Goal: Task Accomplishment & Management: Use online tool/utility

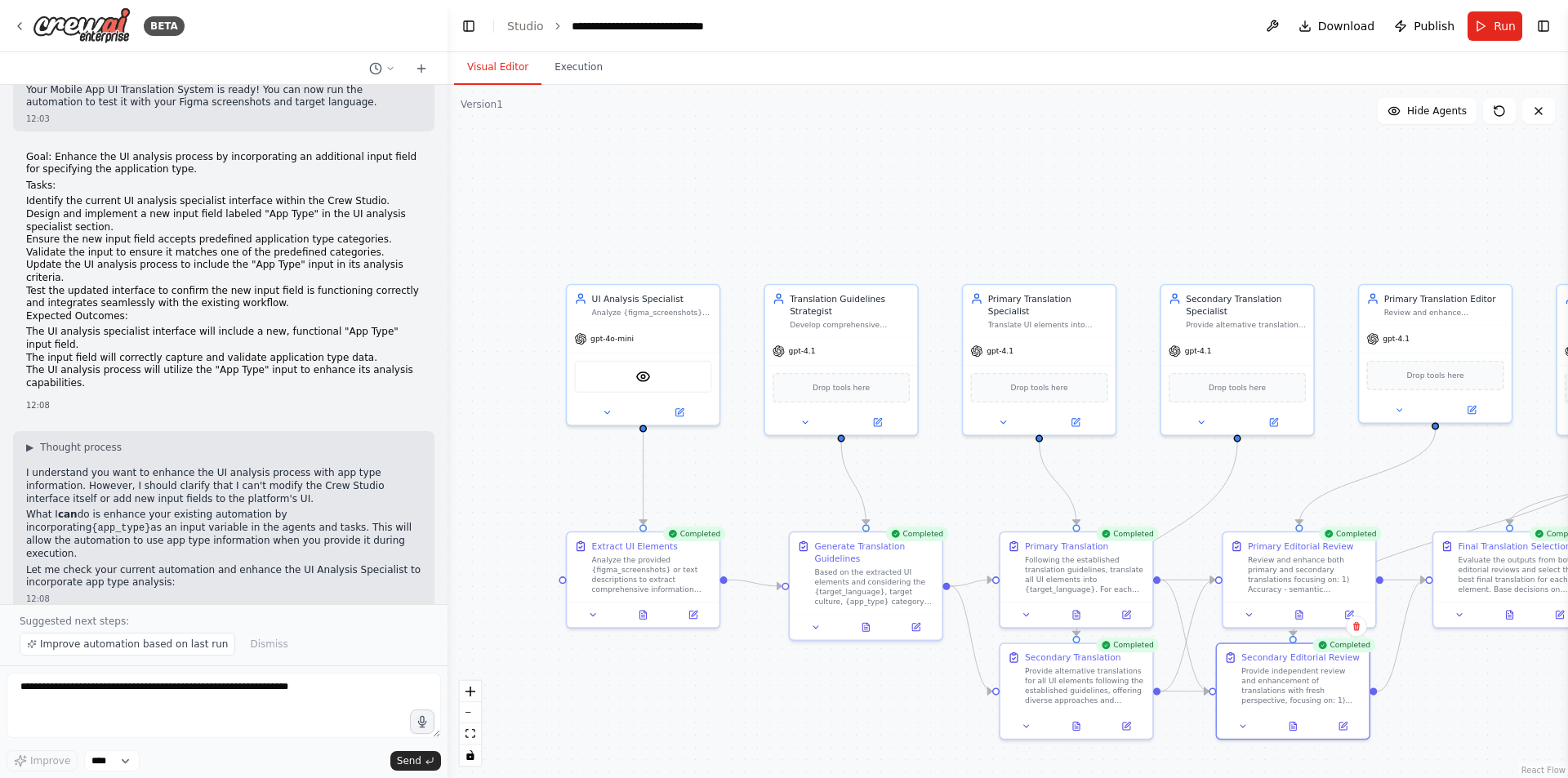
drag, startPoint x: 0, startPoint y: 0, endPoint x: 871, endPoint y: 198, distance: 893.2
click at [871, 198] on div ".deletable-edge-delete-btn { width: 20px; height: 20px; border: 0px solid #ffff…" at bounding box center [1008, 431] width 1121 height 693
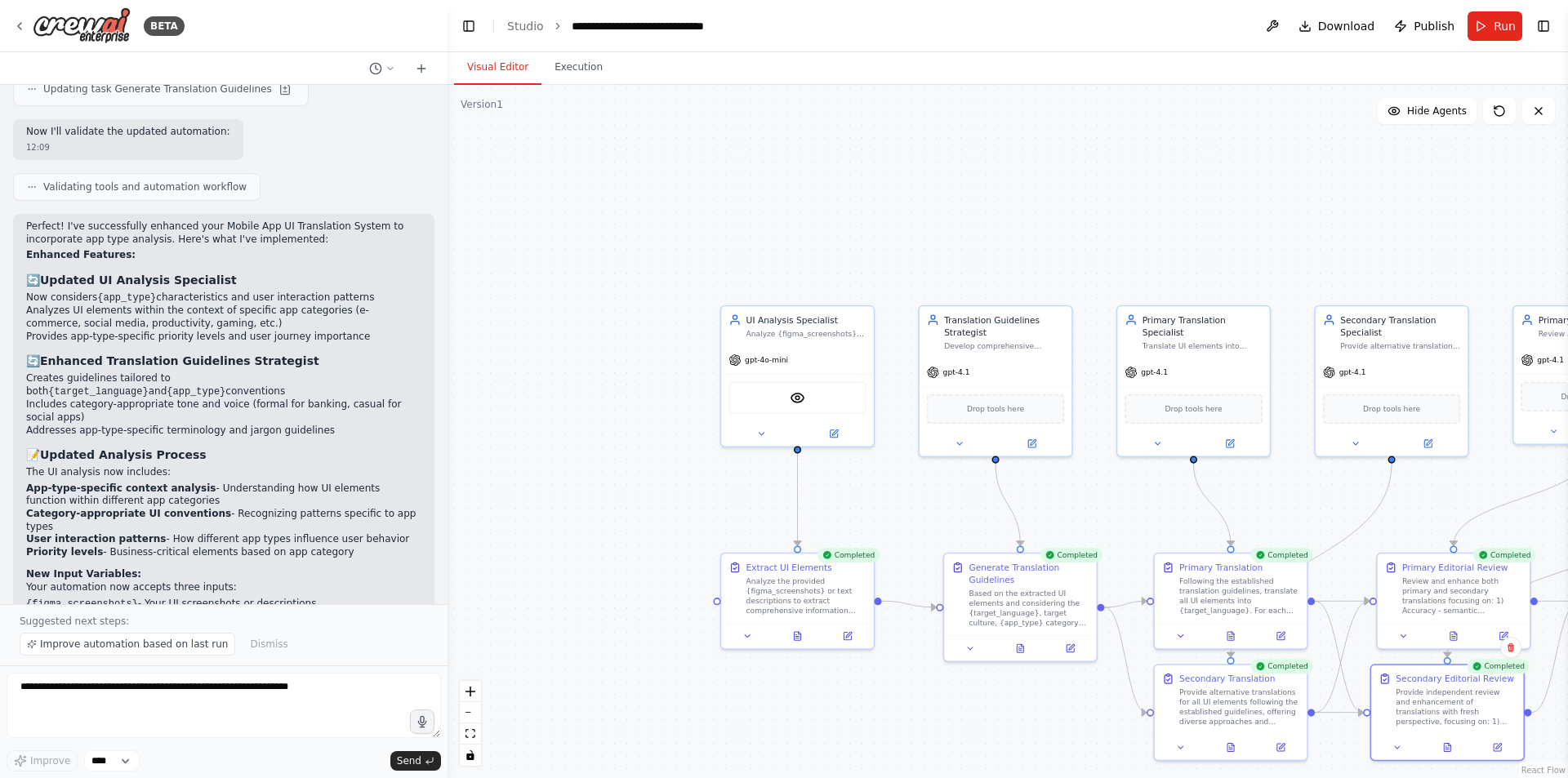
scroll to position [3484, 0]
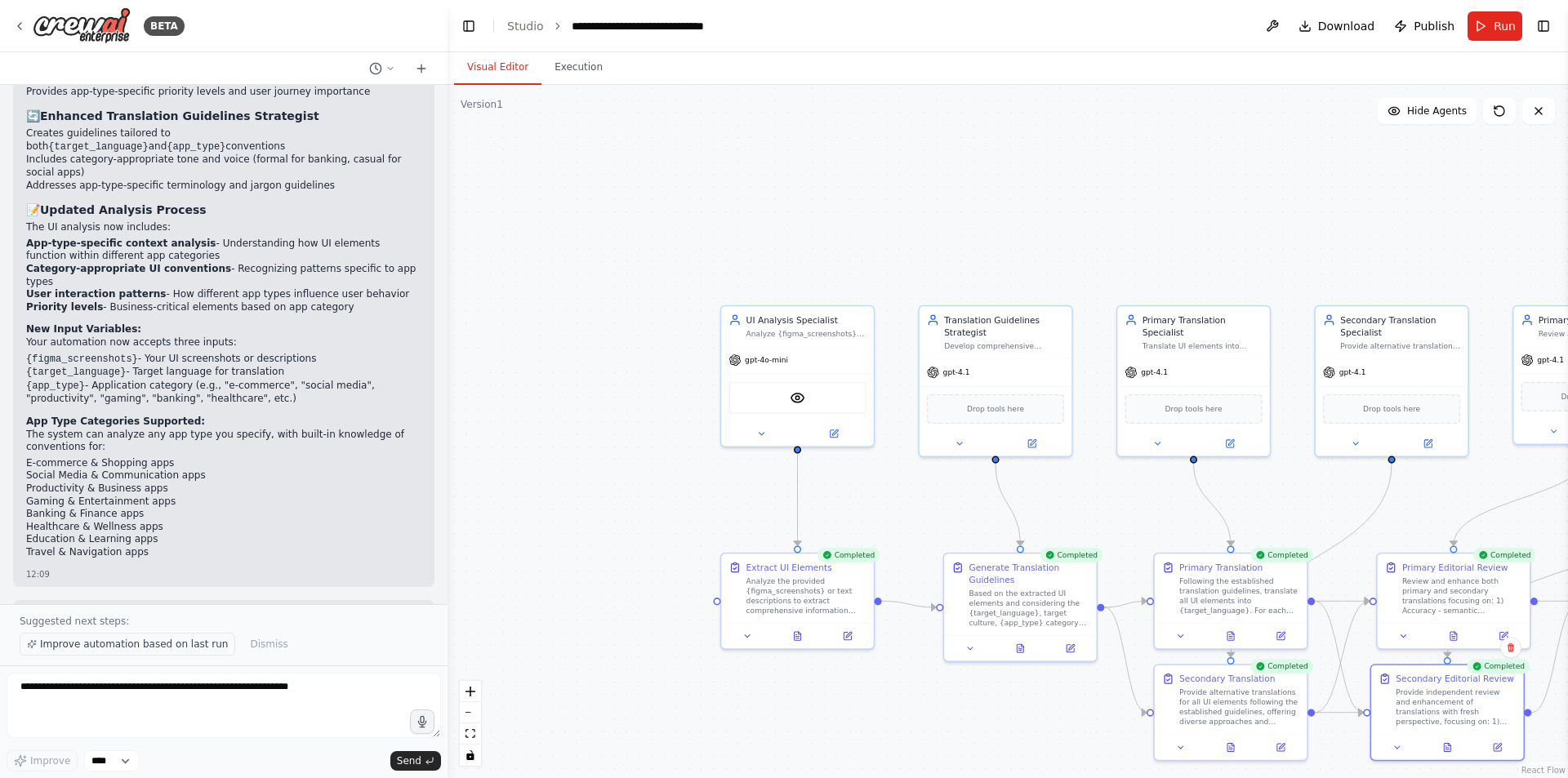
click at [187, 646] on span "Improve automation based on last run" at bounding box center [134, 644] width 188 height 13
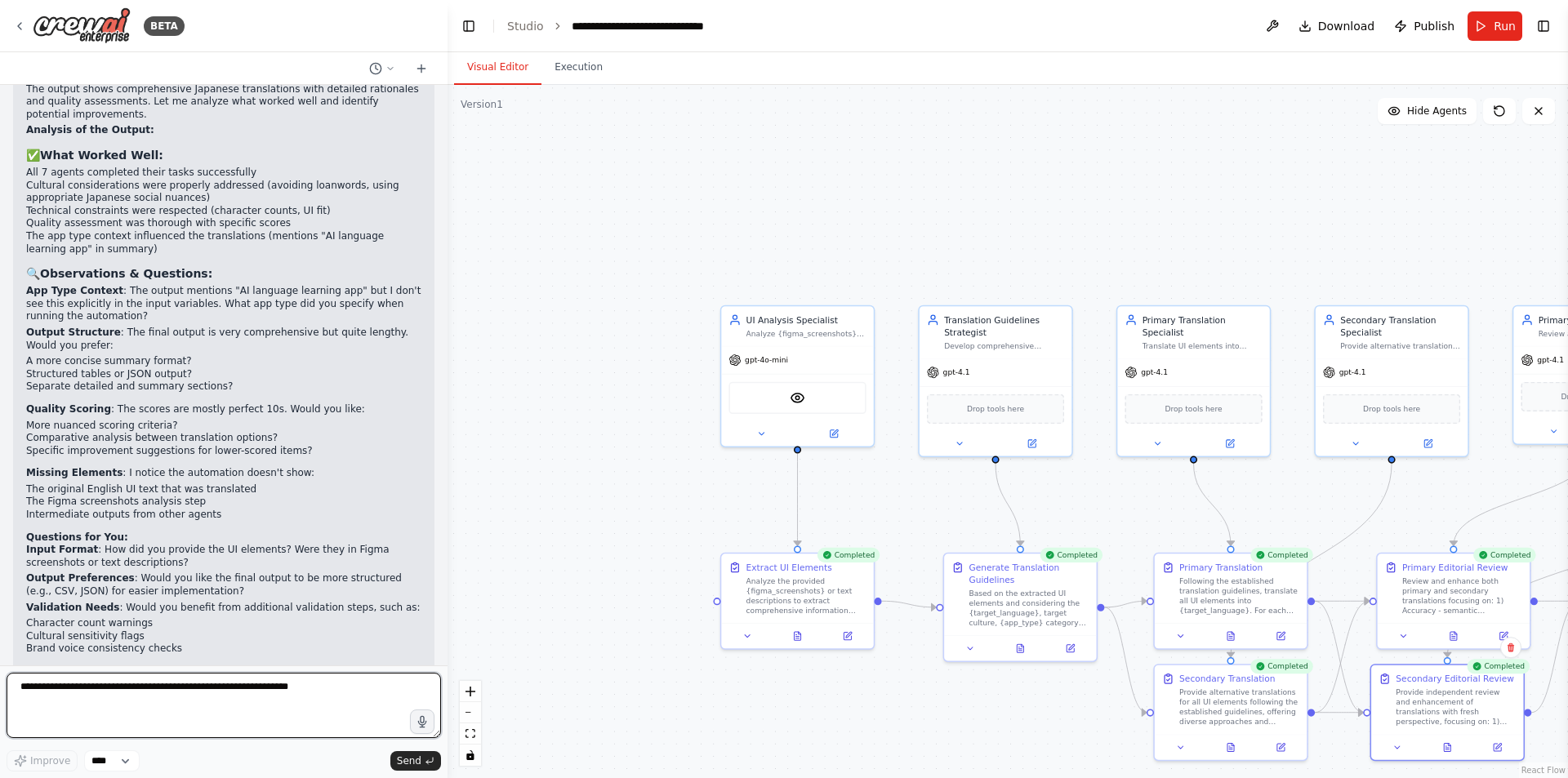
scroll to position [4128, 0]
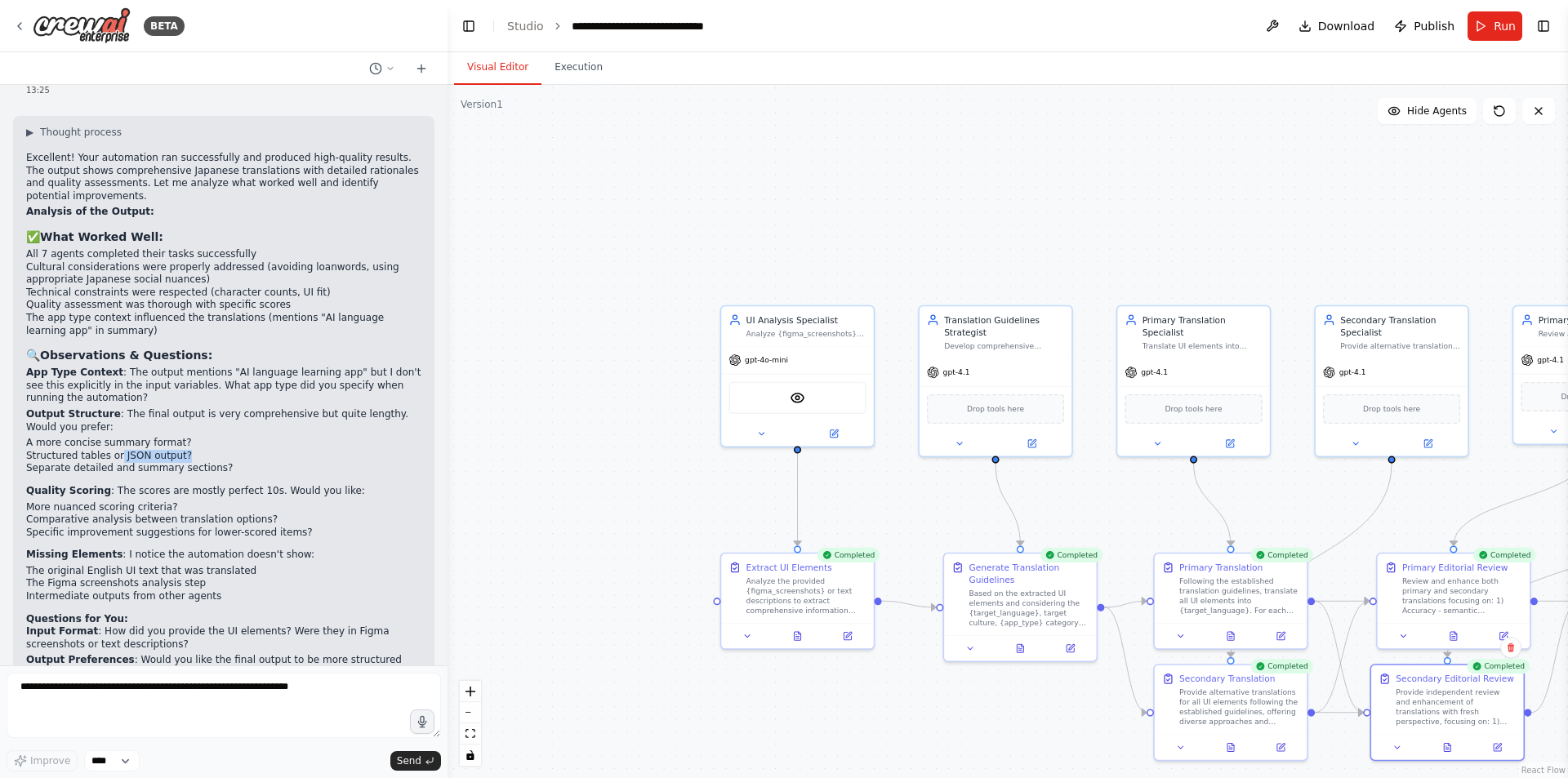
drag, startPoint x: 118, startPoint y: 366, endPoint x: 199, endPoint y: 371, distance: 81.2
click at [199, 450] on li "Structured tables or JSON output?" at bounding box center [224, 457] width 395 height 13
copy li "JSON output?"
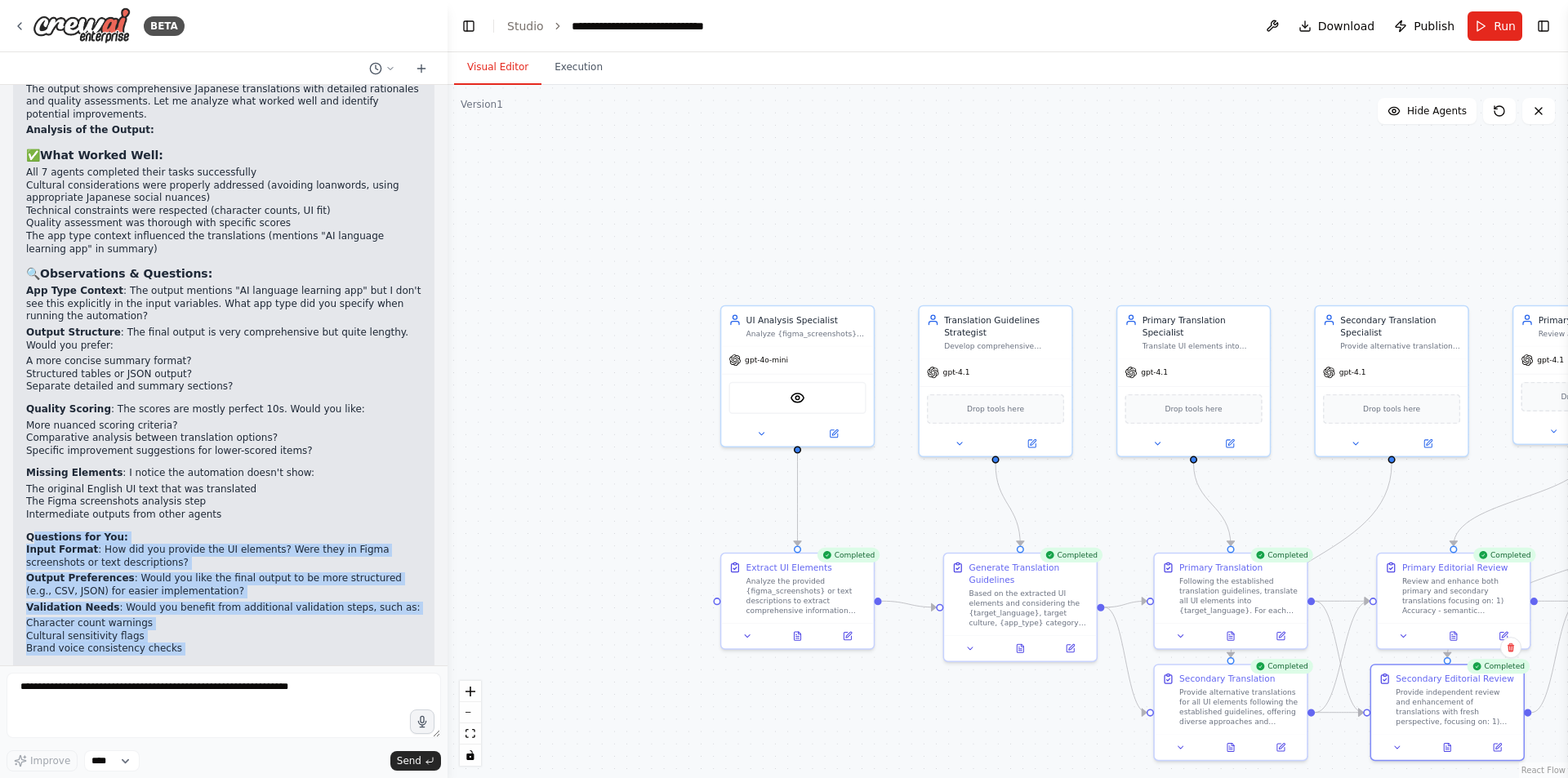
drag, startPoint x: 36, startPoint y: 450, endPoint x: 120, endPoint y: 622, distance: 191.4
click at [120, 622] on div "▶ Thought process Excellent! Your automation ran successfully and produced high…" at bounding box center [224, 382] width 395 height 675
drag, startPoint x: 113, startPoint y: 608, endPoint x: 72, endPoint y: 457, distance: 156.5
click at [72, 544] on strong "Input Format" at bounding box center [62, 550] width 71 height 12
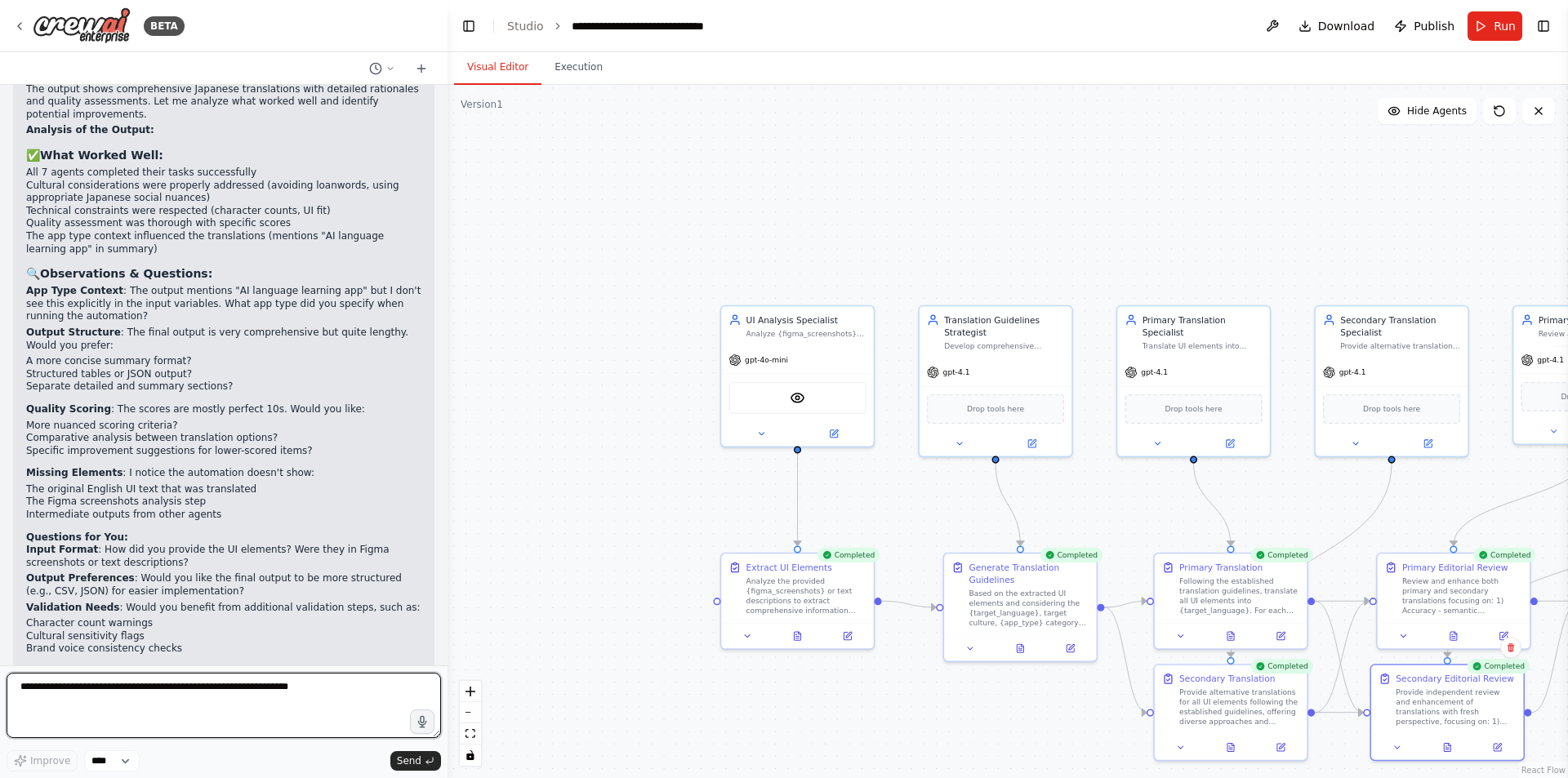
click at [212, 689] on textarea at bounding box center [224, 706] width 435 height 66
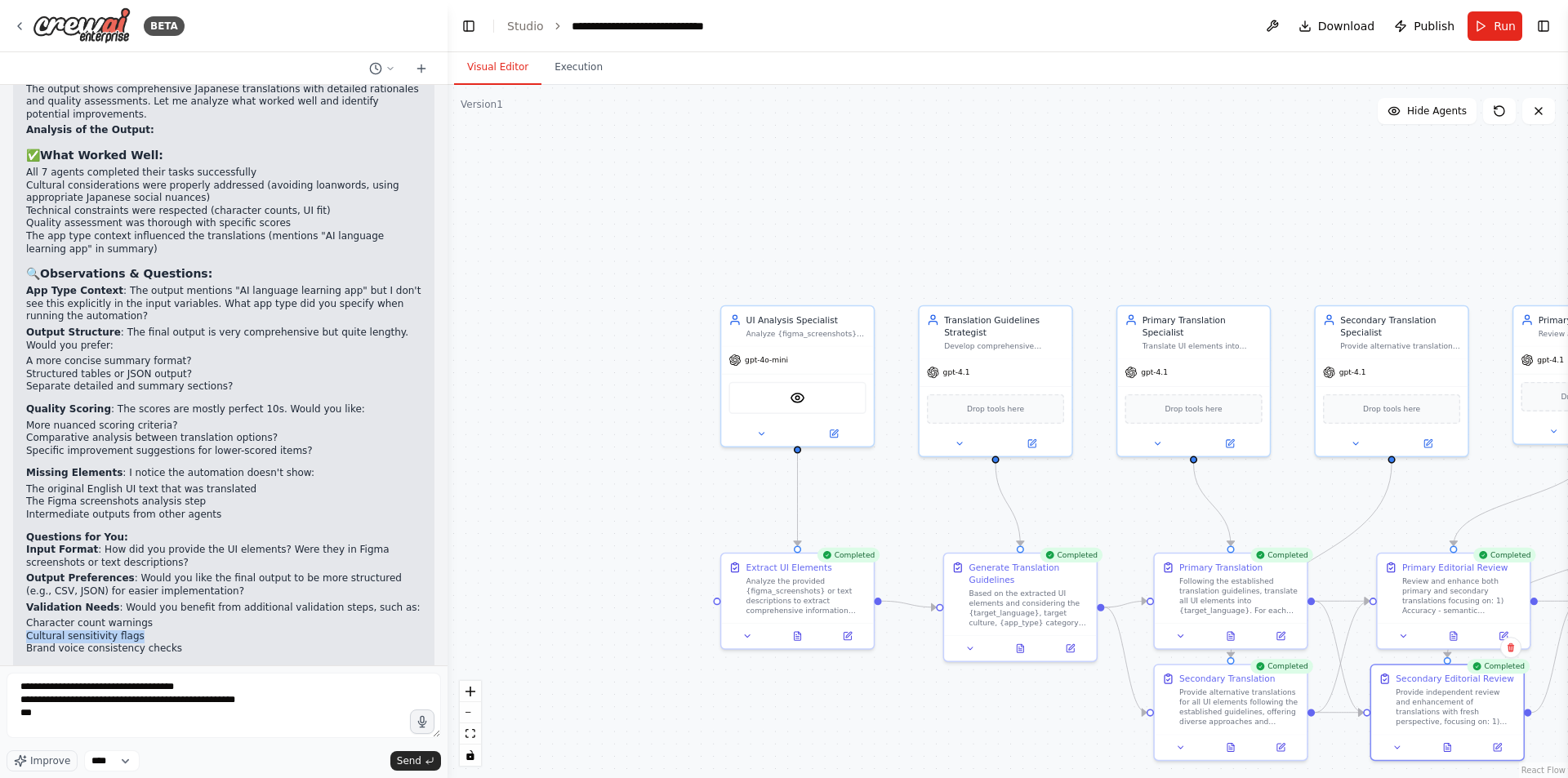
drag, startPoint x: 146, startPoint y: 549, endPoint x: 17, endPoint y: 546, distance: 129.0
click at [17, 546] on div "▶ Thought process Excellent! Your automation ran successfully and produced high…" at bounding box center [224, 388] width 422 height 707
copy li "Cultural sensitivity flags"
click at [77, 718] on textarea "**********" at bounding box center [224, 706] width 435 height 66
paste textarea "**********"
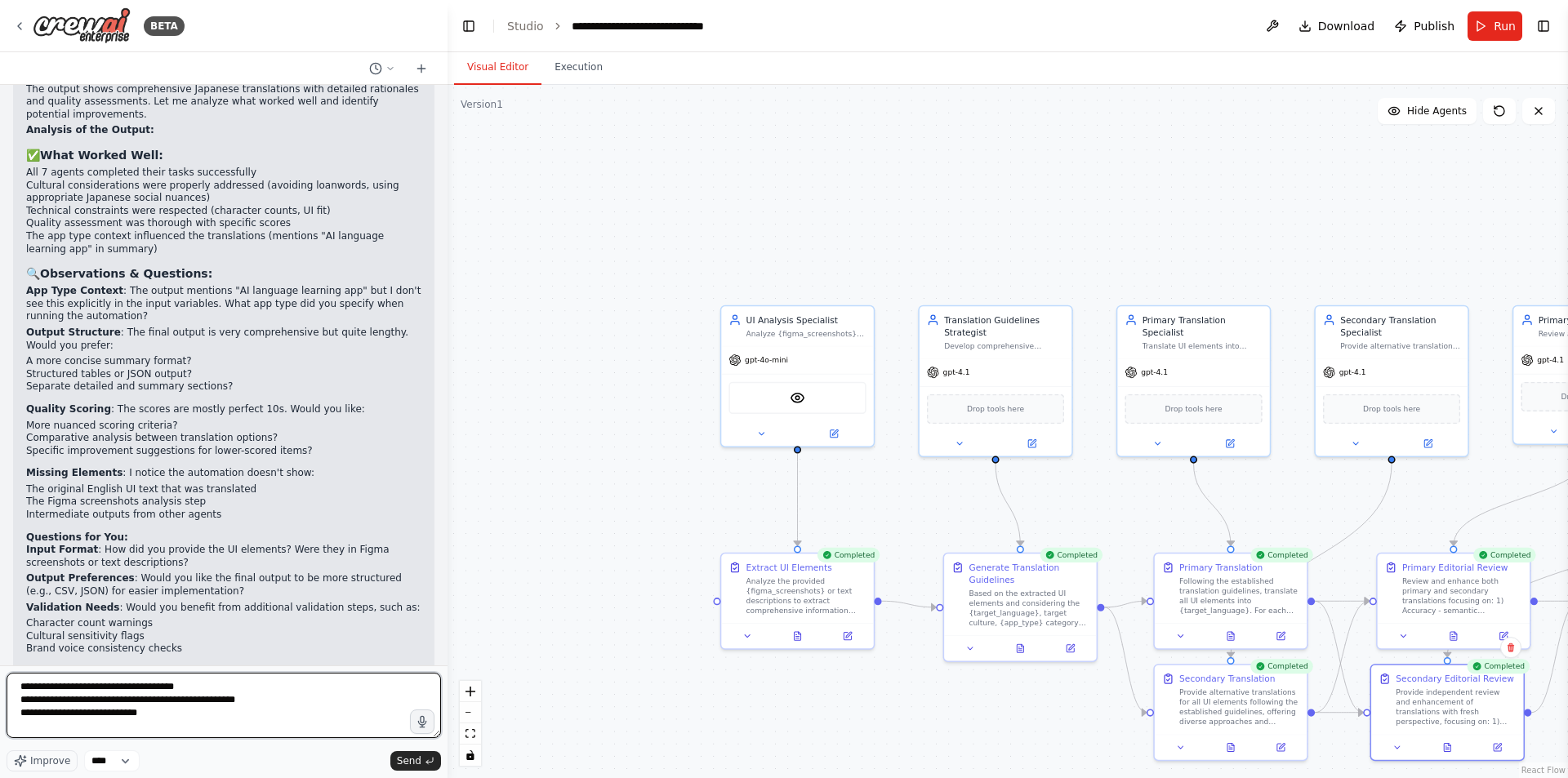
click at [30, 707] on textarea "**********" at bounding box center [224, 706] width 435 height 66
click at [32, 709] on textarea "**********" at bounding box center [224, 706] width 435 height 66
drag, startPoint x: 152, startPoint y: 711, endPoint x: 36, endPoint y: 721, distance: 116.4
click at [36, 721] on textarea "**********" at bounding box center [224, 706] width 435 height 66
click at [32, 716] on textarea "**********" at bounding box center [224, 706] width 435 height 66
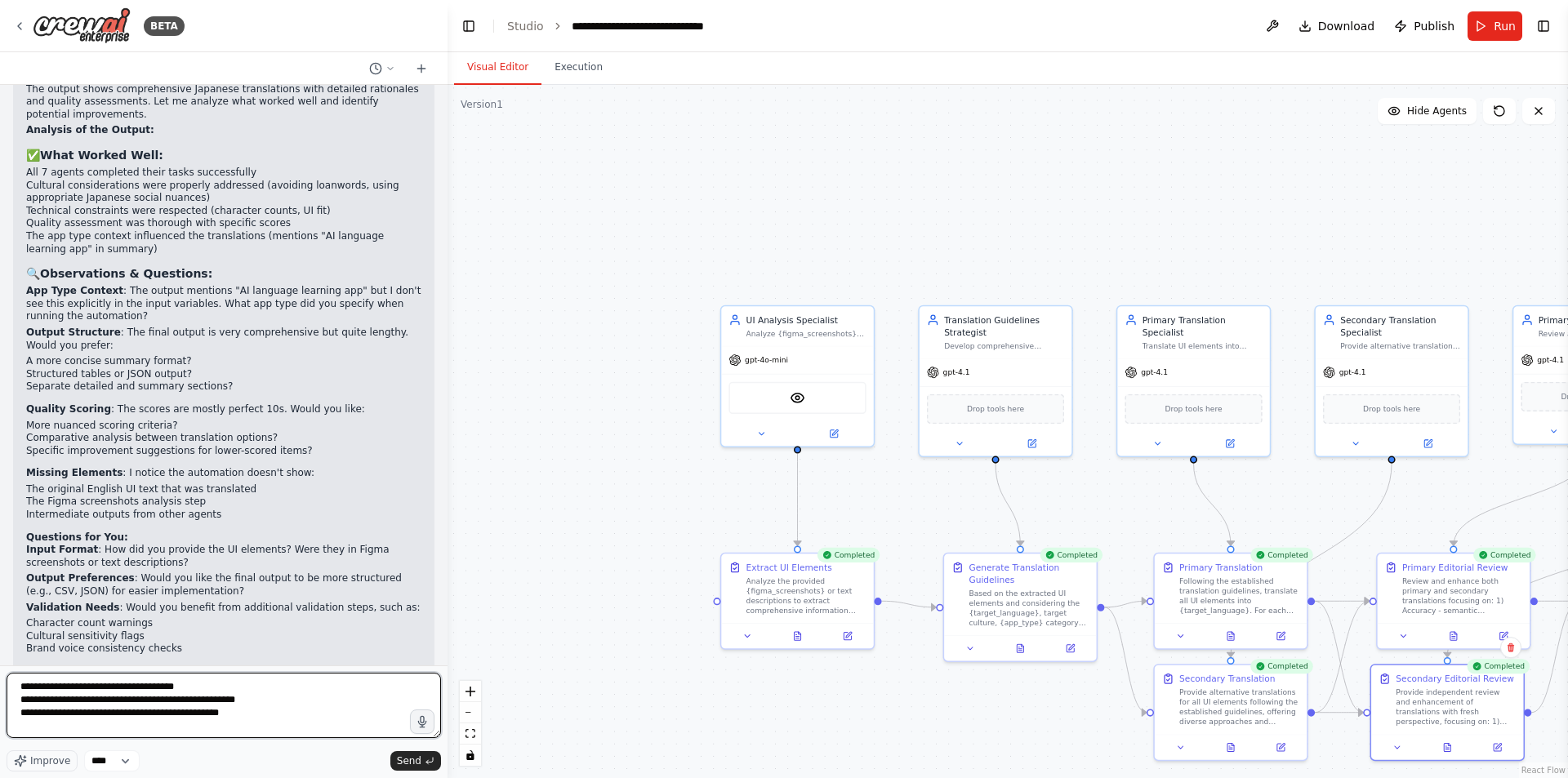
click at [284, 720] on textarea "**********" at bounding box center [224, 706] width 435 height 66
type textarea "**********"
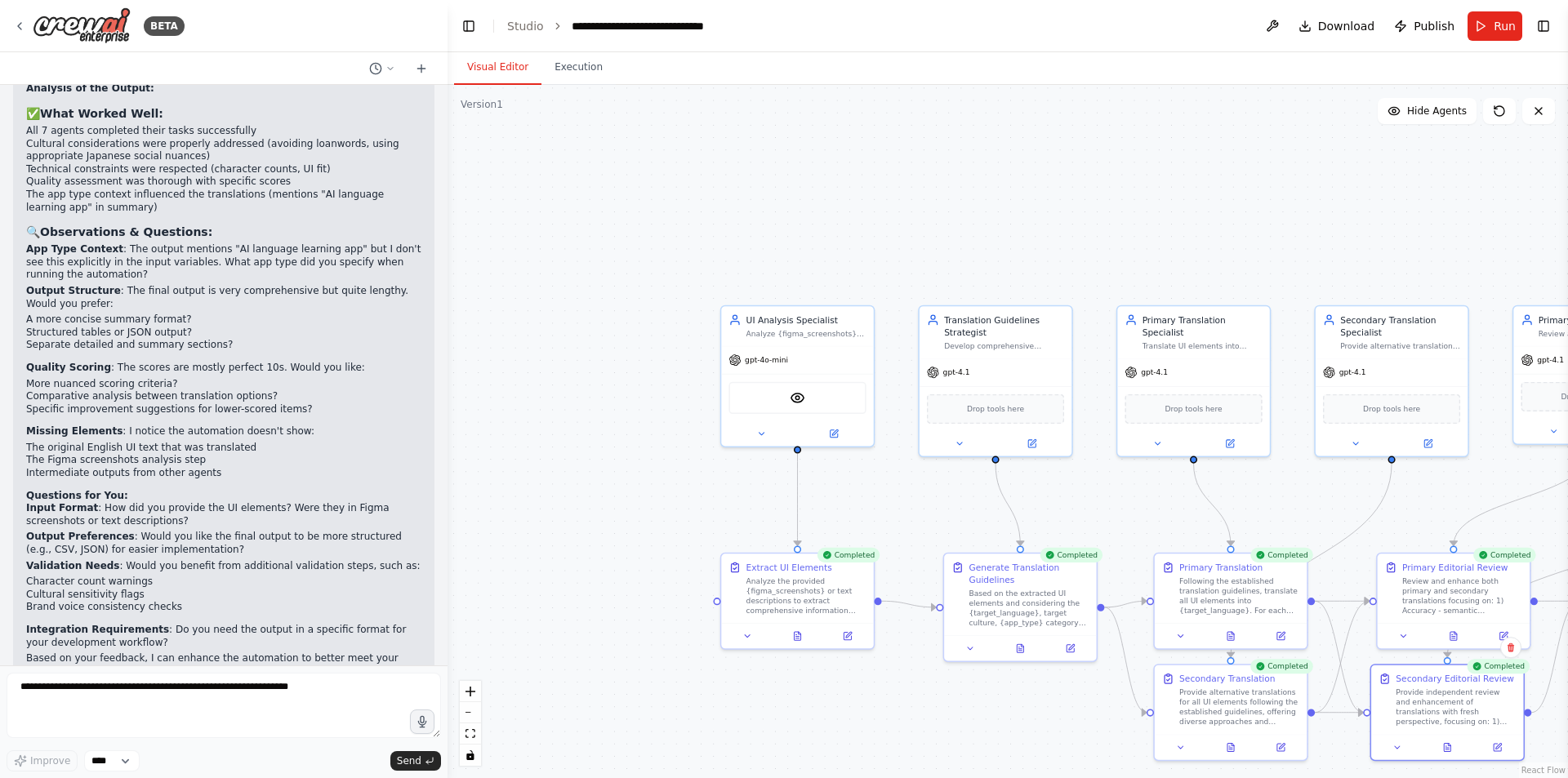
scroll to position [4332, 0]
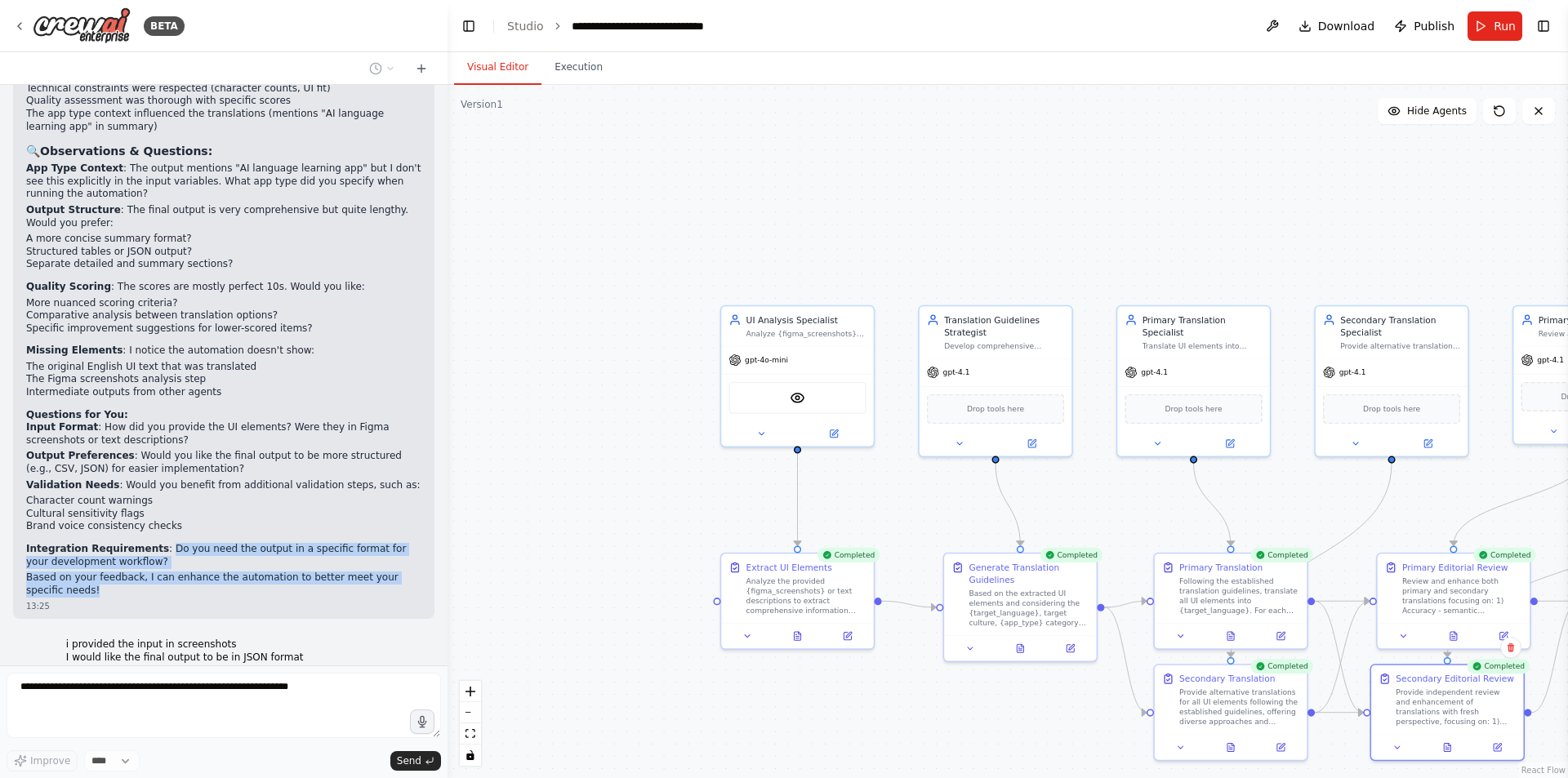
drag, startPoint x: 114, startPoint y: 504, endPoint x: 158, endPoint y: 465, distance: 58.8
click at [158, 465] on div "▶ Thought process Excellent! Your automation ran successfully and produced high…" at bounding box center [224, 260] width 395 height 675
click at [158, 543] on p "Integration Requirements : Do you need the output in a specific format for your…" at bounding box center [224, 555] width 395 height 25
drag, startPoint x: 144, startPoint y: 477, endPoint x: 154, endPoint y: 461, distance: 18.9
click at [154, 543] on p "Integration Requirements : Do you need the output in a specific format for your…" at bounding box center [224, 555] width 395 height 25
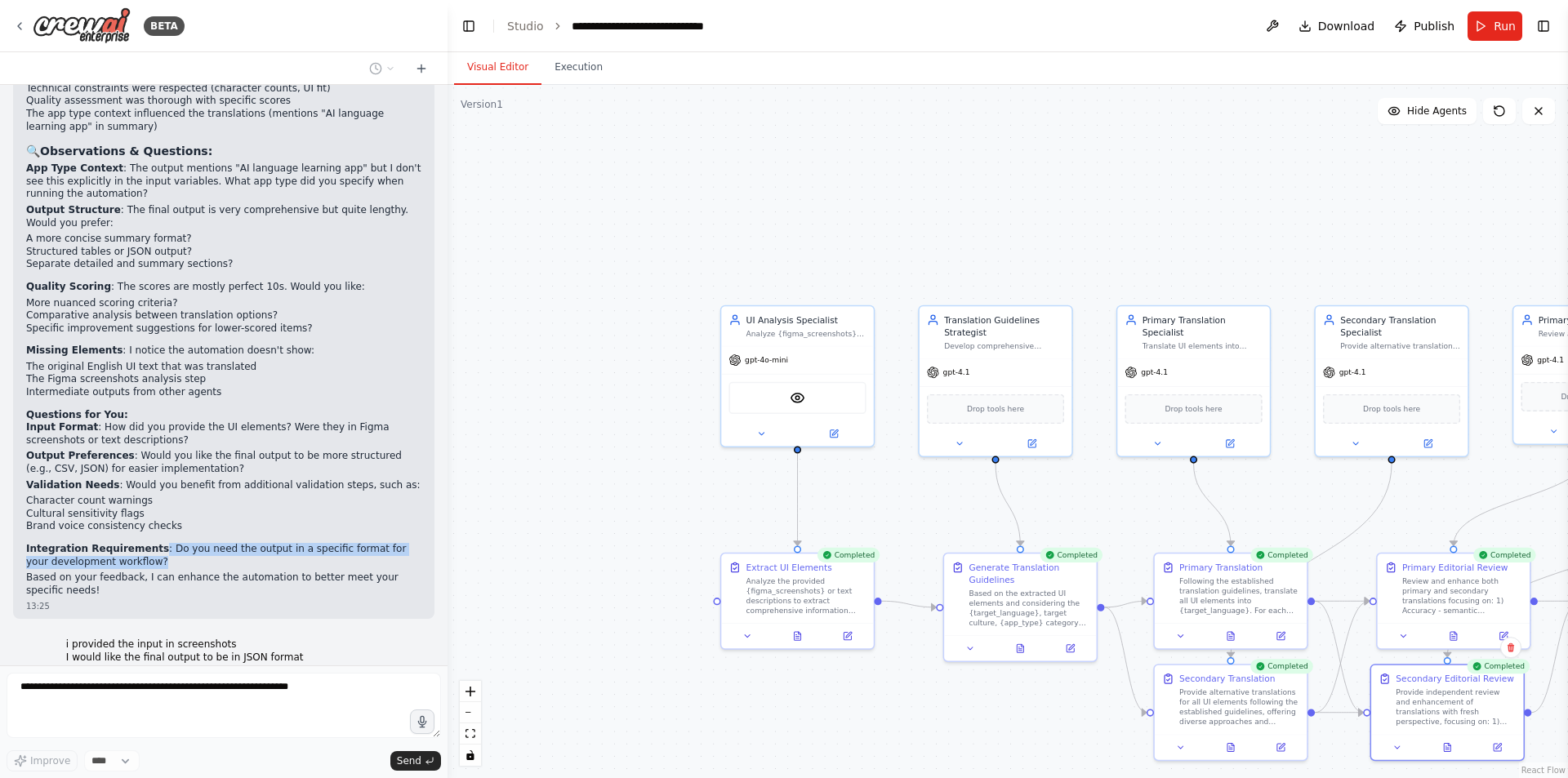
drag, startPoint x: 168, startPoint y: 462, endPoint x: 195, endPoint y: 469, distance: 27.9
click at [195, 543] on p "Integration Requirements : Do you need the output in a specific format for your…" at bounding box center [224, 555] width 395 height 25
drag, startPoint x: 162, startPoint y: 459, endPoint x: 169, endPoint y: 475, distance: 17.5
click at [169, 543] on p "Integration Requirements : Do you need the output in a specific format for your…" at bounding box center [224, 555] width 395 height 25
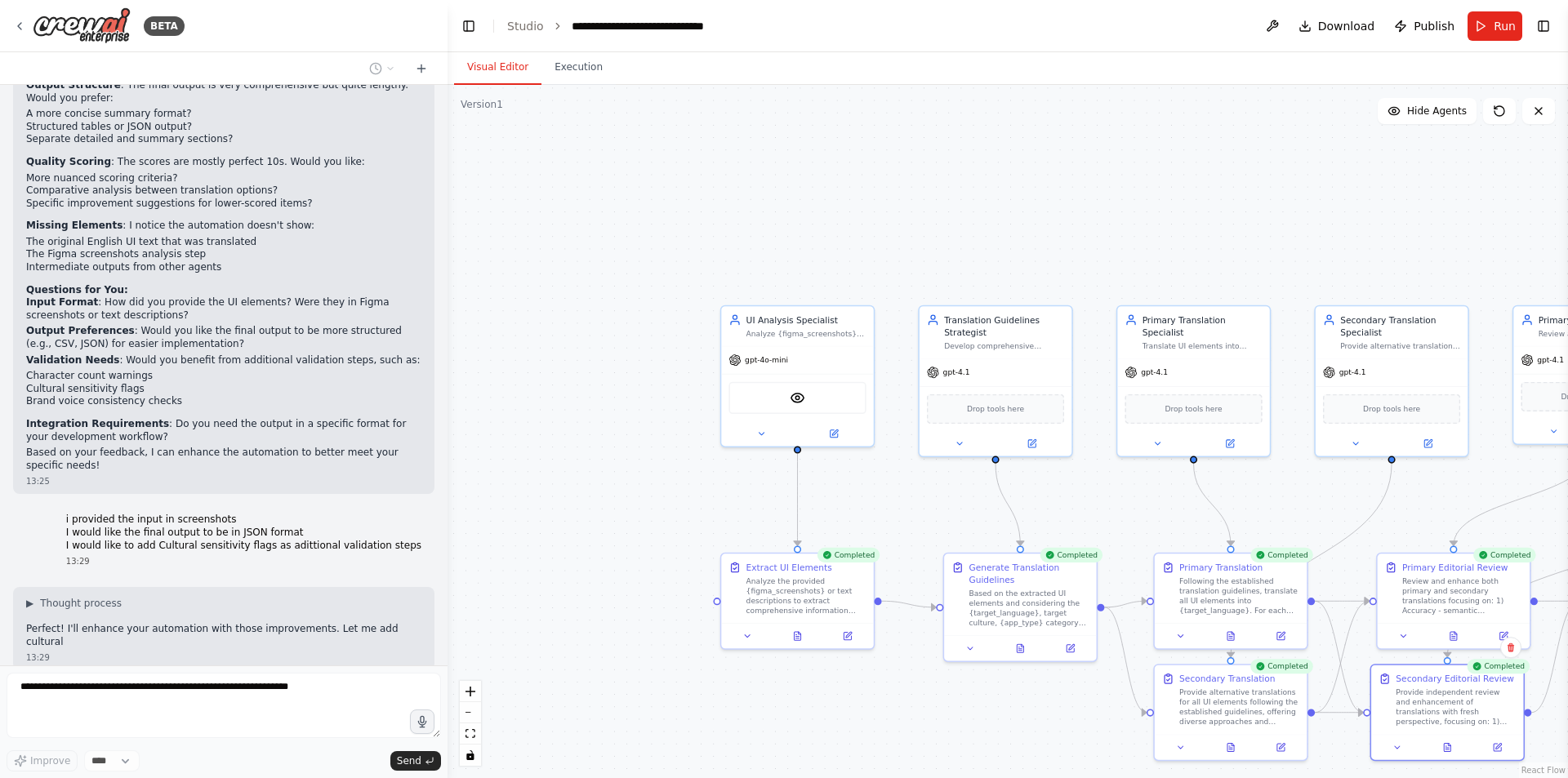
drag, startPoint x: 180, startPoint y: 467, endPoint x: 187, endPoint y: 473, distance: 9.2
click at [187, 473] on div "Hello! I'm the CrewAI assistant. What kind of automation do you want to build? …" at bounding box center [224, 375] width 448 height 581
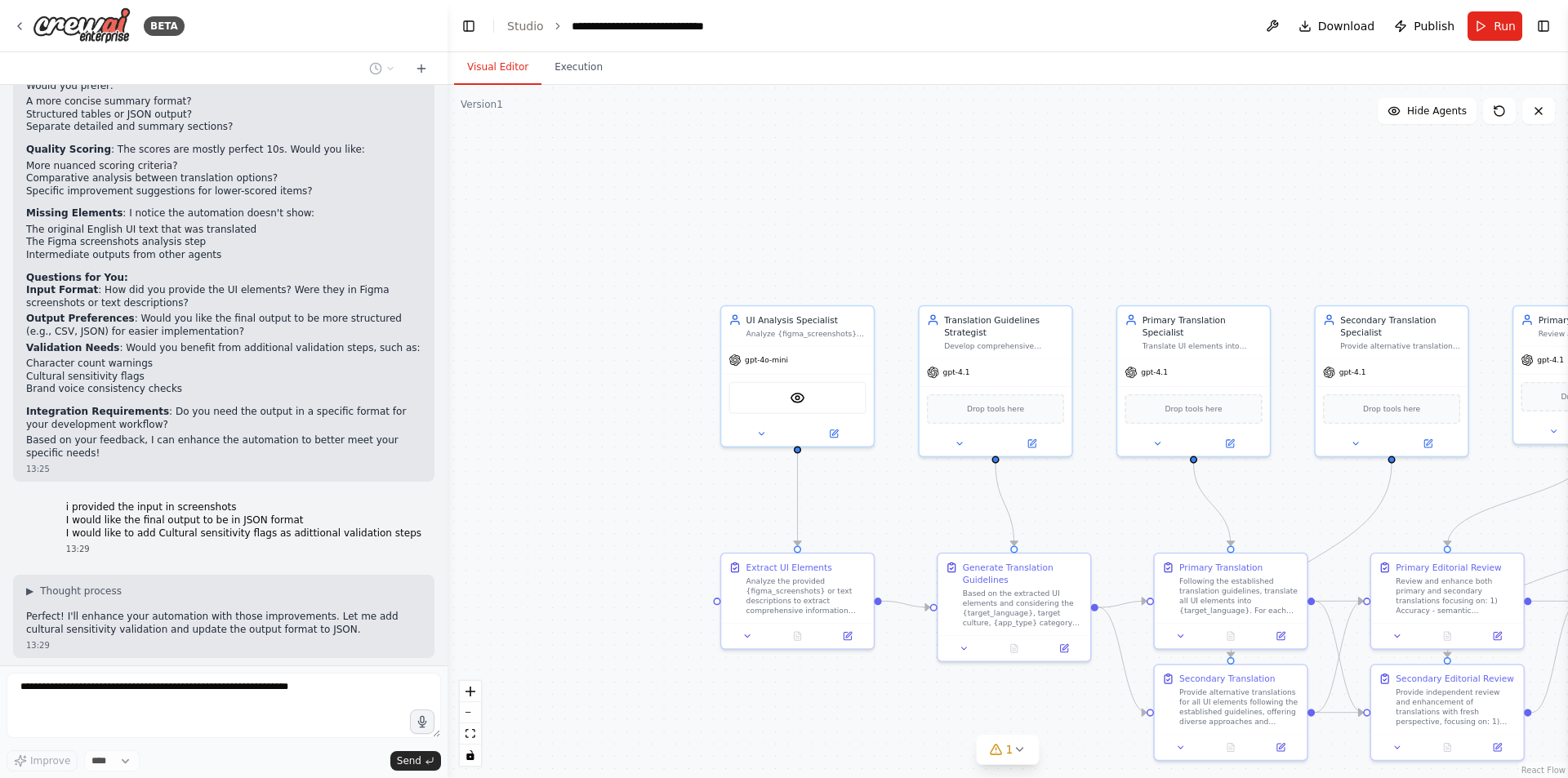
scroll to position [4510, 0]
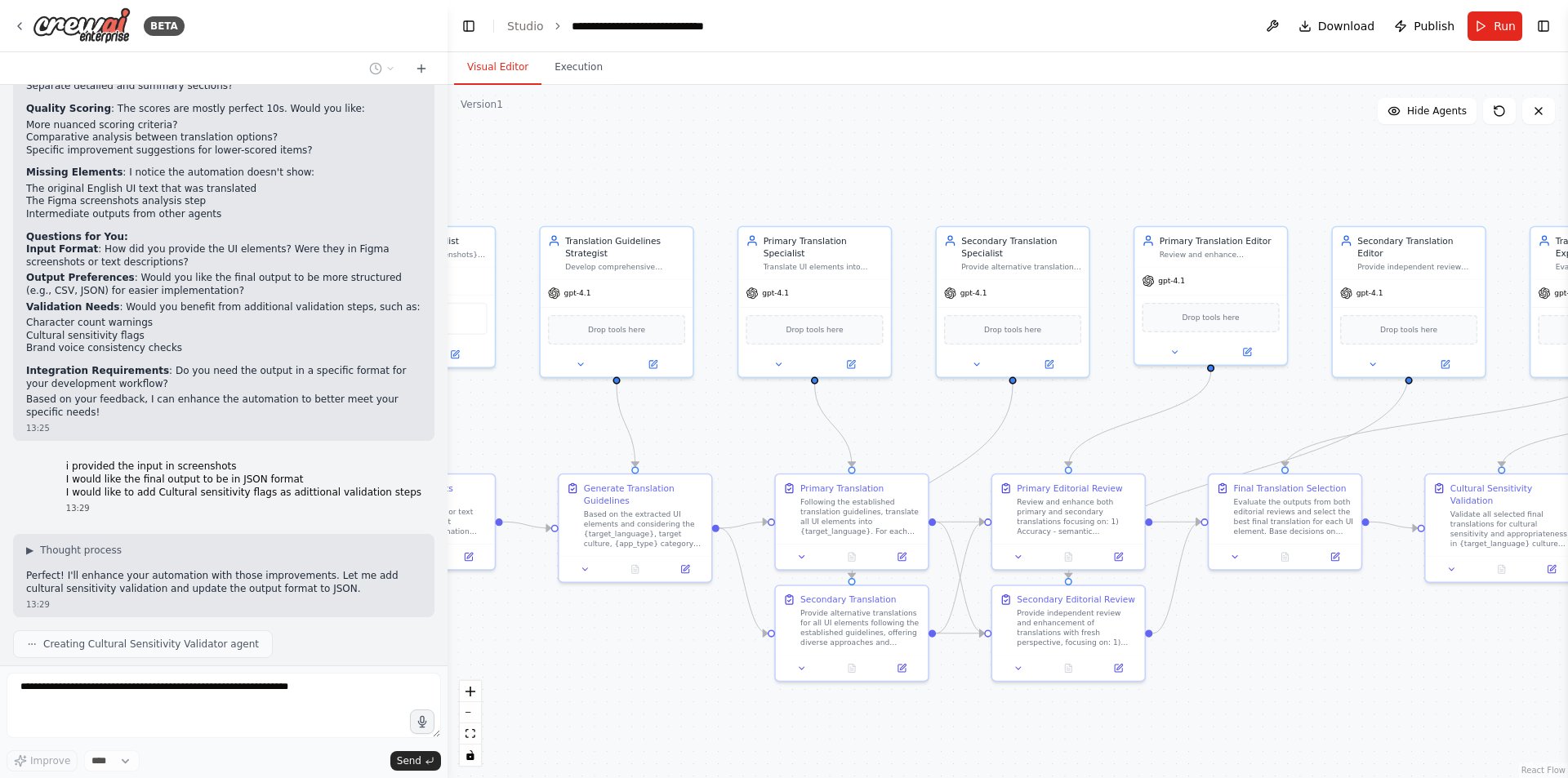
drag, startPoint x: 738, startPoint y: 490, endPoint x: 371, endPoint y: 410, distance: 375.6
click at [362, 411] on div "BETA Hello! I'm the CrewAI assistant. What kind of automation do you want to bu…" at bounding box center [784, 389] width 1568 height 778
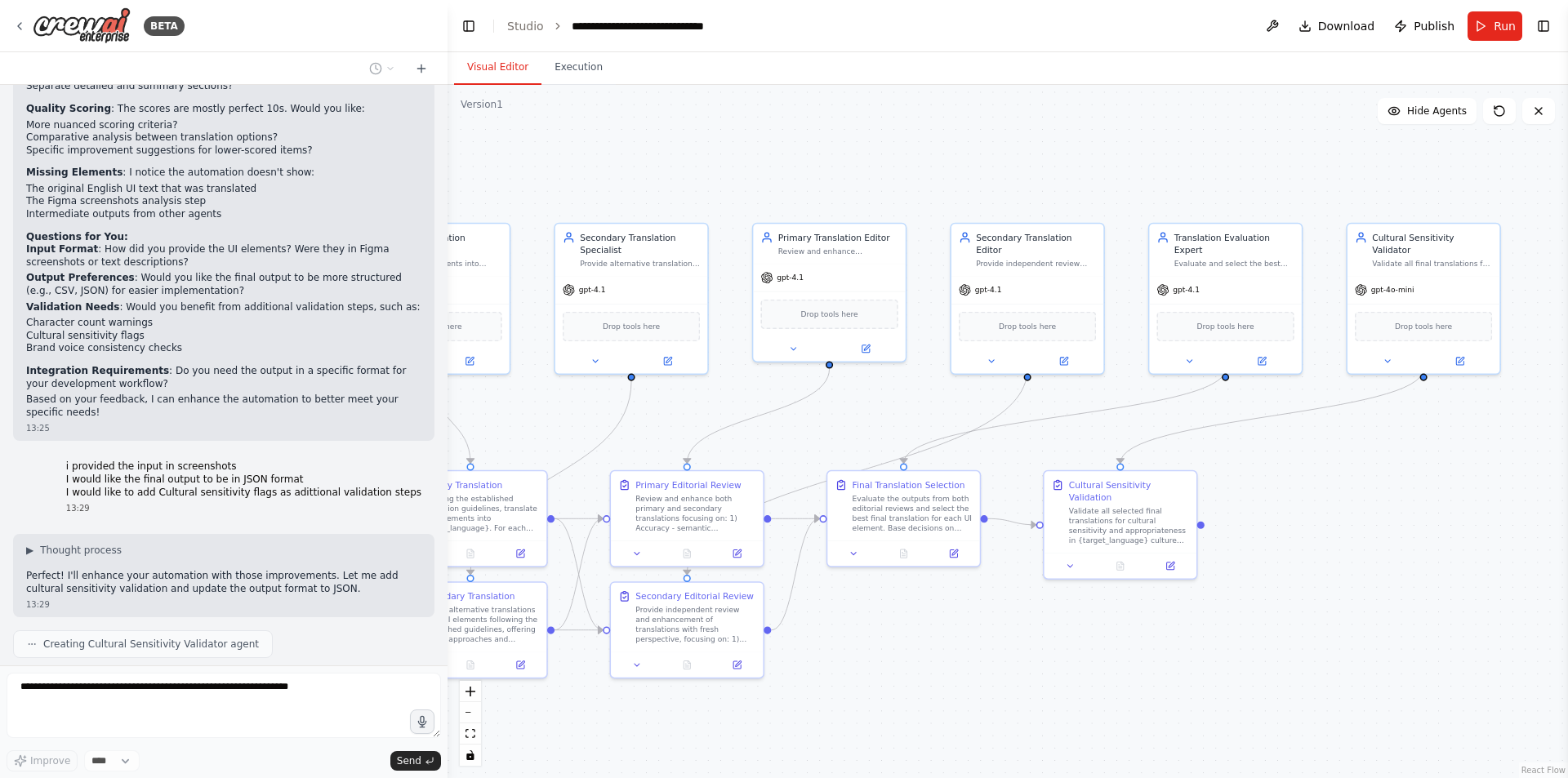
drag, startPoint x: 1298, startPoint y: 590, endPoint x: 918, endPoint y: 587, distance: 380.0
click at [918, 587] on div ".deletable-edge-delete-btn { width: 20px; height: 20px; border: 0px solid #ffff…" at bounding box center [1008, 431] width 1121 height 693
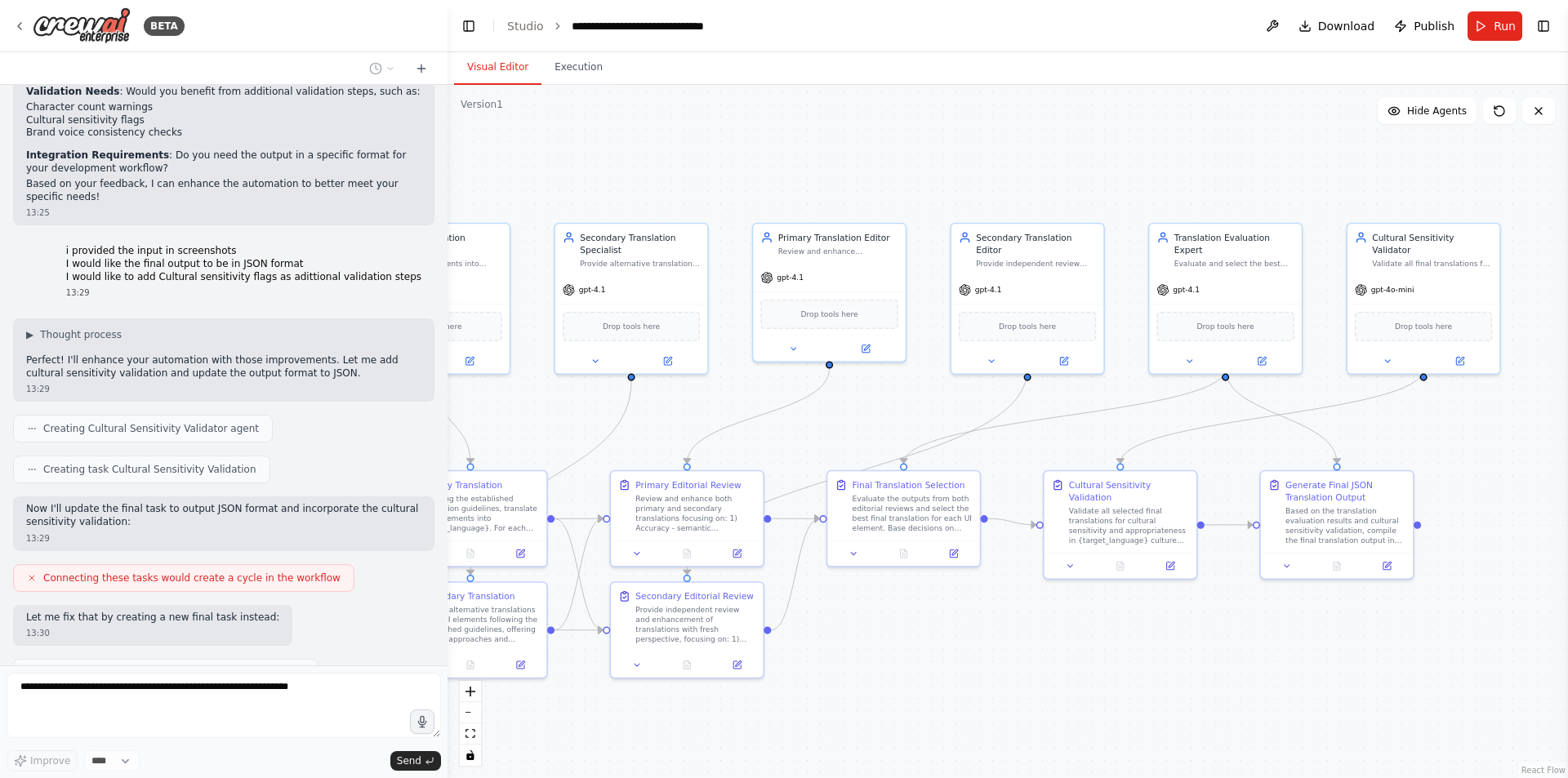
scroll to position [4809, 0]
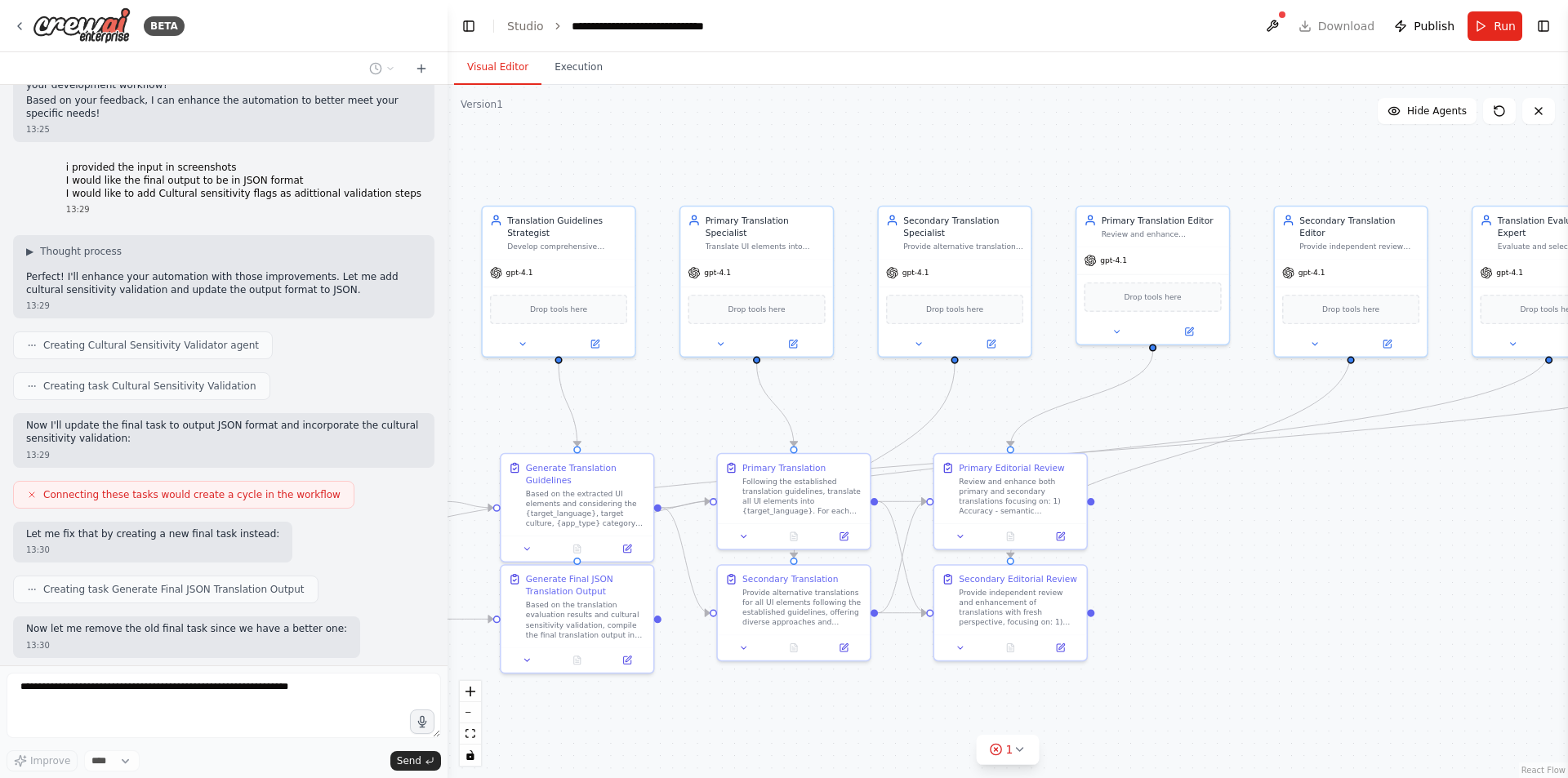
drag, startPoint x: 867, startPoint y: 626, endPoint x: 1191, endPoint y: 608, distance: 324.5
click at [1191, 609] on div ".deletable-edge-delete-btn { width: 20px; height: 20px; border: 0px solid #ffff…" at bounding box center [1008, 431] width 1121 height 693
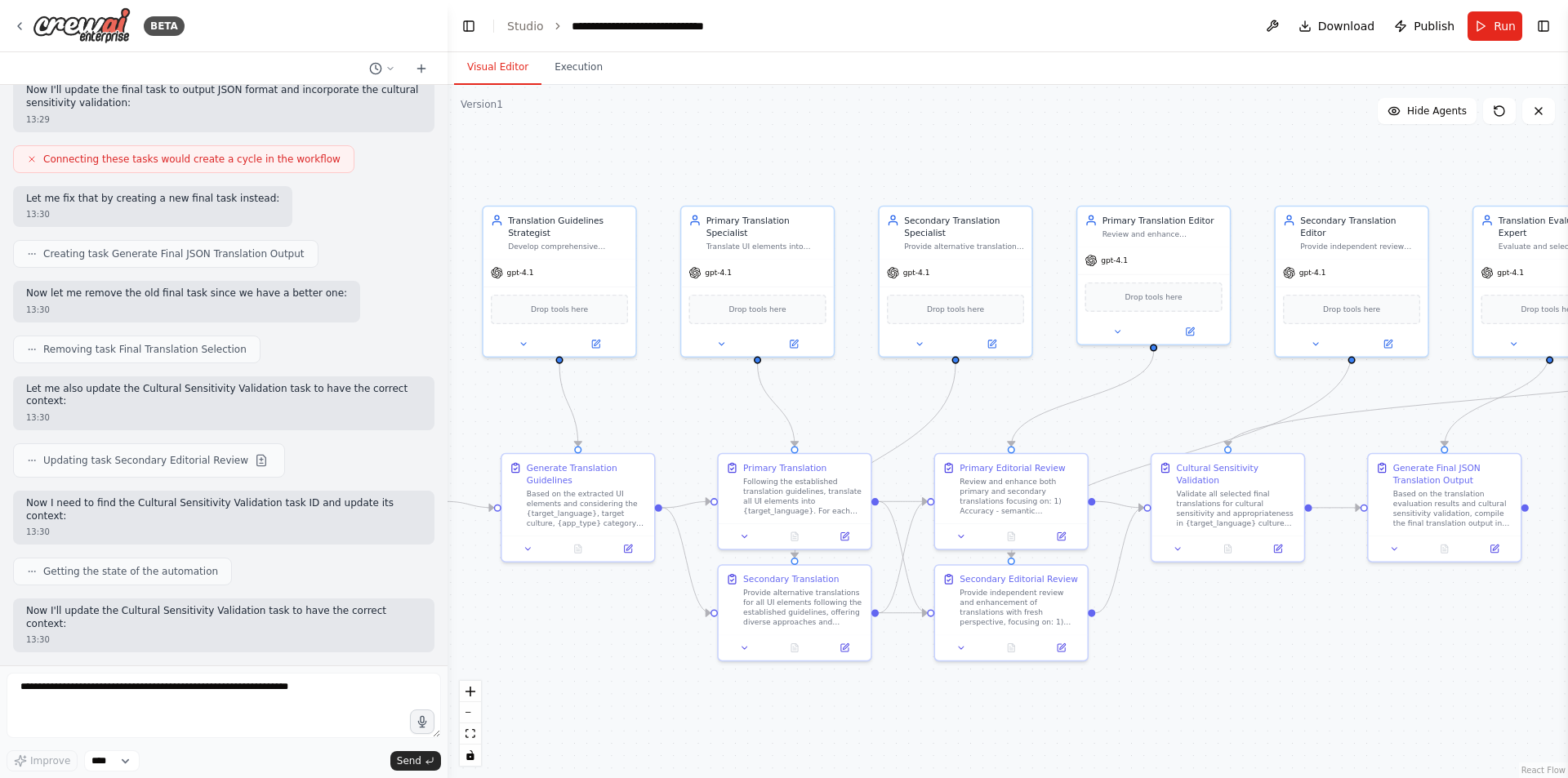
scroll to position [5228, 0]
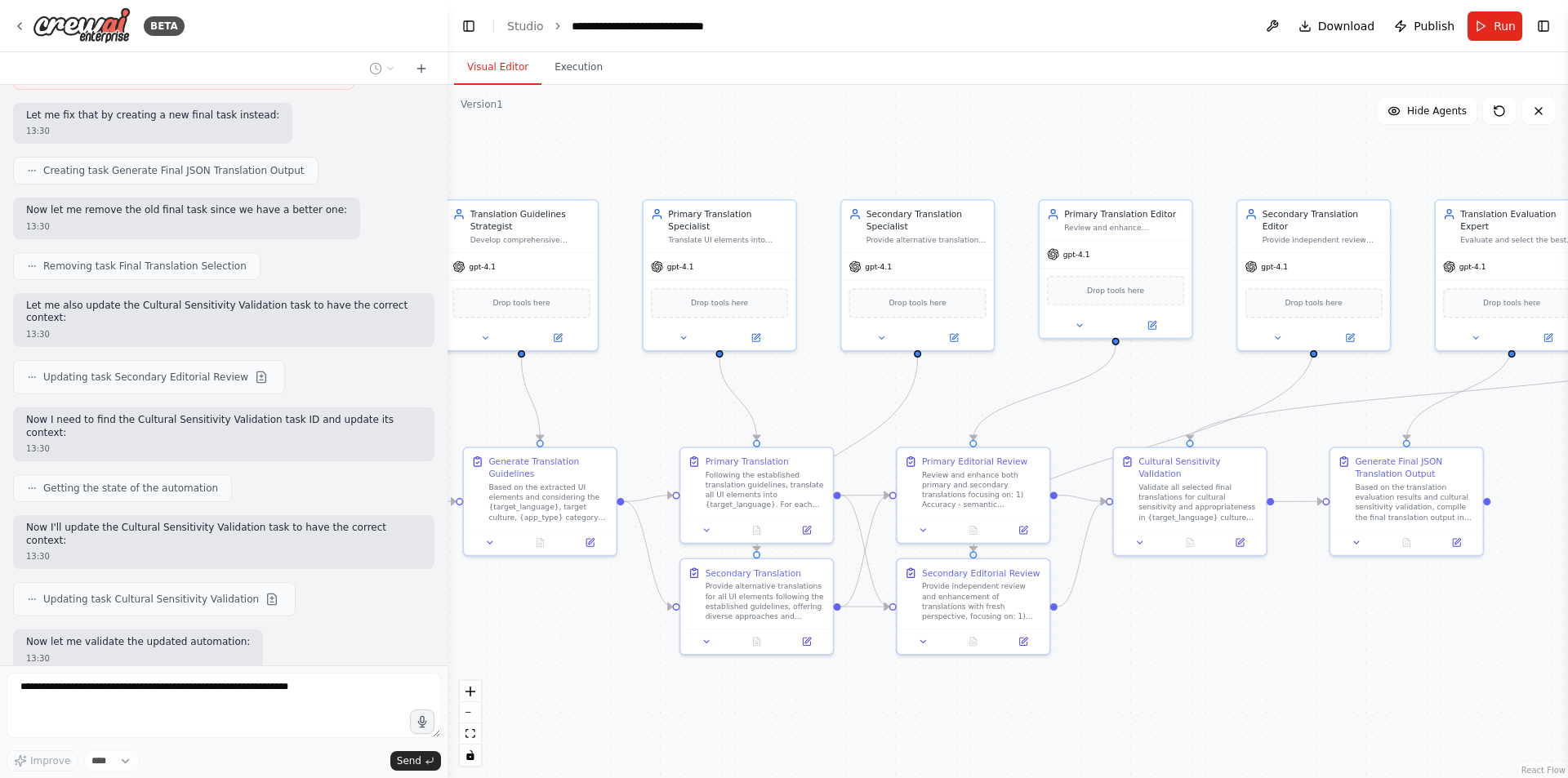
drag, startPoint x: 1286, startPoint y: 643, endPoint x: 1261, endPoint y: 647, distance: 25.3
click at [1261, 647] on div ".deletable-edge-delete-btn { width: 20px; height: 20px; border: 0px solid #ffff…" at bounding box center [1008, 431] width 1121 height 693
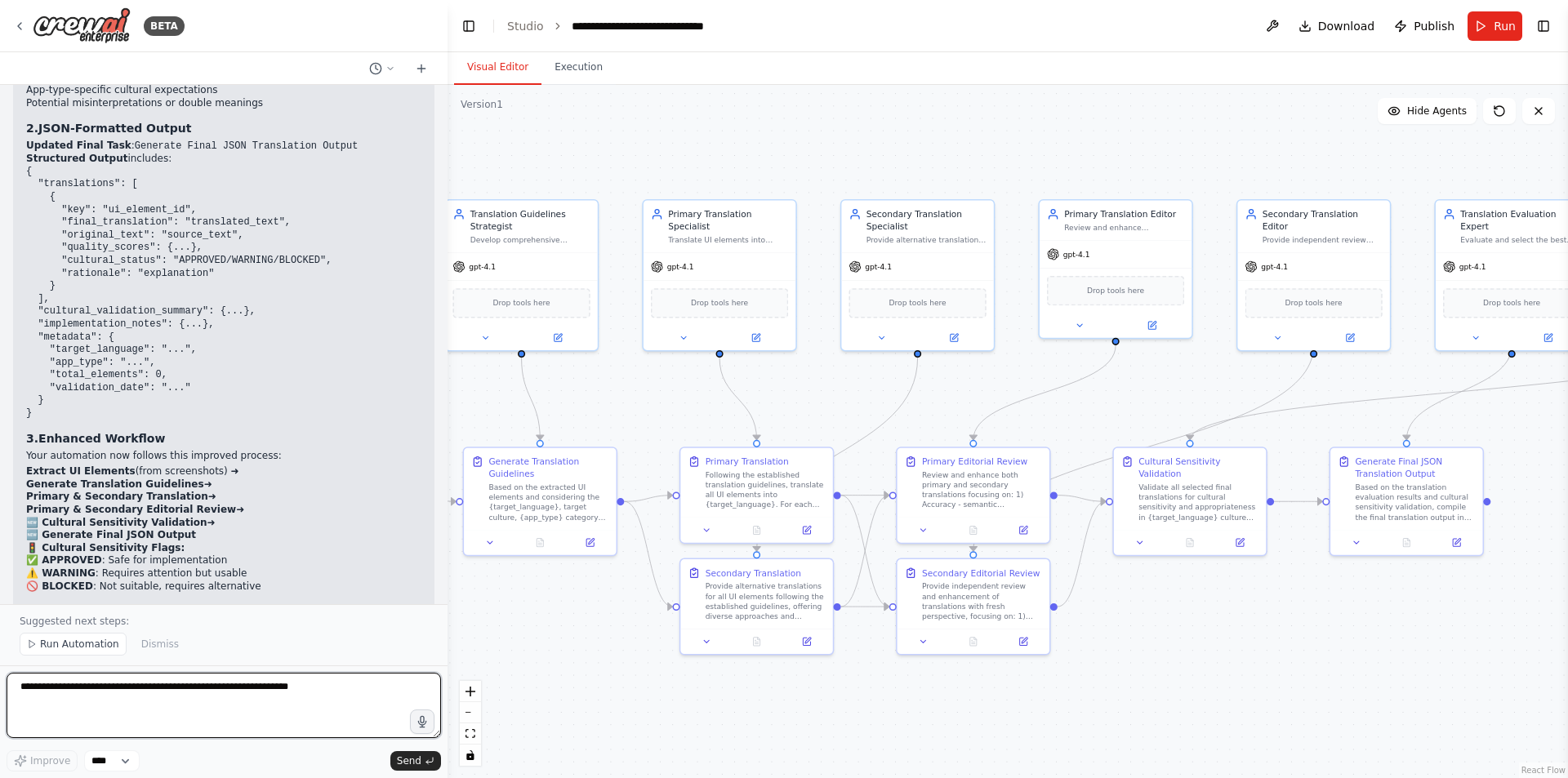
scroll to position [6057, 0]
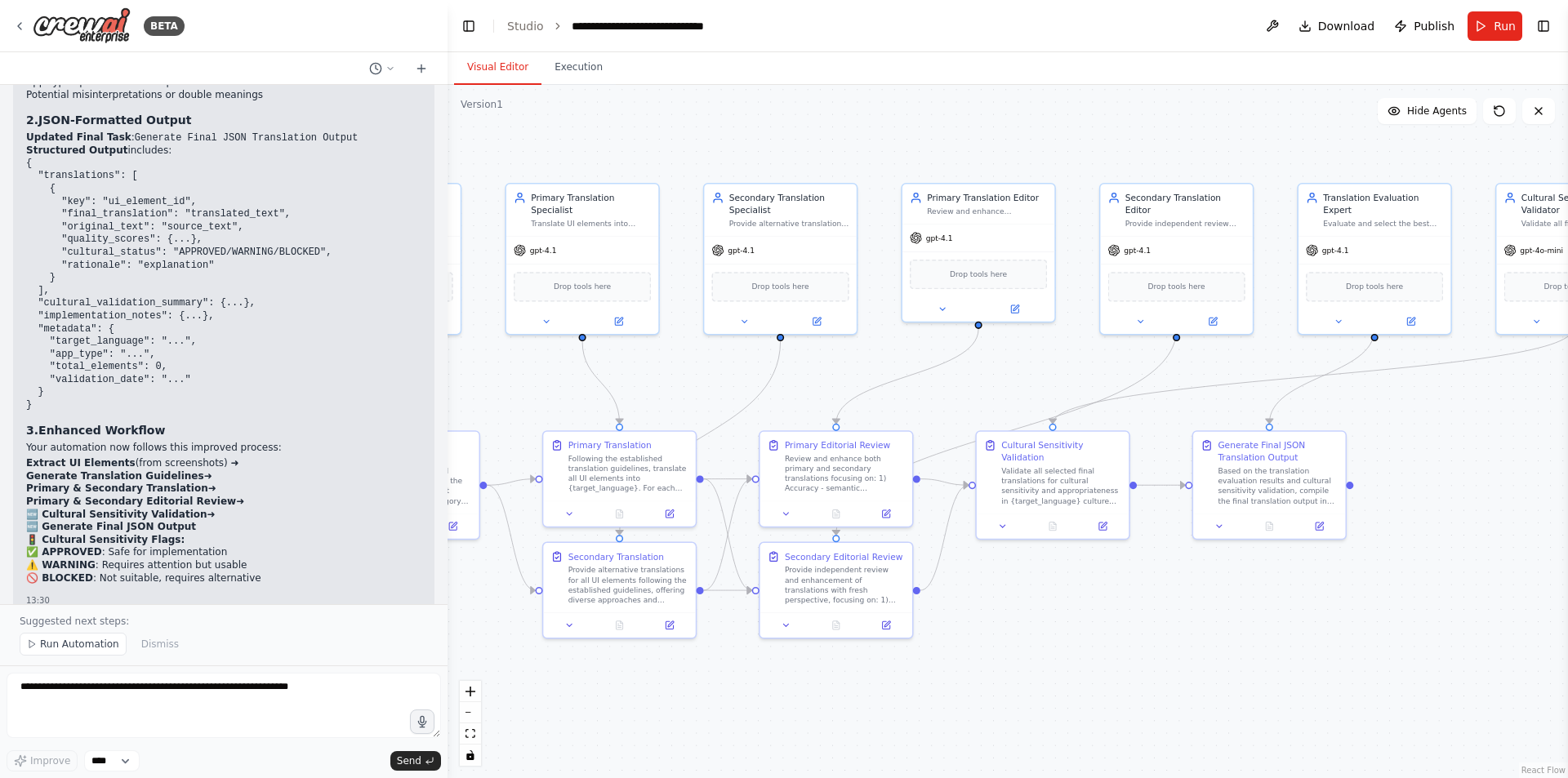
drag, startPoint x: 1278, startPoint y: 631, endPoint x: 1141, endPoint y: 615, distance: 137.9
click at [1141, 615] on div ".deletable-edge-delete-btn { width: 20px; height: 20px; border: 0px solid #ffff…" at bounding box center [1008, 431] width 1121 height 693
click at [1104, 519] on icon at bounding box center [1103, 524] width 10 height 10
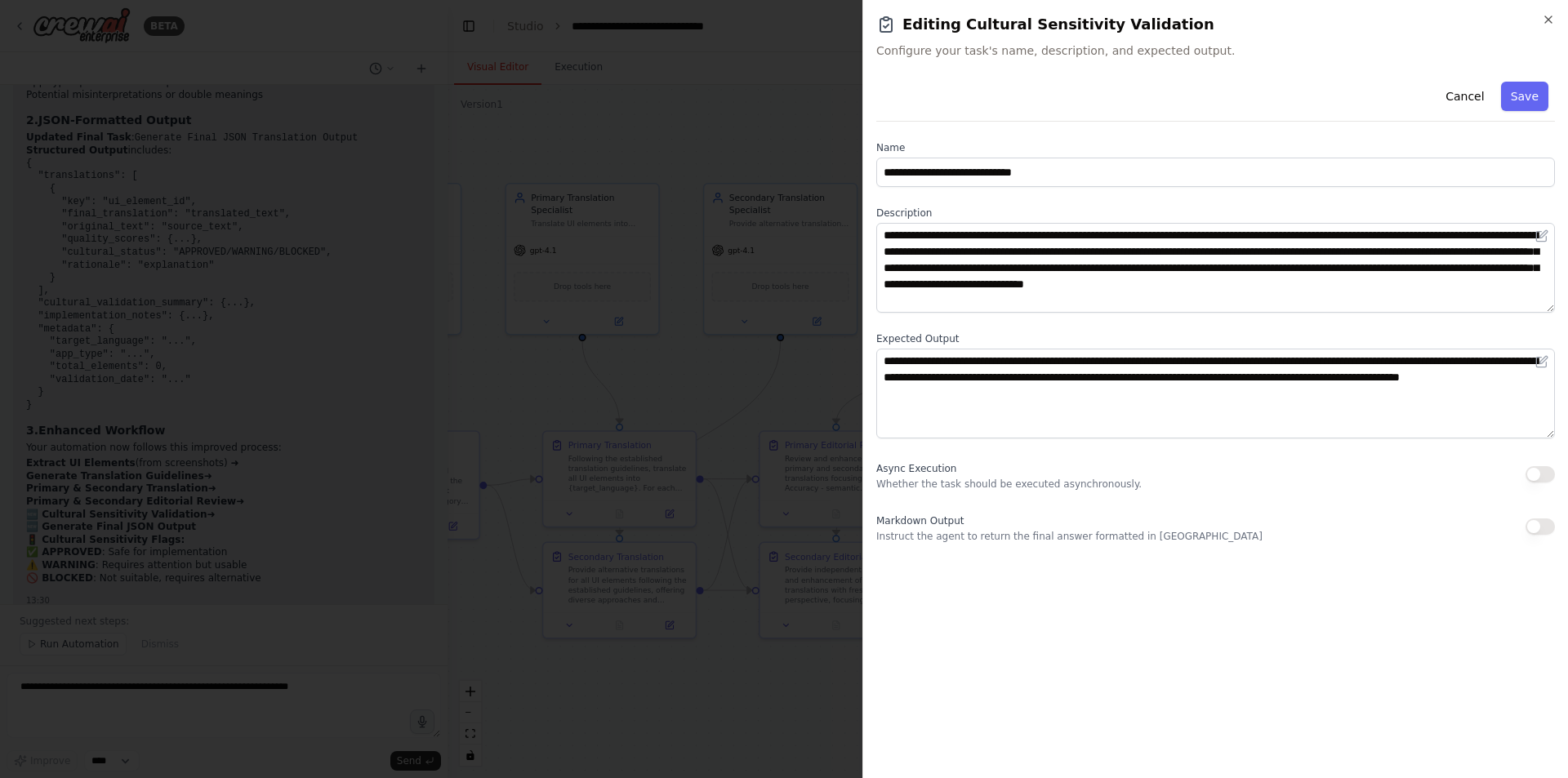
click at [805, 377] on div at bounding box center [784, 389] width 1568 height 778
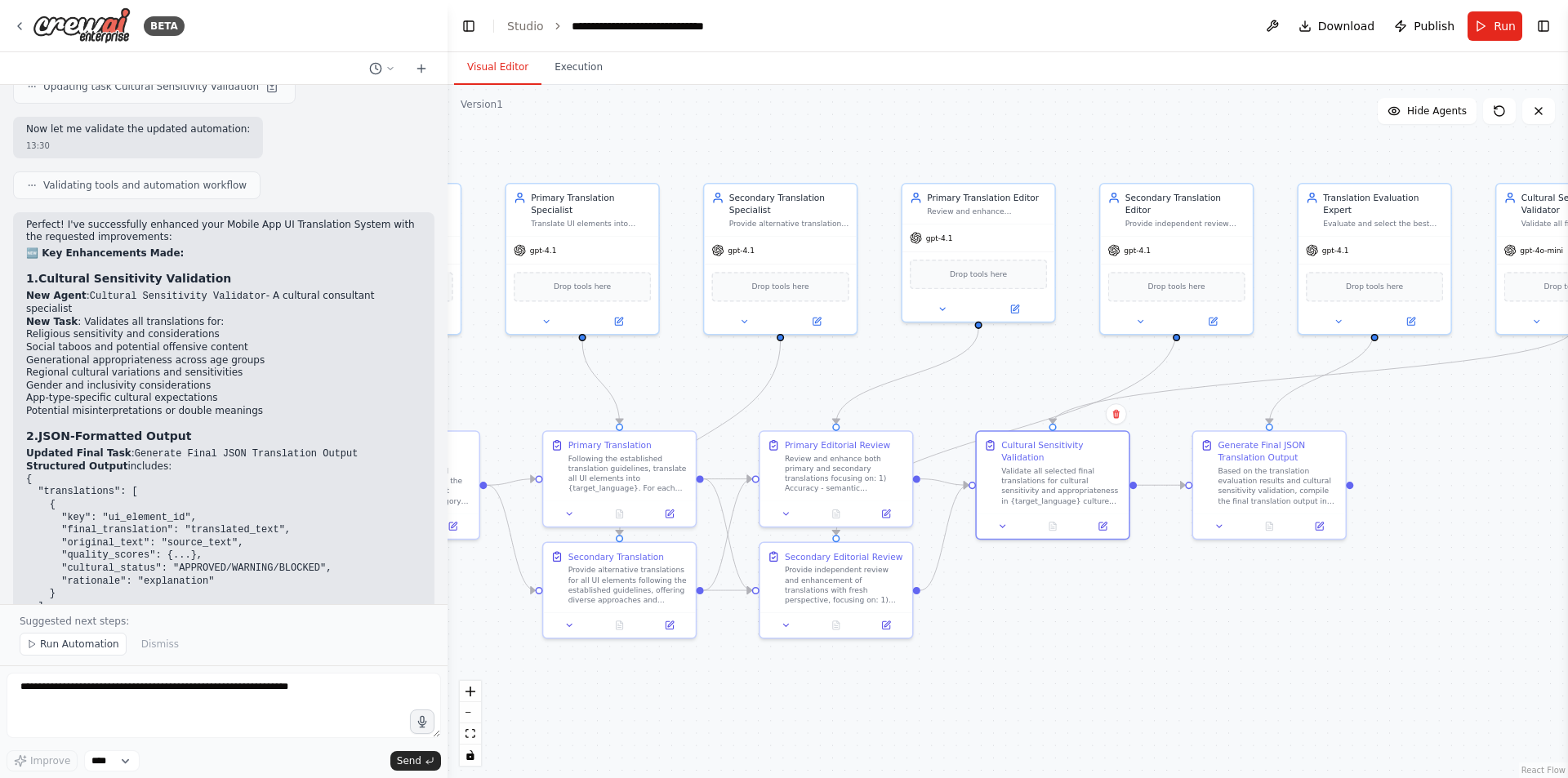
scroll to position [5730, 0]
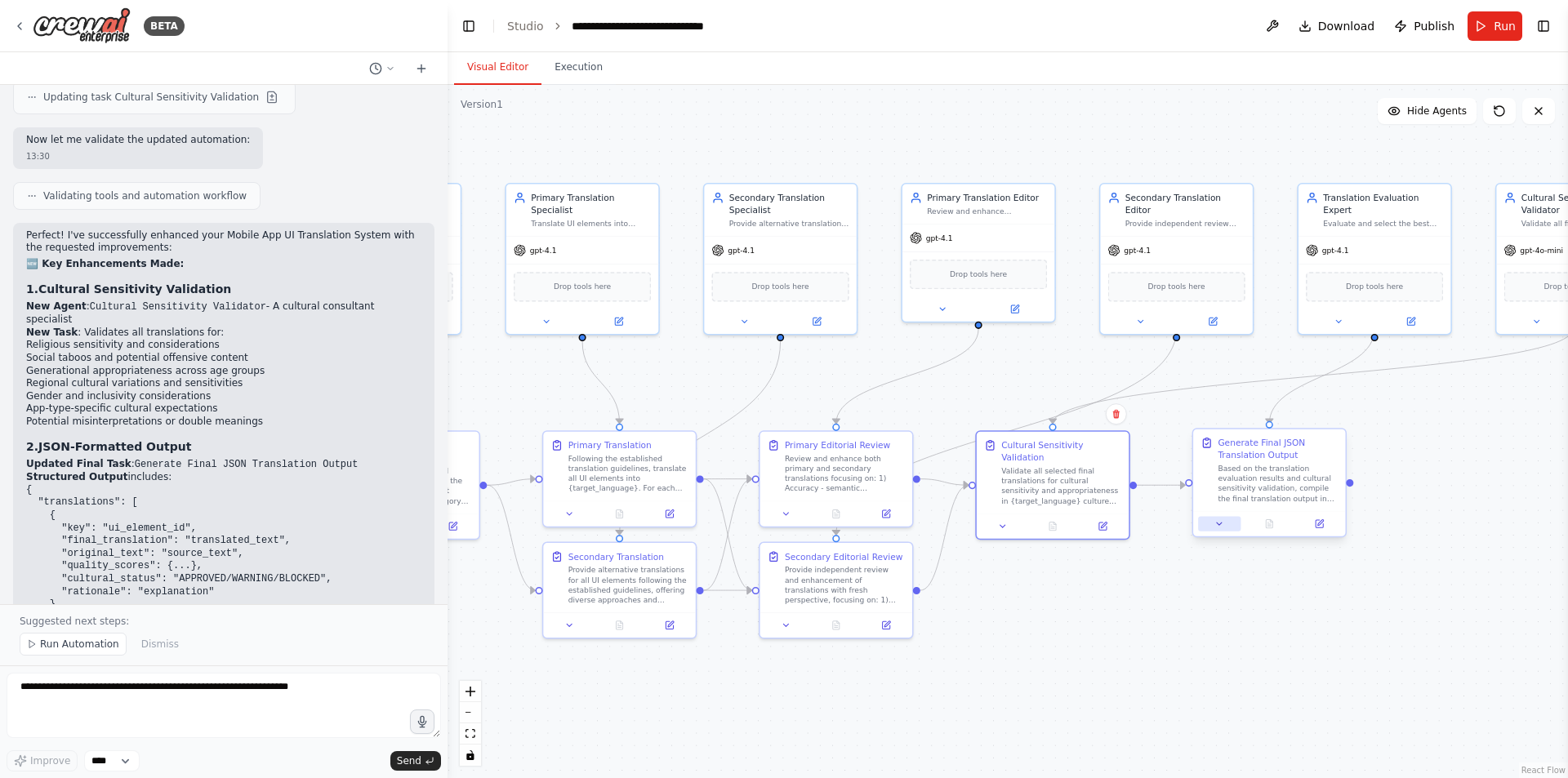
click at [1227, 525] on button at bounding box center [1220, 524] width 43 height 15
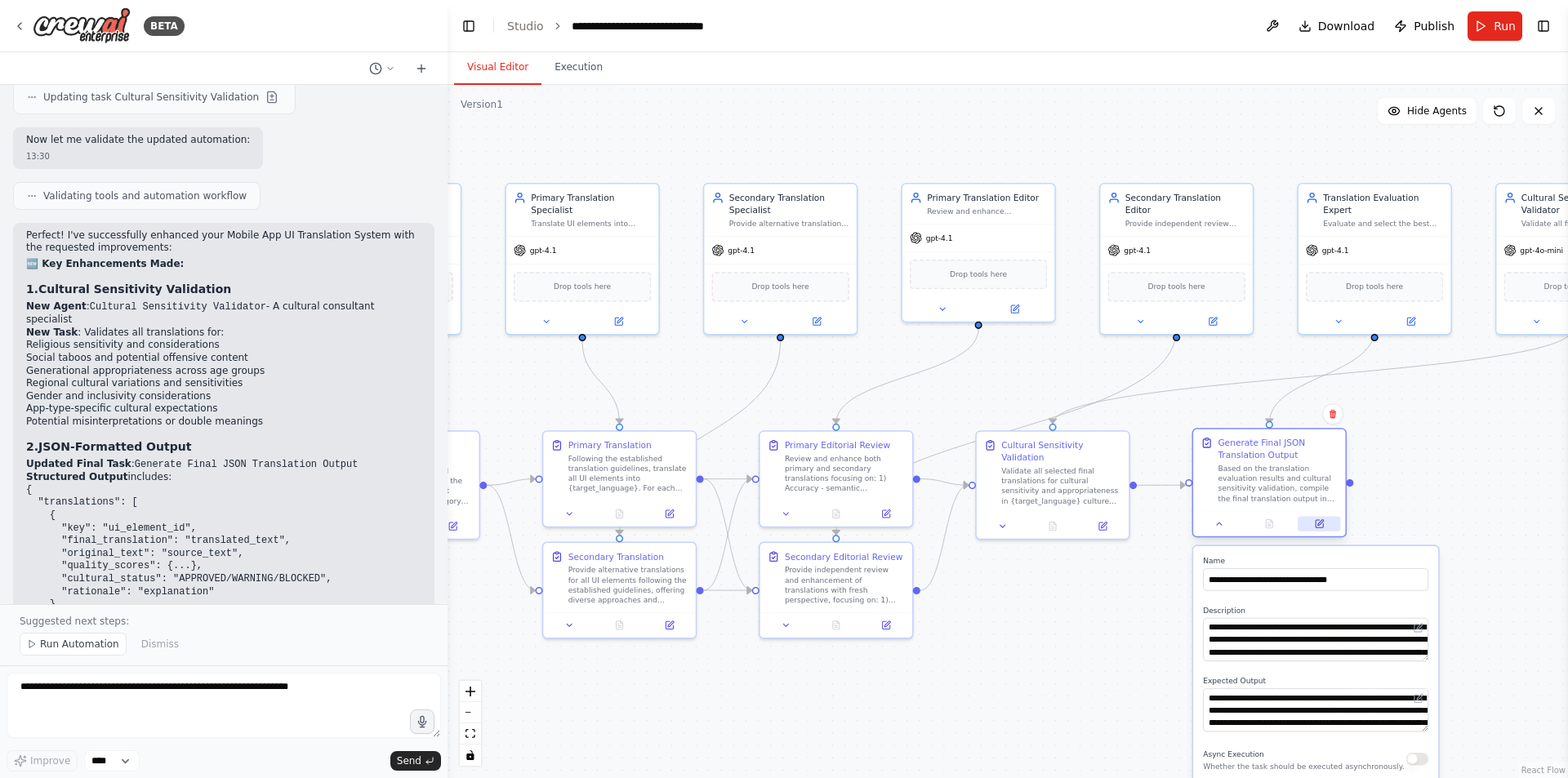
click at [1310, 517] on button at bounding box center [1319, 524] width 43 height 15
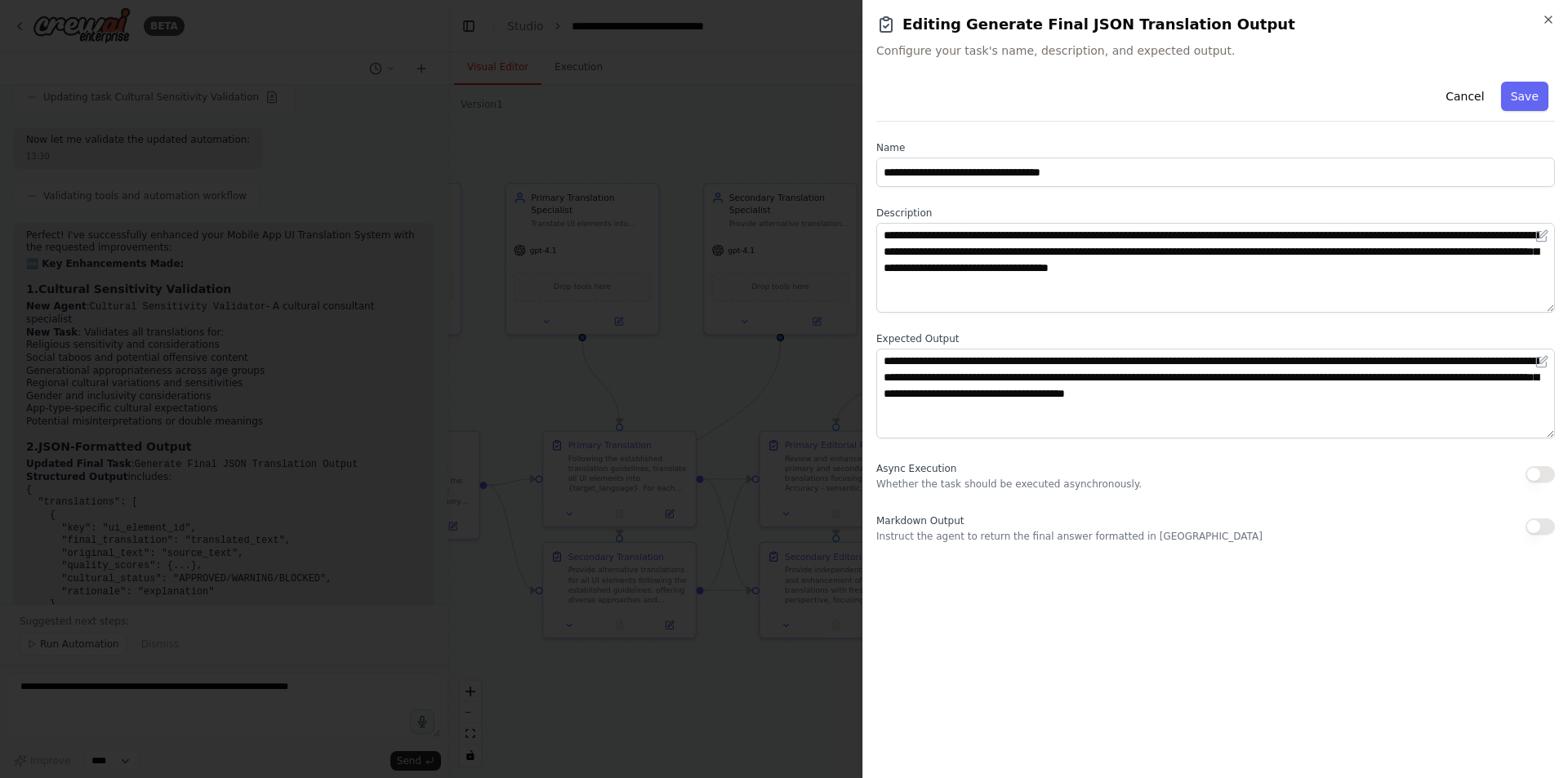
click at [763, 384] on div at bounding box center [784, 389] width 1568 height 778
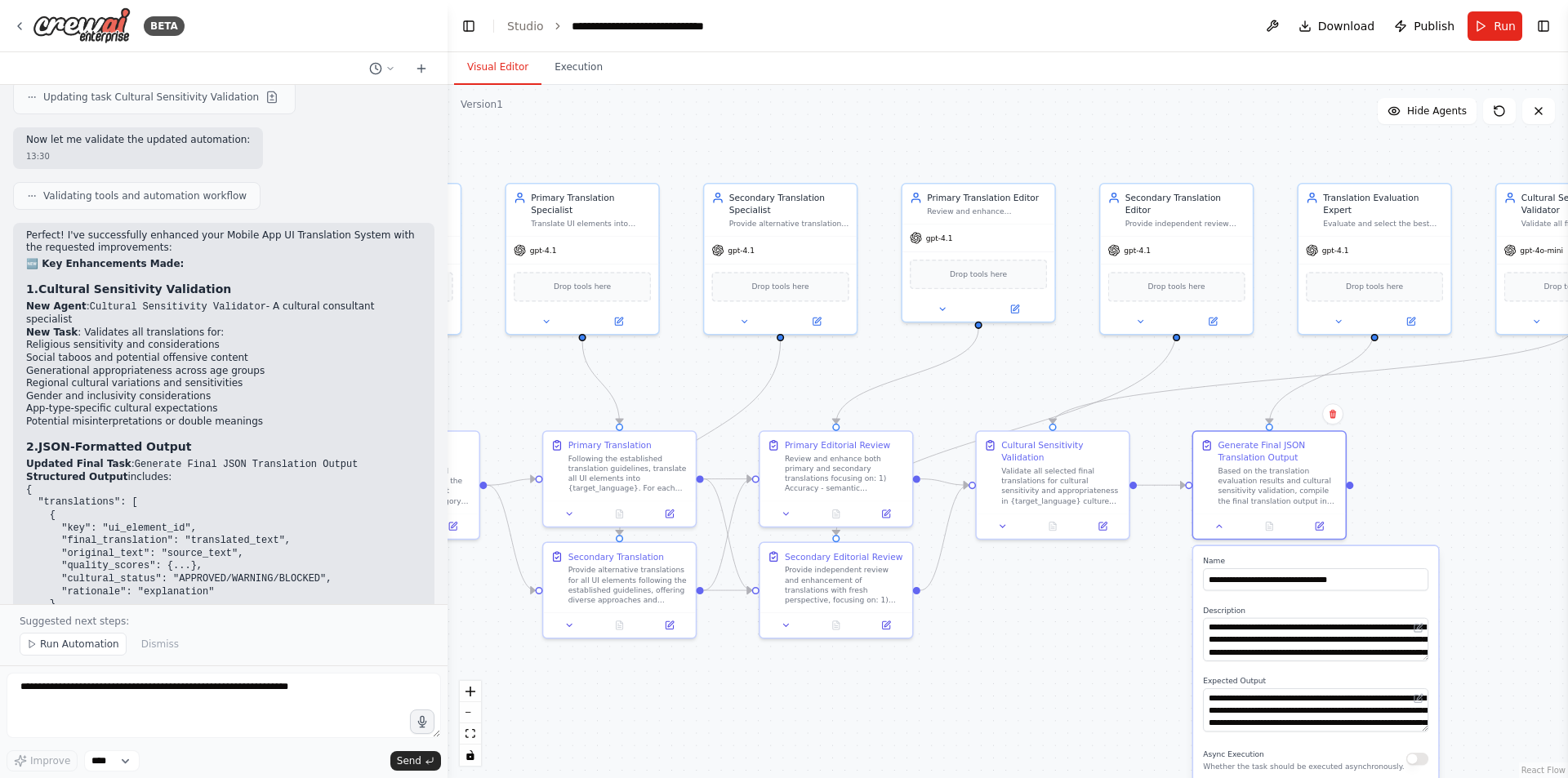
click at [1455, 485] on div ".deletable-edge-delete-btn { width: 20px; height: 20px; border: 0px solid #ffff…" at bounding box center [1008, 431] width 1121 height 693
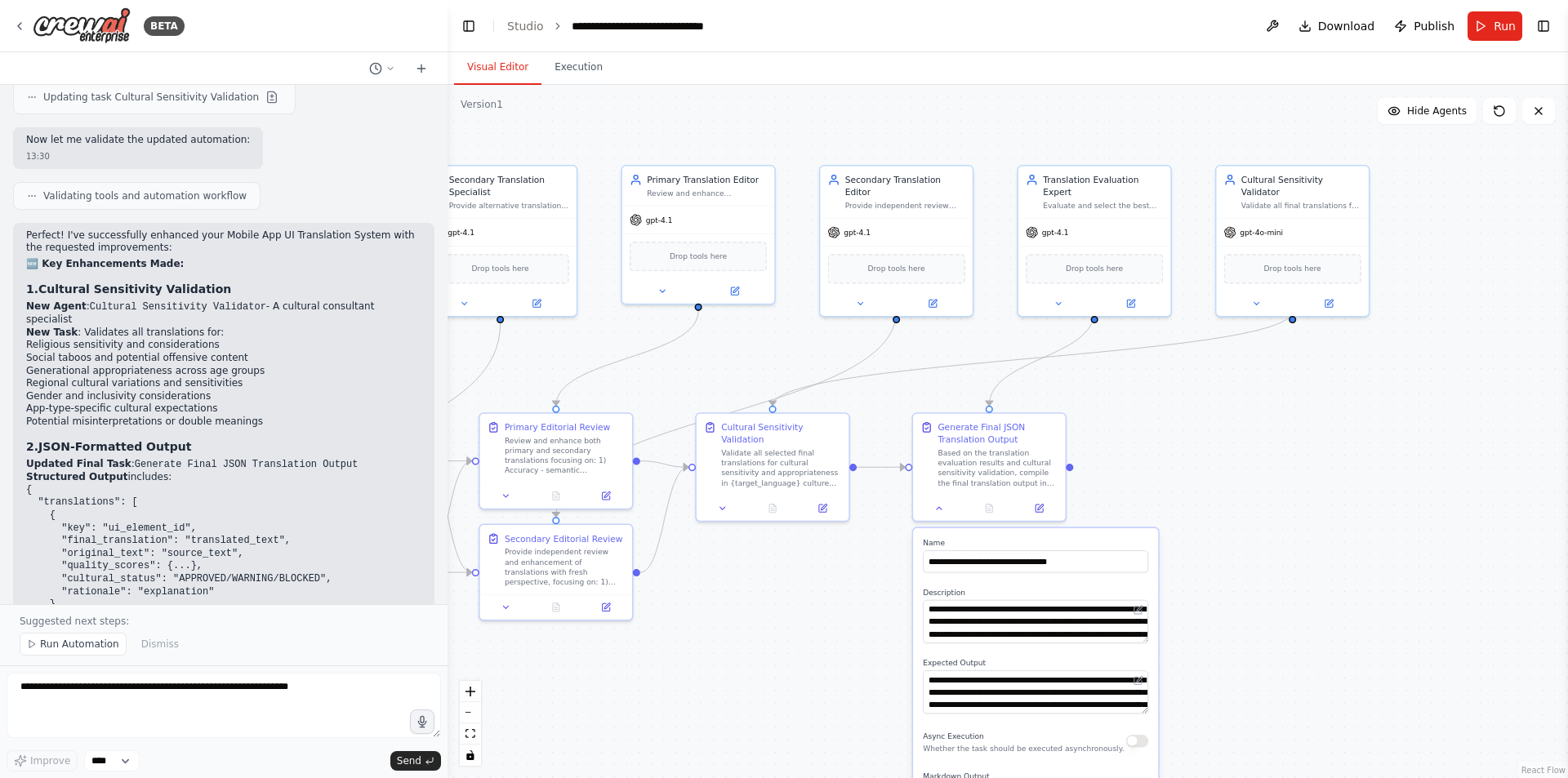
drag, startPoint x: 1503, startPoint y: 481, endPoint x: 1223, endPoint y: 464, distance: 280.5
click at [1223, 464] on div ".deletable-edge-delete-btn { width: 20px; height: 20px; border: 0px solid #ffff…" at bounding box center [1008, 431] width 1121 height 693
drag, startPoint x: 1077, startPoint y: 229, endPoint x: 1062, endPoint y: 230, distance: 15.0
click at [1062, 230] on div "gpt-4.1" at bounding box center [1081, 229] width 152 height 27
drag, startPoint x: 894, startPoint y: 238, endPoint x: 888, endPoint y: 220, distance: 19.0
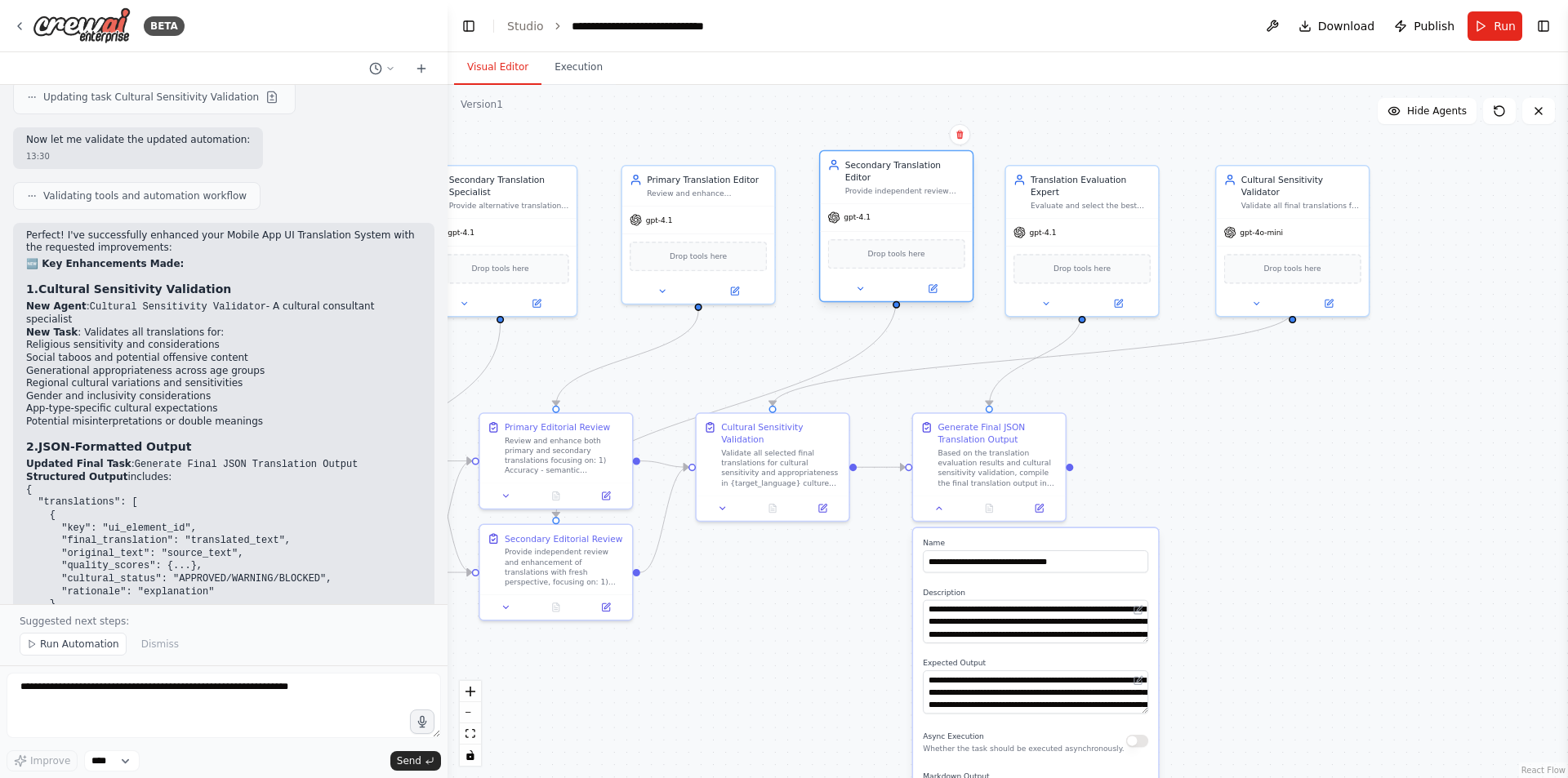
click at [888, 231] on div "Drop tools here" at bounding box center [896, 253] width 152 height 45
click at [1238, 426] on div ".deletable-edge-delete-btn { width: 20px; height: 20px; border: 0px solid #ffff…" at bounding box center [1008, 431] width 1121 height 693
click at [1217, 561] on div ".deletable-edge-delete-btn { width: 20px; height: 20px; border: 0px solid #ffff…" at bounding box center [1008, 431] width 1121 height 693
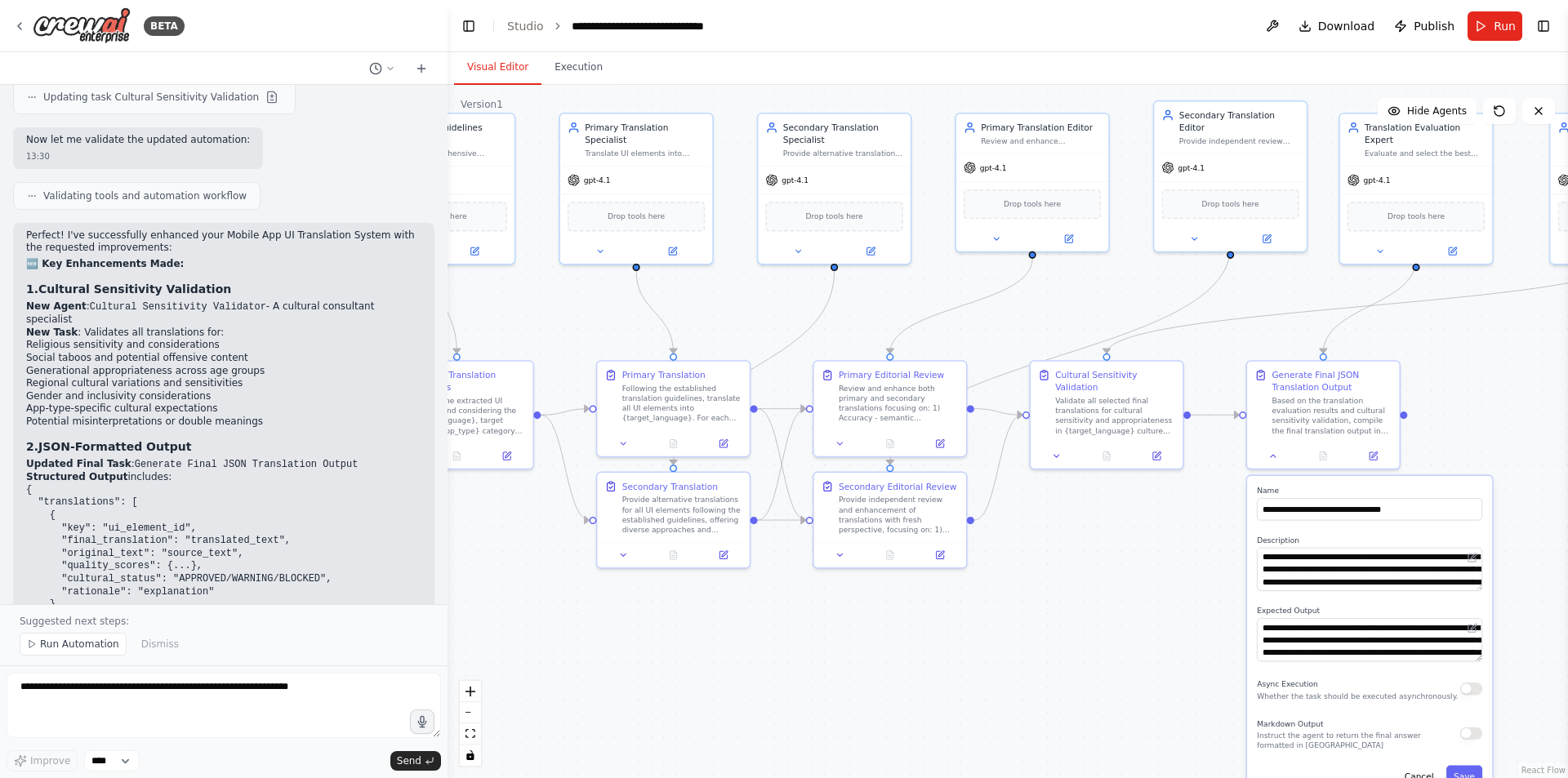
drag, startPoint x: 731, startPoint y: 659, endPoint x: 1259, endPoint y: 592, distance: 532.2
click at [1259, 592] on div ".deletable-edge-delete-btn { width: 20px; height: 20px; border: 0px solid #ffff…" at bounding box center [1008, 431] width 1121 height 693
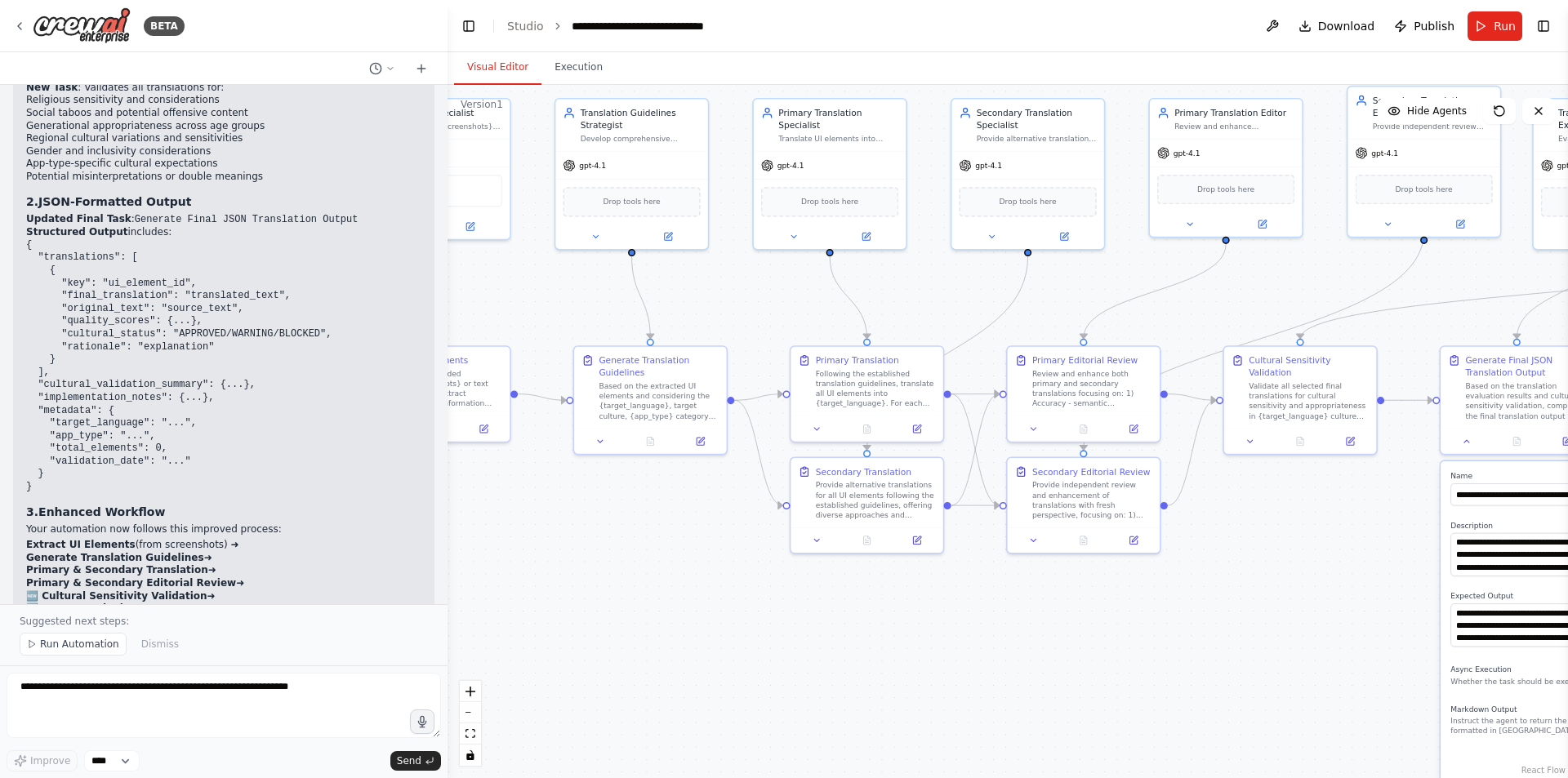
scroll to position [6057, 0]
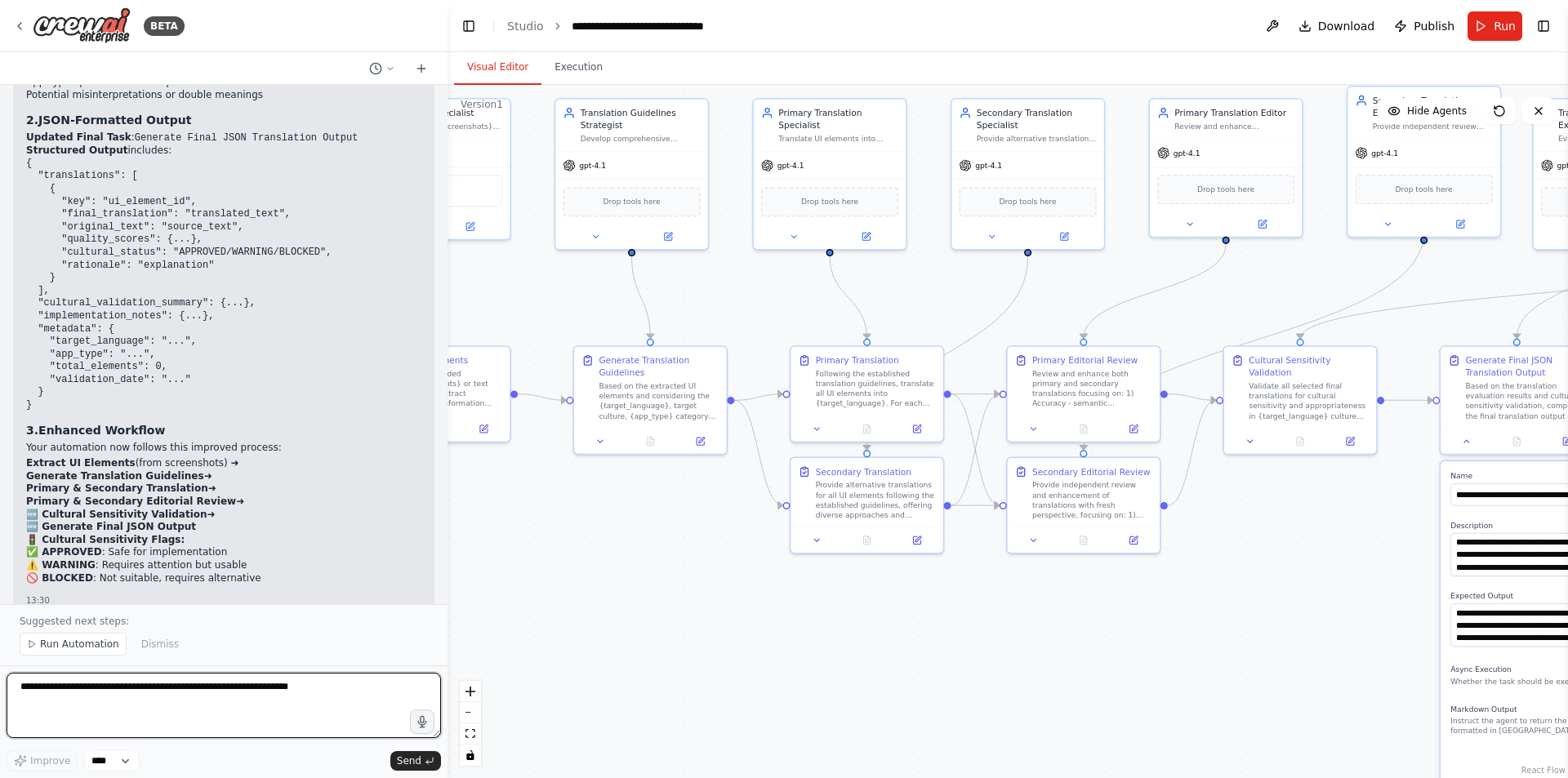
click at [228, 702] on textarea at bounding box center [224, 706] width 435 height 66
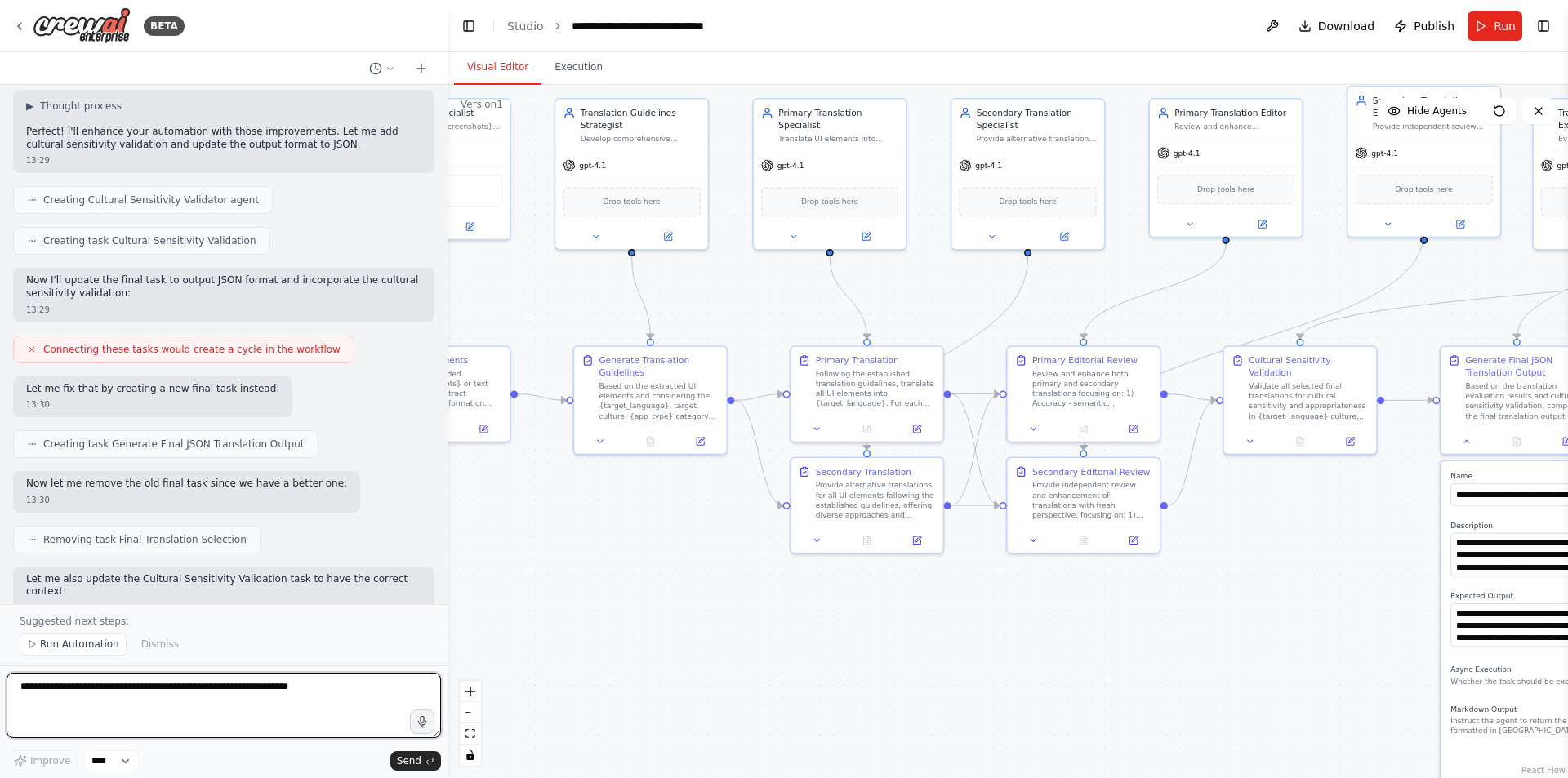
scroll to position [4750, 0]
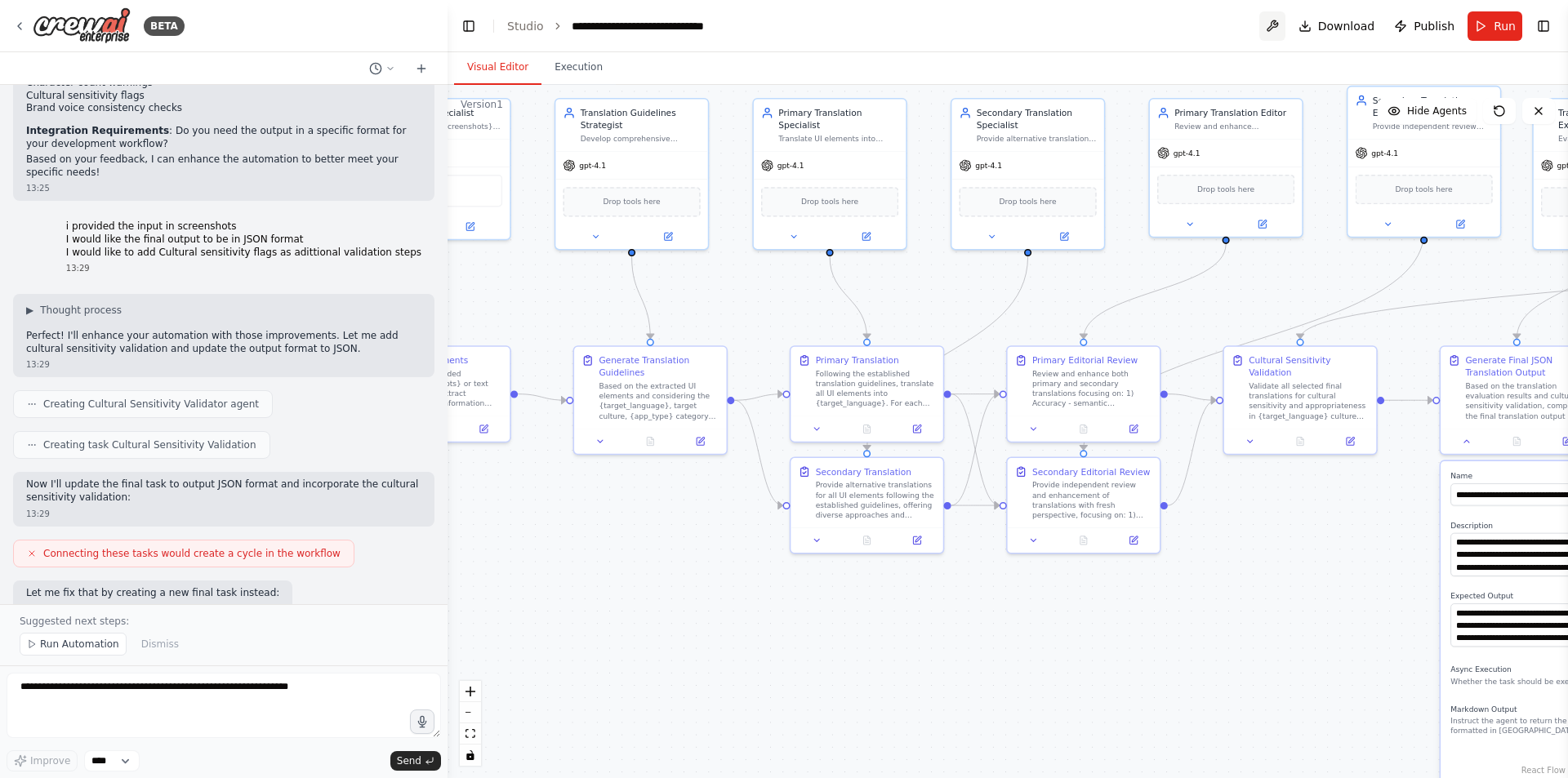
click at [1276, 35] on button at bounding box center [1273, 26] width 26 height 30
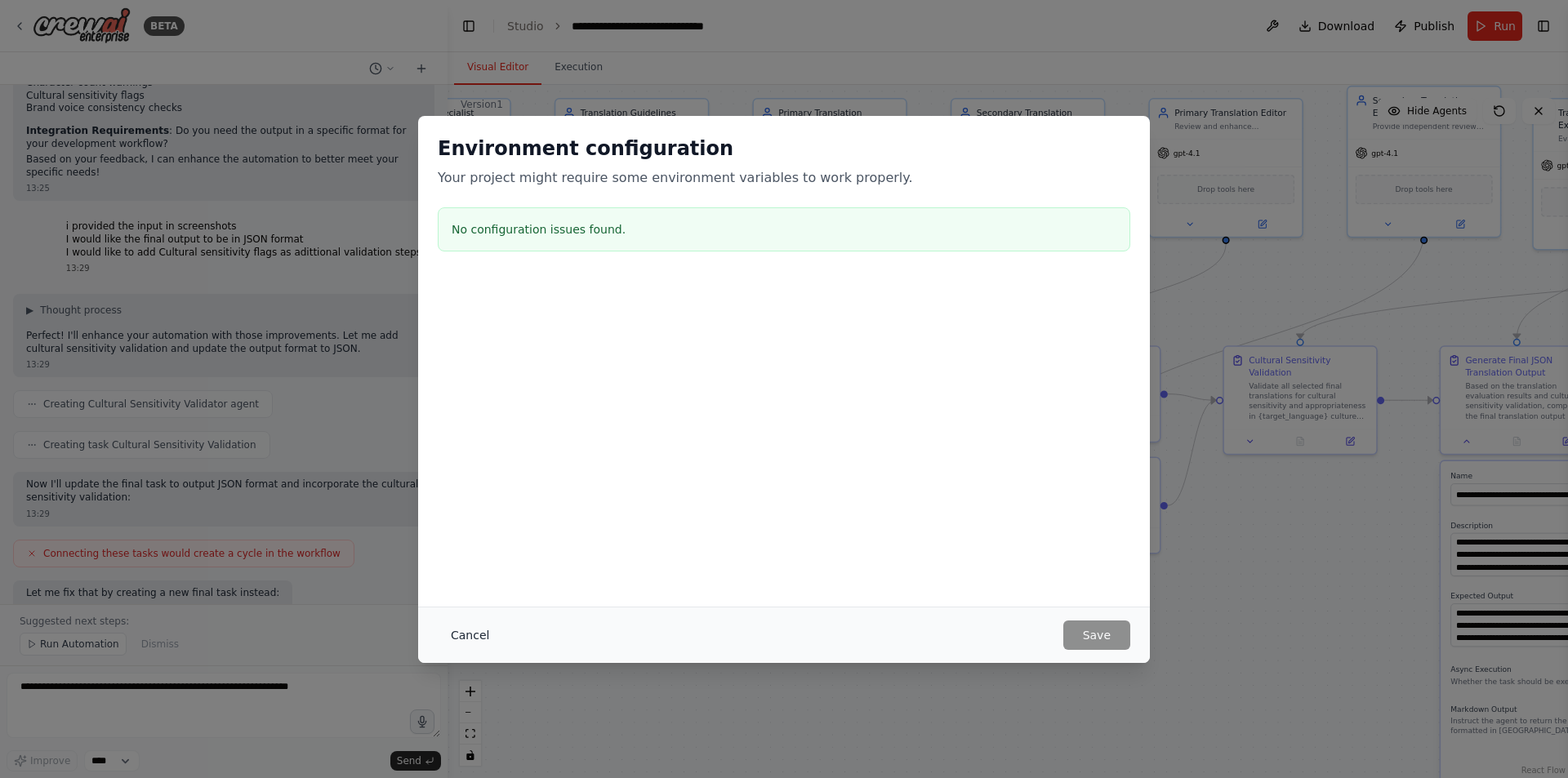
click at [482, 631] on button "Cancel" at bounding box center [470, 635] width 65 height 30
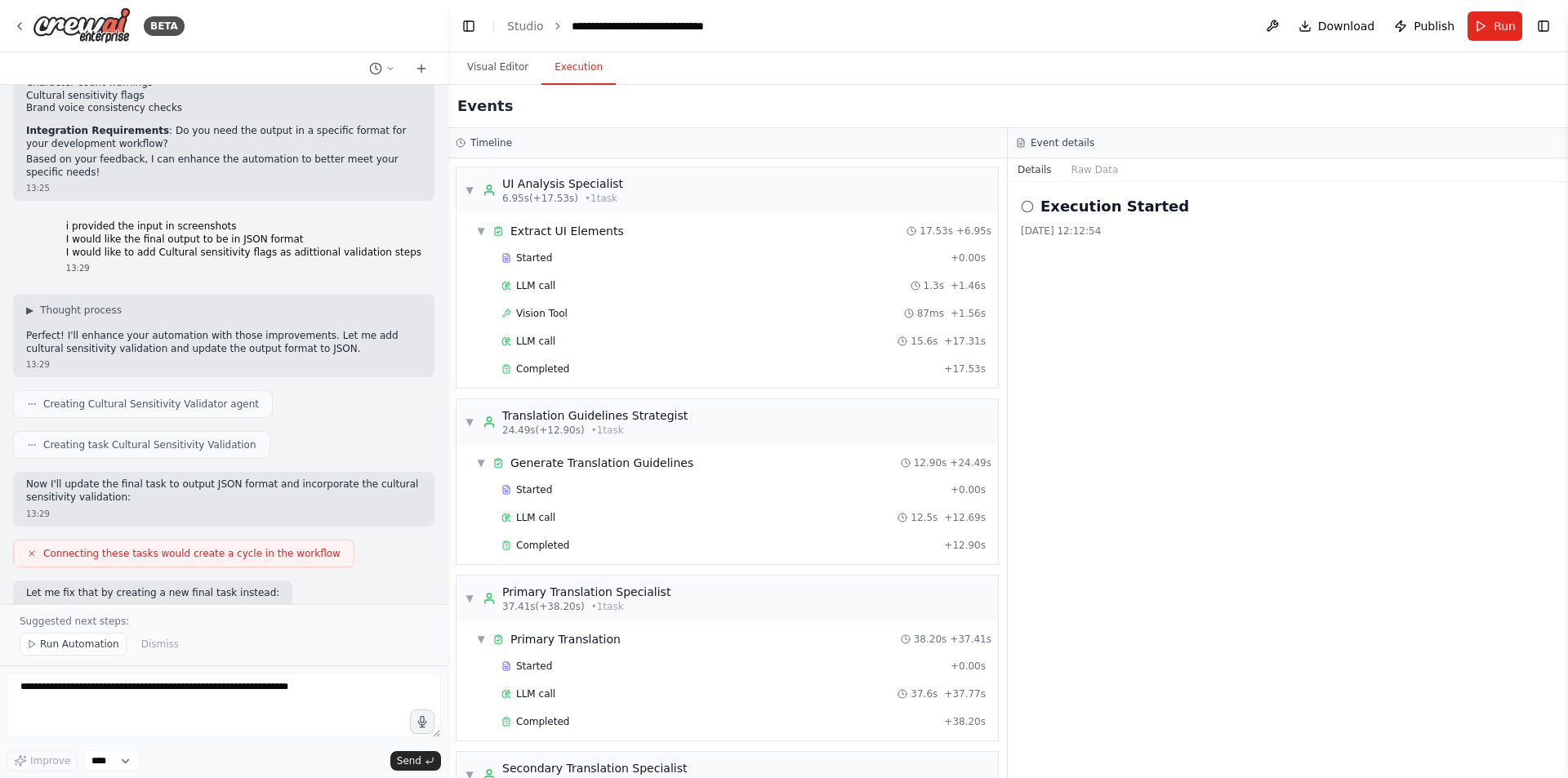
click at [583, 64] on button "Execution" at bounding box center [579, 68] width 74 height 35
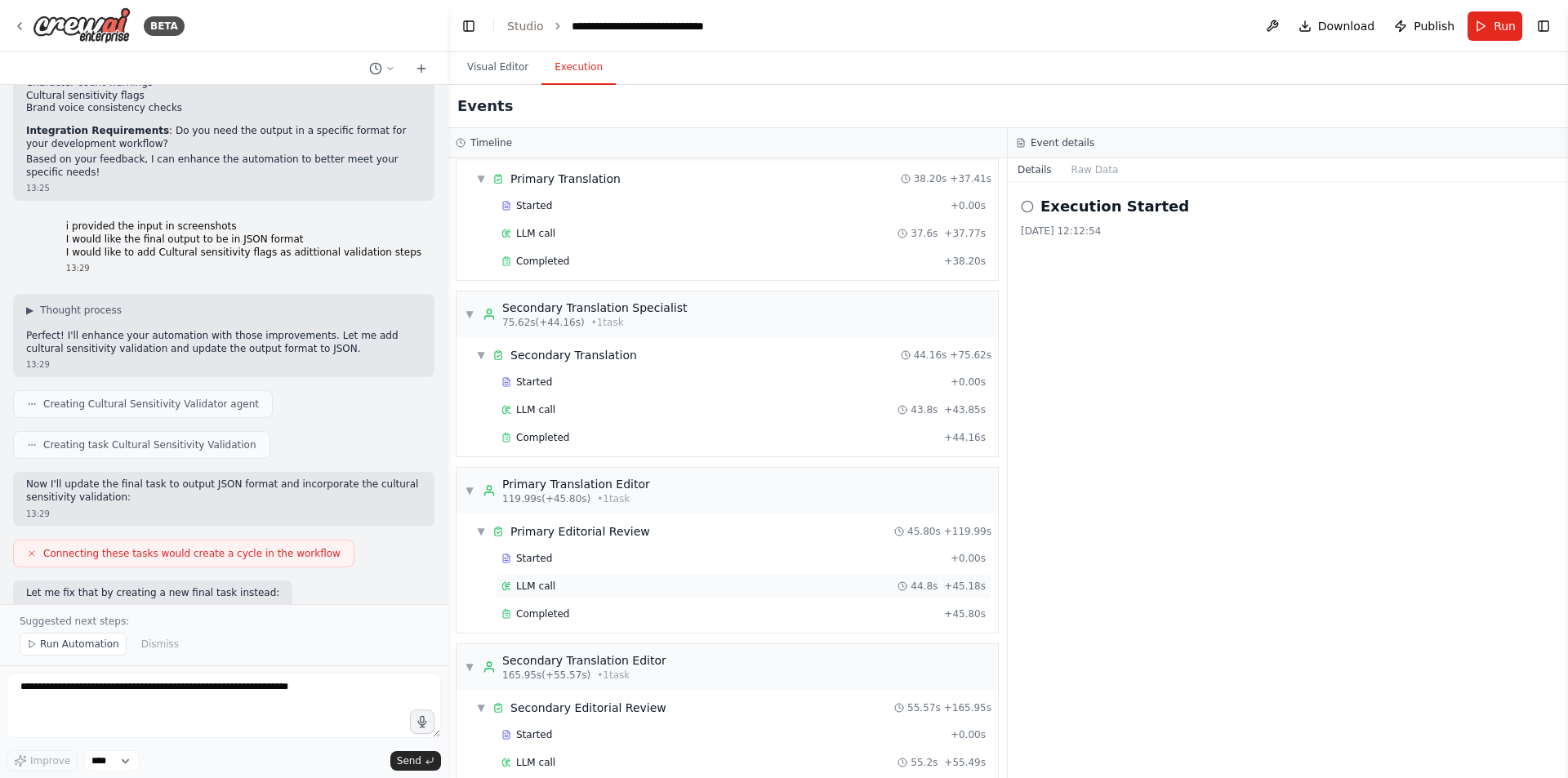
scroll to position [687, 0]
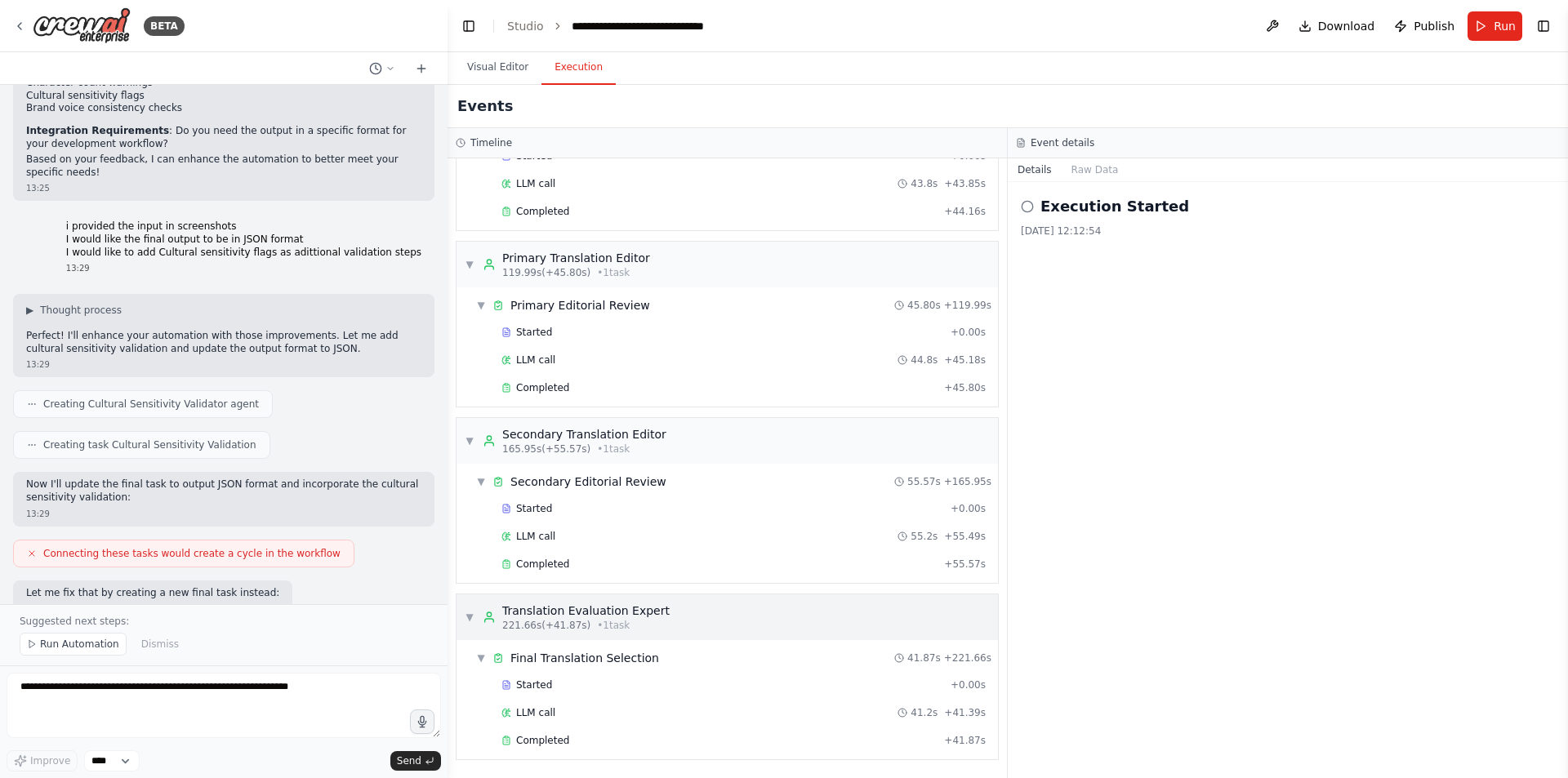
click at [627, 619] on div "221.66s (+41.87s) • 1 task" at bounding box center [586, 625] width 168 height 13
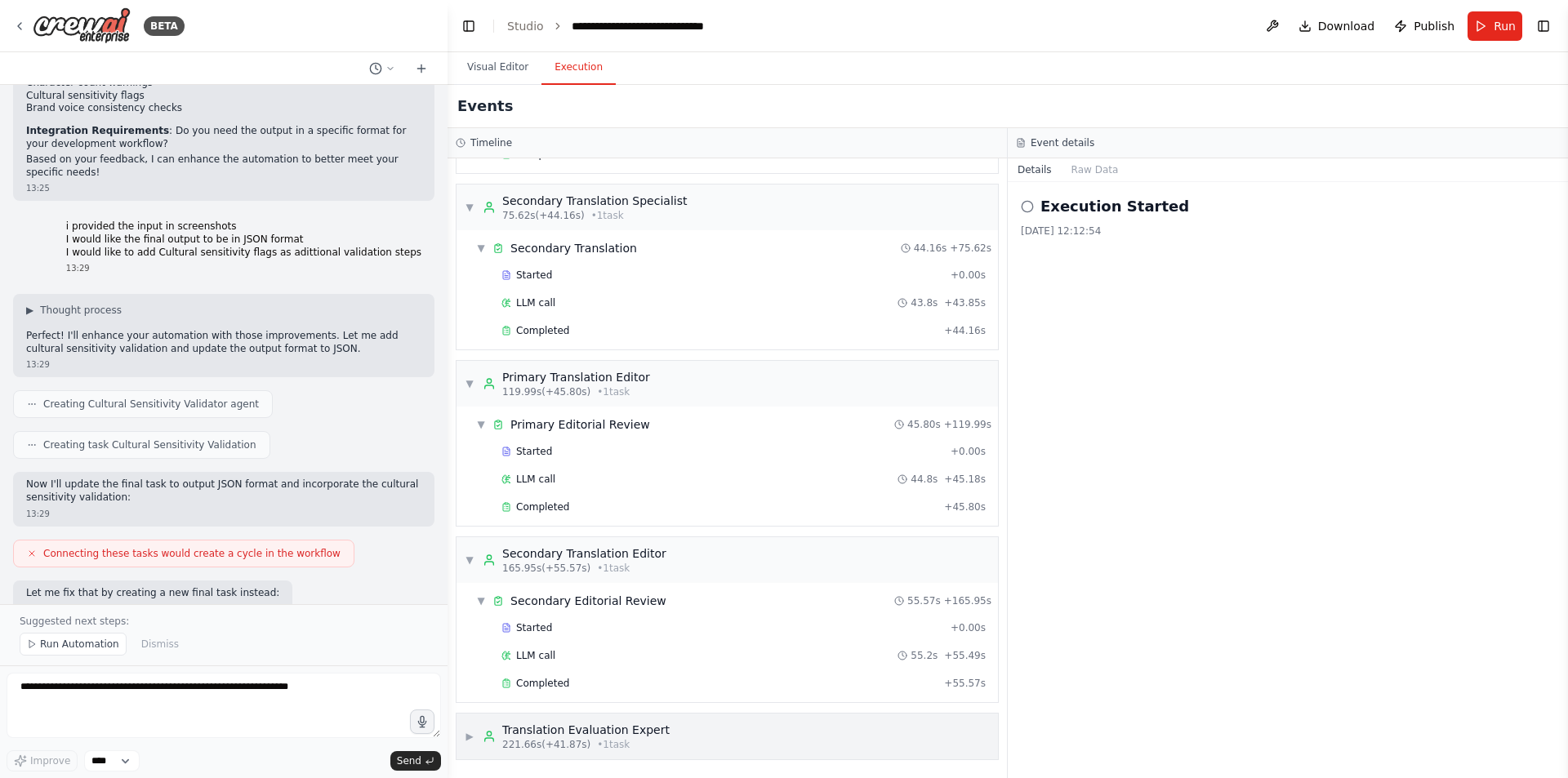
scroll to position [568, 0]
click at [639, 744] on div "221.66s (+41.87s) • 1 task" at bounding box center [586, 744] width 168 height 13
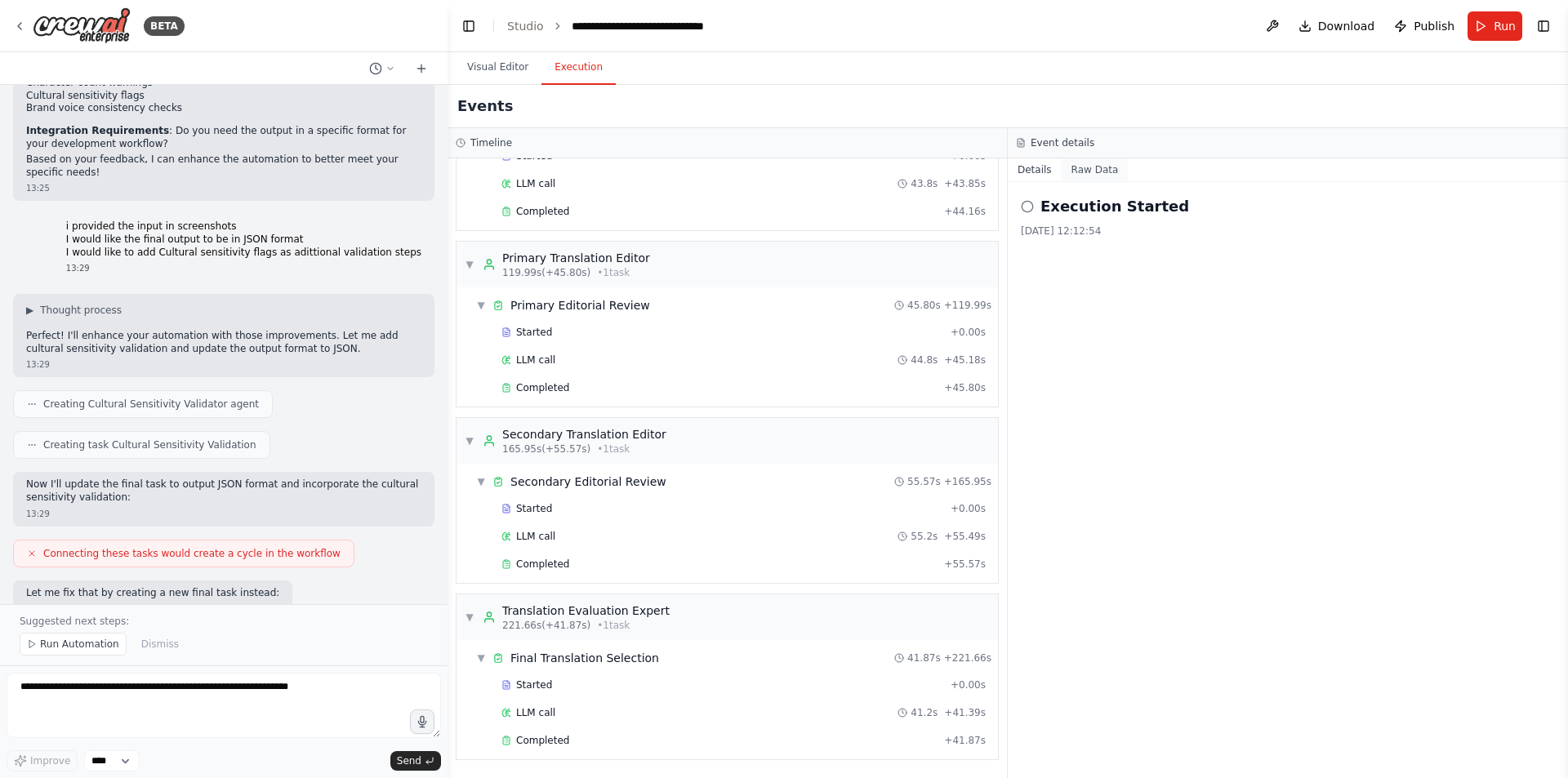
click at [1084, 173] on button "Raw Data" at bounding box center [1095, 170] width 67 height 23
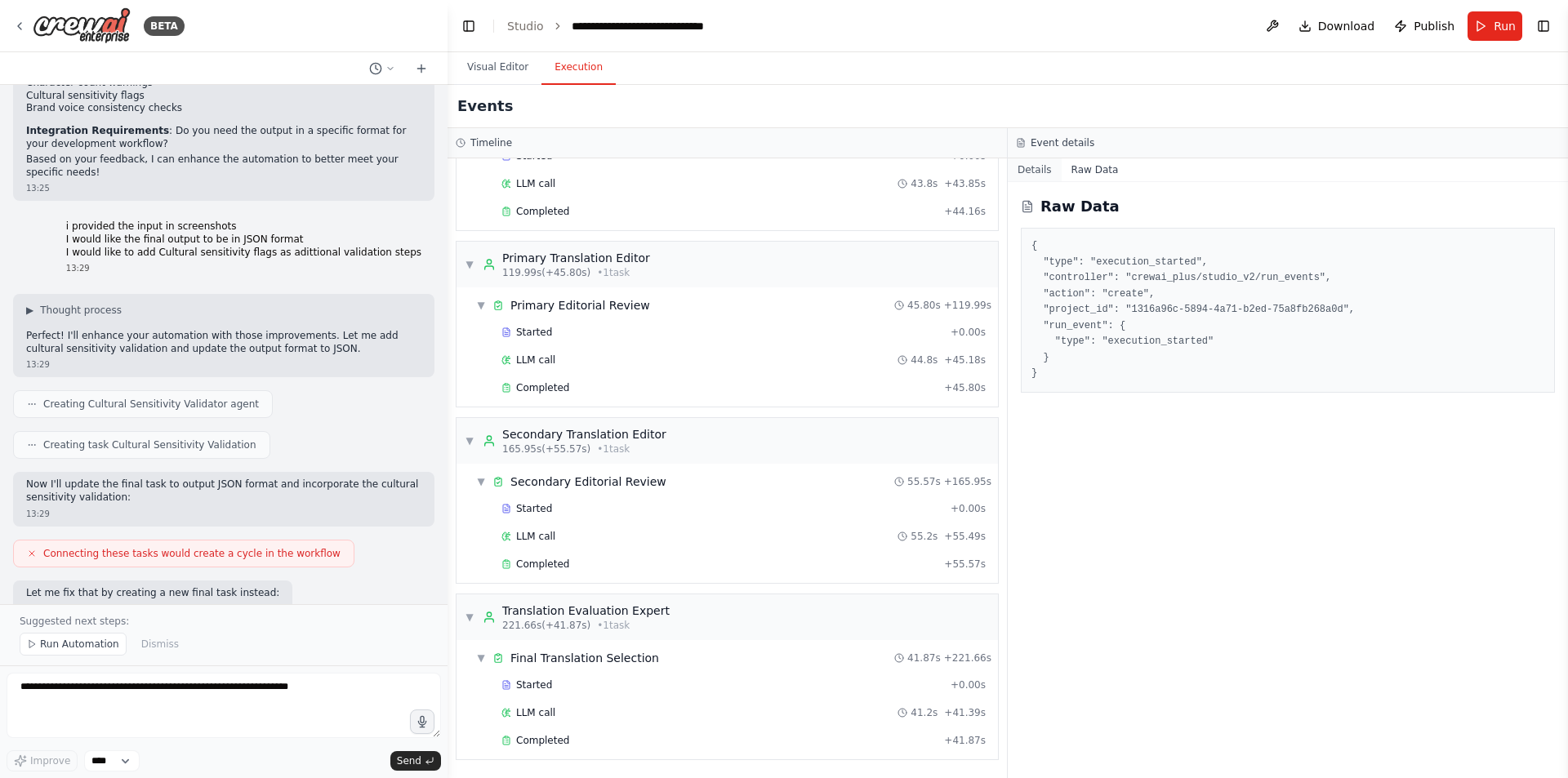
click at [1039, 173] on button "Details" at bounding box center [1035, 170] width 54 height 23
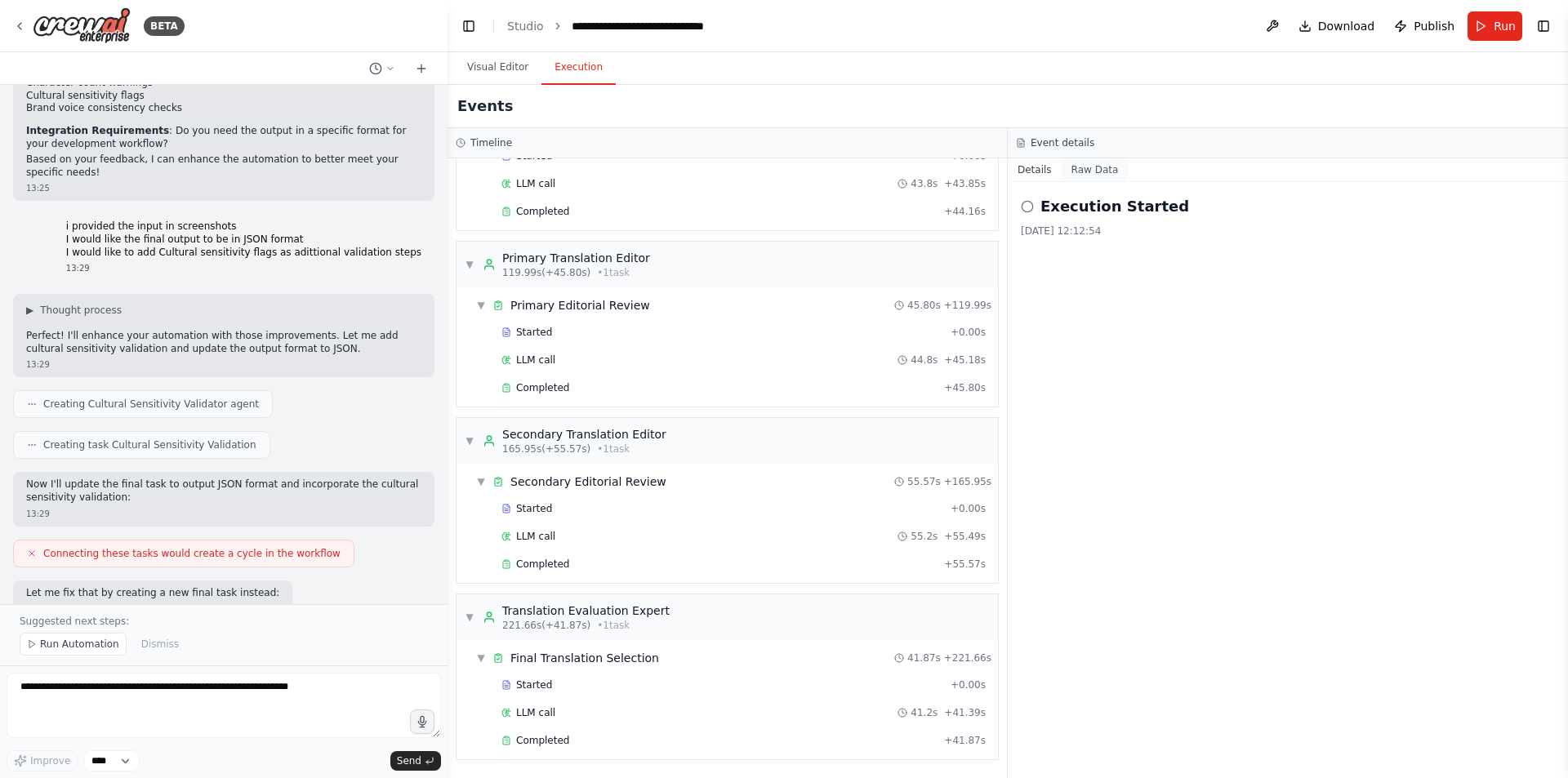
click at [1109, 172] on button "Raw Data" at bounding box center [1095, 170] width 67 height 23
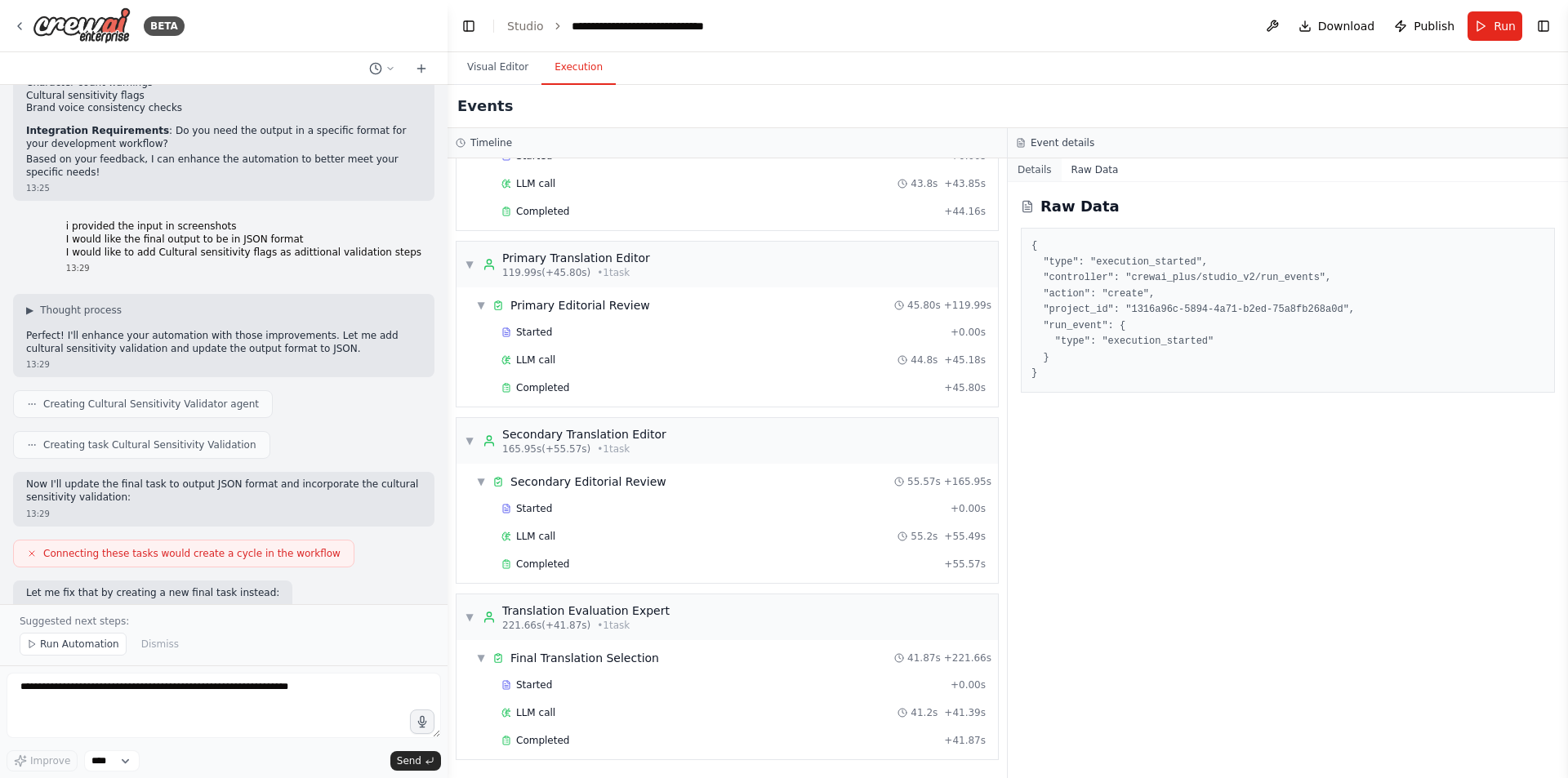
click at [1043, 171] on button "Details" at bounding box center [1035, 170] width 54 height 23
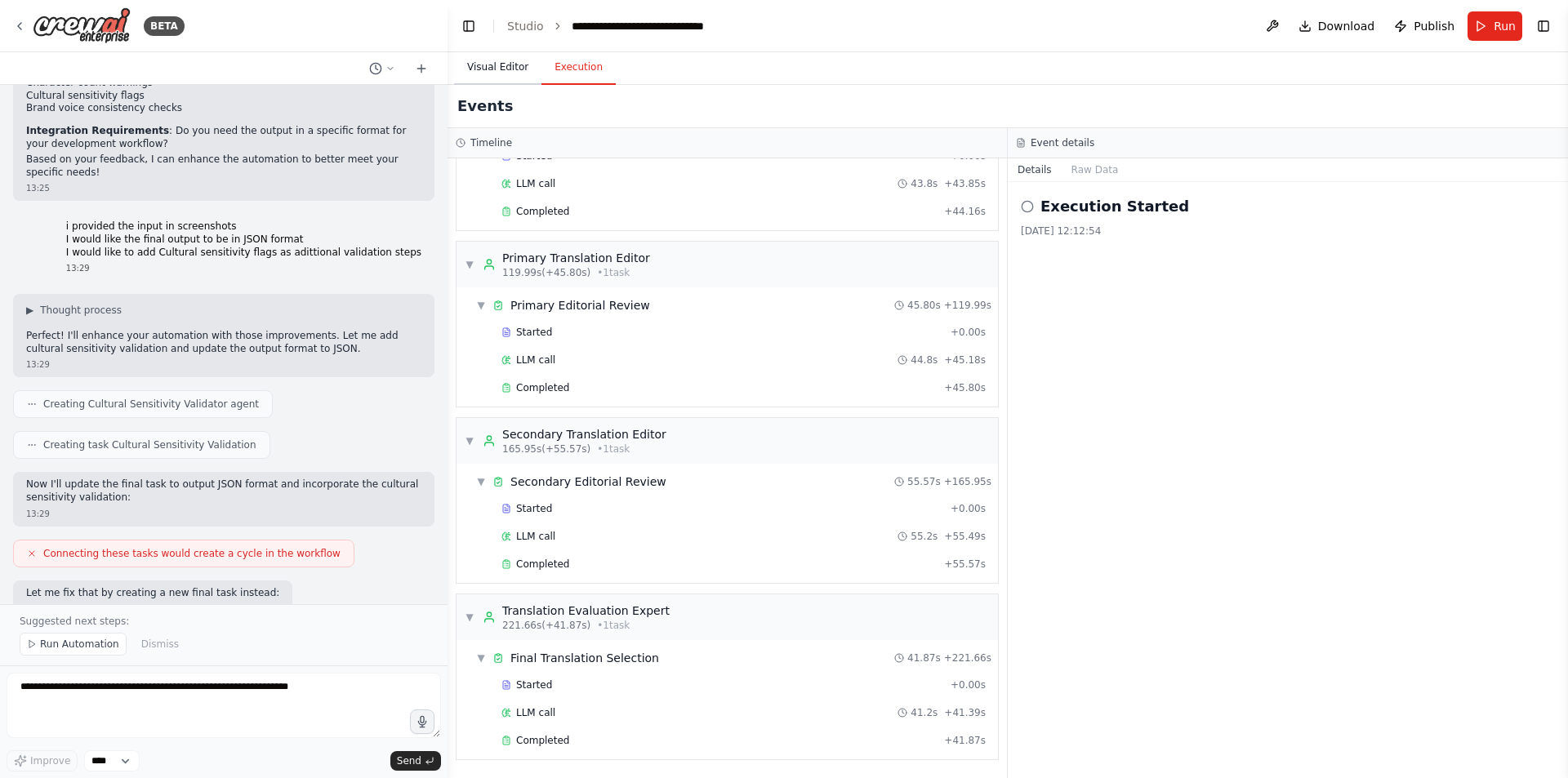
click at [494, 60] on button "Visual Editor" at bounding box center [498, 68] width 87 height 35
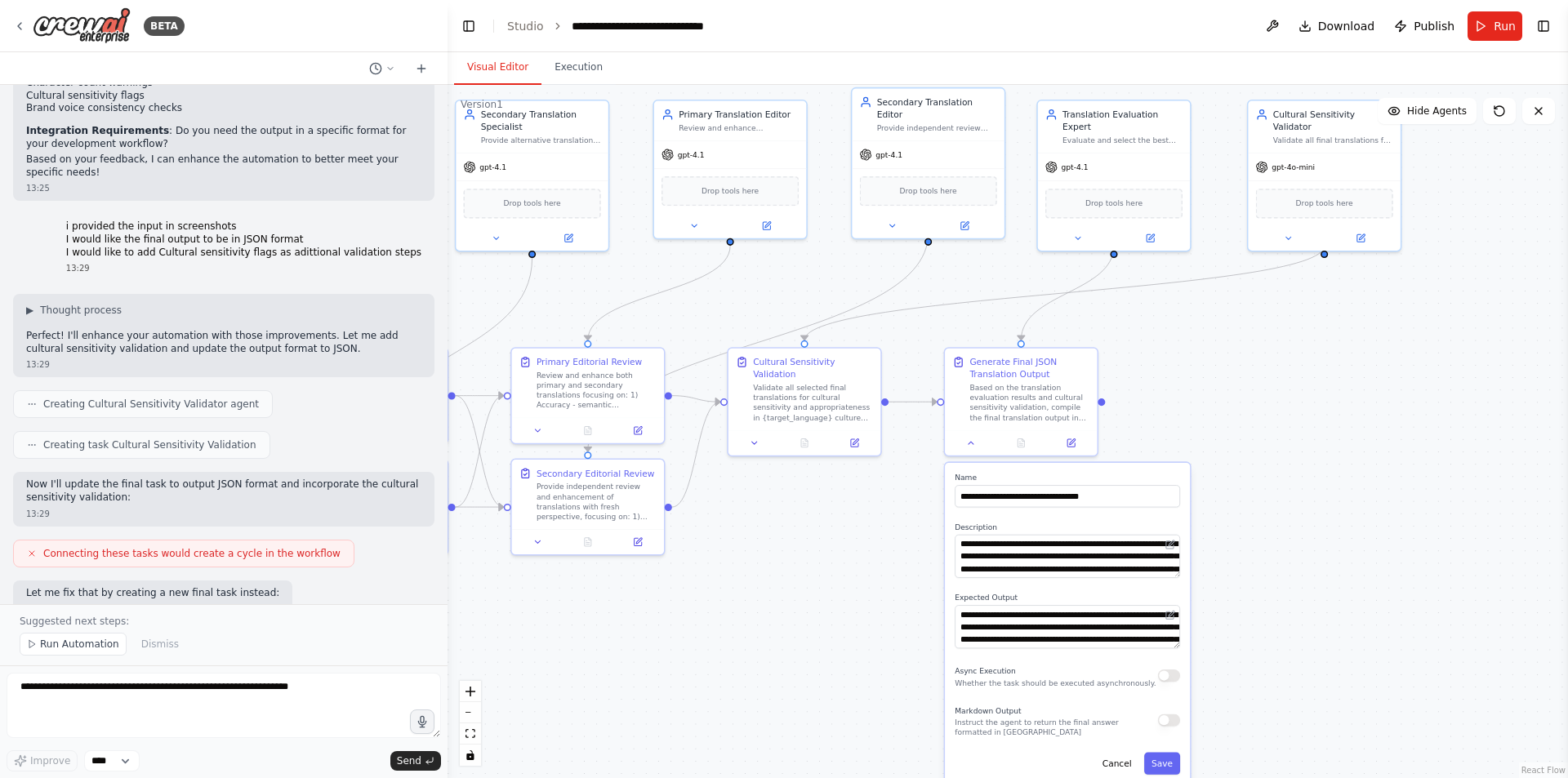
drag, startPoint x: 1269, startPoint y: 670, endPoint x: 695, endPoint y: 653, distance: 574.3
click at [695, 653] on div ".deletable-edge-delete-btn { width: 20px; height: 20px; border: 0px solid #ffff…" at bounding box center [1008, 431] width 1121 height 693
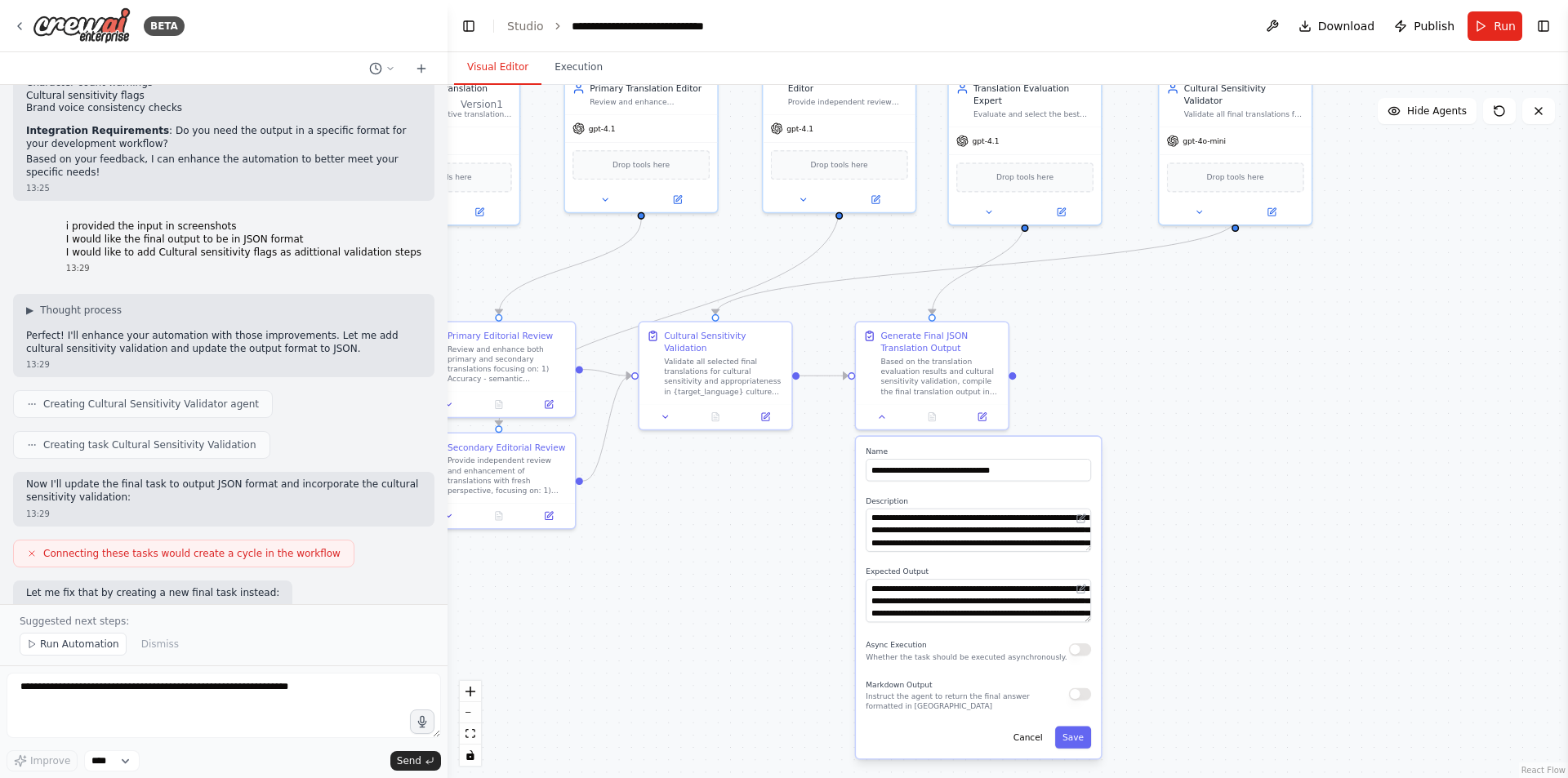
click at [1333, 453] on div ".deletable-edge-delete-btn { width: 20px; height: 20px; border: 0px solid #ffff…" at bounding box center [1008, 431] width 1121 height 693
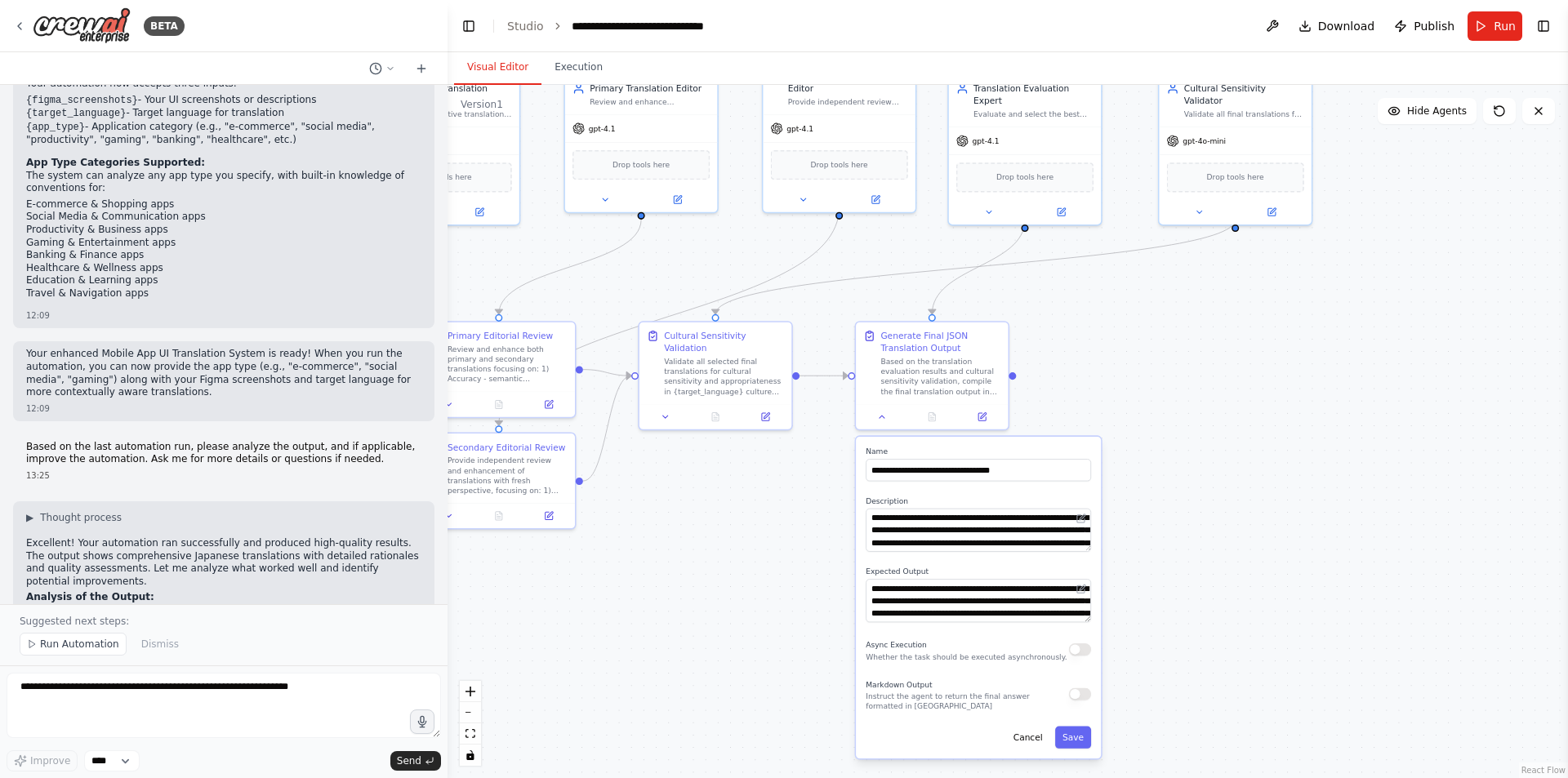
scroll to position [3526, 0]
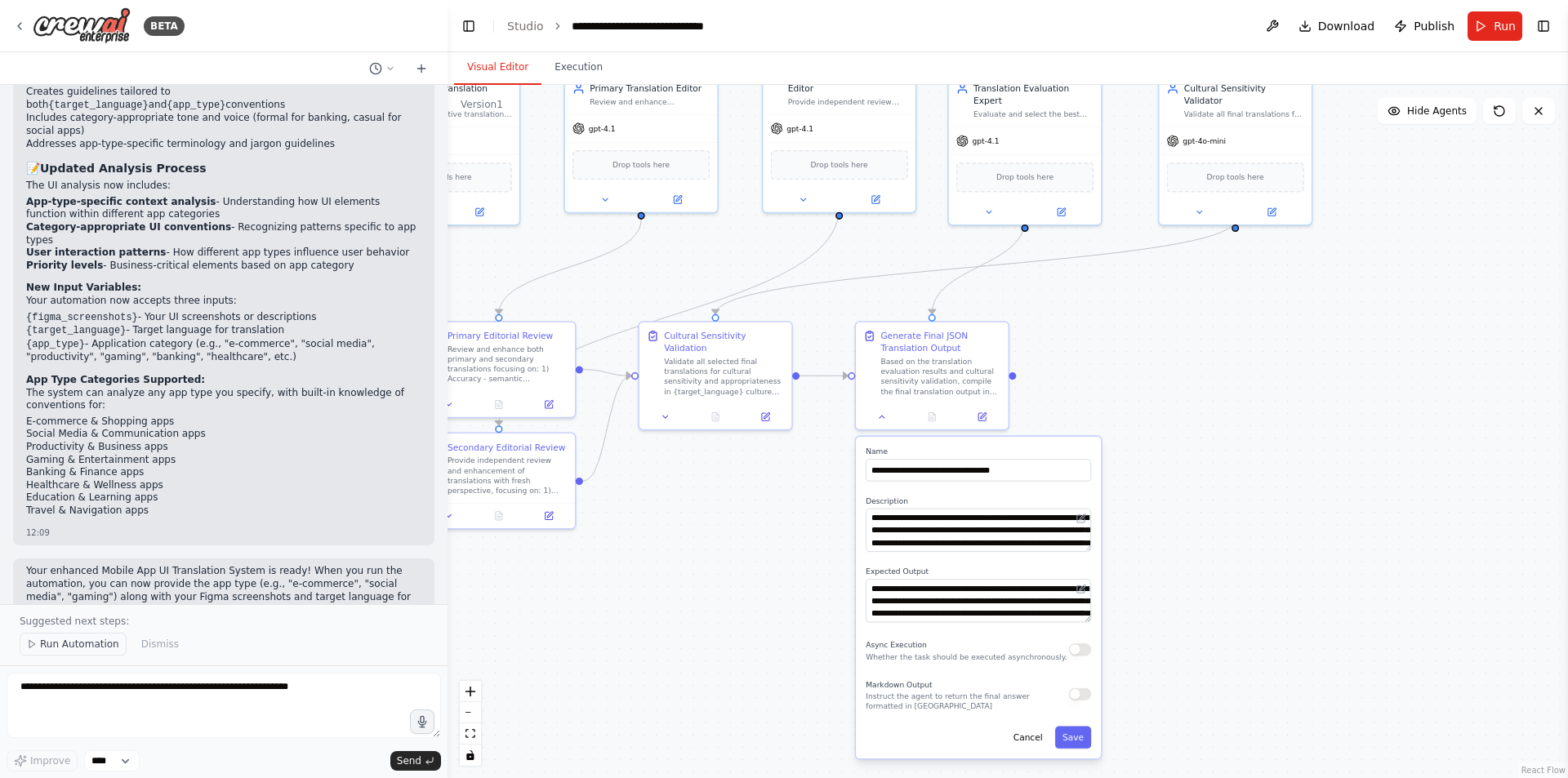
click at [90, 650] on span "Run Automation" at bounding box center [80, 644] width 79 height 13
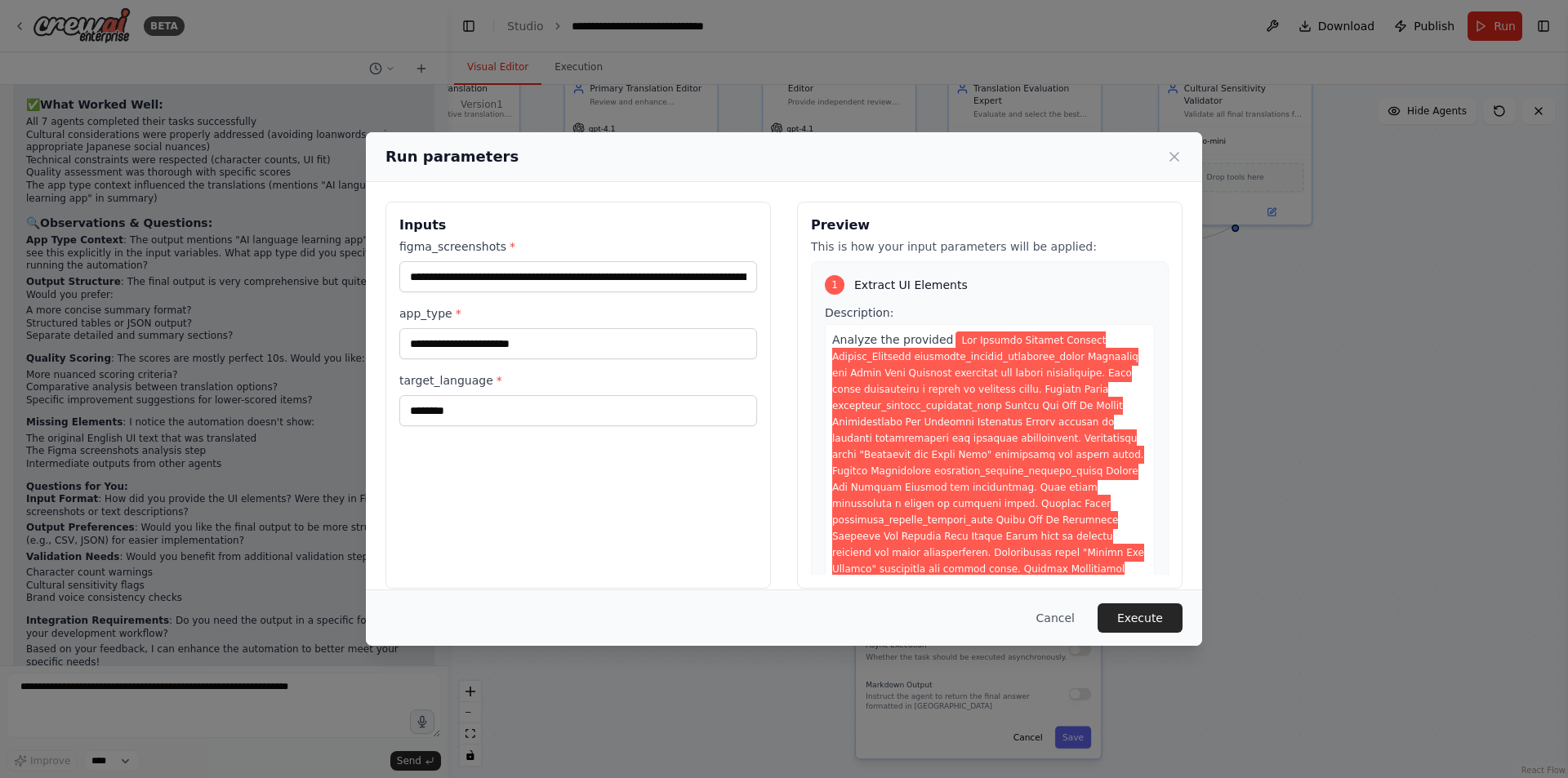
scroll to position [19, 0]
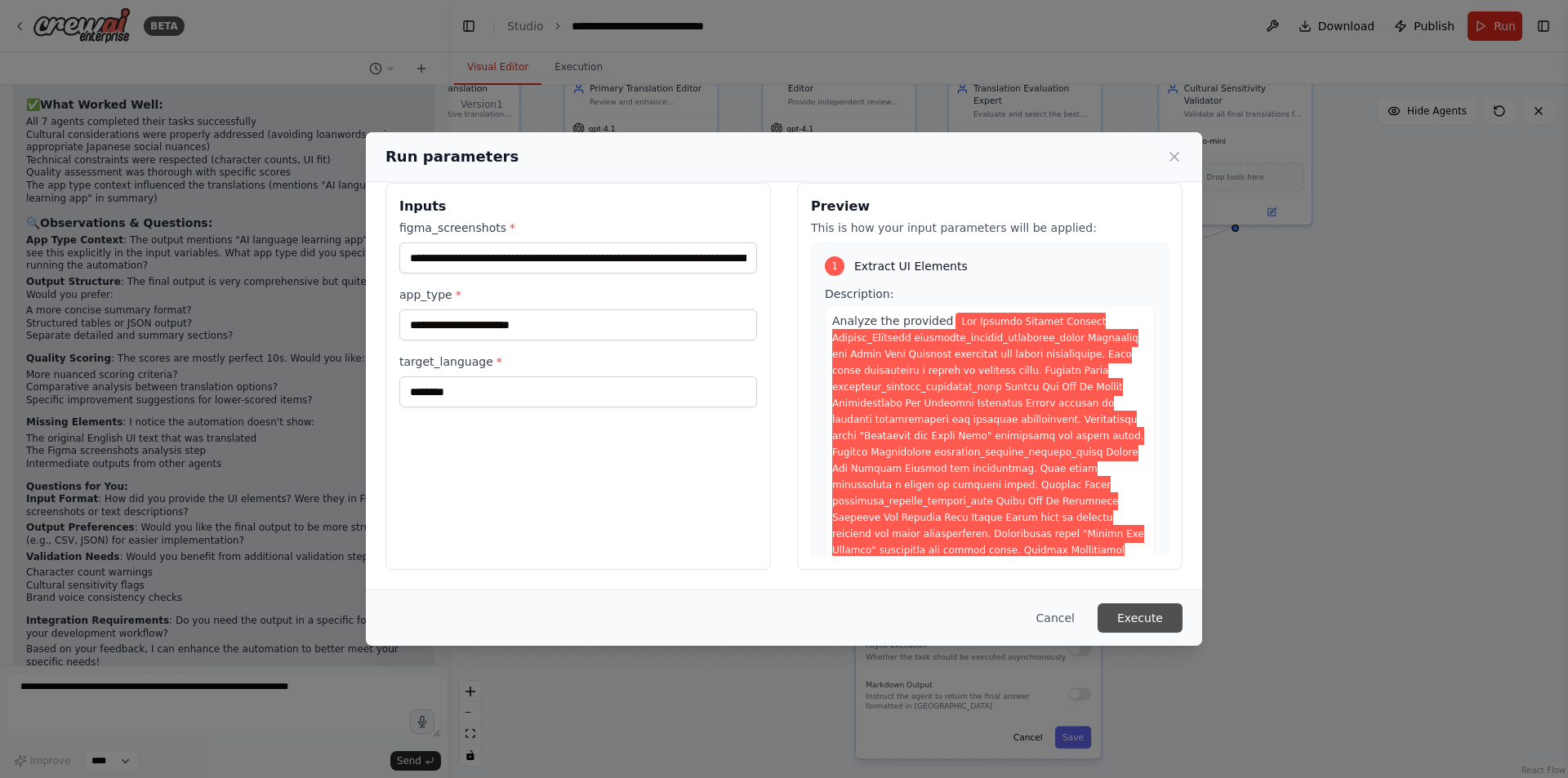
click at [1132, 607] on button "Execute" at bounding box center [1140, 618] width 85 height 30
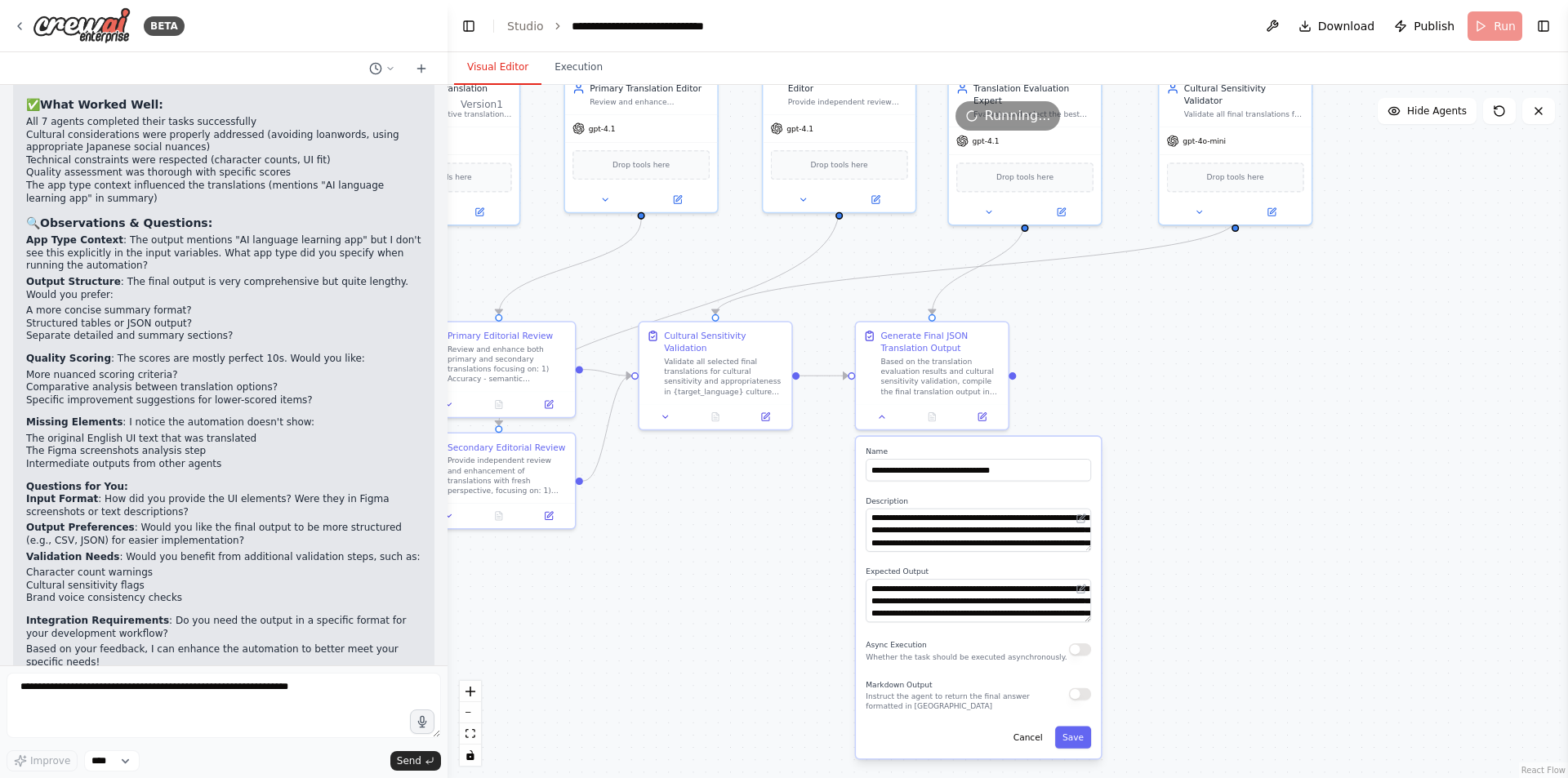
click at [1266, 575] on div ".deletable-edge-delete-btn { width: 20px; height: 20px; border: 0px solid #ffff…" at bounding box center [1008, 431] width 1121 height 693
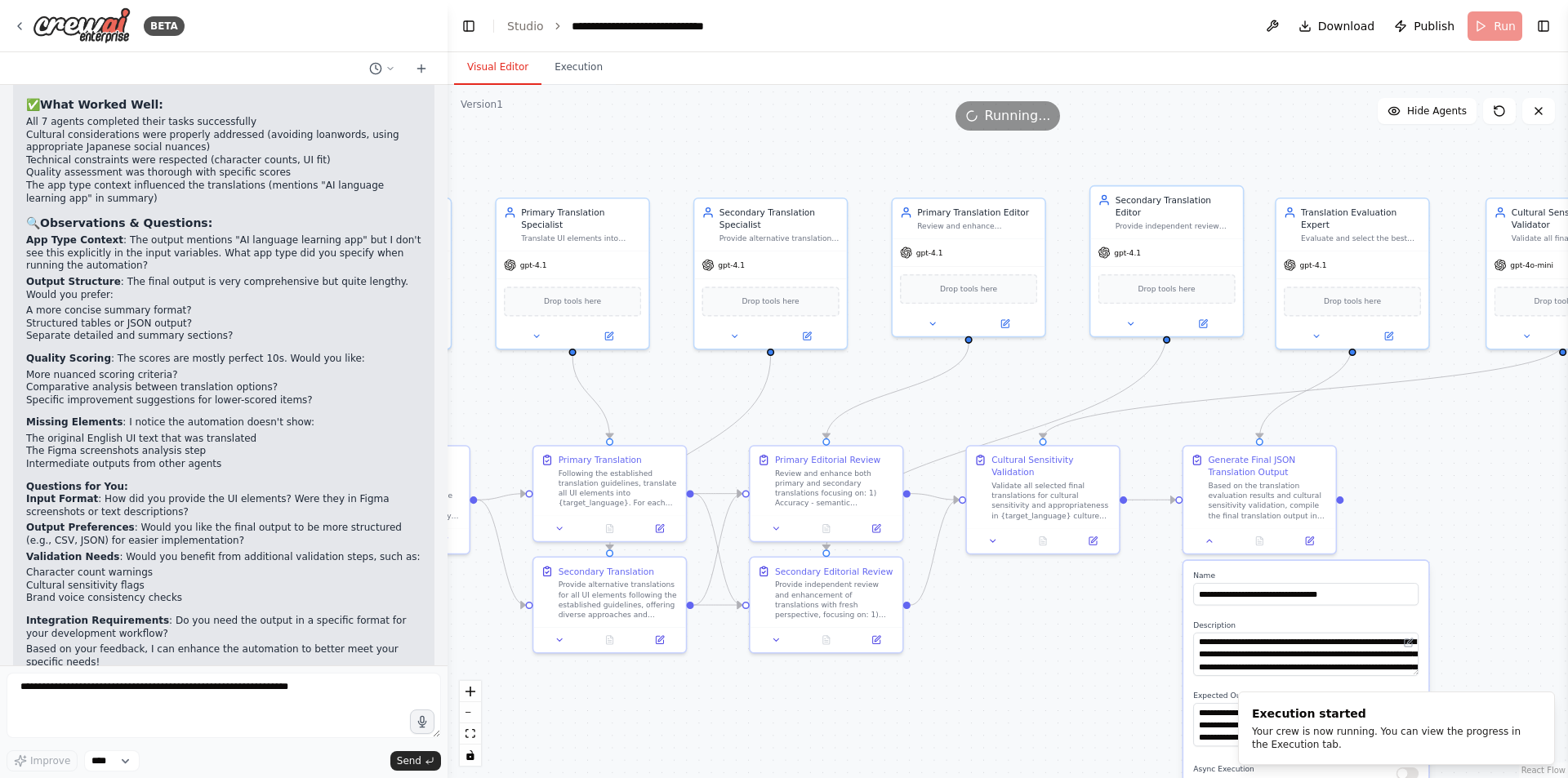
drag, startPoint x: 1215, startPoint y: 404, endPoint x: 1543, endPoint y: 528, distance: 350.7
click at [1543, 528] on div ".deletable-edge-delete-btn { width: 20px; height: 20px; border: 0px solid #ffff…" at bounding box center [1008, 431] width 1121 height 693
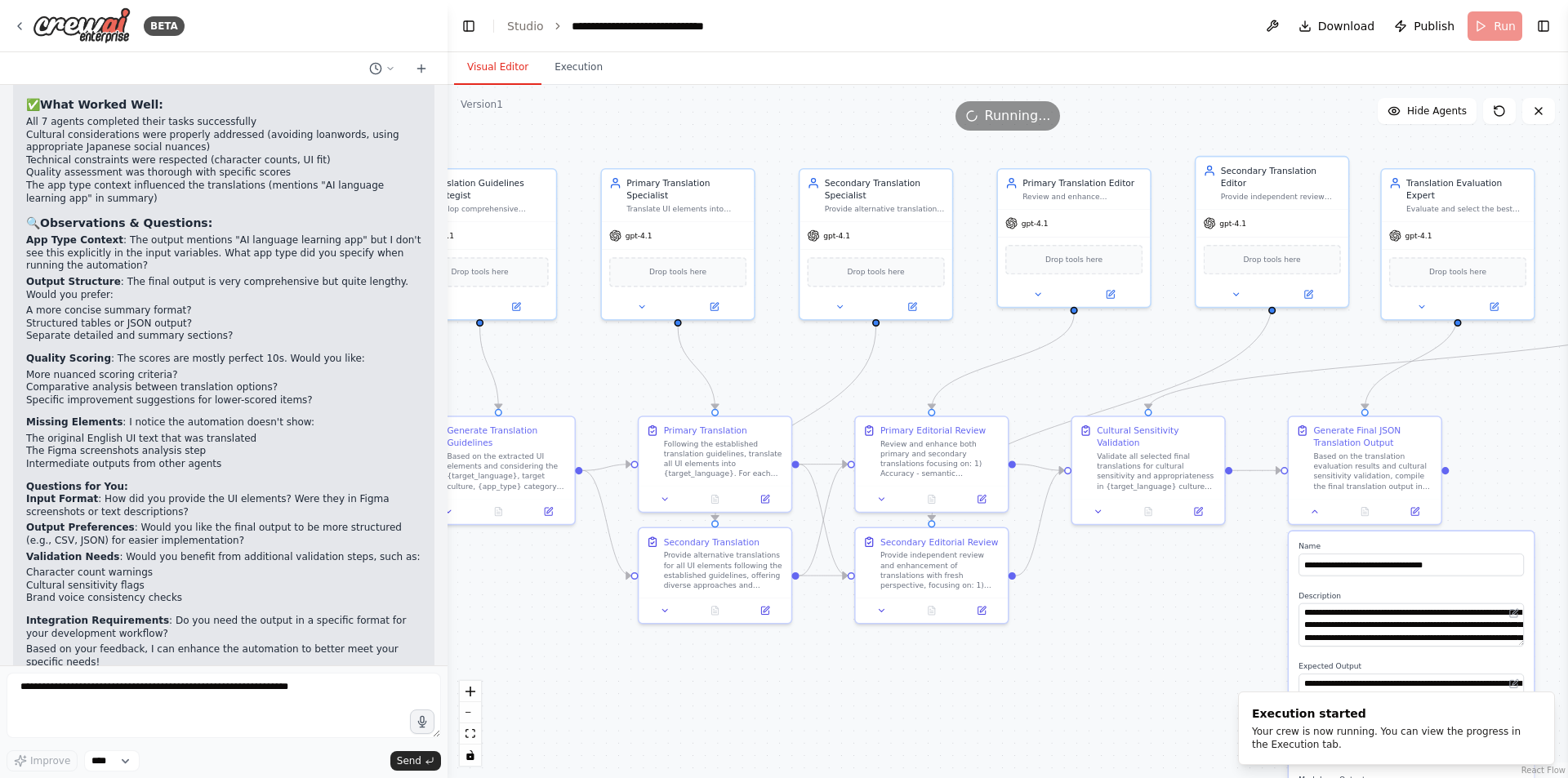
drag, startPoint x: 1109, startPoint y: 632, endPoint x: 1221, endPoint y: 601, distance: 116.2
click at [1221, 601] on div ".deletable-edge-delete-btn { width: 20px; height: 20px; border: 0px solid #ffff…" at bounding box center [1008, 431] width 1121 height 693
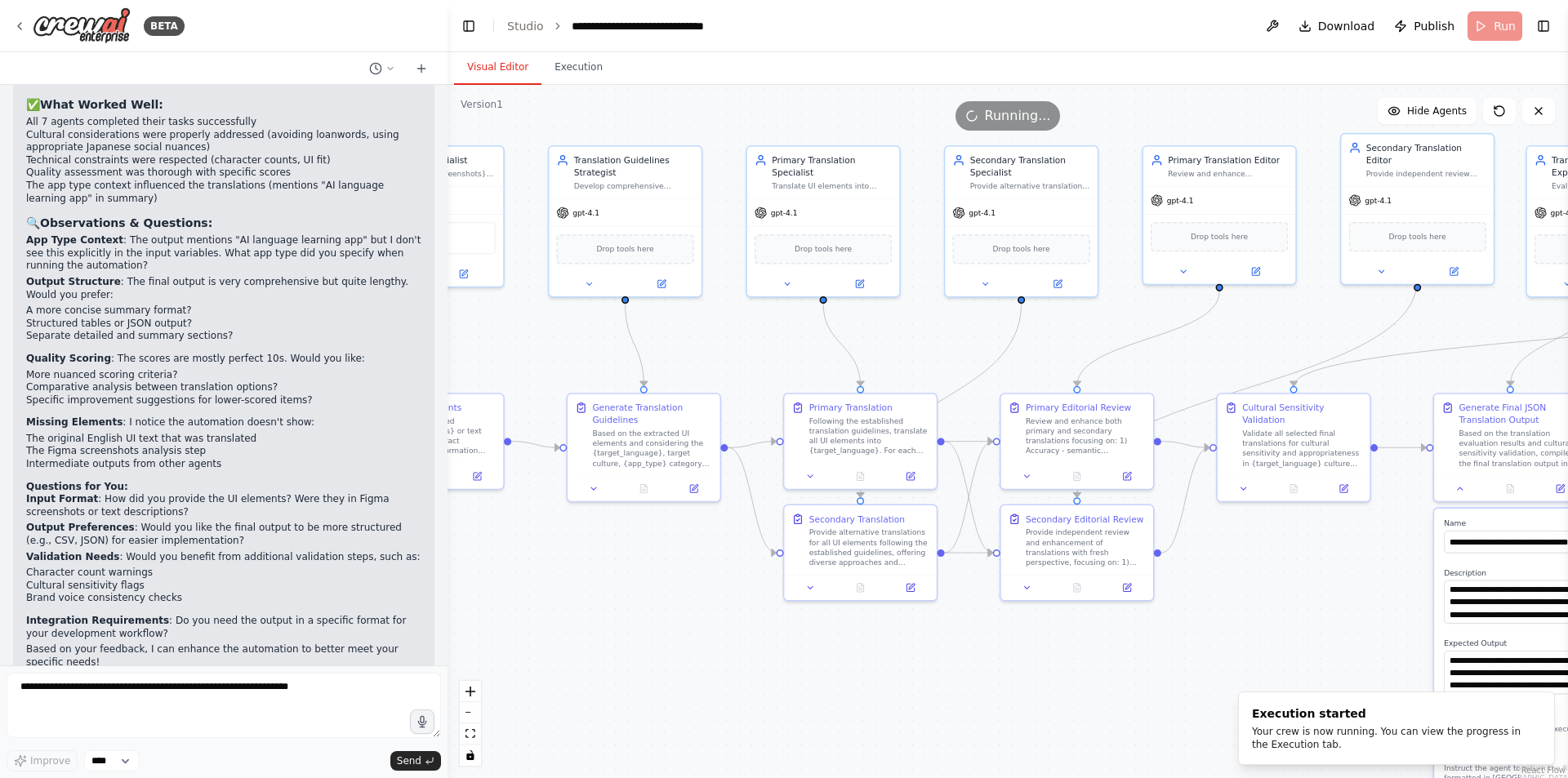
drag, startPoint x: 1143, startPoint y: 603, endPoint x: 1284, endPoint y: 582, distance: 142.6
click at [1284, 582] on div ".deletable-edge-delete-btn { width: 20px; height: 20px; border: 0px solid #ffff…" at bounding box center [1008, 431] width 1121 height 693
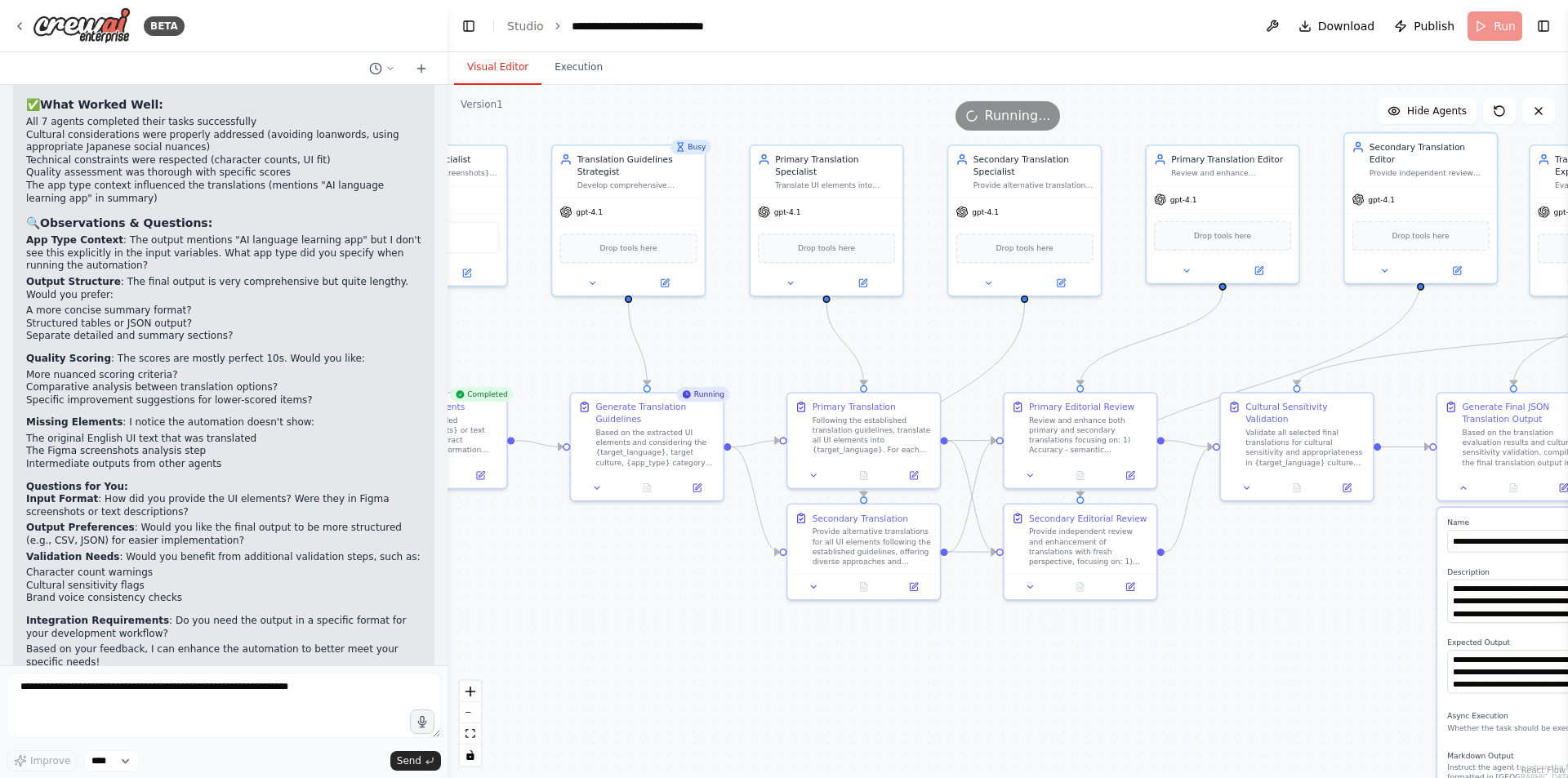
click at [571, 582] on div ".deletable-edge-delete-btn { width: 20px; height: 20px; border: 0px solid #ffff…" at bounding box center [1008, 431] width 1121 height 693
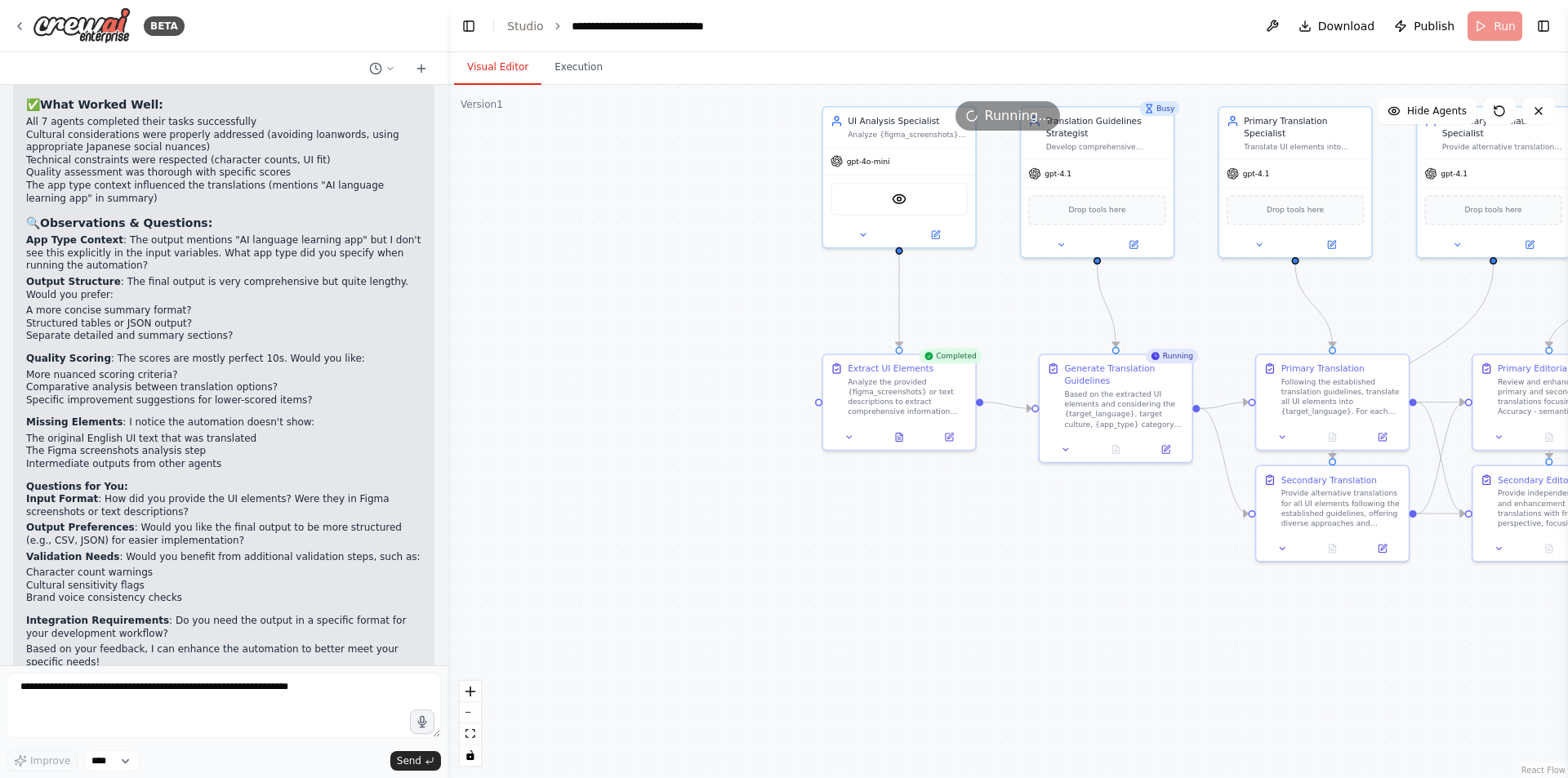
drag, startPoint x: 571, startPoint y: 582, endPoint x: 1040, endPoint y: 544, distance: 470.5
click at [1040, 544] on div ".deletable-edge-delete-btn { width: 20px; height: 20px; border: 0px solid #ffff…" at bounding box center [1008, 431] width 1121 height 693
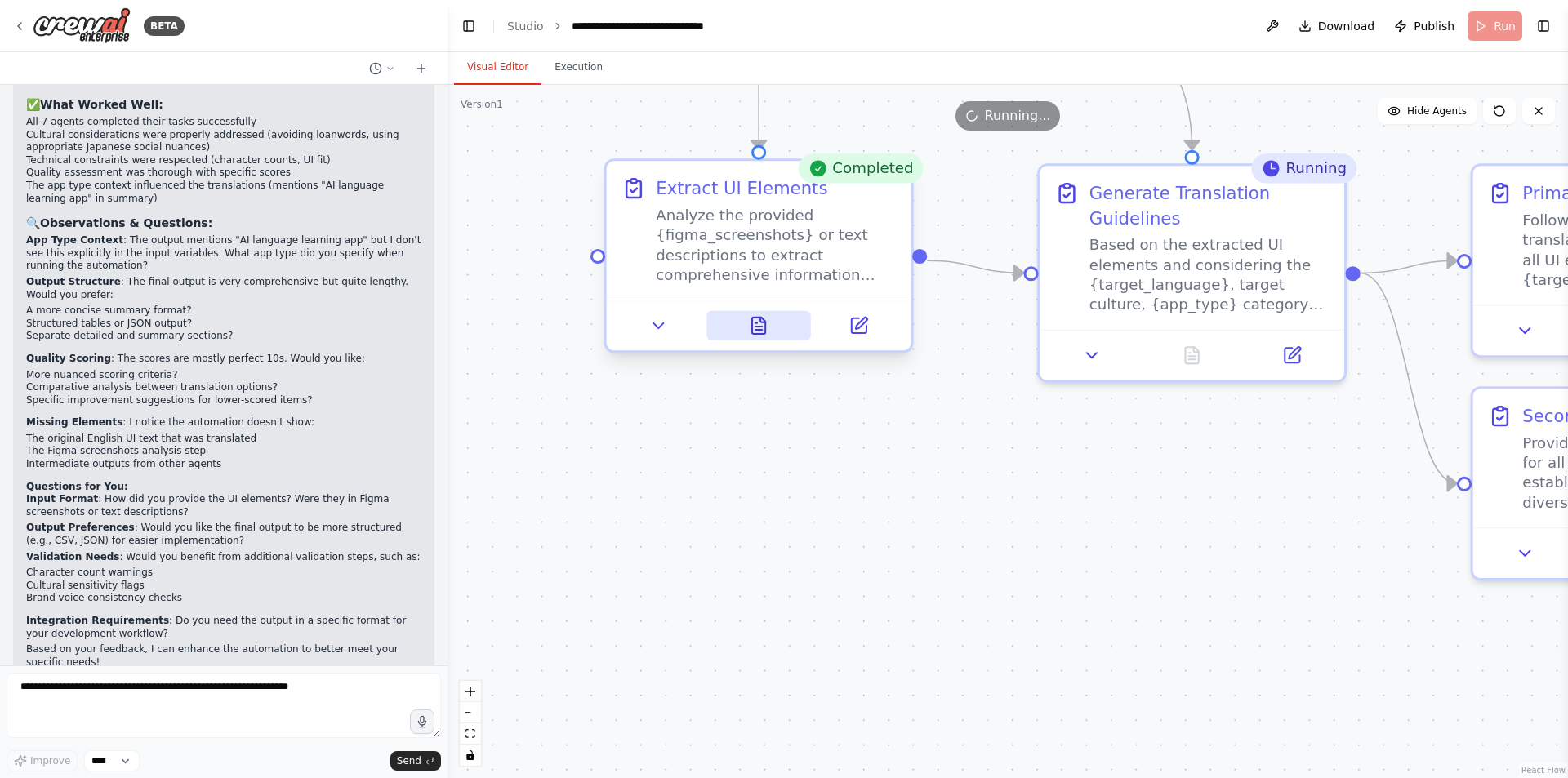
click at [777, 324] on button at bounding box center [759, 326] width 104 height 30
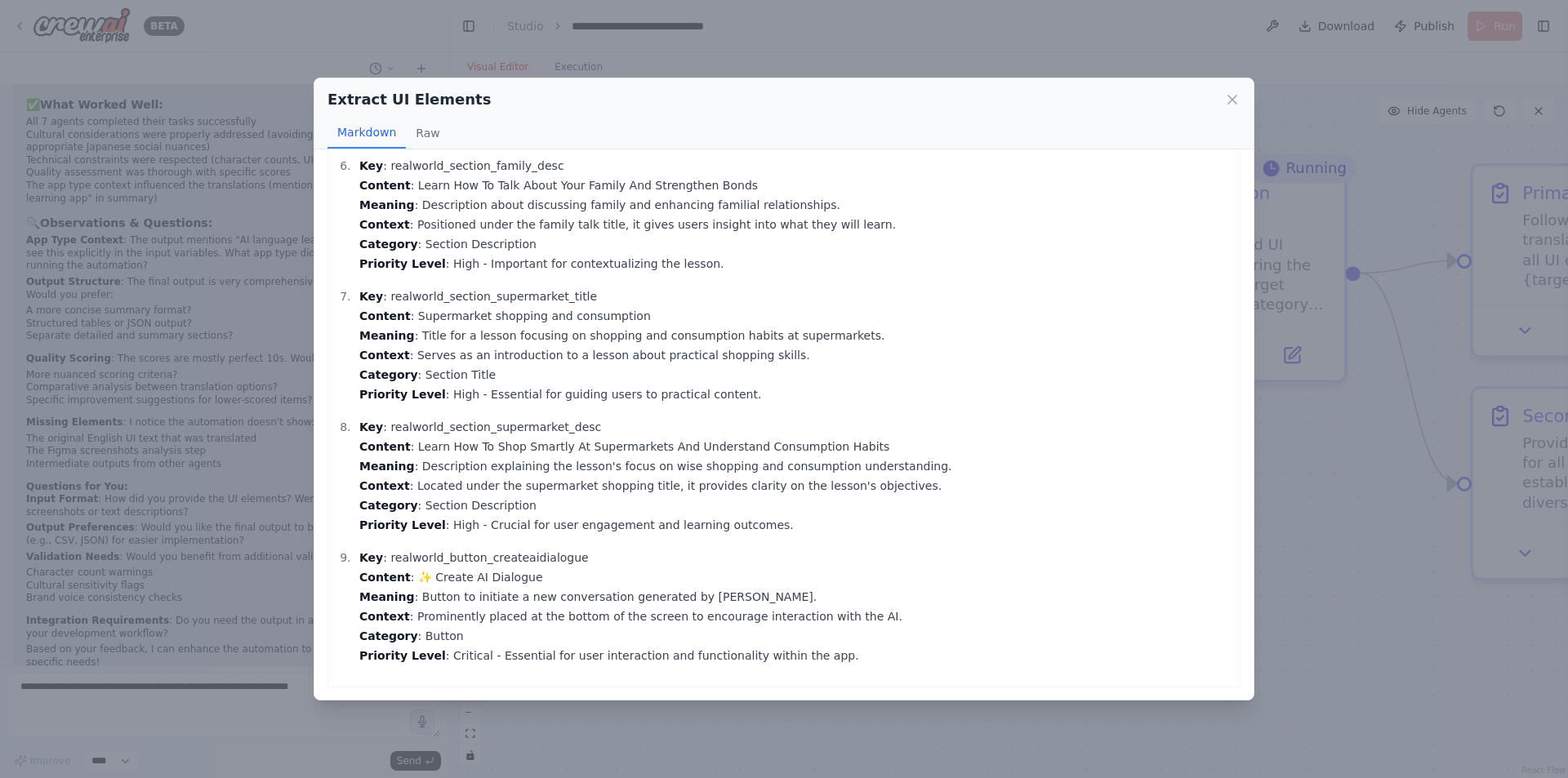
scroll to position [683, 0]
click at [417, 137] on button "Raw" at bounding box center [427, 133] width 44 height 31
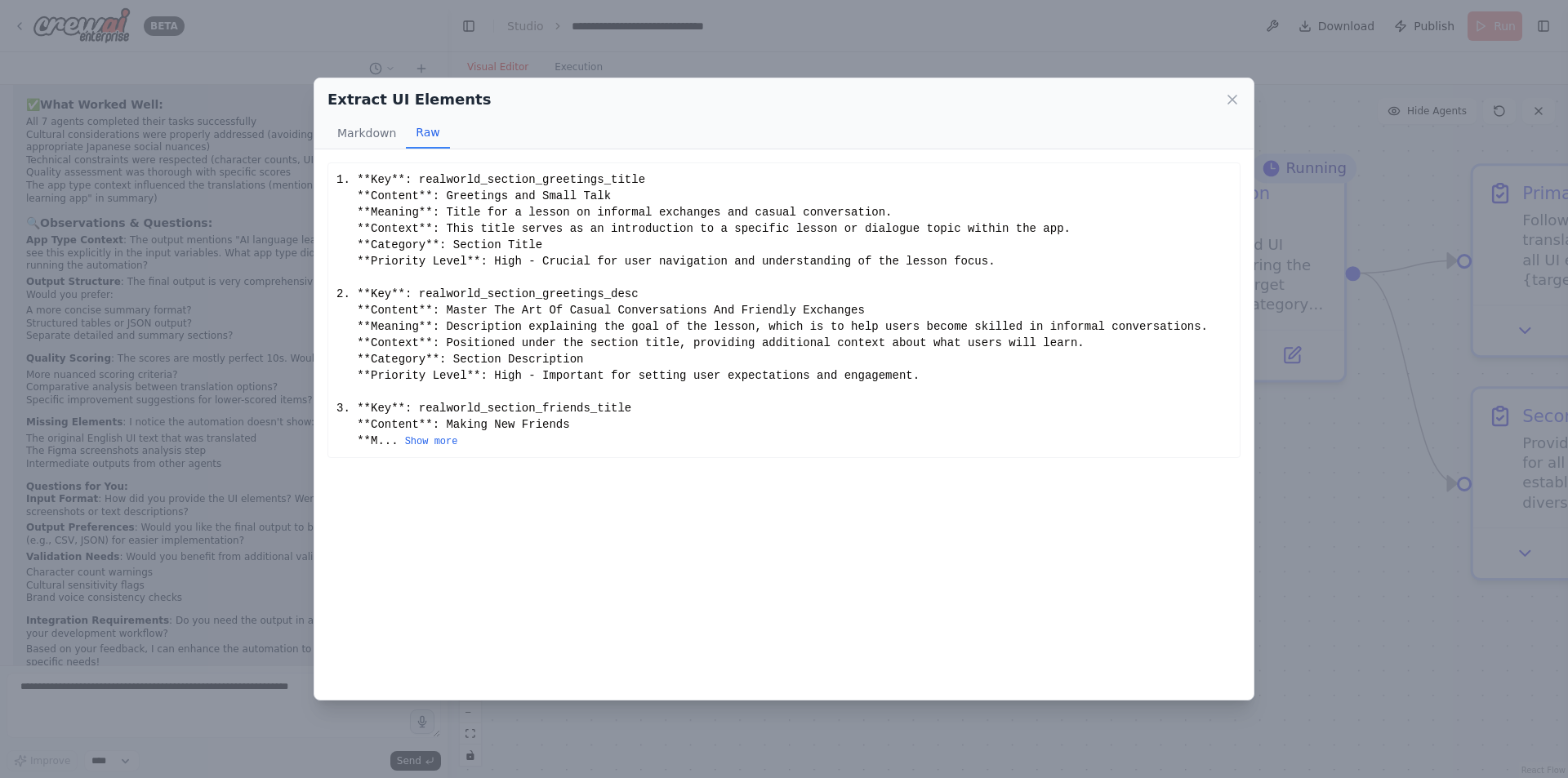
scroll to position [0, 0]
click at [372, 140] on button "Markdown" at bounding box center [367, 133] width 78 height 31
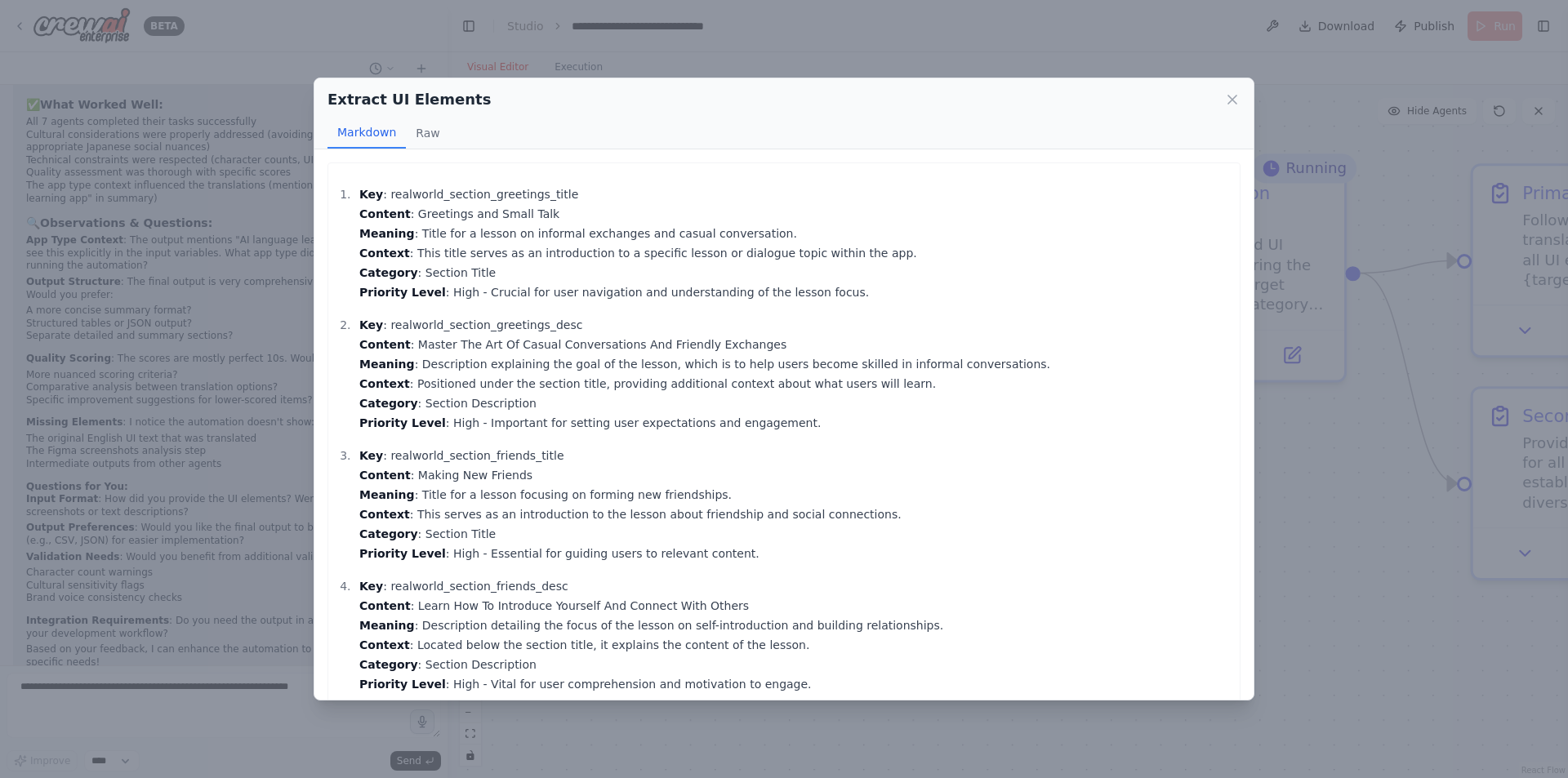
click at [1345, 510] on div "Extract UI Elements Markdown Raw Key : realworld_section_greetings_title Conten…" at bounding box center [784, 389] width 1568 height 778
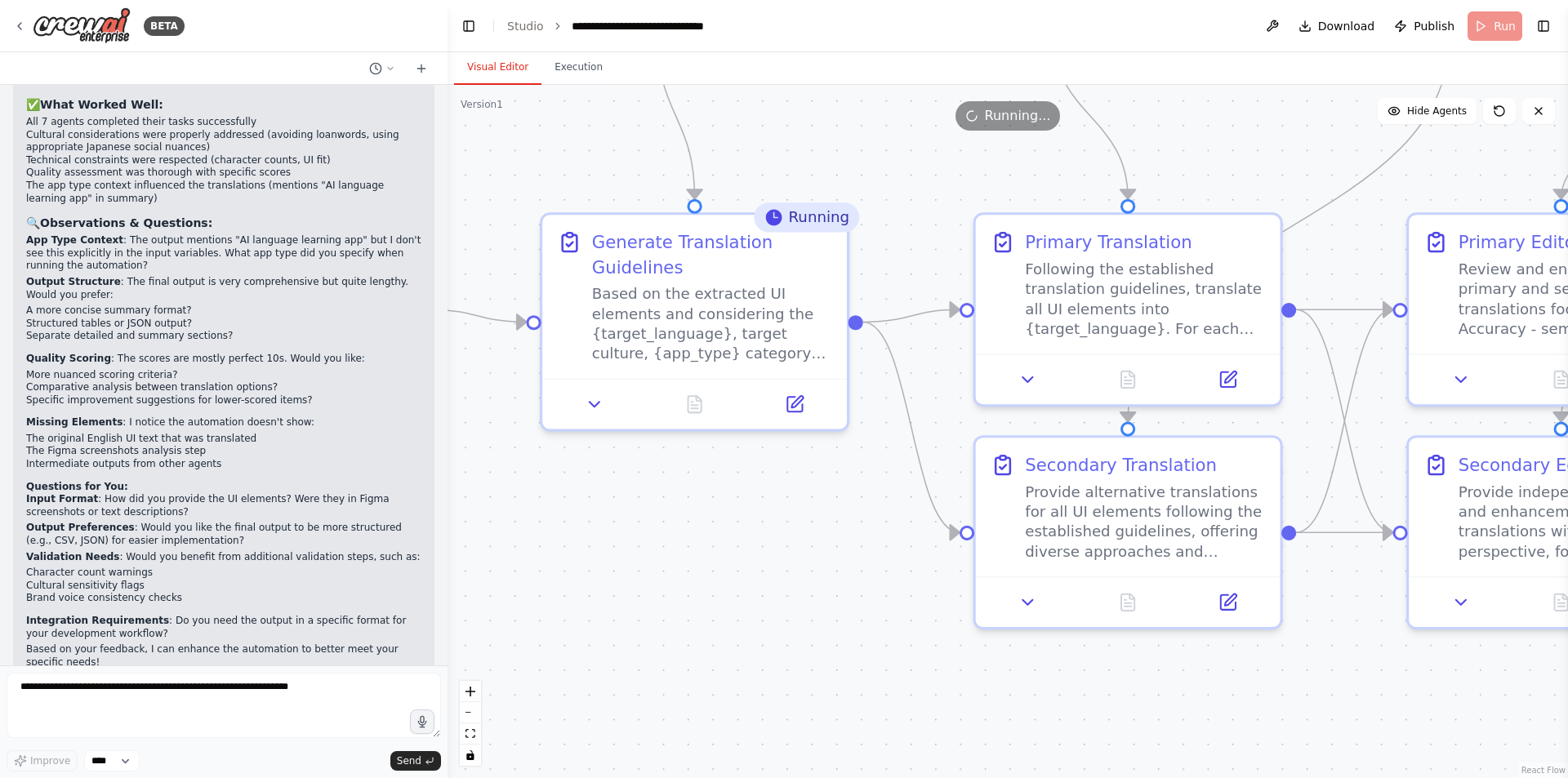
drag, startPoint x: 1299, startPoint y: 486, endPoint x: 796, endPoint y: 547, distance: 506.7
click at [796, 544] on div ".deletable-edge-delete-btn { width: 20px; height: 20px; border: 0px solid #ffff…" at bounding box center [1008, 431] width 1121 height 693
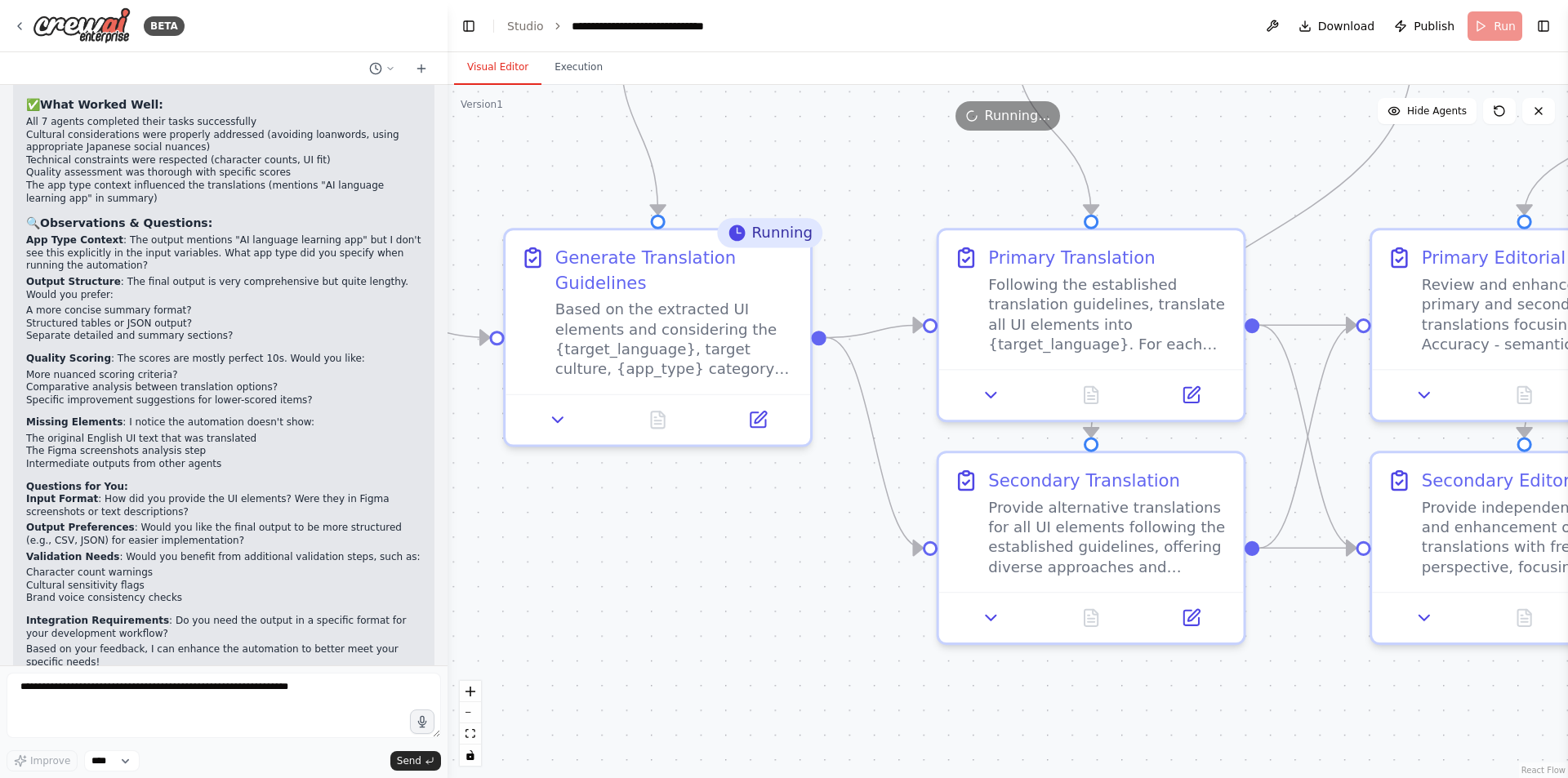
drag, startPoint x: 787, startPoint y: 520, endPoint x: 688, endPoint y: 535, distance: 100.1
click at [688, 535] on div ".deletable-edge-delete-btn { width: 20px; height: 20px; border: 0px solid #ffff…" at bounding box center [1008, 431] width 1121 height 693
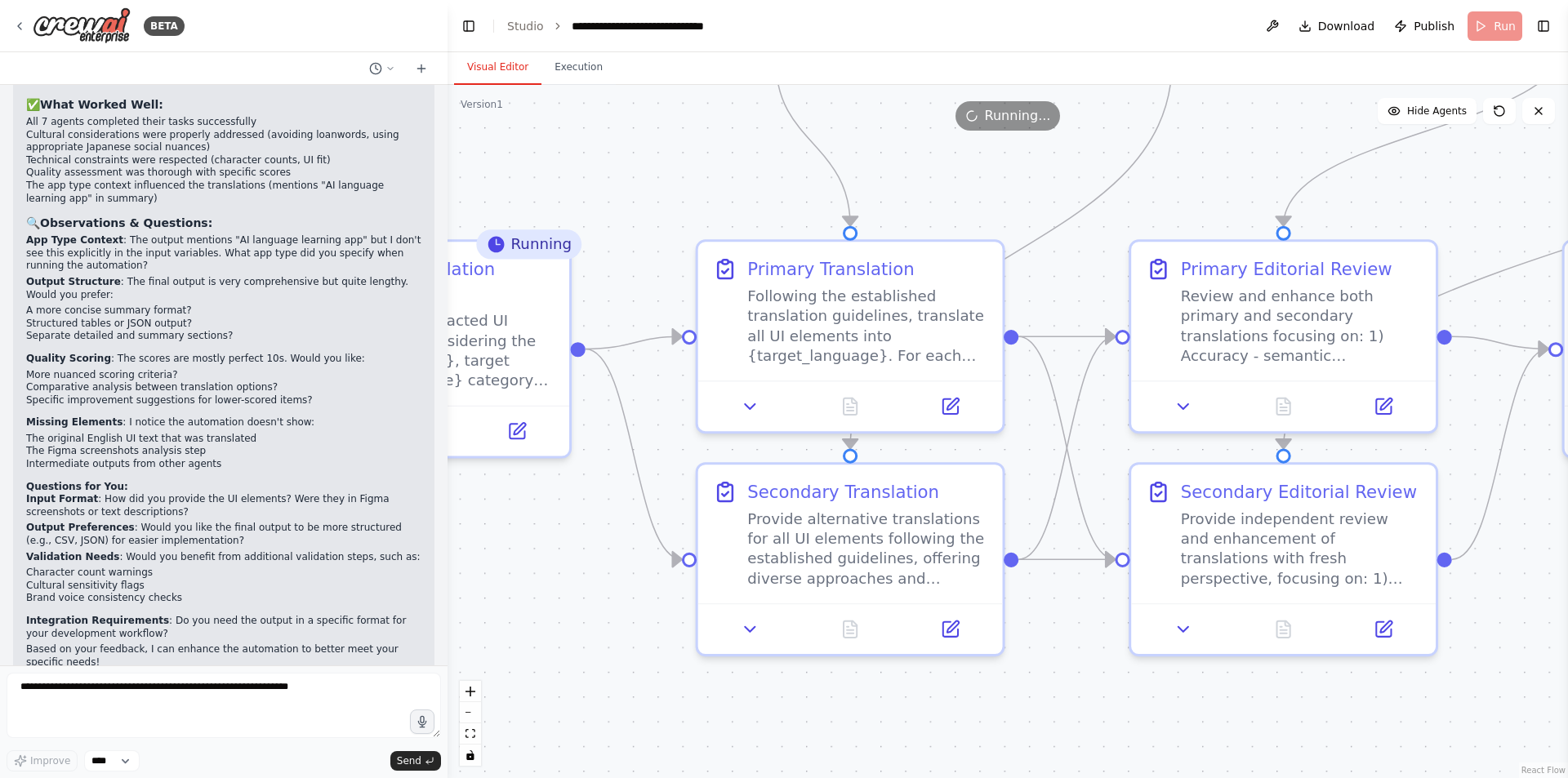
drag, startPoint x: 694, startPoint y: 546, endPoint x: 530, endPoint y: 545, distance: 164.0
click at [530, 545] on div ".deletable-edge-delete-btn { width: 20px; height: 20px; border: 0px solid #ffff…" at bounding box center [1008, 431] width 1121 height 693
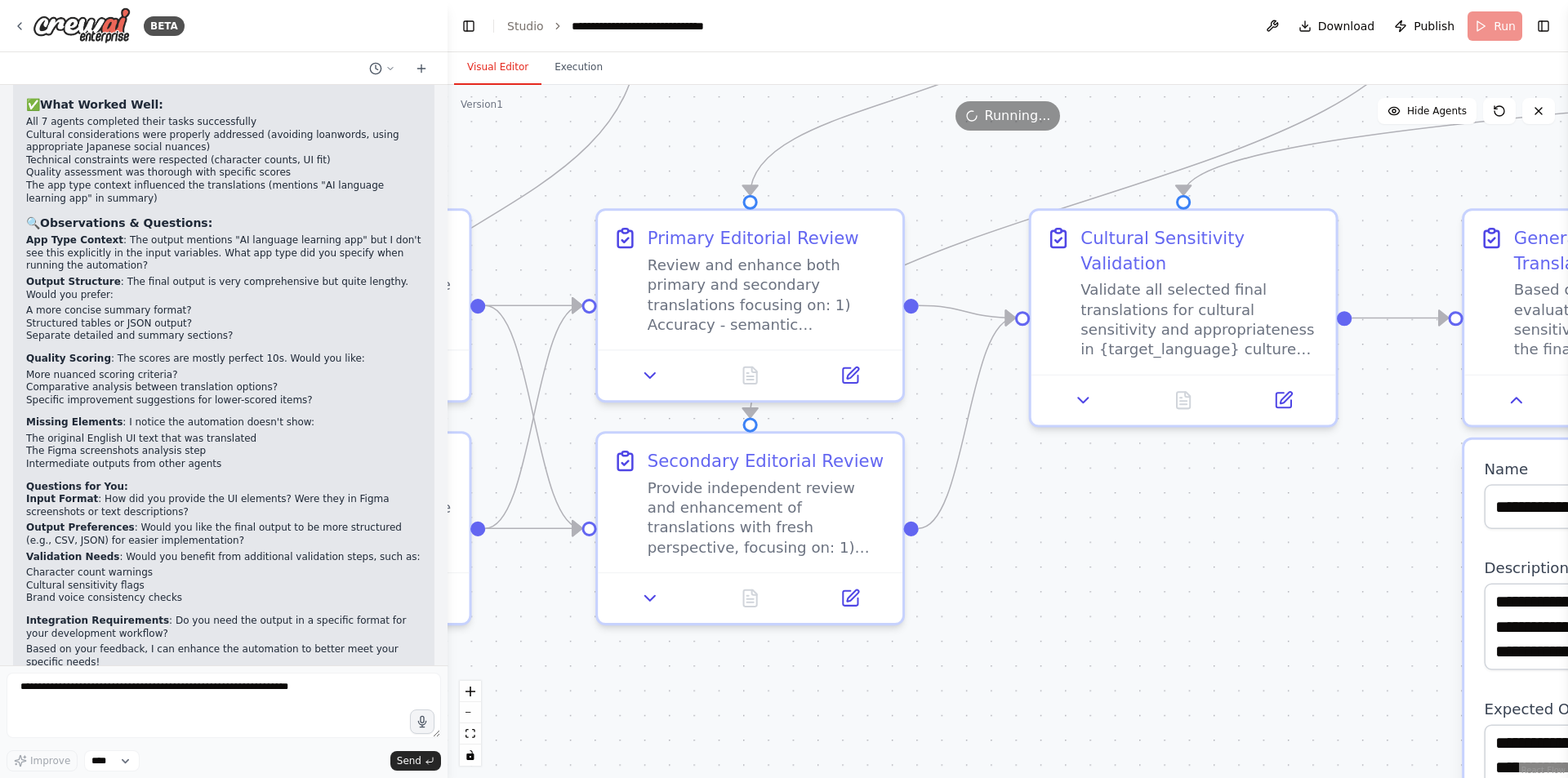
drag, startPoint x: 1079, startPoint y: 693, endPoint x: 553, endPoint y: 661, distance: 527.0
click at [553, 661] on div ".deletable-edge-delete-btn { width: 20px; height: 20px; border: 0px solid #ffff…" at bounding box center [1008, 431] width 1121 height 693
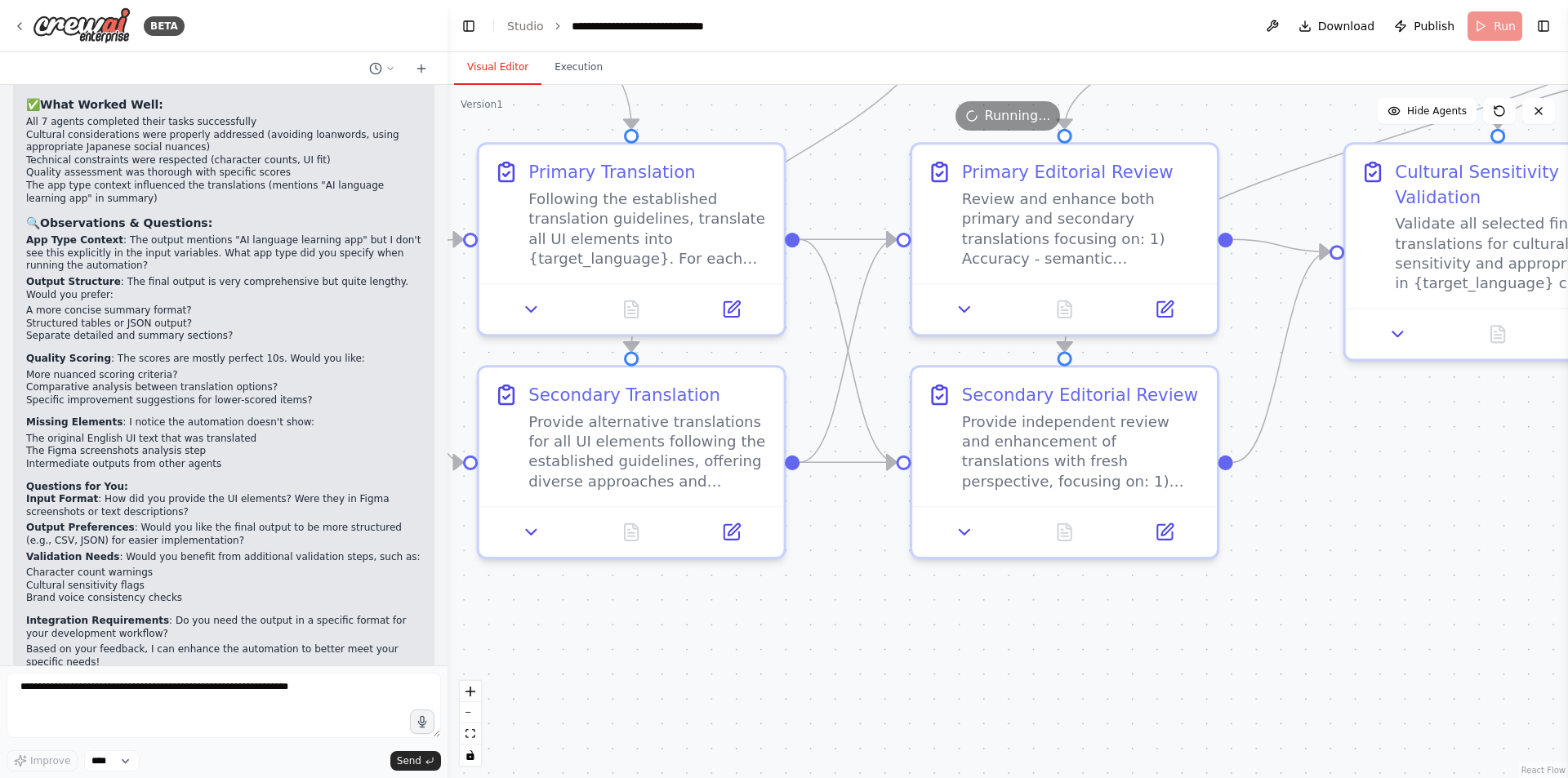
drag, startPoint x: 680, startPoint y: 659, endPoint x: 1146, endPoint y: 586, distance: 471.7
click at [1146, 586] on div ".deletable-edge-delete-btn { width: 20px; height: 20px; border: 0px solid #ffff…" at bounding box center [1008, 431] width 1121 height 693
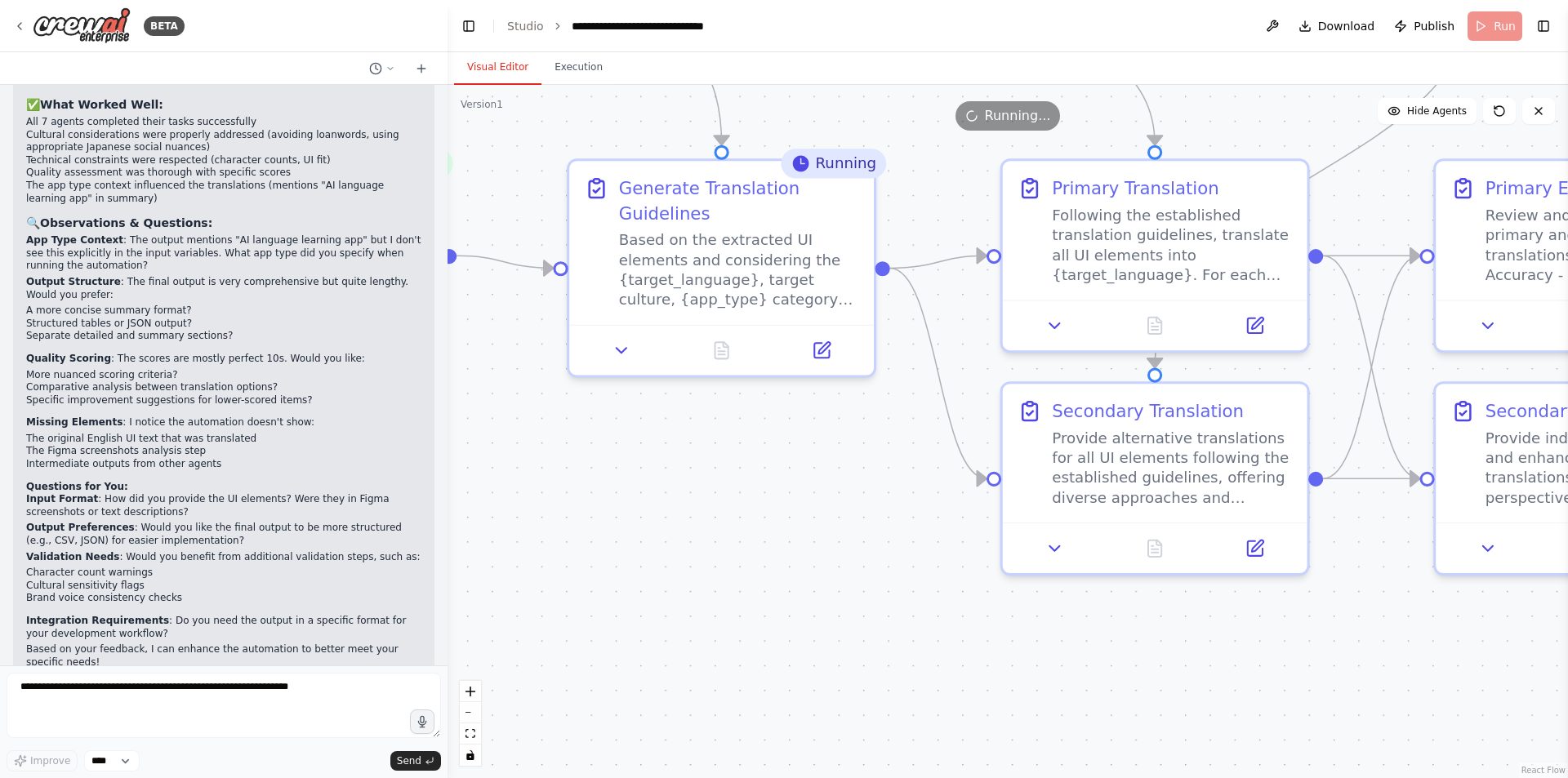
drag, startPoint x: 832, startPoint y: 574, endPoint x: 1243, endPoint y: 601, distance: 411.9
click at [1243, 601] on div ".deletable-edge-delete-btn { width: 20px; height: 20px; border: 0px solid #ffff…" at bounding box center [1008, 431] width 1121 height 693
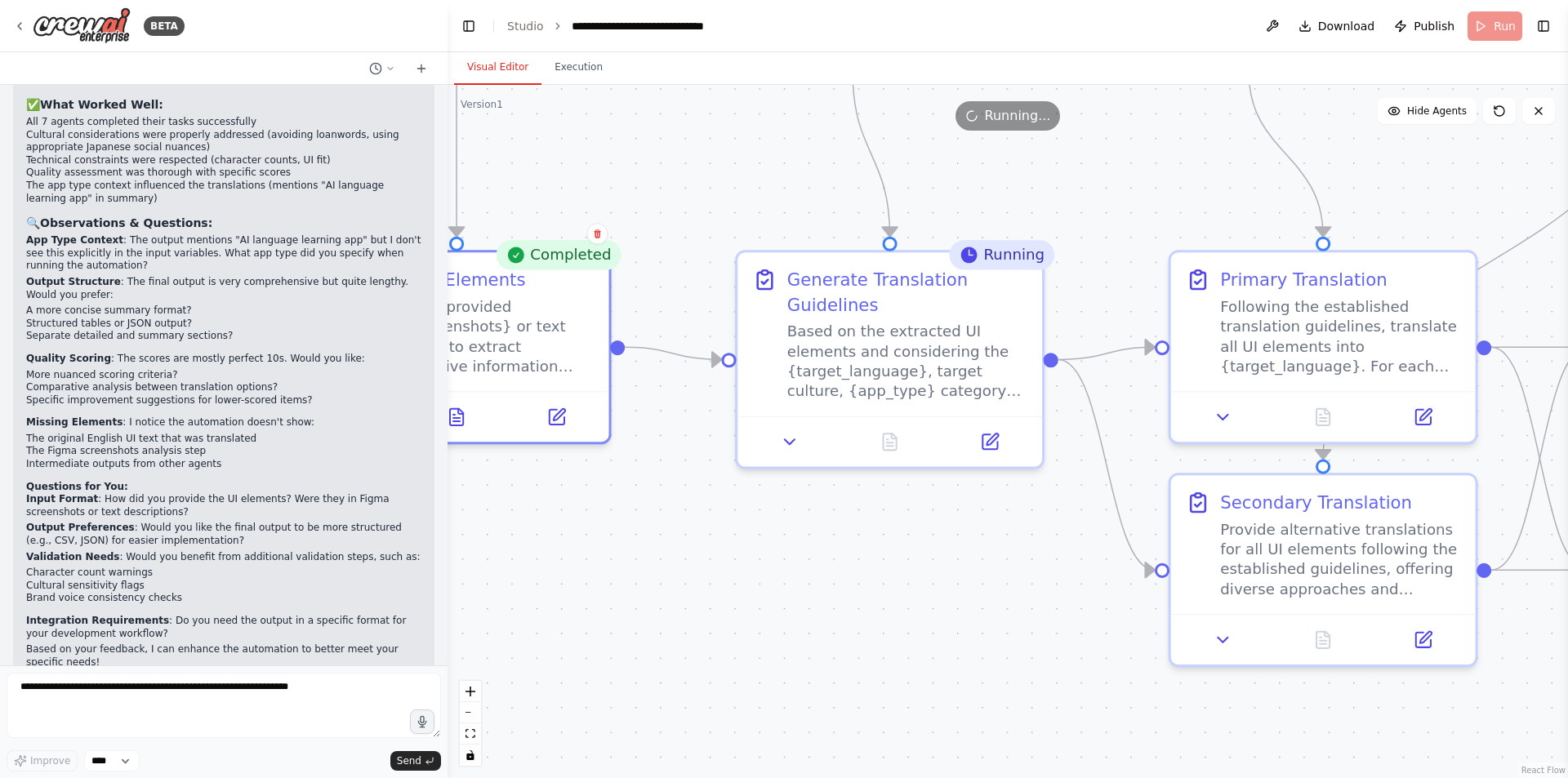
drag, startPoint x: 894, startPoint y: 536, endPoint x: 1036, endPoint y: 632, distance: 171.4
click at [1036, 632] on div ".deletable-edge-delete-btn { width: 20px; height: 20px; border: 0px solid #ffff…" at bounding box center [1008, 431] width 1121 height 693
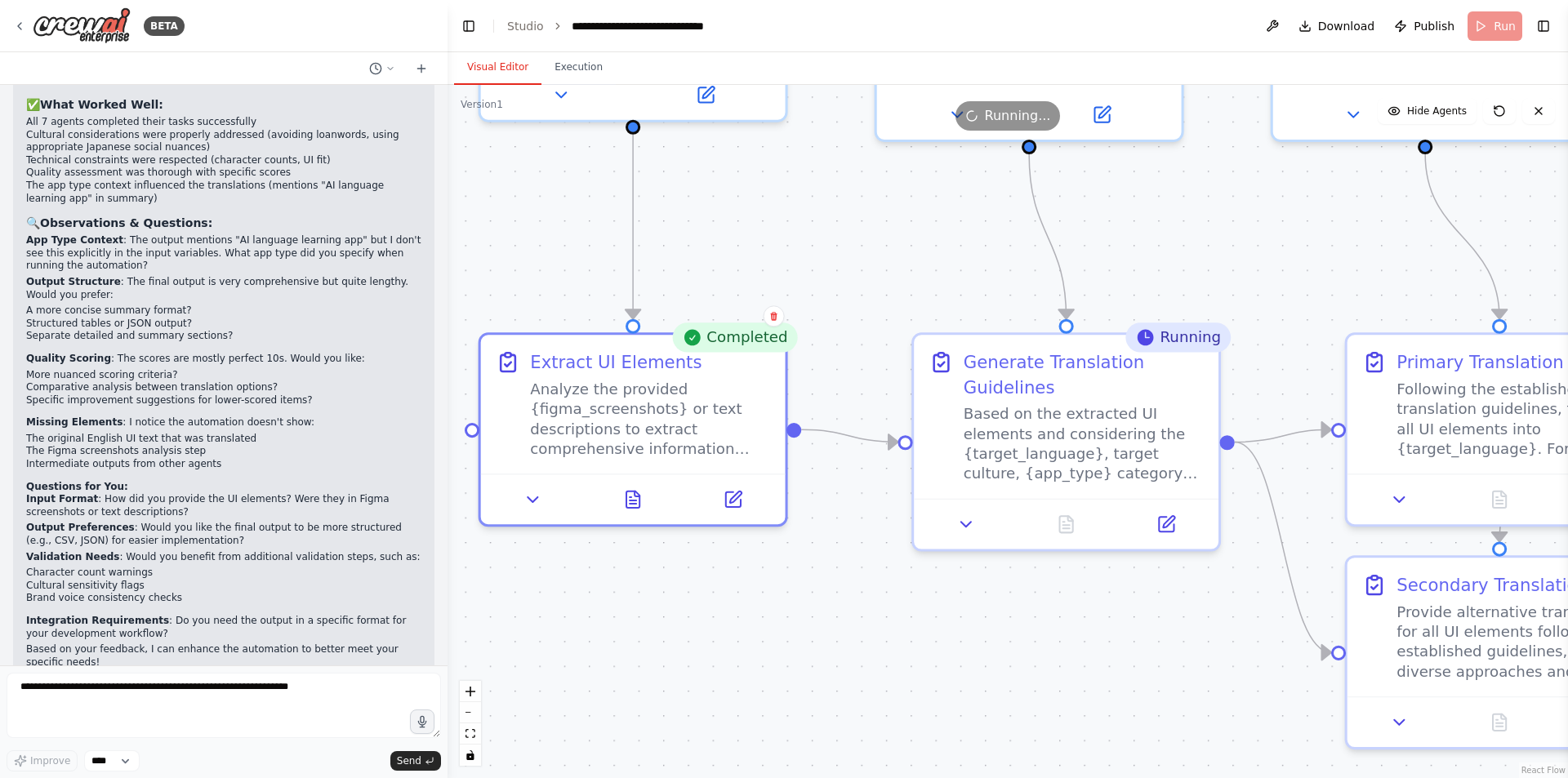
drag, startPoint x: 919, startPoint y: 550, endPoint x: 1084, endPoint y: 627, distance: 182.1
click at [1084, 627] on div ".deletable-edge-delete-btn { width: 20px; height: 20px; border: 0px solid #ffff…" at bounding box center [1008, 431] width 1121 height 693
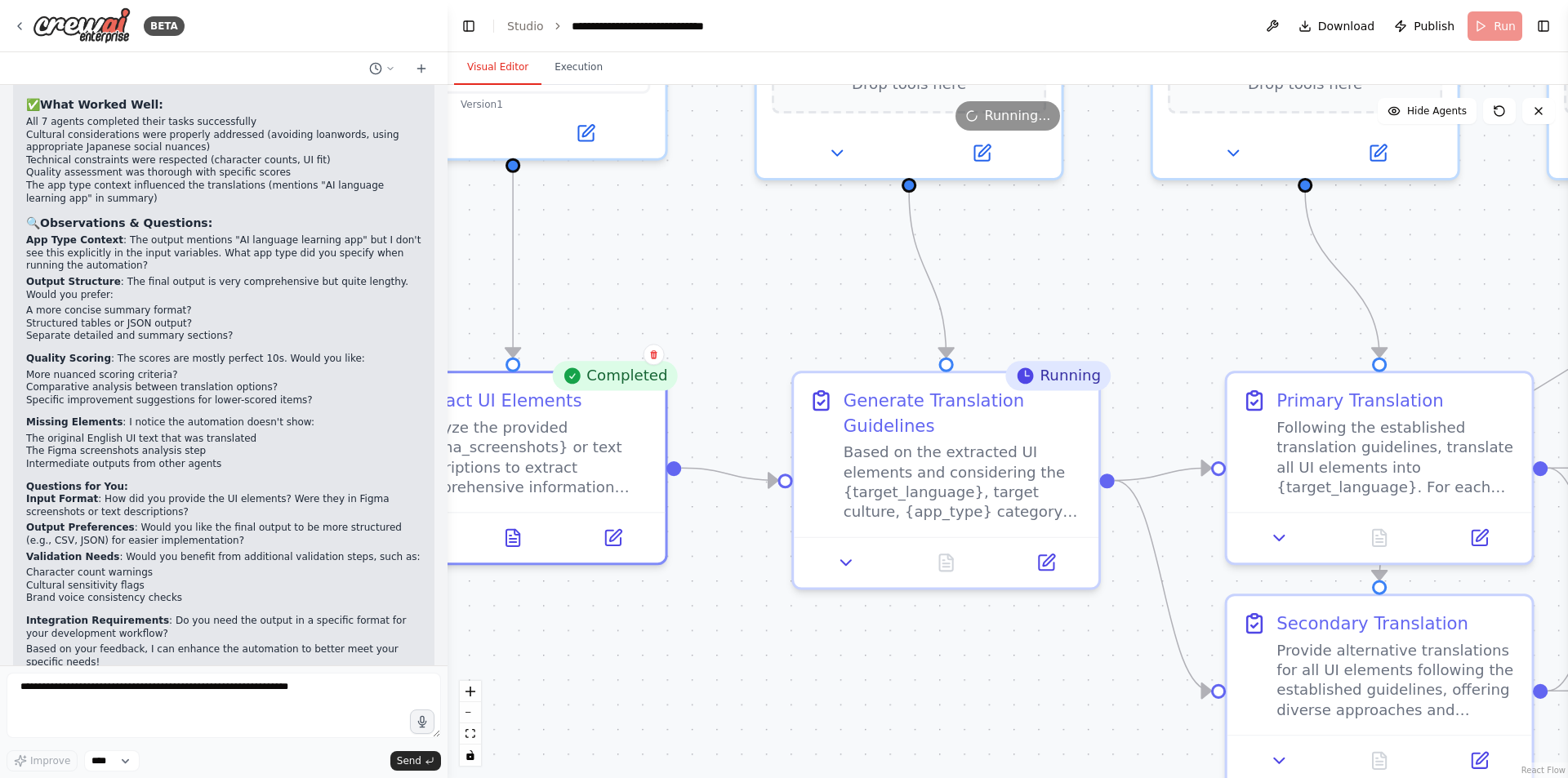
drag, startPoint x: 979, startPoint y: 601, endPoint x: 811, endPoint y: 668, distance: 180.9
click at [811, 668] on div ".deletable-edge-delete-btn { width: 20px; height: 20px; border: 0px solid #ffff…" at bounding box center [1008, 431] width 1121 height 693
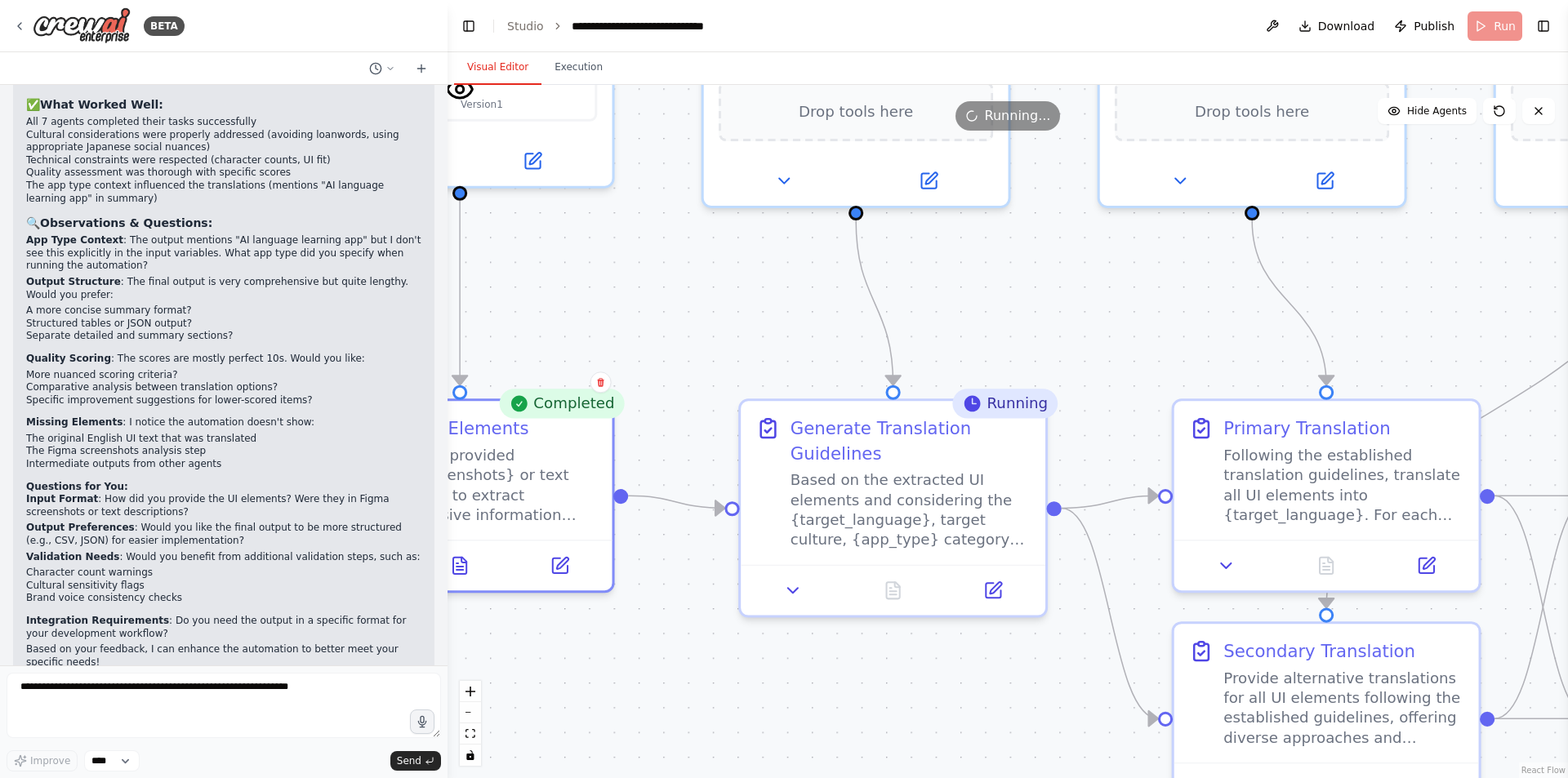
drag, startPoint x: 805, startPoint y: 651, endPoint x: 727, endPoint y: 659, distance: 78.4
click at [727, 659] on div ".deletable-edge-delete-btn { width: 20px; height: 20px; border: 0px solid #ffff…" at bounding box center [1008, 431] width 1121 height 693
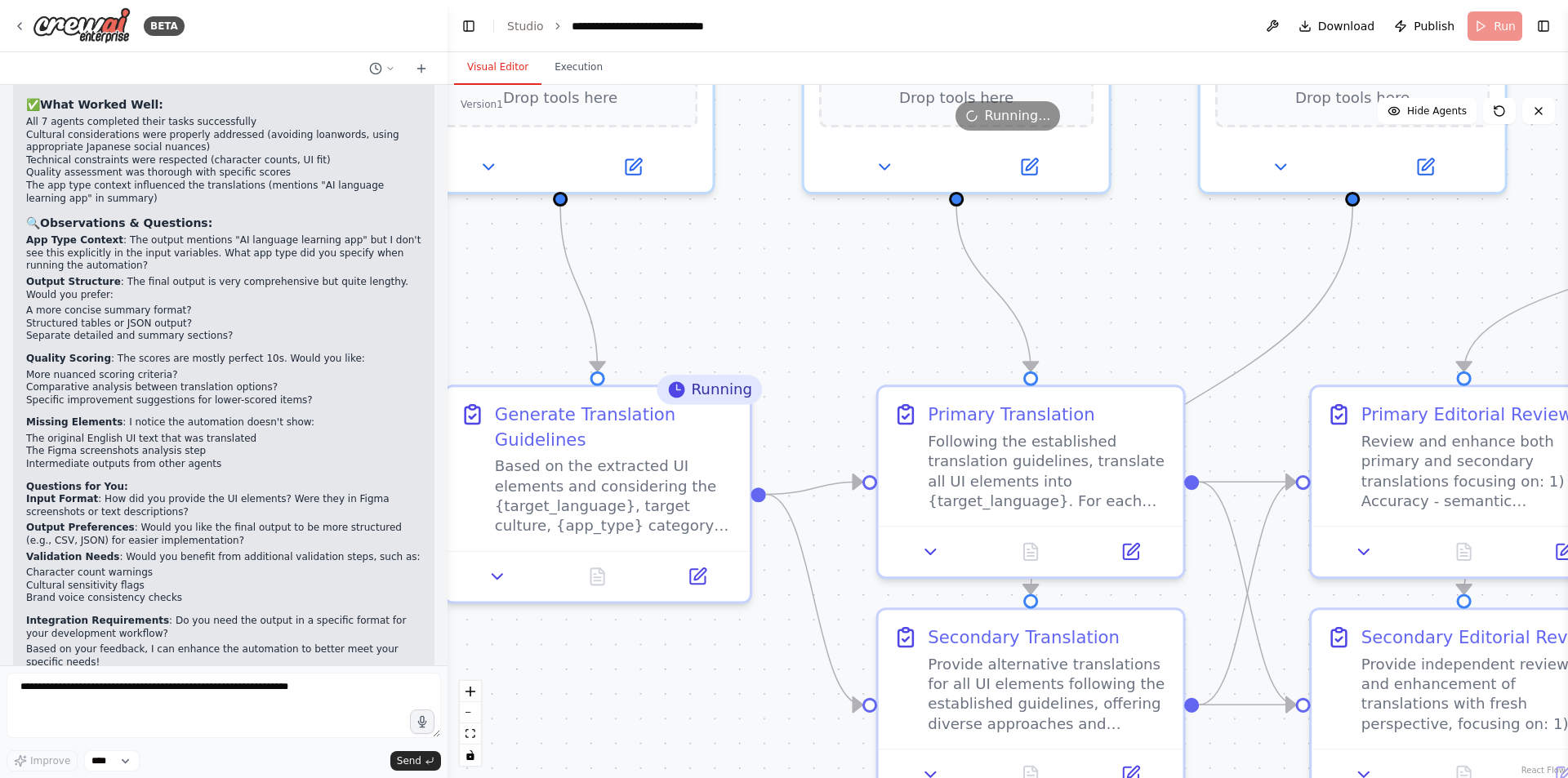
drag, startPoint x: 862, startPoint y: 688, endPoint x: 717, endPoint y: 670, distance: 146.1
click at [722, 677] on div ".deletable-edge-delete-btn { width: 20px; height: 20px; border: 0px solid #ffff…" at bounding box center [1008, 431] width 1121 height 693
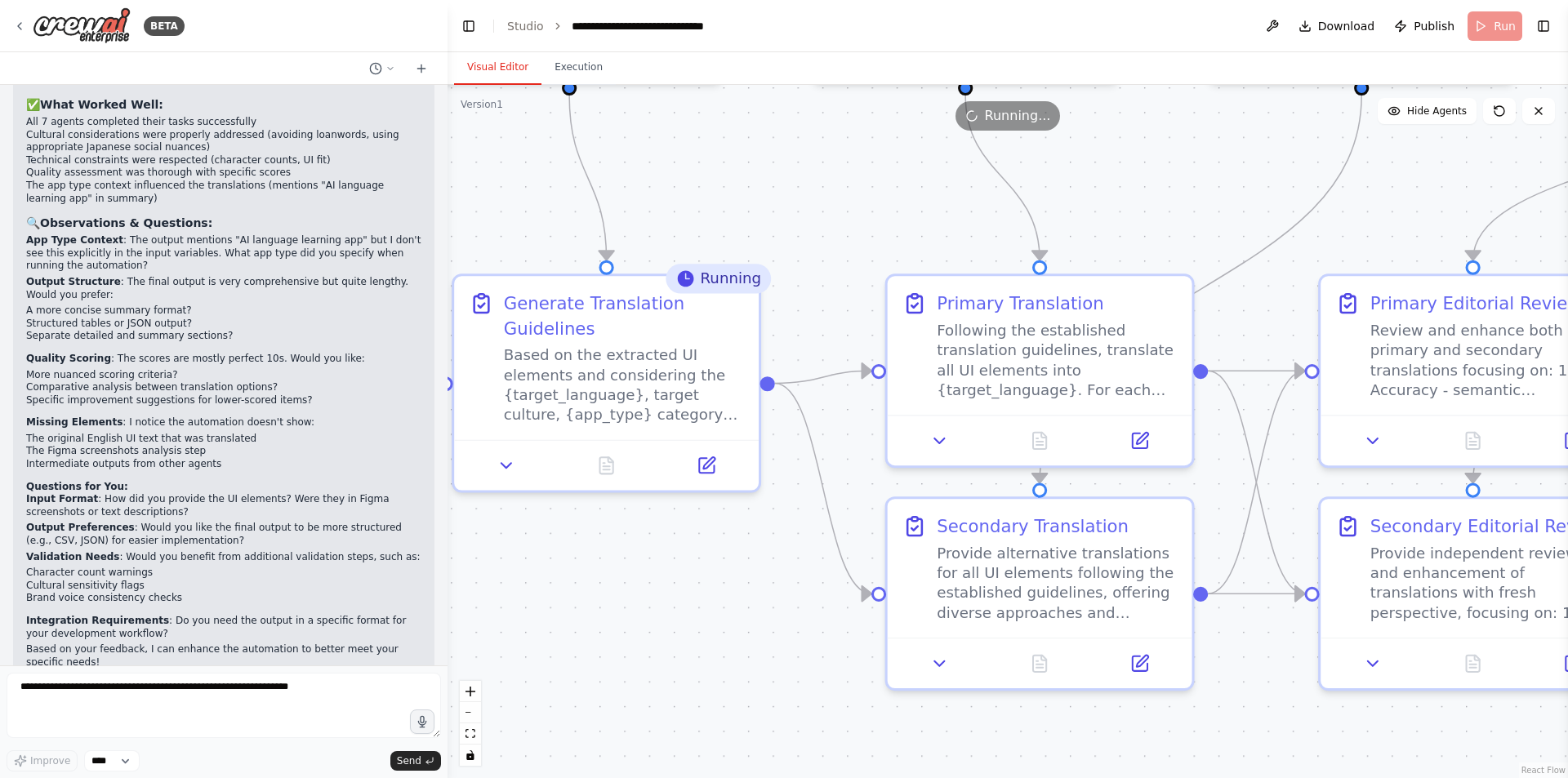
drag, startPoint x: 713, startPoint y: 667, endPoint x: 724, endPoint y: 557, distance: 110.5
click at [724, 557] on div ".deletable-edge-delete-btn { width: 20px; height: 20px; border: 0px solid #ffff…" at bounding box center [1008, 431] width 1121 height 693
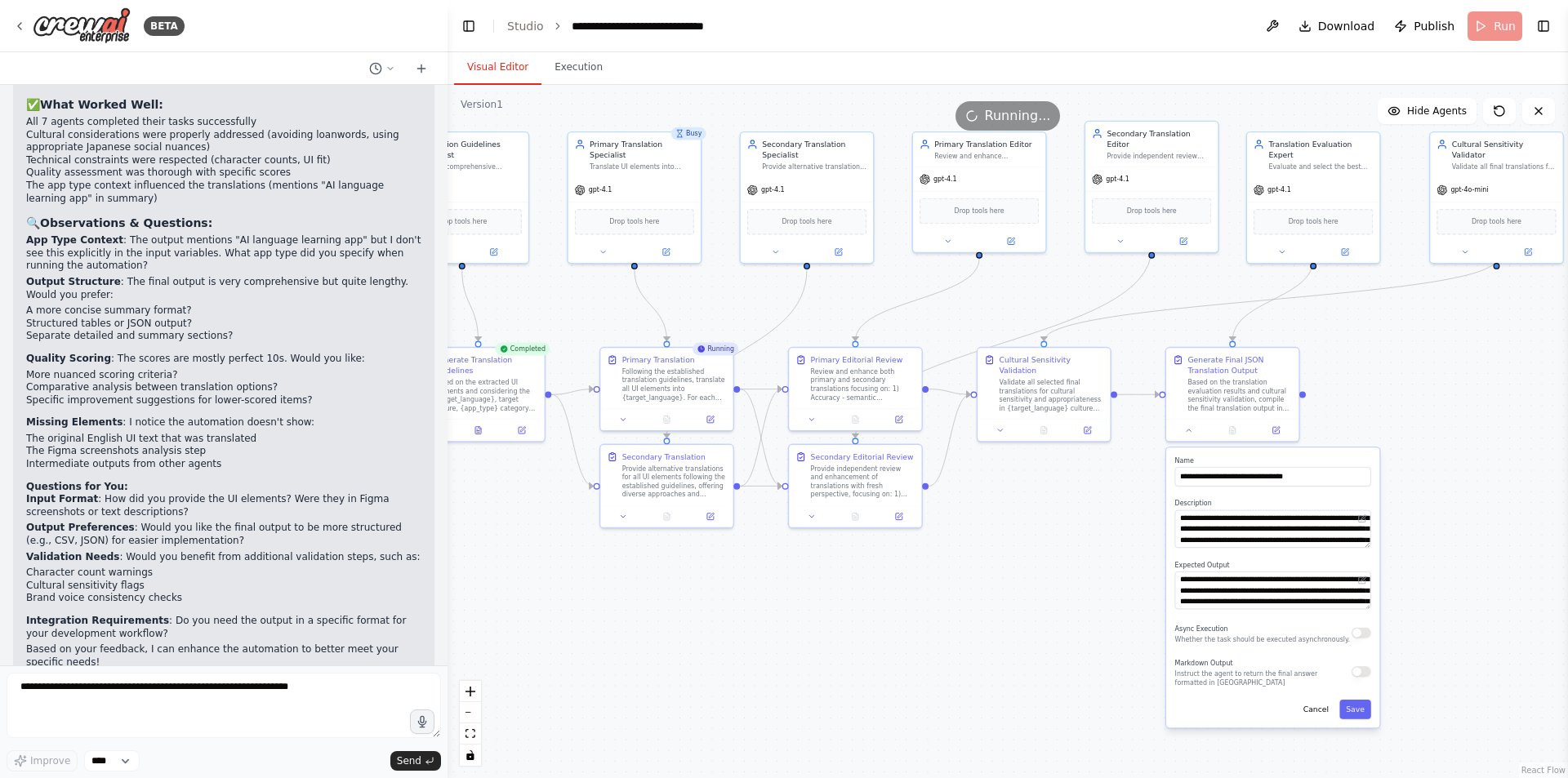
drag, startPoint x: 1075, startPoint y: 564, endPoint x: 1053, endPoint y: 560, distance: 22.4
click at [1059, 560] on div ".deletable-edge-delete-btn { width: 20px; height: 20px; border: 0px solid #ffff…" at bounding box center [1008, 431] width 1121 height 693
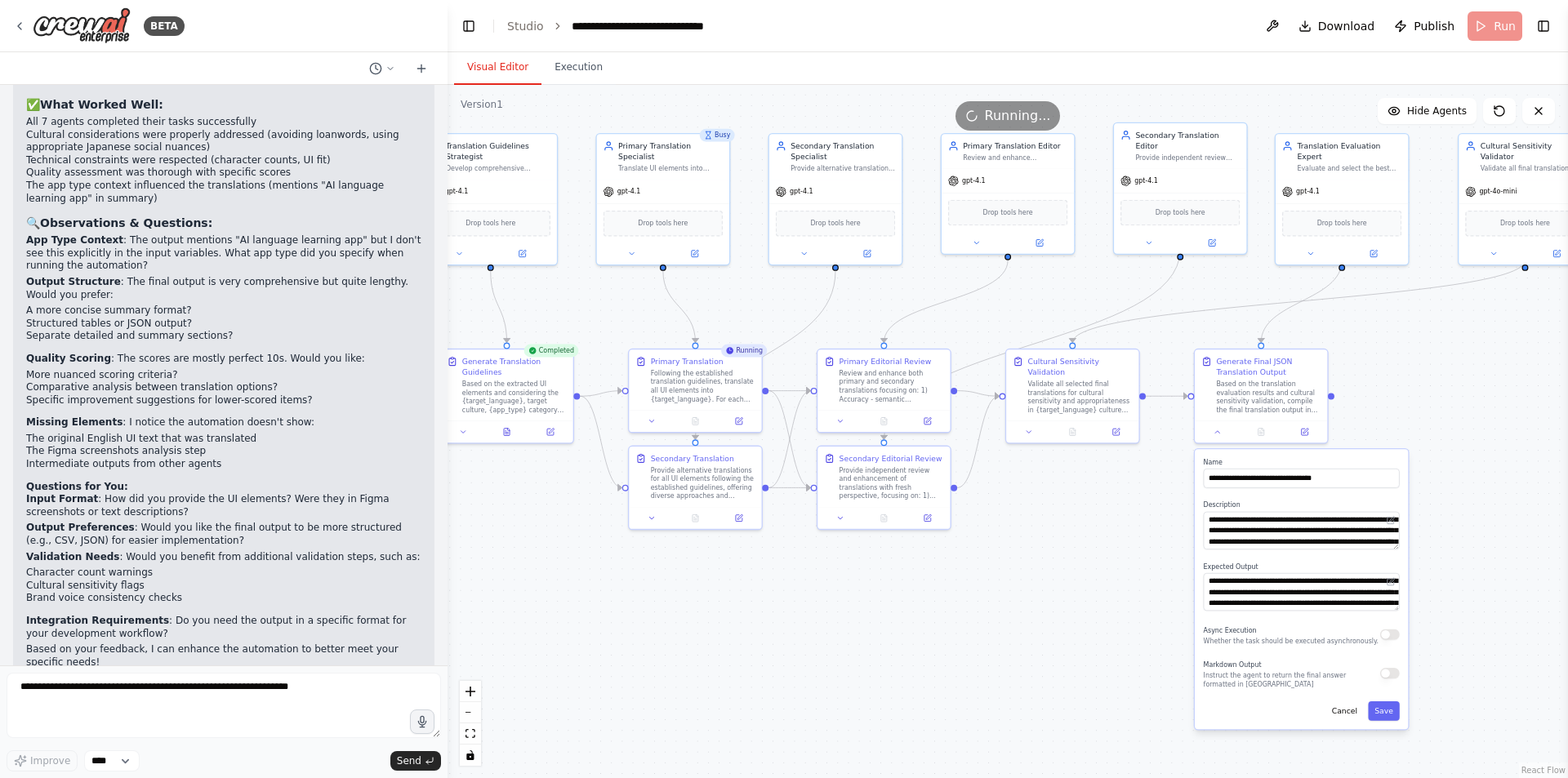
click at [1035, 569] on div ".deletable-edge-delete-btn { width: 20px; height: 20px; border: 0px solid #ffff…" at bounding box center [1008, 431] width 1121 height 693
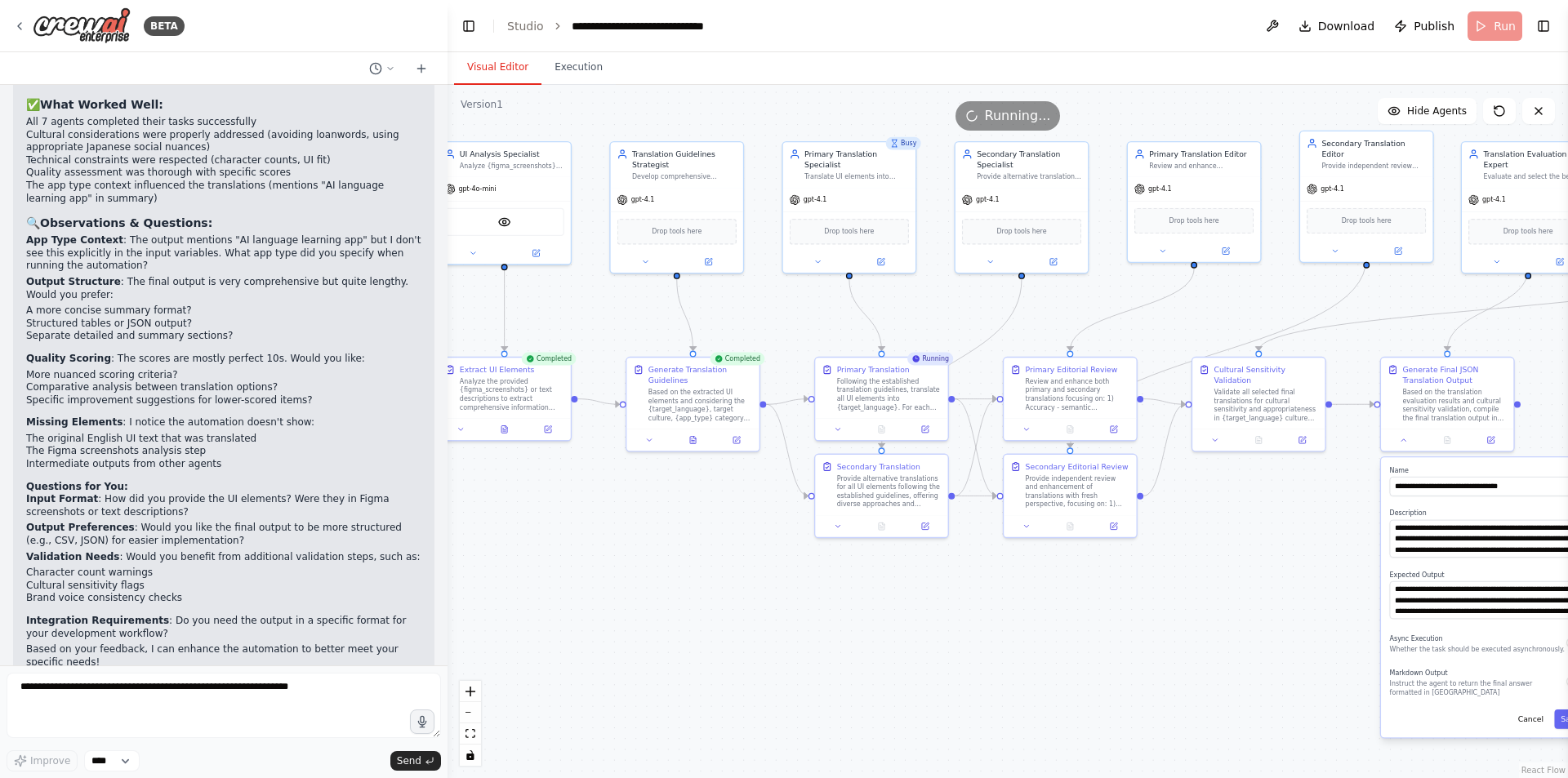
drag, startPoint x: 753, startPoint y: 611, endPoint x: 925, endPoint y: 614, distance: 172.0
click at [925, 614] on div ".deletable-edge-delete-btn { width: 20px; height: 20px; border: 0px solid #ffff…" at bounding box center [1008, 431] width 1121 height 693
click at [693, 436] on icon at bounding box center [693, 438] width 6 height 7
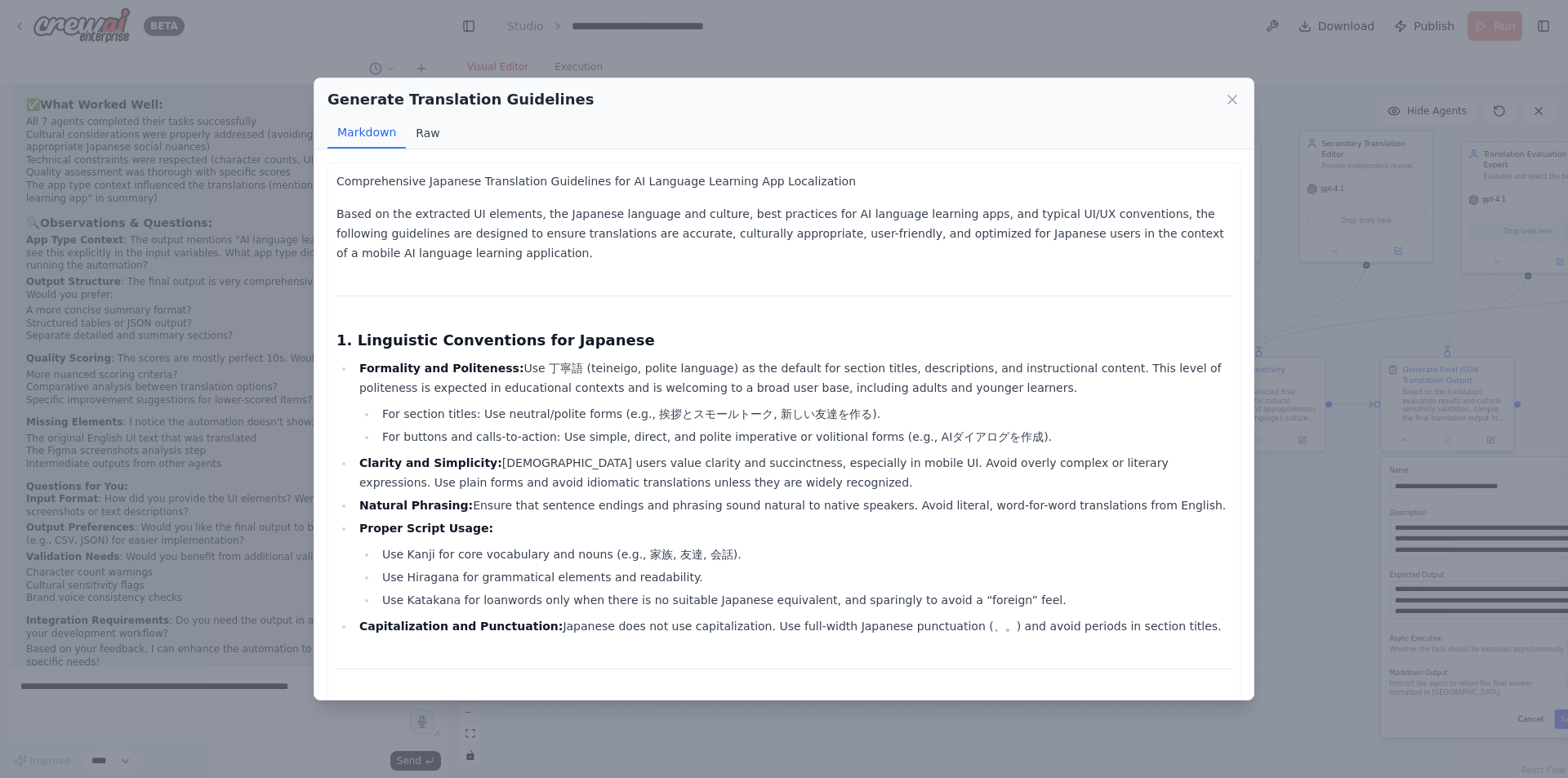
click at [423, 132] on button "Raw" at bounding box center [427, 133] width 44 height 31
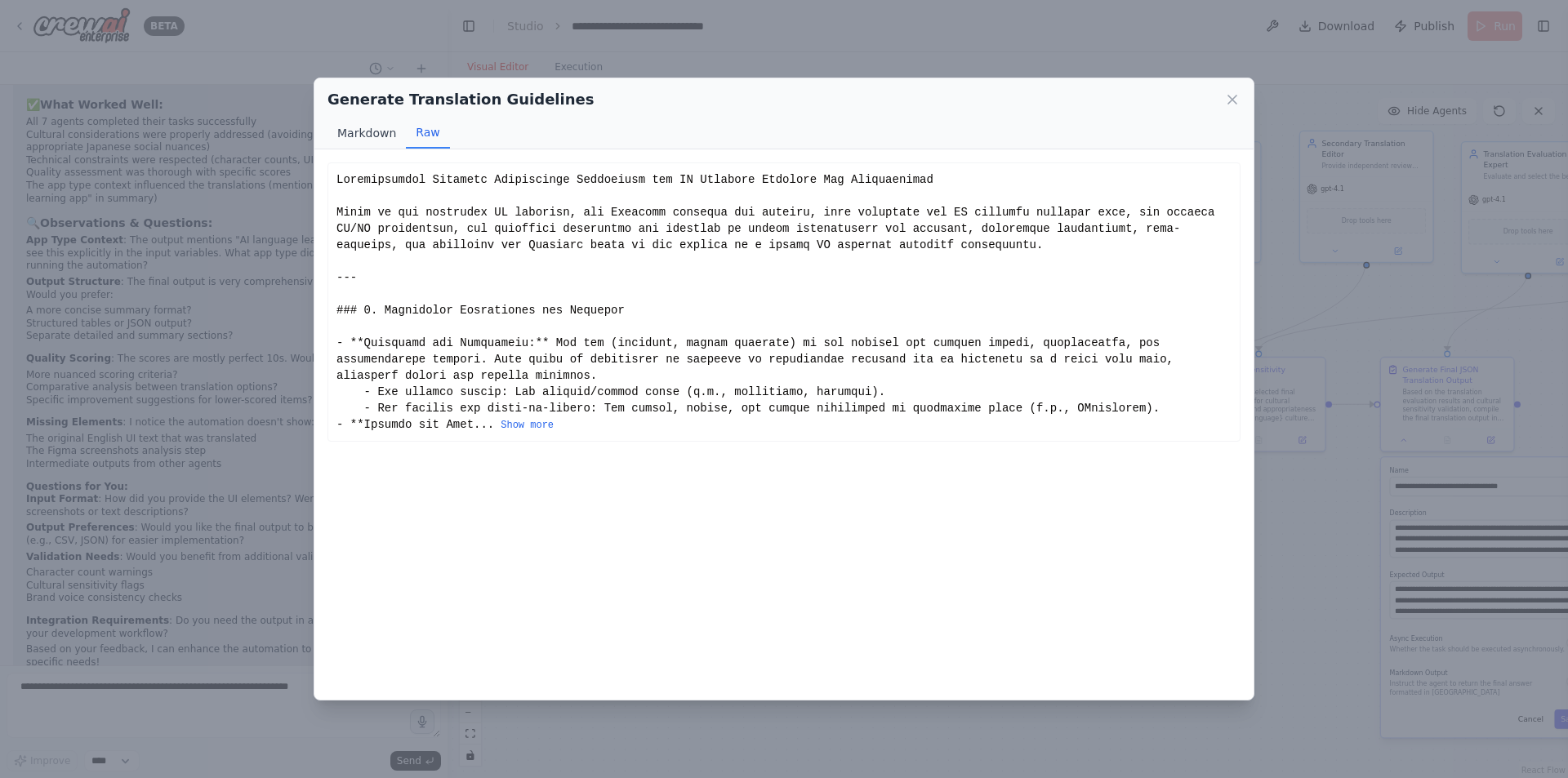
click at [380, 131] on button "Markdown" at bounding box center [367, 133] width 78 height 31
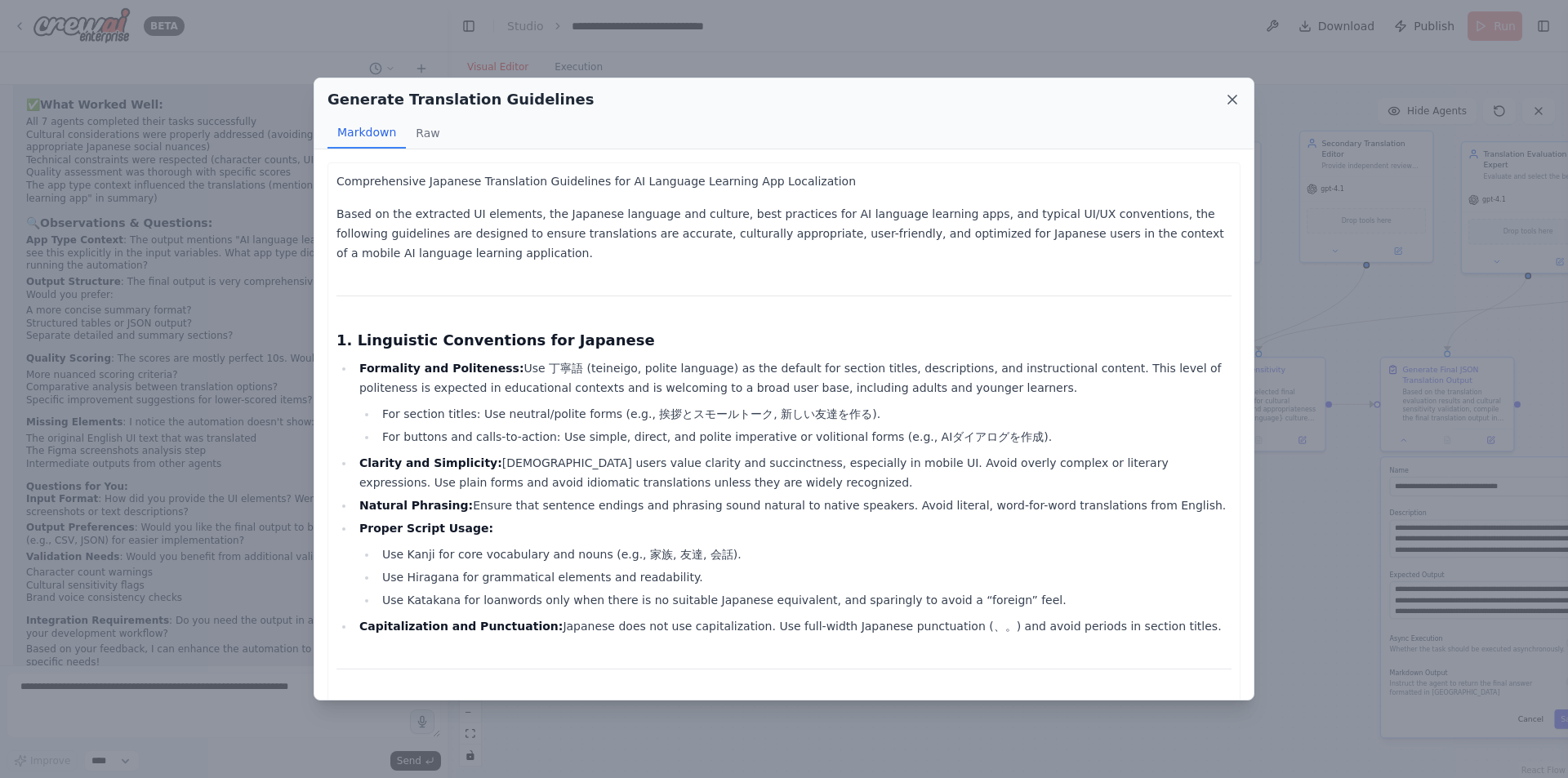
click at [1235, 103] on icon at bounding box center [1233, 99] width 8 height 8
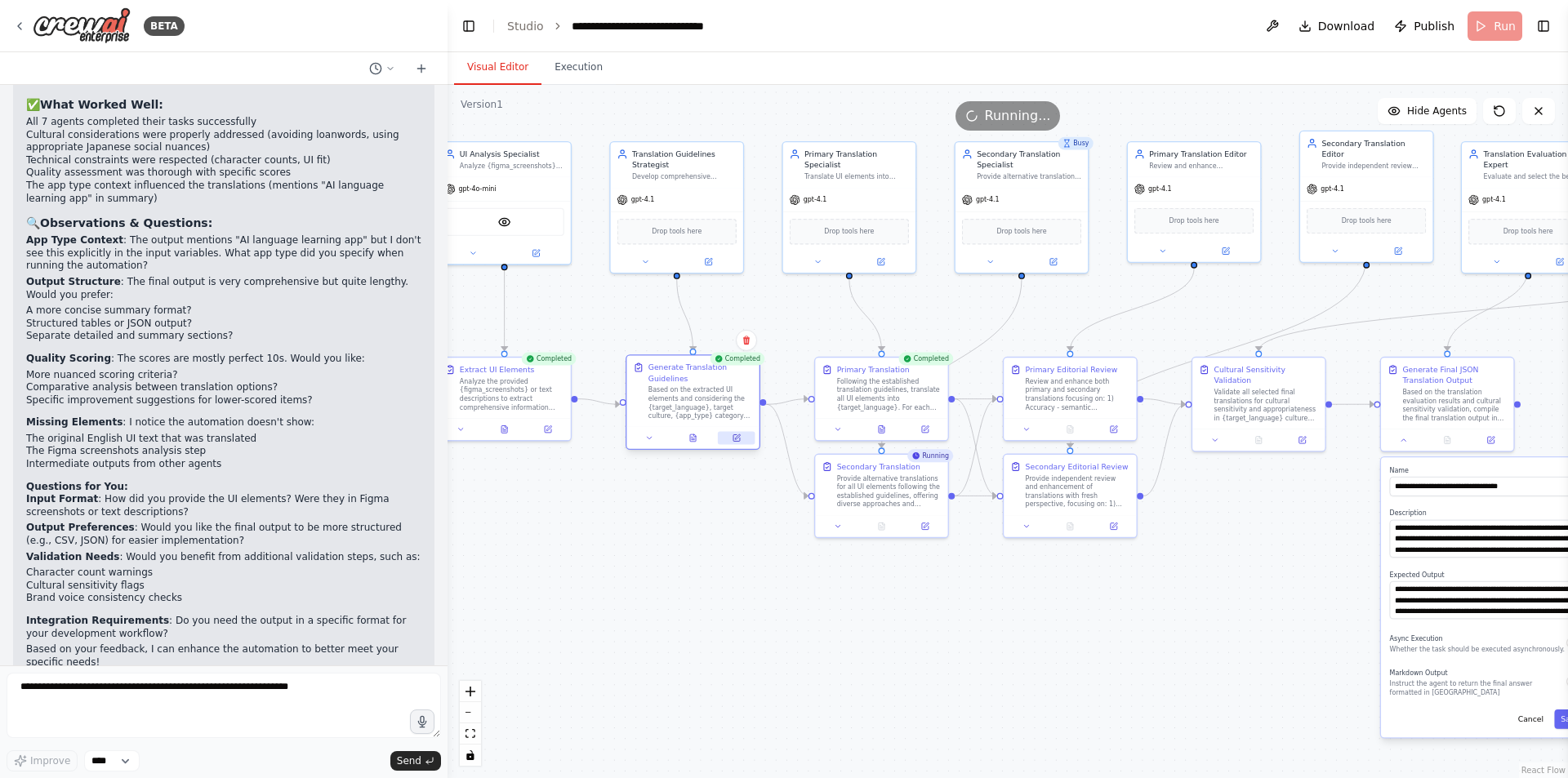
click at [733, 438] on icon at bounding box center [736, 439] width 7 height 7
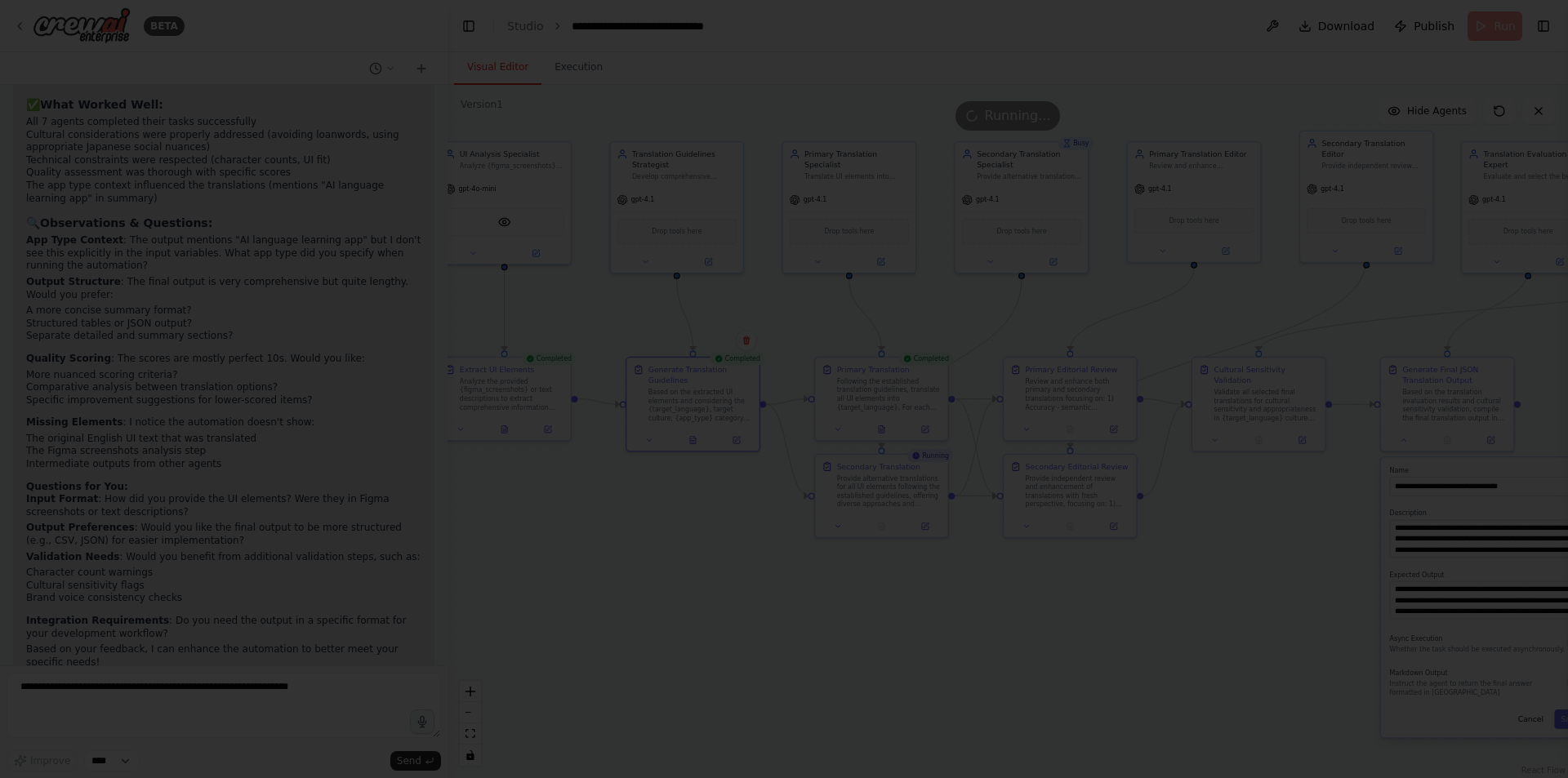
click at [739, 536] on div at bounding box center [784, 389] width 1568 height 778
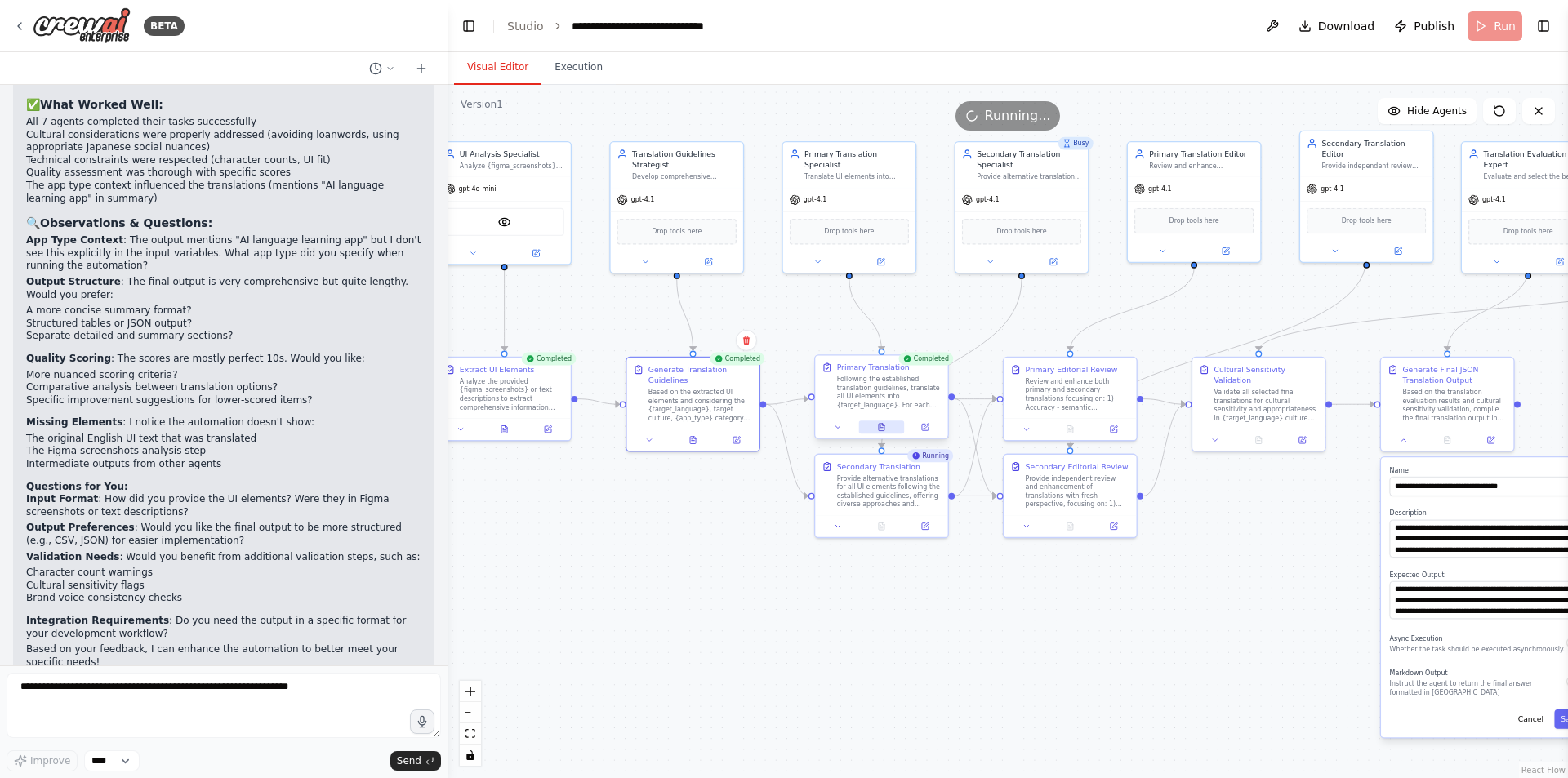
click at [888, 433] on button at bounding box center [883, 427] width 46 height 13
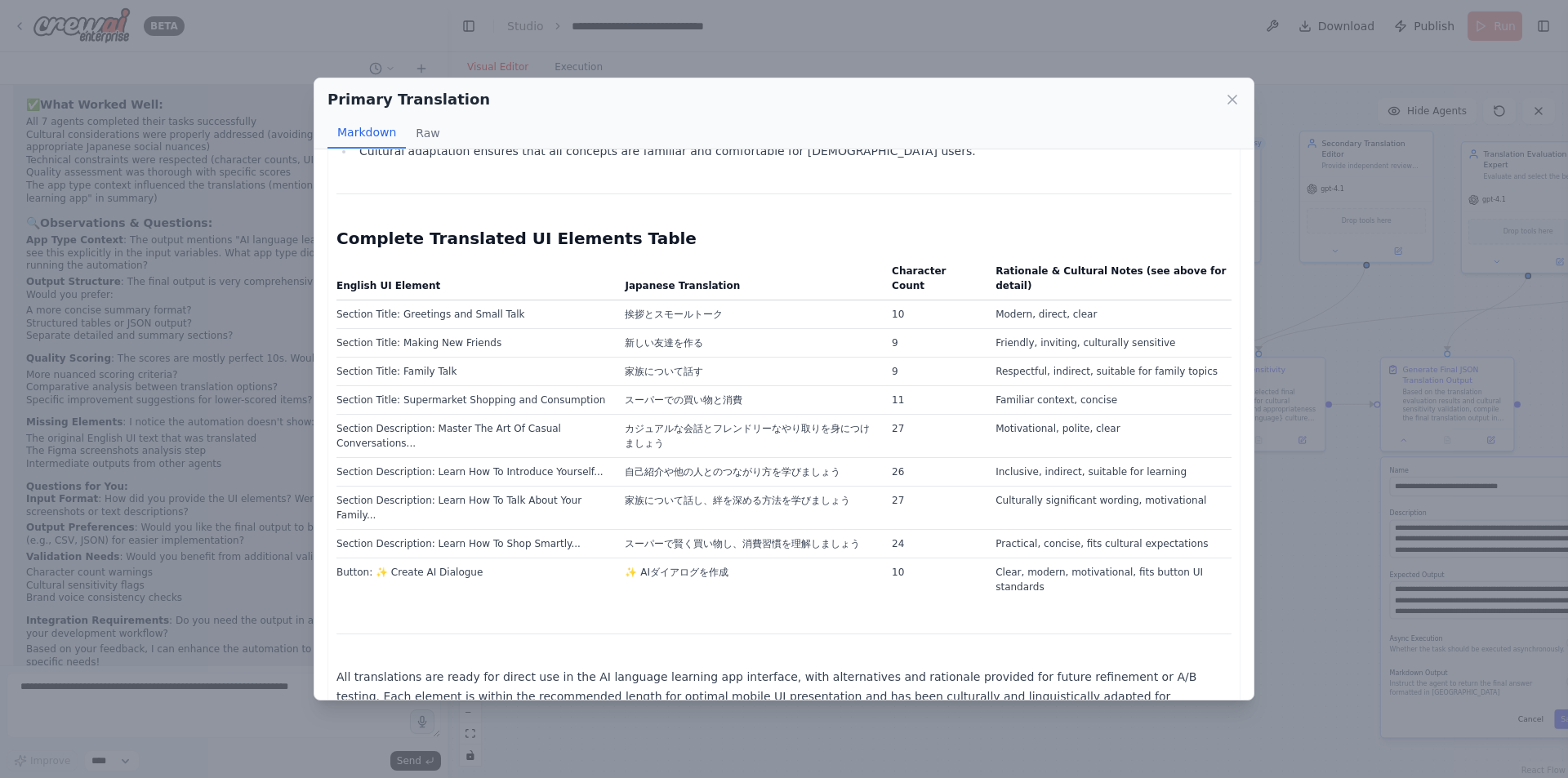
scroll to position [2882, 0]
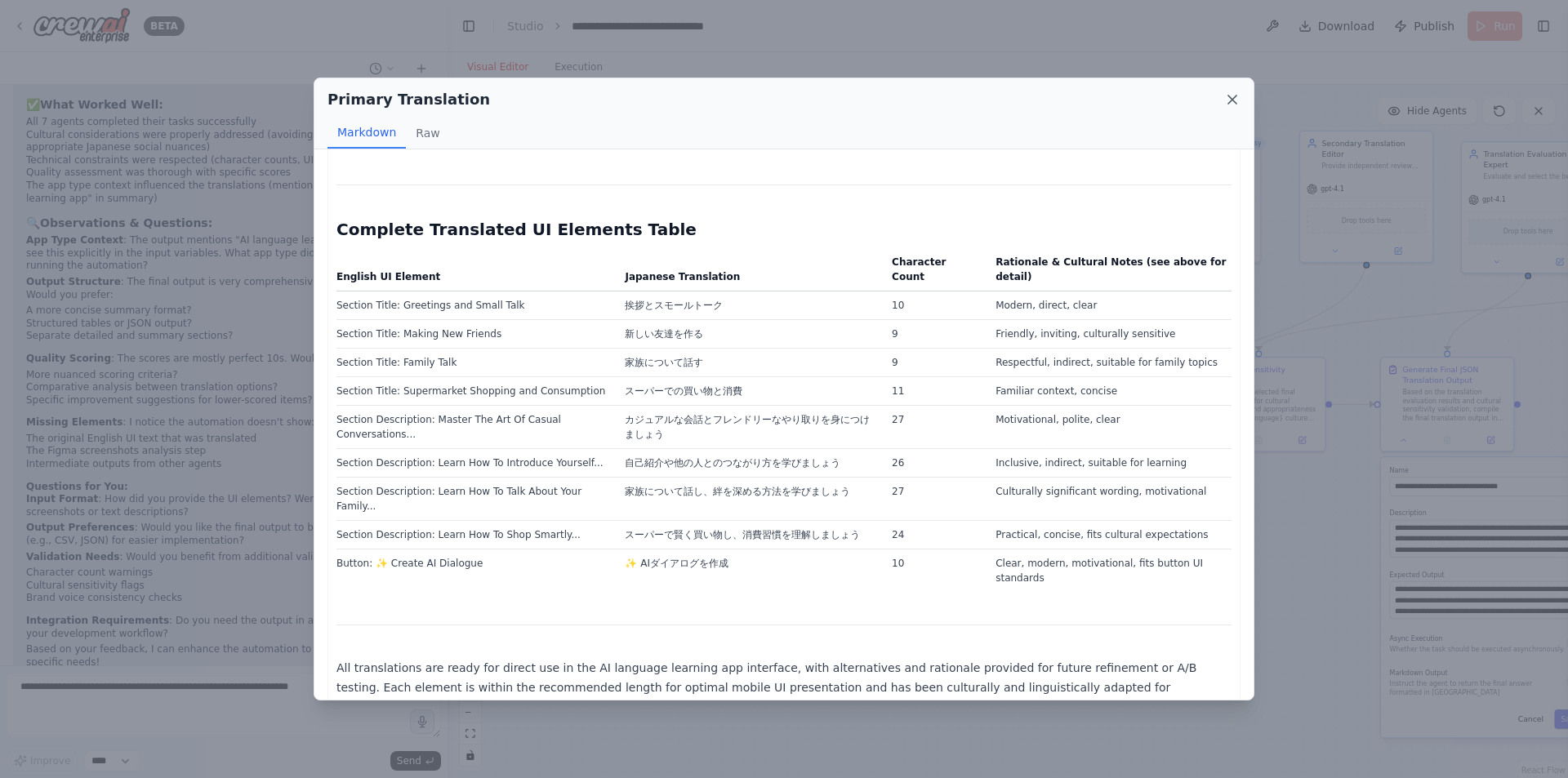
click at [1235, 98] on icon at bounding box center [1233, 99] width 8 height 8
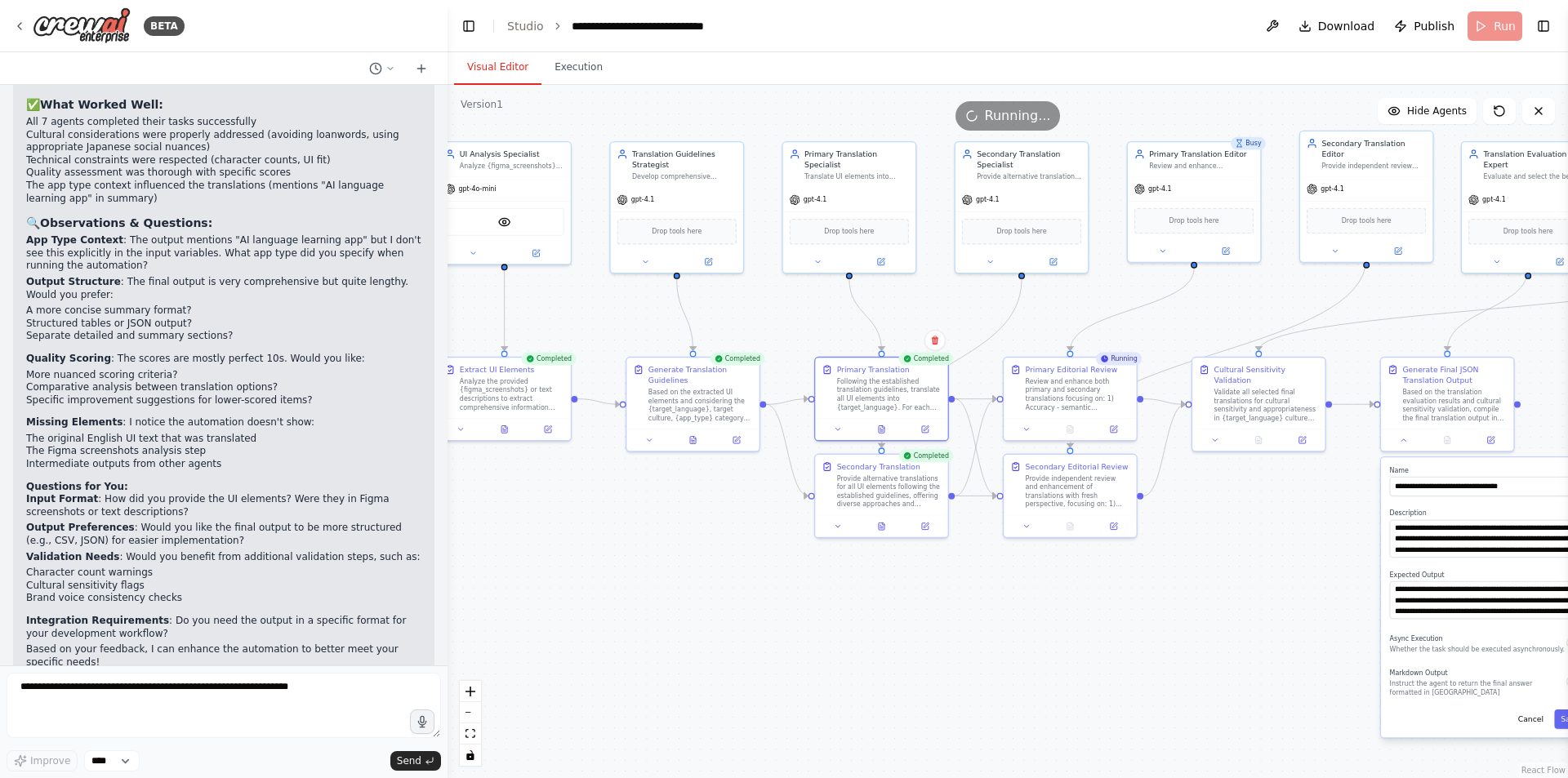
click at [884, 536] on div "Completed Secondary Translation Provide alternative translations for all UI ele…" at bounding box center [882, 496] width 135 height 85
click at [883, 525] on icon at bounding box center [881, 524] width 6 height 7
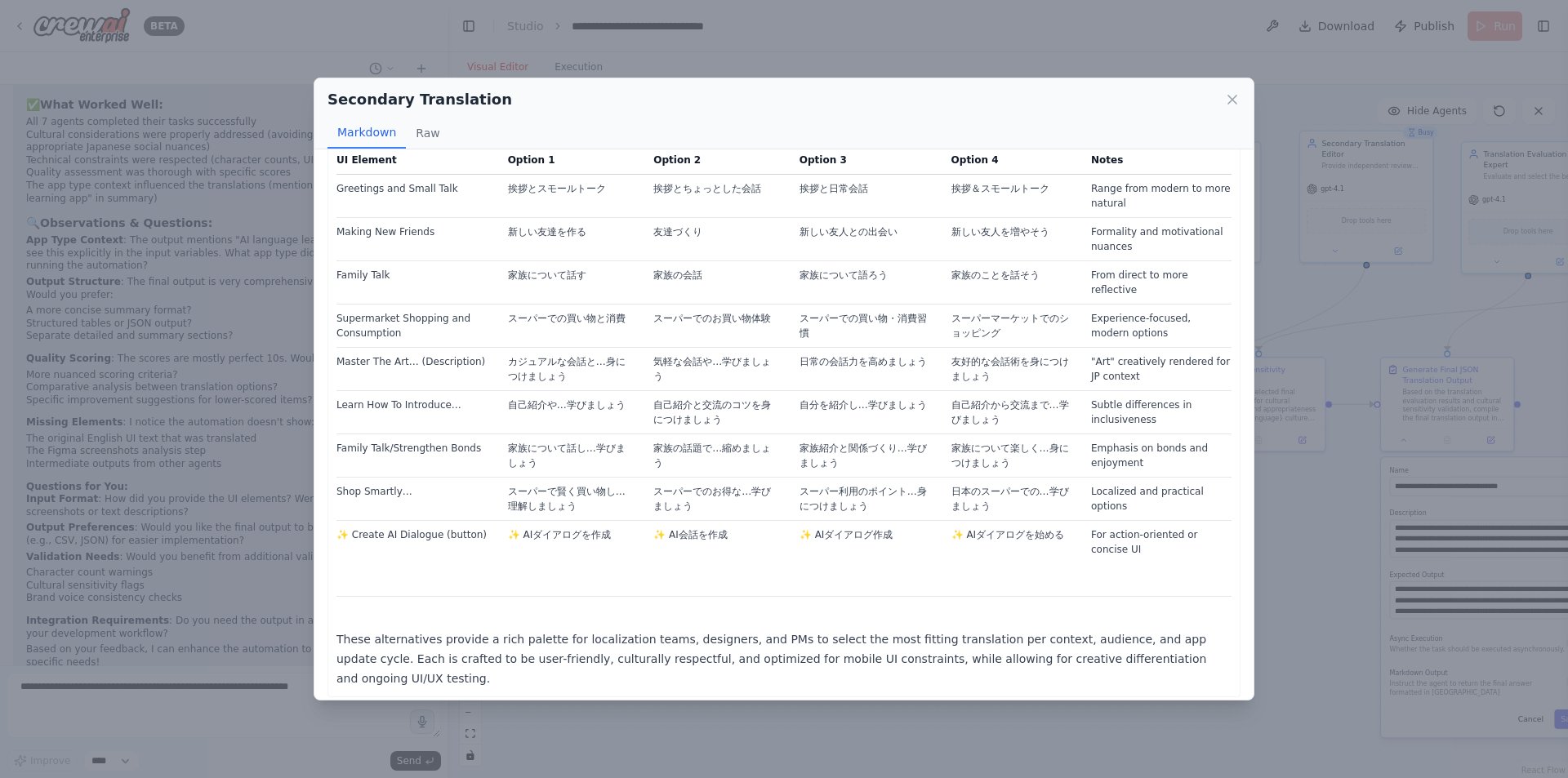
scroll to position [5013, 0]
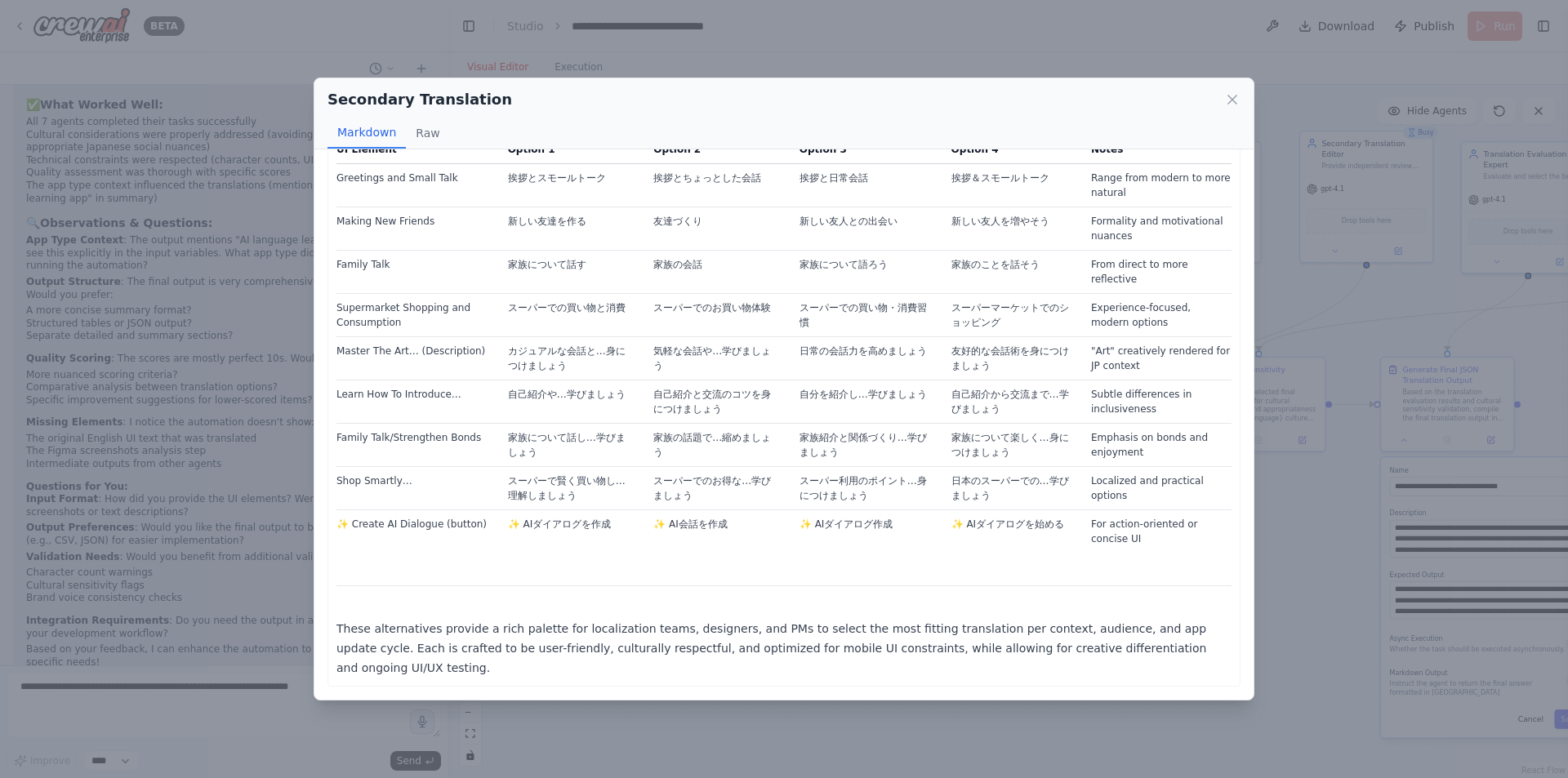
click at [906, 760] on div "Secondary Translation Markdown Raw Below is a comprehensive set of alternative …" at bounding box center [784, 389] width 1568 height 778
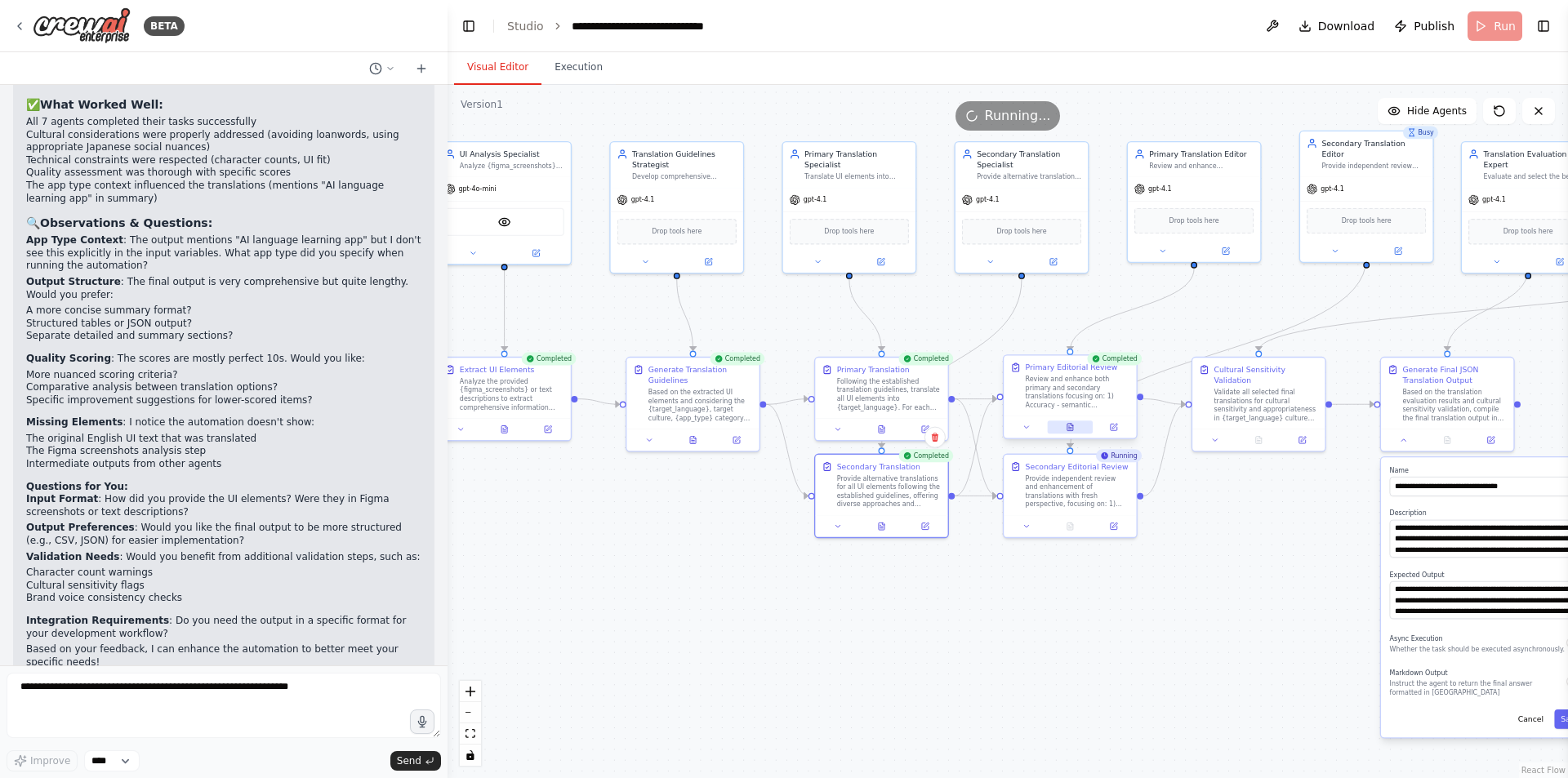
click at [1071, 423] on icon at bounding box center [1070, 427] width 9 height 9
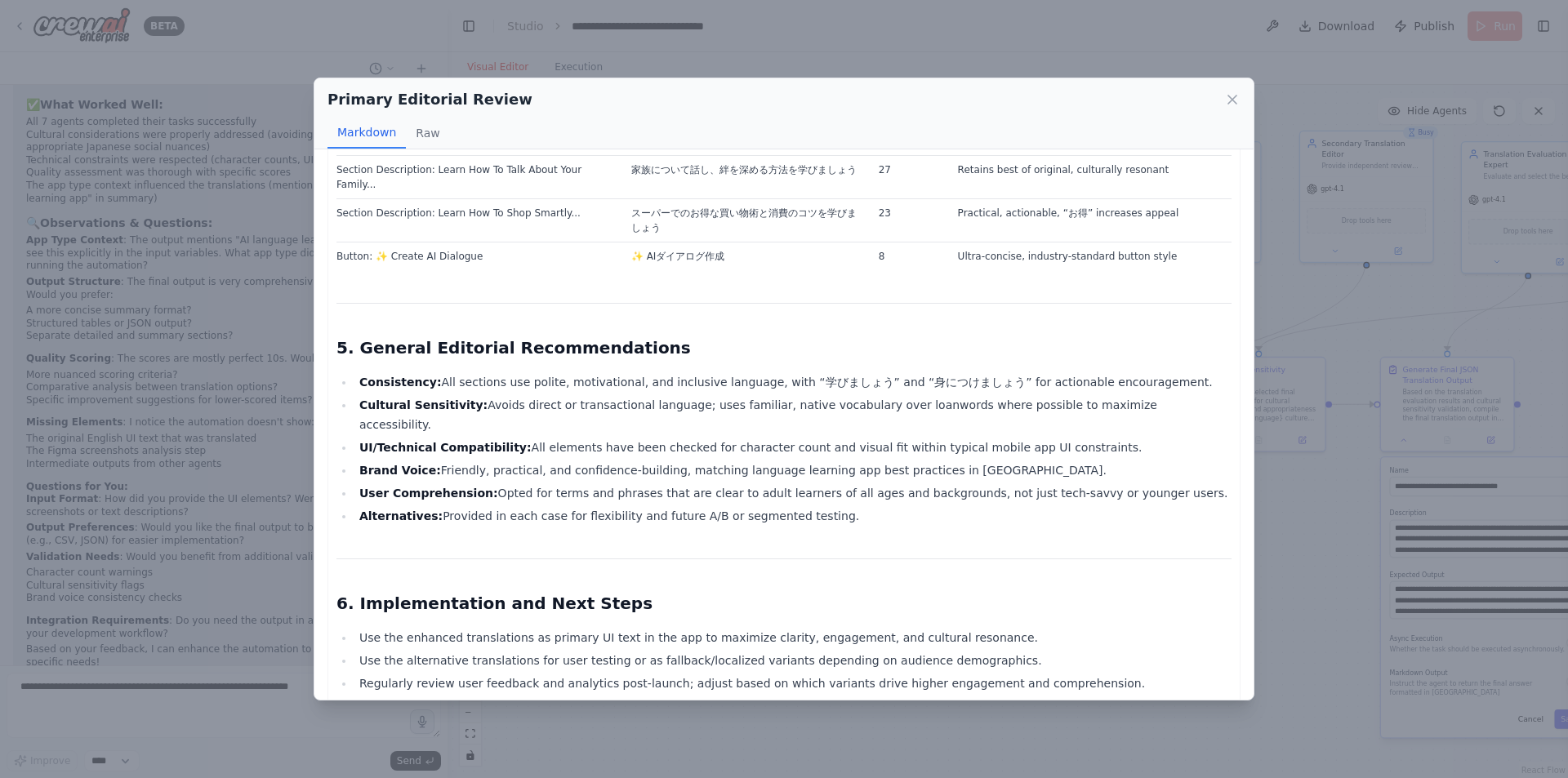
scroll to position [3577, 0]
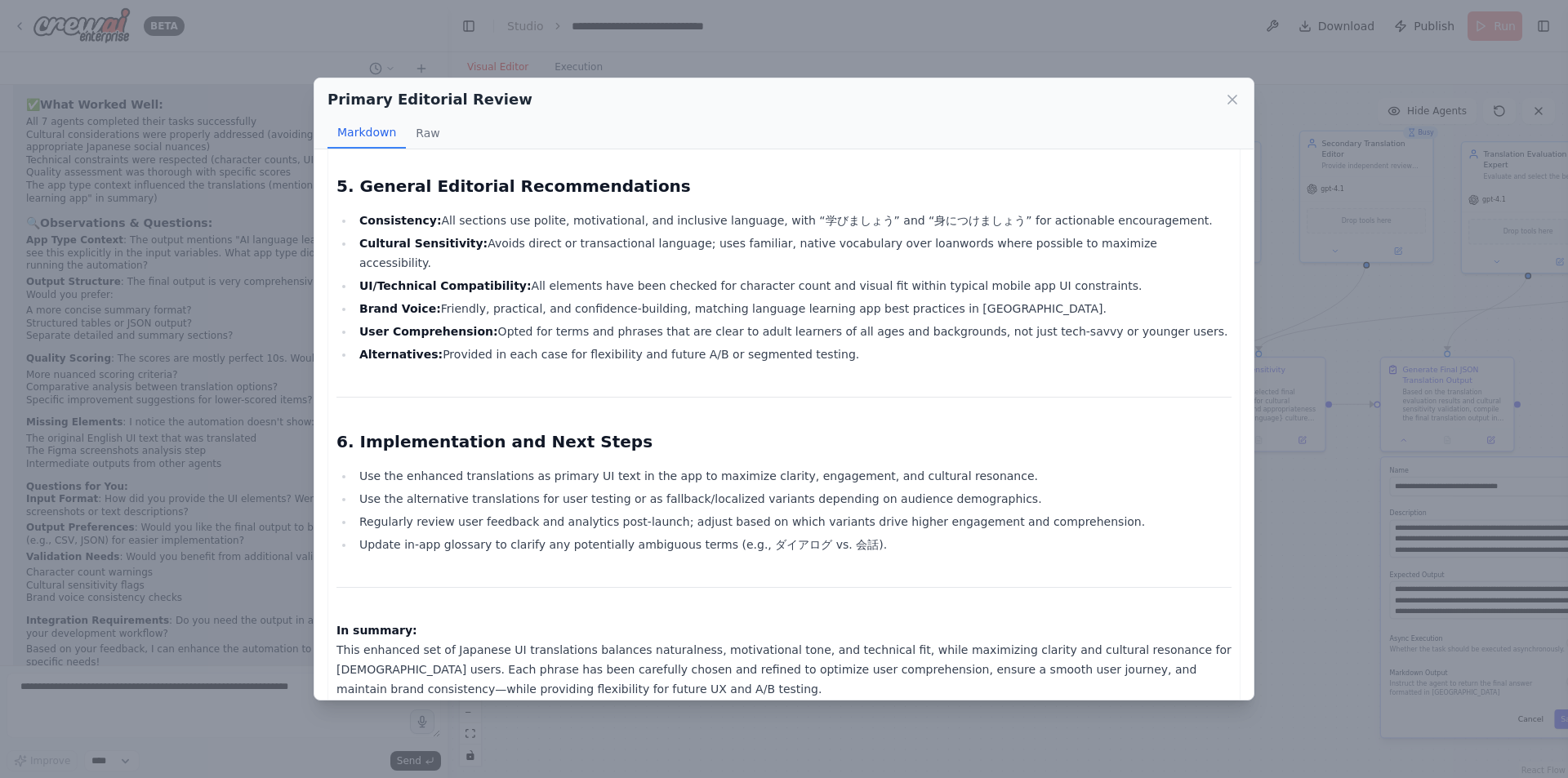
click at [1334, 607] on div "Primary Editorial Review Markdown Raw Below is a detailed review and enhancemen…" at bounding box center [784, 389] width 1568 height 778
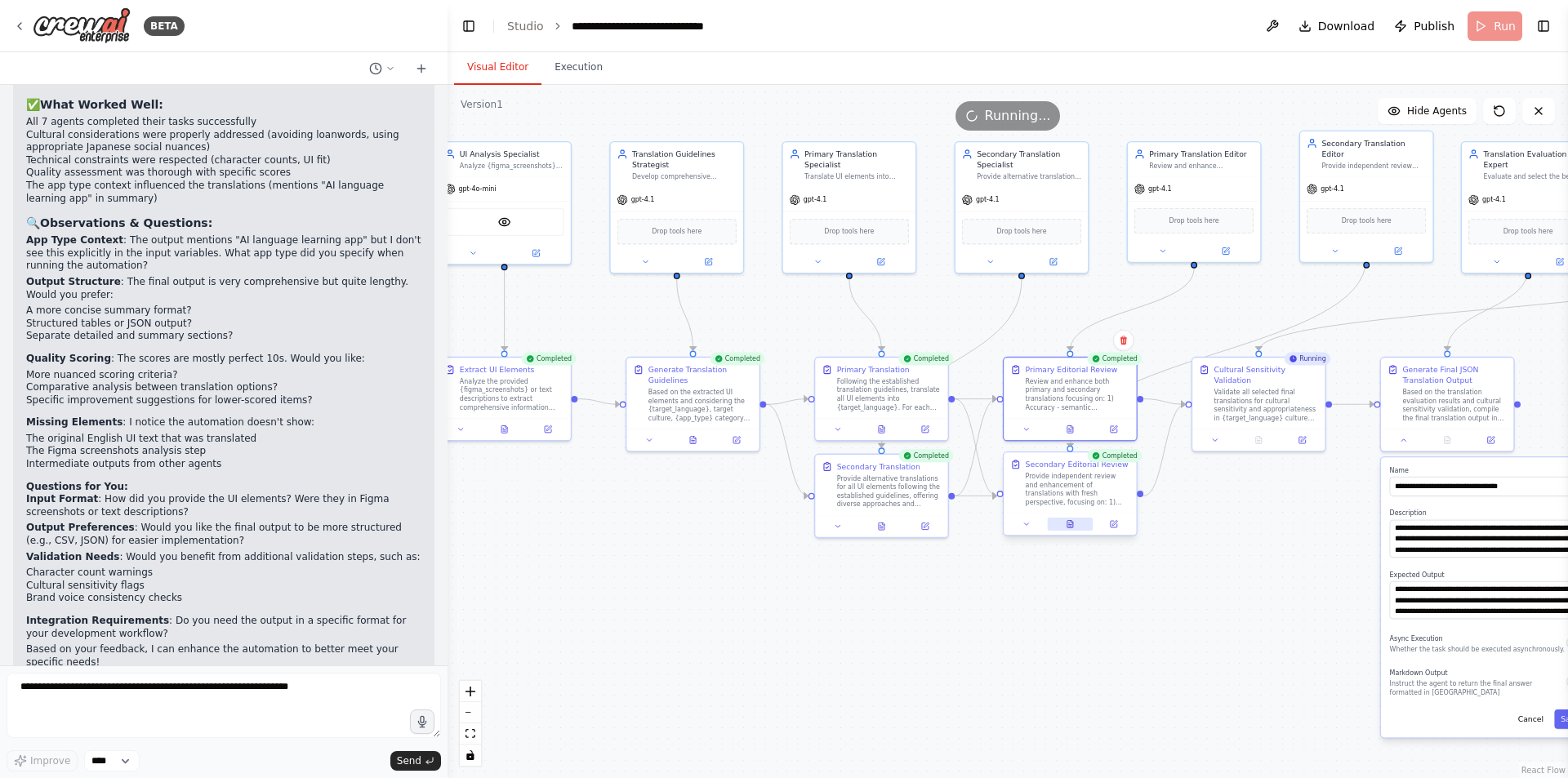
click at [1077, 527] on button at bounding box center [1070, 524] width 46 height 13
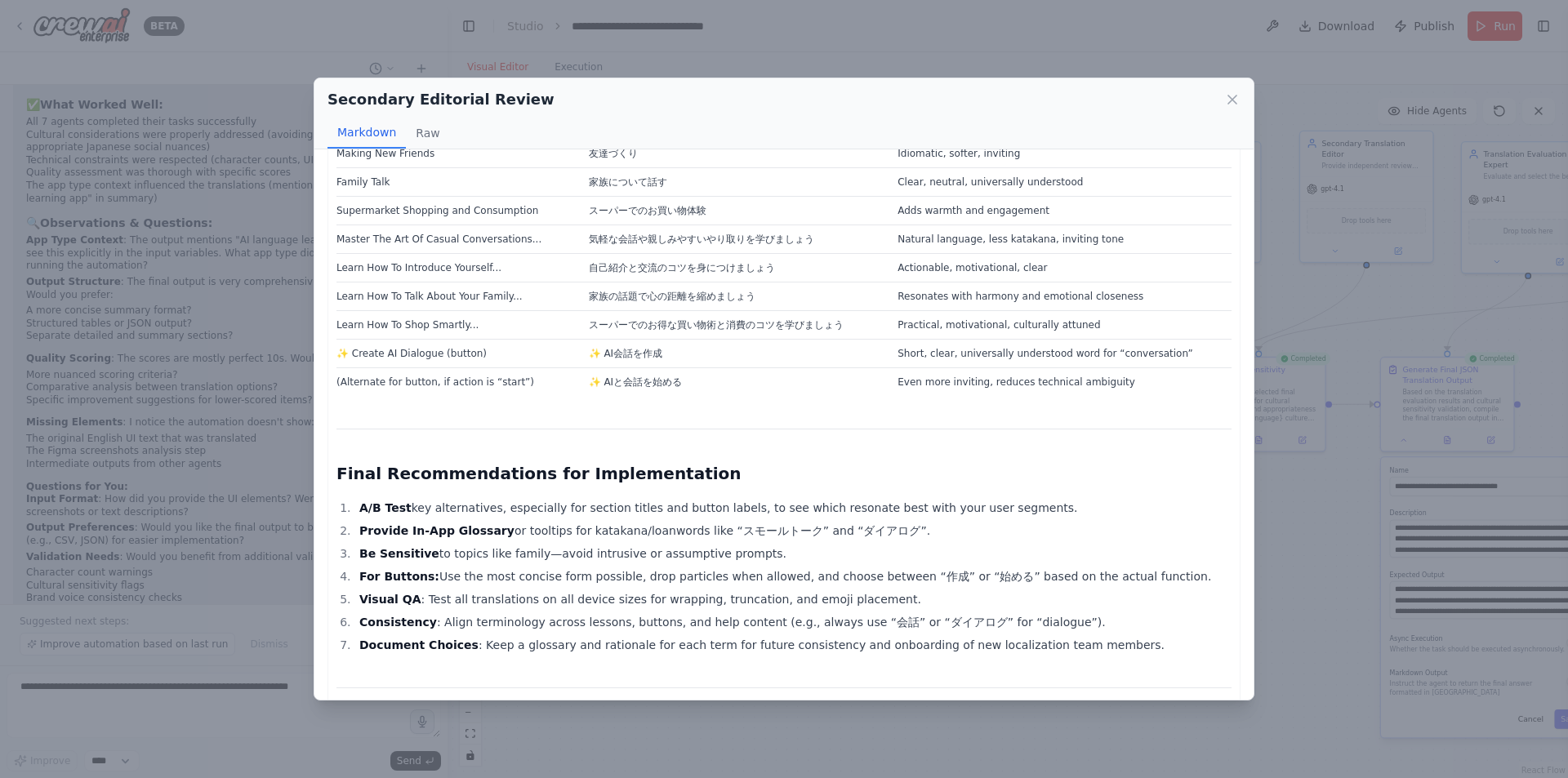
scroll to position [2635, 0]
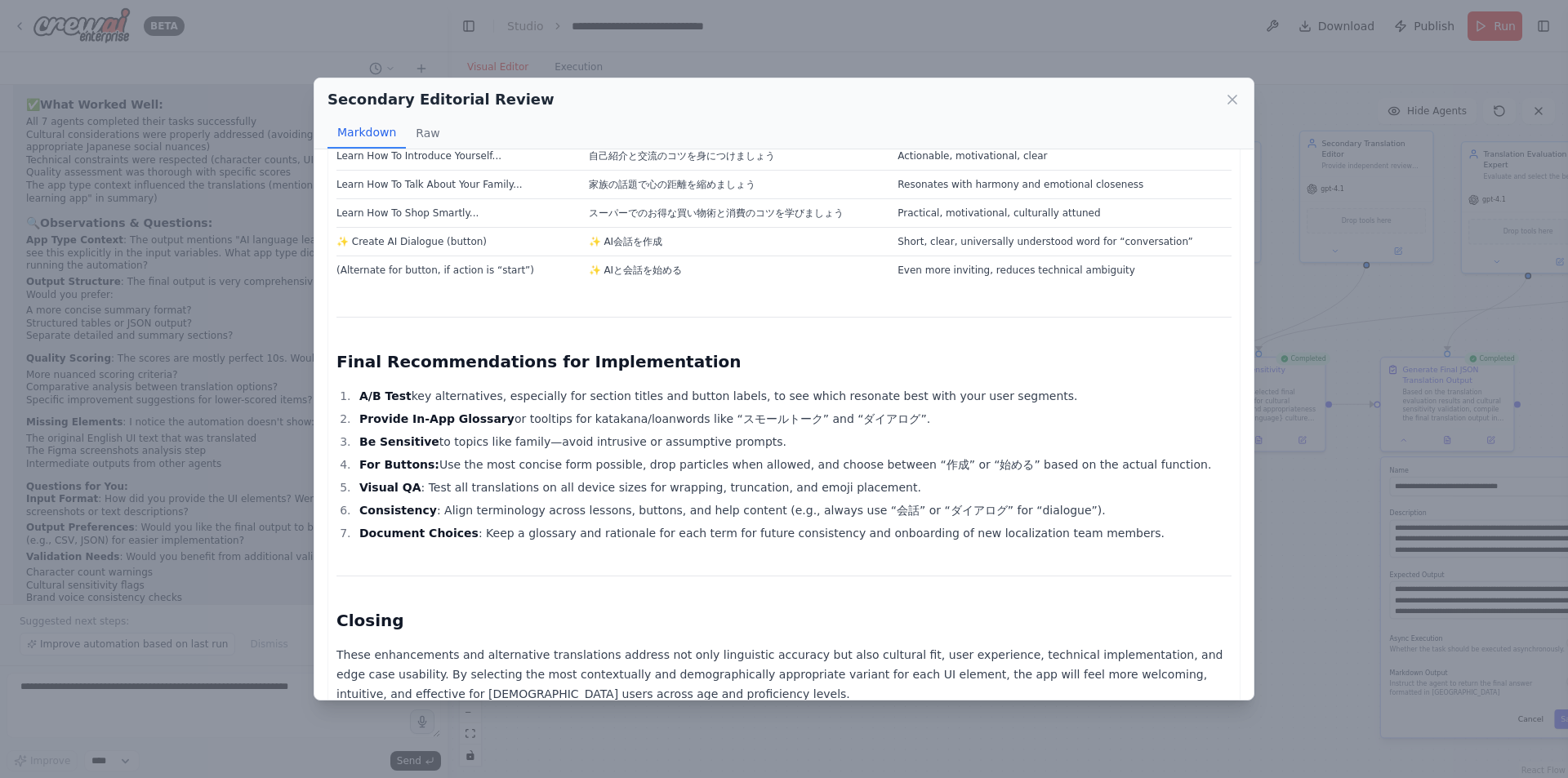
click at [1446, 369] on div "Secondary Editorial Review Markdown Raw Independent Editorial Assessment and En…" at bounding box center [784, 389] width 1568 height 778
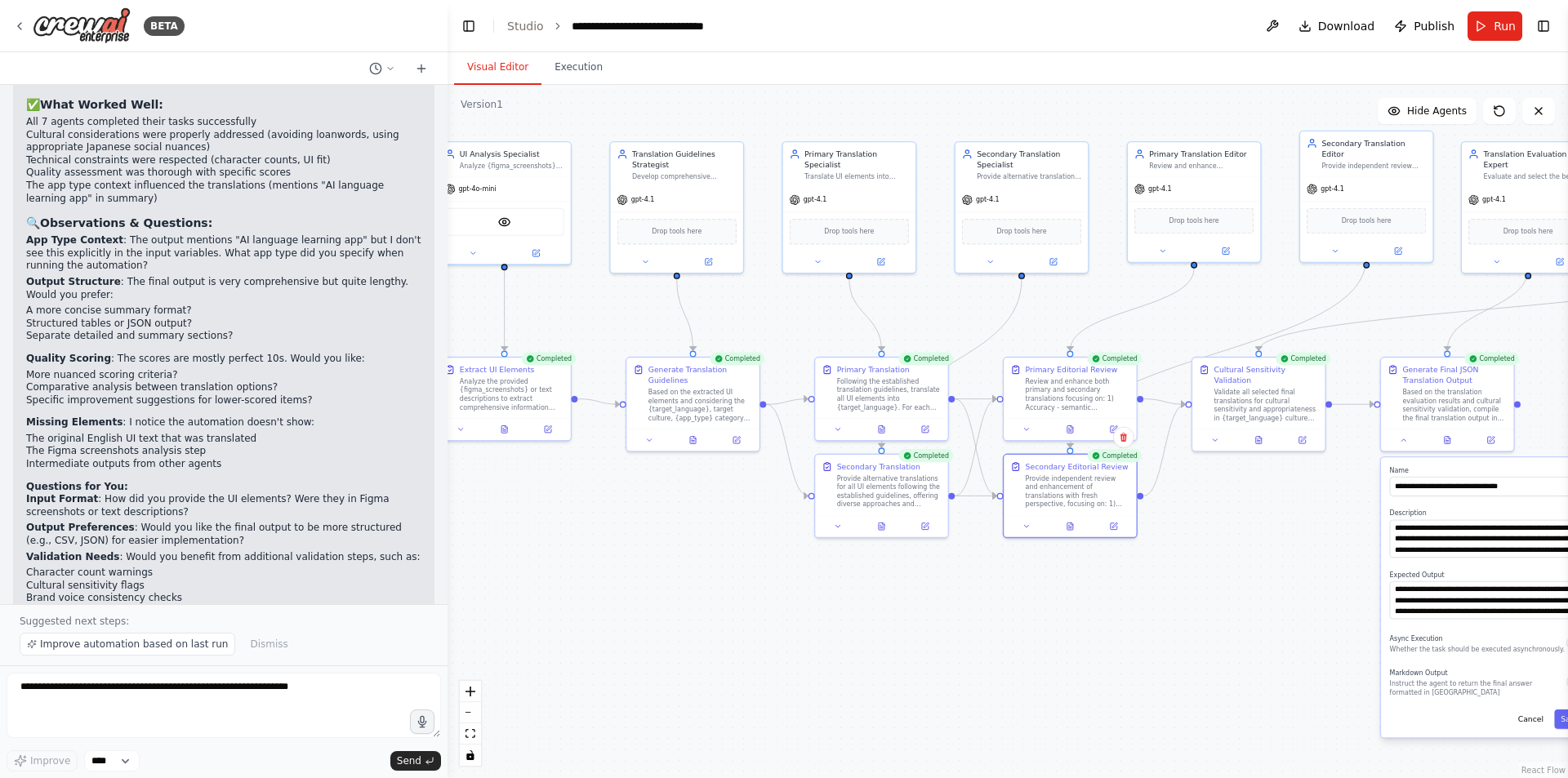
click at [1265, 451] on div "Completed Cultural Sensitivity Validation Validate all selected final translati…" at bounding box center [1259, 404] width 135 height 95
click at [1262, 442] on icon at bounding box center [1259, 438] width 9 height 9
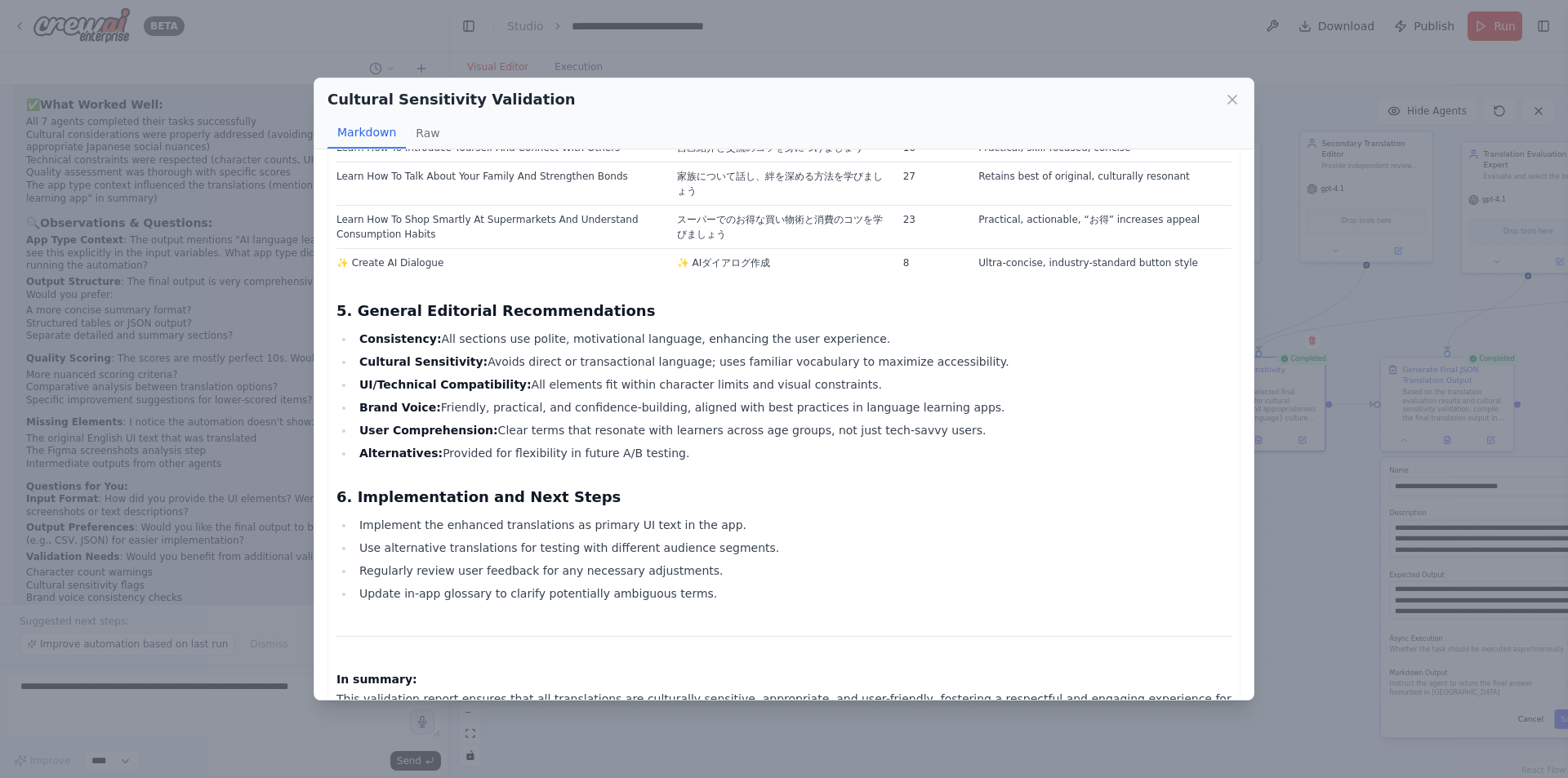
scroll to position [1525, 0]
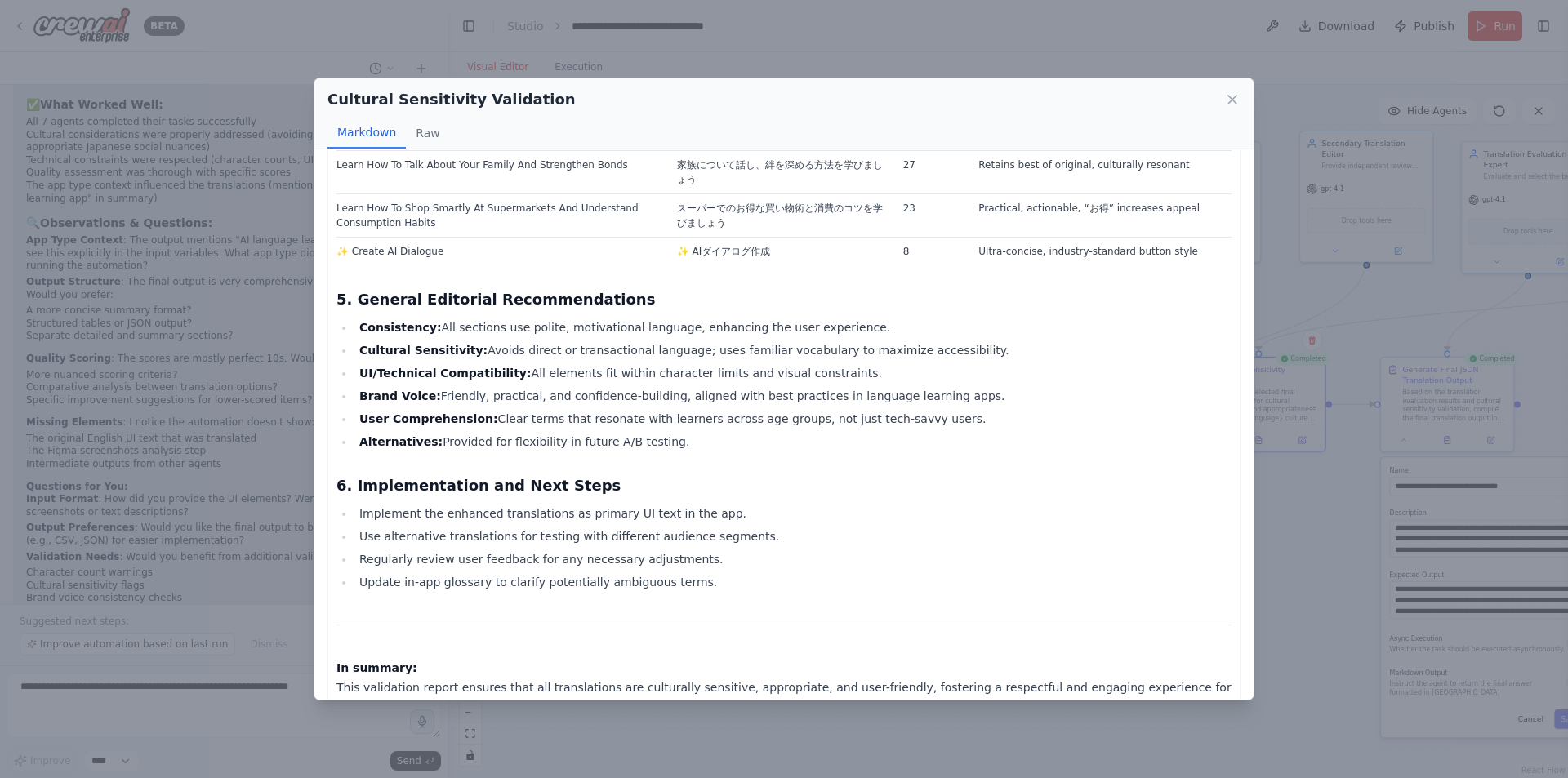
click at [1450, 452] on div "Cultural Sensitivity Validation Markdown Raw Cultural Sensitivity Validation Re…" at bounding box center [784, 389] width 1568 height 778
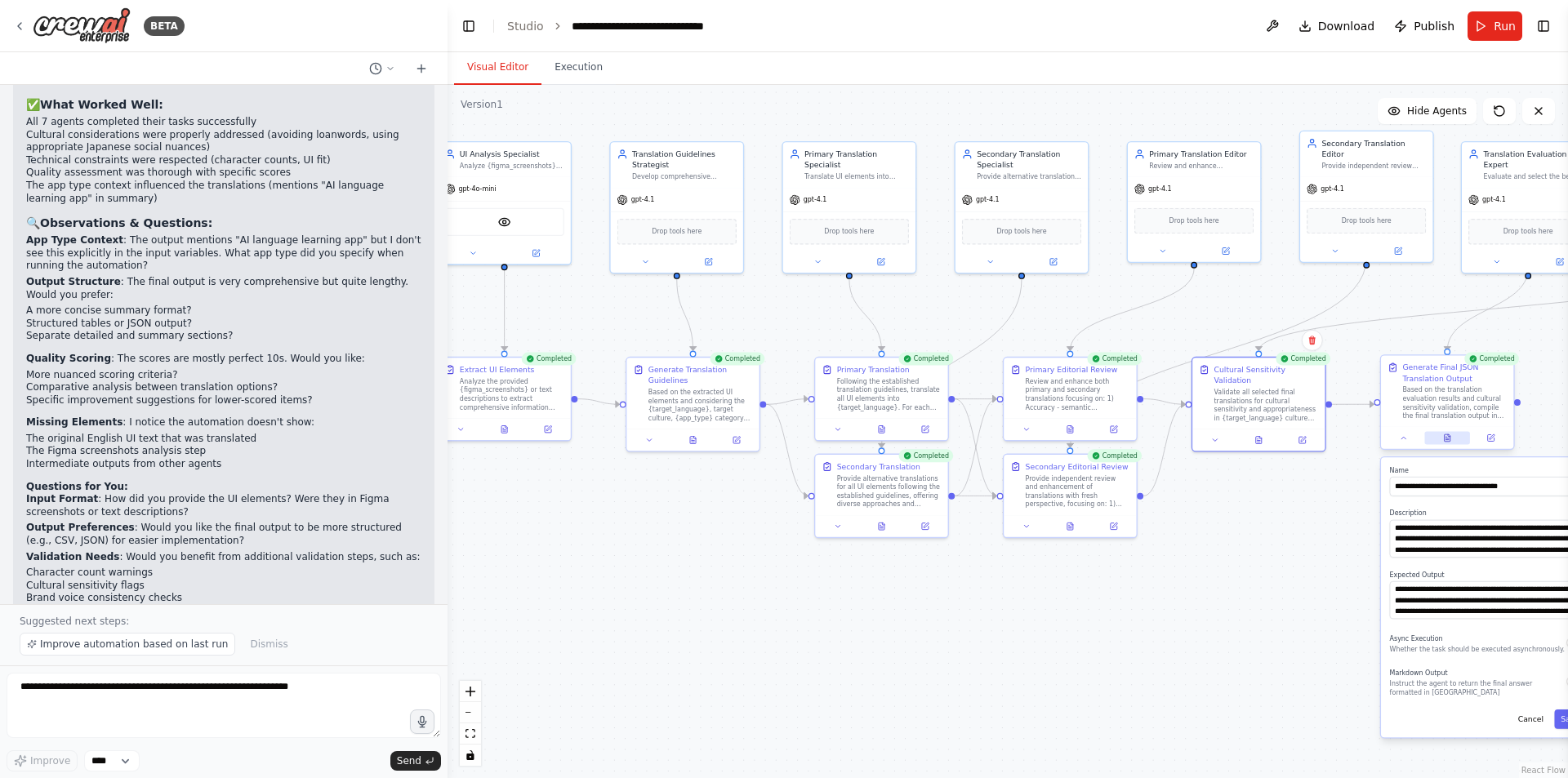
click at [1448, 442] on icon at bounding box center [1447, 438] width 6 height 7
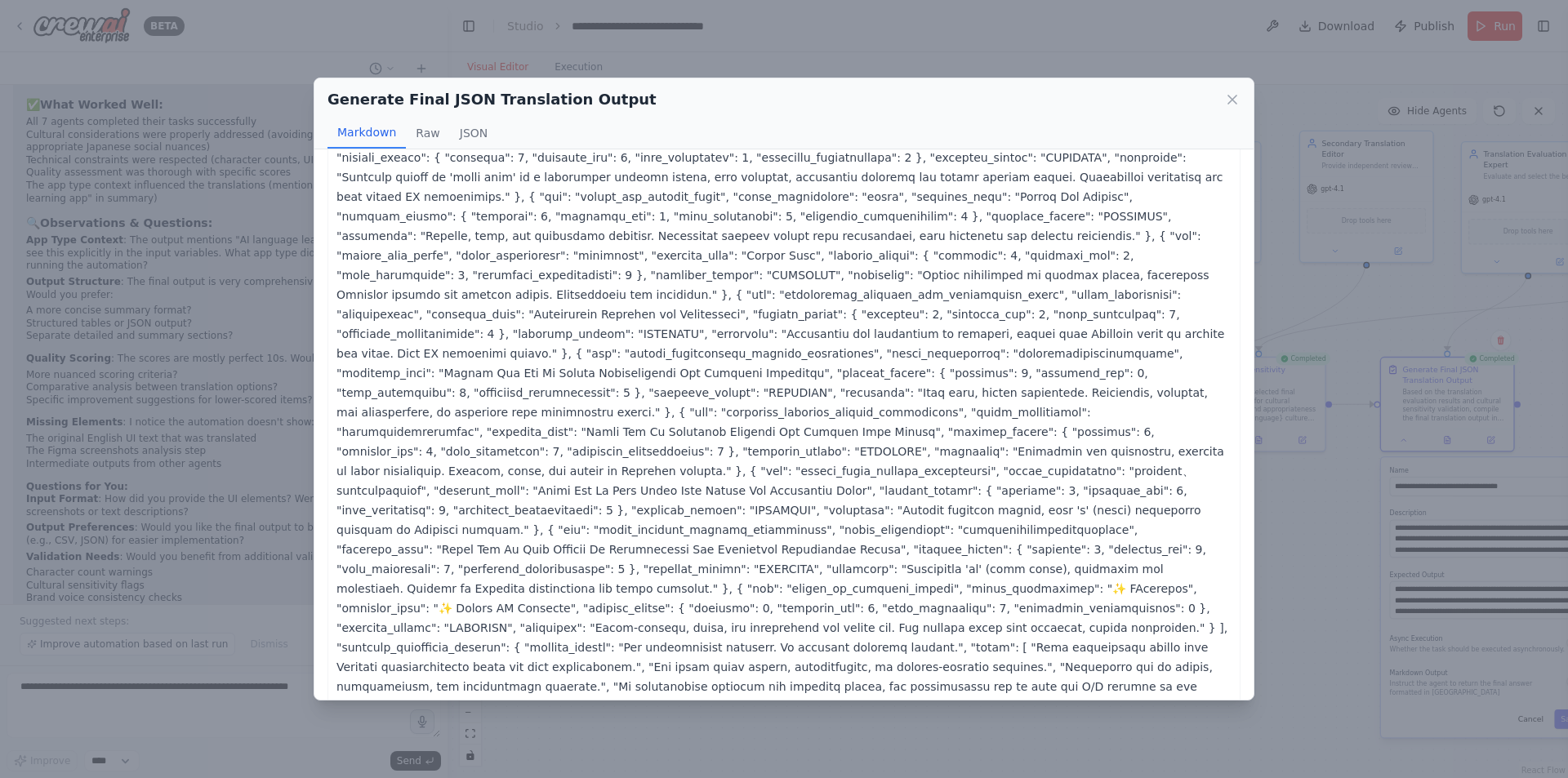
scroll to position [81, 0]
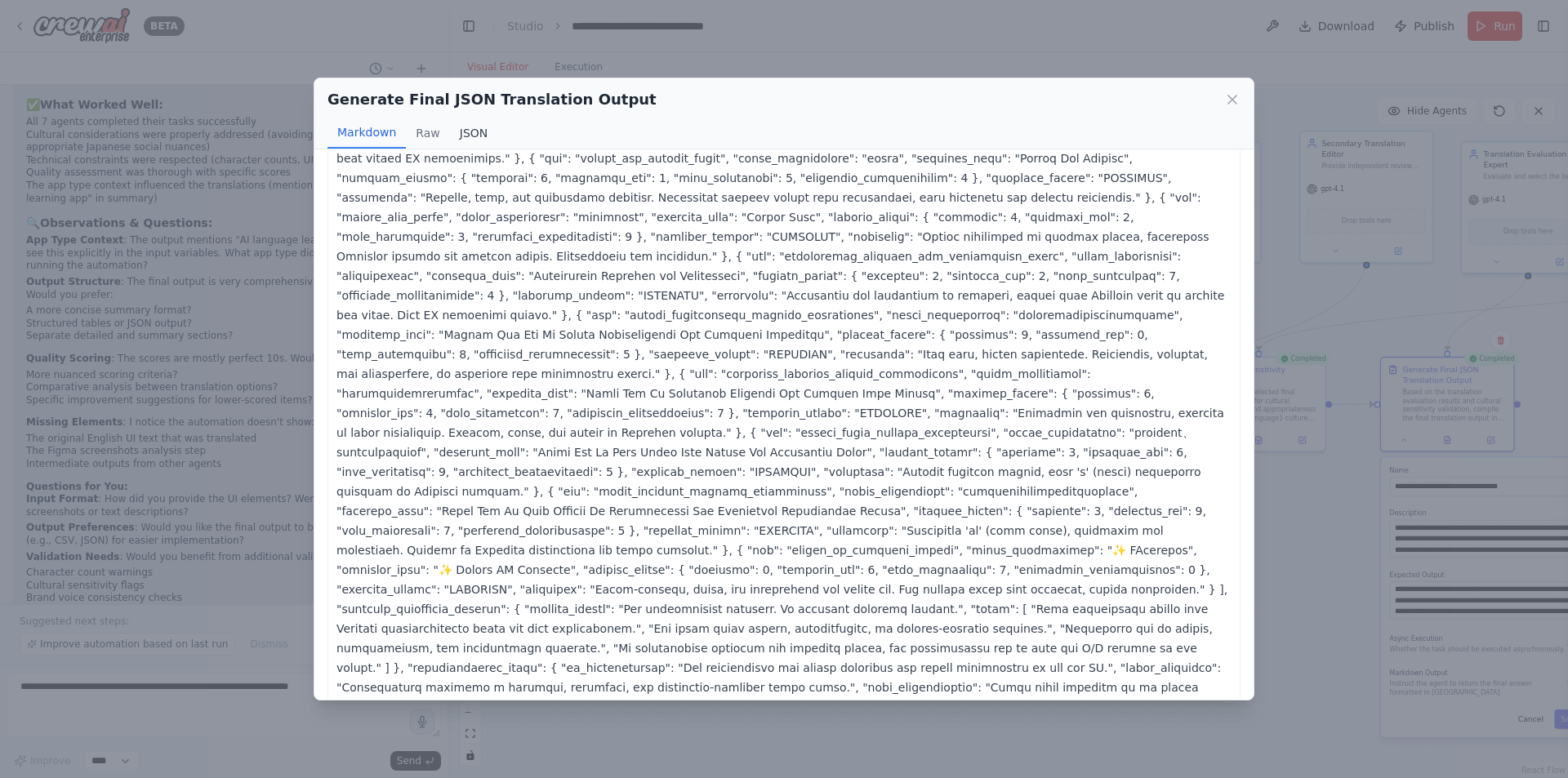
click at [467, 127] on button "JSON" at bounding box center [474, 133] width 48 height 31
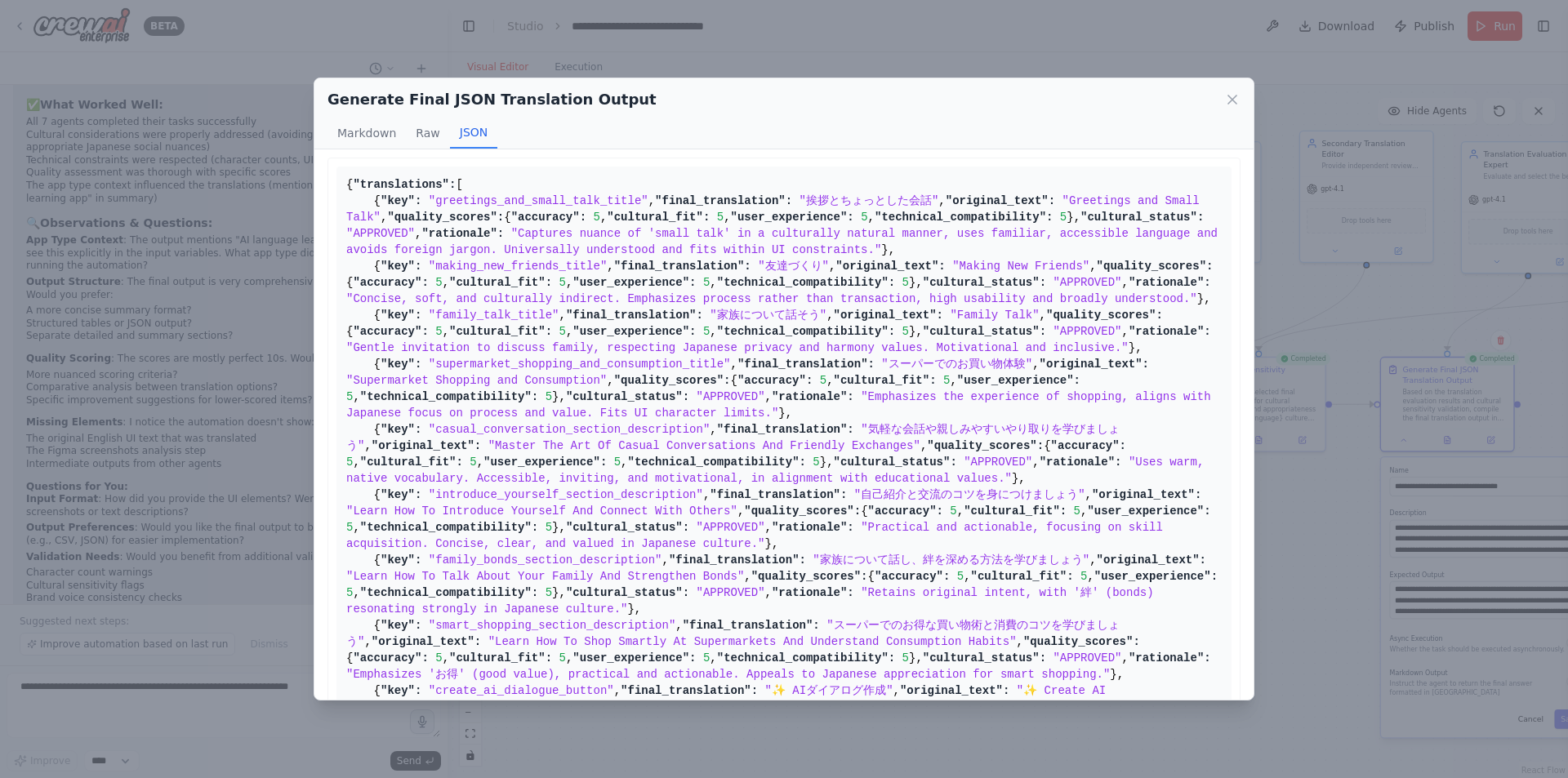
scroll to position [0, 0]
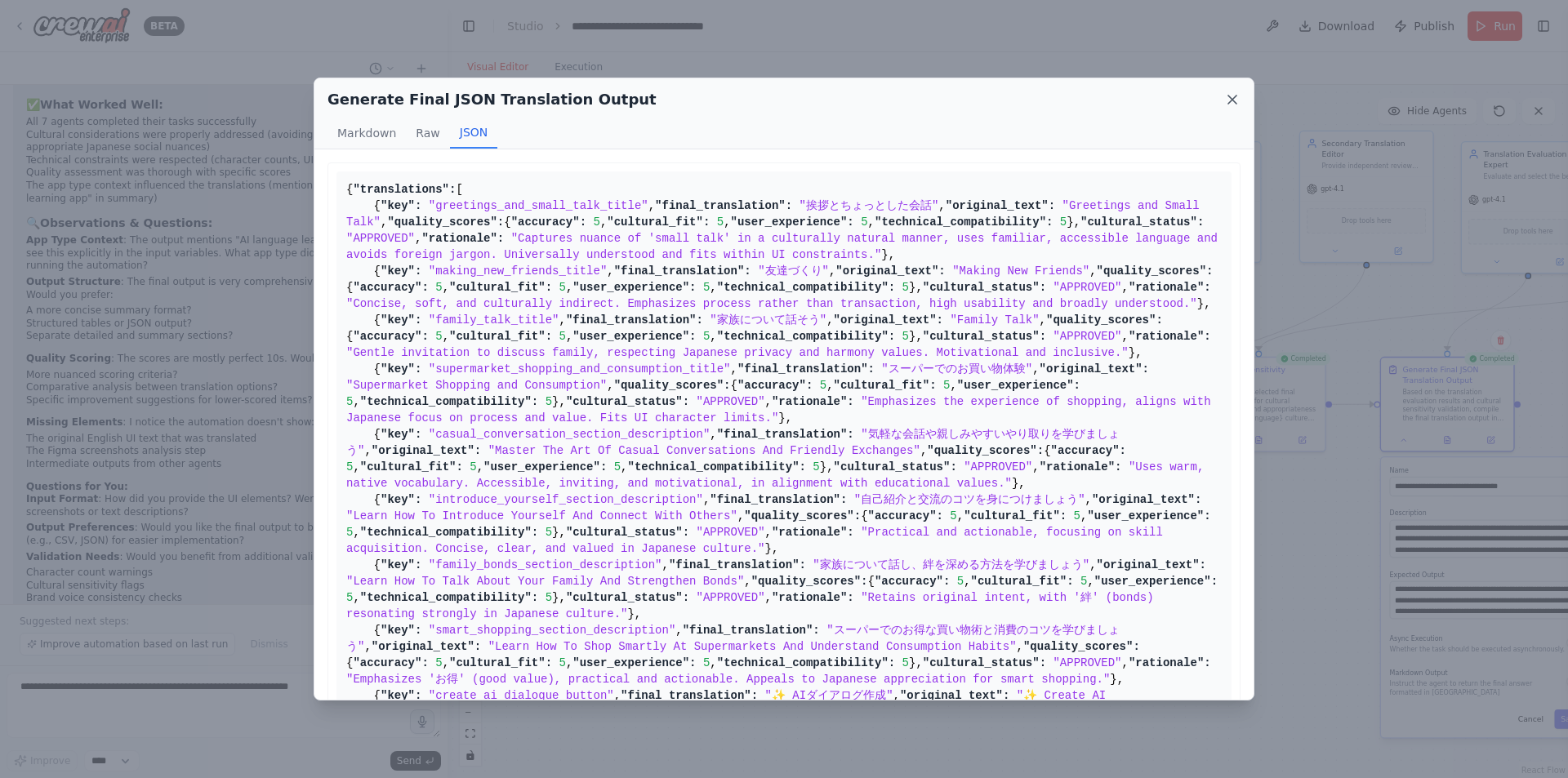
click at [1232, 101] on icon at bounding box center [1233, 99] width 8 height 8
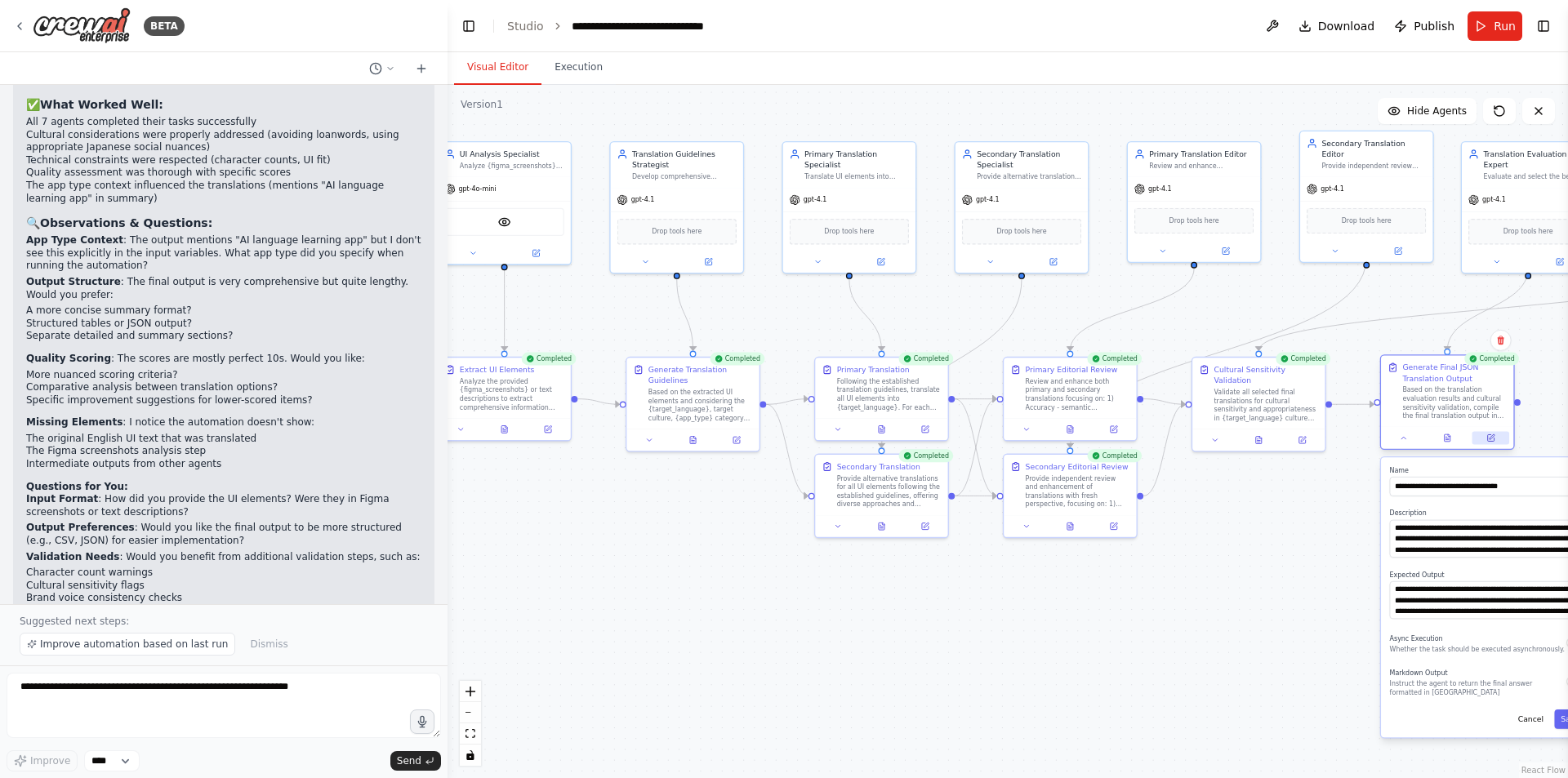
click at [1487, 441] on icon at bounding box center [1491, 438] width 9 height 9
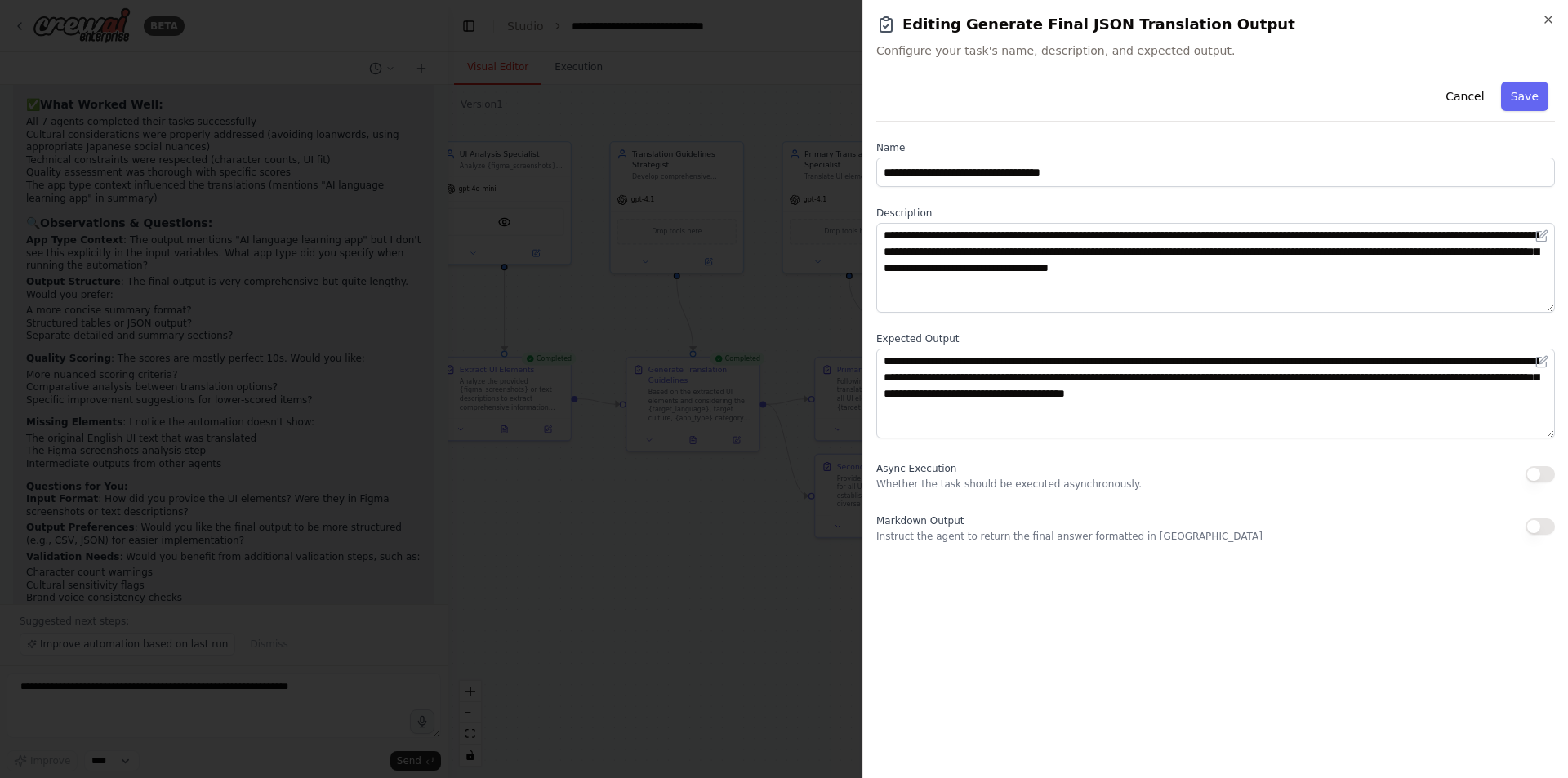
click at [817, 262] on div at bounding box center [784, 389] width 1568 height 778
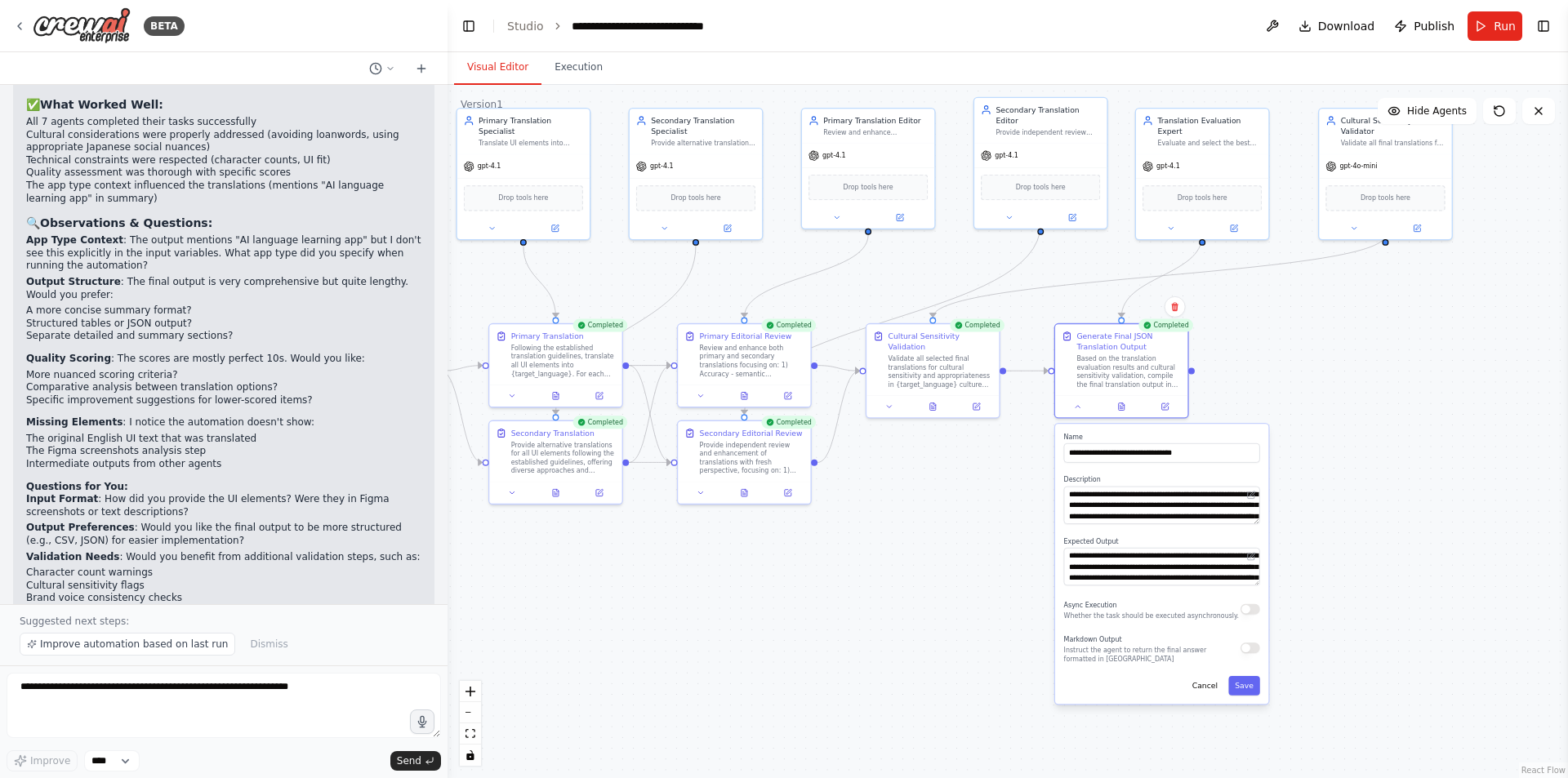
drag, startPoint x: 1114, startPoint y: 637, endPoint x: 671, endPoint y: 599, distance: 444.6
click at [671, 599] on div ".deletable-edge-delete-btn { width: 20px; height: 20px; border: 0px solid #ffff…" at bounding box center [1008, 431] width 1121 height 693
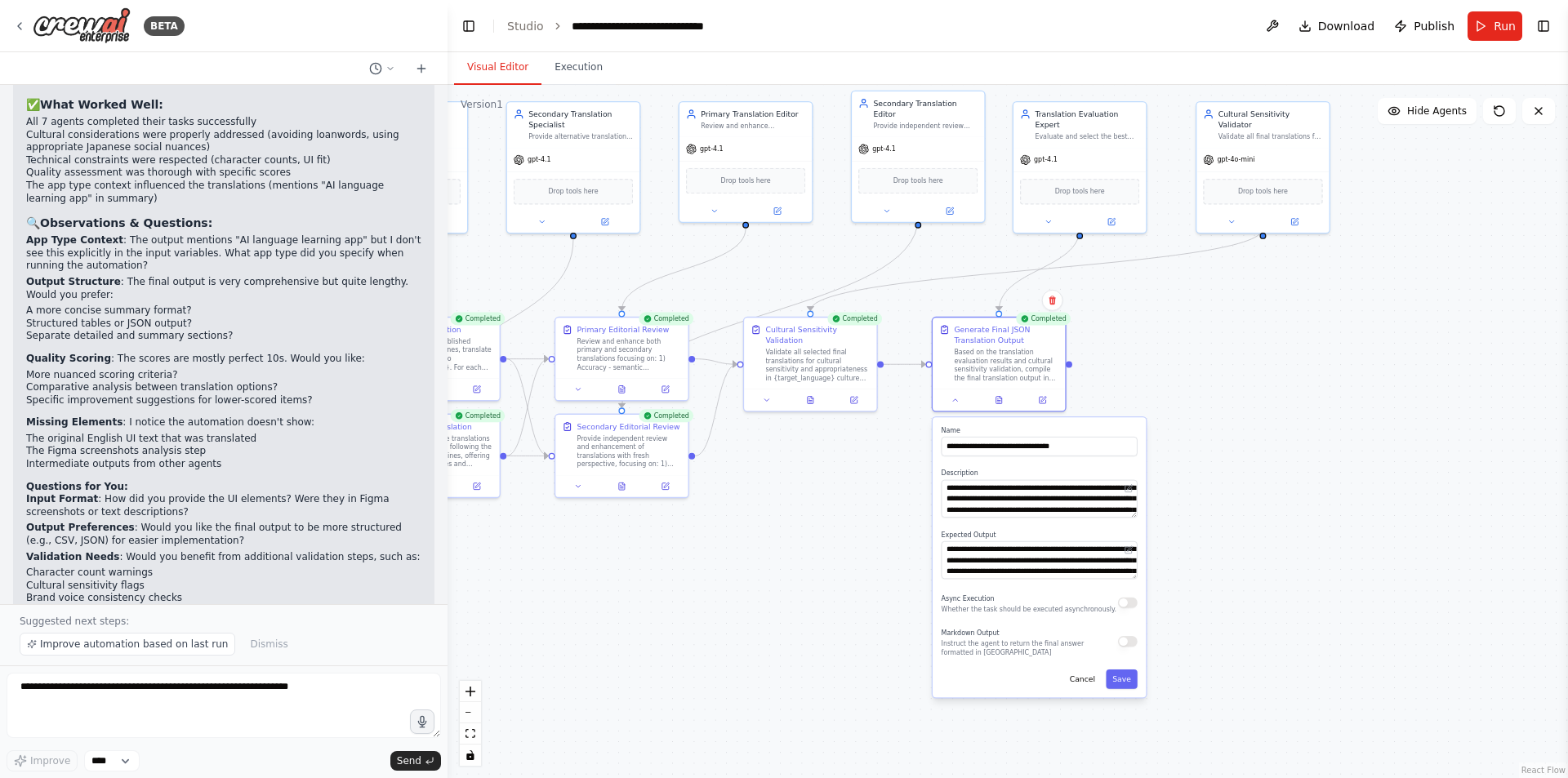
click at [728, 576] on div ".deletable-edge-delete-btn { width: 20px; height: 20px; border: 0px solid #ffff…" at bounding box center [1008, 431] width 1121 height 693
click at [1243, 344] on div ".deletable-edge-delete-btn { width: 20px; height: 20px; border: 0px solid #ffff…" at bounding box center [1008, 431] width 1121 height 693
click at [1376, 460] on div ".deletable-edge-delete-btn { width: 20px; height: 20px; border: 0px solid #ffff…" at bounding box center [1008, 431] width 1121 height 693
click at [1086, 687] on button "Cancel" at bounding box center [1082, 679] width 39 height 20
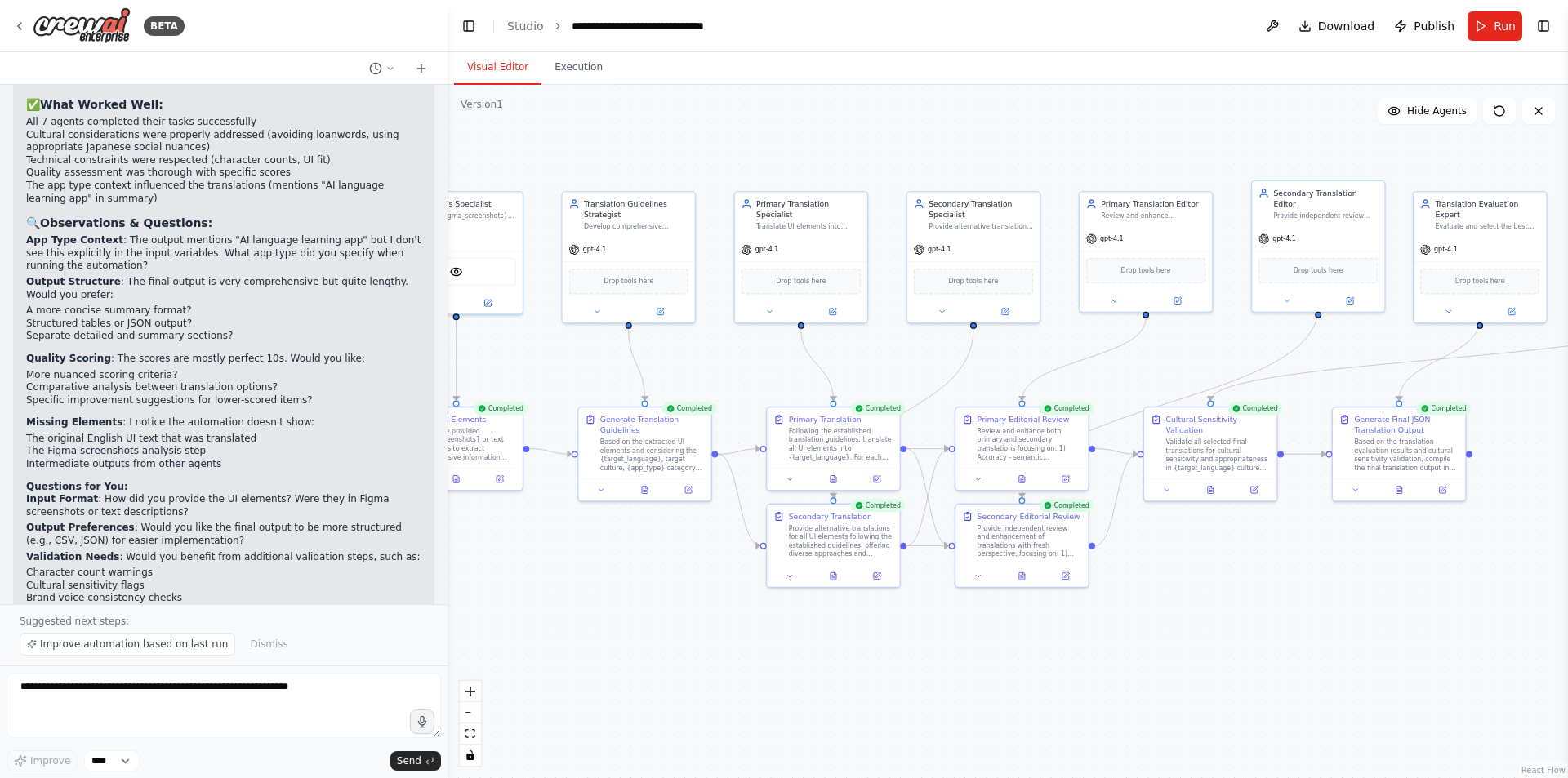
drag, startPoint x: 783, startPoint y: 579, endPoint x: 1183, endPoint y: 669, distance: 410.0
click at [1183, 669] on div ".deletable-edge-delete-btn { width: 20px; height: 20px; border: 0px solid #ffff…" at bounding box center [1008, 431] width 1121 height 693
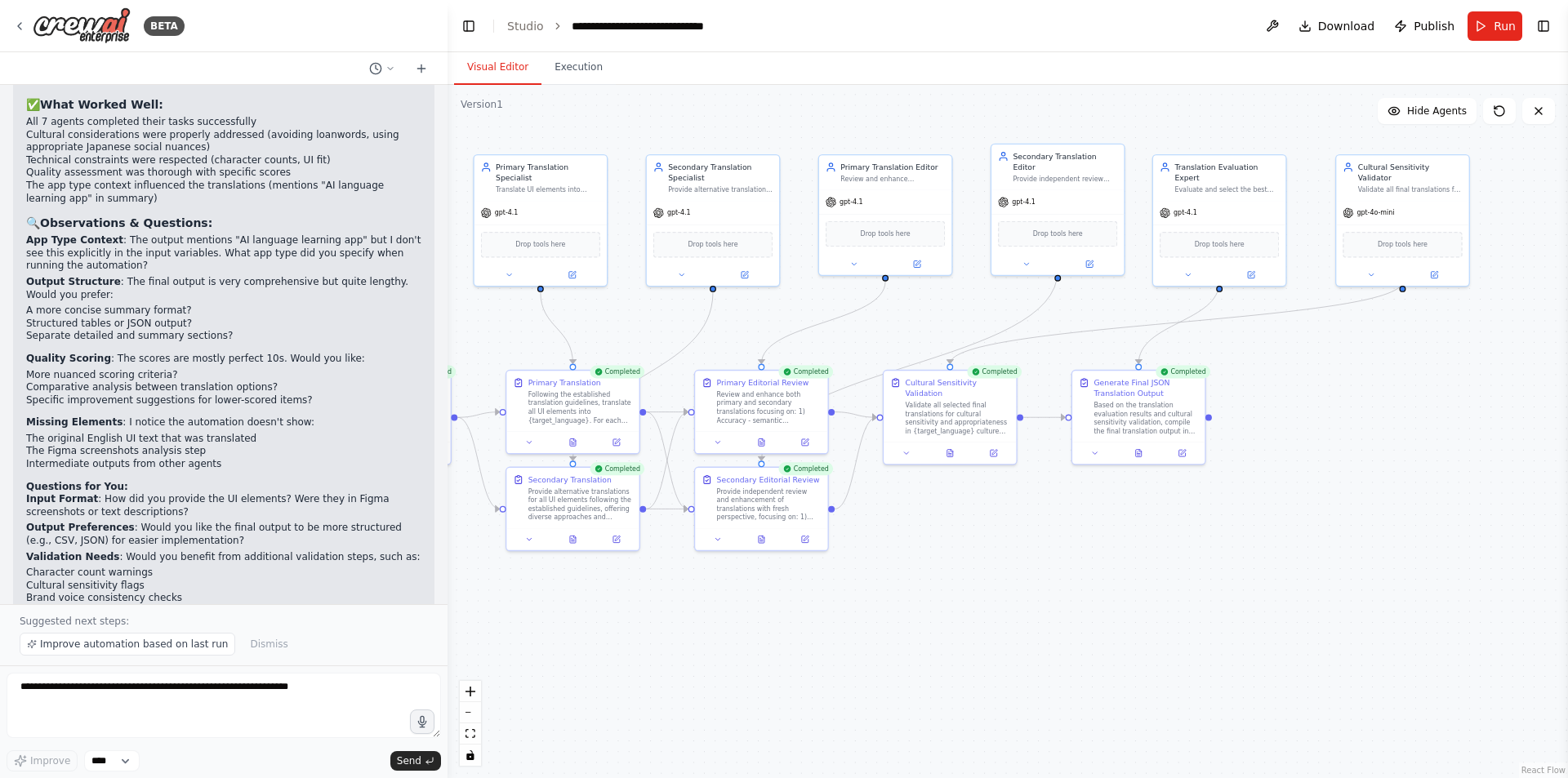
drag, startPoint x: 963, startPoint y: 670, endPoint x: 695, endPoint y: 631, distance: 270.8
click at [695, 631] on div ".deletable-edge-delete-btn { width: 20px; height: 20px; border: 0px solid #ffff…" at bounding box center [1008, 431] width 1121 height 693
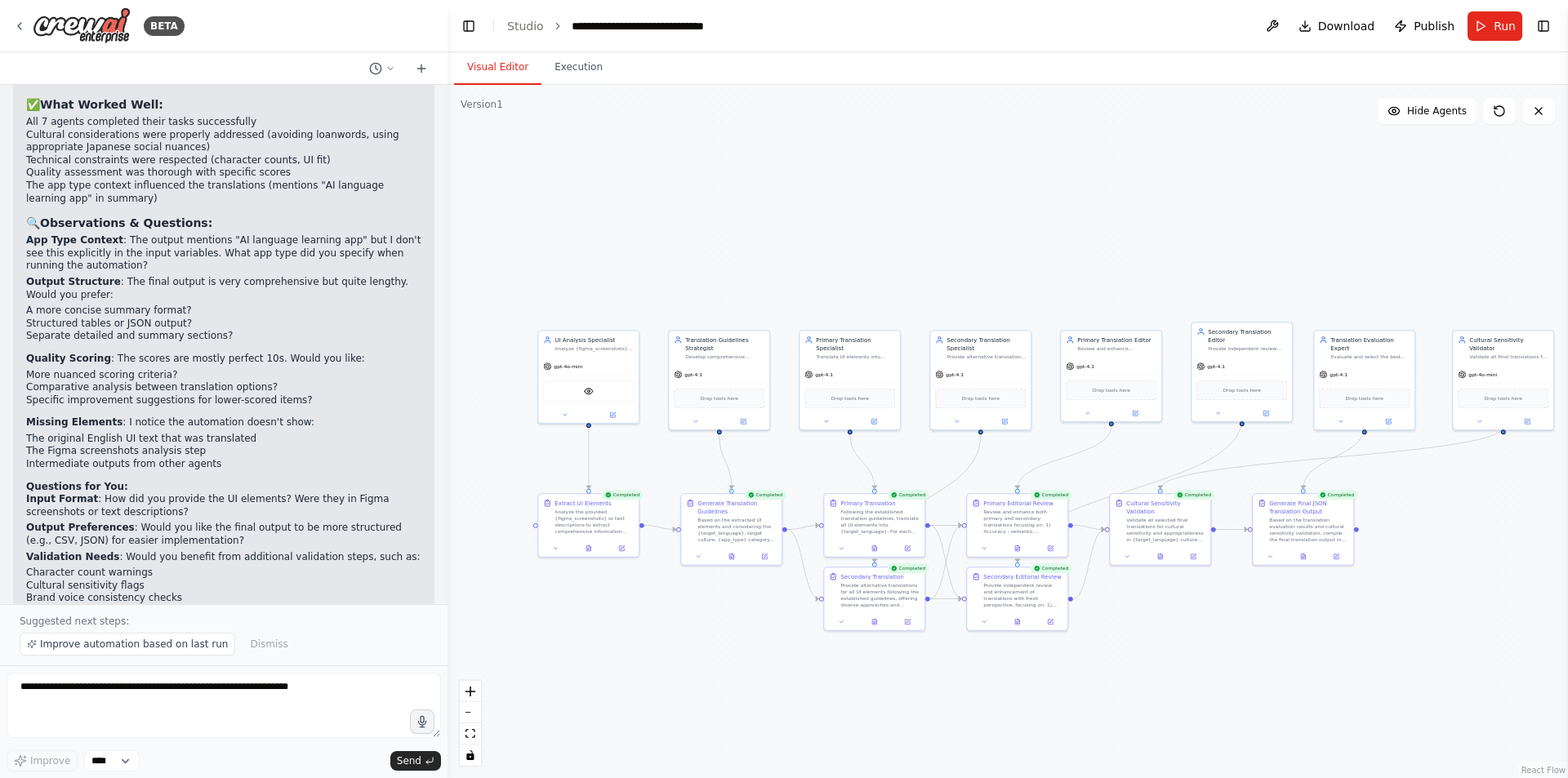
drag, startPoint x: 828, startPoint y: 614, endPoint x: 1137, endPoint y: 674, distance: 314.8
click at [1137, 678] on div ".deletable-edge-delete-btn { width: 20px; height: 20px; border: 0px solid #ffff…" at bounding box center [1008, 431] width 1121 height 693
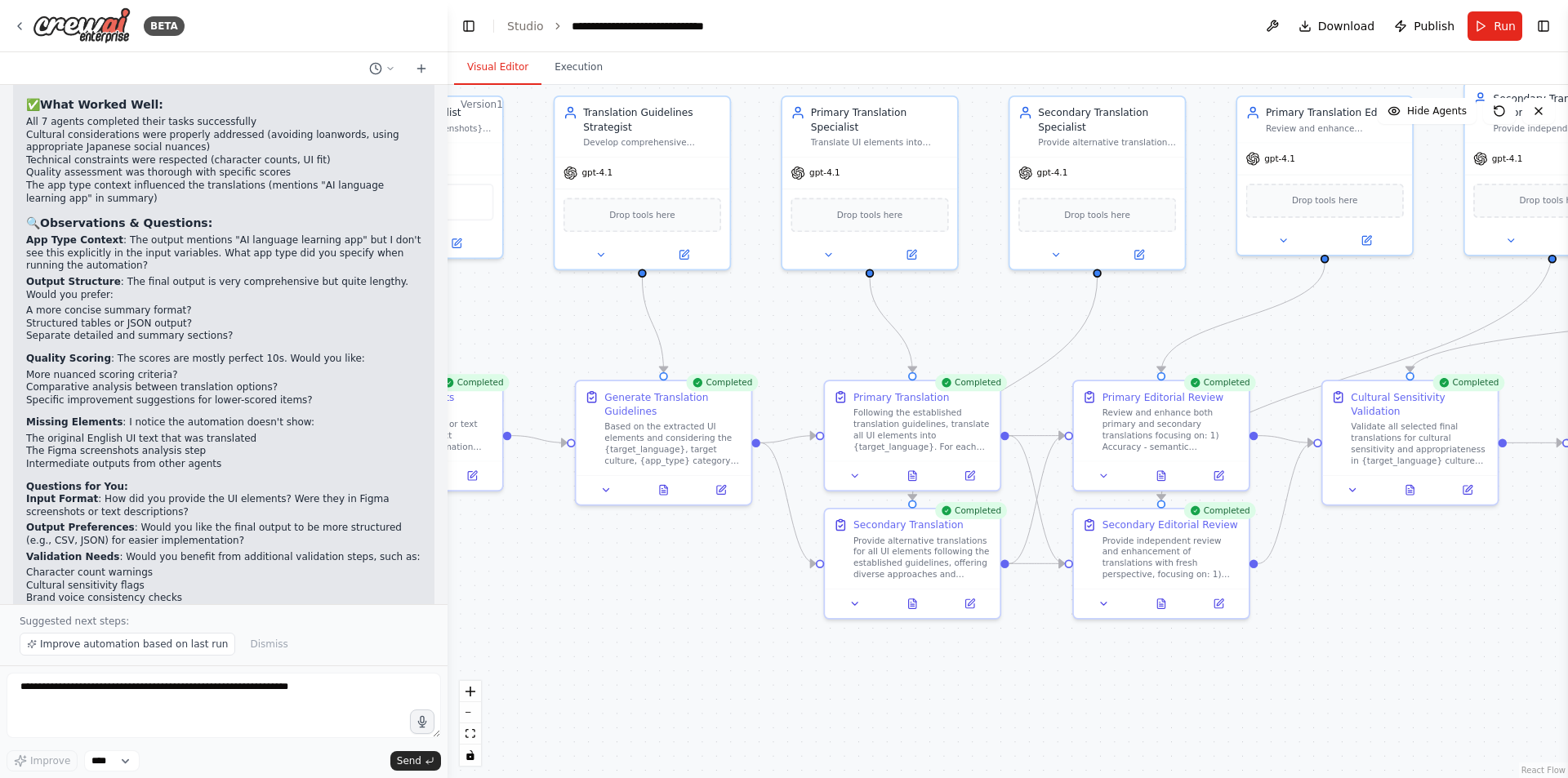
drag, startPoint x: 967, startPoint y: 680, endPoint x: 1090, endPoint y: 686, distance: 123.1
click at [1090, 686] on div ".deletable-edge-delete-btn { width: 20px; height: 20px; border: 0px solid #ffff…" at bounding box center [1008, 431] width 1121 height 693
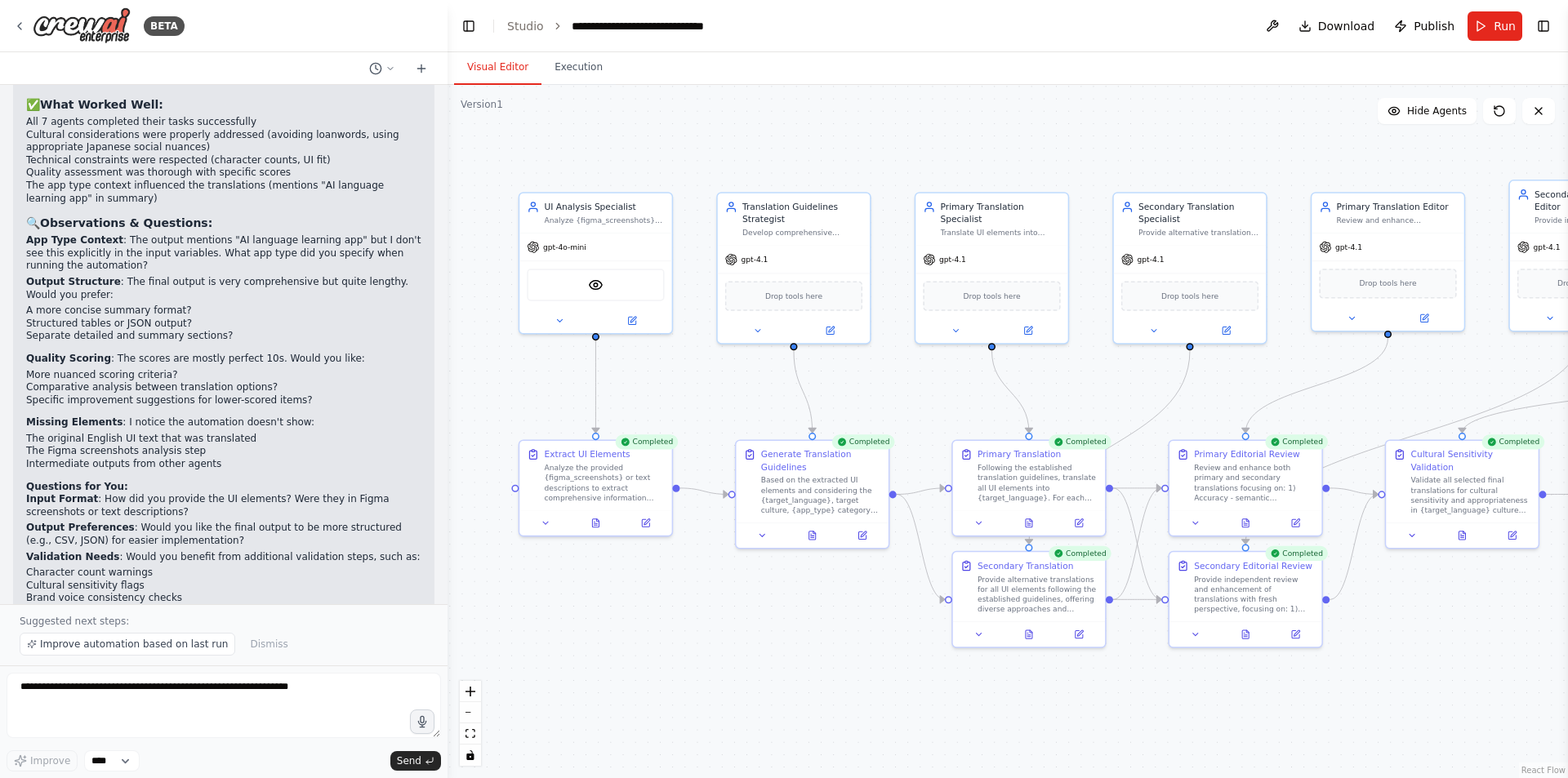
drag, startPoint x: 1088, startPoint y: 696, endPoint x: 1095, endPoint y: 700, distance: 8.1
click at [1095, 700] on div ".deletable-edge-delete-btn { width: 20px; height: 20px; border: 0px solid #ffff…" at bounding box center [1008, 431] width 1121 height 693
click at [1035, 522] on button at bounding box center [1030, 521] width 53 height 15
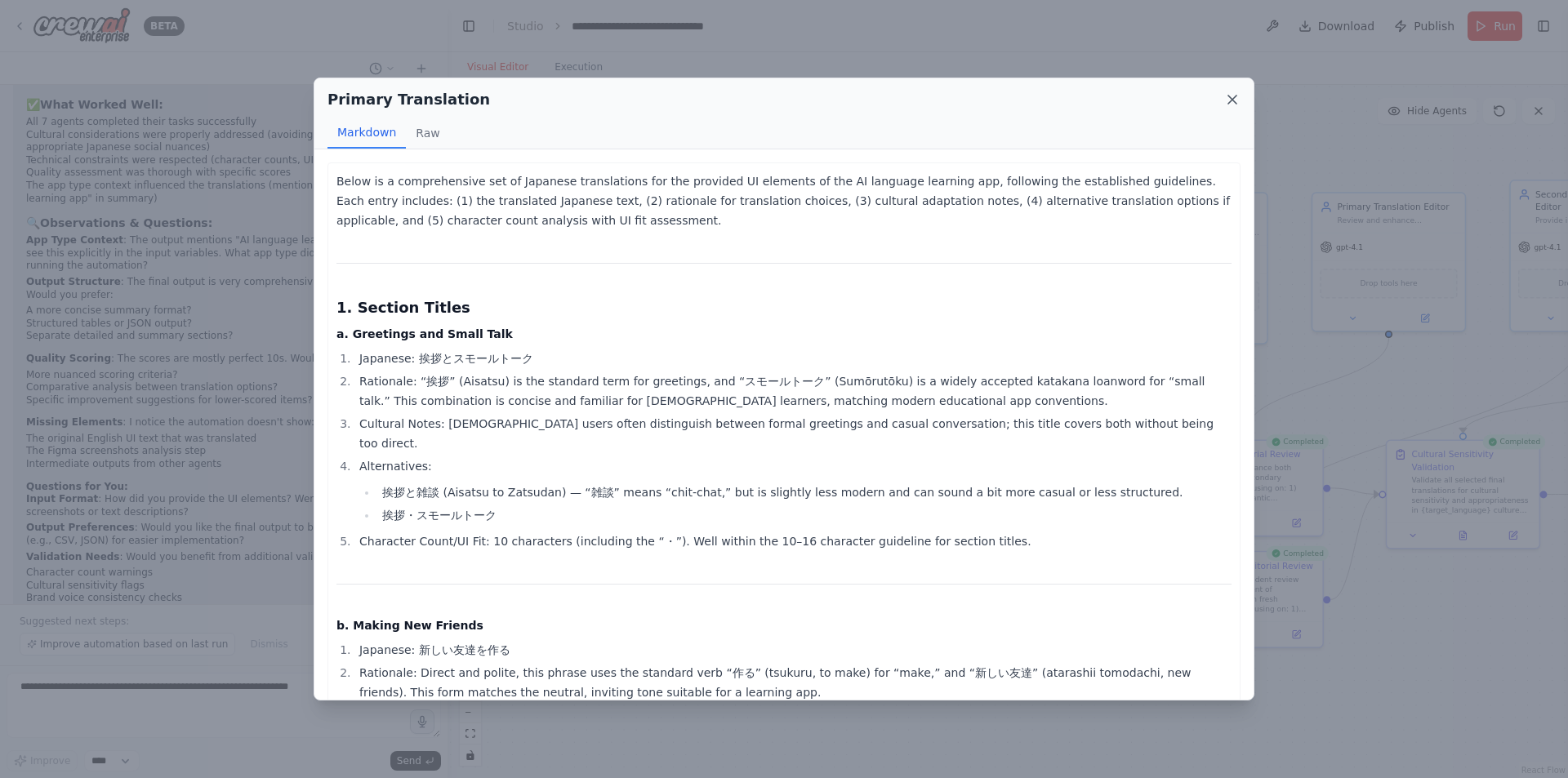
click at [1237, 98] on icon at bounding box center [1233, 99] width 16 height 16
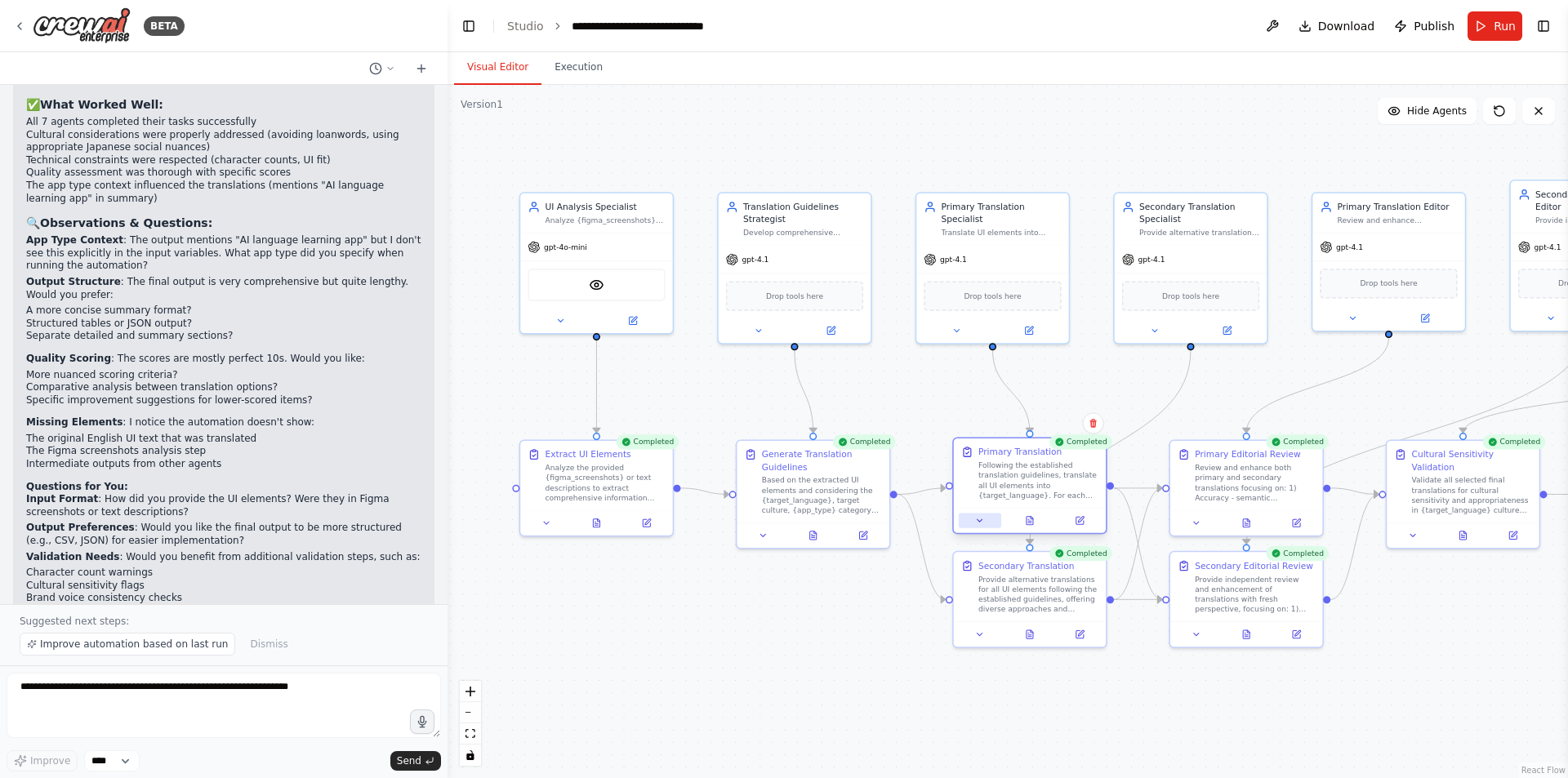
click at [987, 523] on button at bounding box center [980, 521] width 43 height 15
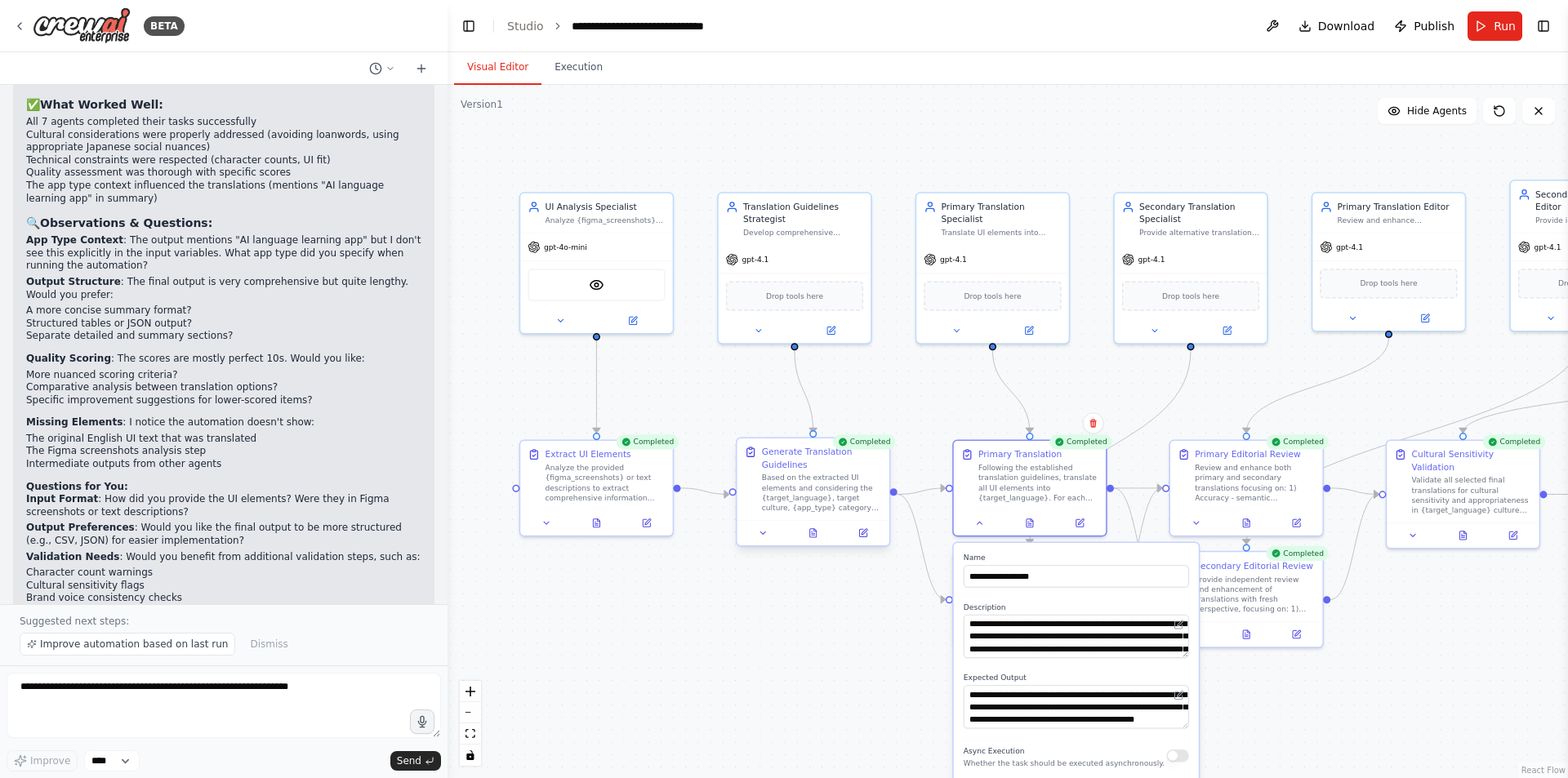
click at [811, 510] on div "Based on the extracted UI elements and considering the {target_language}, targe…" at bounding box center [822, 492] width 120 height 40
click at [818, 535] on icon at bounding box center [814, 533] width 10 height 10
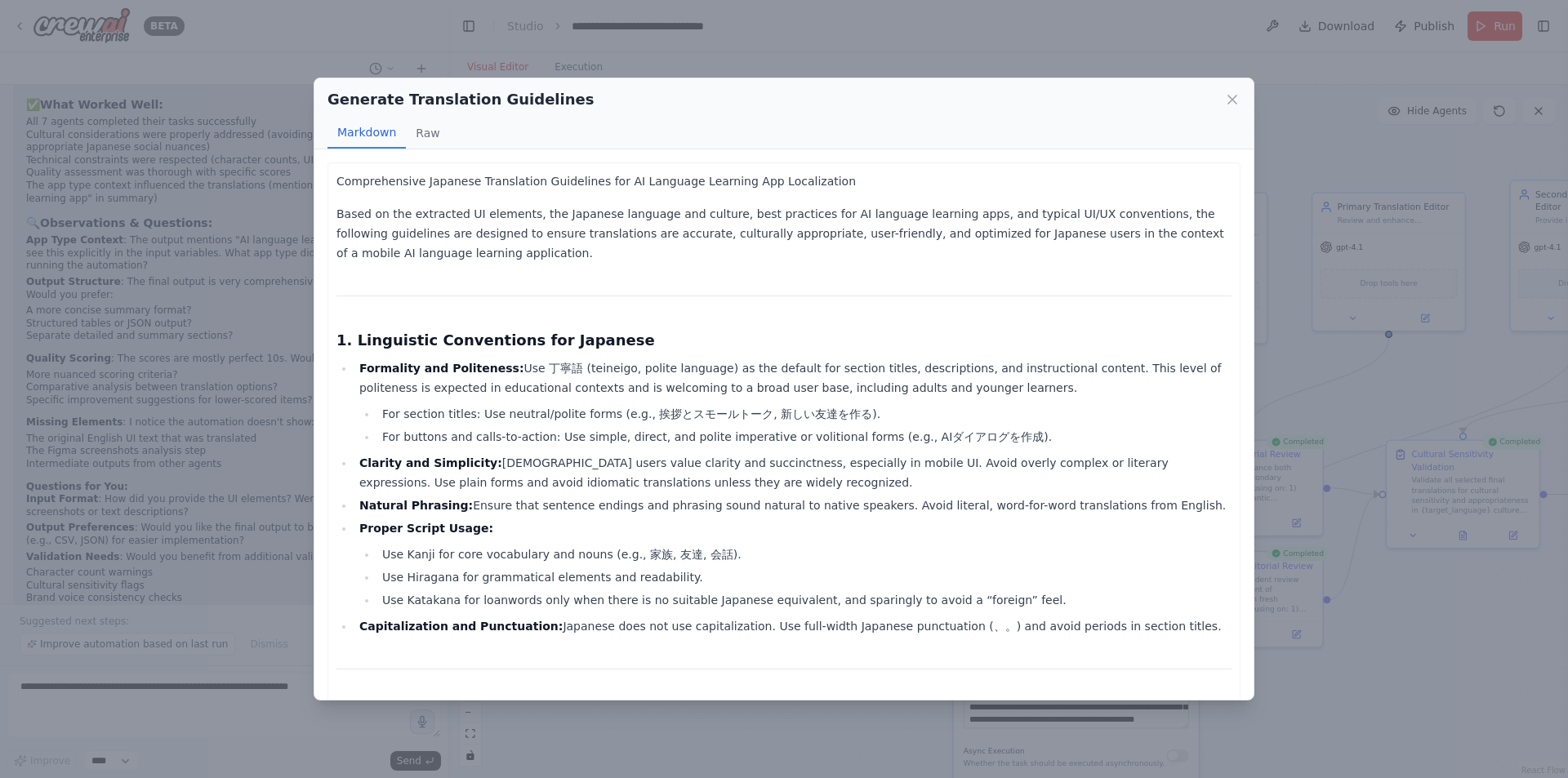
click at [830, 713] on div "Generate Translation Guidelines Markdown Raw Comprehensive Japanese Translation…" at bounding box center [784, 389] width 1568 height 778
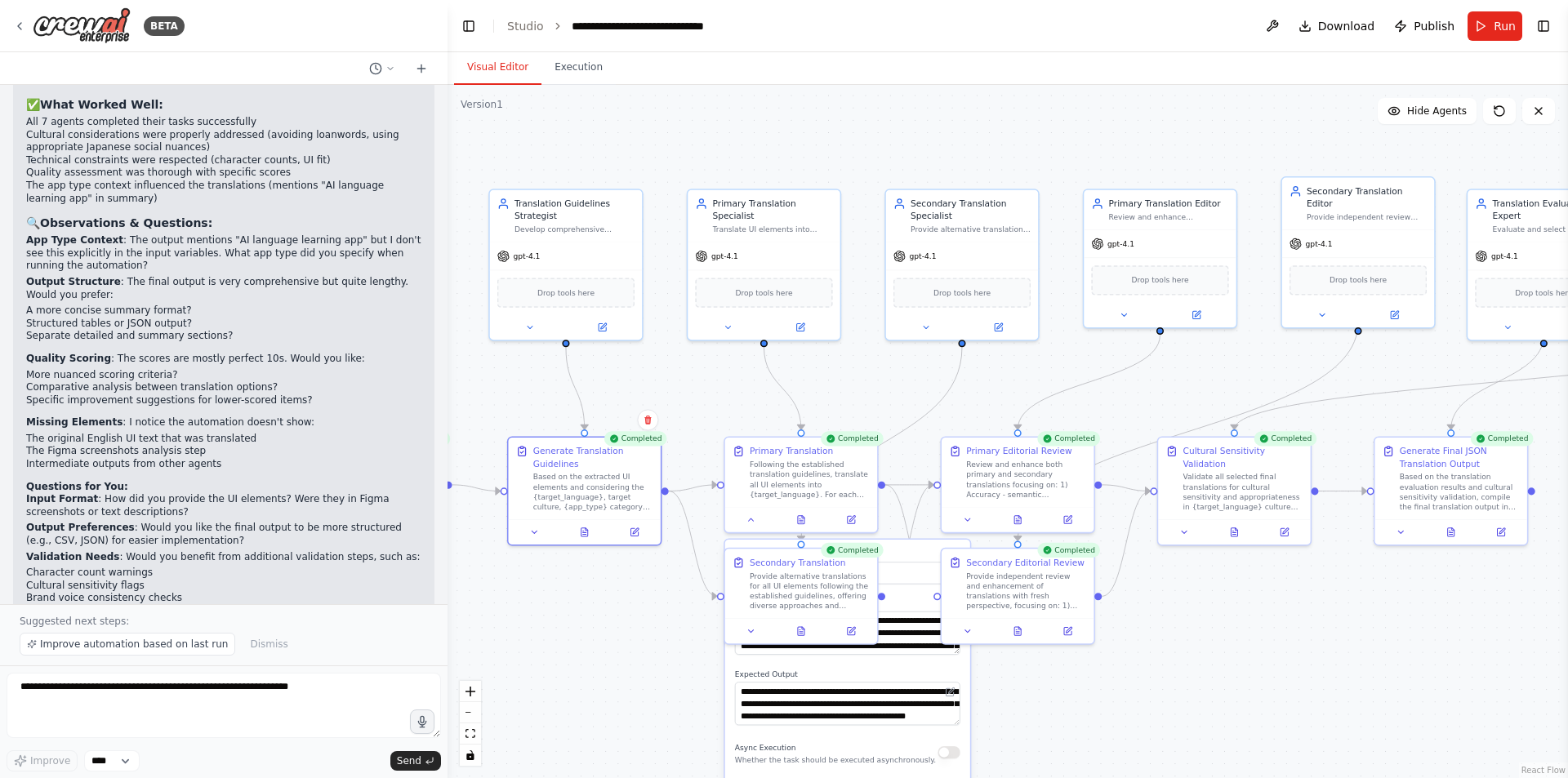
drag, startPoint x: 1419, startPoint y: 663, endPoint x: 1247, endPoint y: 664, distance: 172.0
click at [1247, 664] on div ".deletable-edge-delete-btn { width: 20px; height: 20px; border: 0px solid #ffff…" at bounding box center [1008, 431] width 1121 height 693
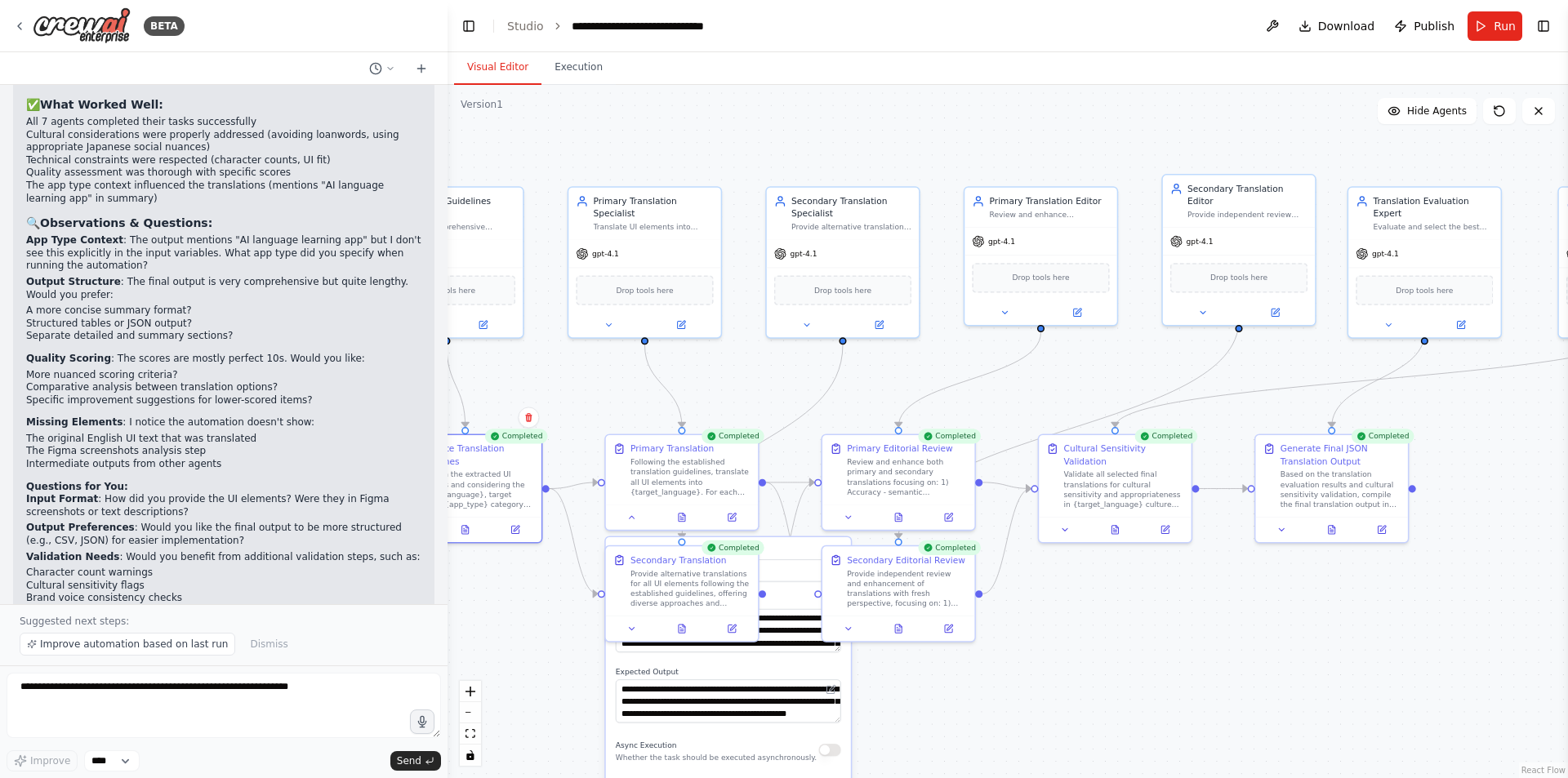
drag, startPoint x: 1256, startPoint y: 624, endPoint x: 1164, endPoint y: 579, distance: 102.4
click at [1091, 622] on div ".deletable-edge-delete-btn { width: 20px; height: 20px; border: 0px solid #ffff…" at bounding box center [1008, 431] width 1121 height 693
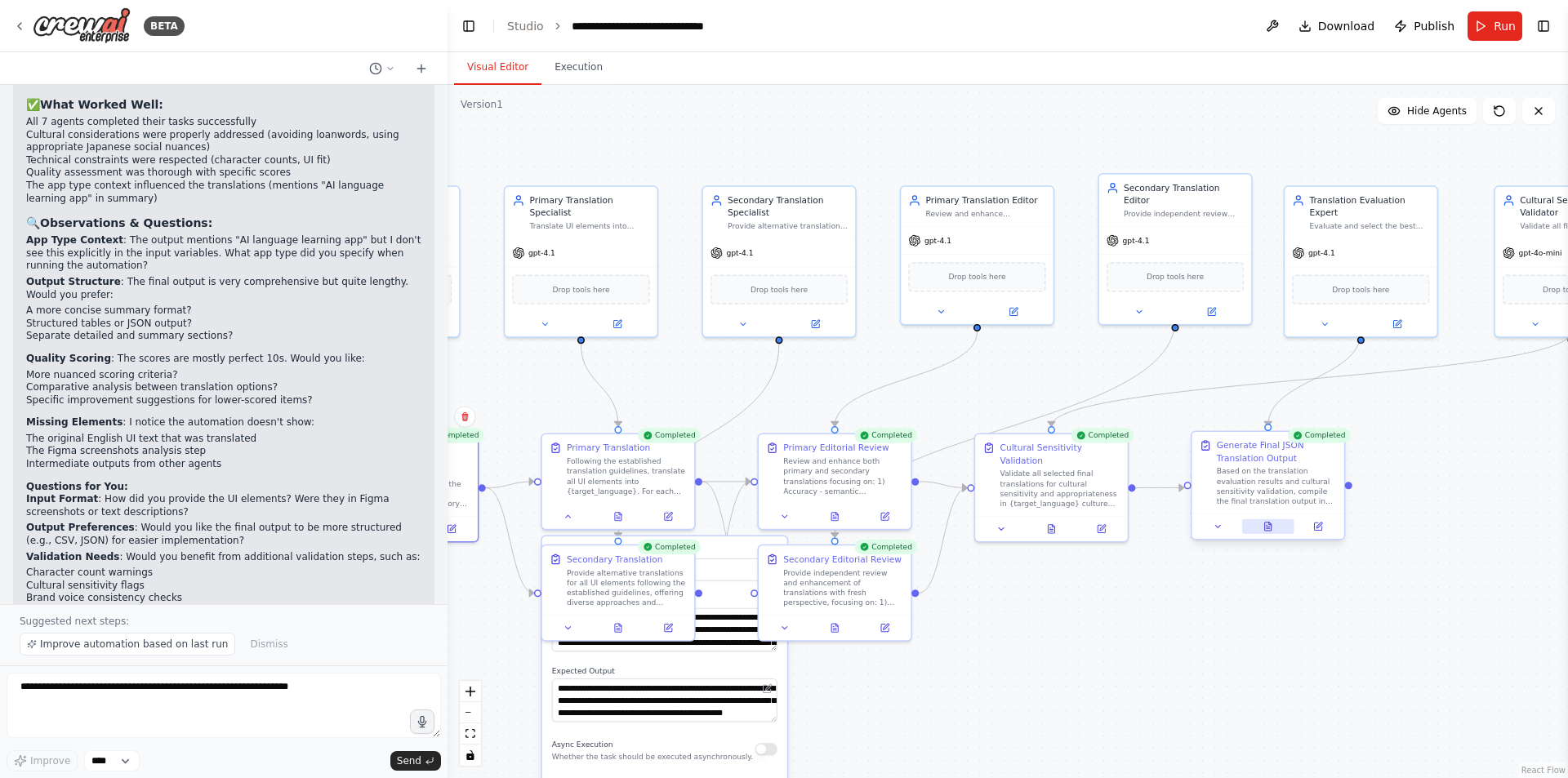
click at [1280, 529] on button at bounding box center [1269, 527] width 53 height 15
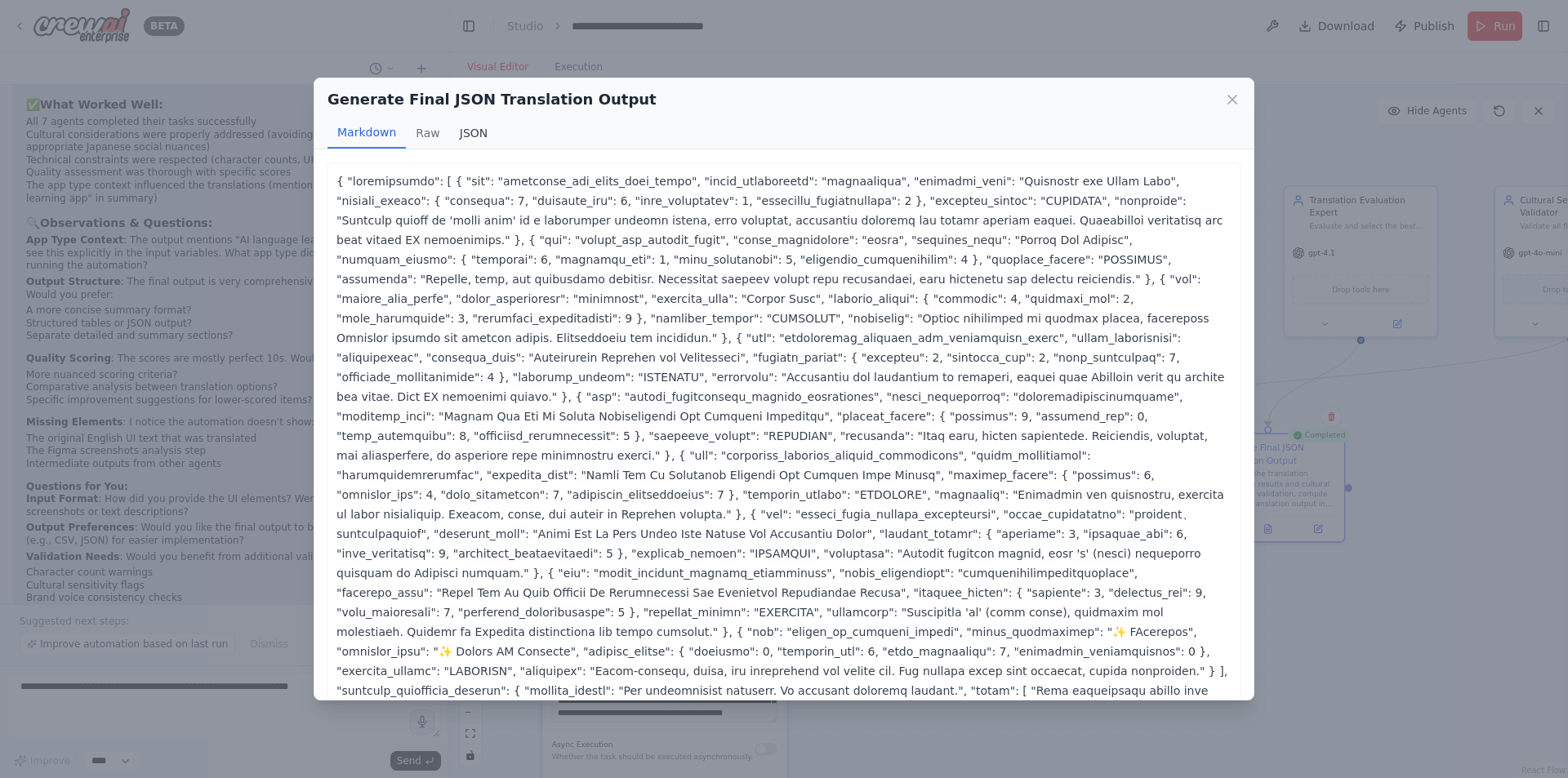
click at [477, 132] on button "JSON" at bounding box center [474, 133] width 48 height 31
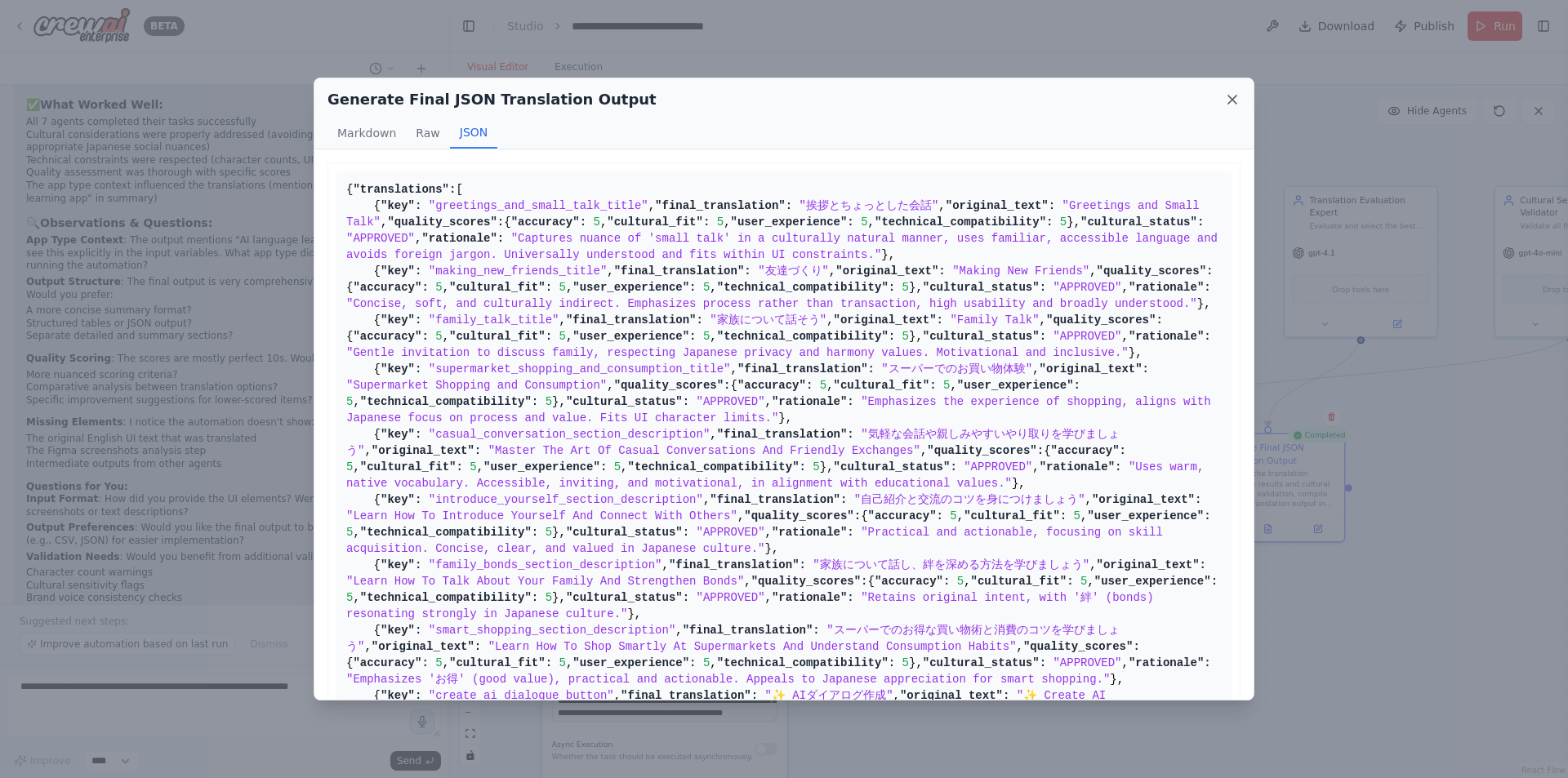
click at [1232, 96] on icon at bounding box center [1233, 99] width 16 height 16
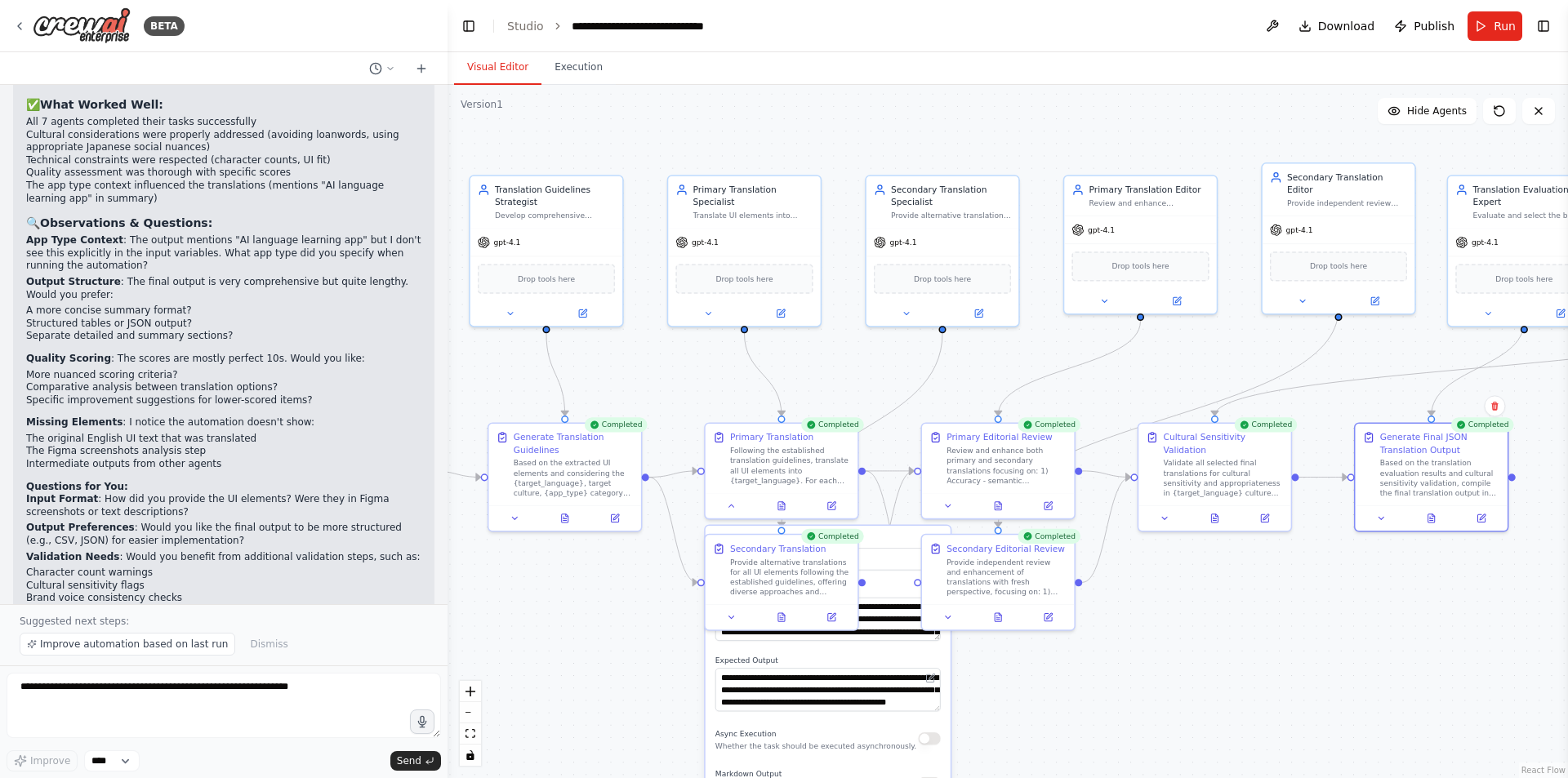
drag, startPoint x: 1132, startPoint y: 601, endPoint x: 1298, endPoint y: 592, distance: 166.2
click at [1298, 592] on div ".deletable-edge-delete-btn { width: 20px; height: 20px; border: 0px solid #ffff…" at bounding box center [1008, 431] width 1121 height 693
click at [1183, 469] on div "Validate all selected final translations for cultural sensitivity and appropria…" at bounding box center [1227, 476] width 120 height 40
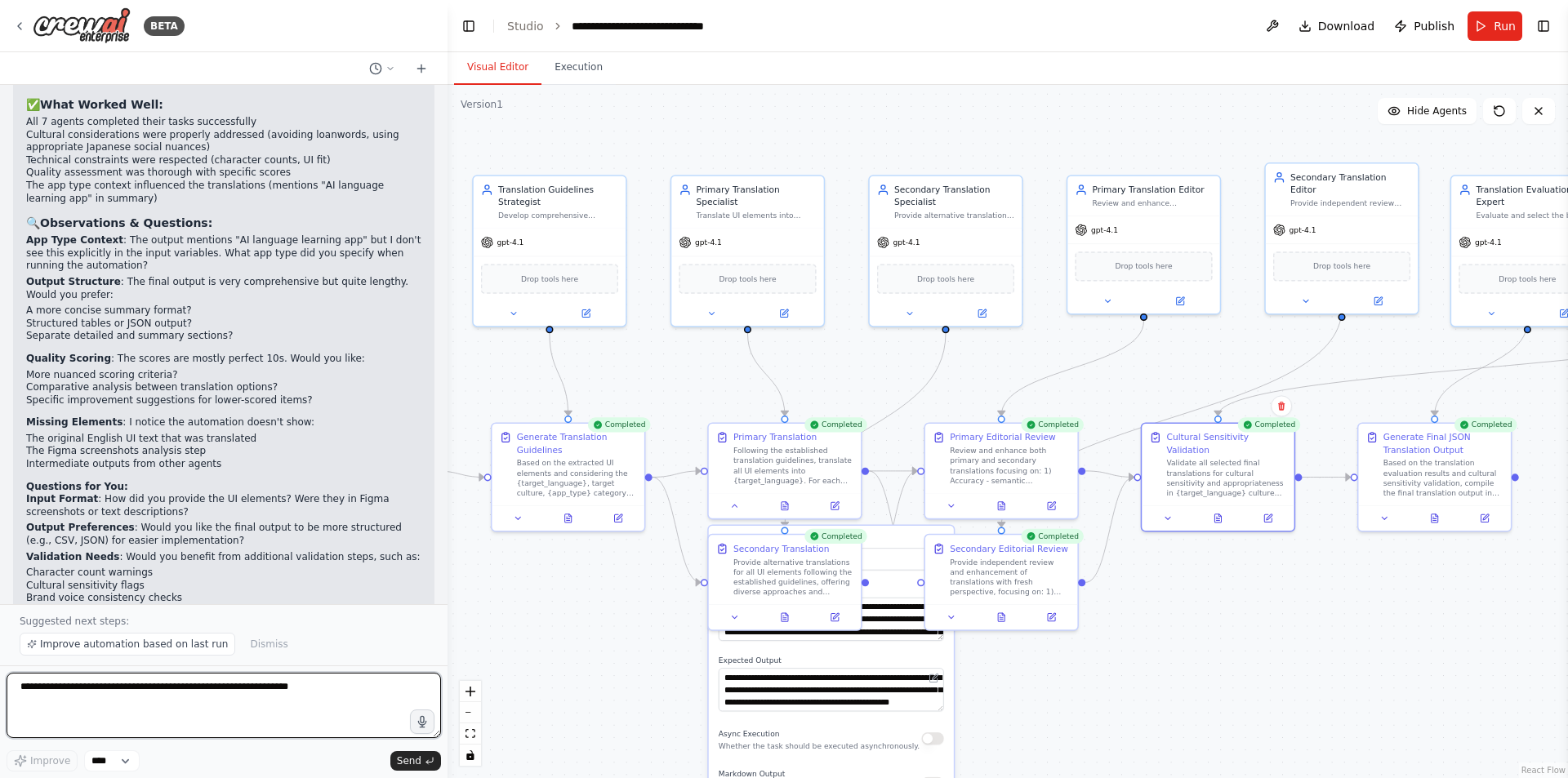
click at [137, 719] on textarea at bounding box center [224, 706] width 435 height 66
type textarea "*"
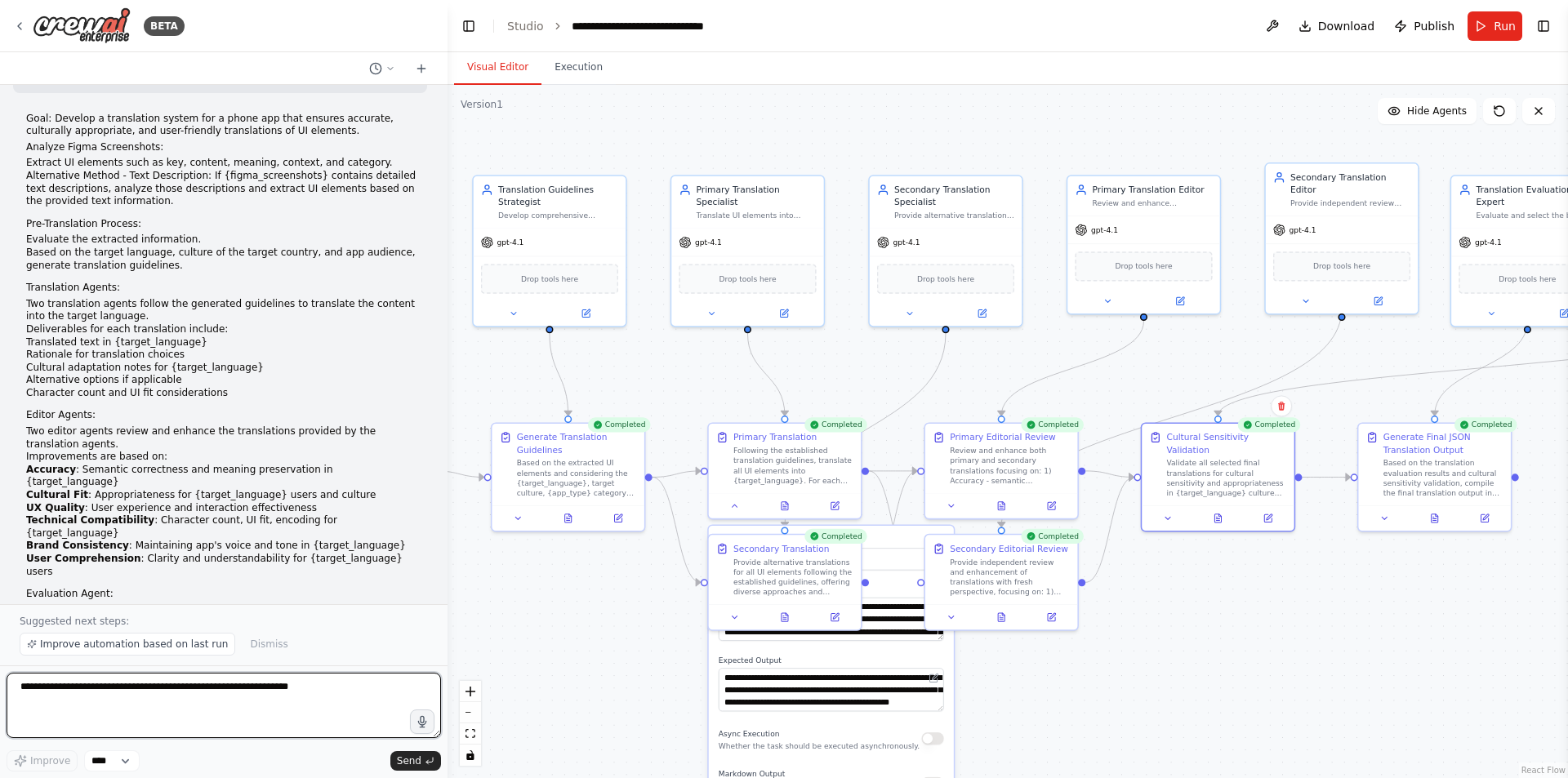
scroll to position [163, 0]
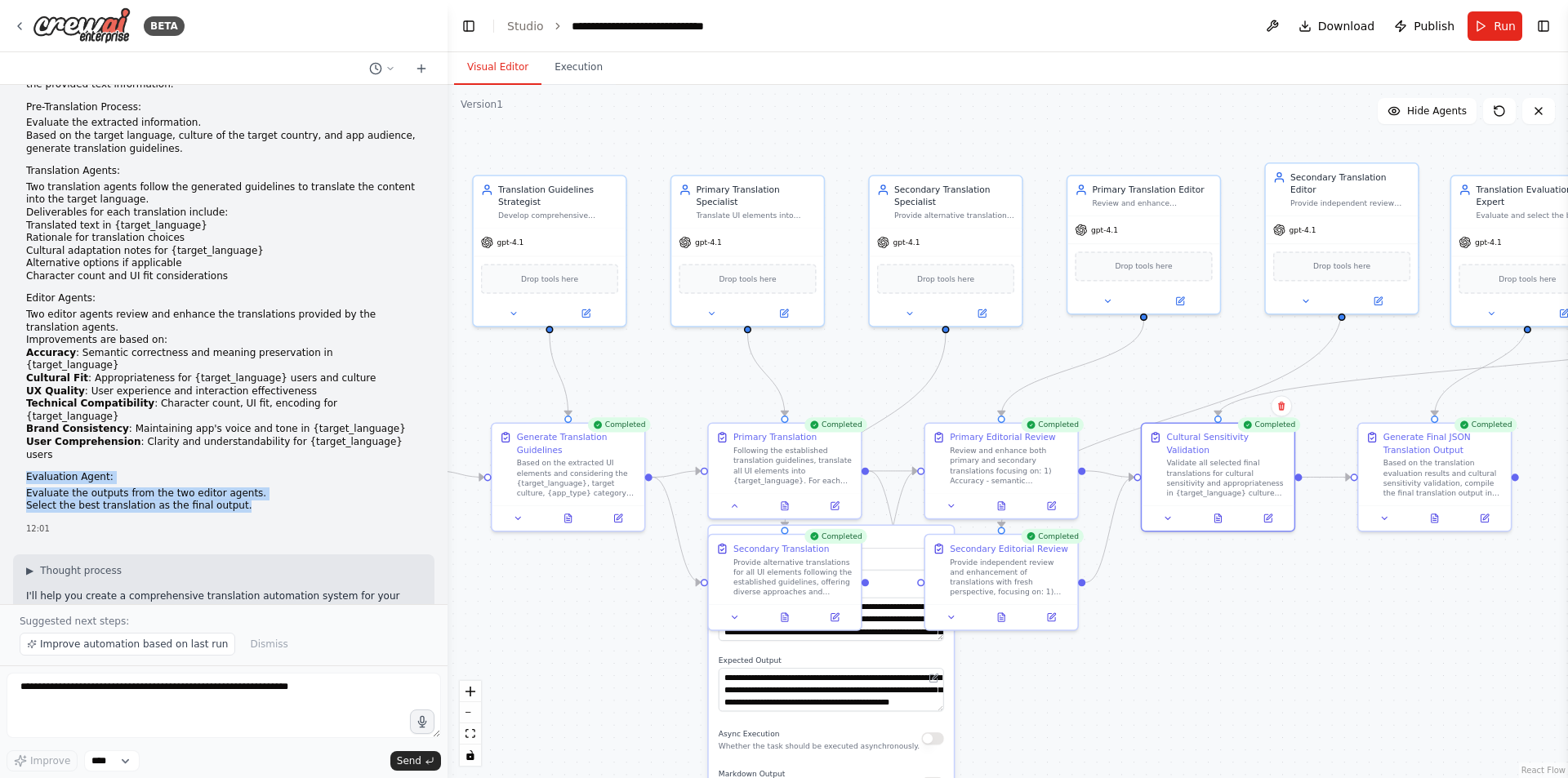
drag, startPoint x: 27, startPoint y: 439, endPoint x: 246, endPoint y: 467, distance: 220.8
click at [246, 471] on li "Evaluation Agent: Evaluate the outputs from the two editor agents. Select the b…" at bounding box center [224, 491] width 395 height 42
copy li "Evaluation Agent: Evaluate the outputs from the two editor agents. Select the b…"
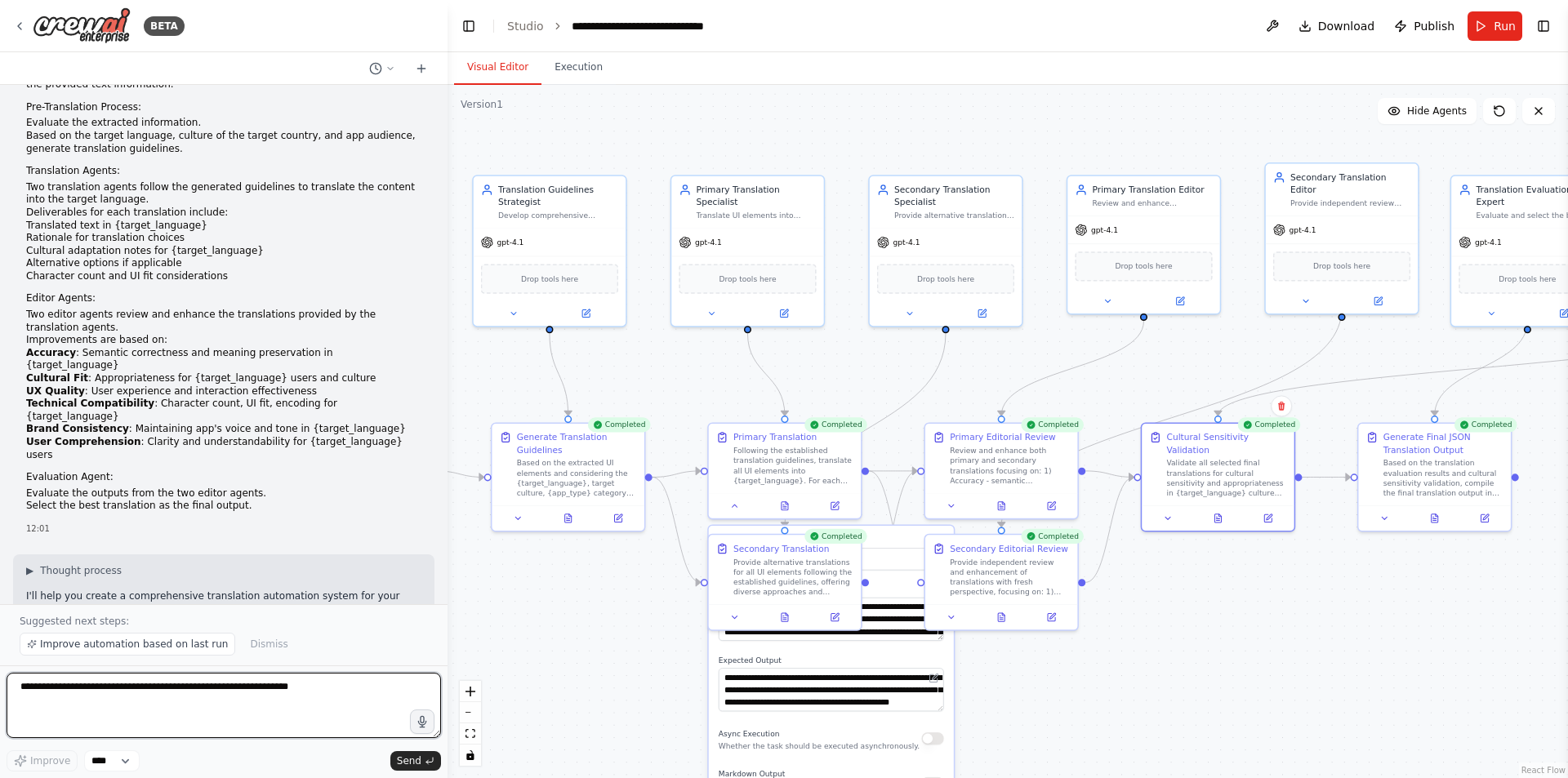
click at [198, 702] on textarea at bounding box center [224, 706] width 435 height 66
click at [786, 503] on icon at bounding box center [785, 504] width 7 height 8
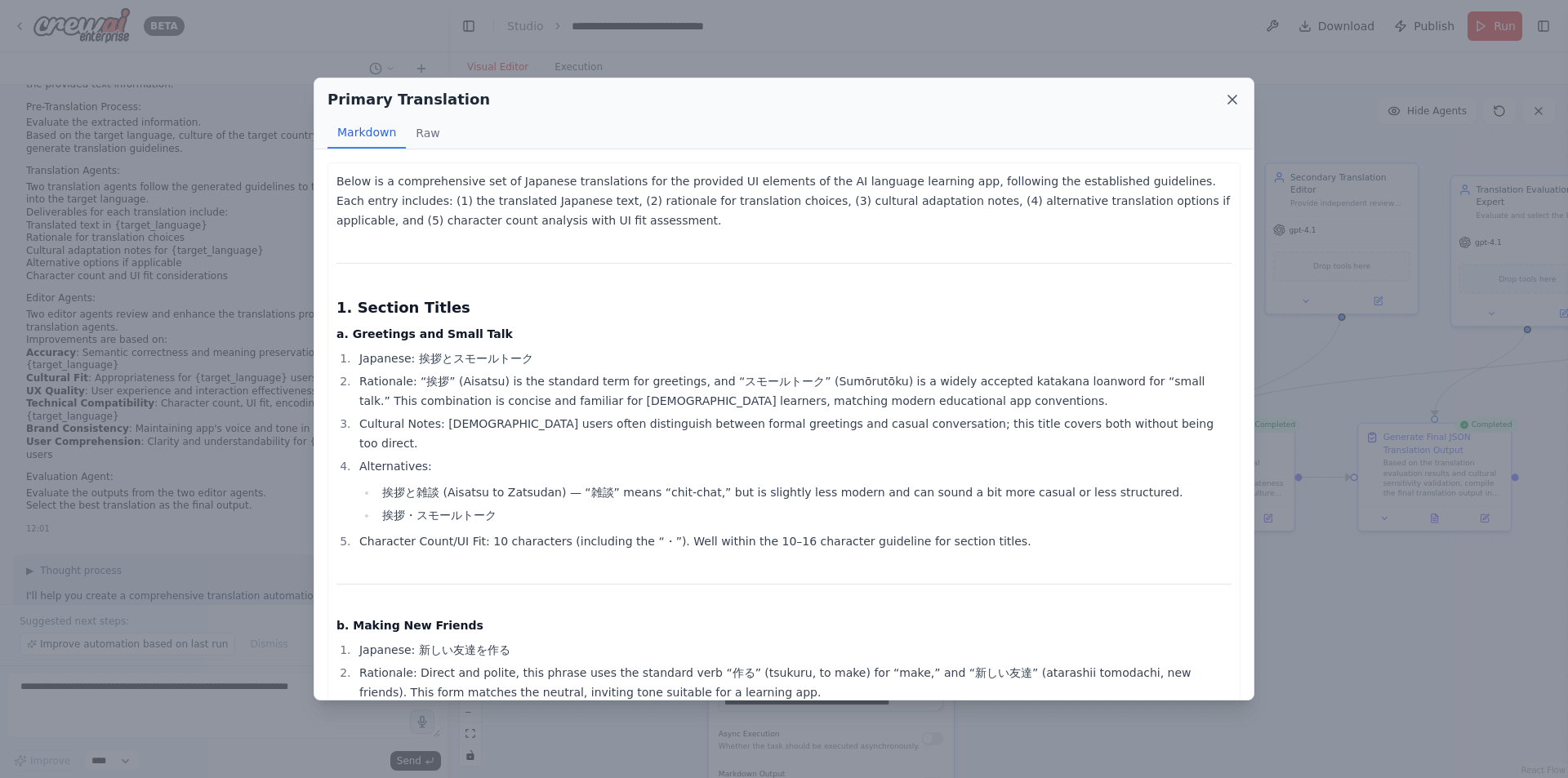
click at [1236, 108] on icon at bounding box center [1233, 99] width 16 height 16
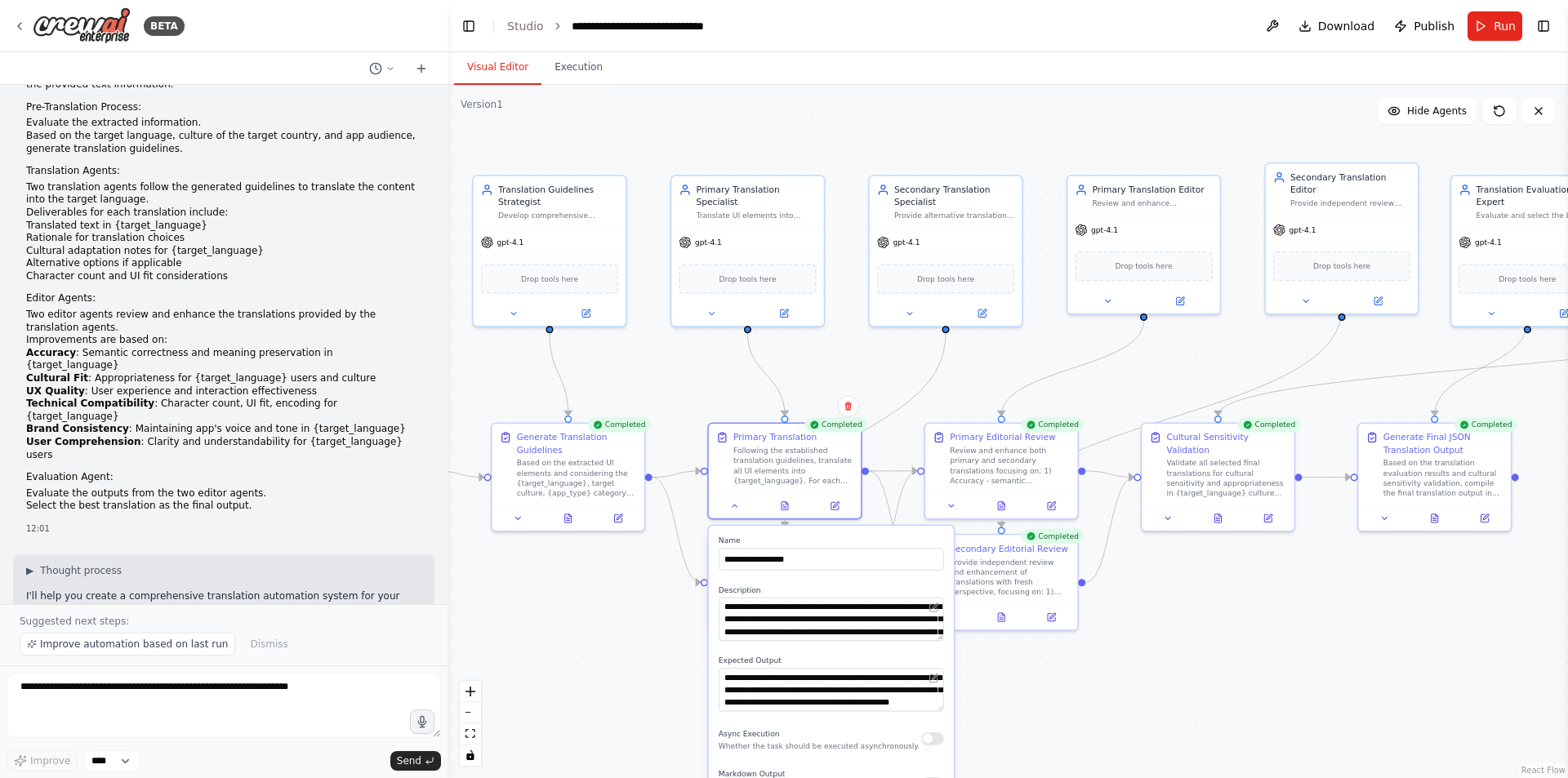
click at [18, 392] on div "Goal: Develop a translation system for a phone app that ensures accurate, cultu…" at bounding box center [224, 265] width 422 height 552
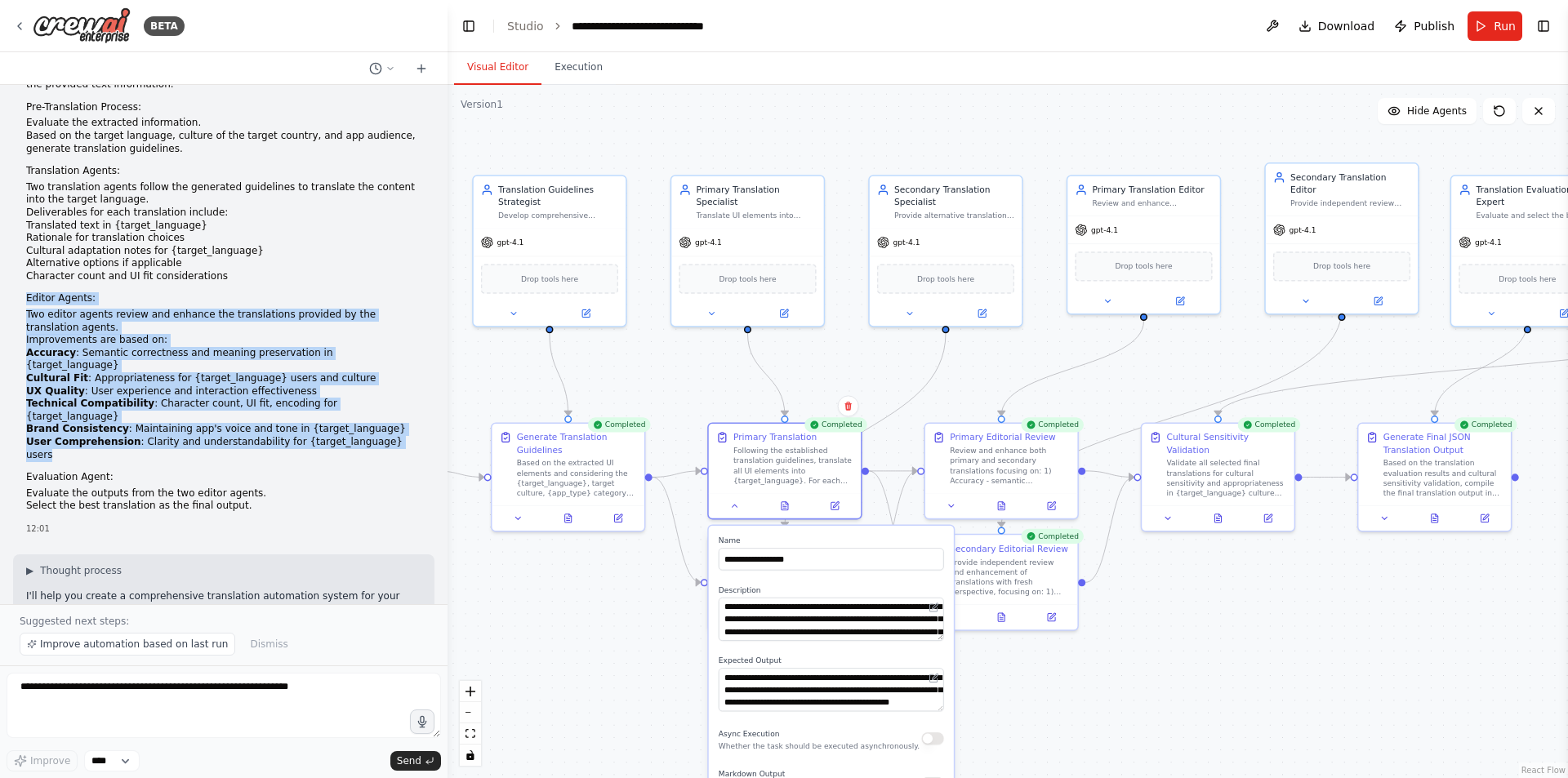
drag, startPoint x: 25, startPoint y: 297, endPoint x: 404, endPoint y: 416, distance: 397.2
click at [404, 416] on div "Goal: Develop a translation system for a phone app that ensures accurate, cultu…" at bounding box center [224, 265] width 422 height 552
copy li "Editor Agents: Two editor agents review and enhance the translations provided b…"
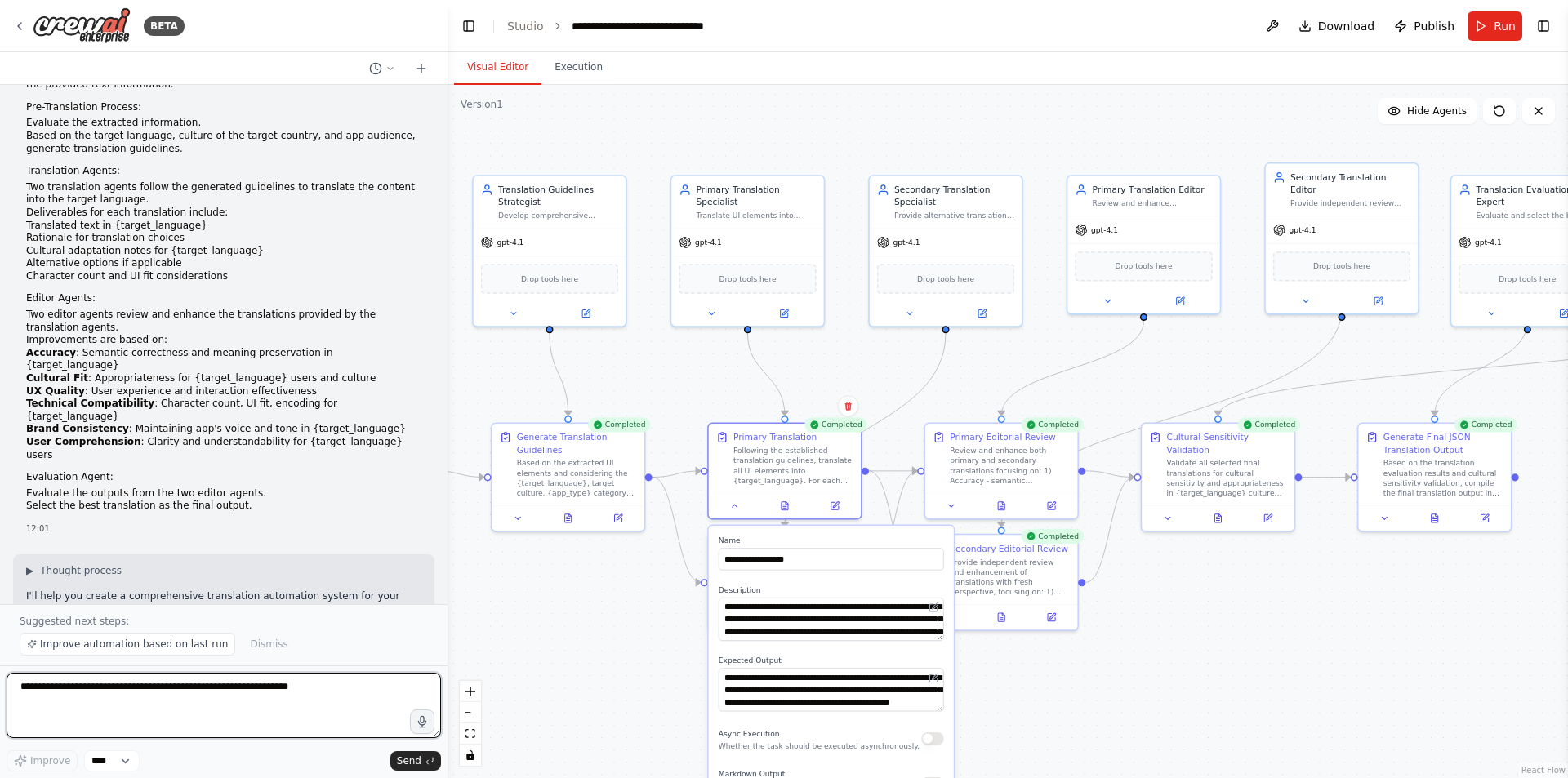
click at [85, 679] on textarea at bounding box center [224, 706] width 435 height 66
paste textarea "**********"
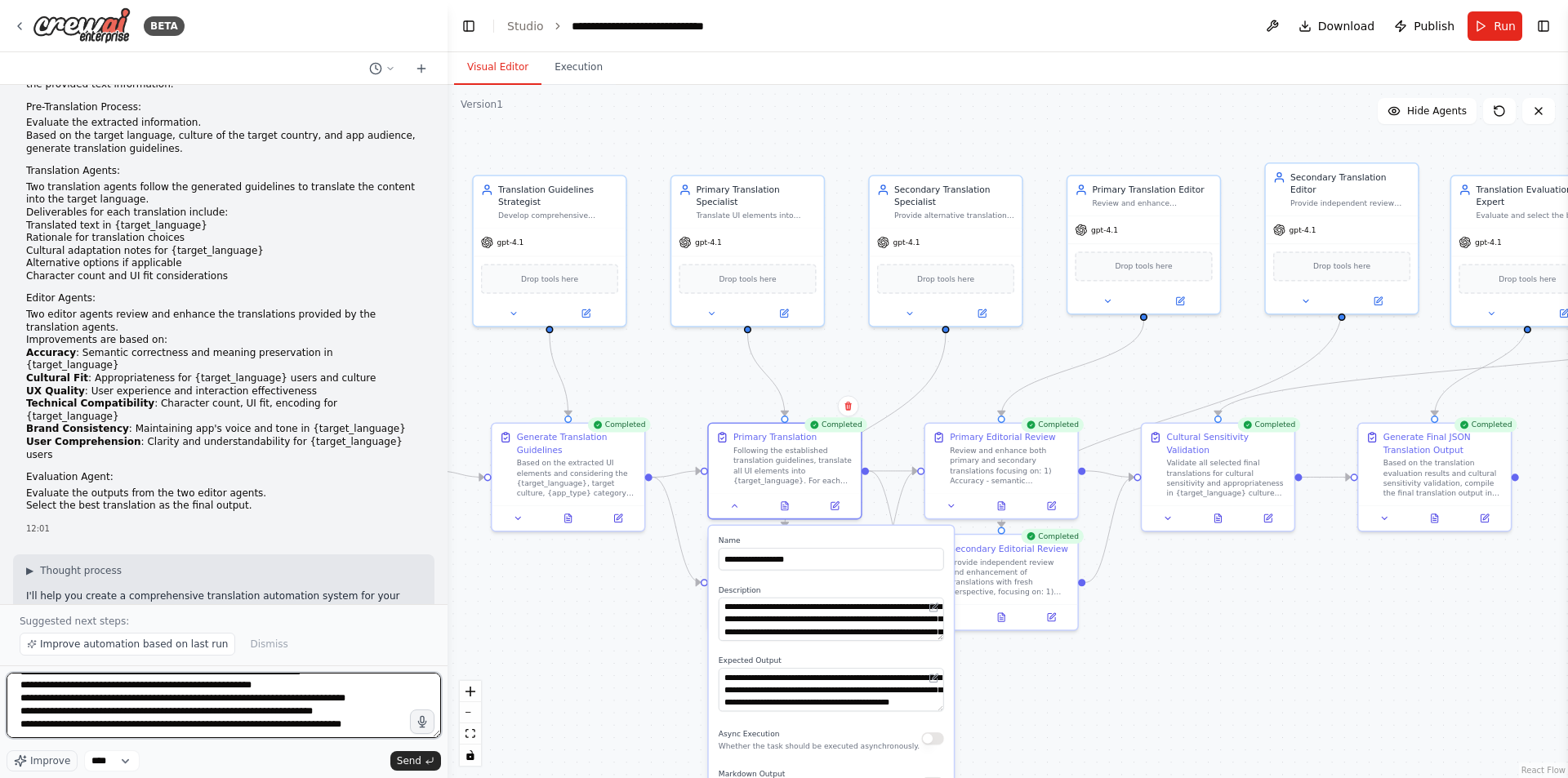
scroll to position [125, 0]
type textarea "**********"
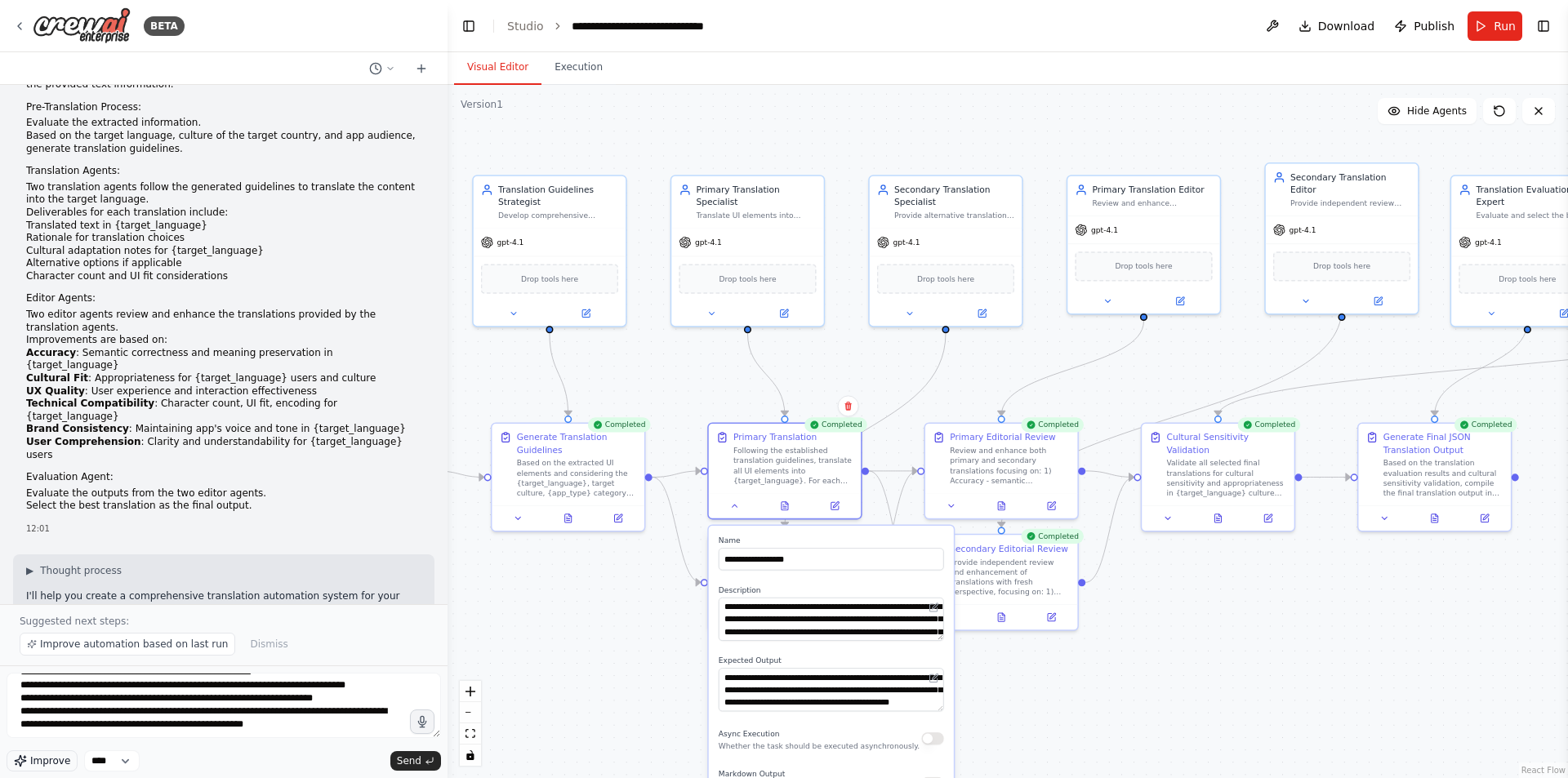
click at [34, 757] on span "Improve" at bounding box center [50, 761] width 40 height 13
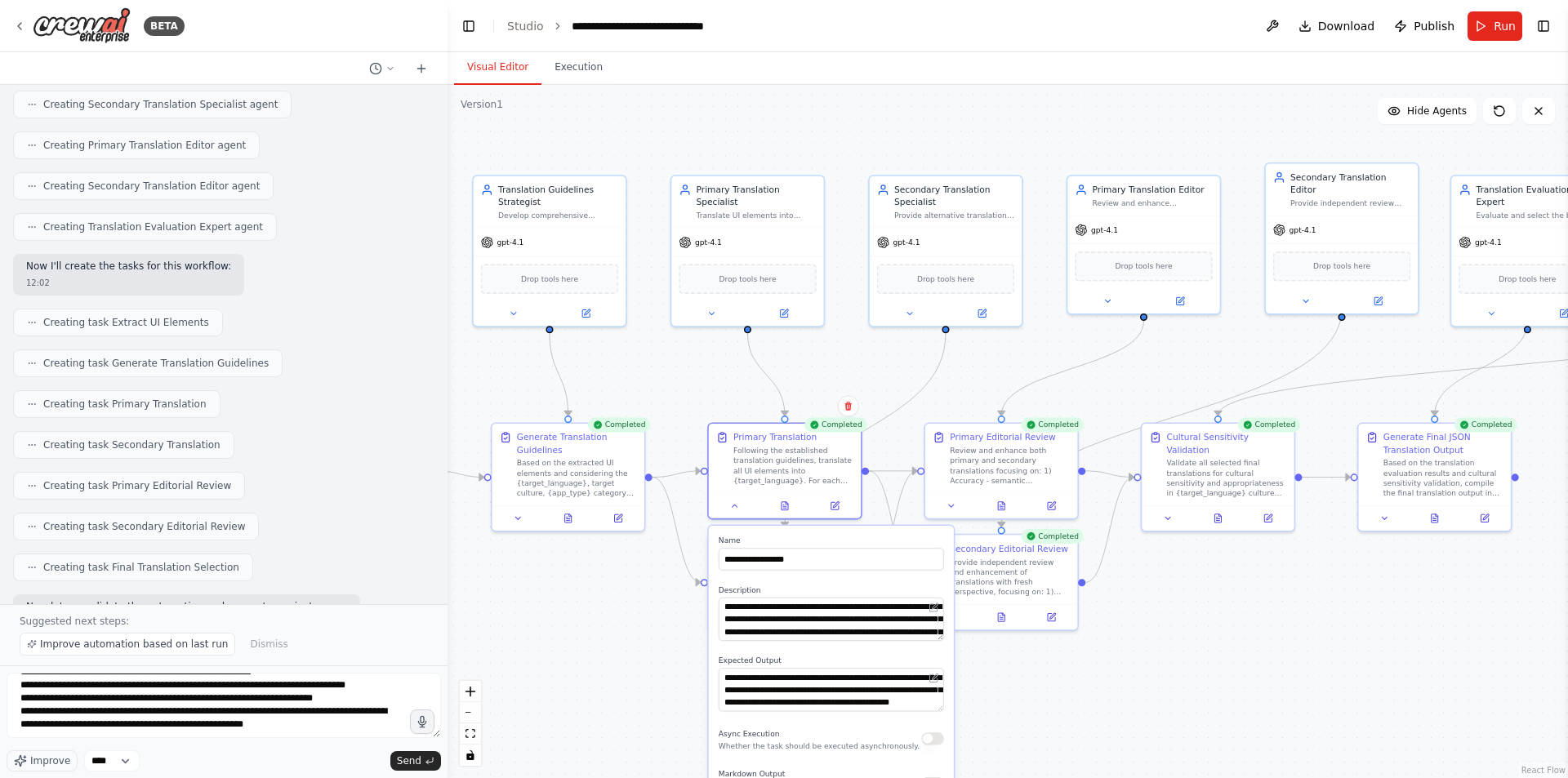
scroll to position [433, 0]
click at [408, 756] on span "Send" at bounding box center [409, 761] width 25 height 13
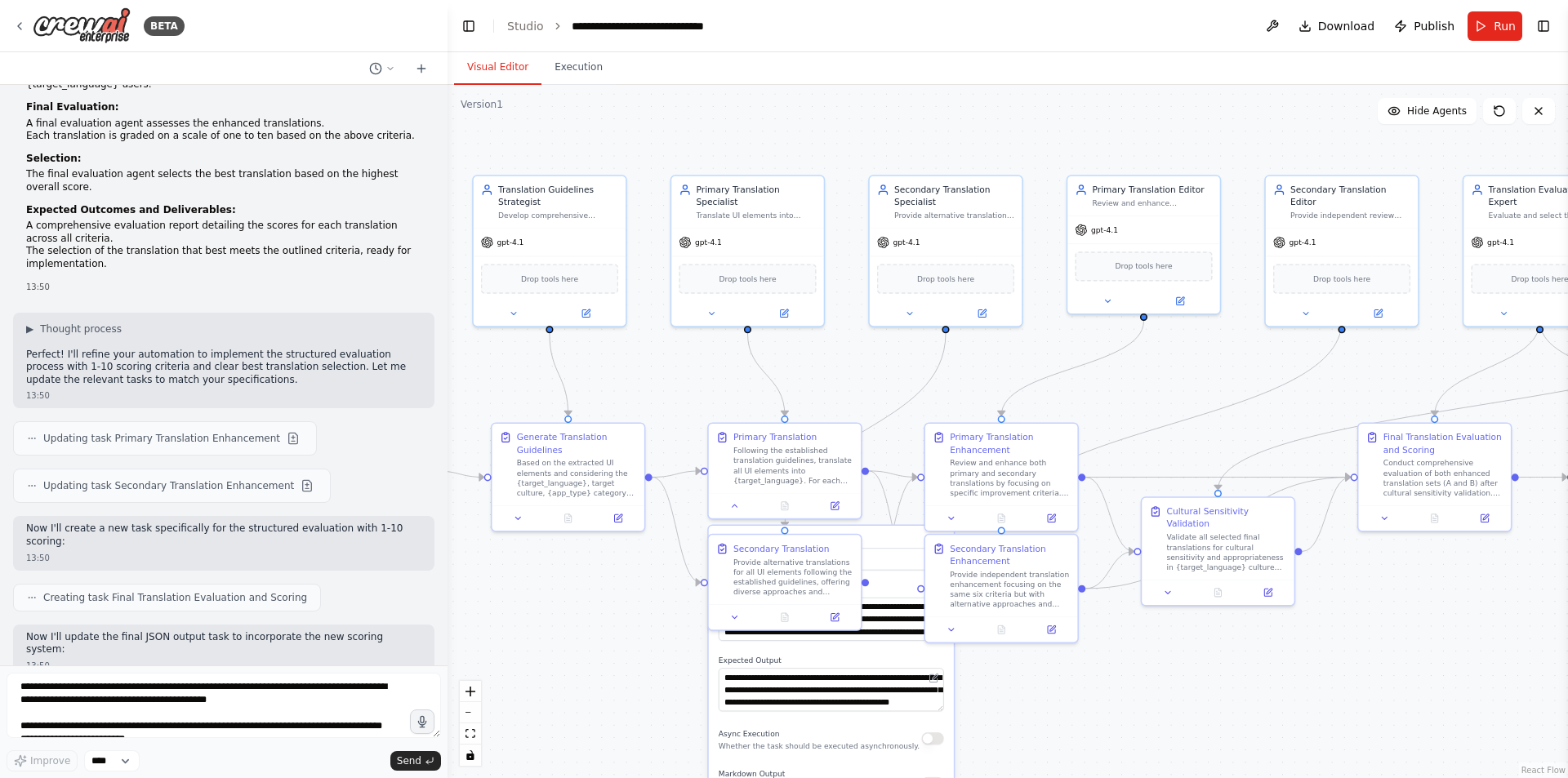
scroll to position [6988, 0]
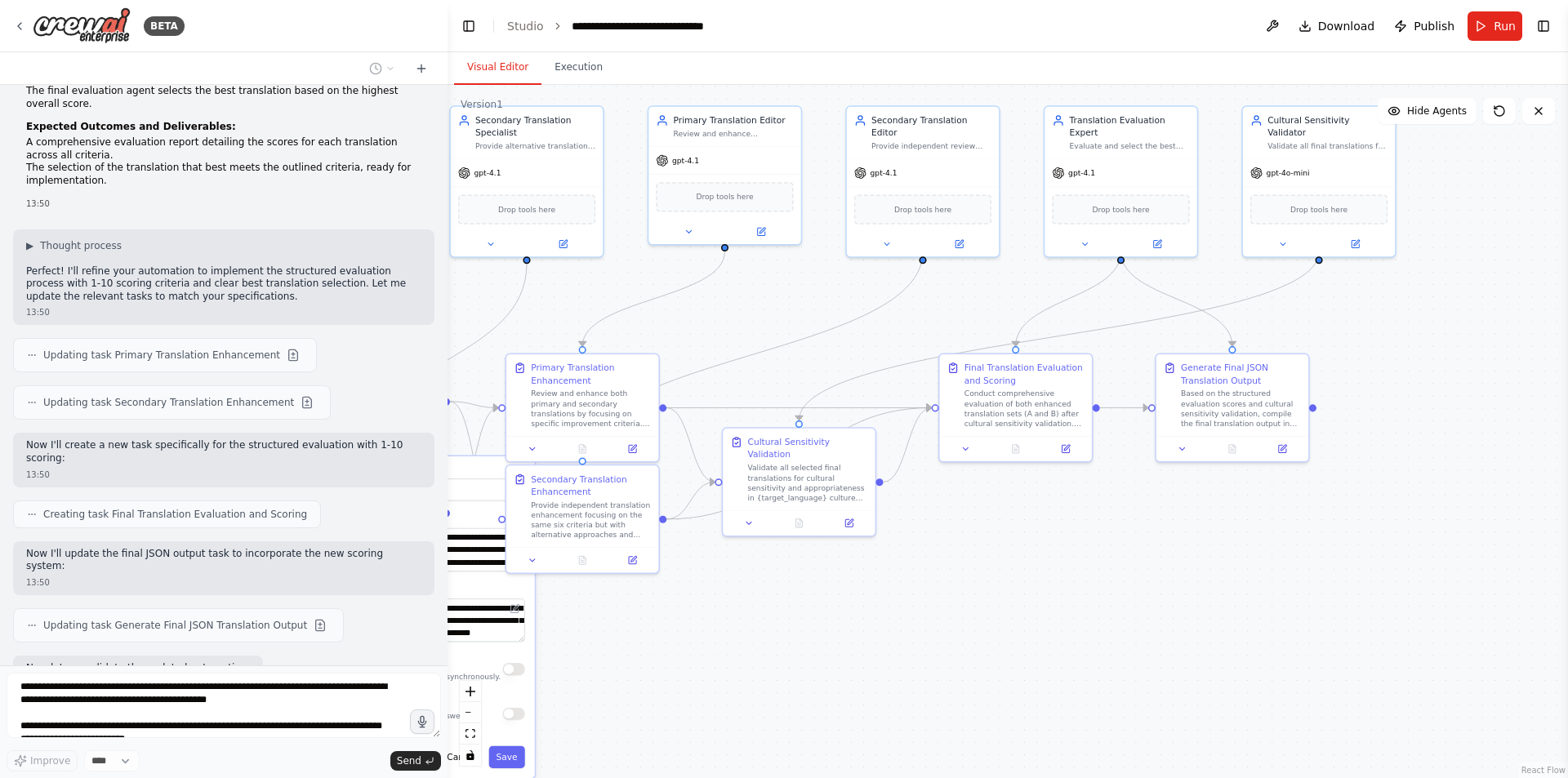
drag, startPoint x: 1506, startPoint y: 684, endPoint x: 1087, endPoint y: 614, distance: 424.8
click at [1087, 614] on div ".deletable-edge-delete-btn { width: 20px; height: 20px; border: 0px solid #ffff…" at bounding box center [1008, 431] width 1121 height 693
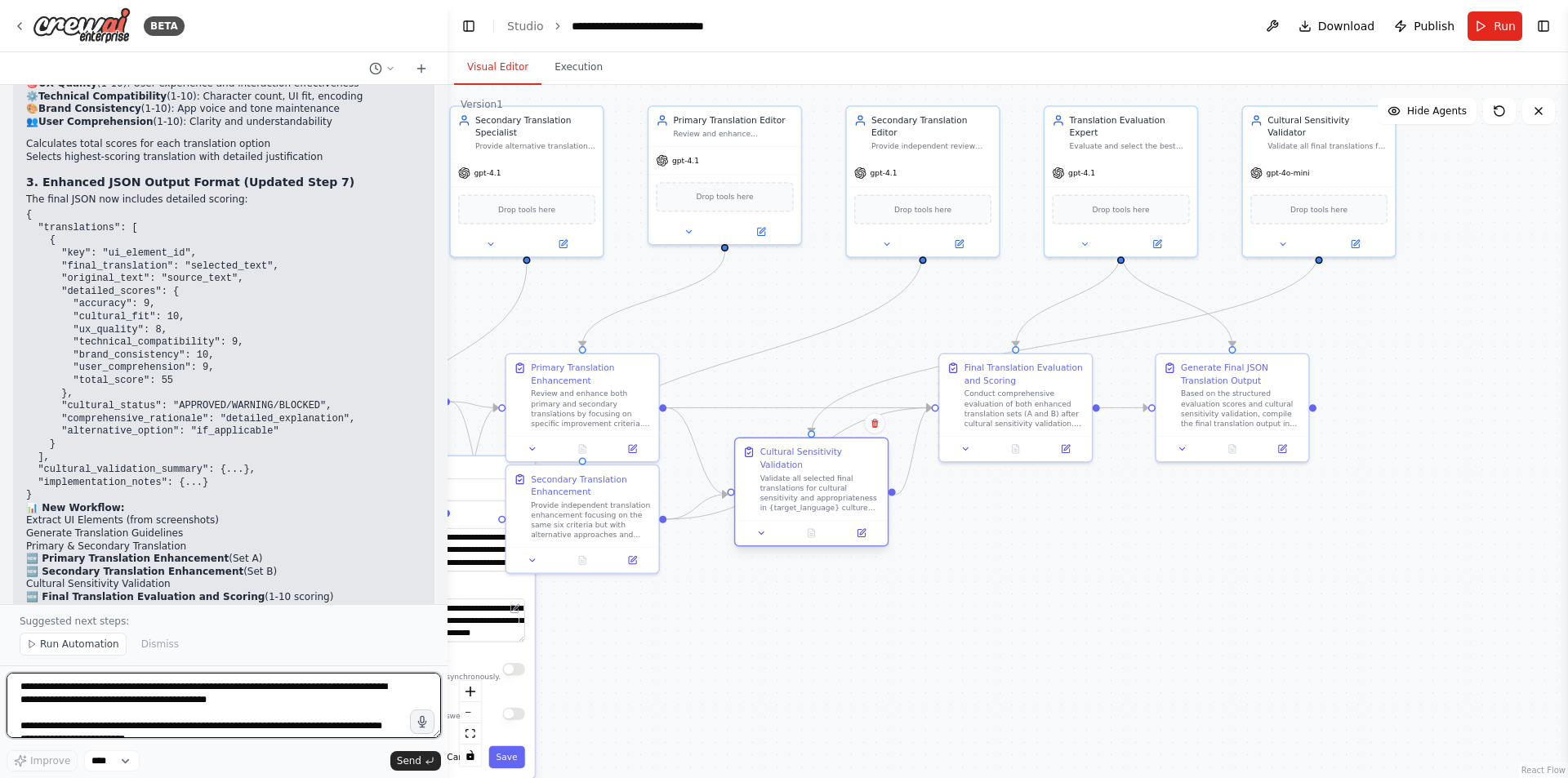
scroll to position [7908, 0]
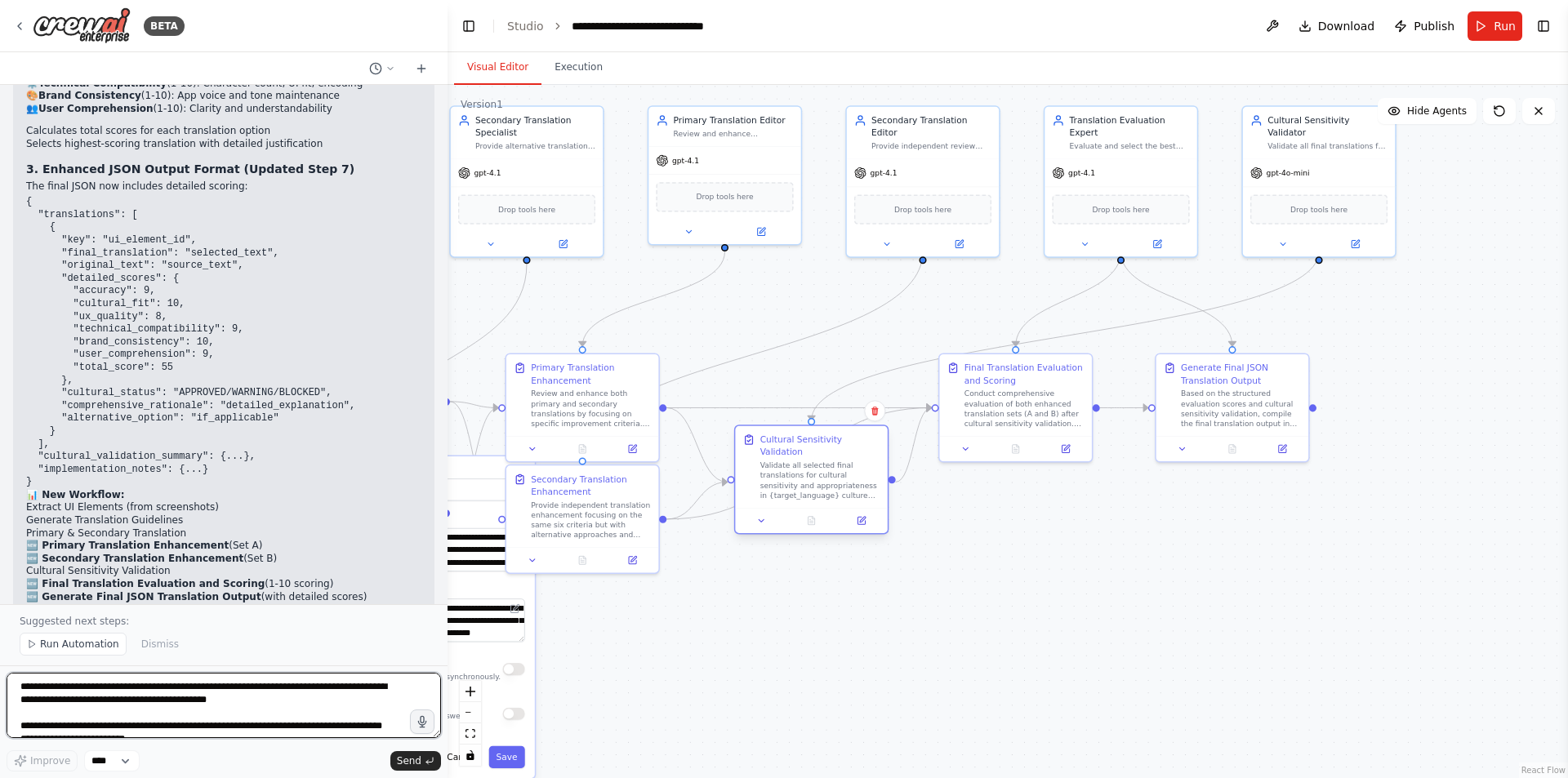
drag, startPoint x: 813, startPoint y: 481, endPoint x: 821, endPoint y: 476, distance: 9.4
click at [821, 476] on div "Validate all selected final translations for cultural sensitivity and appropria…" at bounding box center [820, 481] width 120 height 40
drag, startPoint x: 874, startPoint y: 647, endPoint x: 804, endPoint y: 653, distance: 70.3
click at [874, 647] on div ".deletable-edge-delete-btn { width: 20px; height: 20px; border: 0px solid #ffff…" at bounding box center [1008, 431] width 1121 height 693
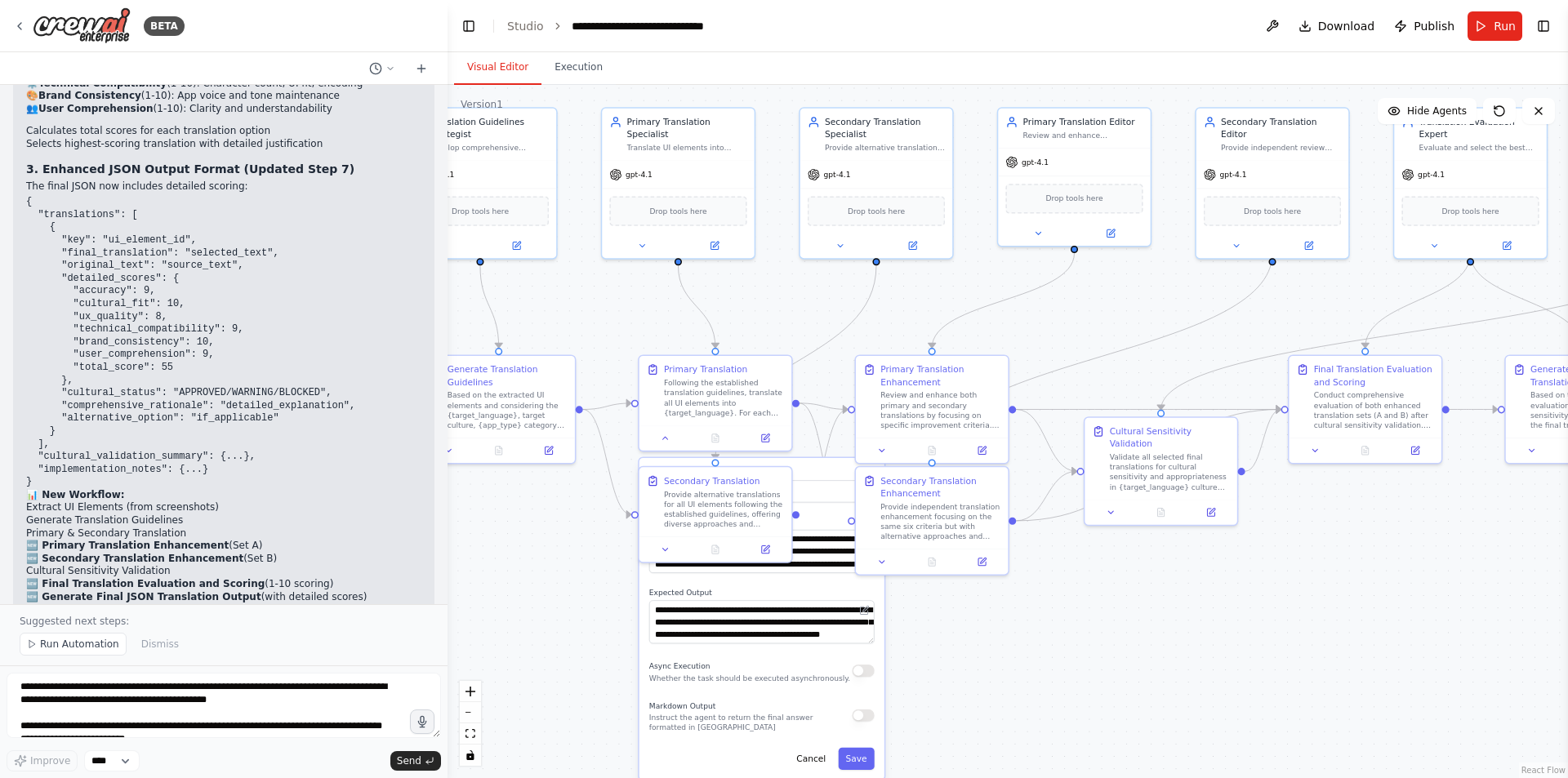
drag, startPoint x: 889, startPoint y: 578, endPoint x: 1239, endPoint y: 579, distance: 350.0
click at [1239, 579] on div ".deletable-edge-delete-btn { width: 20px; height: 20px; border: 0px solid #ffff…" at bounding box center [1008, 431] width 1121 height 693
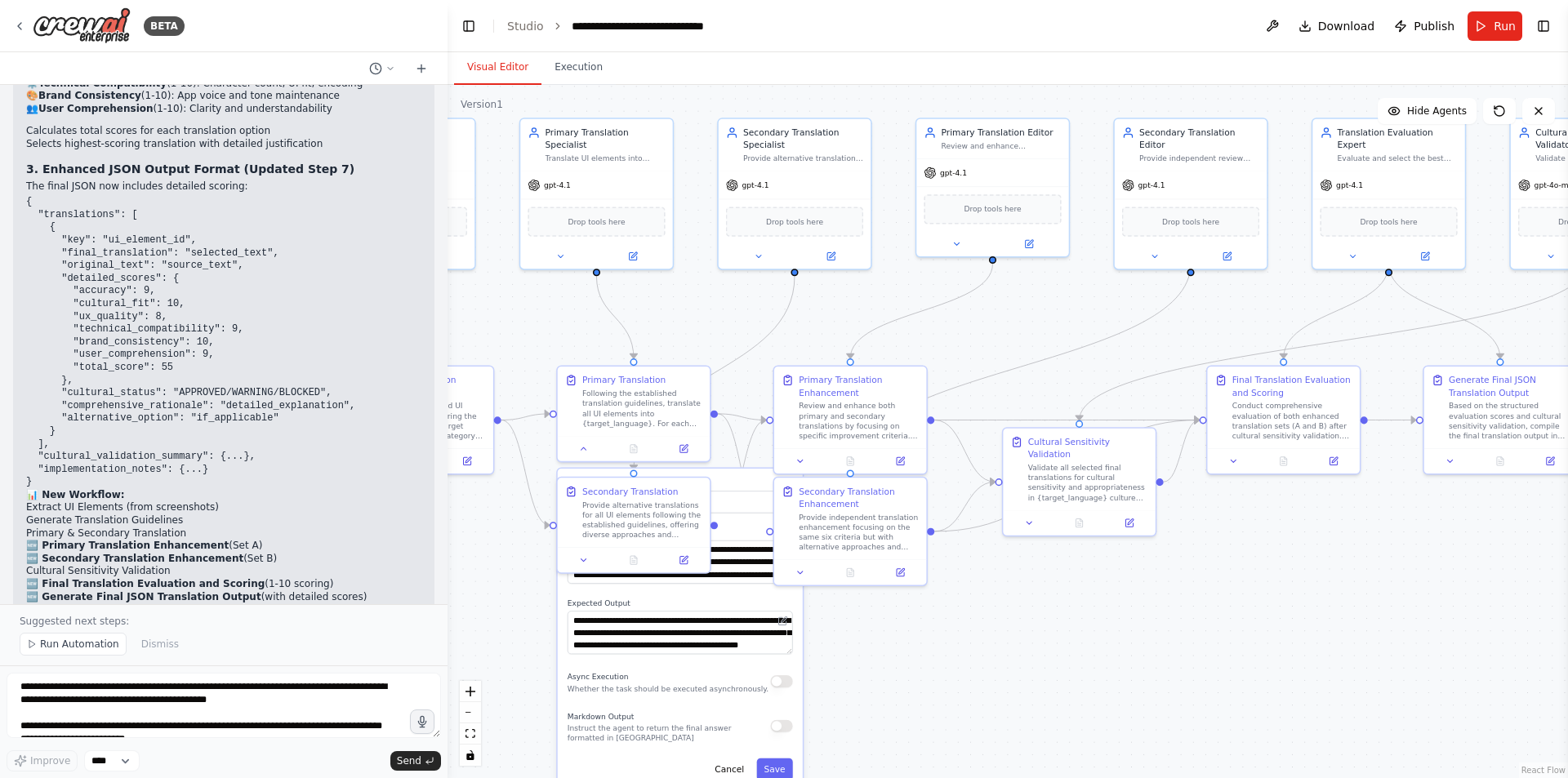
drag, startPoint x: 1239, startPoint y: 579, endPoint x: 1157, endPoint y: 590, distance: 82.7
click at [1157, 590] on div ".deletable-edge-delete-btn { width: 20px; height: 20px; border: 0px solid #ffff…" at bounding box center [1008, 431] width 1121 height 693
drag, startPoint x: 1103, startPoint y: 495, endPoint x: 1103, endPoint y: 455, distance: 40.0
click at [1103, 455] on div "Validate all selected final translations for cultural sensitivity and appropria…" at bounding box center [1088, 444] width 120 height 40
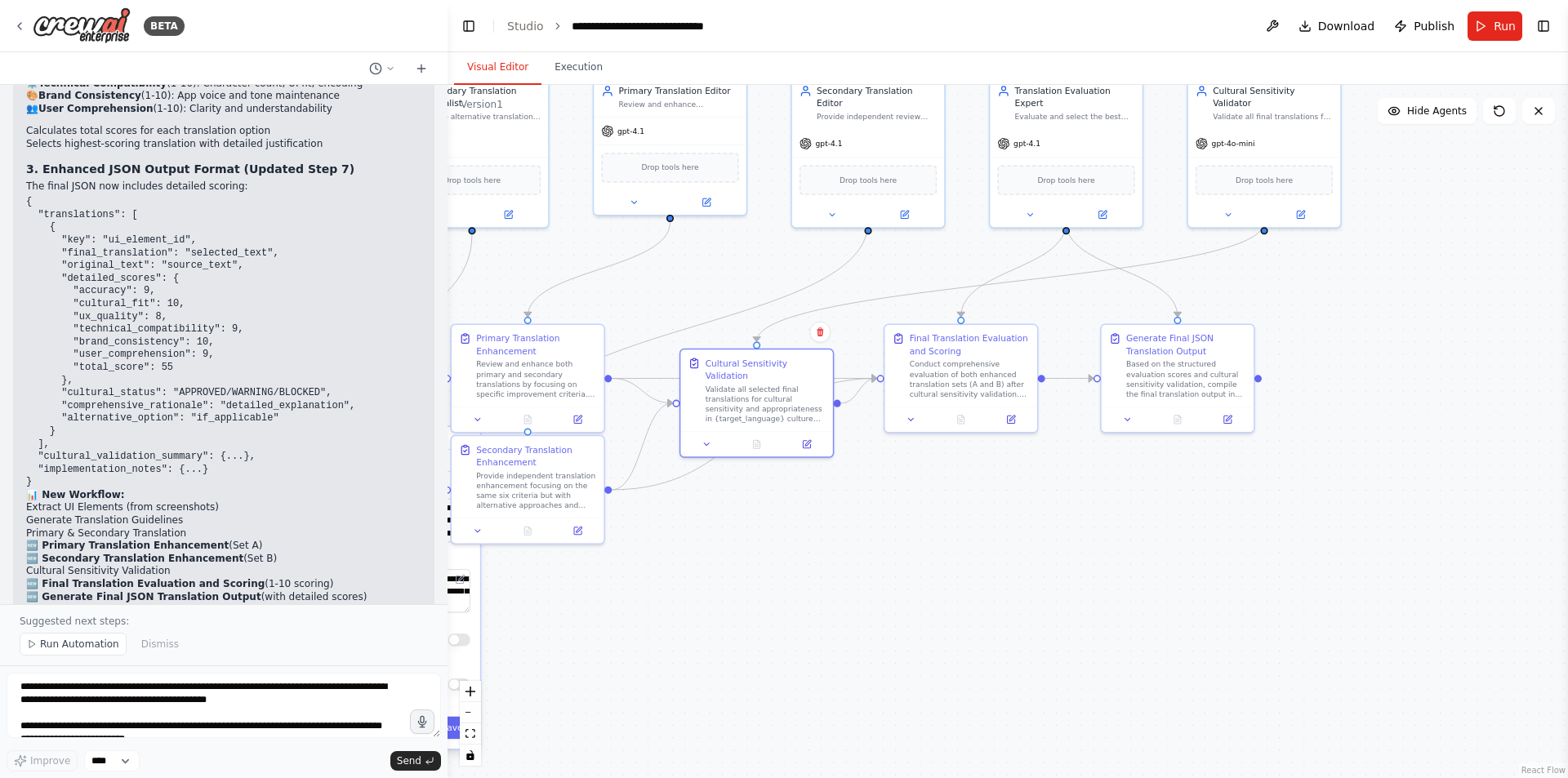
drag, startPoint x: 1243, startPoint y: 645, endPoint x: 920, endPoint y: 603, distance: 325.7
click at [920, 603] on div ".deletable-edge-delete-btn { width: 20px; height: 20px; border: 0px solid #ffff…" at bounding box center [1008, 431] width 1121 height 693
click at [1133, 421] on button at bounding box center [1128, 417] width 43 height 15
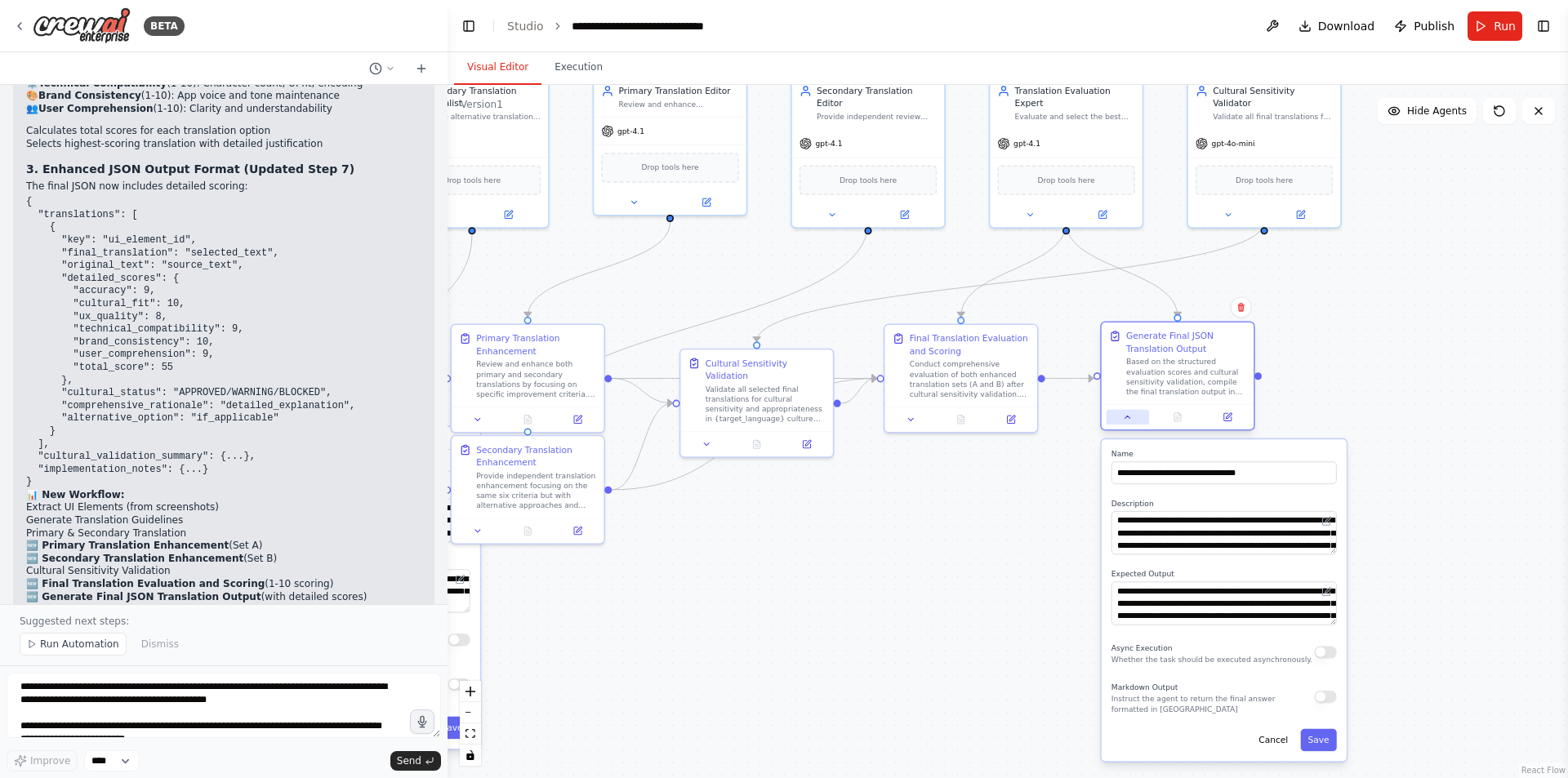
click at [1133, 421] on button at bounding box center [1128, 417] width 43 height 15
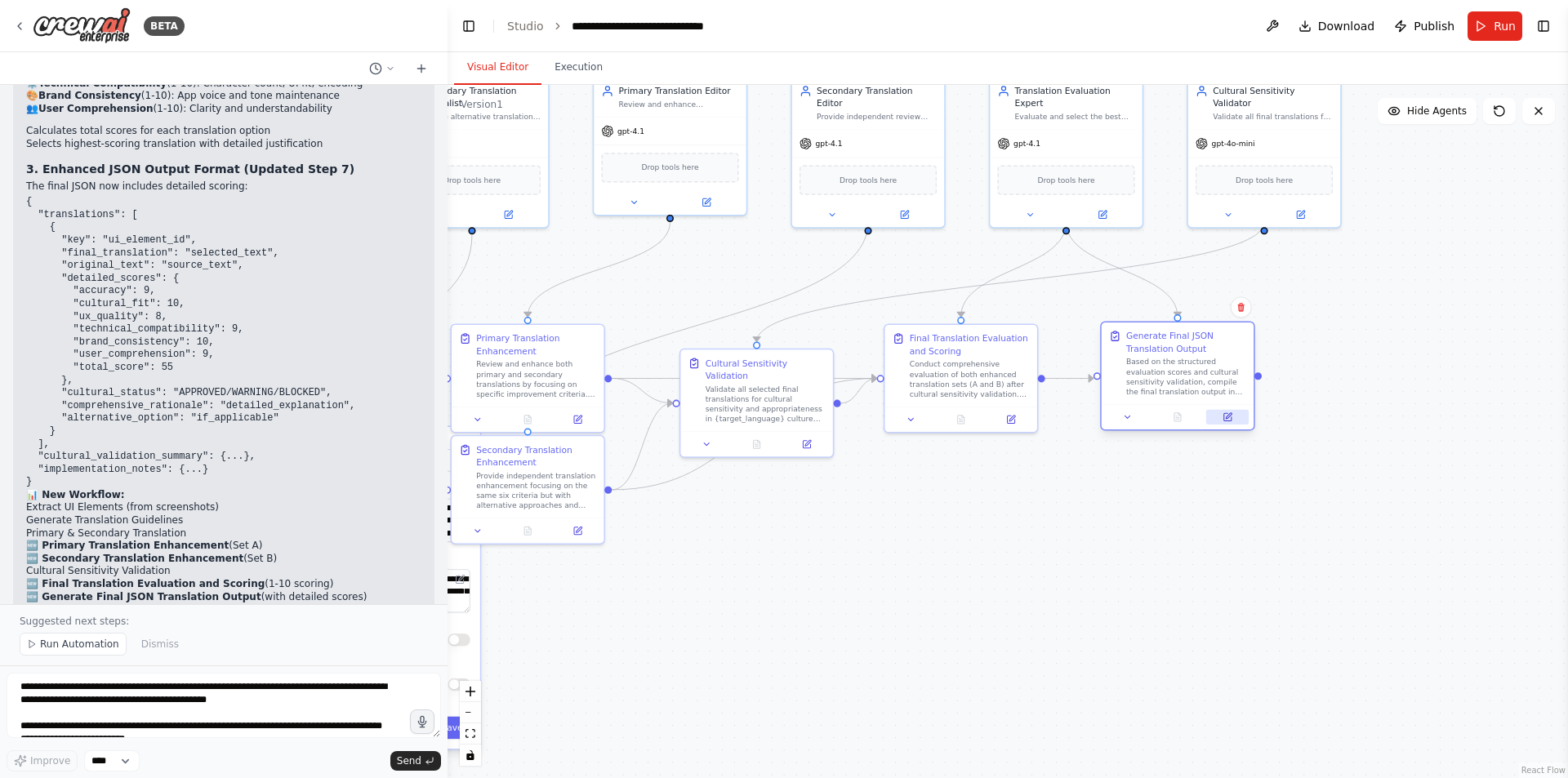
click at [1240, 420] on button at bounding box center [1228, 417] width 43 height 15
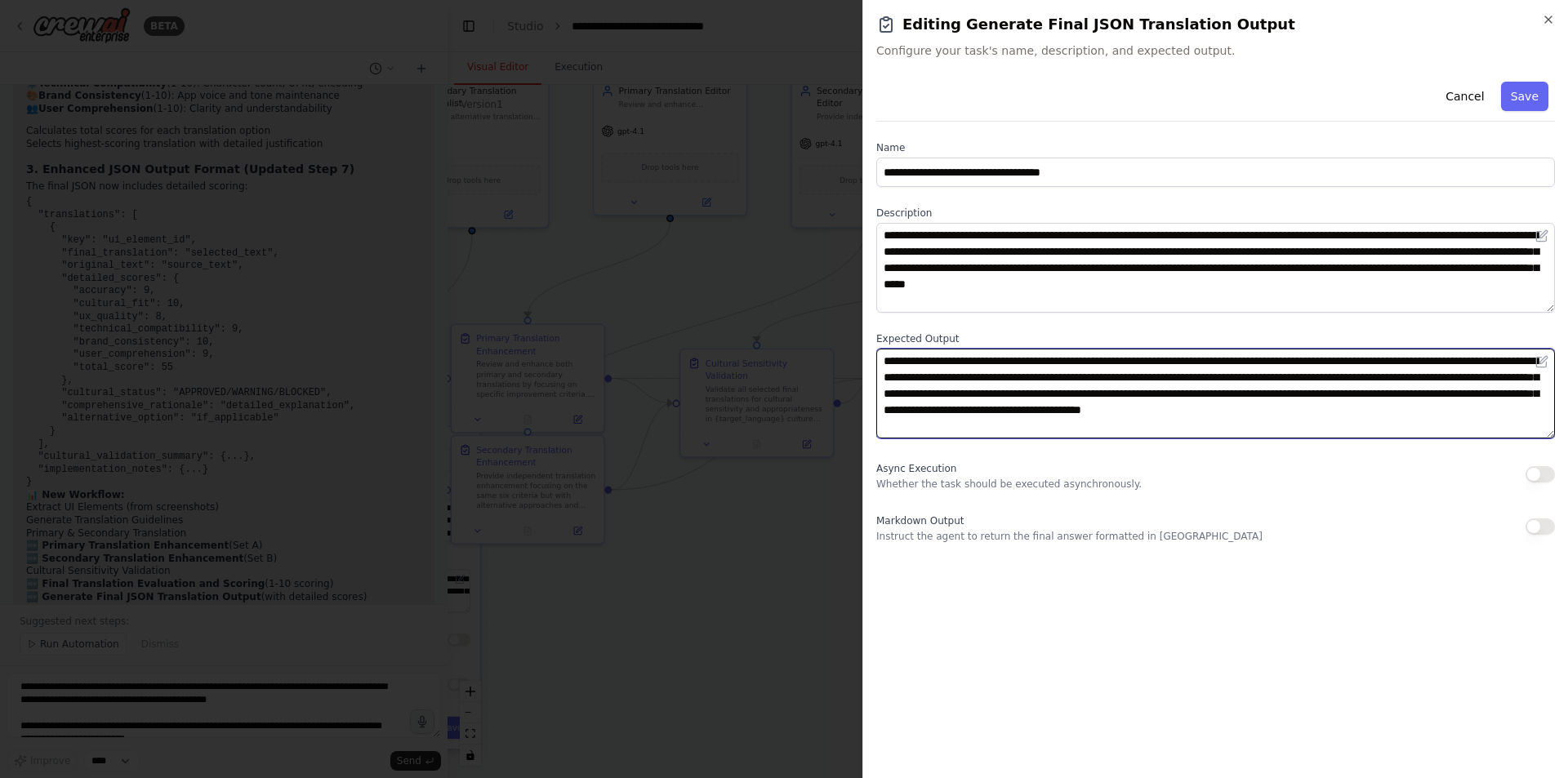
drag, startPoint x: 962, startPoint y: 377, endPoint x: 1364, endPoint y: 412, distance: 403.5
click at [1364, 412] on textarea "**********" at bounding box center [1215, 393] width 679 height 90
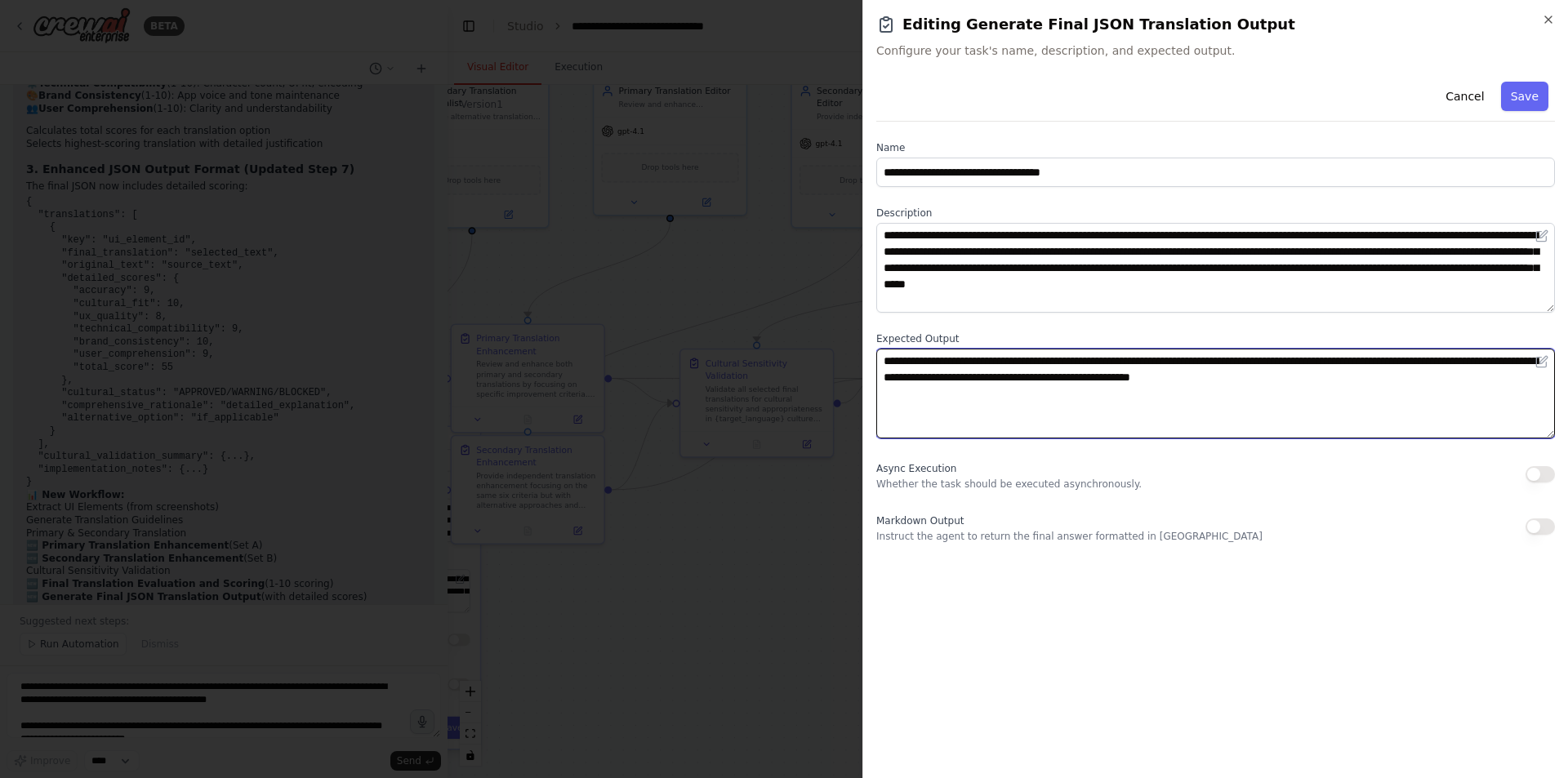
drag, startPoint x: 1390, startPoint y: 352, endPoint x: 1513, endPoint y: 357, distance: 123.1
click at [1513, 357] on textarea "**********" at bounding box center [1215, 393] width 679 height 90
click at [1511, 357] on textarea "**********" at bounding box center [1215, 393] width 679 height 90
drag, startPoint x: 1388, startPoint y: 361, endPoint x: 1503, endPoint y: 354, distance: 115.2
click at [1503, 354] on textarea "**********" at bounding box center [1215, 393] width 679 height 90
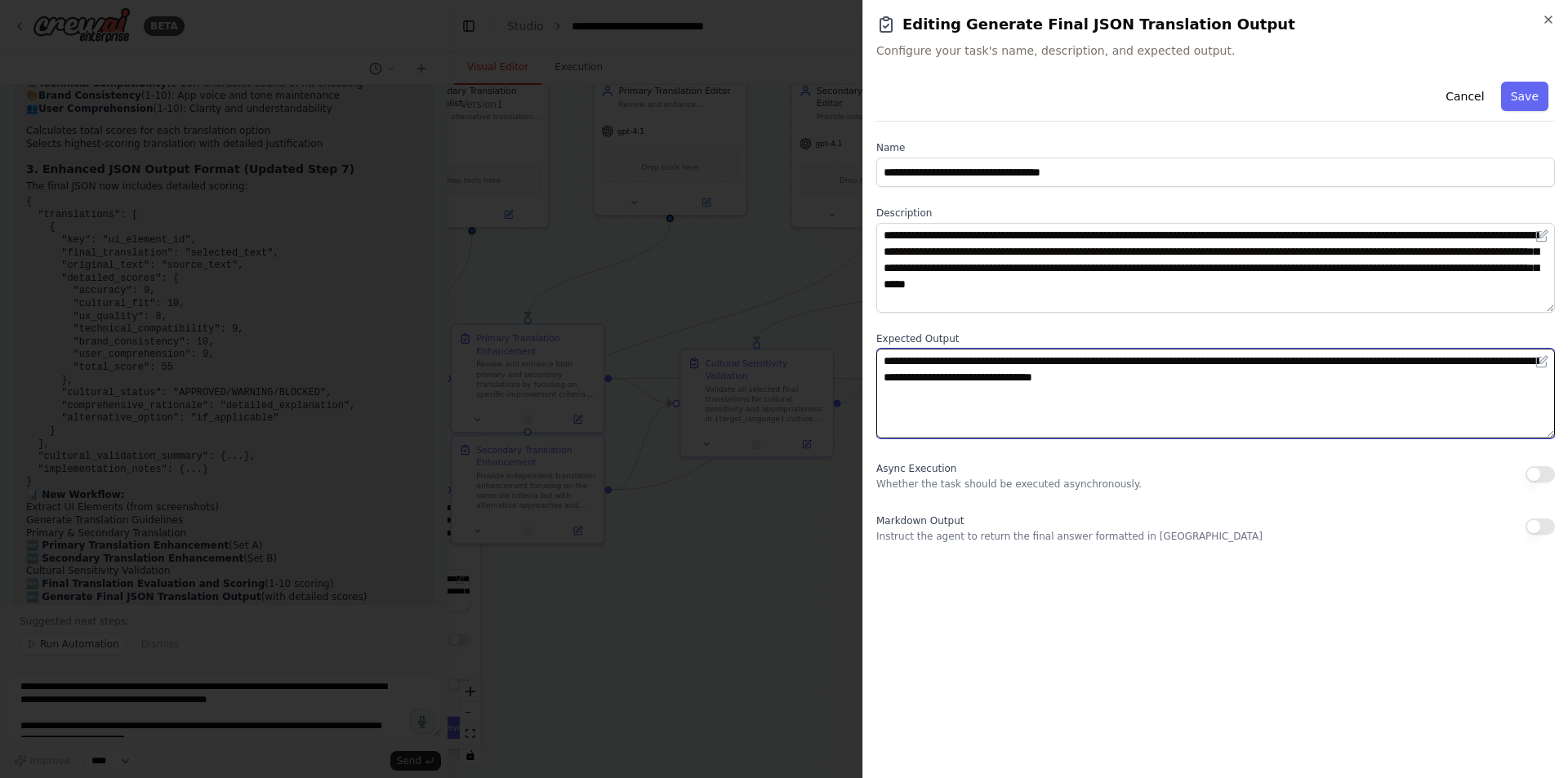
click at [1466, 359] on textarea "**********" at bounding box center [1215, 393] width 679 height 90
paste textarea "**********"
click at [1111, 402] on textarea "**********" at bounding box center [1215, 393] width 679 height 90
type textarea "**********"
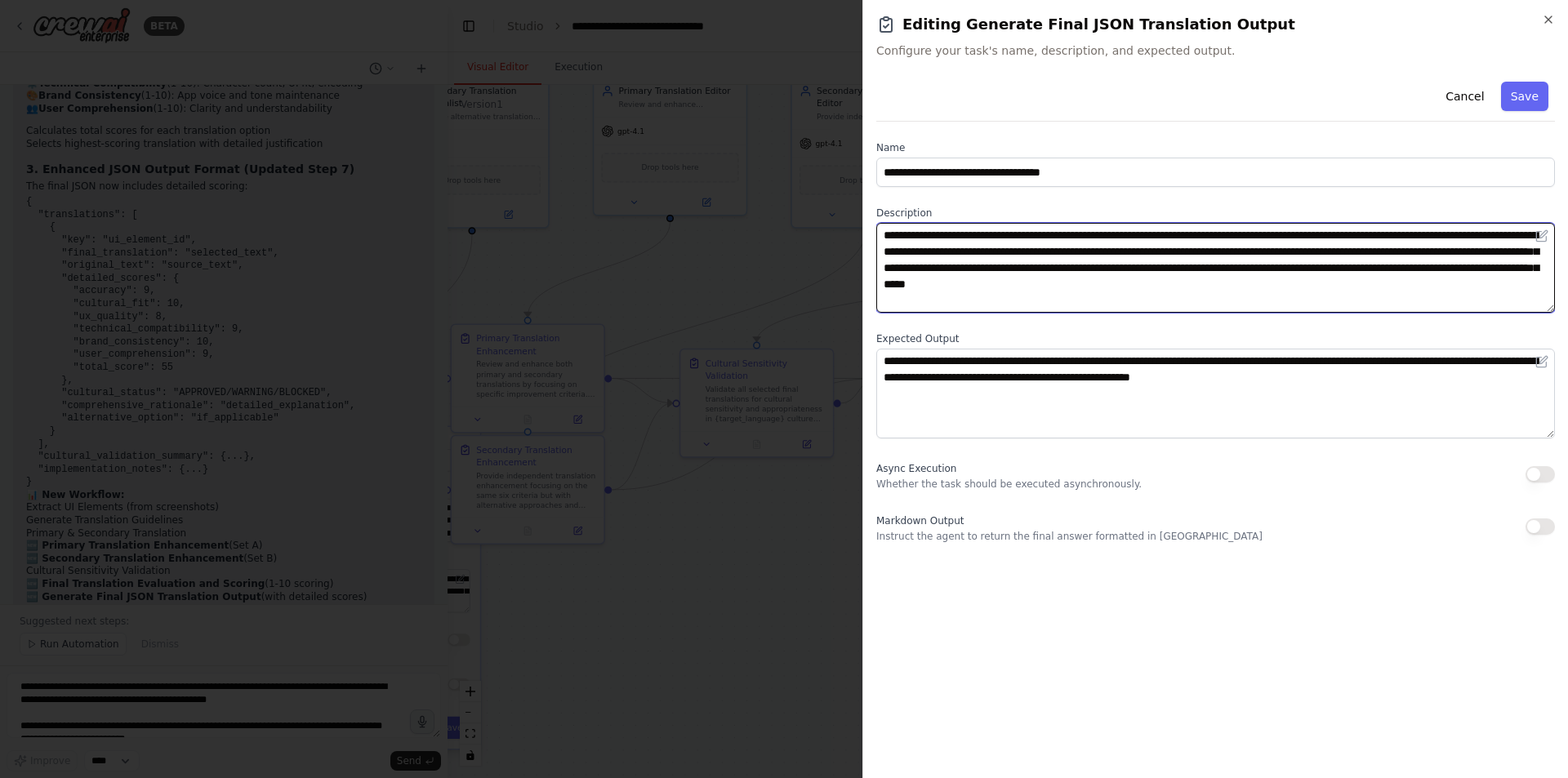
click at [952, 288] on textarea "**********" at bounding box center [1215, 267] width 679 height 90
click at [1012, 228] on textarea "**********" at bounding box center [1215, 267] width 679 height 90
click at [1181, 254] on textarea "**********" at bounding box center [1215, 267] width 679 height 90
drag, startPoint x: 1506, startPoint y: 290, endPoint x: 926, endPoint y: 255, distance: 581.1
click at [926, 255] on textarea "**********" at bounding box center [1215, 267] width 679 height 90
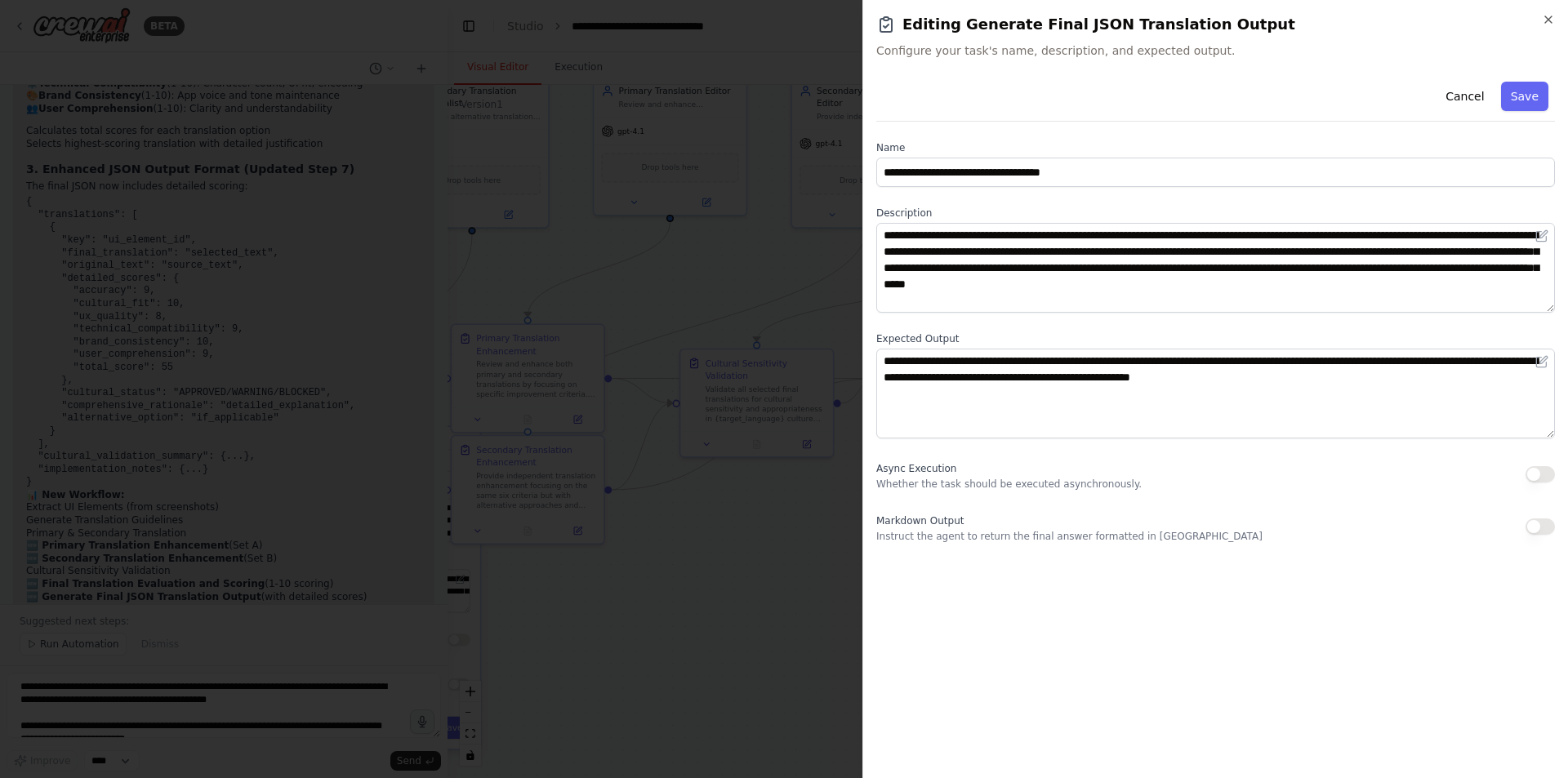
click at [768, 617] on div at bounding box center [784, 389] width 1568 height 778
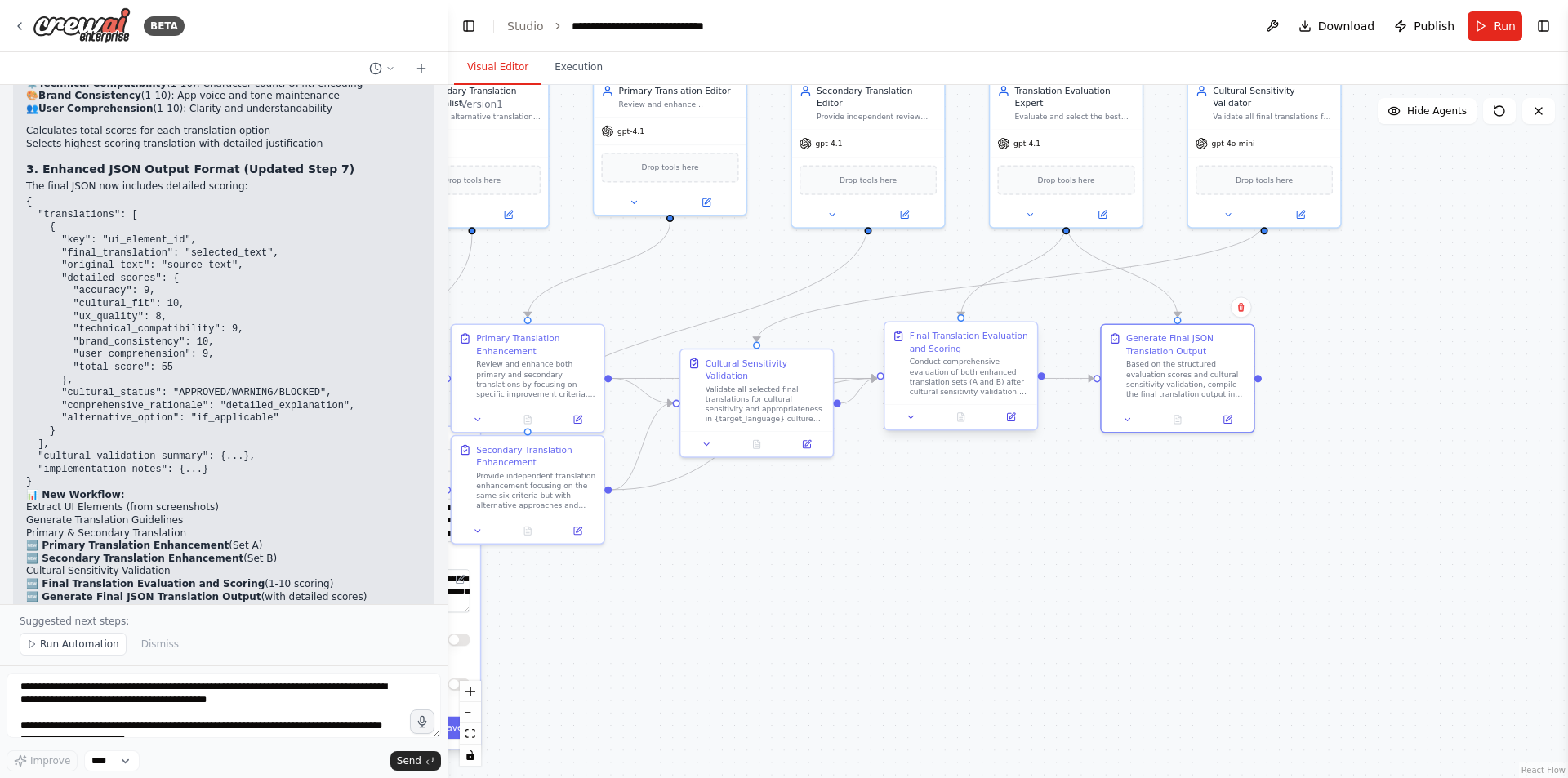
click at [1024, 426] on div at bounding box center [960, 417] width 152 height 25
click at [1020, 422] on button at bounding box center [1012, 417] width 43 height 15
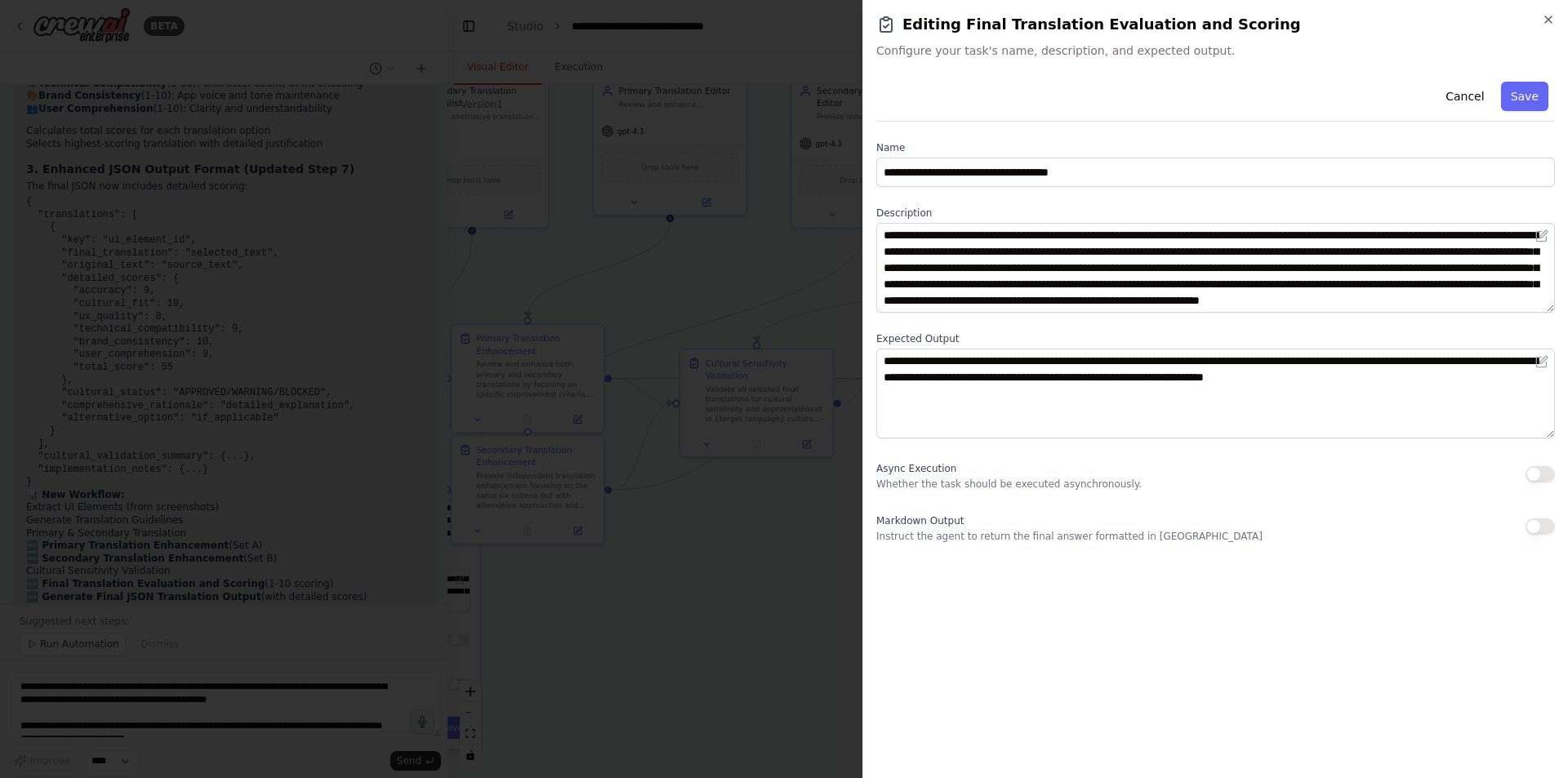
scroll to position [16, 0]
click at [1186, 41] on div "Editing Final Translation Evaluation and Scoring Configure your task's name, de…" at bounding box center [1215, 36] width 679 height 46
click at [660, 389] on div at bounding box center [784, 389] width 1568 height 778
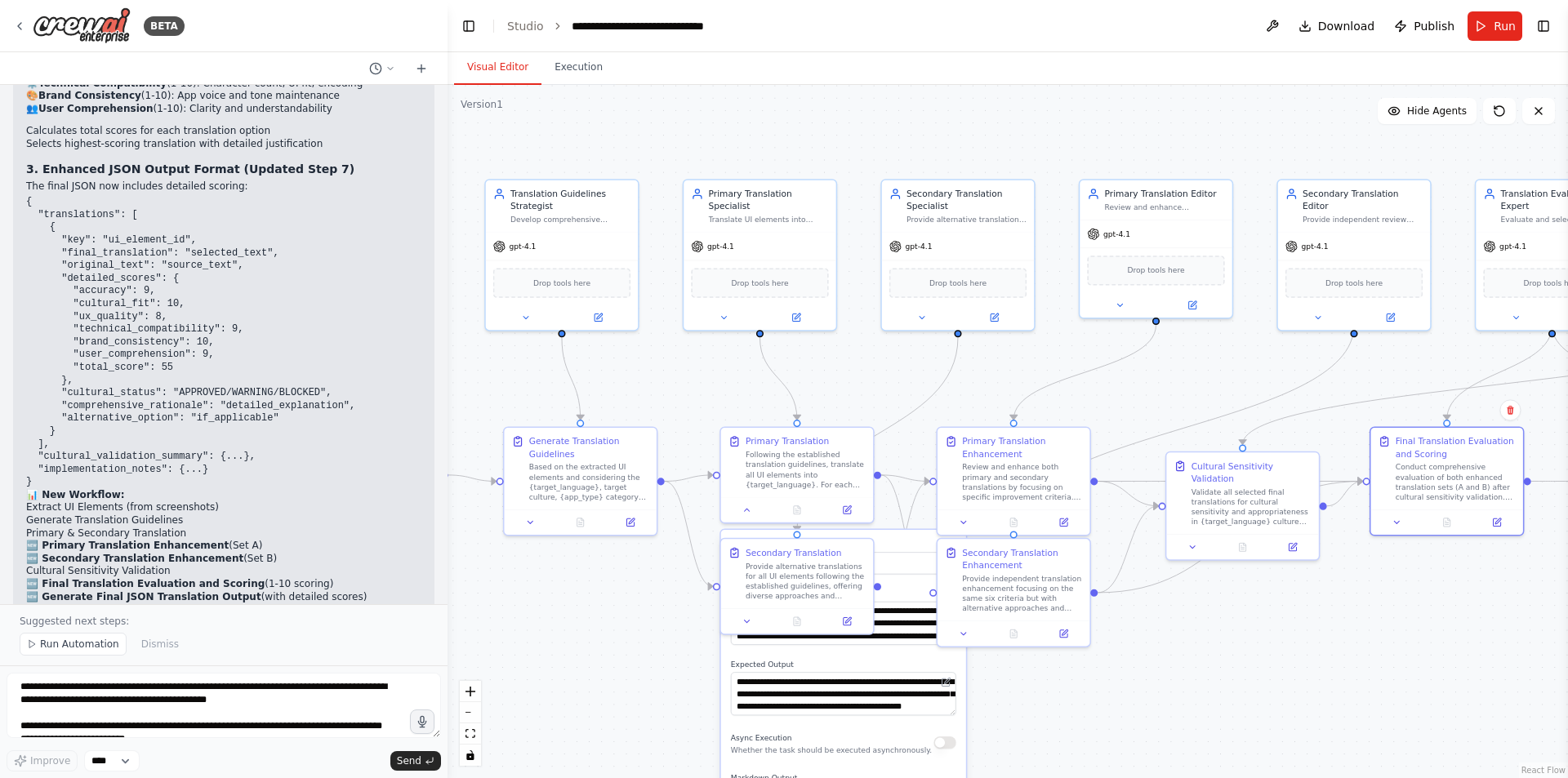
drag, startPoint x: 896, startPoint y: 545, endPoint x: 1390, endPoint y: 655, distance: 506.1
click at [1390, 655] on div ".deletable-edge-delete-btn { width: 20px; height: 20px; border: 0px solid #ffff…" at bounding box center [1008, 431] width 1121 height 693
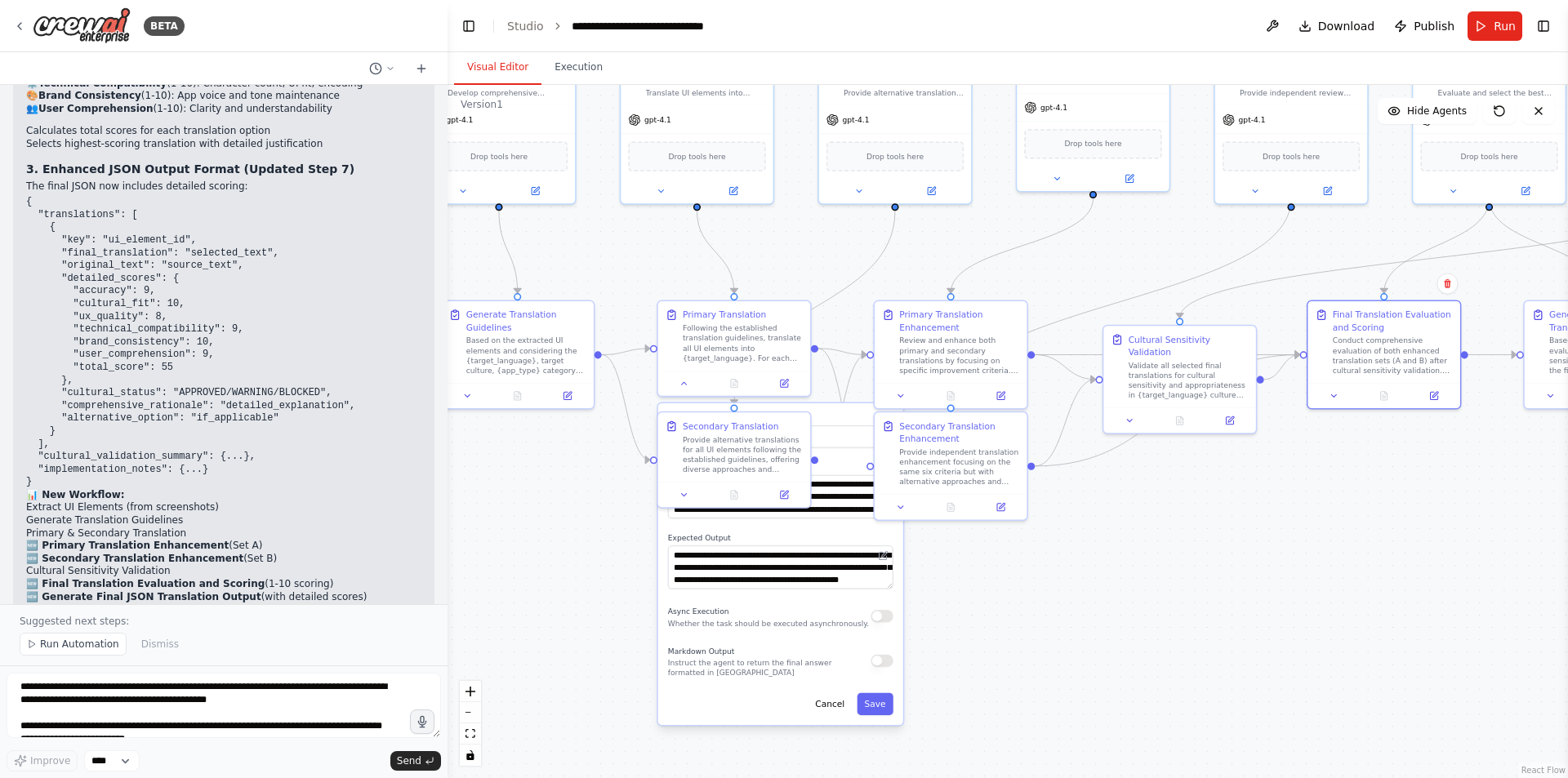
drag, startPoint x: 683, startPoint y: 402, endPoint x: 600, endPoint y: 270, distance: 155.9
click at [600, 270] on div ".deletable-edge-delete-btn { width: 20px; height: 20px; border: 0px solid #ffff…" at bounding box center [1008, 431] width 1121 height 693
drag, startPoint x: 1155, startPoint y: 627, endPoint x: 1144, endPoint y: 626, distance: 11.0
click at [1144, 626] on div ".deletable-edge-delete-btn { width: 20px; height: 20px; border: 0px solid #ffff…" at bounding box center [1008, 431] width 1121 height 693
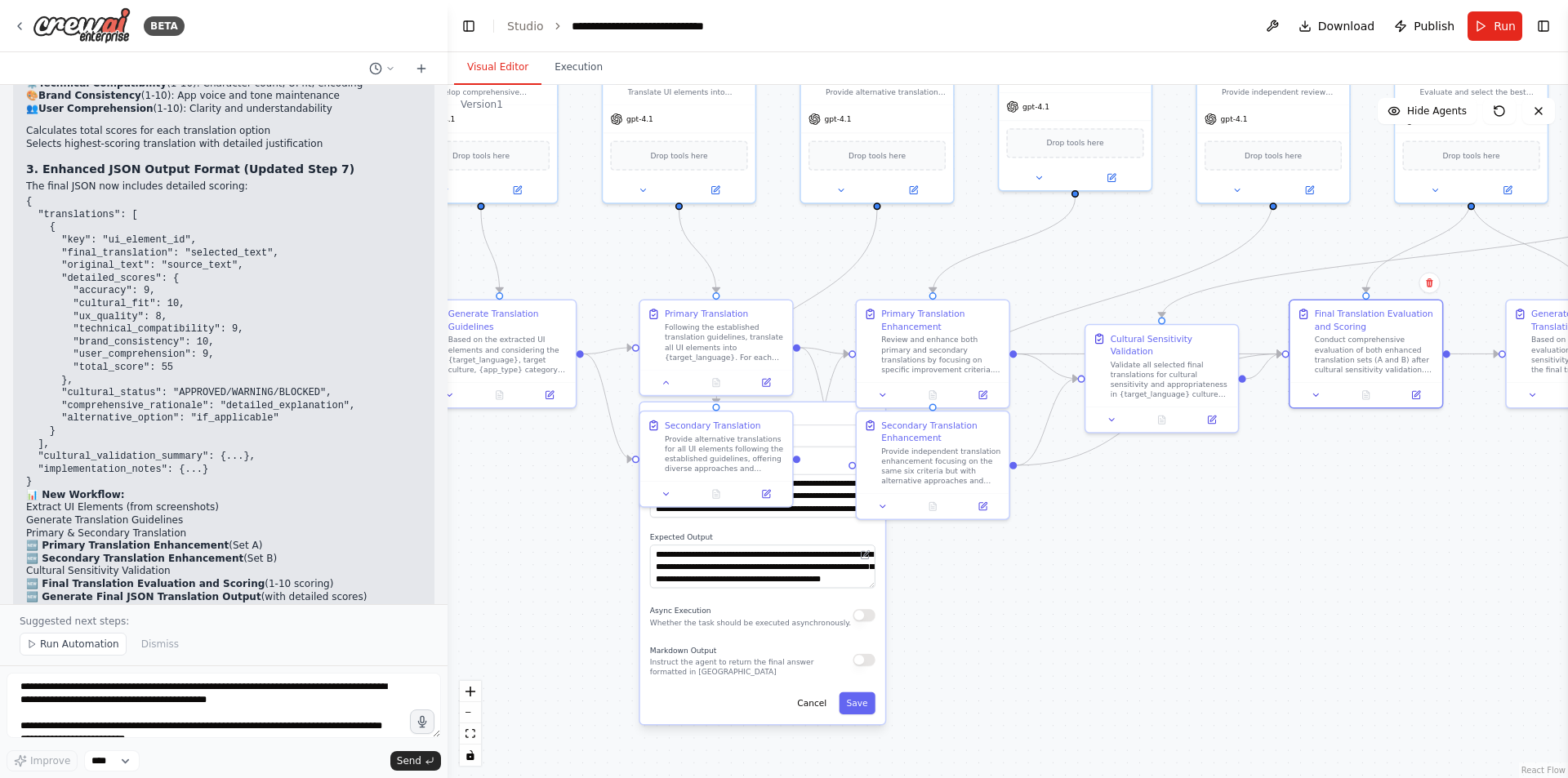
click at [974, 633] on div ".deletable-edge-delete-btn { width: 20px; height: 20px; border: 0px solid #ffff…" at bounding box center [1008, 431] width 1121 height 693
click at [869, 708] on button "Save" at bounding box center [857, 703] width 36 height 22
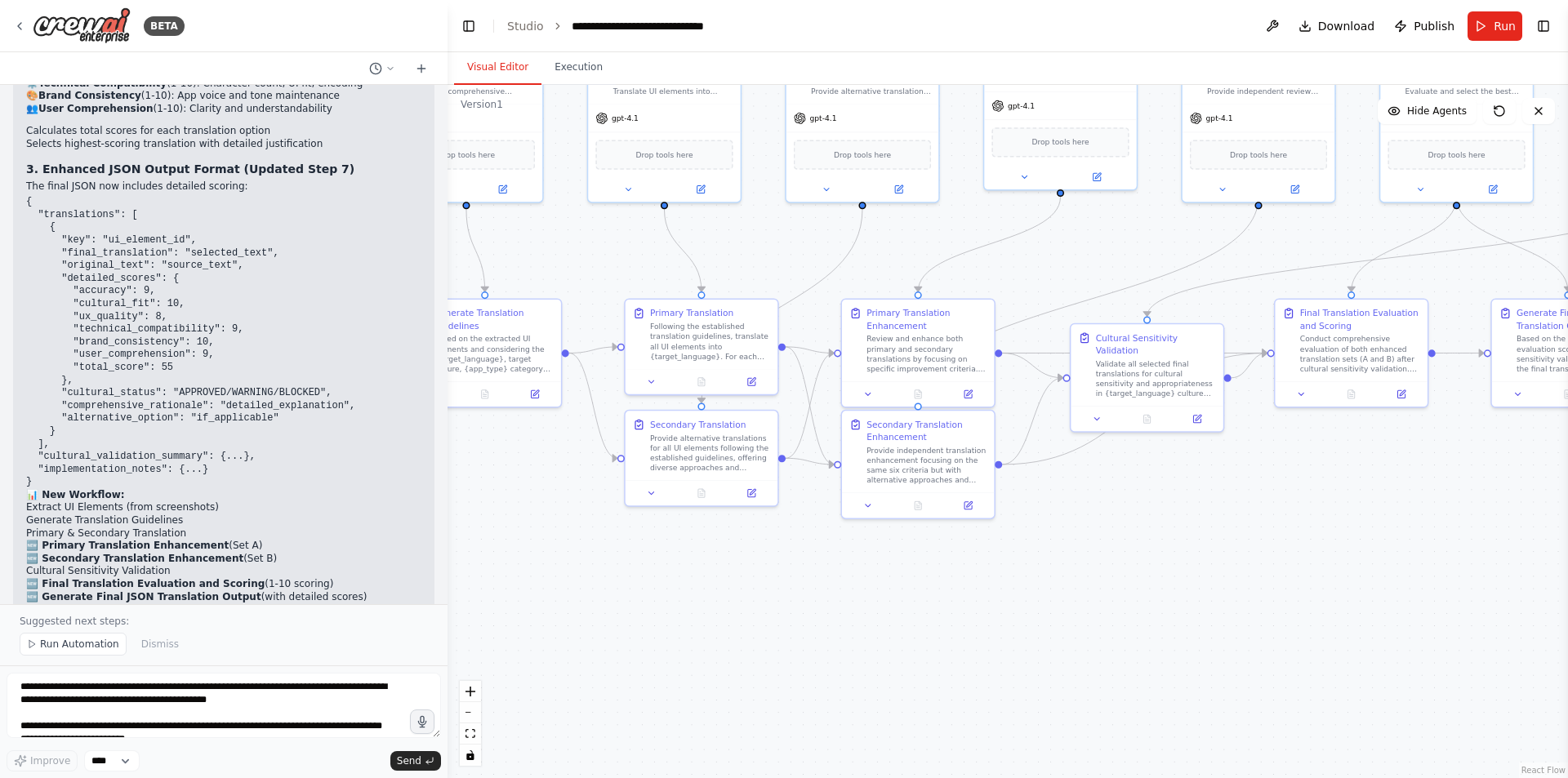
drag, startPoint x: 1072, startPoint y: 688, endPoint x: 577, endPoint y: 654, distance: 496.2
click at [577, 656] on div ".deletable-edge-delete-btn { width: 20px; height: 20px; border: 0px solid #ffff…" at bounding box center [1008, 431] width 1121 height 693
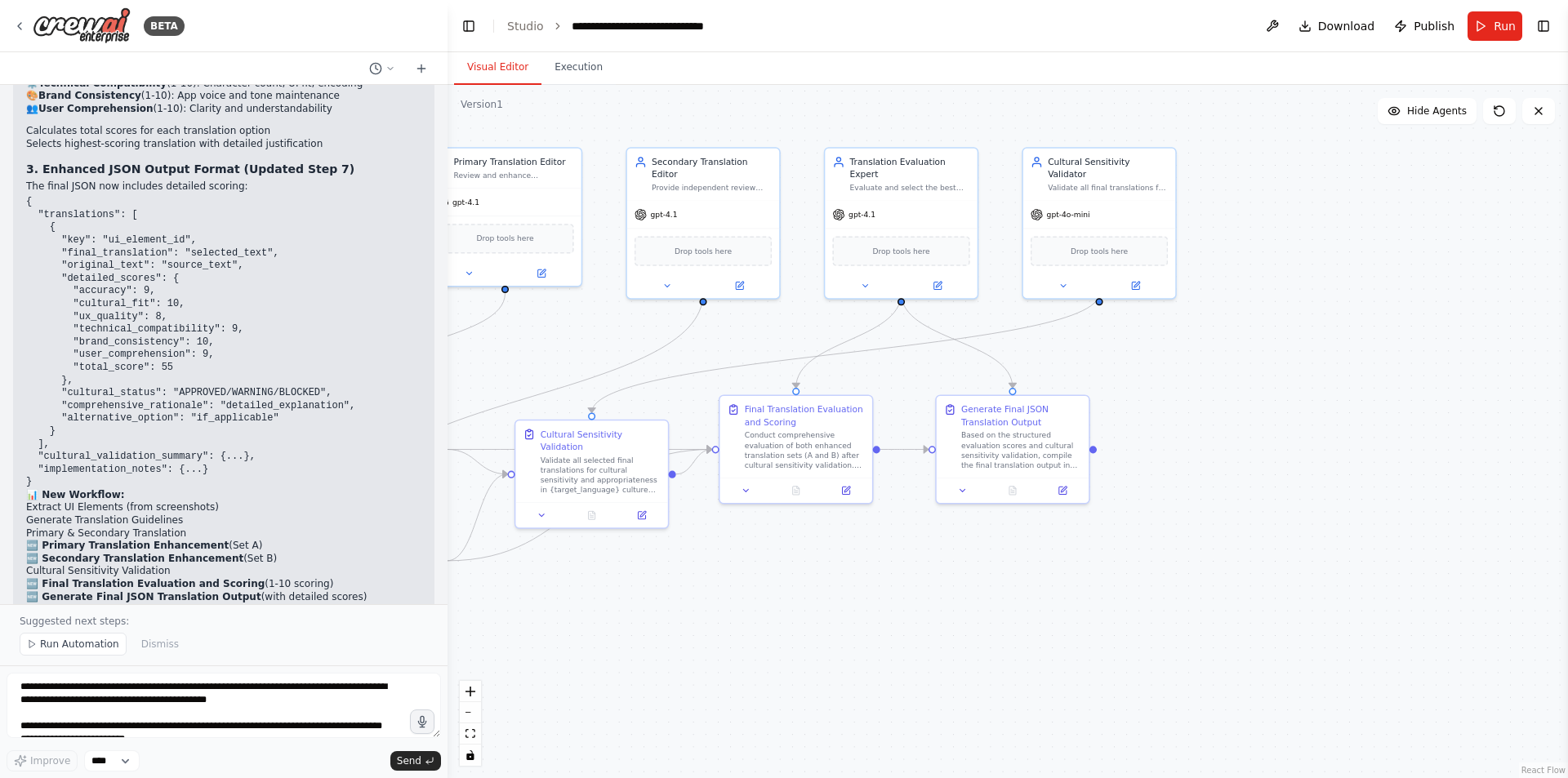
drag, startPoint x: 886, startPoint y: 569, endPoint x: 786, endPoint y: 696, distance: 161.6
click at [789, 701] on div ".deletable-edge-delete-btn { width: 20px; height: 20px; border: 0px solid #ffff…" at bounding box center [1008, 431] width 1121 height 693
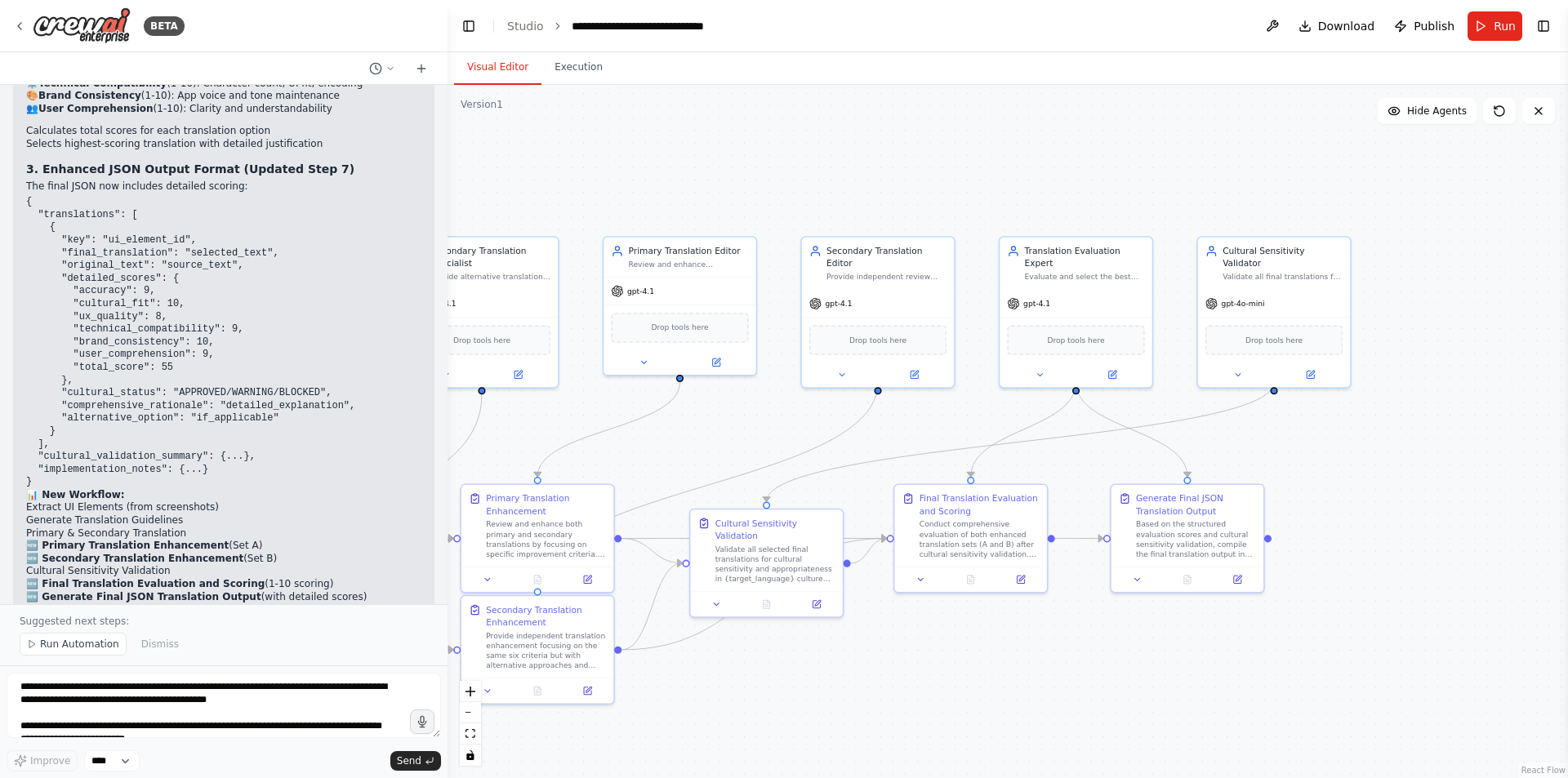
drag, startPoint x: 775, startPoint y: 666, endPoint x: 971, endPoint y: 748, distance: 212.5
click at [971, 748] on div ".deletable-edge-delete-btn { width: 20px; height: 20px; border: 0px solid #ffff…" at bounding box center [1008, 431] width 1121 height 693
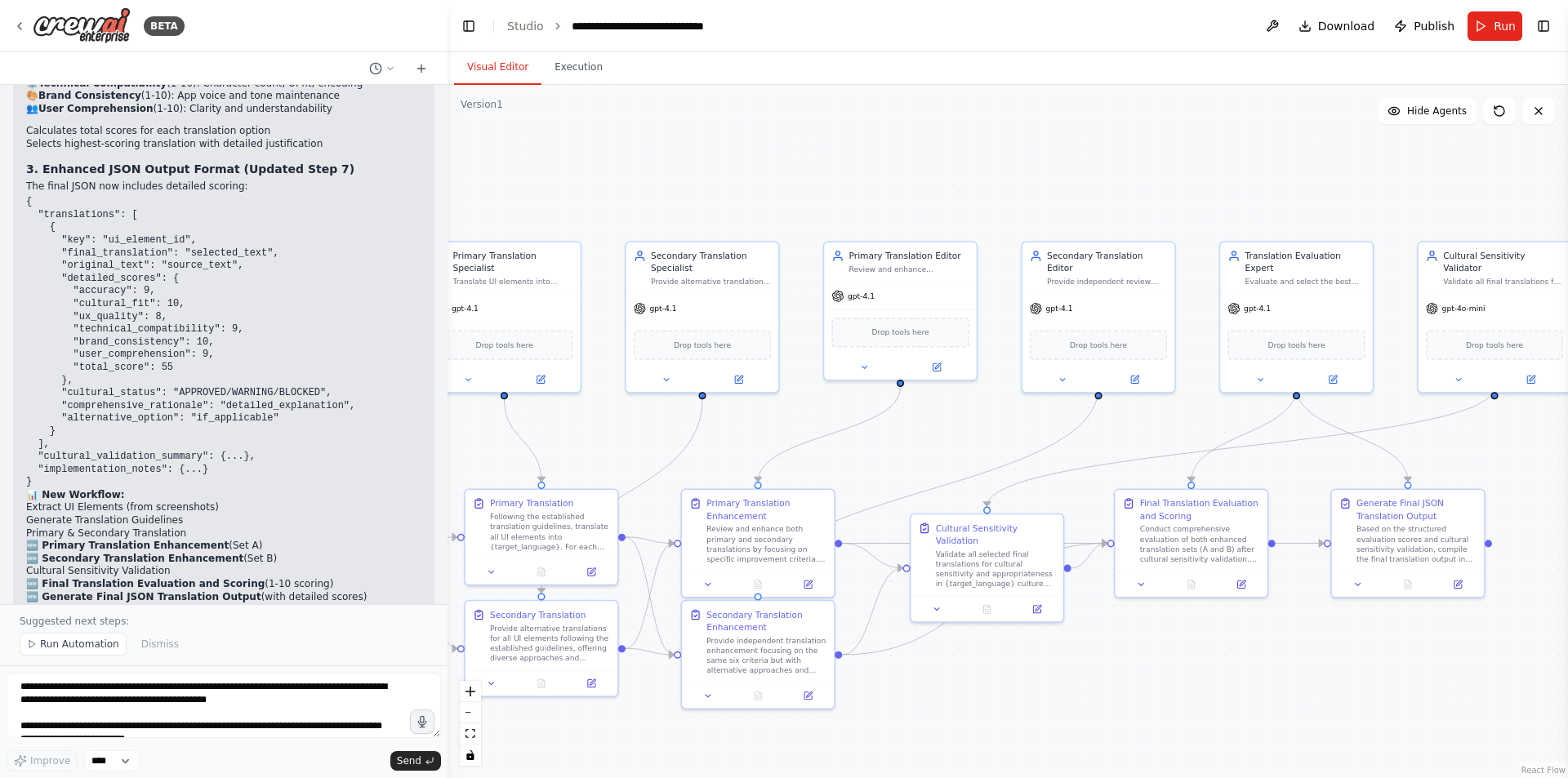
drag, startPoint x: 965, startPoint y: 710, endPoint x: 1159, endPoint y: 710, distance: 194.0
click at [1159, 710] on div ".deletable-edge-delete-btn { width: 20px; height: 20px; border: 0px solid #ffff…" at bounding box center [1008, 431] width 1121 height 693
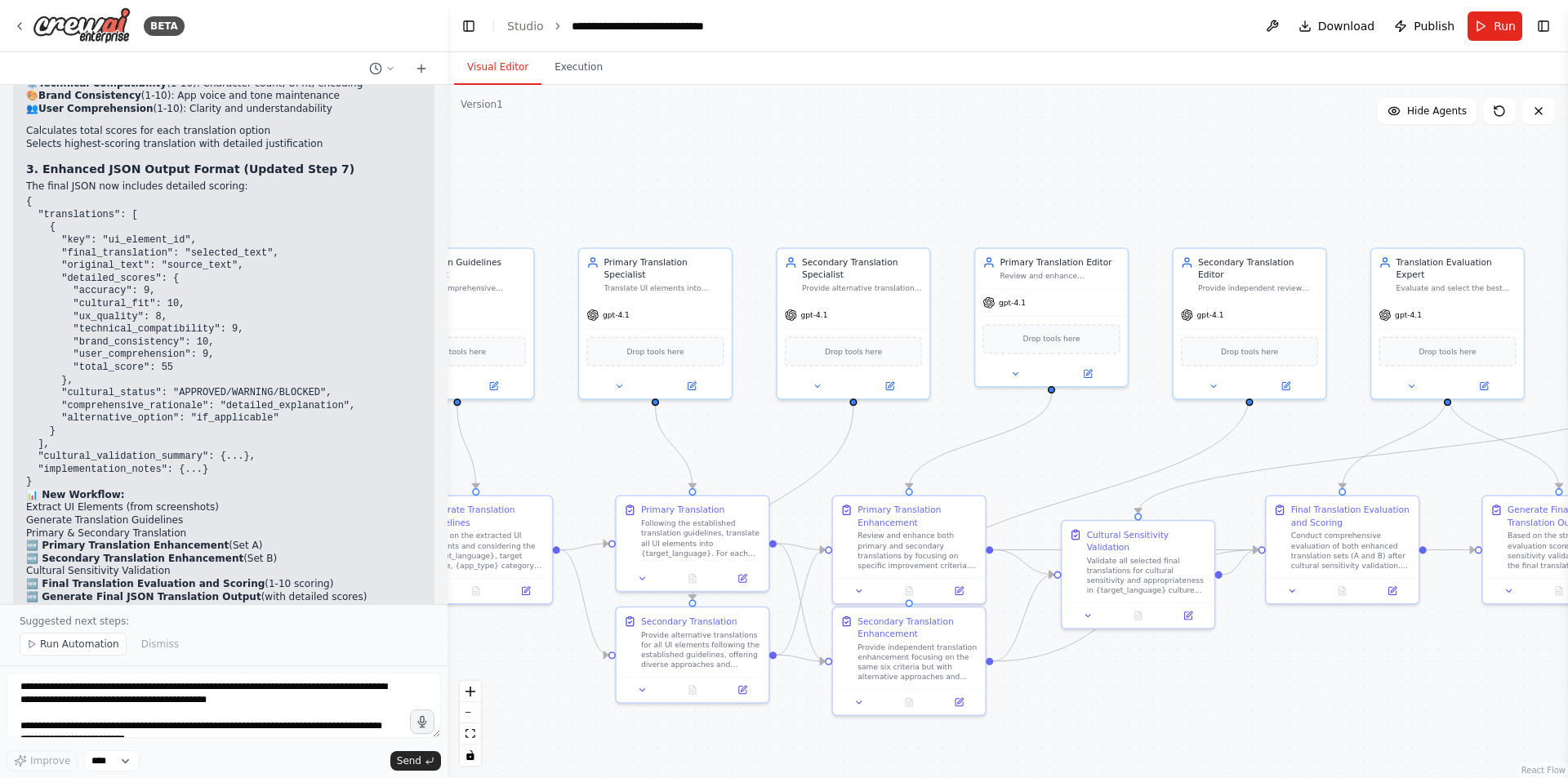
drag, startPoint x: 1103, startPoint y: 711, endPoint x: 1247, endPoint y: 717, distance: 144.1
click at [1247, 717] on div ".deletable-edge-delete-btn { width: 20px; height: 20px; border: 0px solid #ffff…" at bounding box center [1008, 431] width 1121 height 693
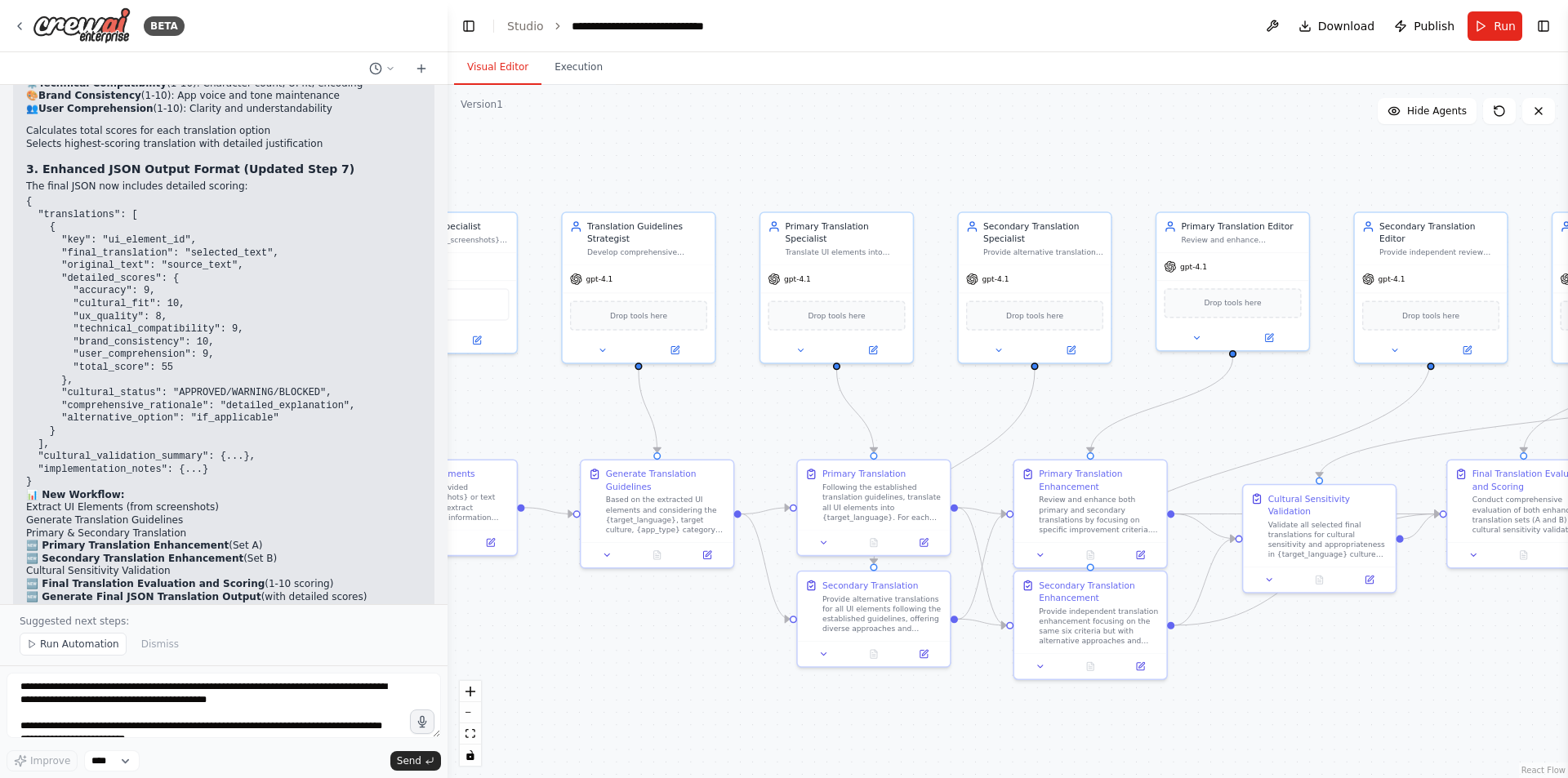
drag, startPoint x: 1201, startPoint y: 705, endPoint x: 1360, endPoint y: 669, distance: 163.0
click at [1360, 669] on div ".deletable-edge-delete-btn { width: 20px; height: 20px; border: 0px solid #ffff…" at bounding box center [1008, 431] width 1121 height 693
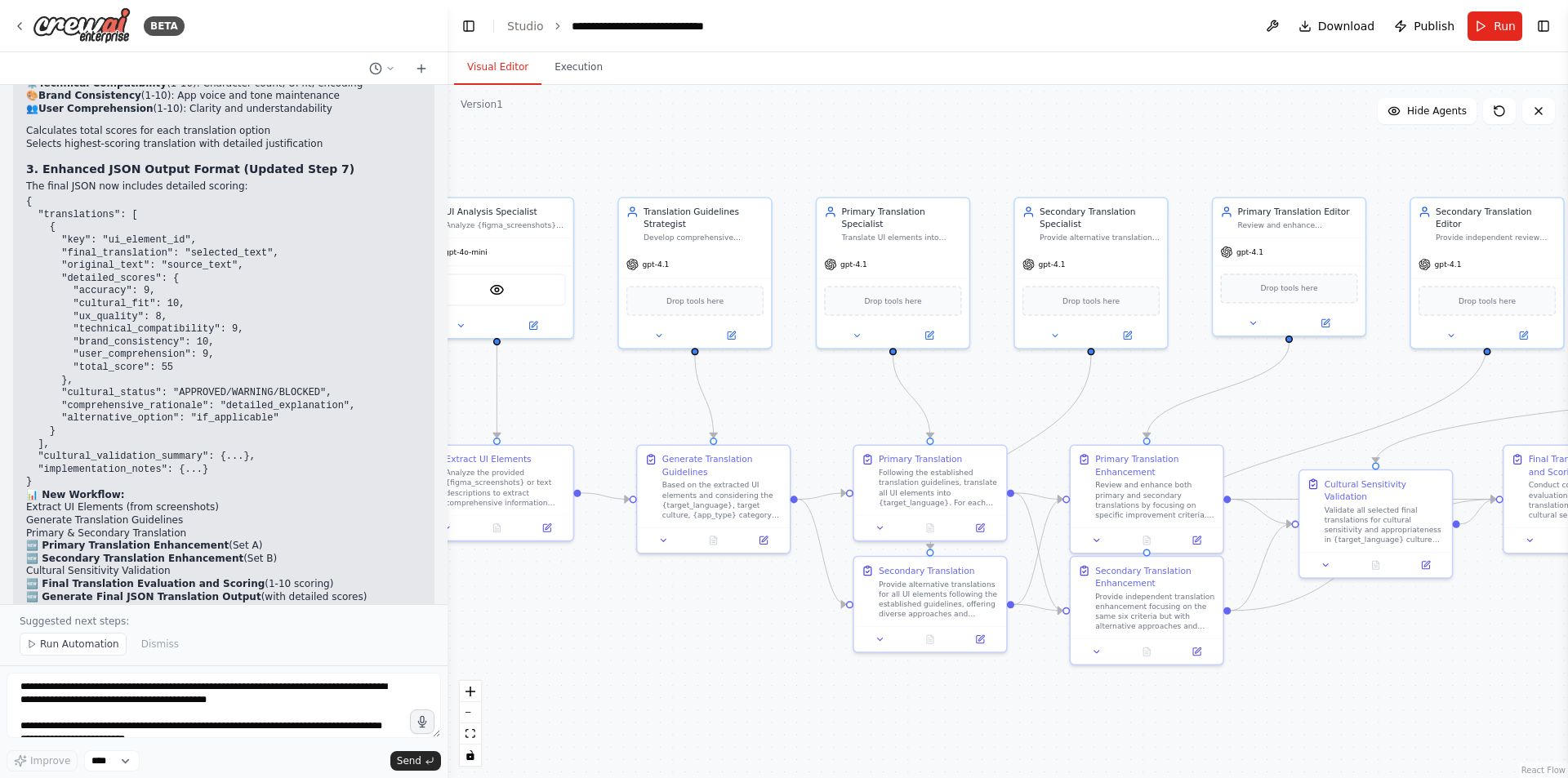
drag, startPoint x: 1294, startPoint y: 662, endPoint x: 1487, endPoint y: 608, distance: 200.4
click at [1487, 608] on div ".deletable-edge-delete-btn { width: 20px; height: 20px; border: 0px solid #ffff…" at bounding box center [1008, 431] width 1121 height 693
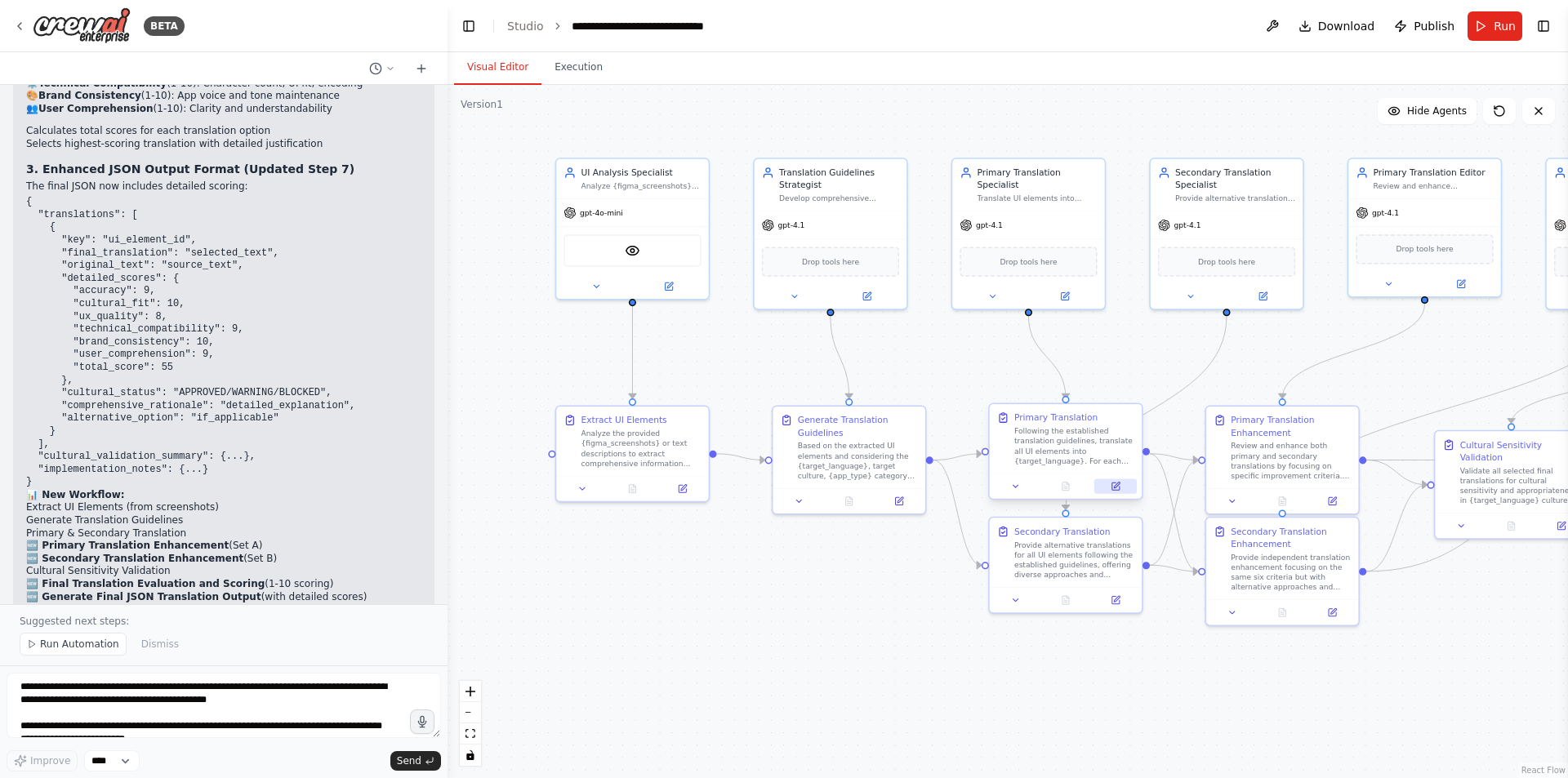
click at [1124, 486] on button at bounding box center [1116, 486] width 43 height 15
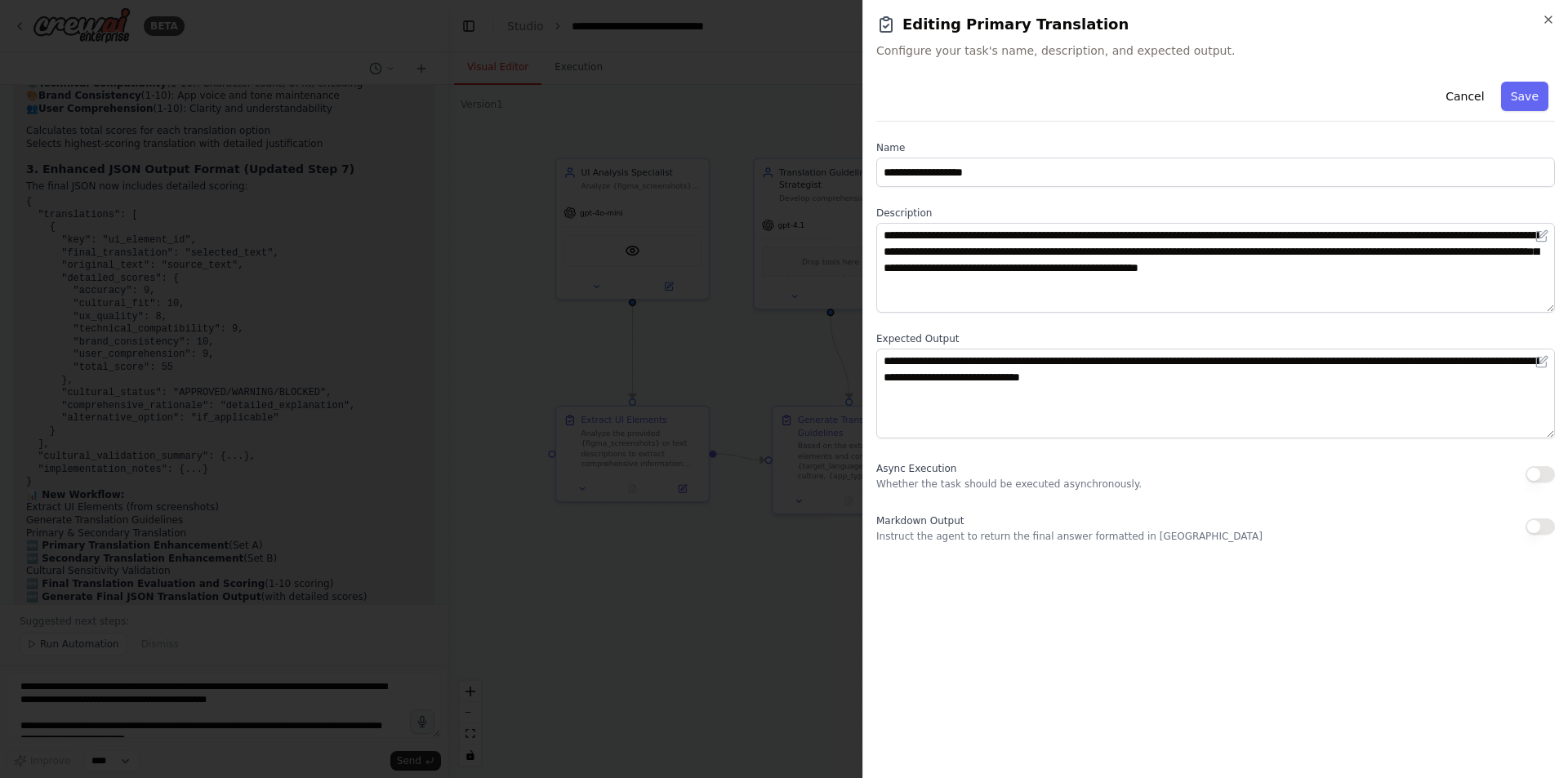
click at [553, 617] on div at bounding box center [784, 389] width 1568 height 778
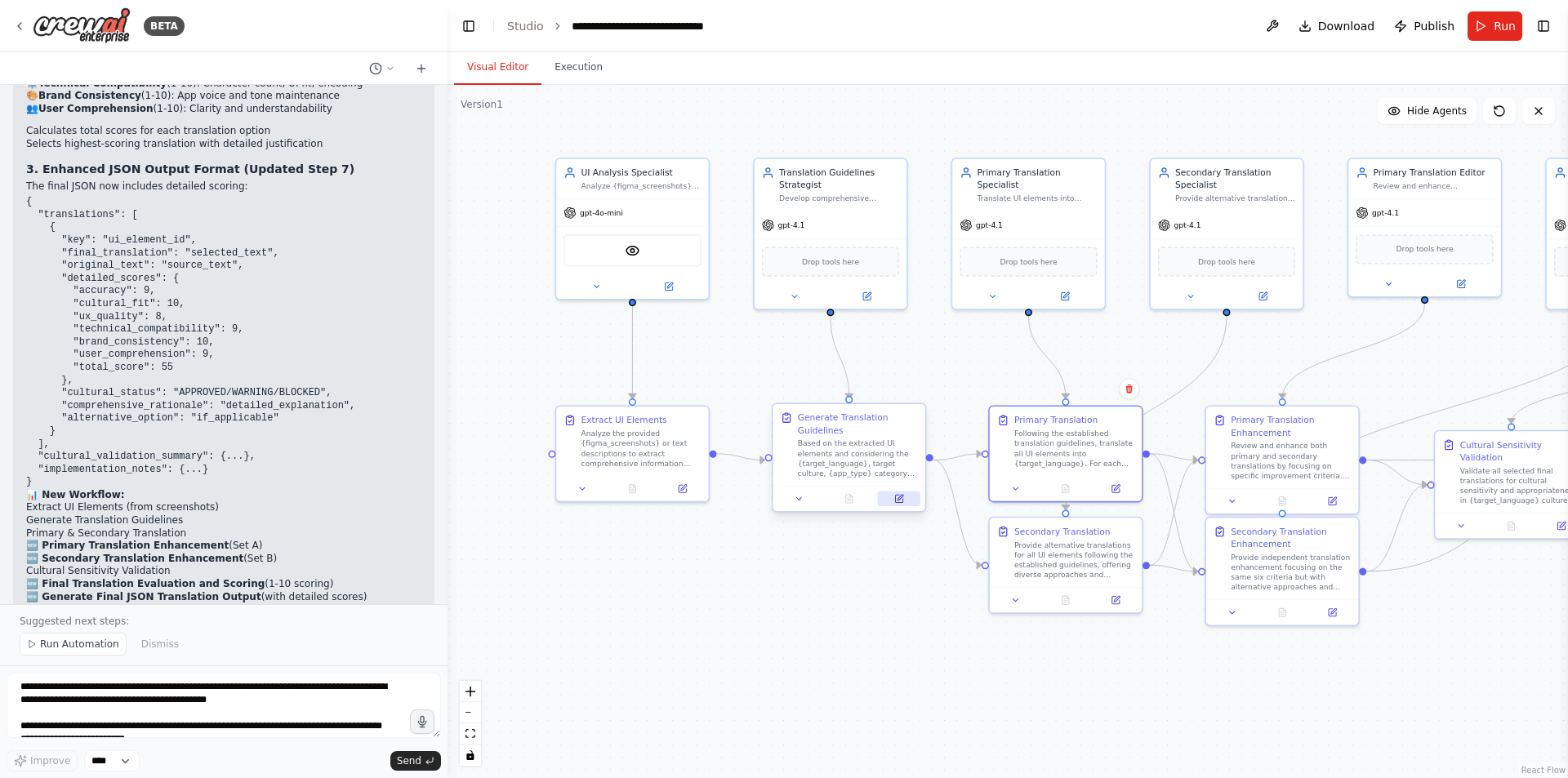
click at [894, 500] on icon at bounding box center [899, 499] width 10 height 10
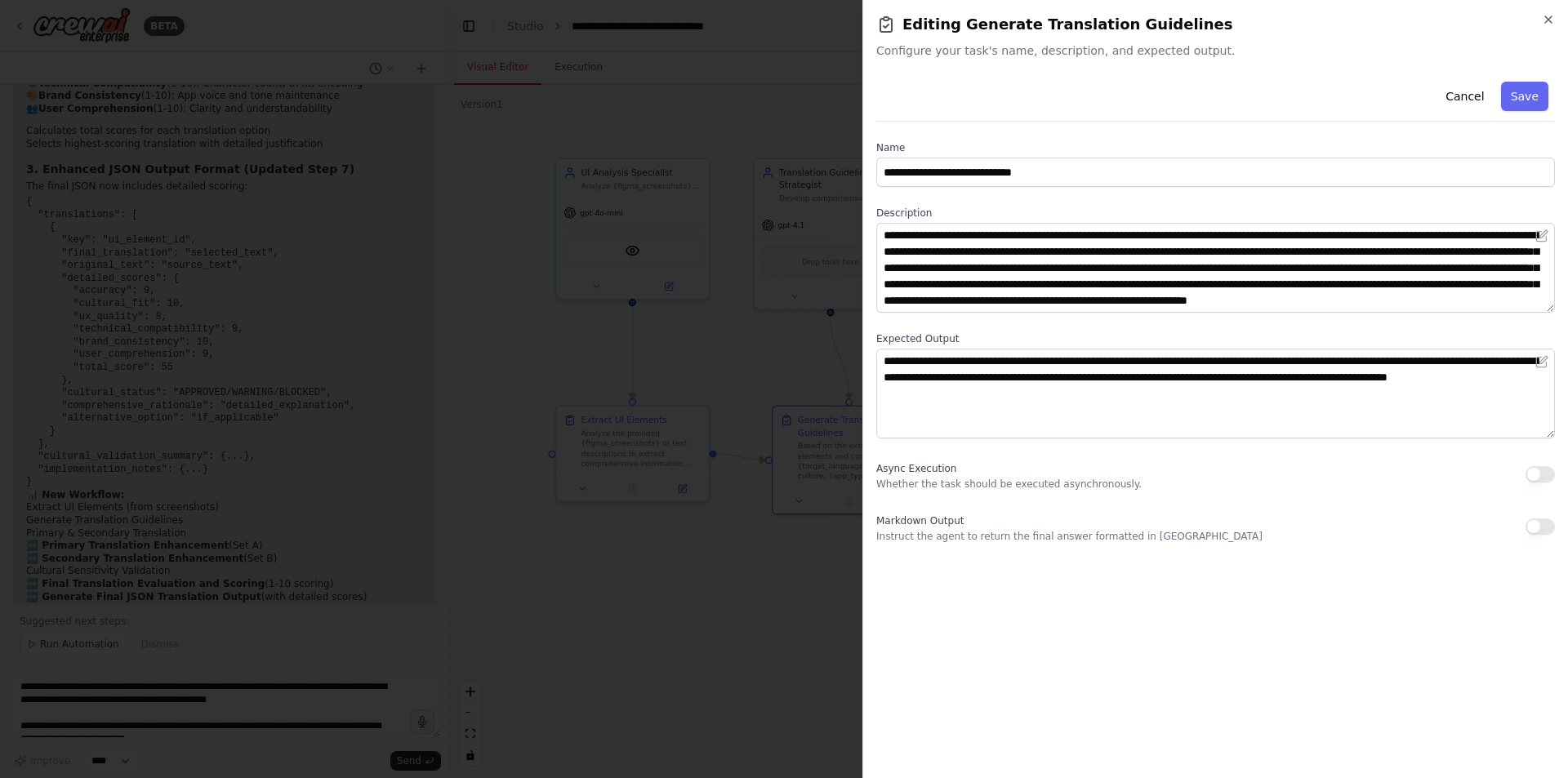
scroll to position [33, 0]
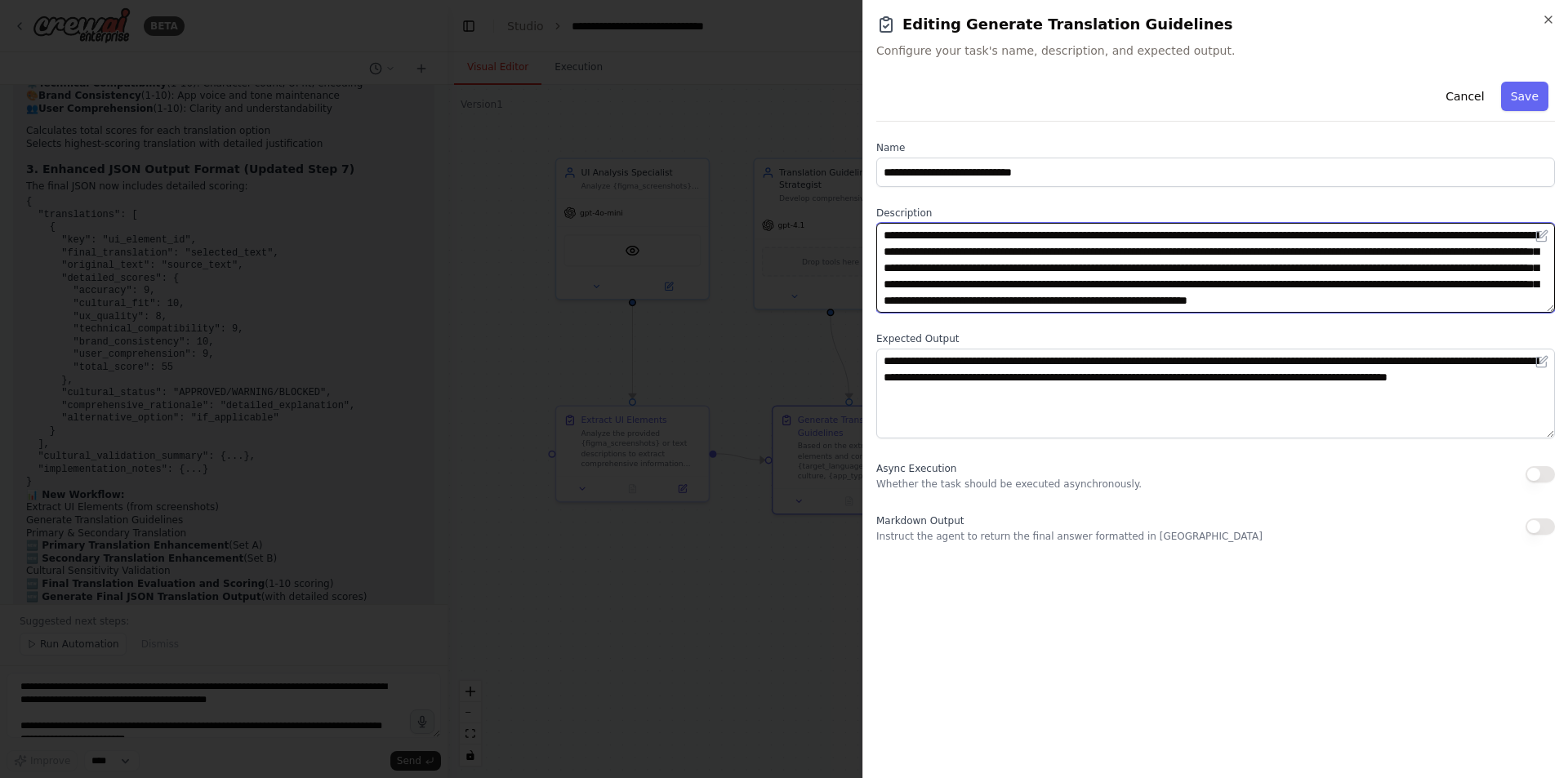
click at [1199, 302] on textarea "**********" at bounding box center [1215, 267] width 679 height 90
click at [1424, 266] on textarea "**********" at bounding box center [1215, 267] width 679 height 90
click at [1490, 266] on textarea "**********" at bounding box center [1215, 267] width 679 height 90
click at [1450, 266] on textarea "**********" at bounding box center [1215, 267] width 679 height 90
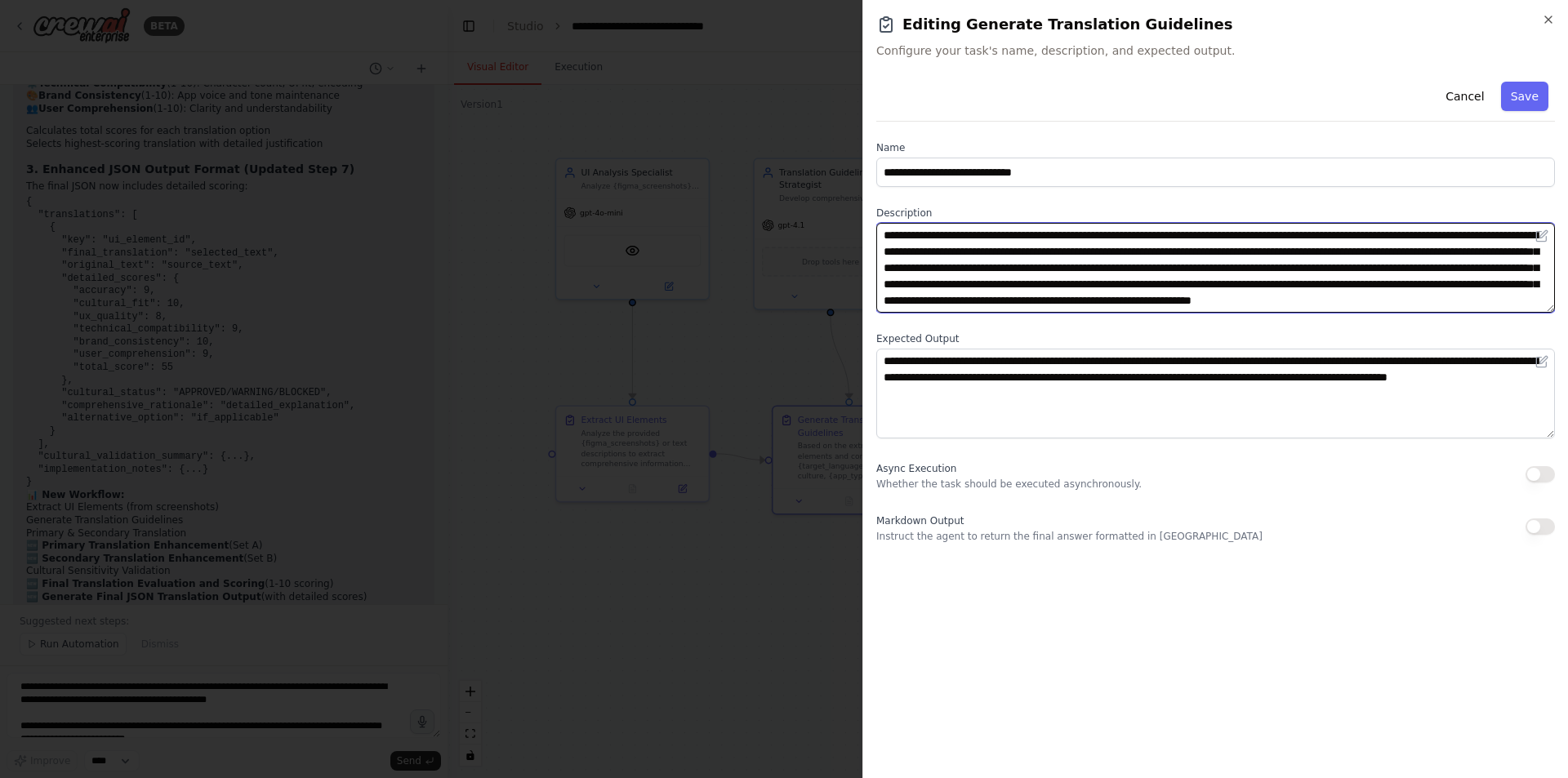
click at [1445, 269] on textarea "**********" at bounding box center [1215, 267] width 679 height 90
type textarea "**********"
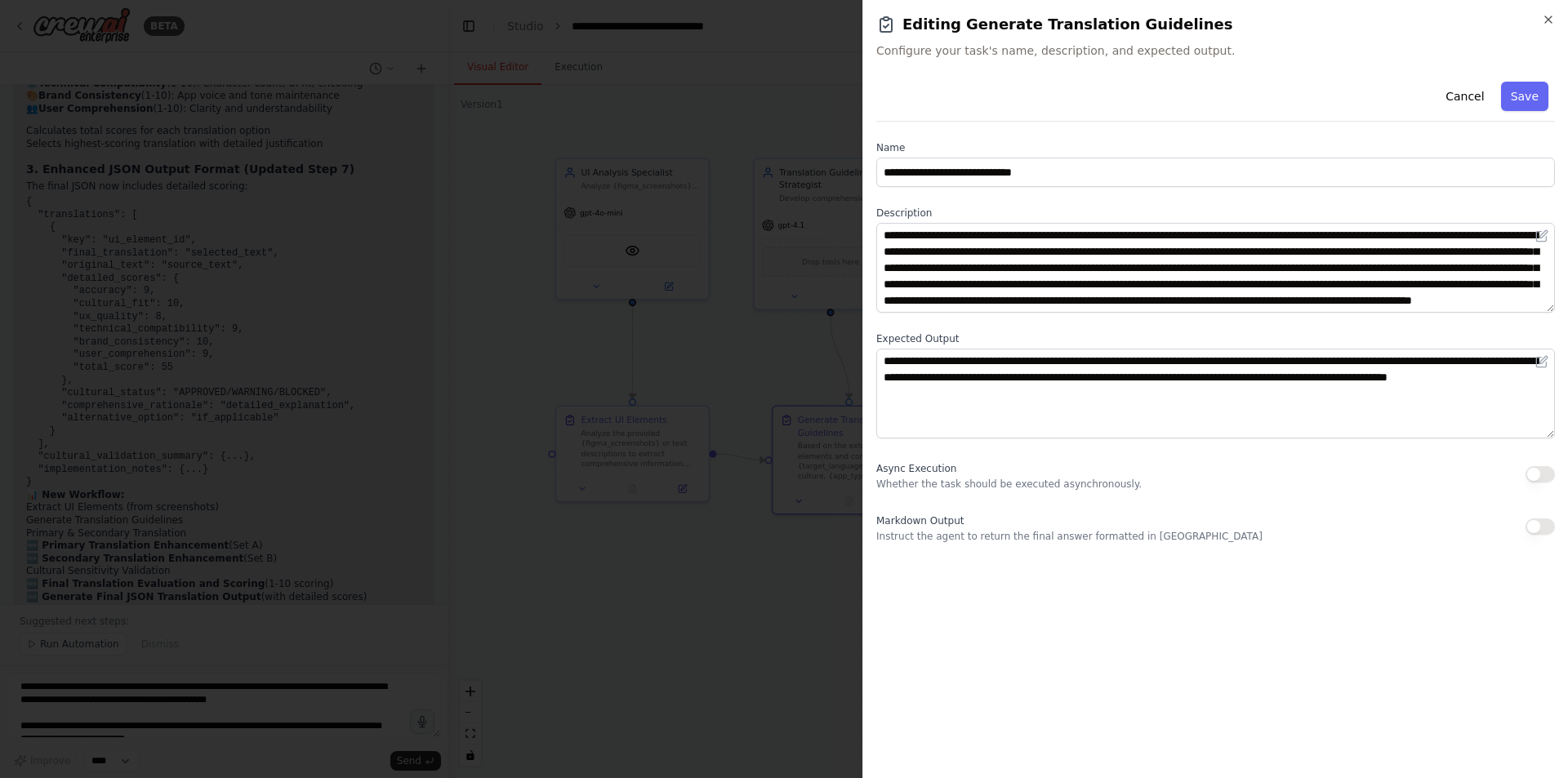
click at [1523, 100] on button "Save" at bounding box center [1525, 96] width 48 height 30
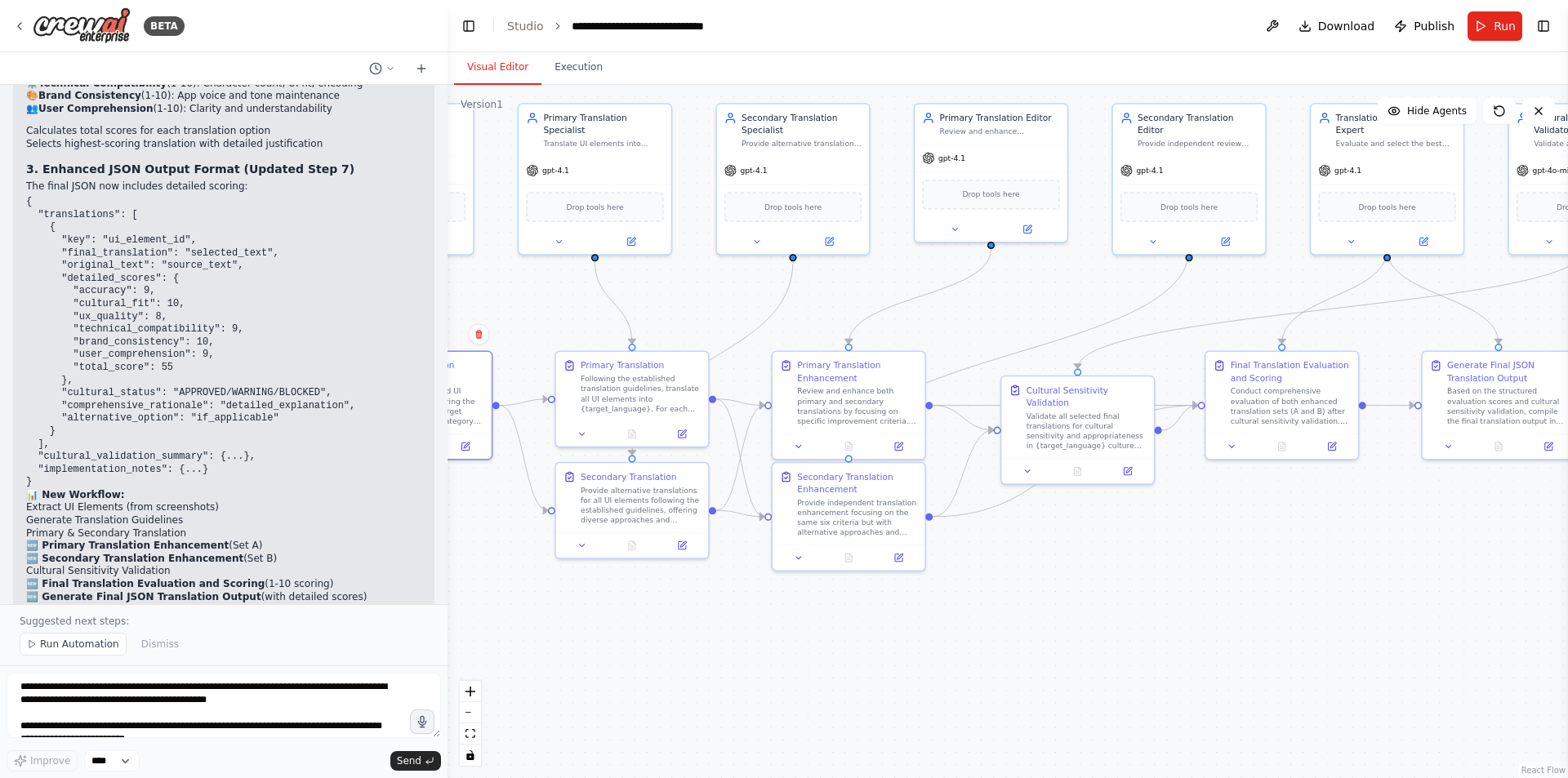
drag, startPoint x: 1023, startPoint y: 697, endPoint x: 267, endPoint y: 596, distance: 762.7
click at [261, 601] on div "BETA Hello! I'm the CrewAI assistant. What kind of automation do you want to bu…" at bounding box center [784, 389] width 1568 height 778
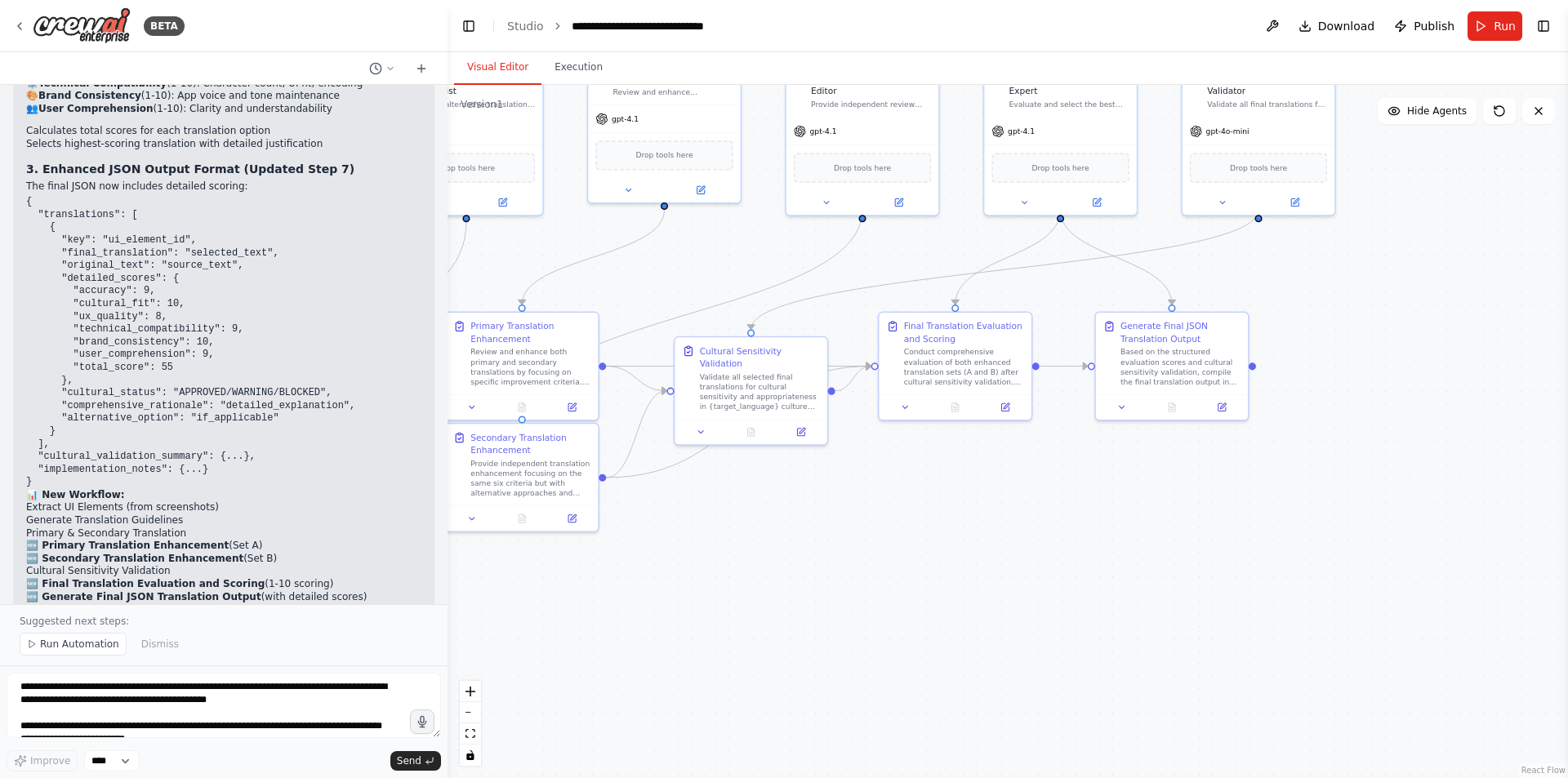
drag, startPoint x: 1143, startPoint y: 536, endPoint x: 1302, endPoint y: 705, distance: 232.0
click at [1273, 711] on div ".deletable-edge-delete-btn { width: 20px; height: 20px; border: 0px solid #ffff…" at bounding box center [1008, 431] width 1121 height 693
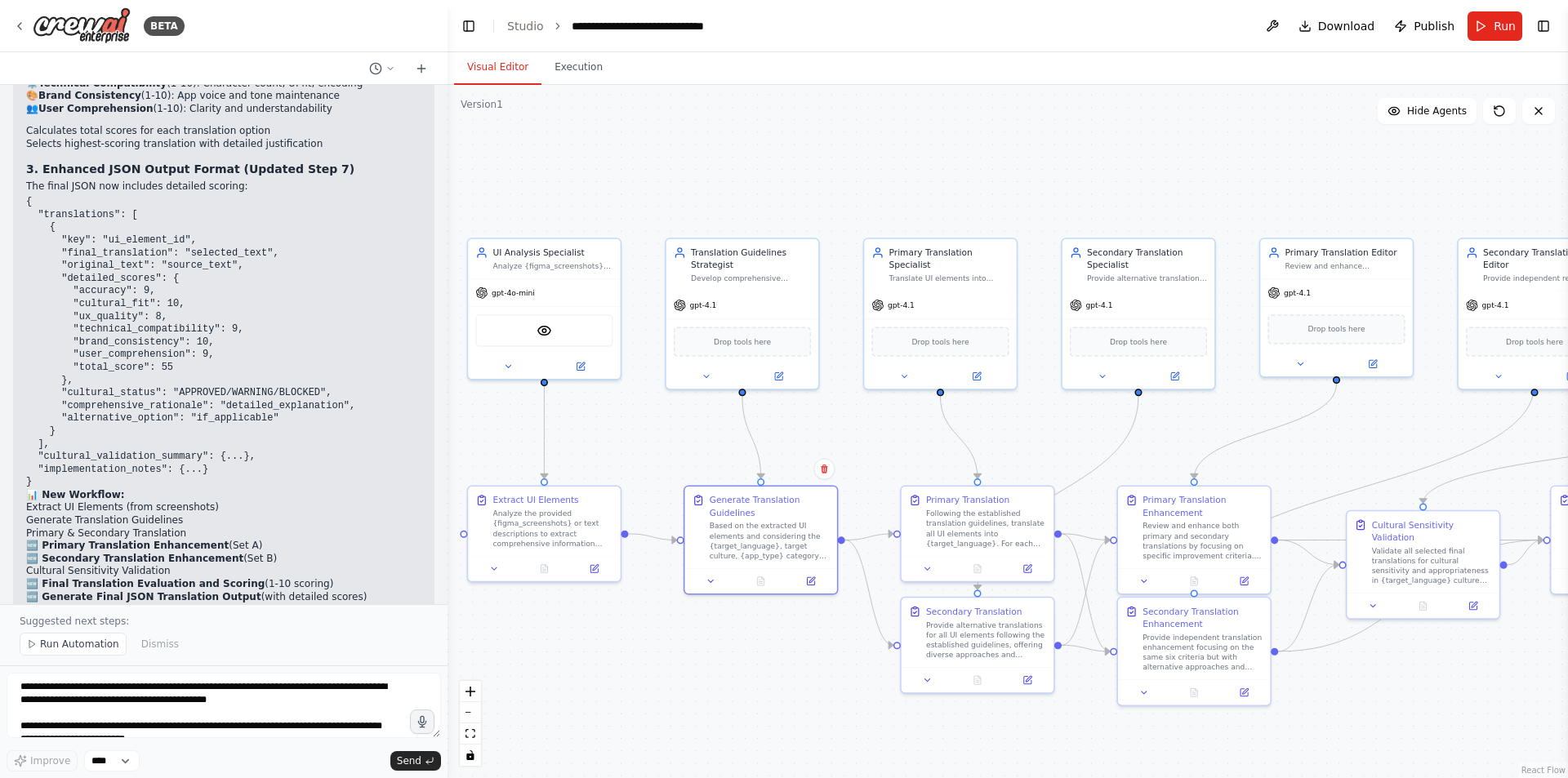
drag, startPoint x: 749, startPoint y: 177, endPoint x: 1312, endPoint y: 173, distance: 563.0
click at [1312, 173] on div ".deletable-edge-delete-btn { width: 20px; height: 20px; border: 0px solid #ffff…" at bounding box center [1008, 431] width 1121 height 693
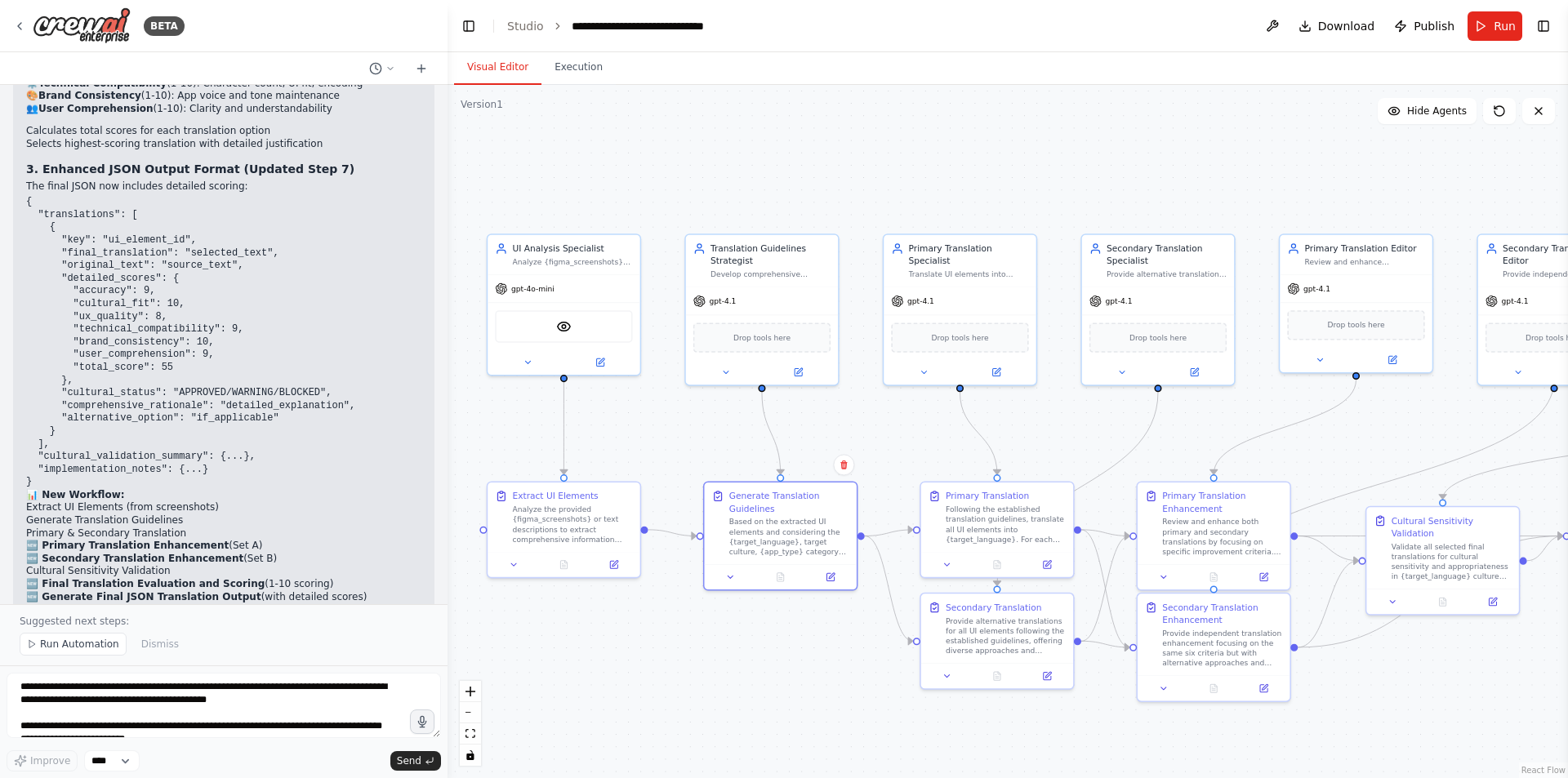
click at [812, 706] on div ".deletable-edge-delete-btn { width: 20px; height: 20px; border: 0px solid #ffff…" at bounding box center [1008, 431] width 1121 height 693
drag, startPoint x: 704, startPoint y: 701, endPoint x: 601, endPoint y: 674, distance: 106.5
click at [601, 674] on div ".deletable-edge-delete-btn { width: 20px; height: 20px; border: 0px solid #ffff…" at bounding box center [1008, 431] width 1121 height 693
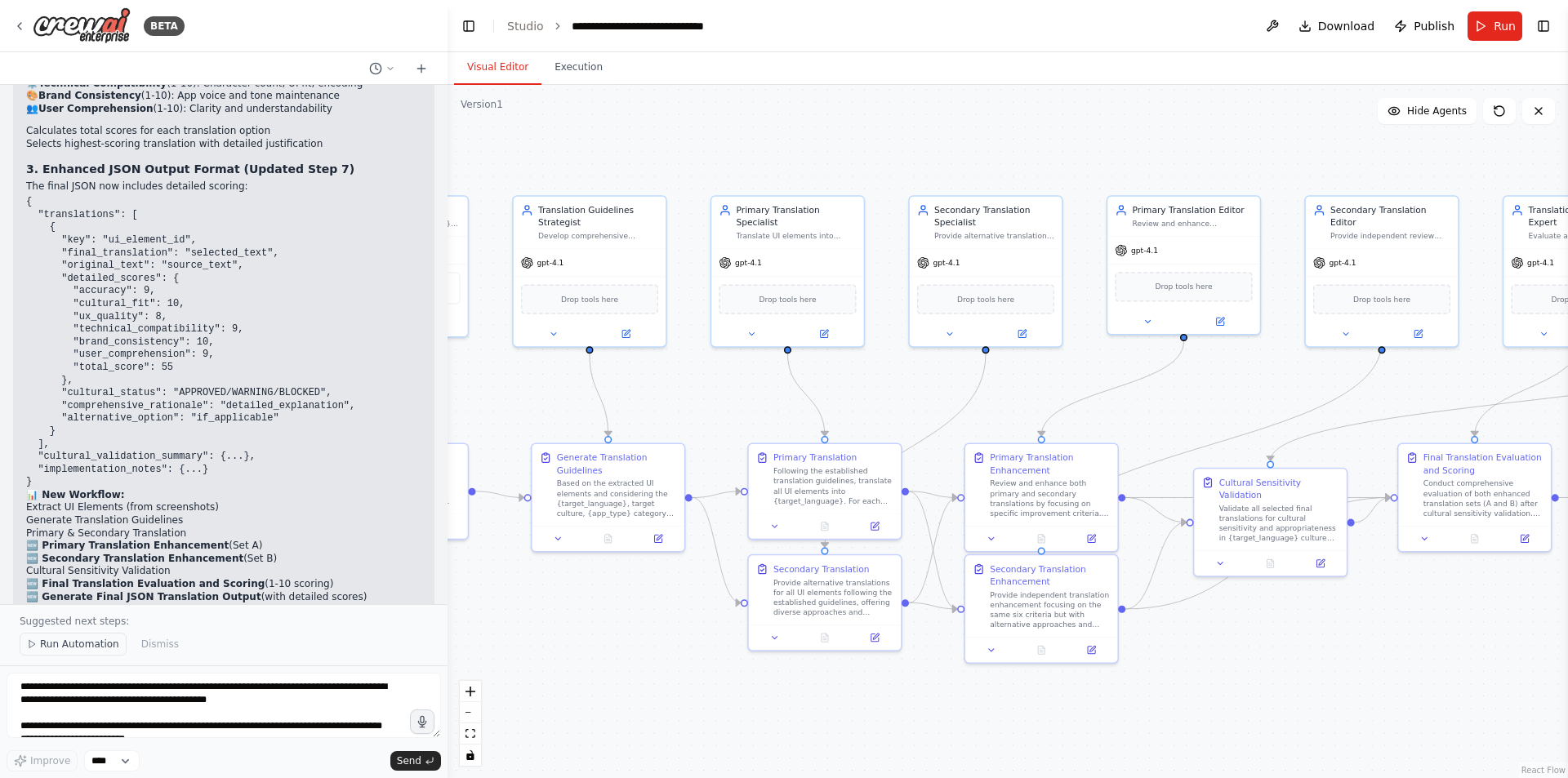
click at [69, 642] on span "Run Automation" at bounding box center [80, 644] width 79 height 13
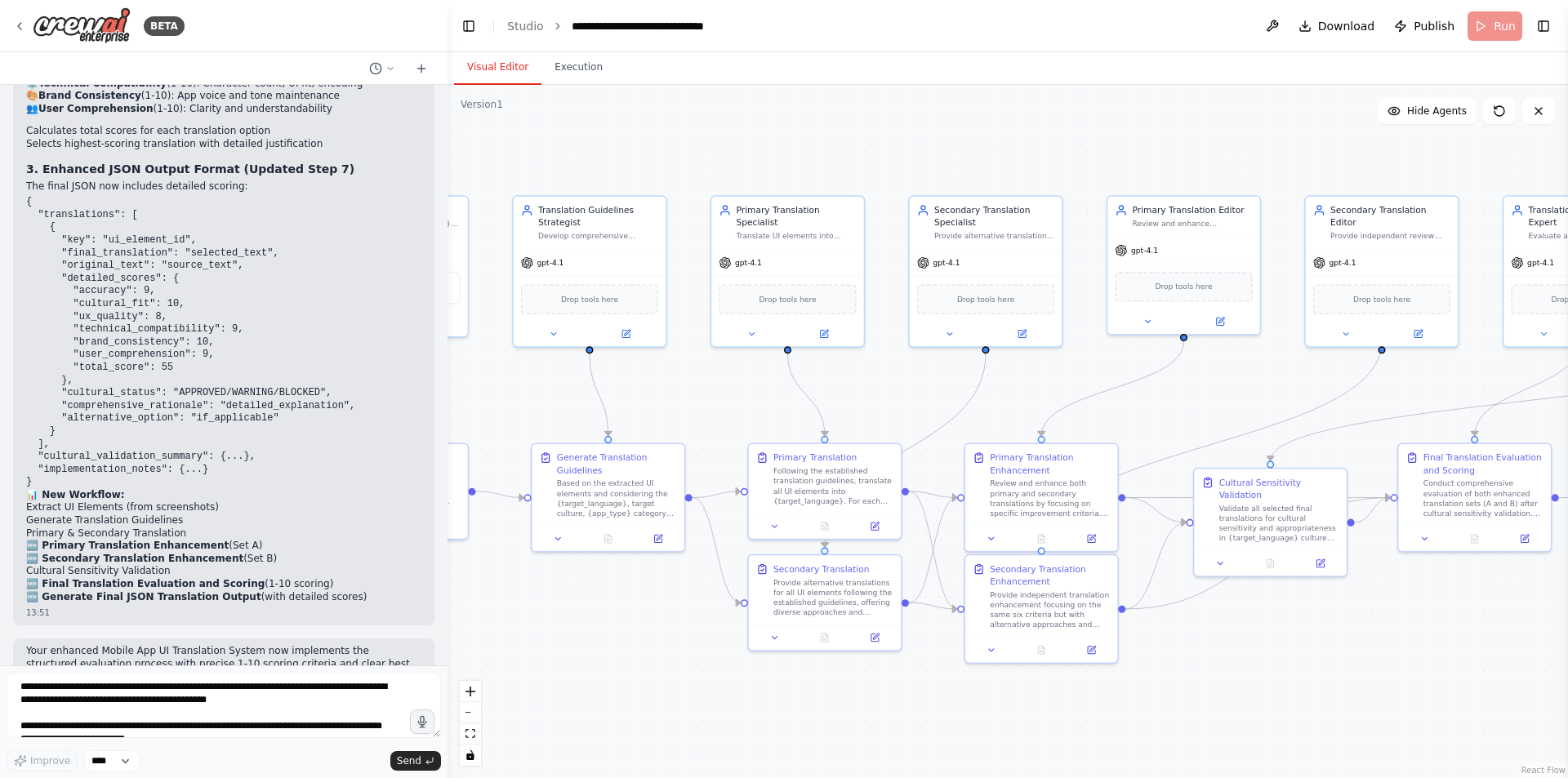
scroll to position [7847, 0]
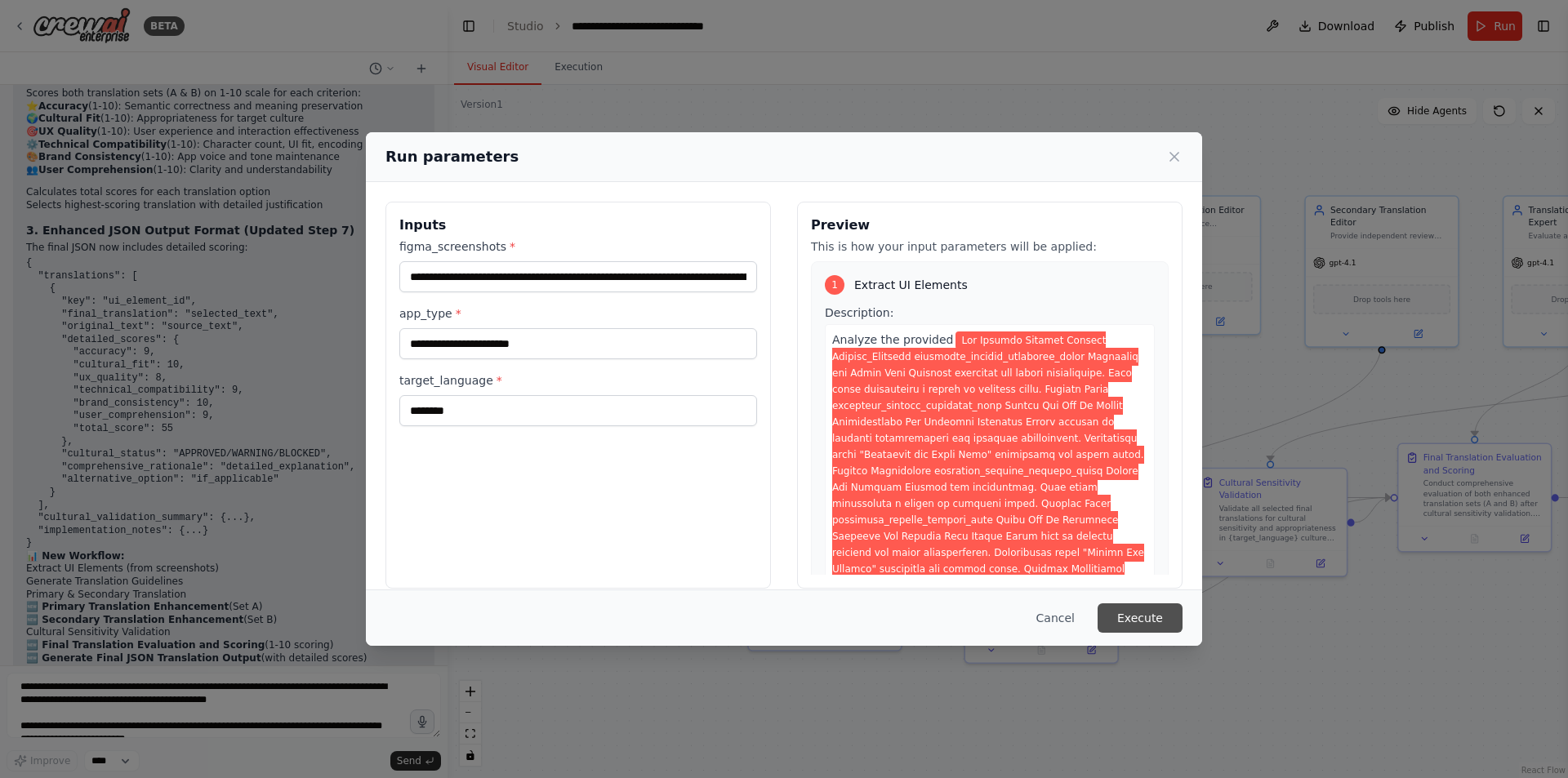
click at [1154, 608] on button "Execute" at bounding box center [1140, 618] width 85 height 30
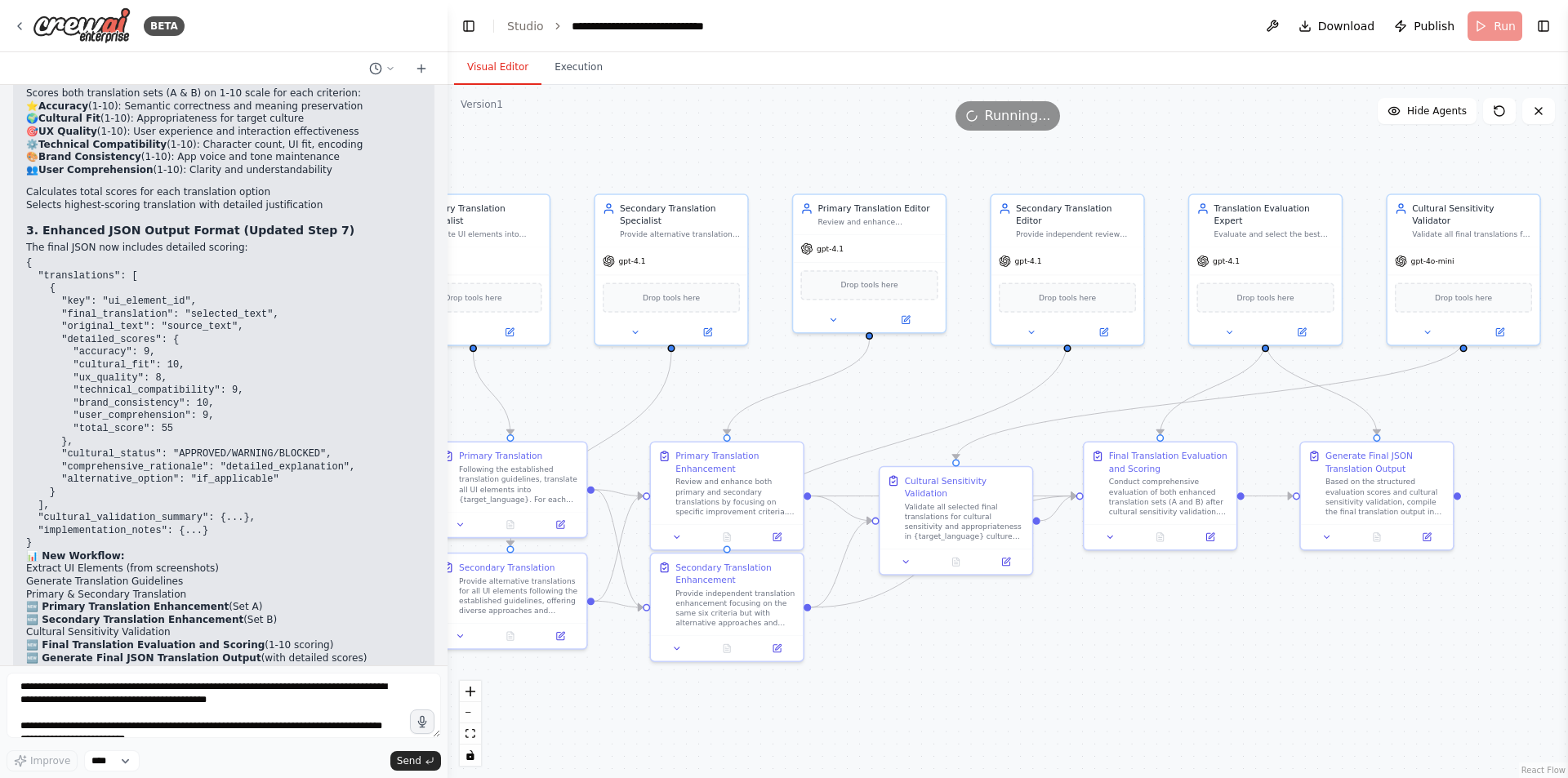
drag, startPoint x: 1253, startPoint y: 703, endPoint x: 892, endPoint y: 700, distance: 361.0
click at [893, 701] on div ".deletable-edge-delete-btn { width: 20px; height: 20px; border: 0px solid #ffff…" at bounding box center [1008, 431] width 1121 height 693
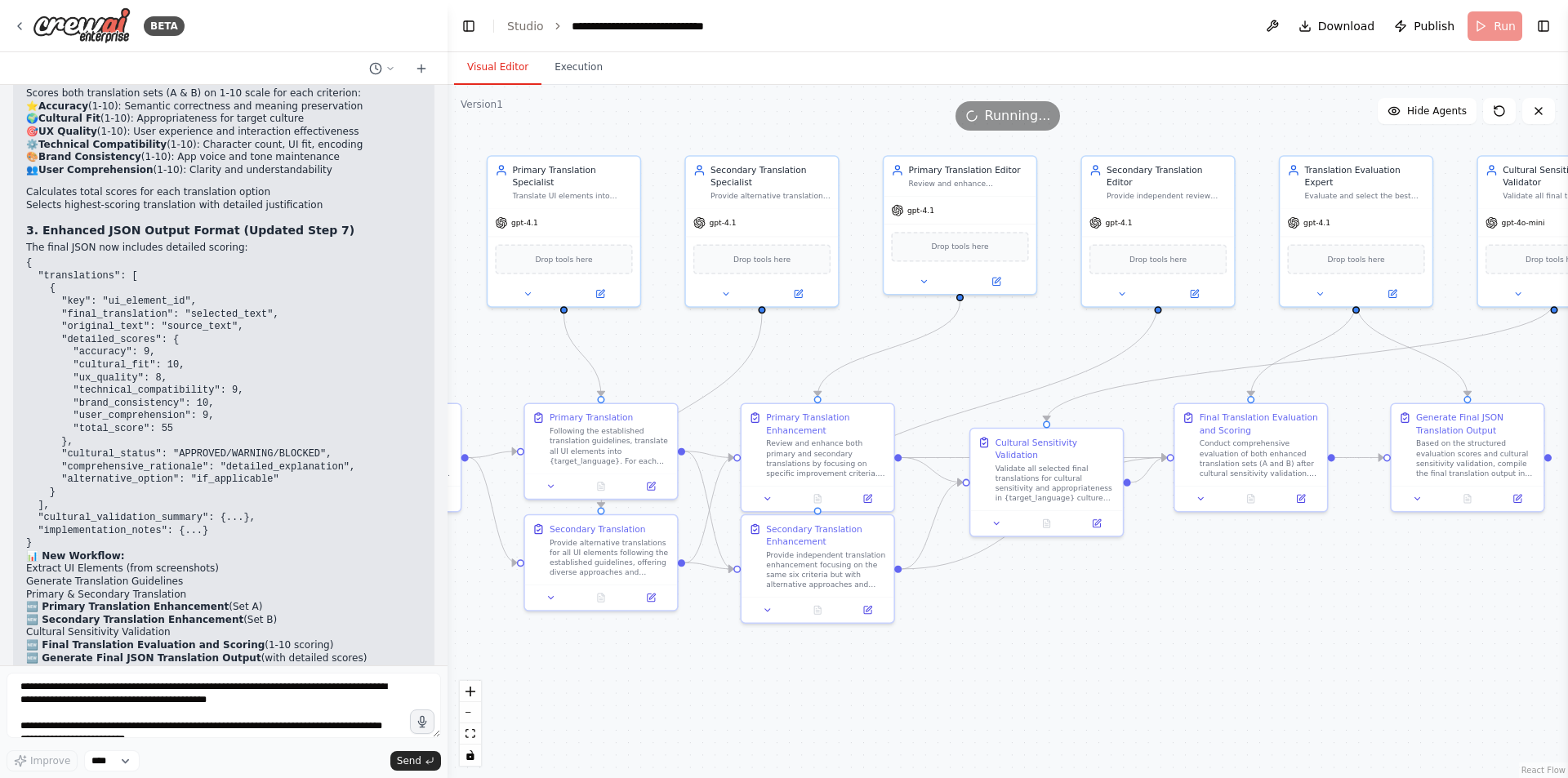
drag, startPoint x: 833, startPoint y: 706, endPoint x: 1346, endPoint y: 642, distance: 517.0
click at [1346, 642] on div ".deletable-edge-delete-btn { width: 20px; height: 20px; border: 0px solid #ffff…" at bounding box center [1008, 431] width 1121 height 693
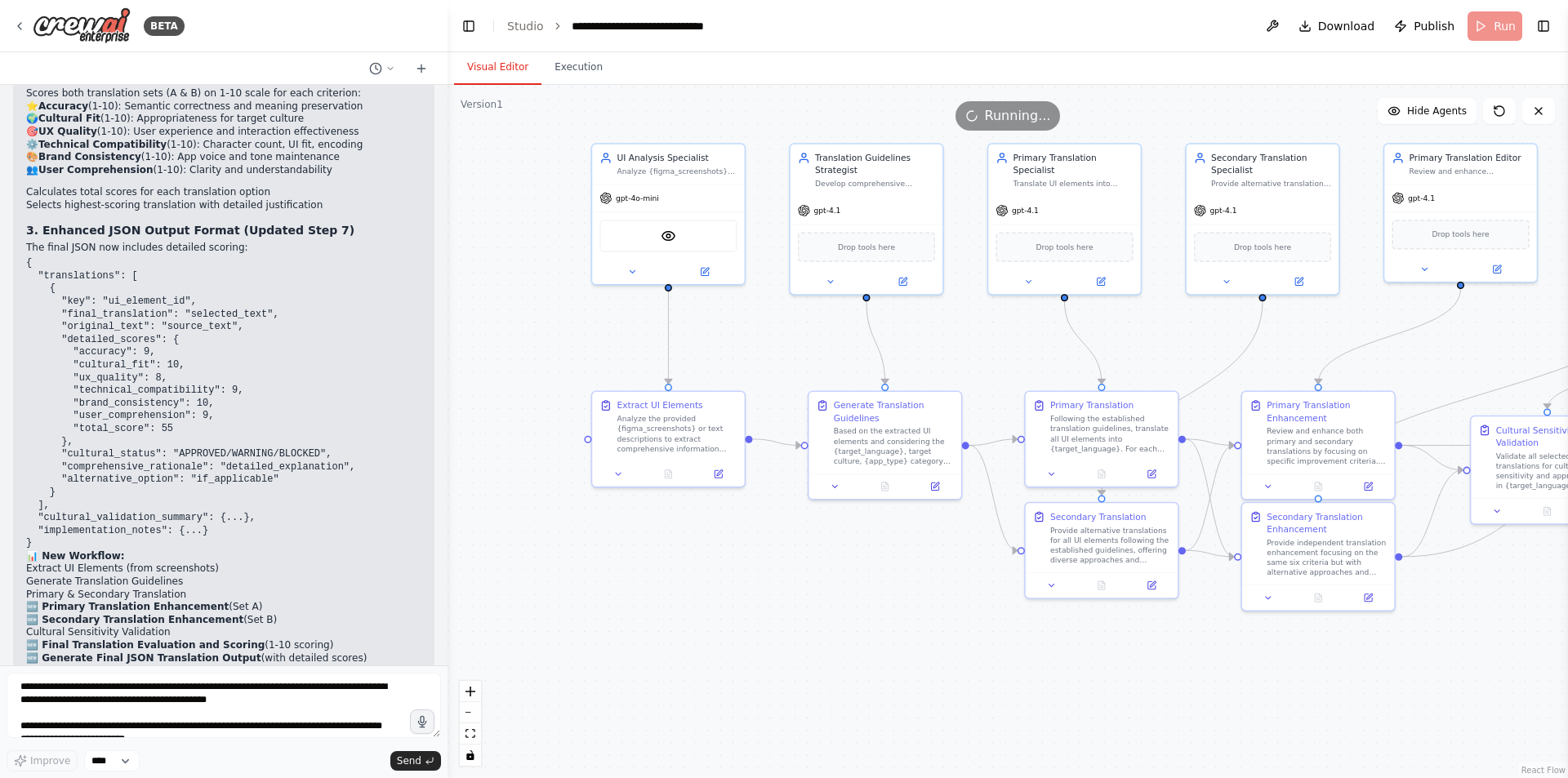
drag, startPoint x: 944, startPoint y: 670, endPoint x: 1068, endPoint y: 684, distance: 124.8
click at [1068, 684] on div ".deletable-edge-delete-btn { width: 20px; height: 20px; border: 0px solid #ffff…" at bounding box center [1008, 431] width 1121 height 693
drag, startPoint x: 898, startPoint y: 106, endPoint x: 651, endPoint y: 177, distance: 257.0
click at [652, 176] on div "Version 1 Show Tools Hide Agents .deletable-edge-delete-btn { width: 20px; heig…" at bounding box center [1008, 431] width 1121 height 693
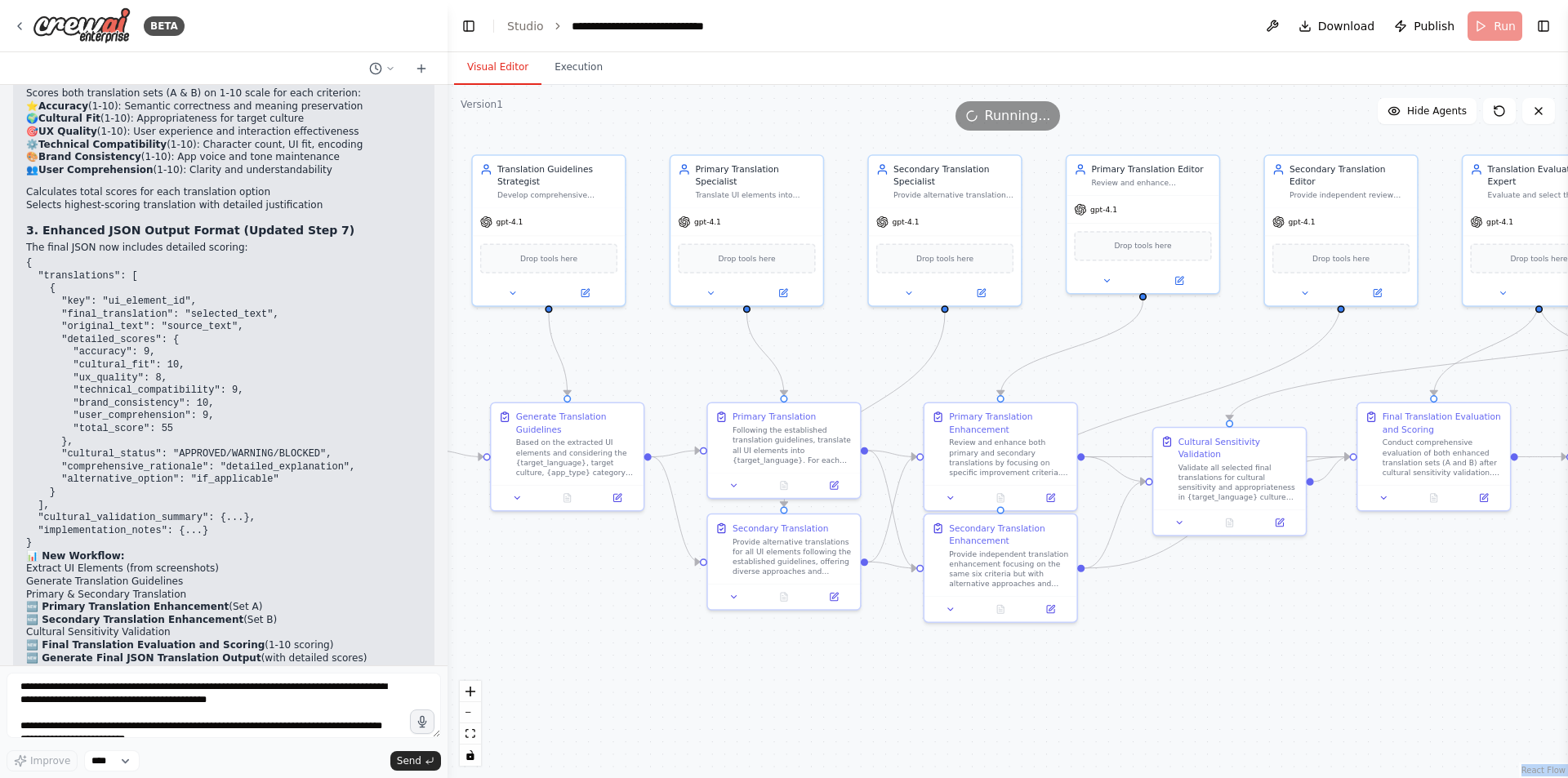
drag, startPoint x: 814, startPoint y: 606, endPoint x: 598, endPoint y: 615, distance: 216.2
click at [598, 615] on div ".deletable-edge-delete-btn { width: 20px; height: 20px; border: 0px solid #ffff…" at bounding box center [1008, 431] width 1121 height 693
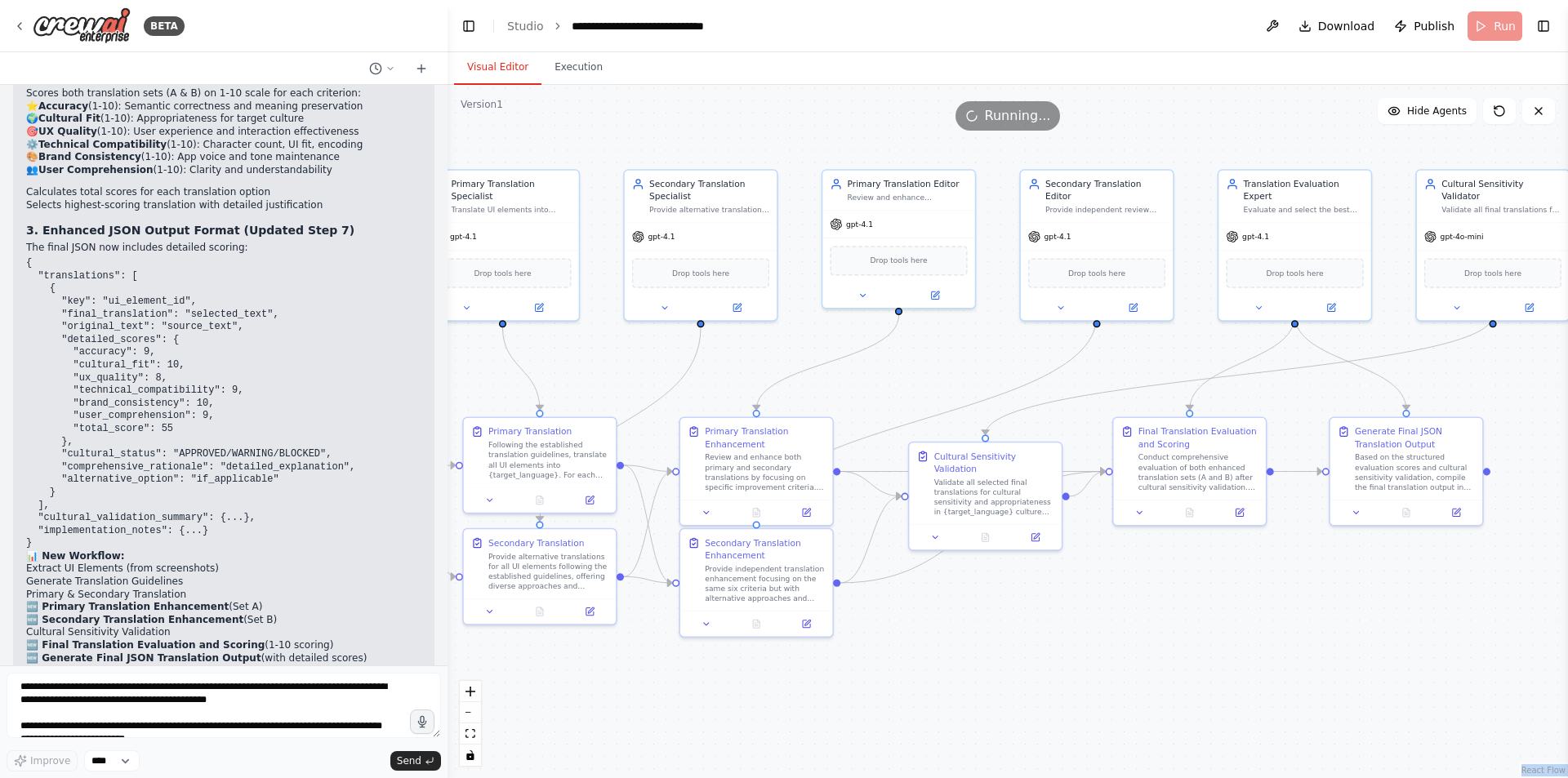
drag, startPoint x: 1037, startPoint y: 664, endPoint x: 885, endPoint y: 667, distance: 152.0
click at [823, 671] on div ".deletable-edge-delete-btn { width: 20px; height: 20px; border: 0px solid #ffff…" at bounding box center [1008, 431] width 1121 height 693
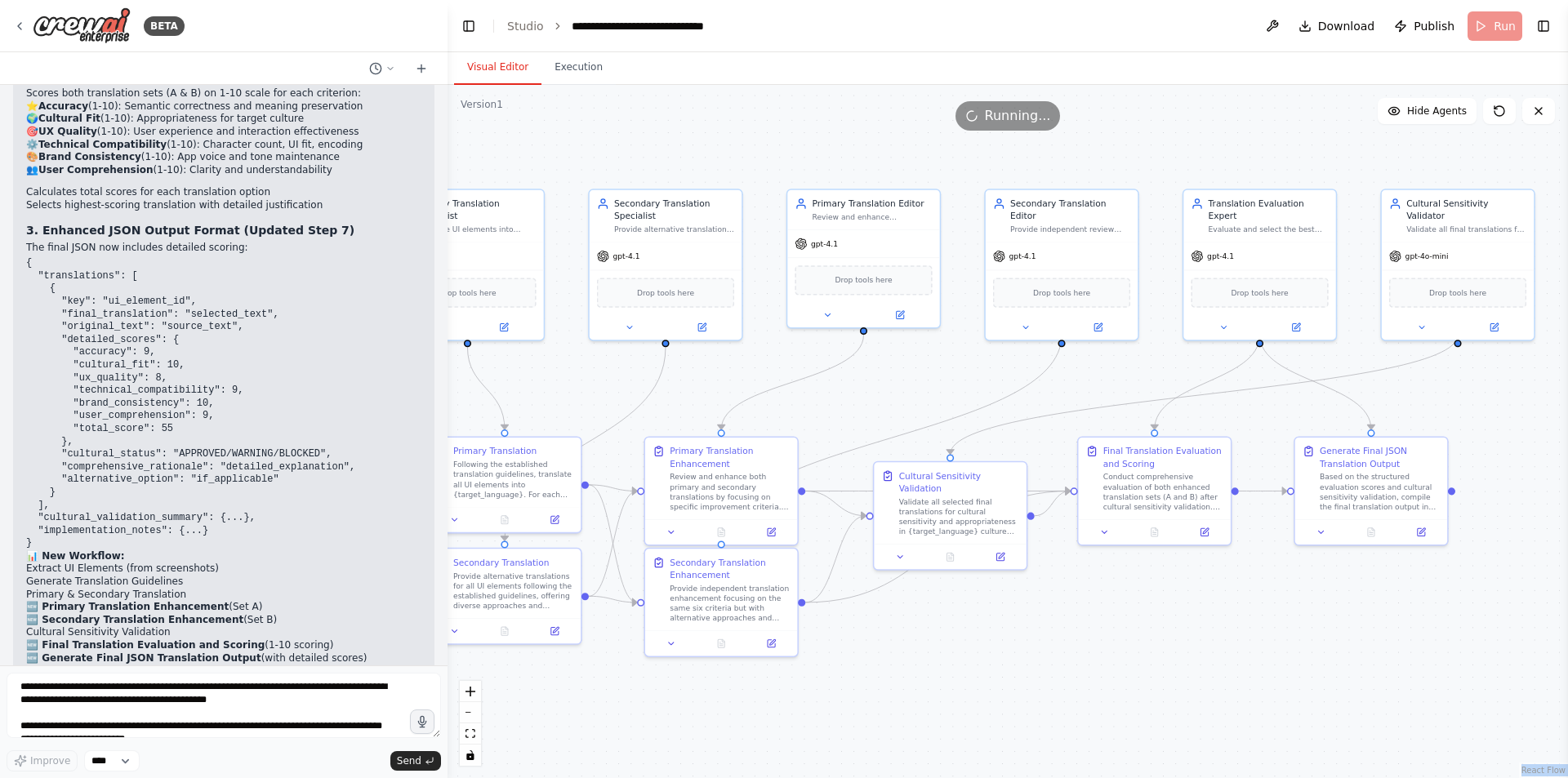
drag, startPoint x: 1144, startPoint y: 648, endPoint x: 1110, endPoint y: 668, distance: 39.4
click at [1110, 668] on div ".deletable-edge-delete-btn { width: 20px; height: 20px; border: 0px solid #ffff…" at bounding box center [1008, 431] width 1121 height 693
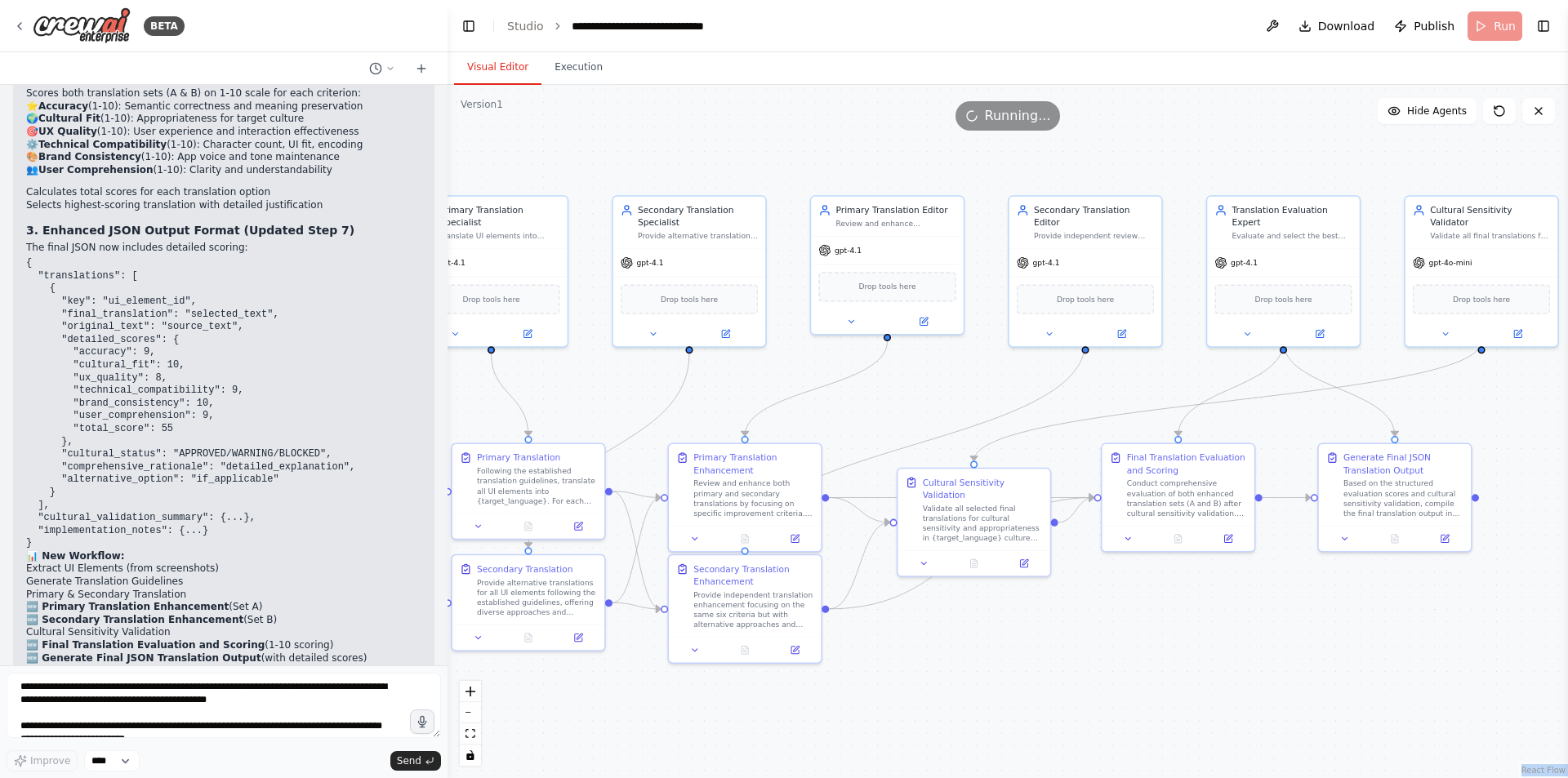
drag, startPoint x: 924, startPoint y: 665, endPoint x: 1019, endPoint y: 688, distance: 97.7
click at [1019, 688] on div ".deletable-edge-delete-btn { width: 20px; height: 20px; border: 0px solid #ffff…" at bounding box center [1008, 431] width 1121 height 693
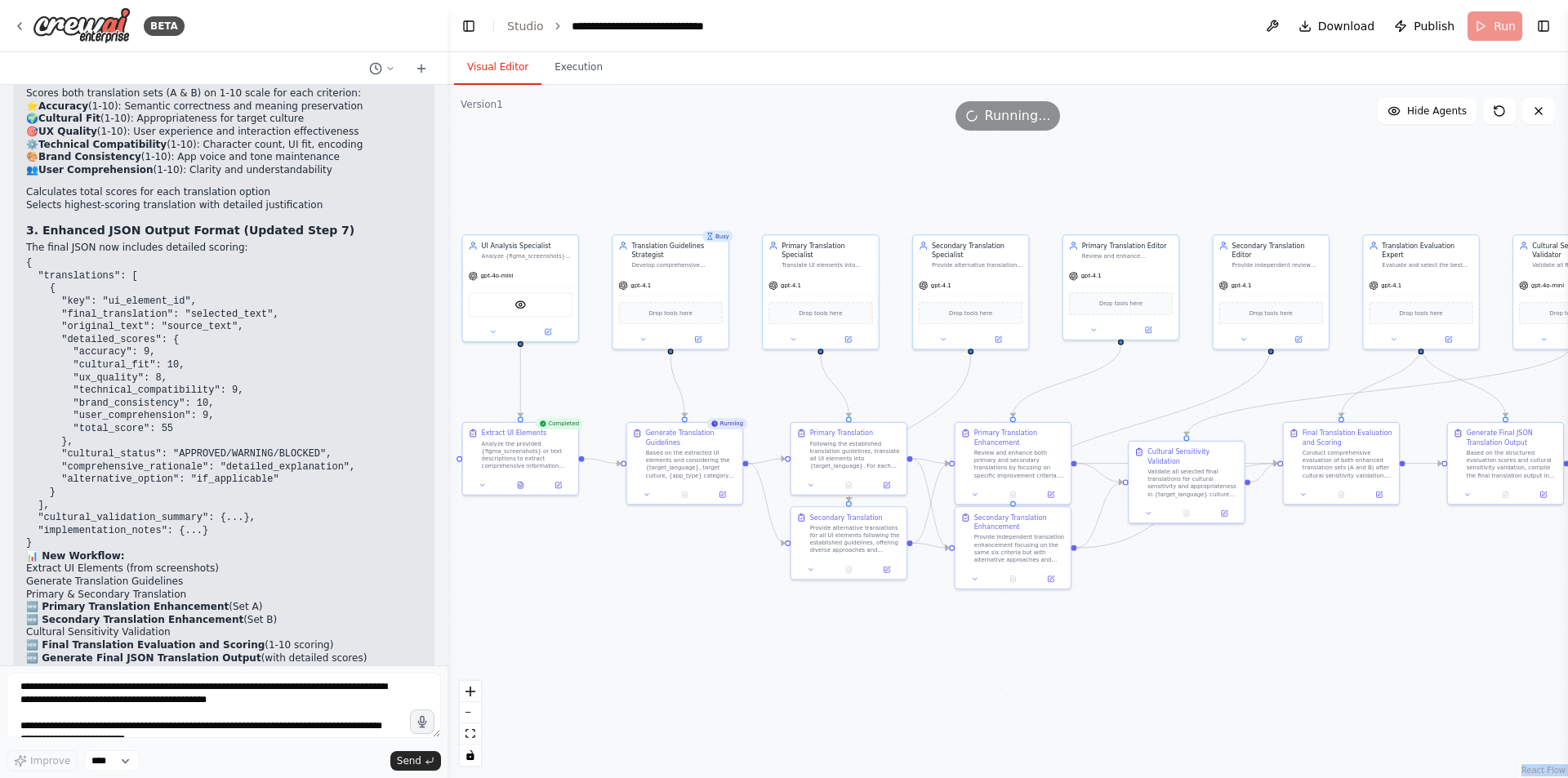
drag, startPoint x: 975, startPoint y: 674, endPoint x: 1121, endPoint y: 589, distance: 168.9
click at [1127, 590] on div ".deletable-edge-delete-btn { width: 20px; height: 20px; border: 0px solid #ffff…" at bounding box center [1008, 431] width 1121 height 693
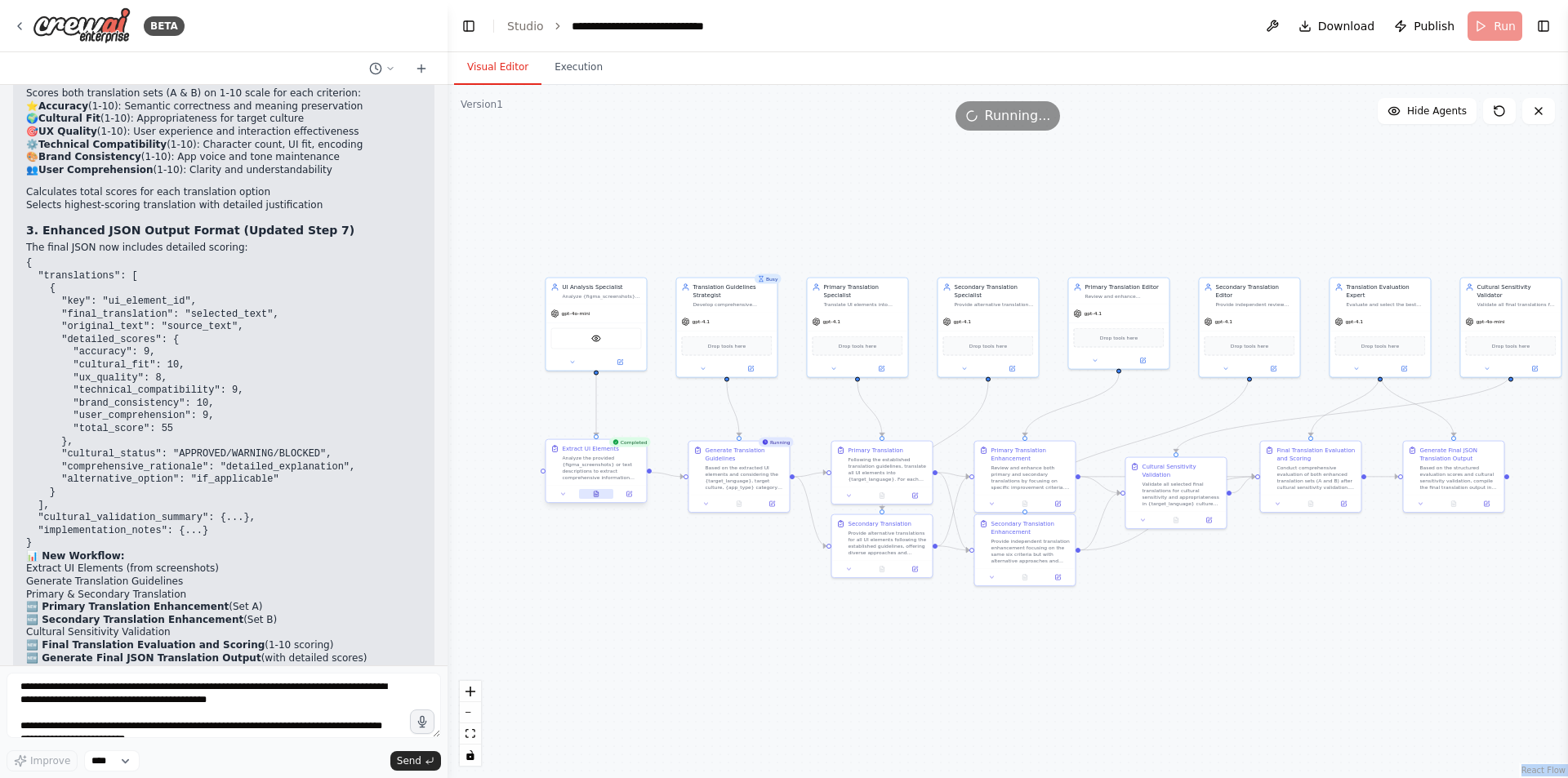
click at [595, 493] on icon at bounding box center [596, 494] width 4 height 6
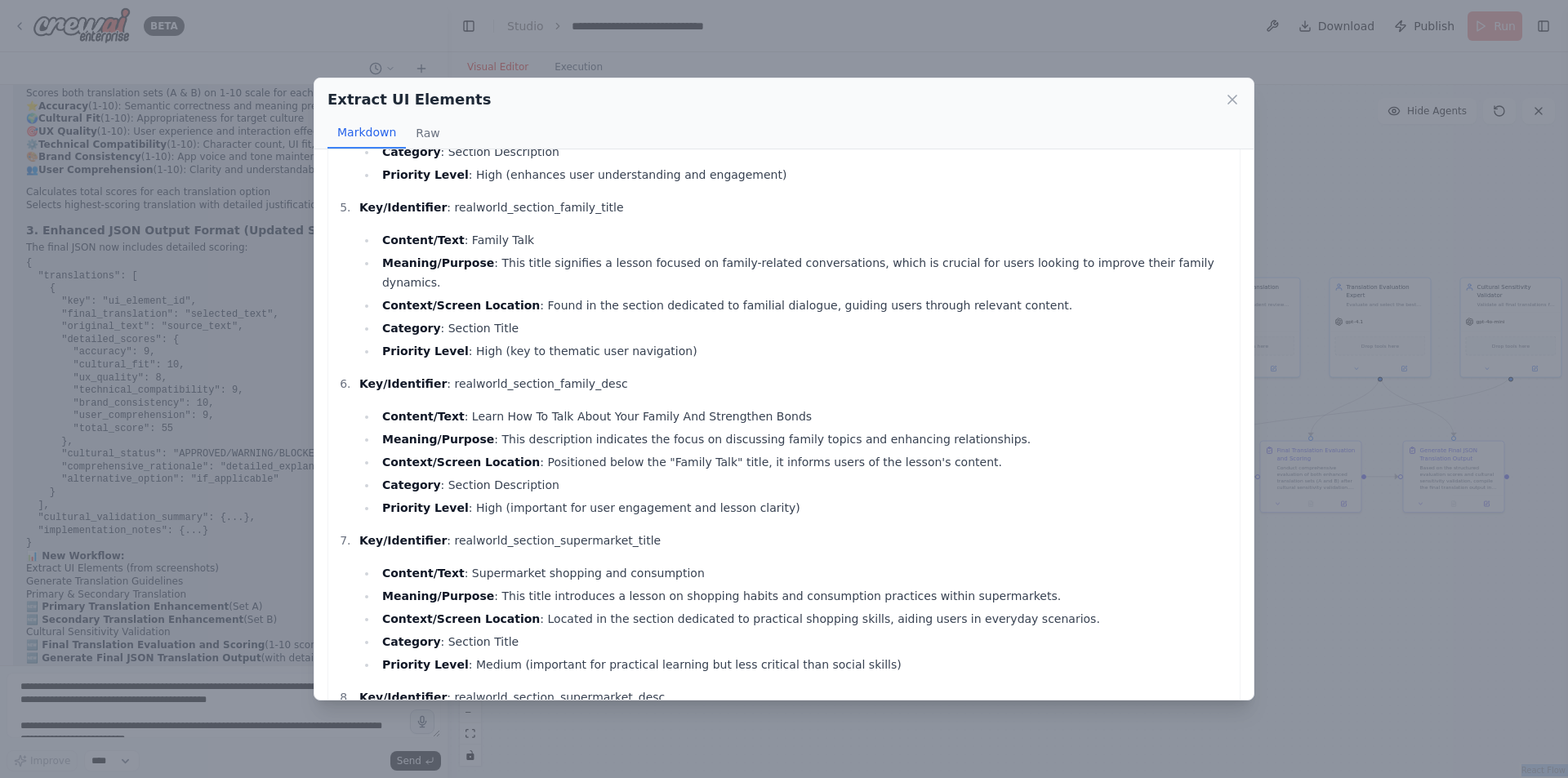
scroll to position [970, 0]
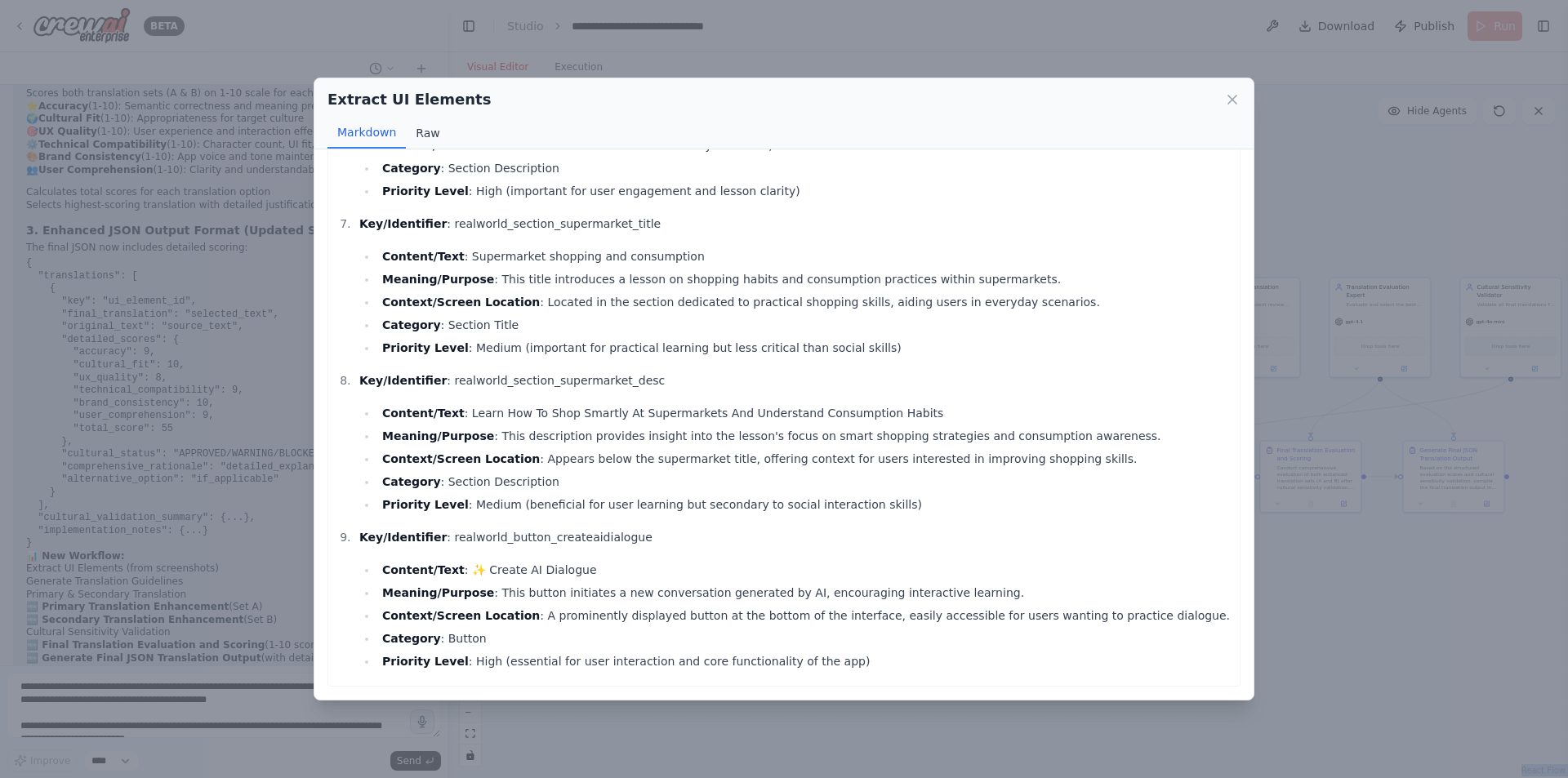
click at [415, 133] on button "Raw" at bounding box center [427, 133] width 44 height 31
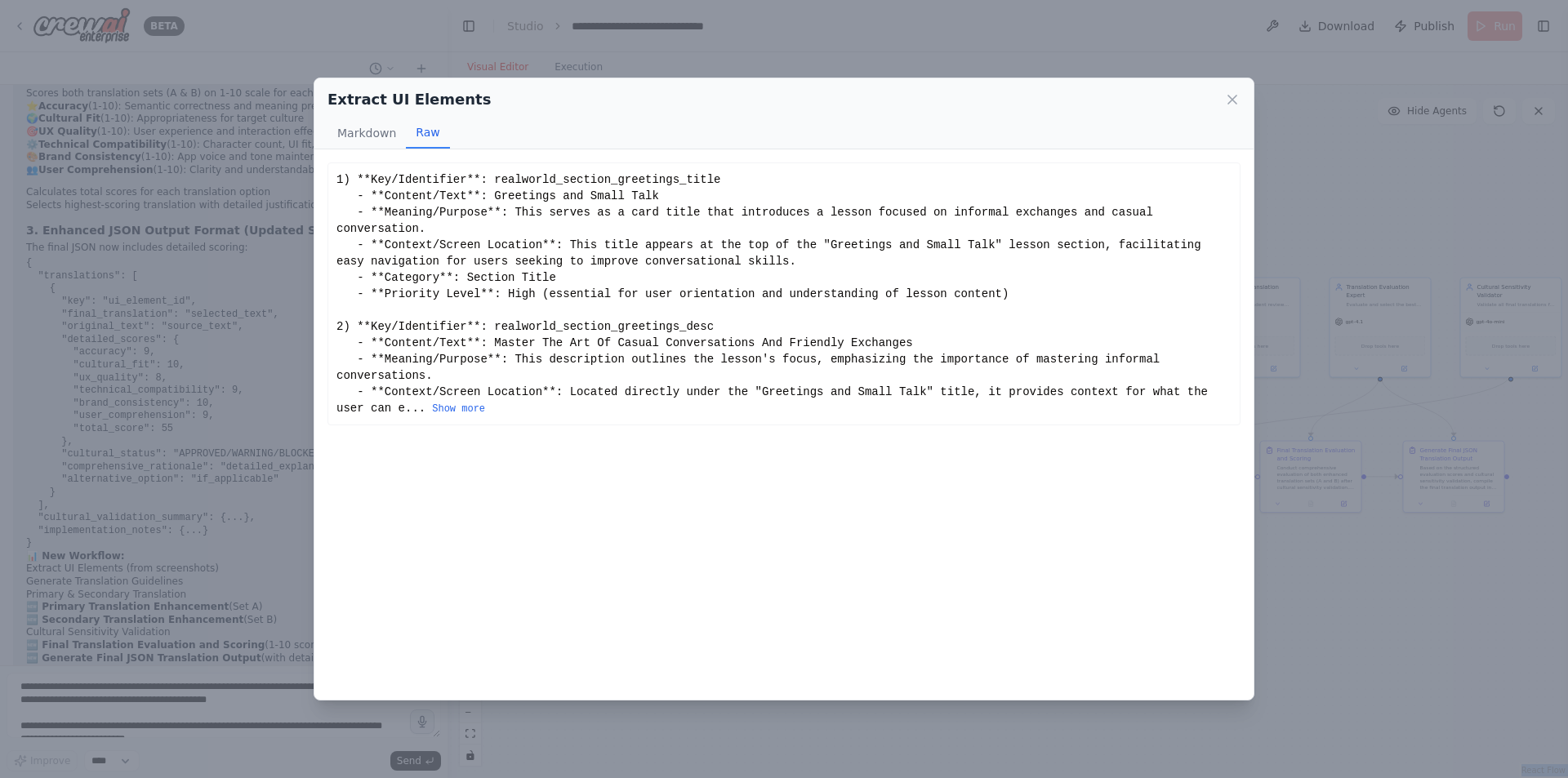
scroll to position [0, 0]
click at [366, 144] on button "Markdown" at bounding box center [367, 133] width 78 height 31
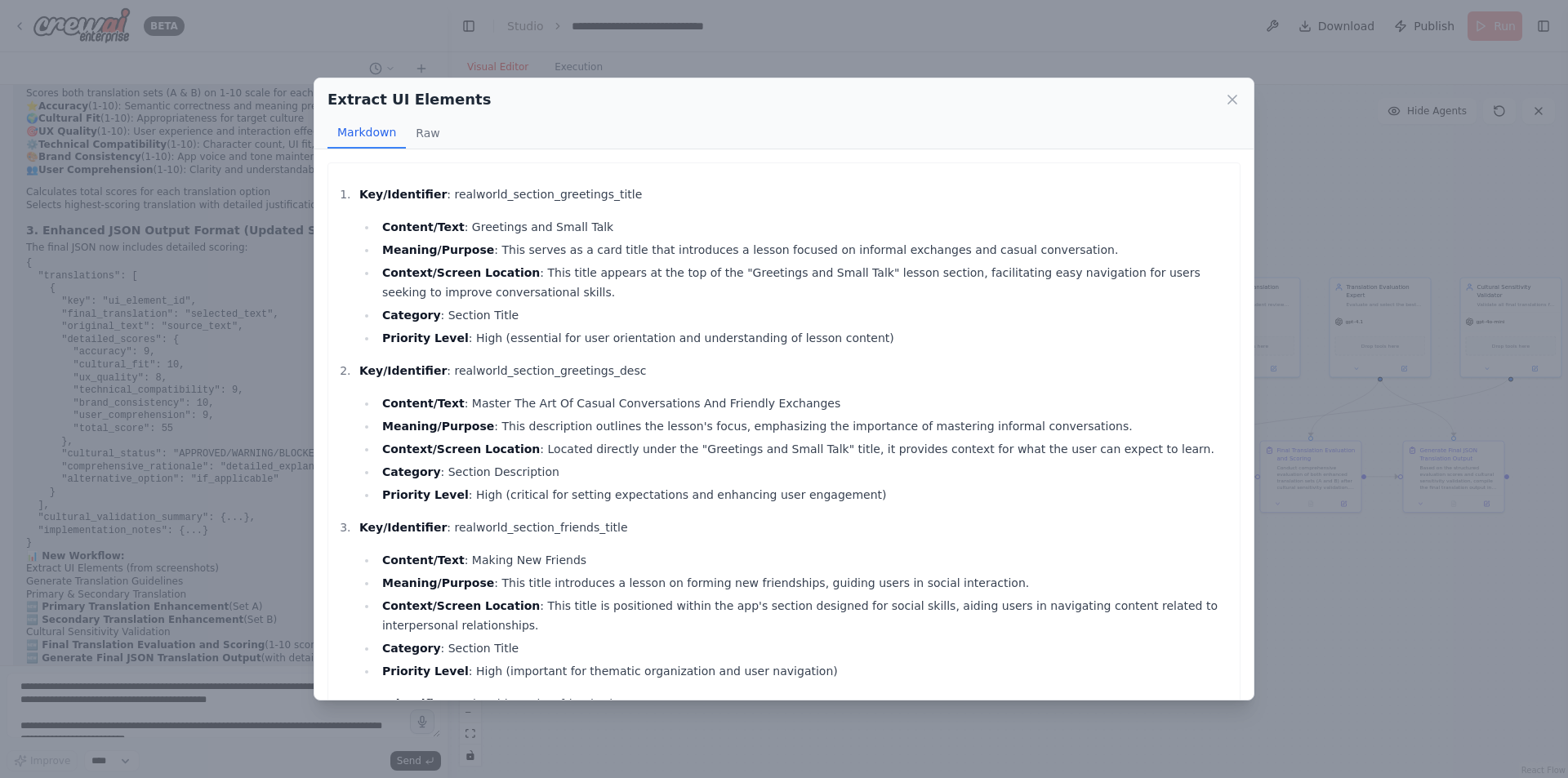
click at [1390, 564] on div "Extract UI Elements Markdown Raw Key/Identifier : realworld_section_greetings_t…" at bounding box center [784, 389] width 1568 height 778
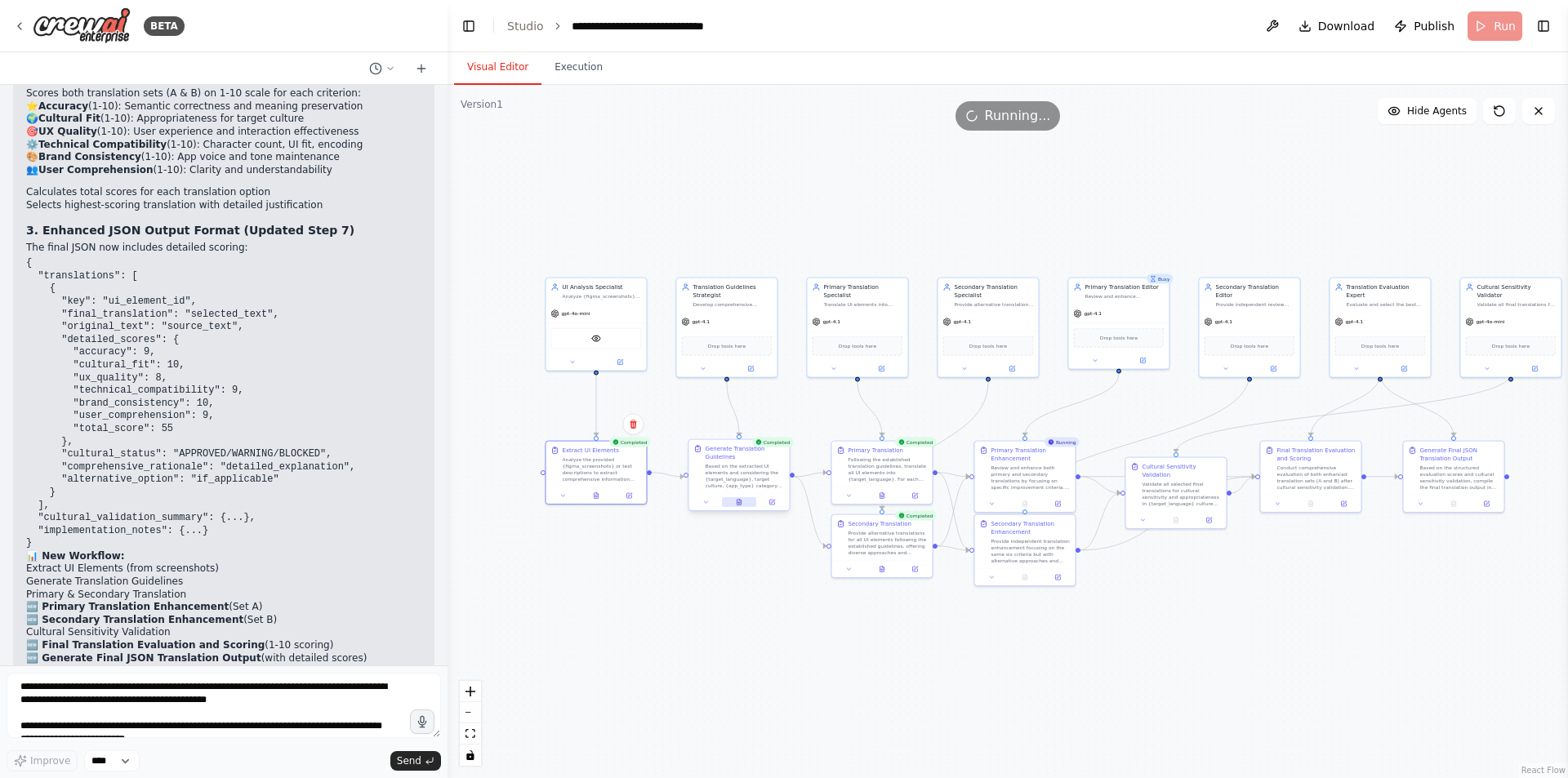
click at [737, 507] on button at bounding box center [740, 502] width 35 height 10
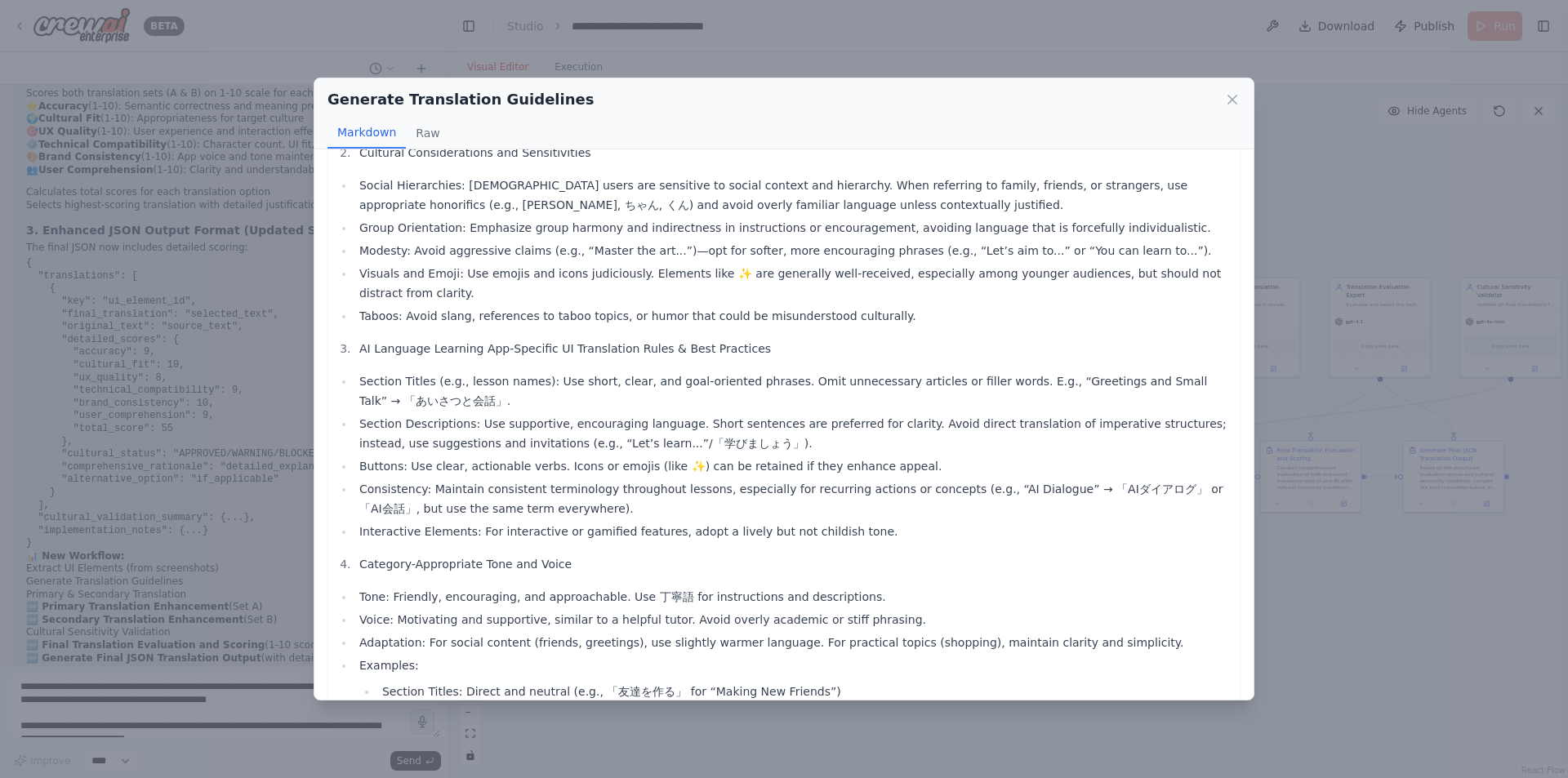
scroll to position [327, 0]
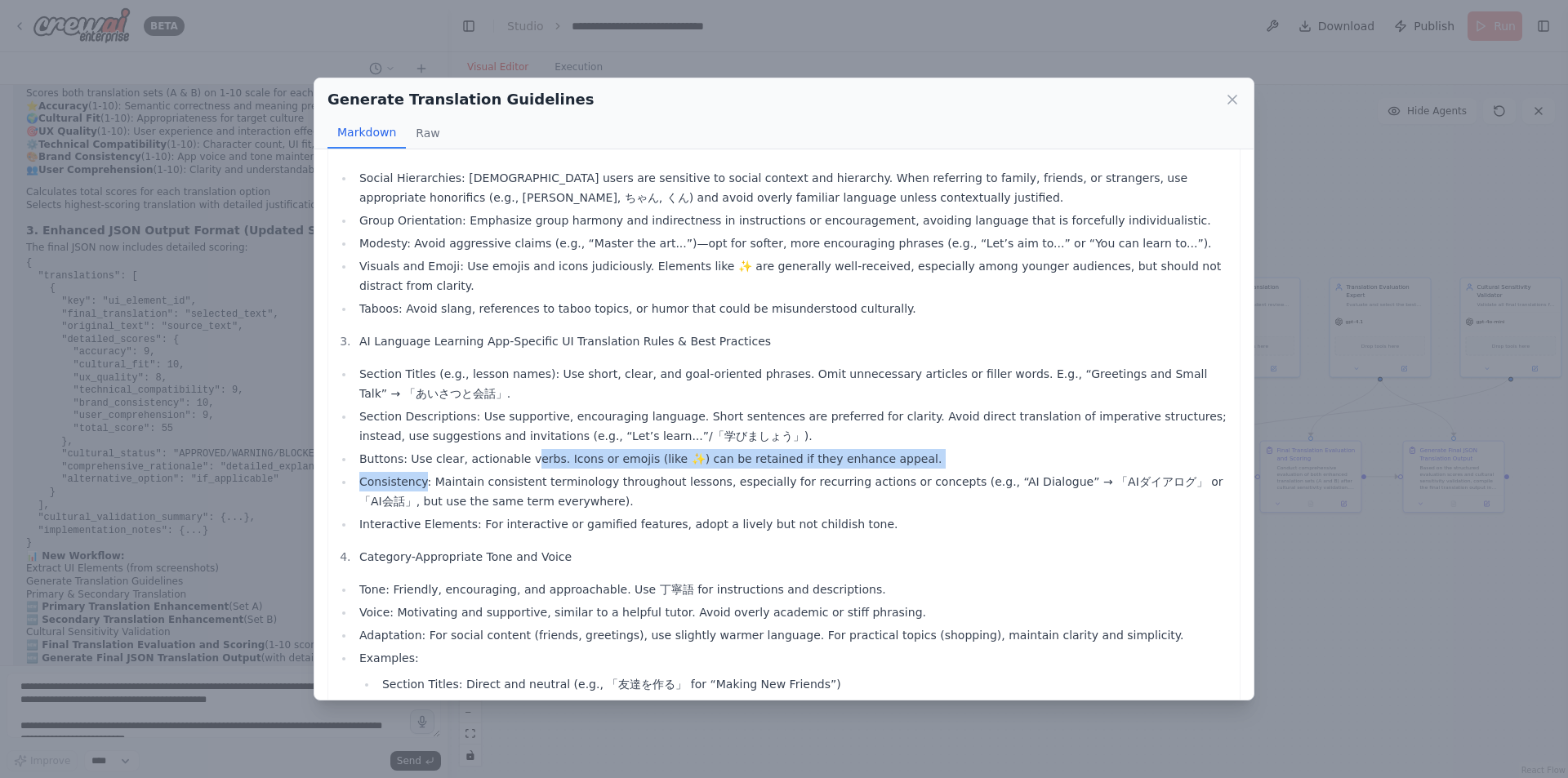
drag, startPoint x: 424, startPoint y: 463, endPoint x: 542, endPoint y: 462, distance: 118.0
click at [540, 472] on li "Consistency: Maintain consistent terminology throughout lessons, especially for…" at bounding box center [792, 491] width 877 height 39
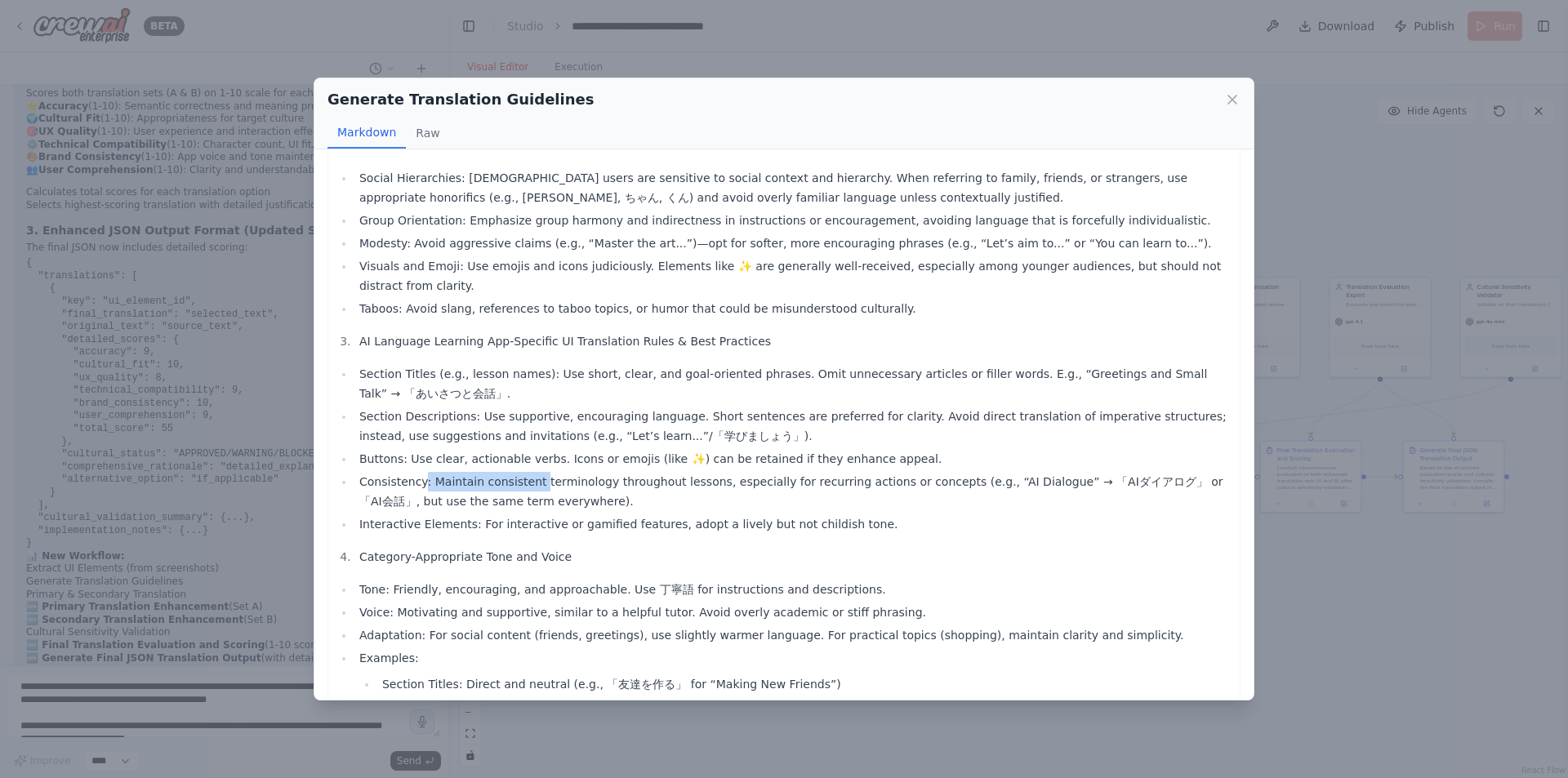
drag, startPoint x: 542, startPoint y: 462, endPoint x: 547, endPoint y: 468, distance: 7.8
click at [543, 472] on li "Consistency: Maintain consistent terminology throughout lessons, especially for…" at bounding box center [792, 491] width 877 height 39
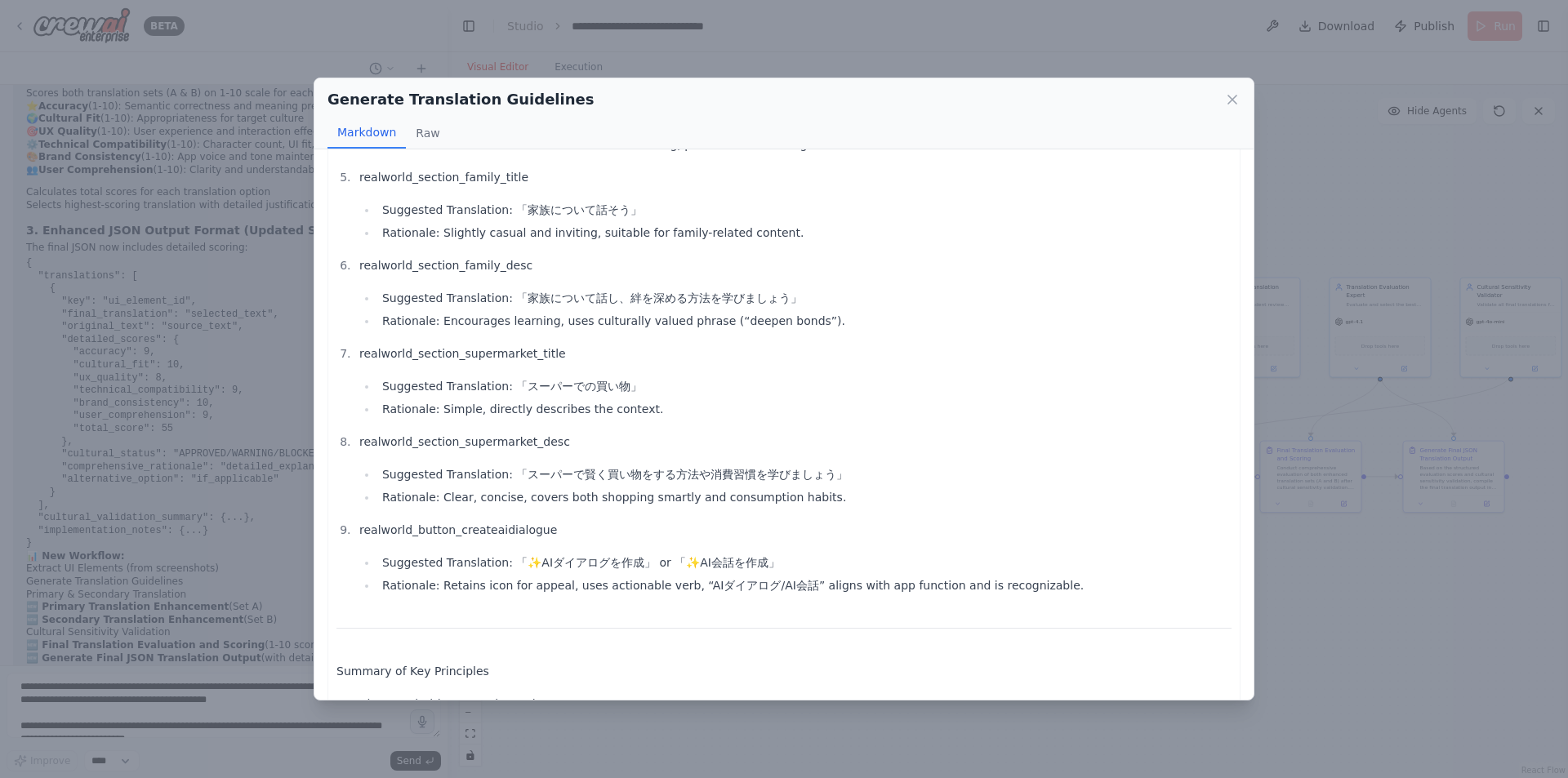
scroll to position [2151, 0]
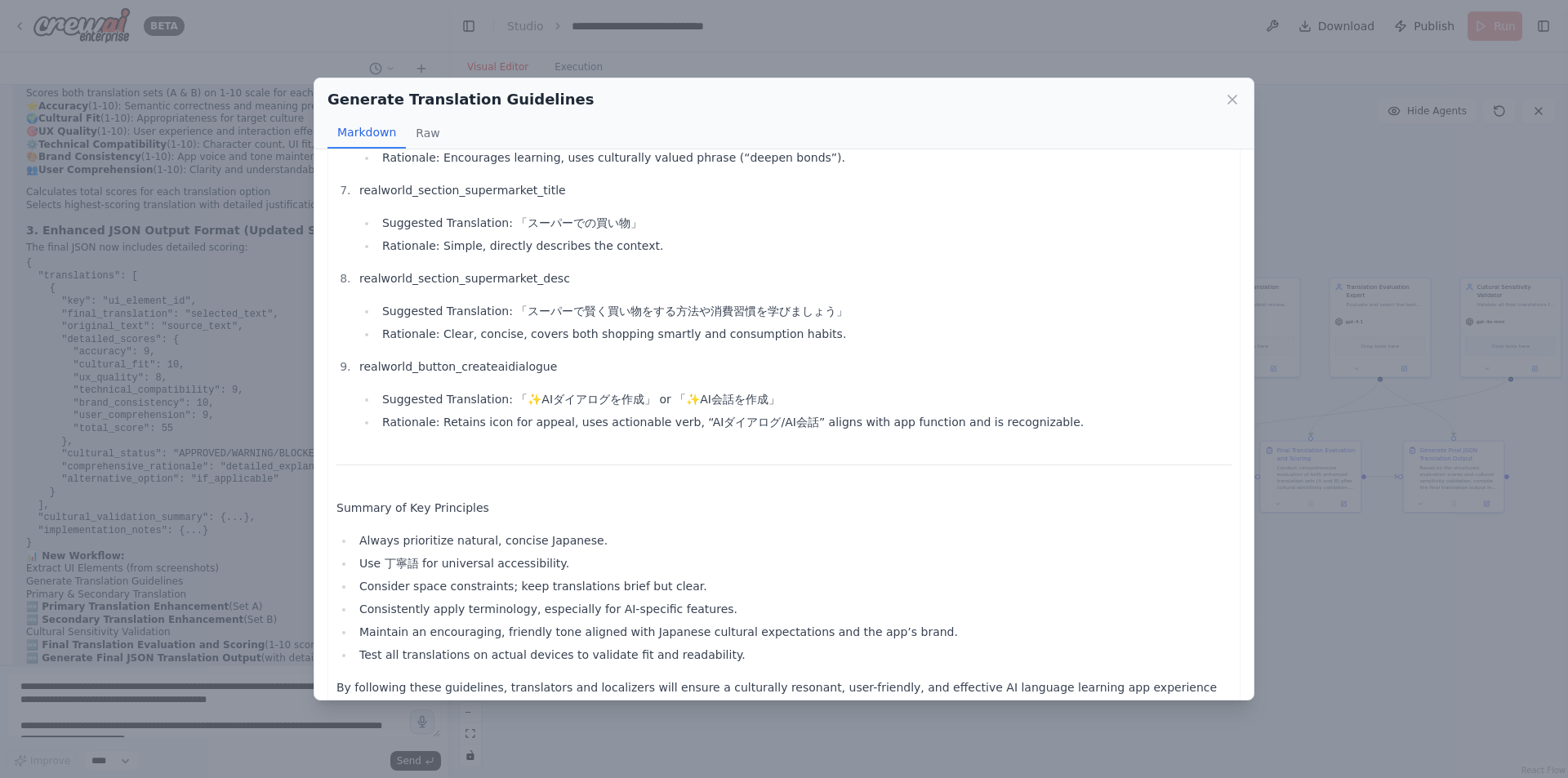
click at [1360, 357] on div "Generate Translation Guidelines Markdown Raw Comprehensive Japanese Translation…" at bounding box center [784, 389] width 1568 height 778
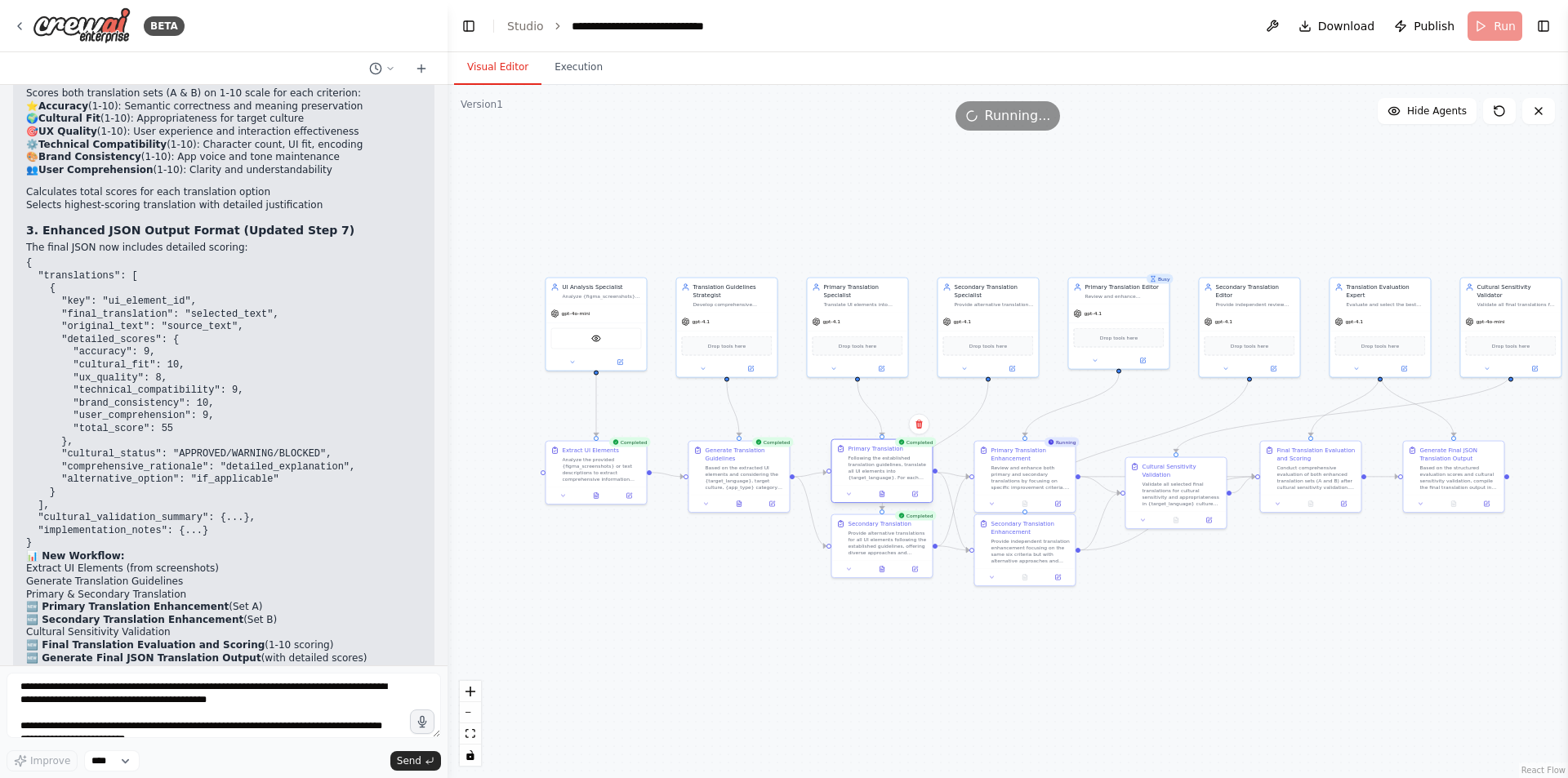
click at [888, 501] on div at bounding box center [882, 494] width 100 height 17
click at [887, 499] on button at bounding box center [883, 494] width 35 height 10
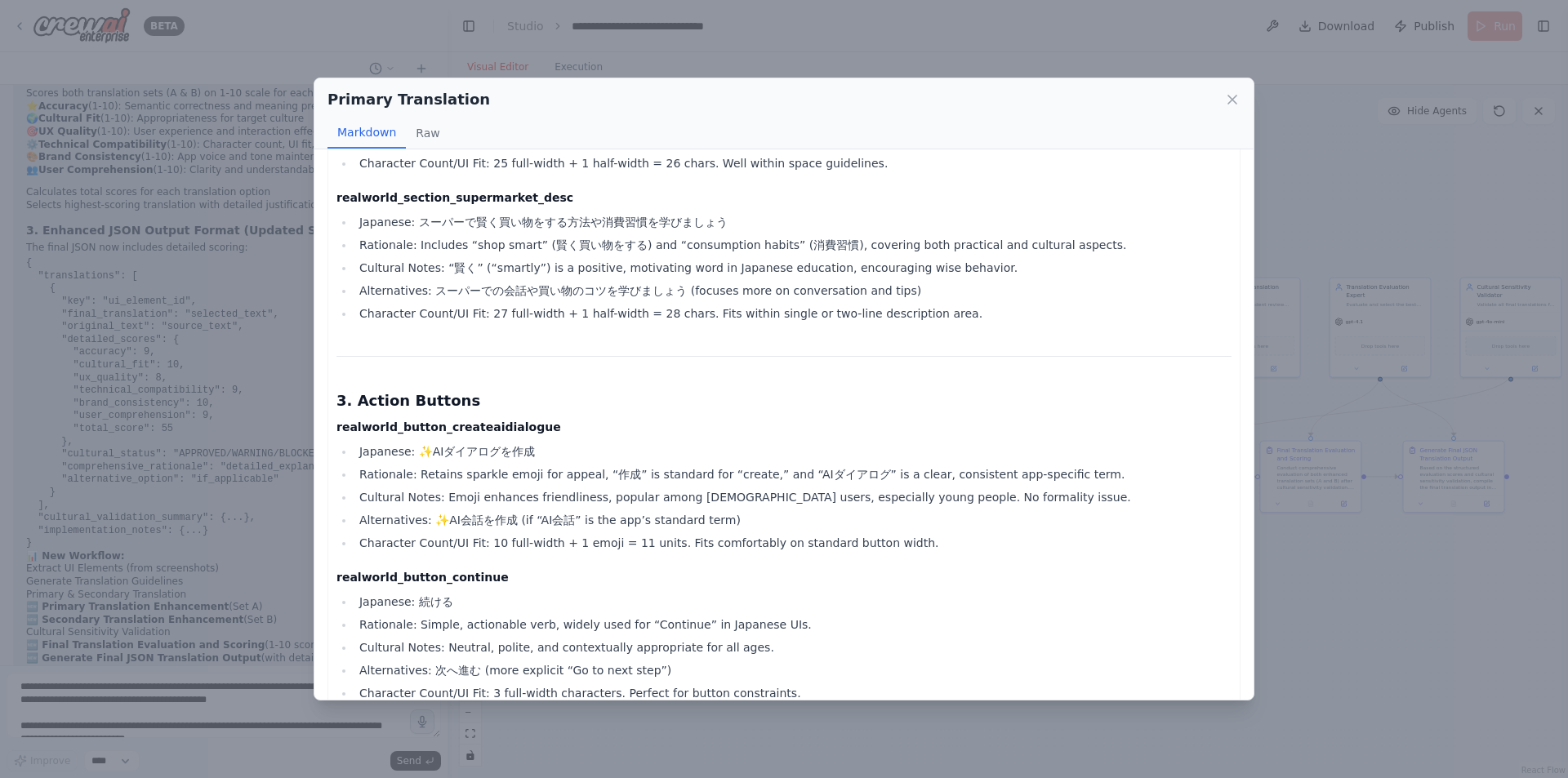
scroll to position [1388, 0]
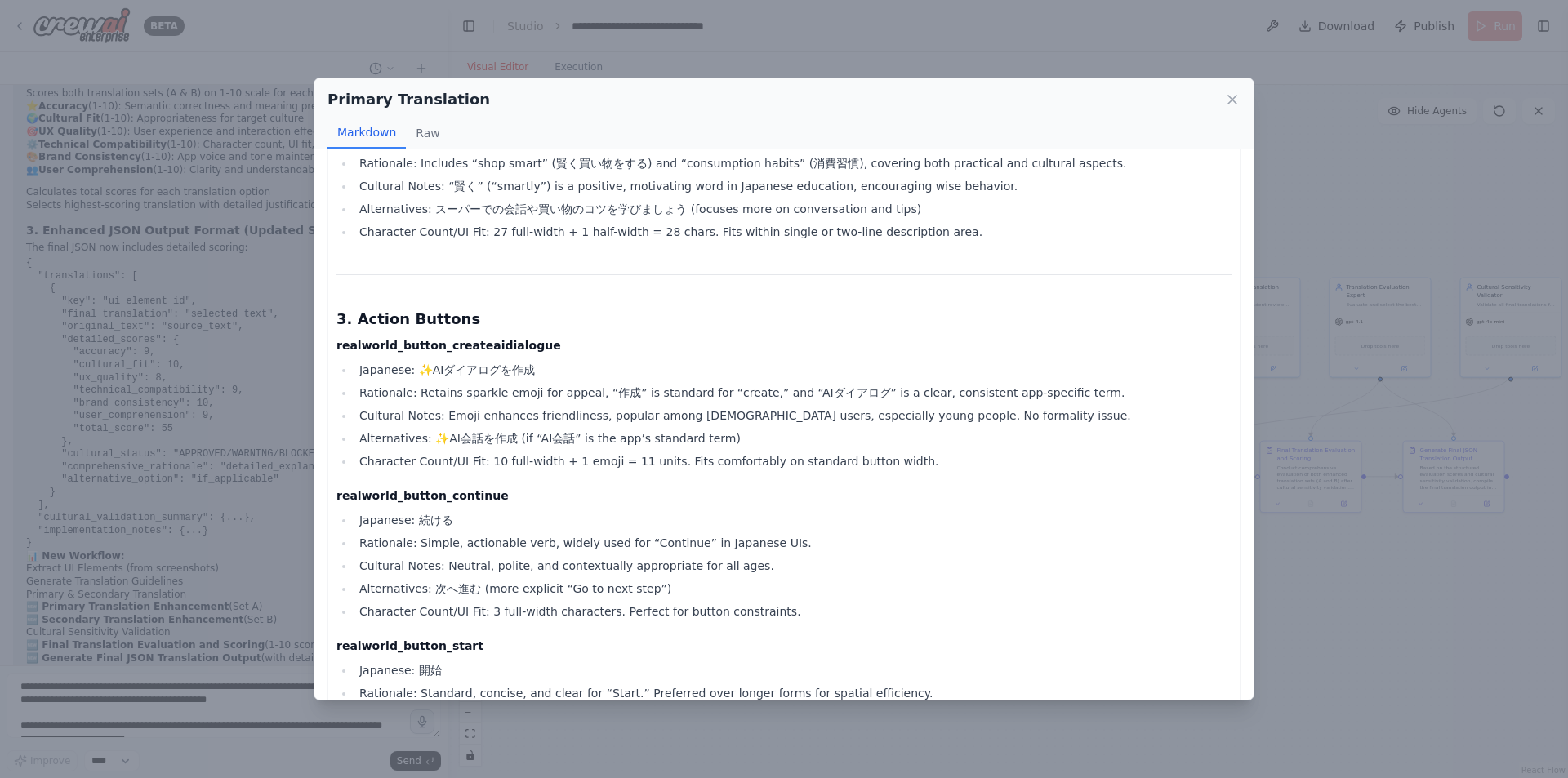
click at [1370, 599] on div "Primary Translation Markdown Raw Below is a complete set of Japanese translatio…" at bounding box center [784, 389] width 1568 height 778
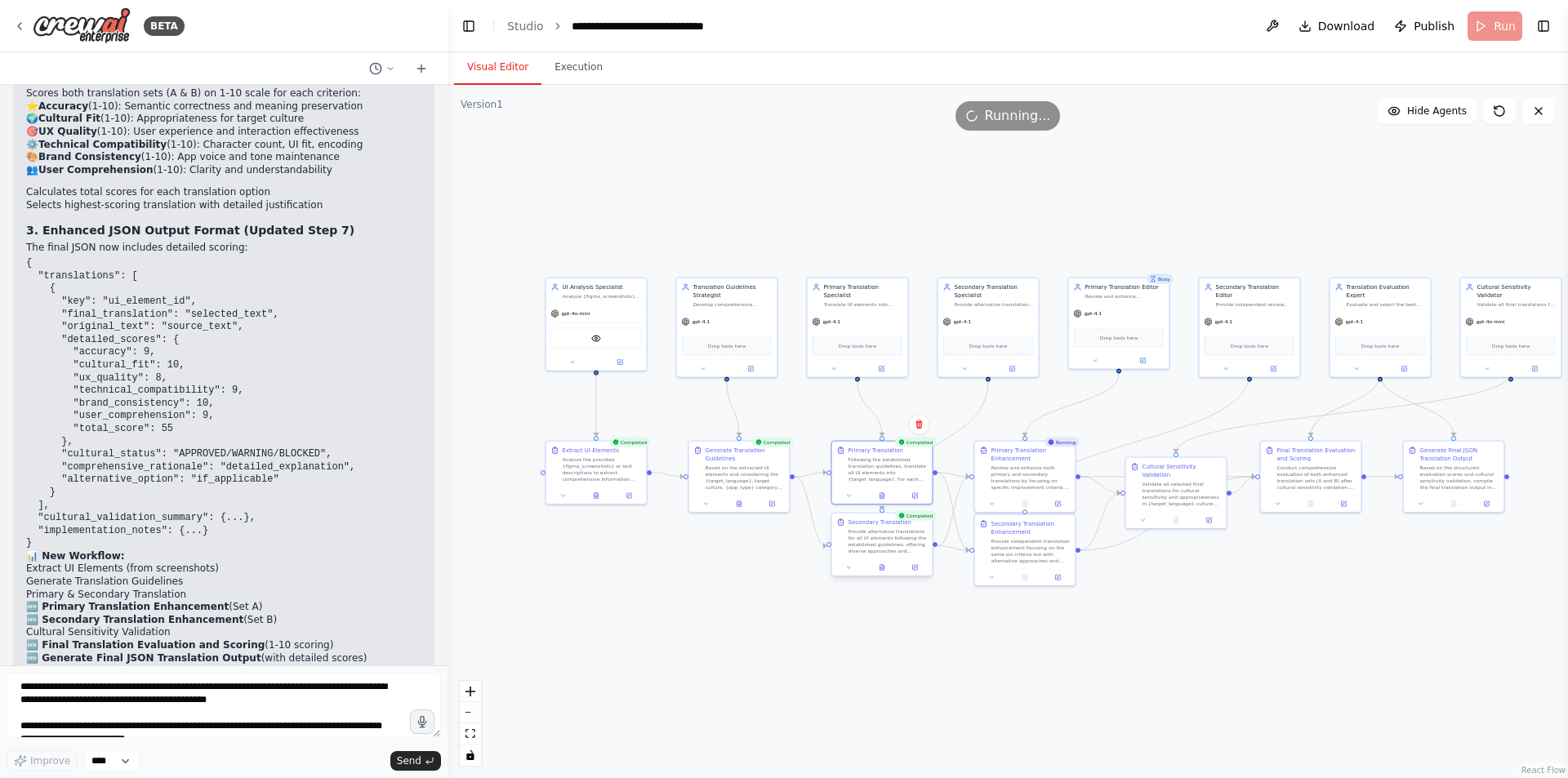
click at [881, 578] on div "Completed Secondary Translation Provide alternative translations for all UI ele…" at bounding box center [882, 546] width 102 height 65
click at [881, 571] on icon at bounding box center [882, 568] width 7 height 7
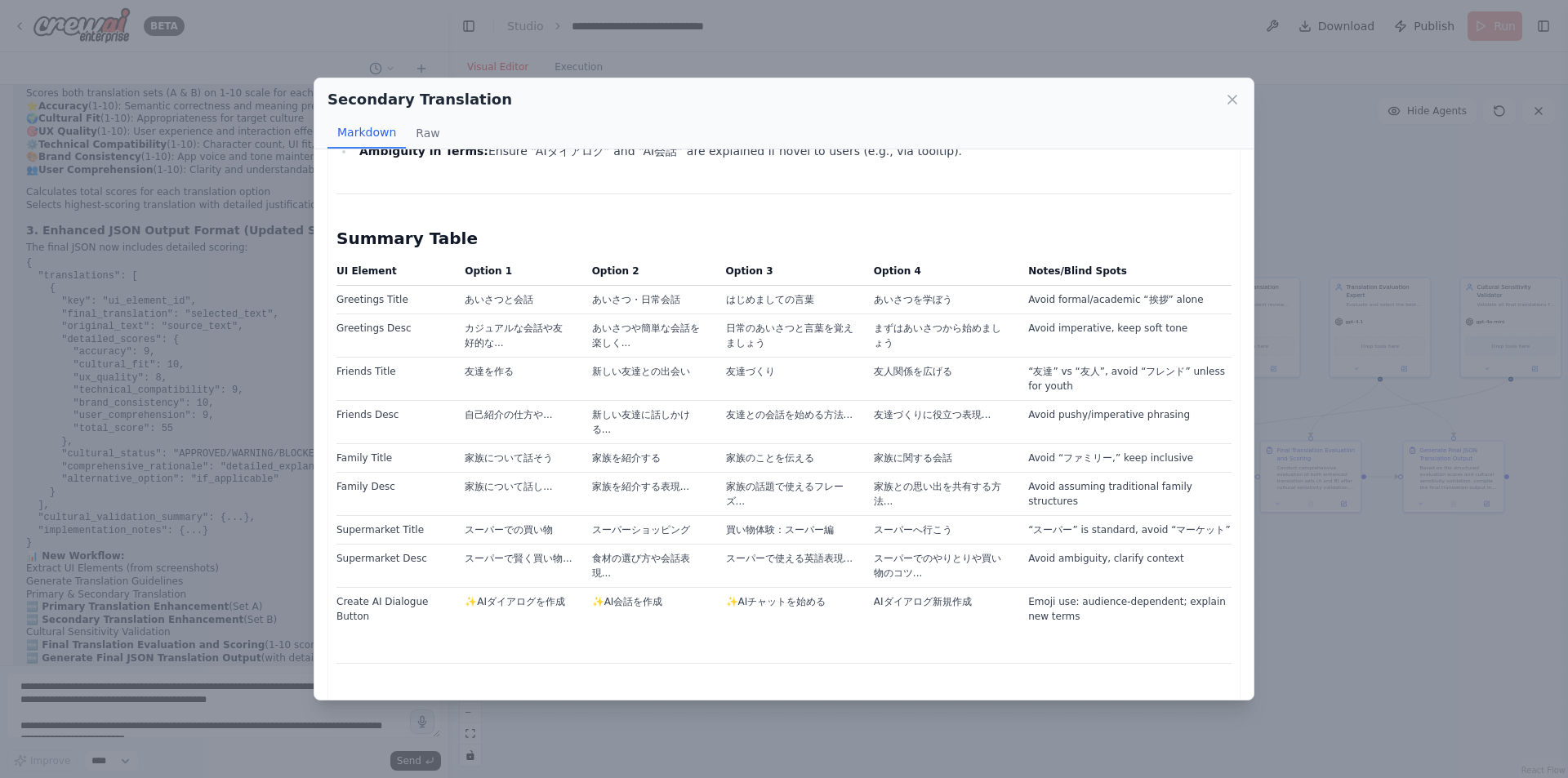
scroll to position [3674, 0]
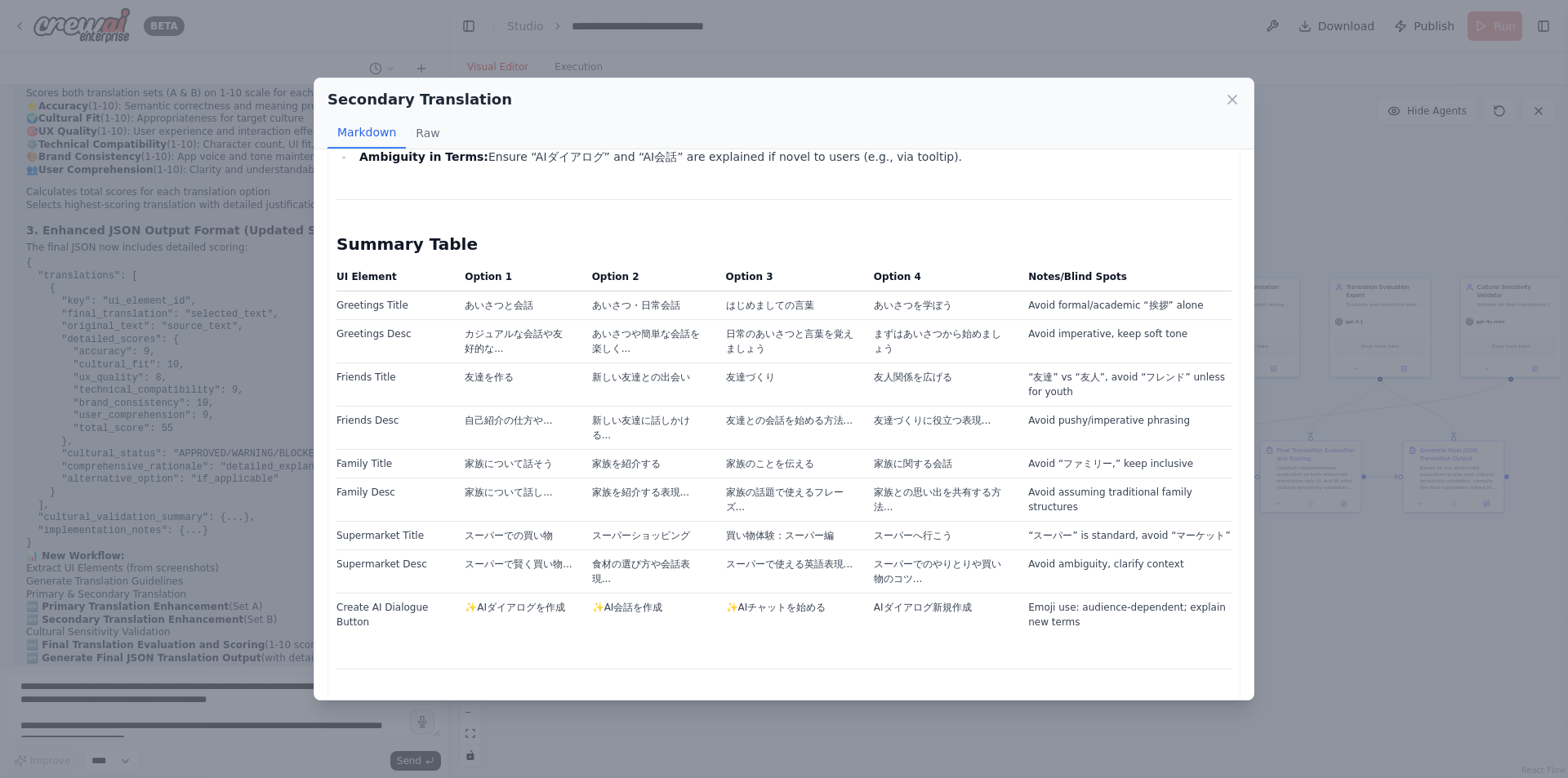
click at [1363, 586] on div "Secondary Translation Markdown Raw Below, I provide a comprehensive set of alte…" at bounding box center [784, 389] width 1568 height 778
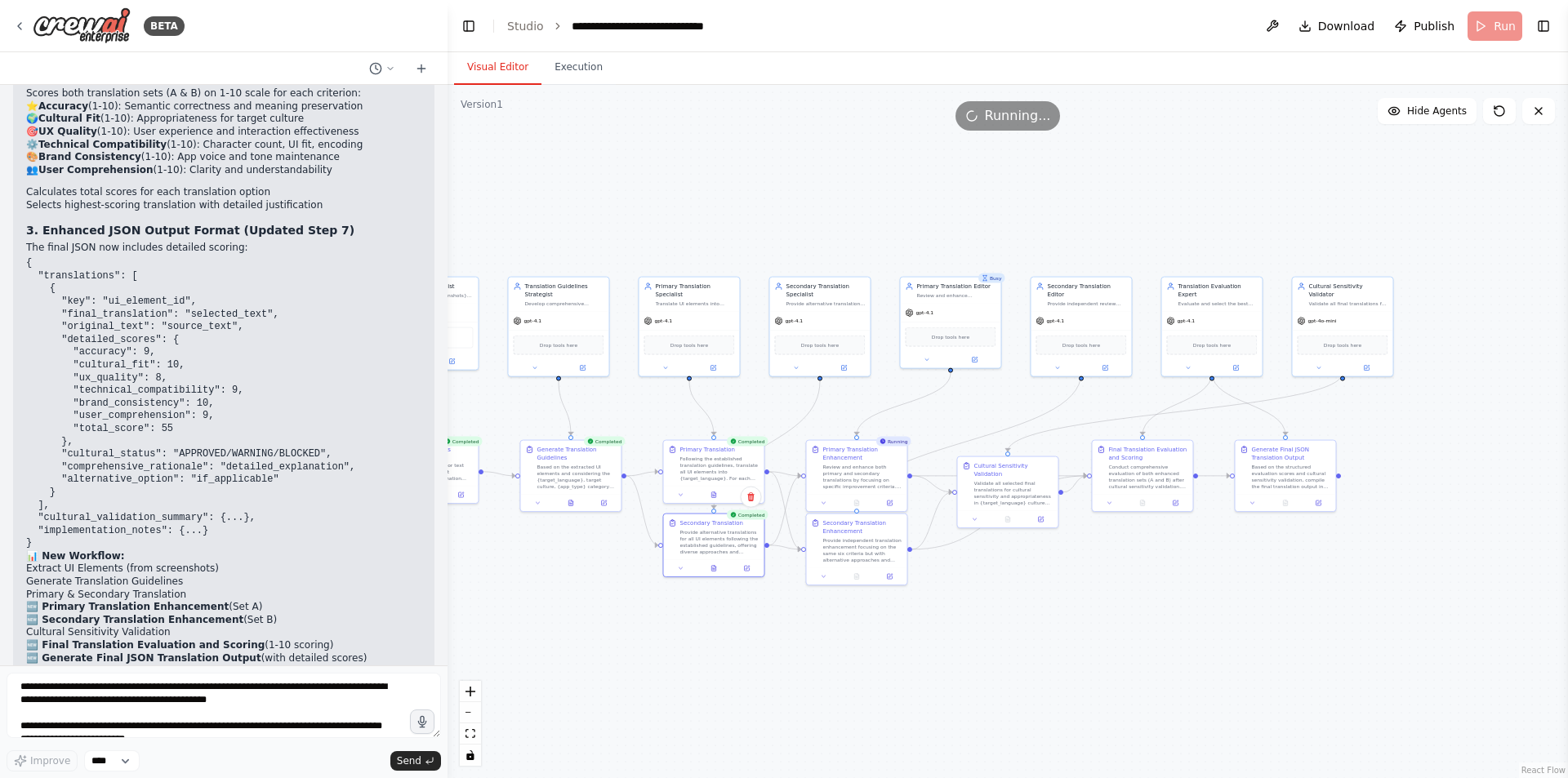
drag, startPoint x: 1304, startPoint y: 603, endPoint x: 1135, endPoint y: 603, distance: 169.0
click at [1135, 603] on div ".deletable-edge-delete-btn { width: 20px; height: 20px; border: 0px solid #ffff…" at bounding box center [1008, 431] width 1121 height 693
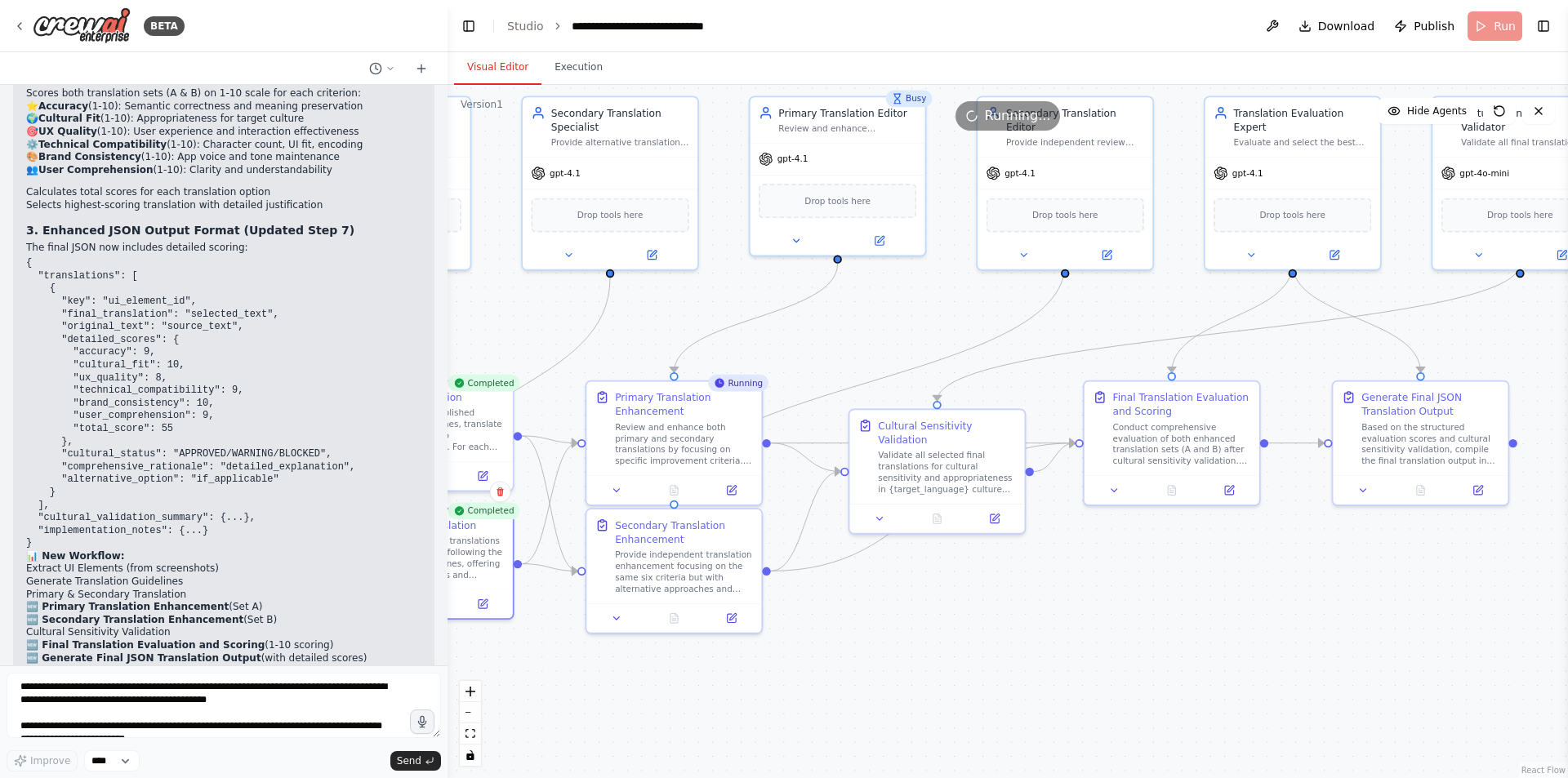
drag, startPoint x: 1004, startPoint y: 600, endPoint x: 824, endPoint y: 663, distance: 190.7
click at [824, 663] on div ".deletable-edge-delete-btn { width: 20px; height: 20px; border: 0px solid #ffff…" at bounding box center [1008, 431] width 1121 height 693
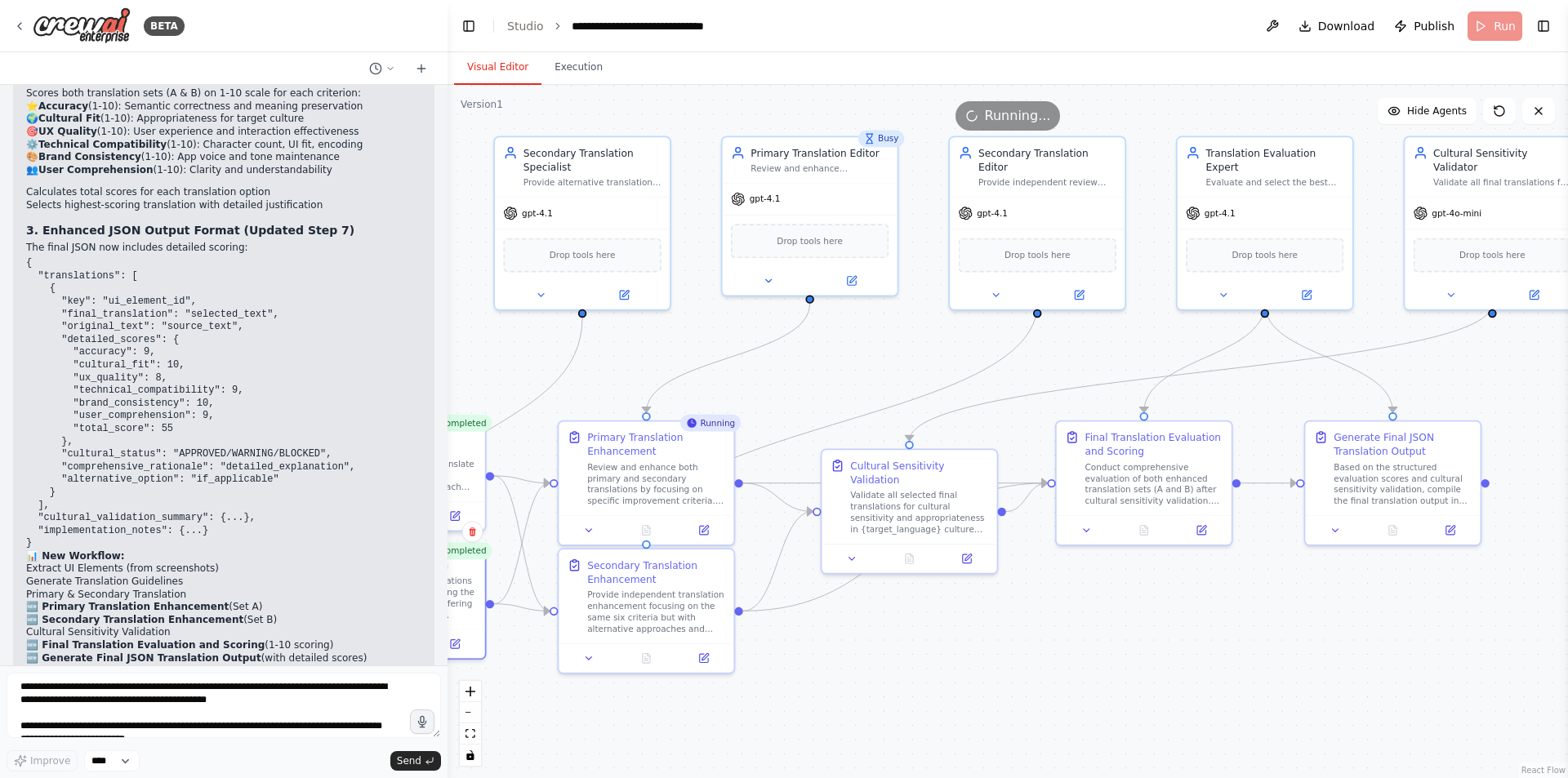
drag, startPoint x: 949, startPoint y: 596, endPoint x: 940, endPoint y: 636, distance: 41.0
click at [940, 636] on div ".deletable-edge-delete-btn { width: 20px; height: 20px; border: 0px solid #ffff…" at bounding box center [1008, 431] width 1121 height 693
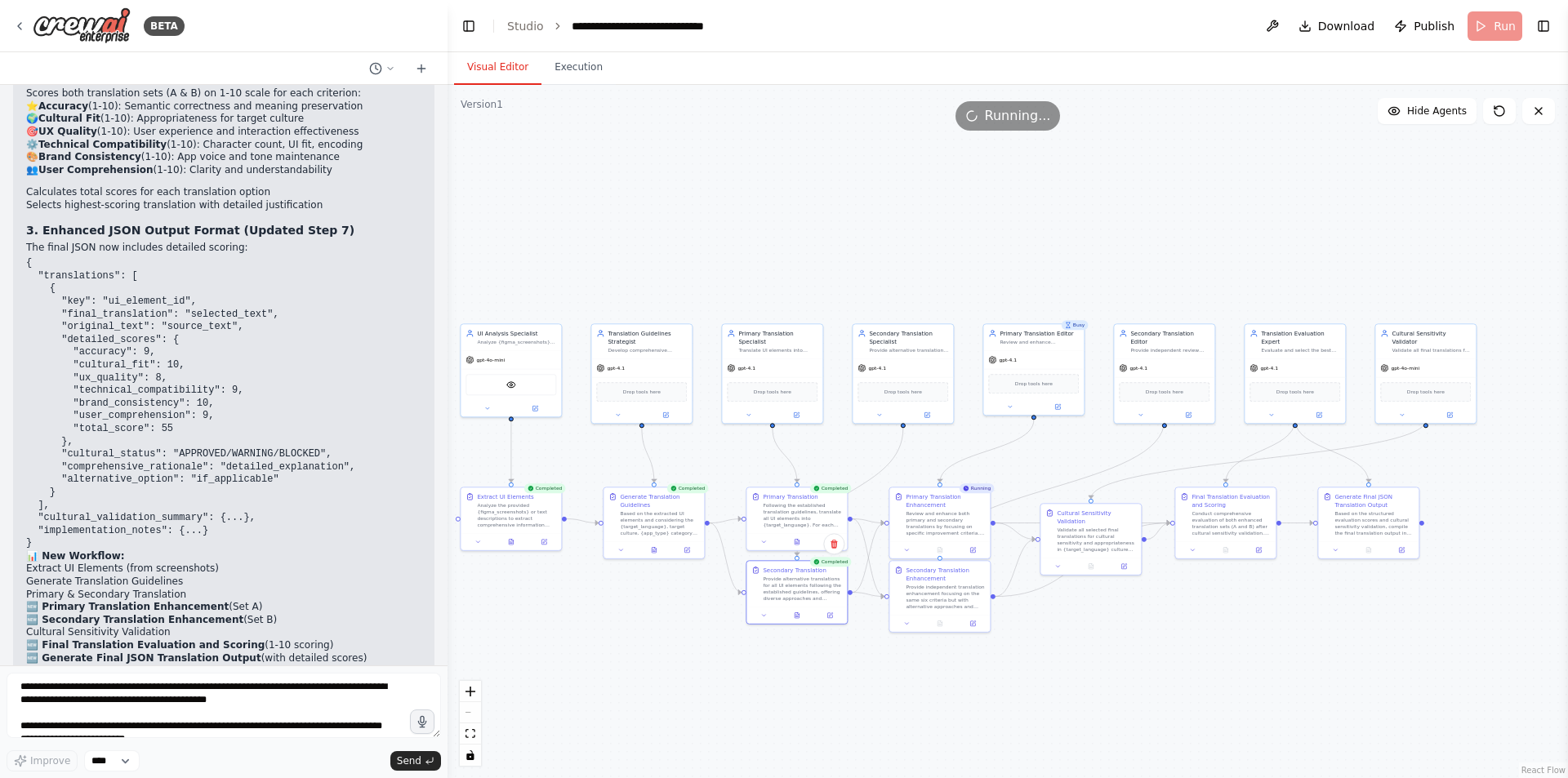
drag, startPoint x: 670, startPoint y: 481, endPoint x: 838, endPoint y: 459, distance: 169.4
click at [838, 459] on div ".deletable-edge-delete-btn { width: 20px; height: 20px; border: 0px solid #ffff…" at bounding box center [1008, 431] width 1121 height 693
drag, startPoint x: 686, startPoint y: 247, endPoint x: 749, endPoint y: 247, distance: 63.0
click at [749, 247] on div ".deletable-edge-delete-btn { width: 20px; height: 20px; border: 0px solid #ffff…" at bounding box center [1008, 431] width 1121 height 693
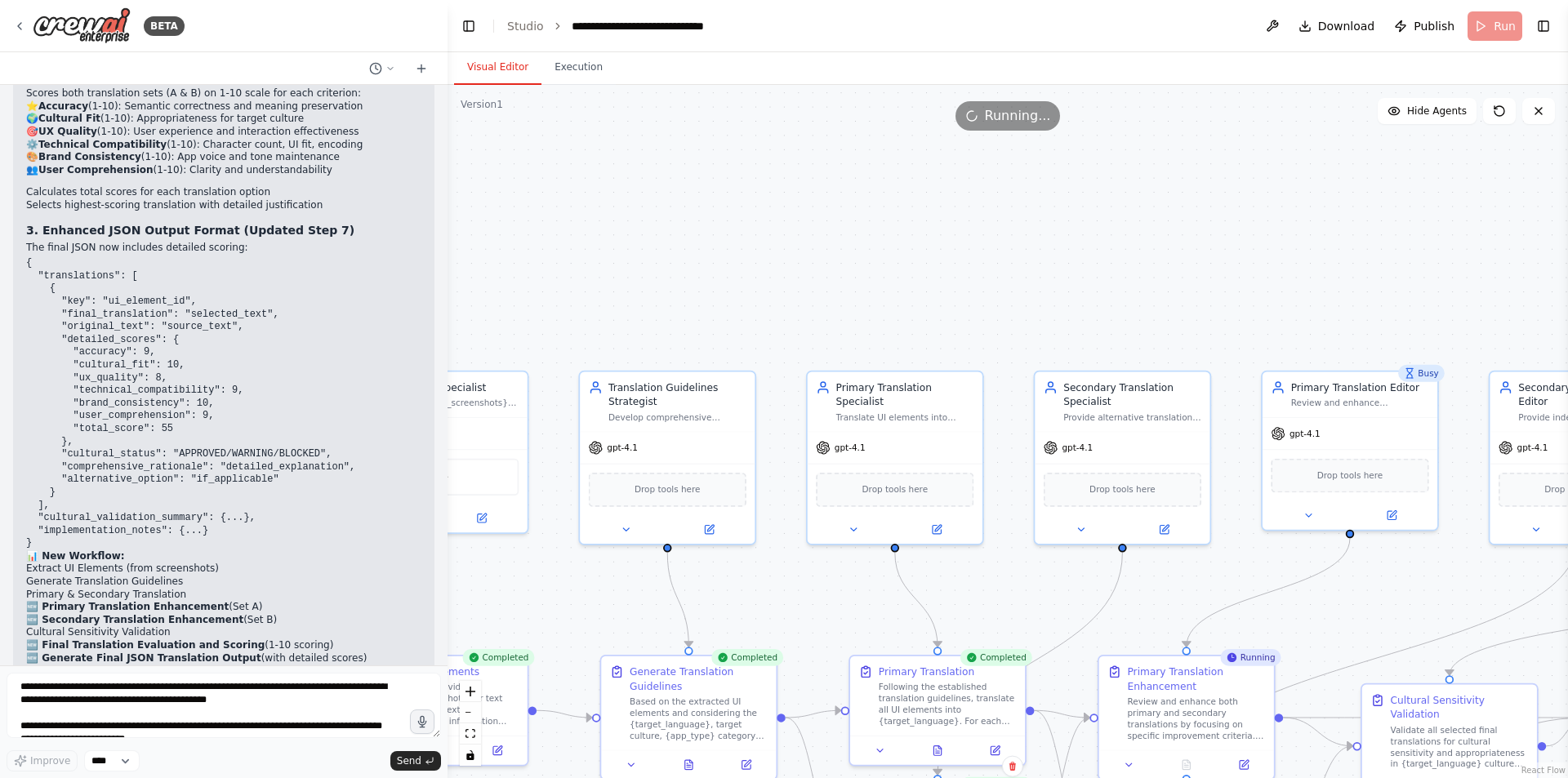
drag, startPoint x: 848, startPoint y: 283, endPoint x: 839, endPoint y: 120, distance: 163.2
click at [839, 120] on div "Version 1 Show Tools Hide Agents .deletable-edge-delete-btn { width: 20px; heig…" at bounding box center [1008, 431] width 1121 height 693
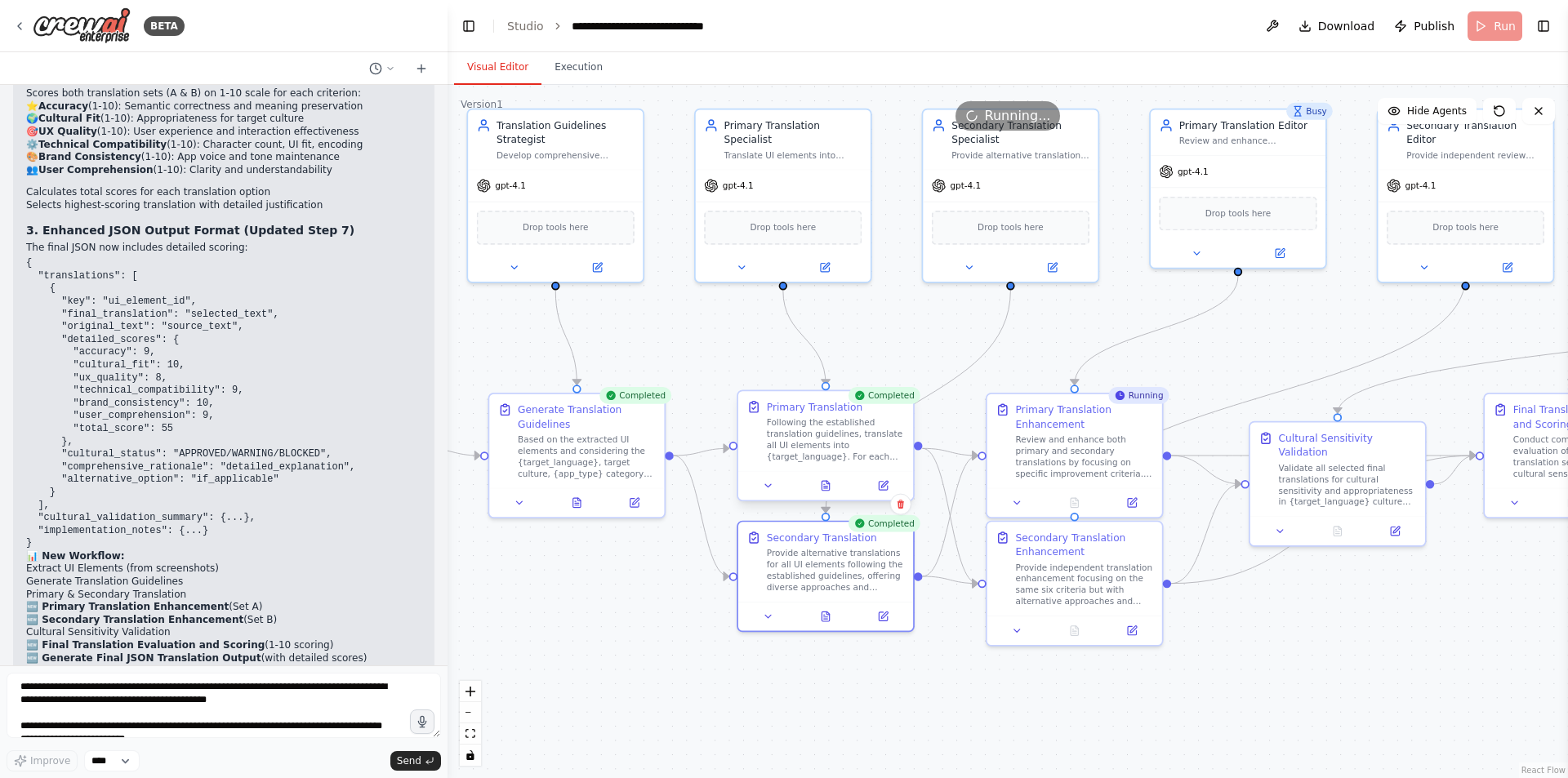
drag, startPoint x: 831, startPoint y: 481, endPoint x: 722, endPoint y: 409, distance: 130.6
click at [706, 366] on div ".deletable-edge-delete-btn { width: 20px; height: 20px; border: 0px solid #ffff…" at bounding box center [1008, 431] width 1121 height 693
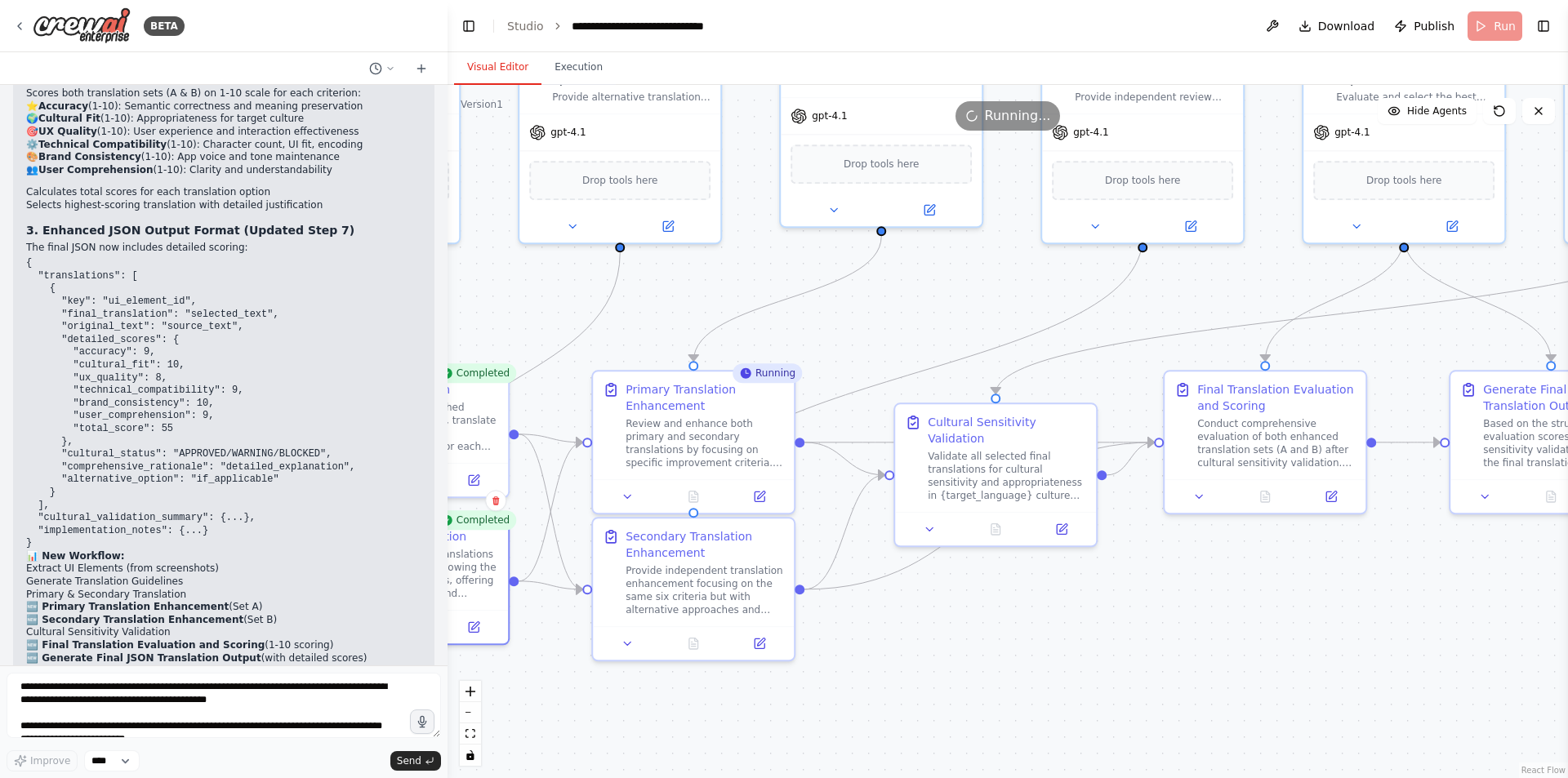
drag, startPoint x: 1114, startPoint y: 693, endPoint x: 753, endPoint y: 736, distance: 363.6
click at [753, 736] on div ".deletable-edge-delete-btn { width: 20px; height: 20px; border: 0px solid #ffff…" at bounding box center [1008, 431] width 1121 height 693
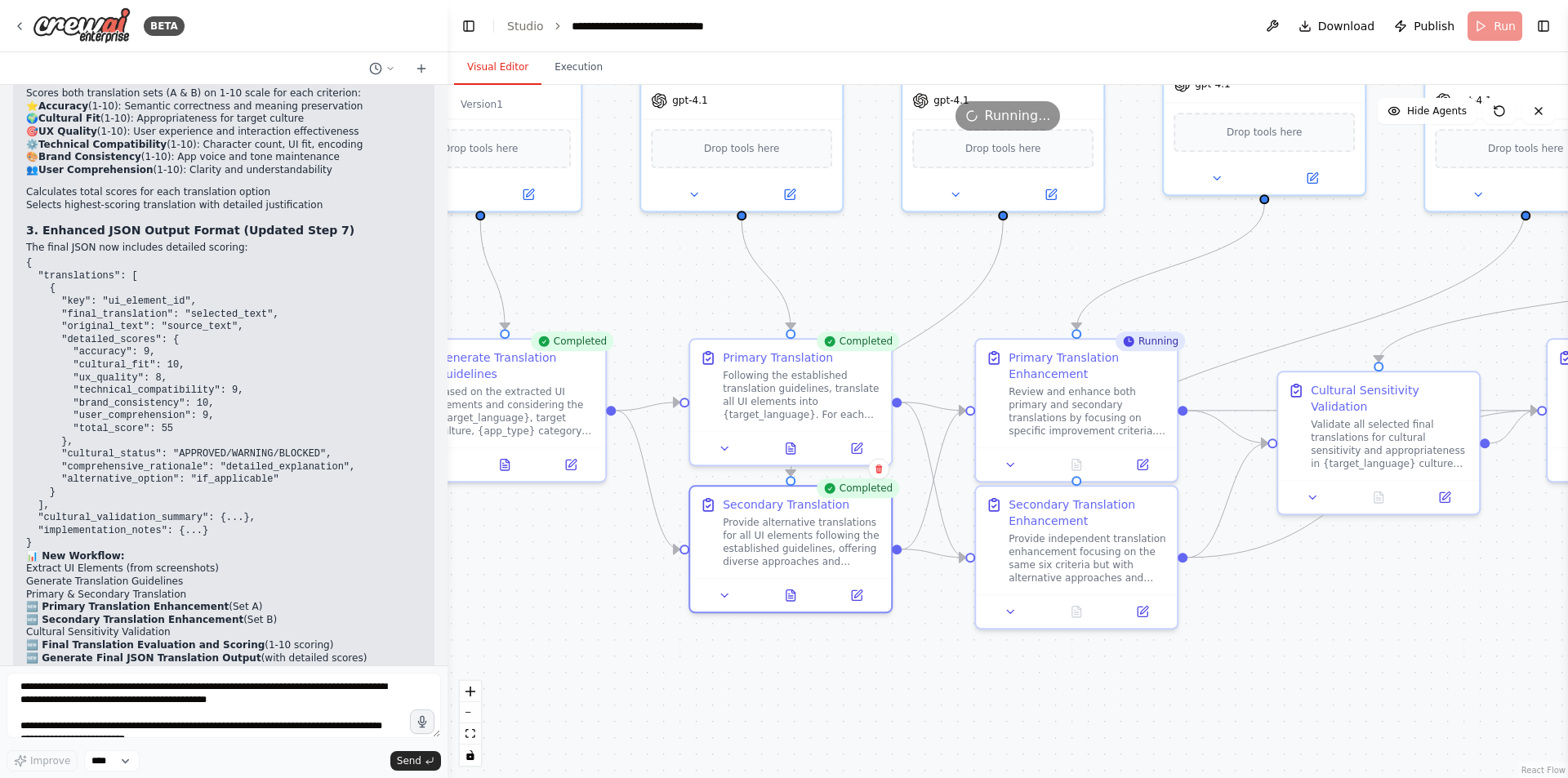
drag, startPoint x: 881, startPoint y: 697, endPoint x: 1266, endPoint y: 665, distance: 386.3
click at [1266, 665] on div ".deletable-edge-delete-btn { width: 20px; height: 20px; border: 0px solid #ffff…" at bounding box center [1008, 431] width 1121 height 693
click at [1086, 467] on icon at bounding box center [1079, 462] width 13 height 13
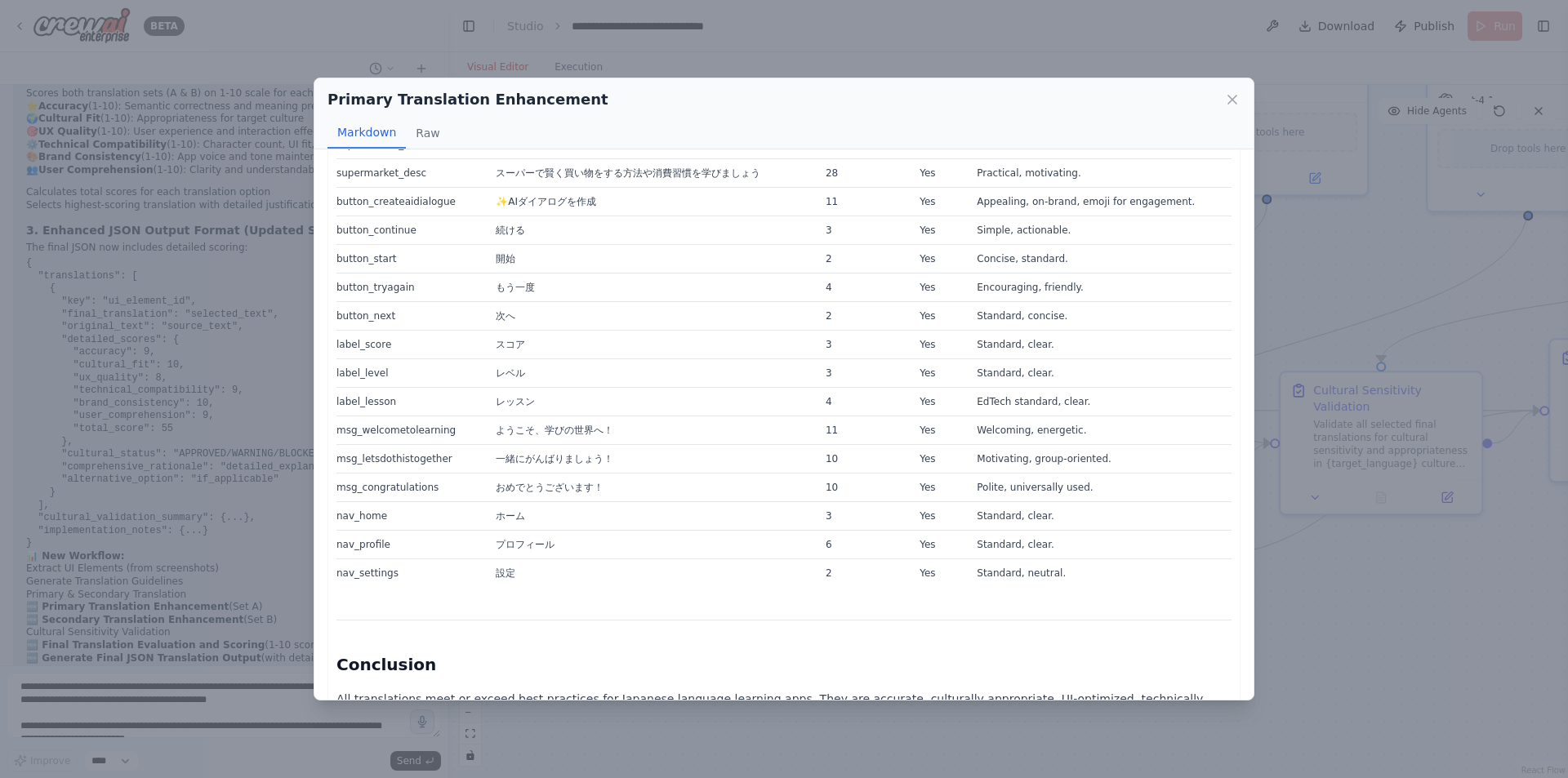
scroll to position [6991, 0]
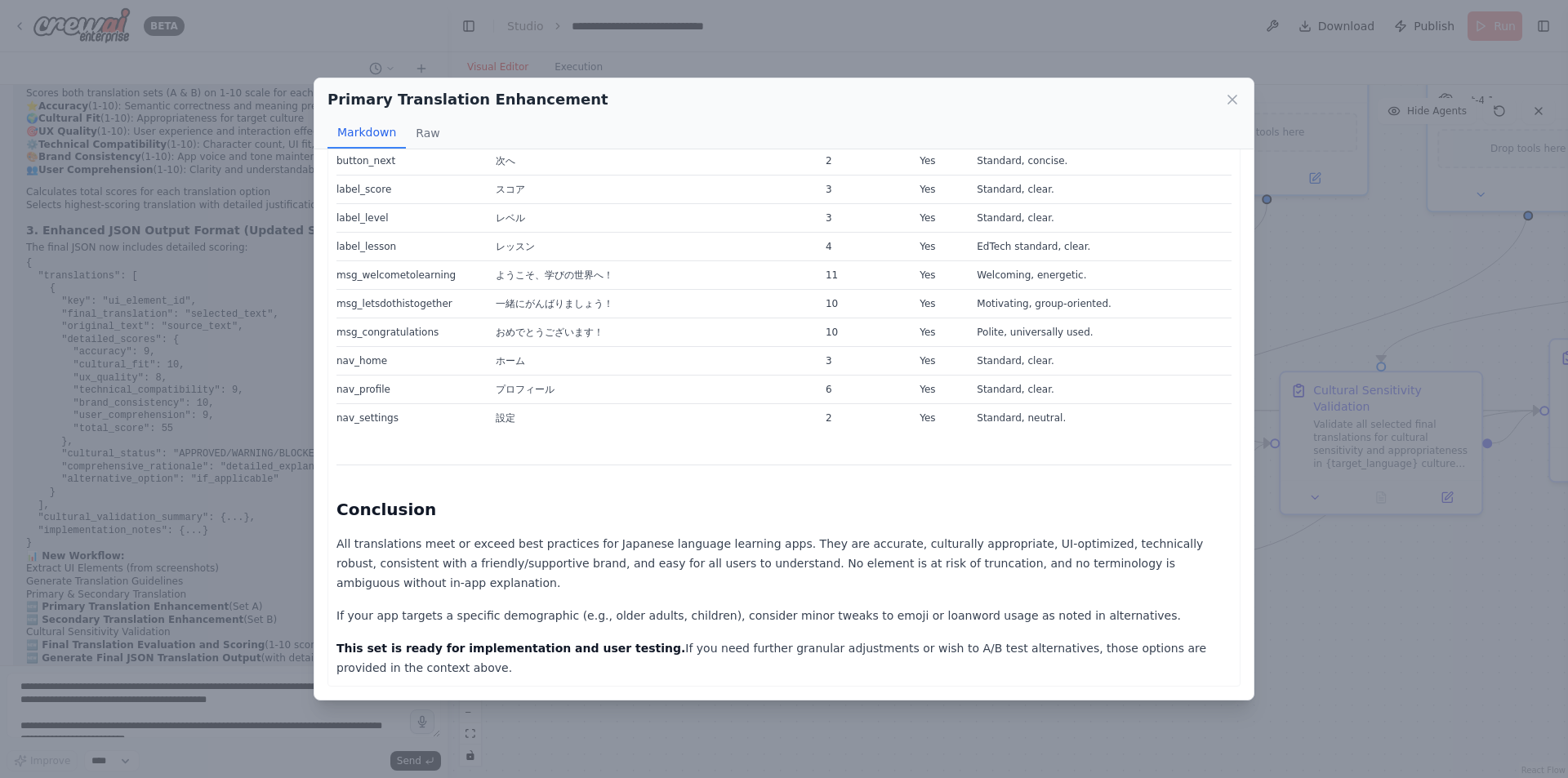
click at [1437, 565] on div "Primary Translation Enhancement Markdown Raw Below is an enhanced and meticulou…" at bounding box center [784, 389] width 1568 height 778
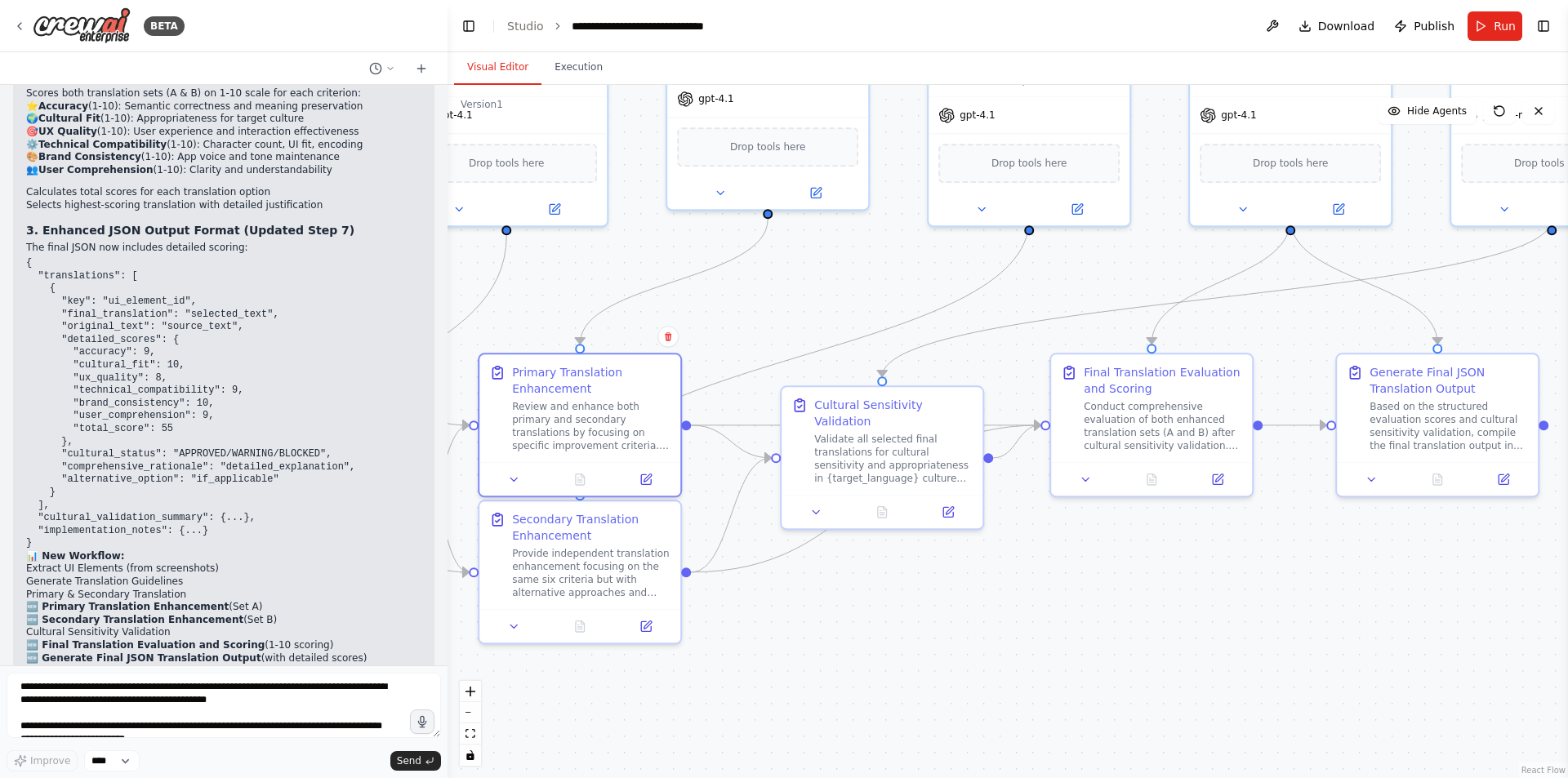
drag, startPoint x: 1403, startPoint y: 635, endPoint x: 904, endPoint y: 650, distance: 499.2
click at [904, 650] on div ".deletable-edge-delete-btn { width: 20px; height: 20px; border: 0px solid #ffff…" at bounding box center [1008, 431] width 1121 height 693
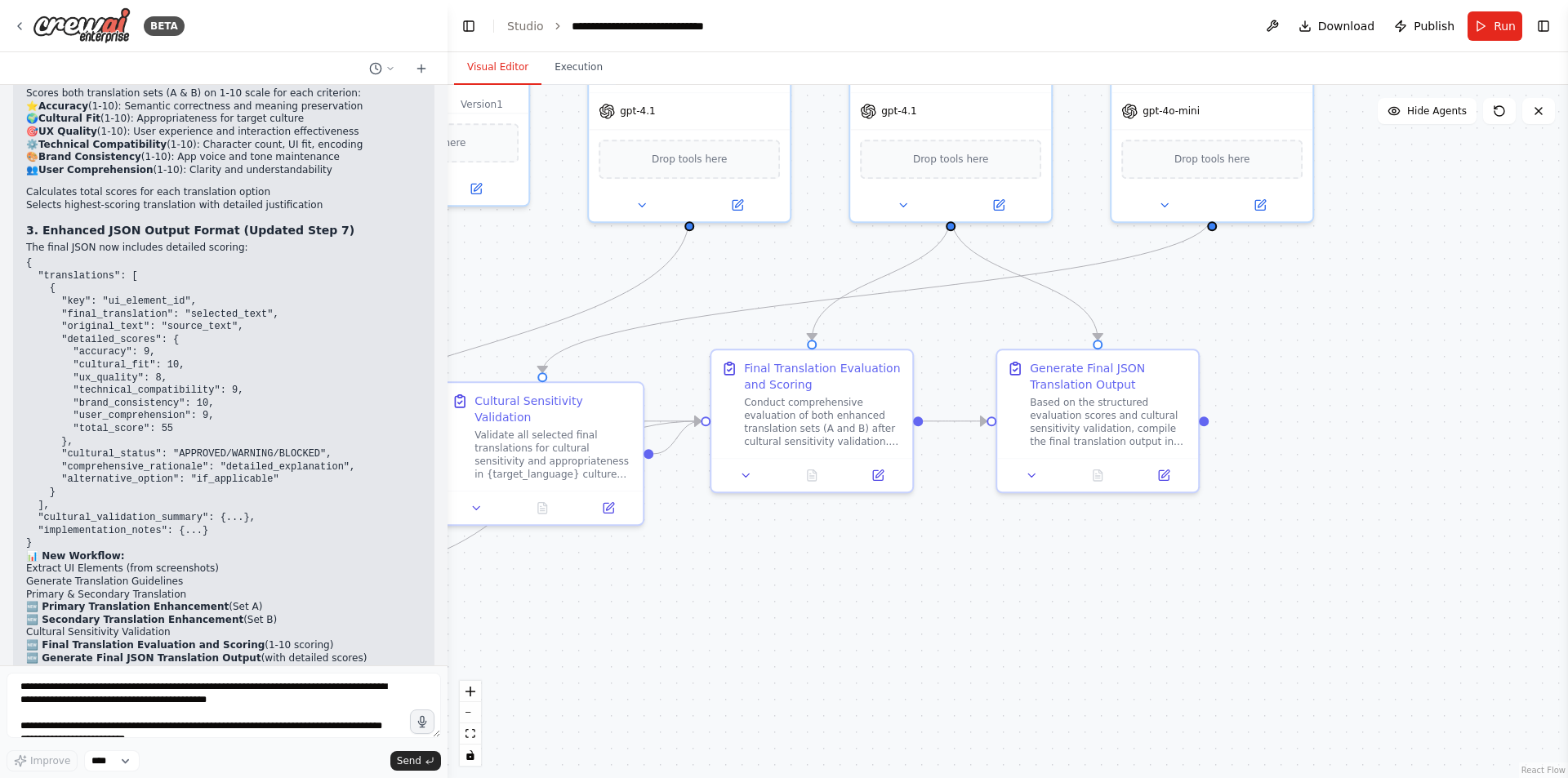
drag, startPoint x: 1027, startPoint y: 612, endPoint x: 818, endPoint y: 573, distance: 212.6
click at [759, 584] on div ".deletable-edge-delete-btn { width: 20px; height: 20px; border: 0px solid #ffff…" at bounding box center [1008, 431] width 1121 height 693
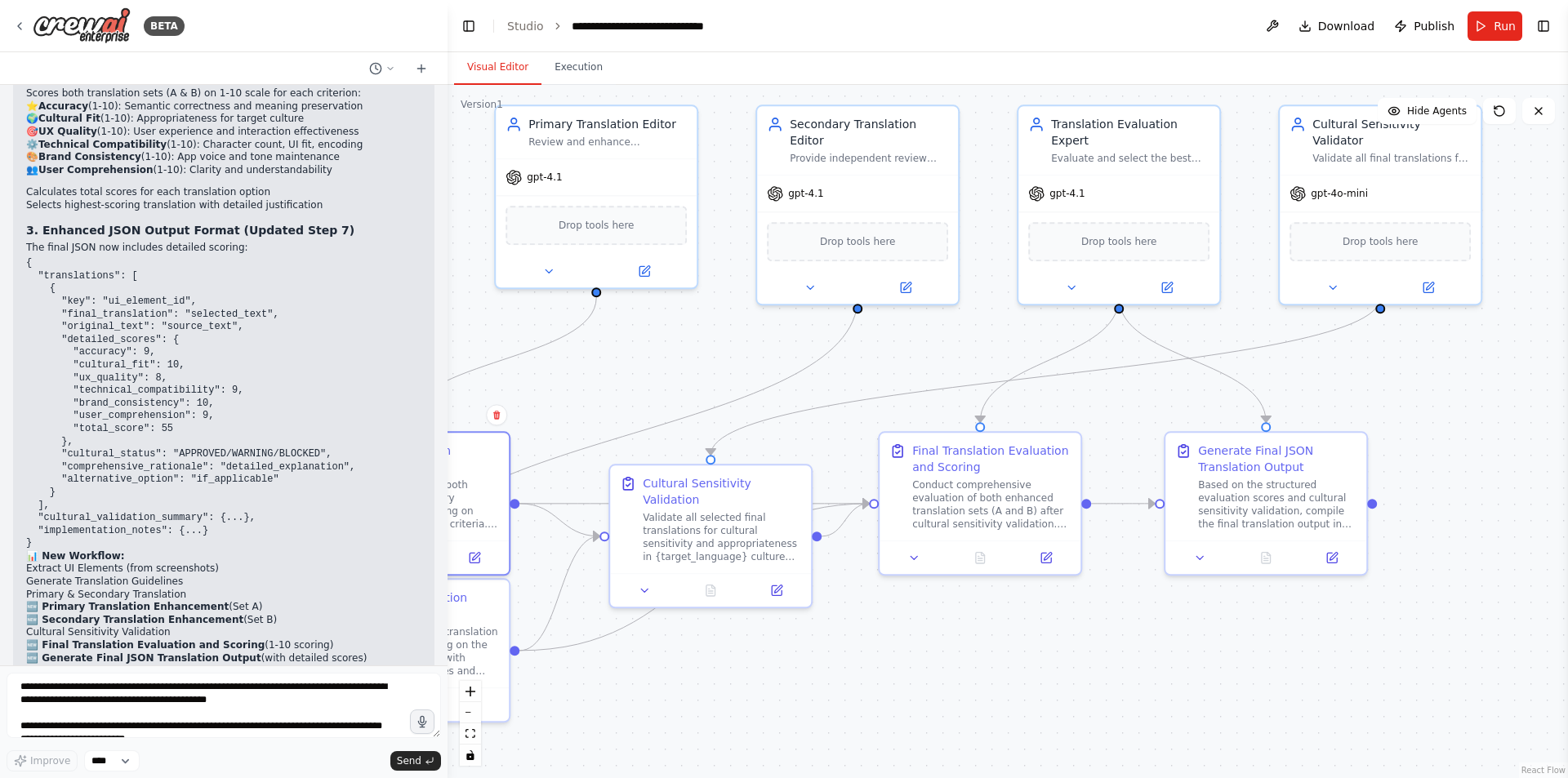
drag, startPoint x: 860, startPoint y: 573, endPoint x: 1071, endPoint y: 662, distance: 229.0
click at [1058, 661] on div ".deletable-edge-delete-btn { width: 20px; height: 20px; border: 0px solid #ffff…" at bounding box center [1008, 431] width 1121 height 693
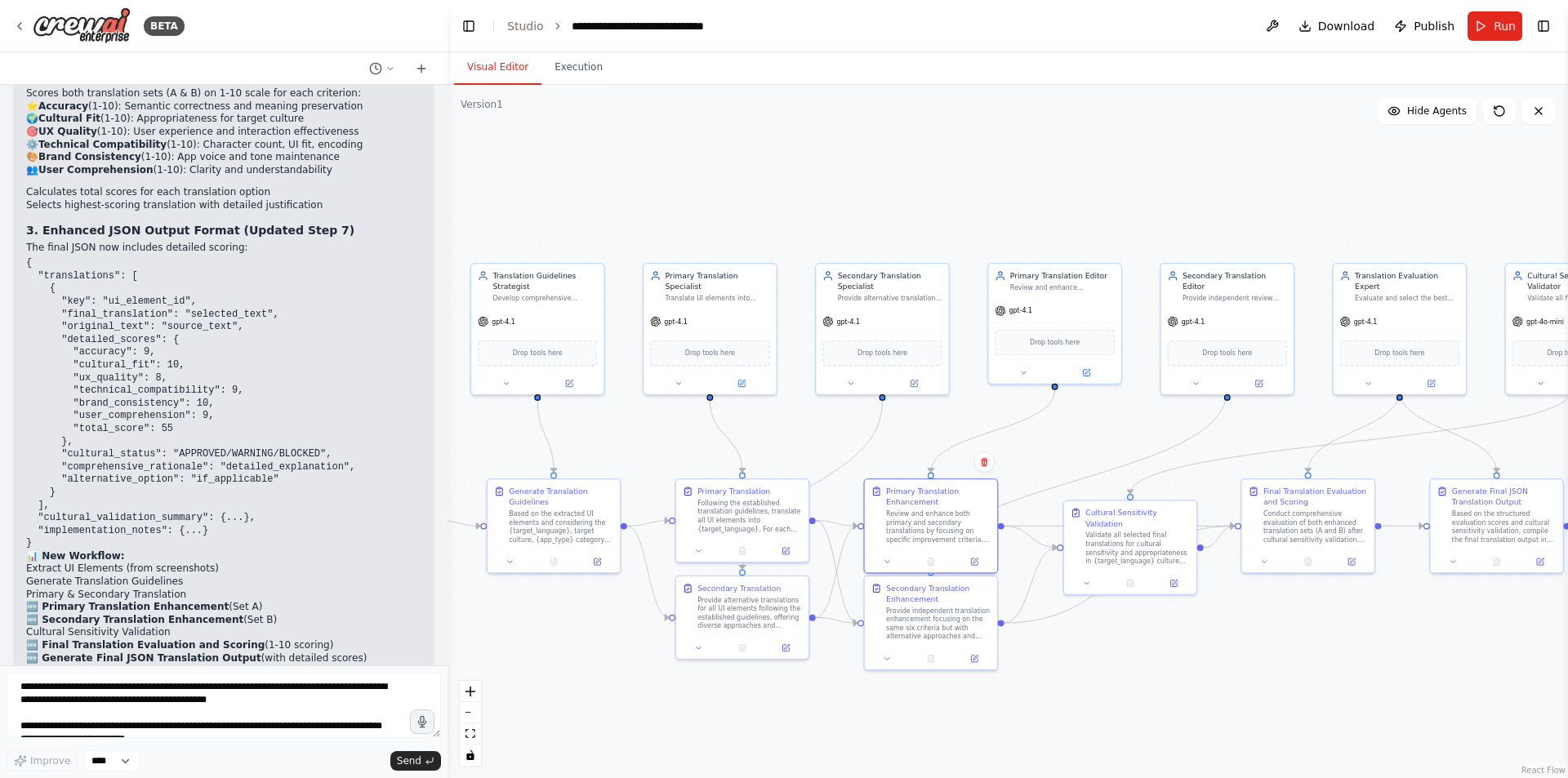
drag, startPoint x: 842, startPoint y: 662, endPoint x: 1169, endPoint y: 633, distance: 328.3
click at [1169, 633] on div ".deletable-edge-delete-btn { width: 20px; height: 20px; border: 0px solid #ffff…" at bounding box center [1008, 431] width 1121 height 693
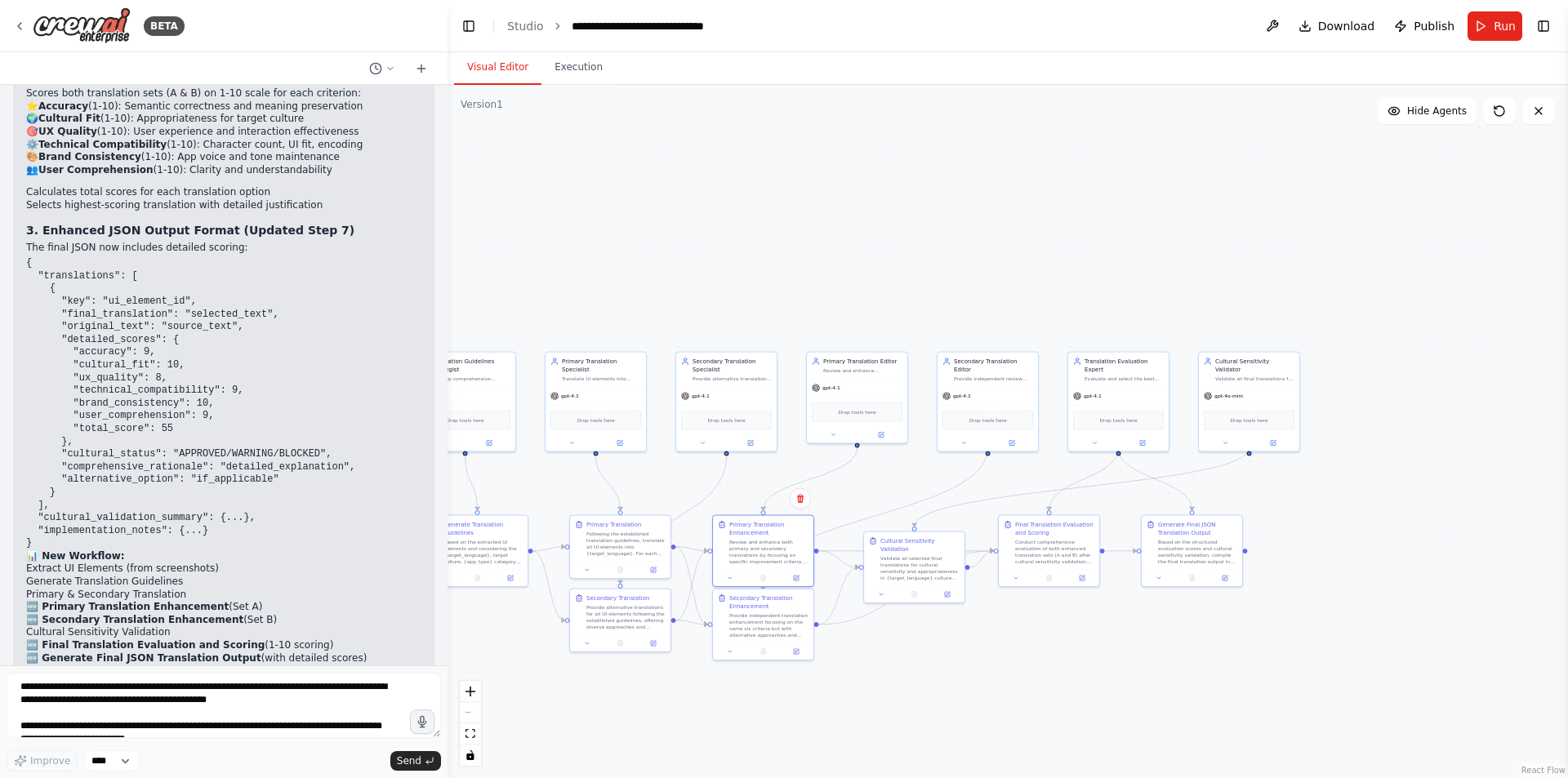
drag, startPoint x: 1117, startPoint y: 652, endPoint x: 949, endPoint y: 648, distance: 168.0
click at [949, 648] on div ".deletable-edge-delete-btn { width: 20px; height: 20px; border: 0px solid #ffff…" at bounding box center [1008, 431] width 1121 height 693
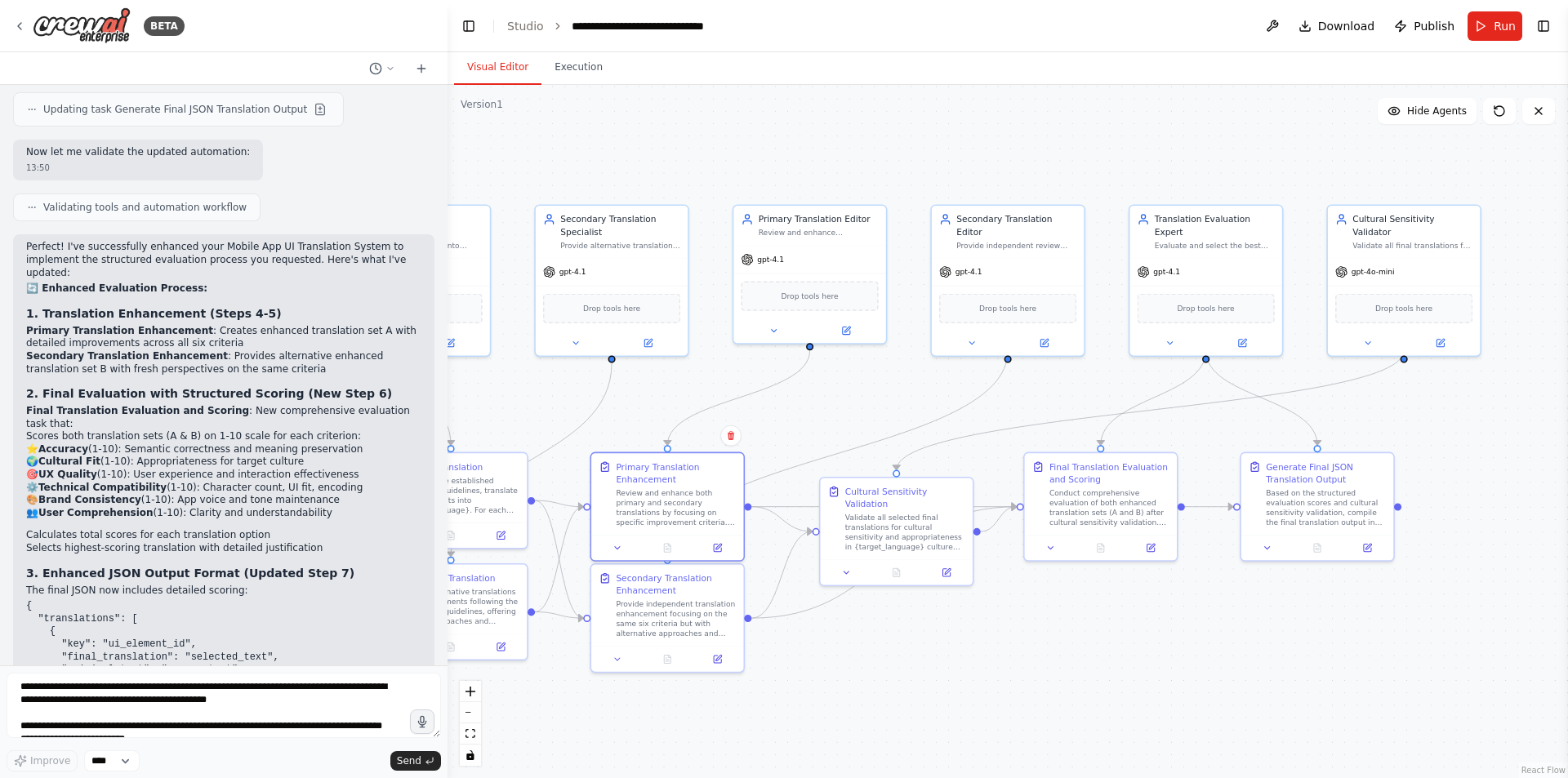
scroll to position [7275, 0]
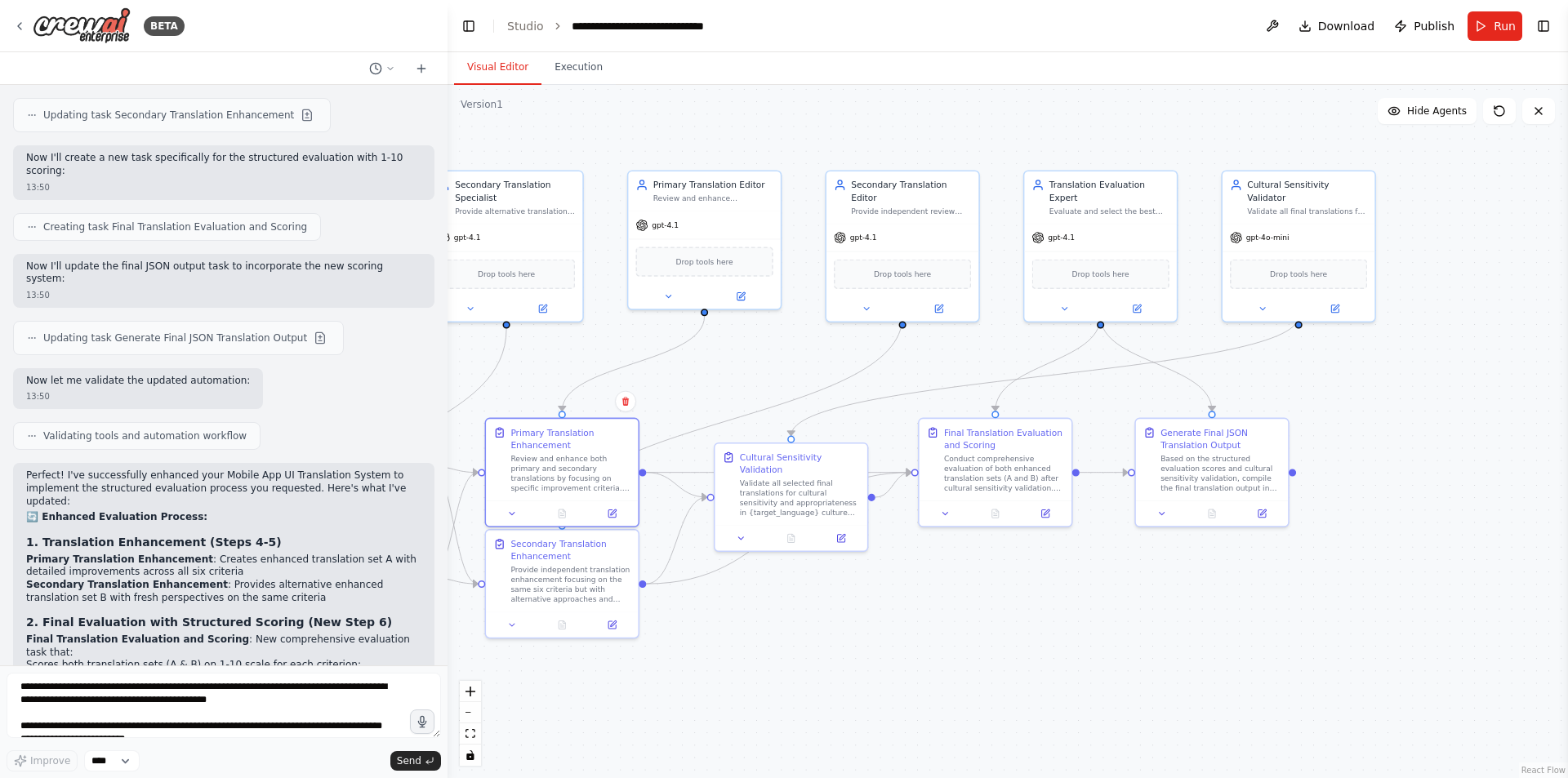
drag, startPoint x: 1059, startPoint y: 673, endPoint x: 837, endPoint y: 628, distance: 226.5
click at [841, 637] on div ".deletable-edge-delete-btn { width: 20px; height: 20px; border: 0px solid #ffff…" at bounding box center [1008, 431] width 1121 height 693
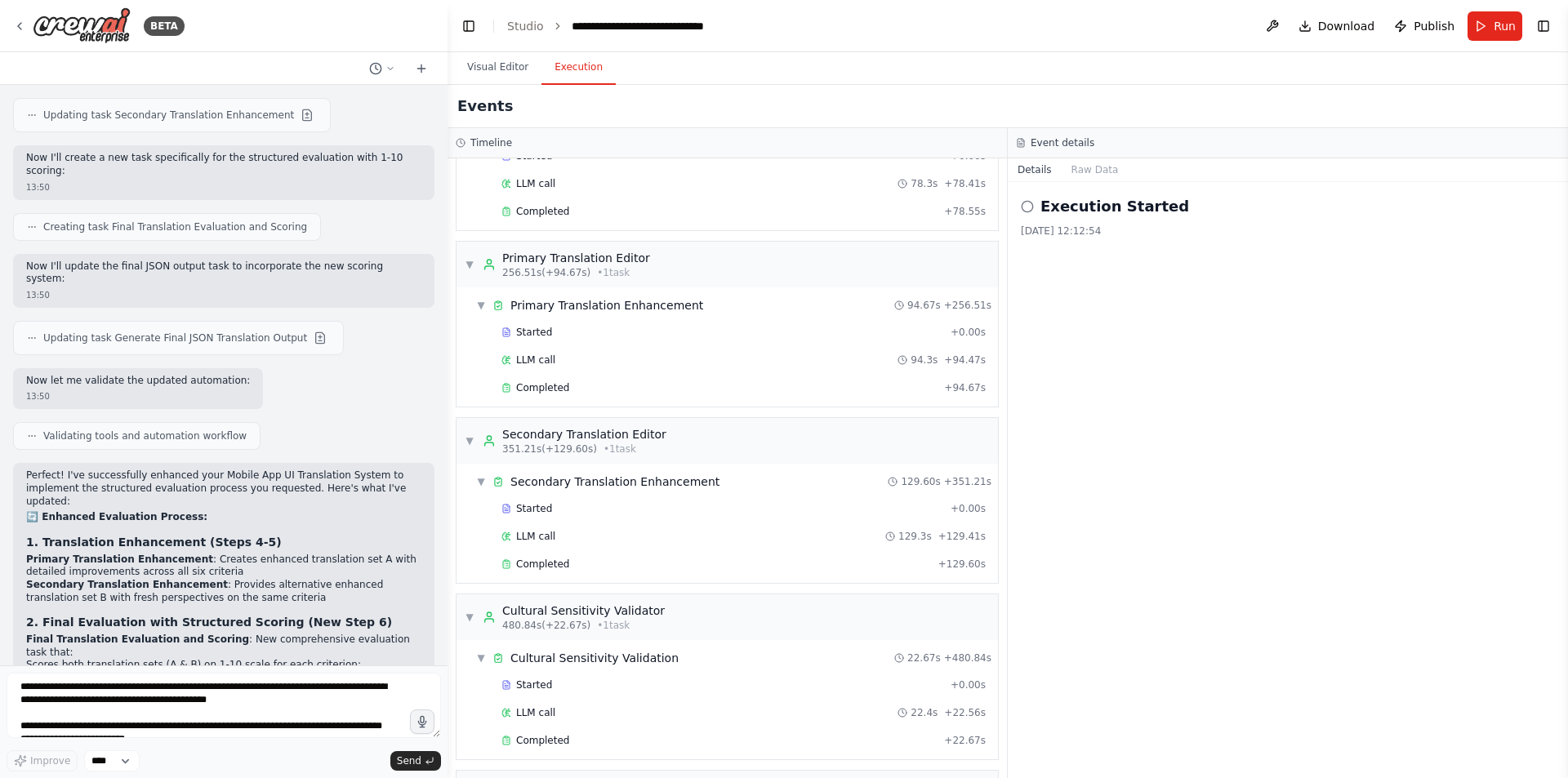
click at [586, 59] on button "Execution" at bounding box center [579, 68] width 74 height 35
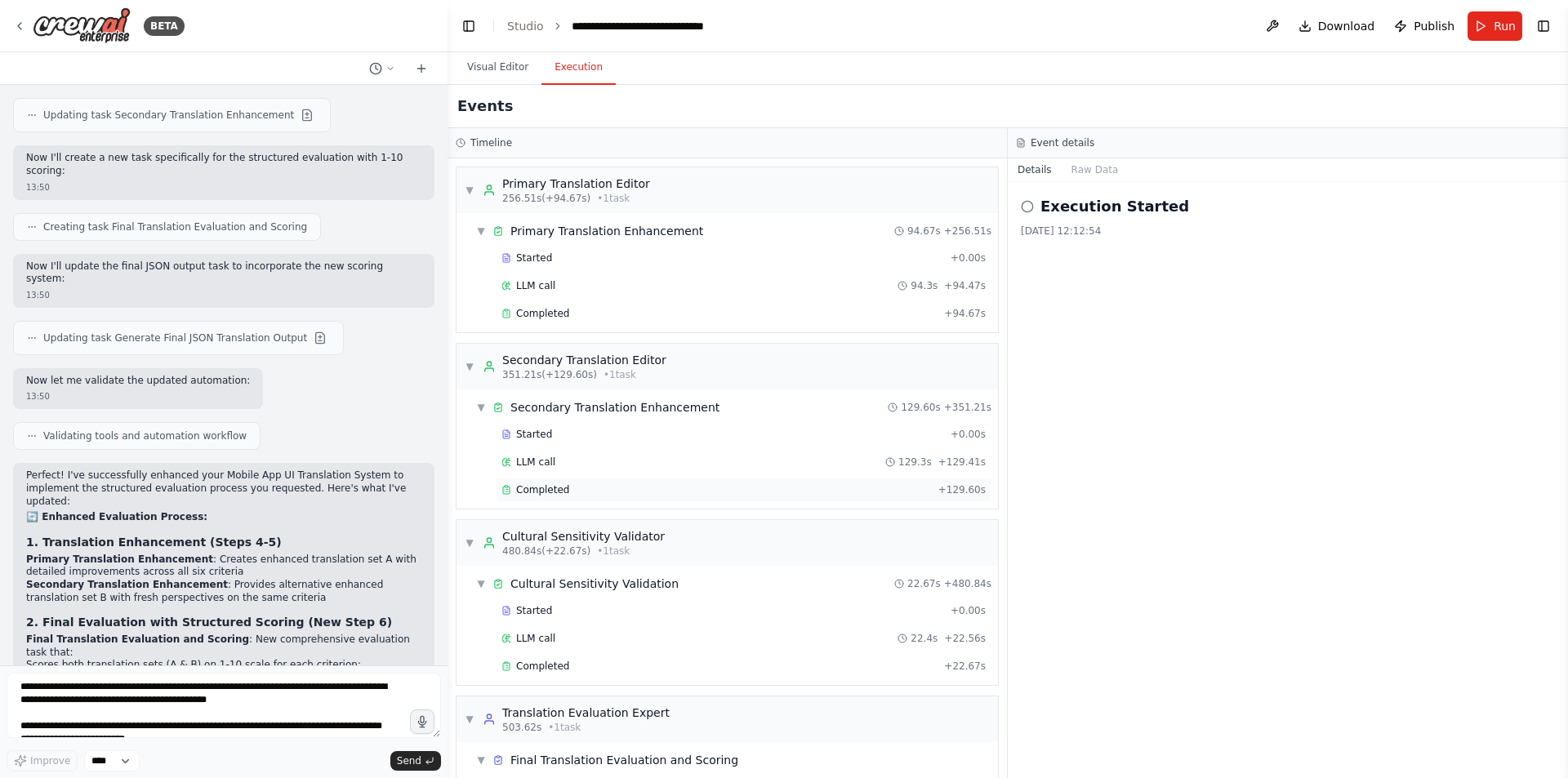
scroll to position [836, 0]
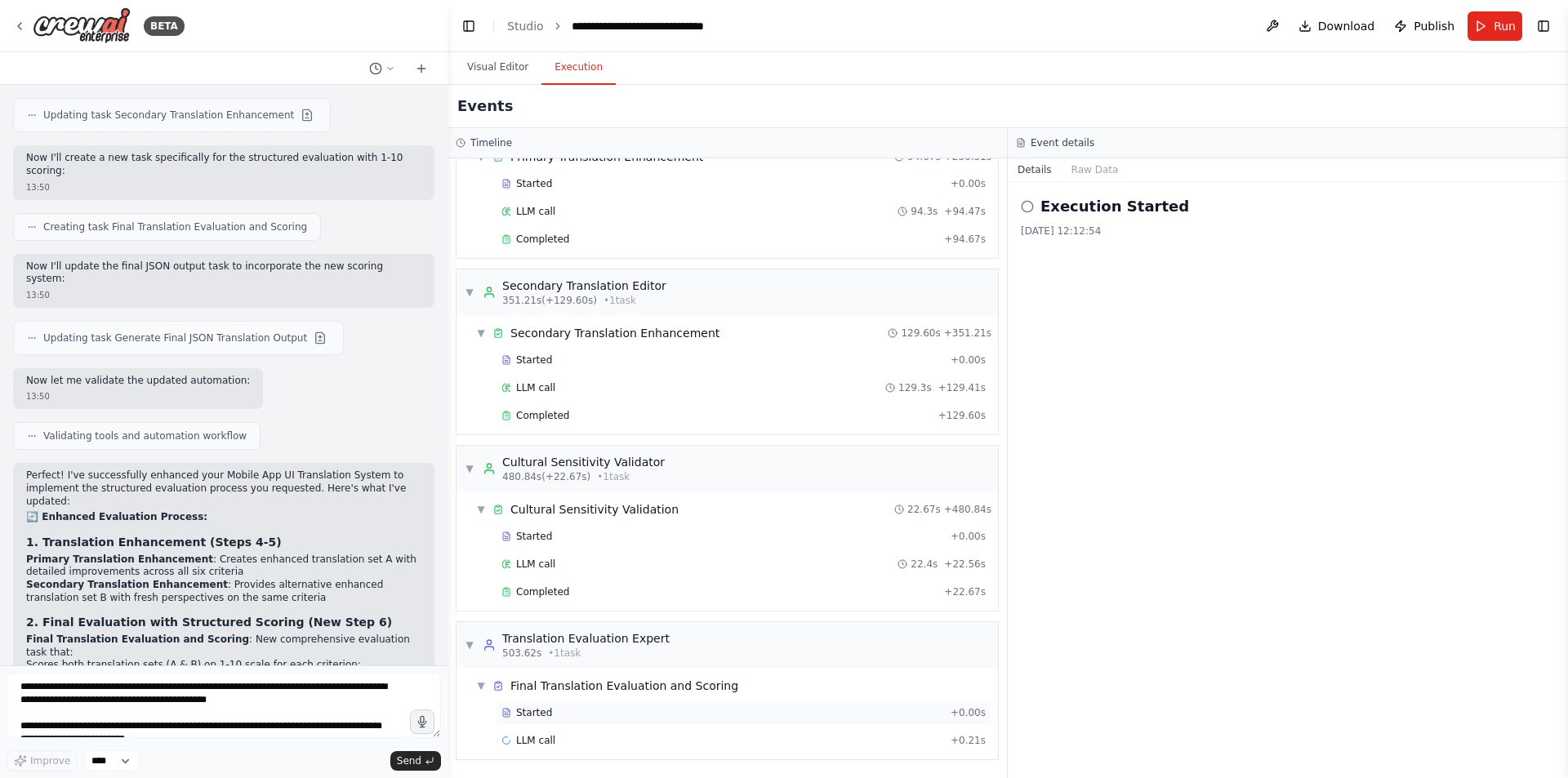
click at [574, 715] on div "Started" at bounding box center [722, 713] width 443 height 13
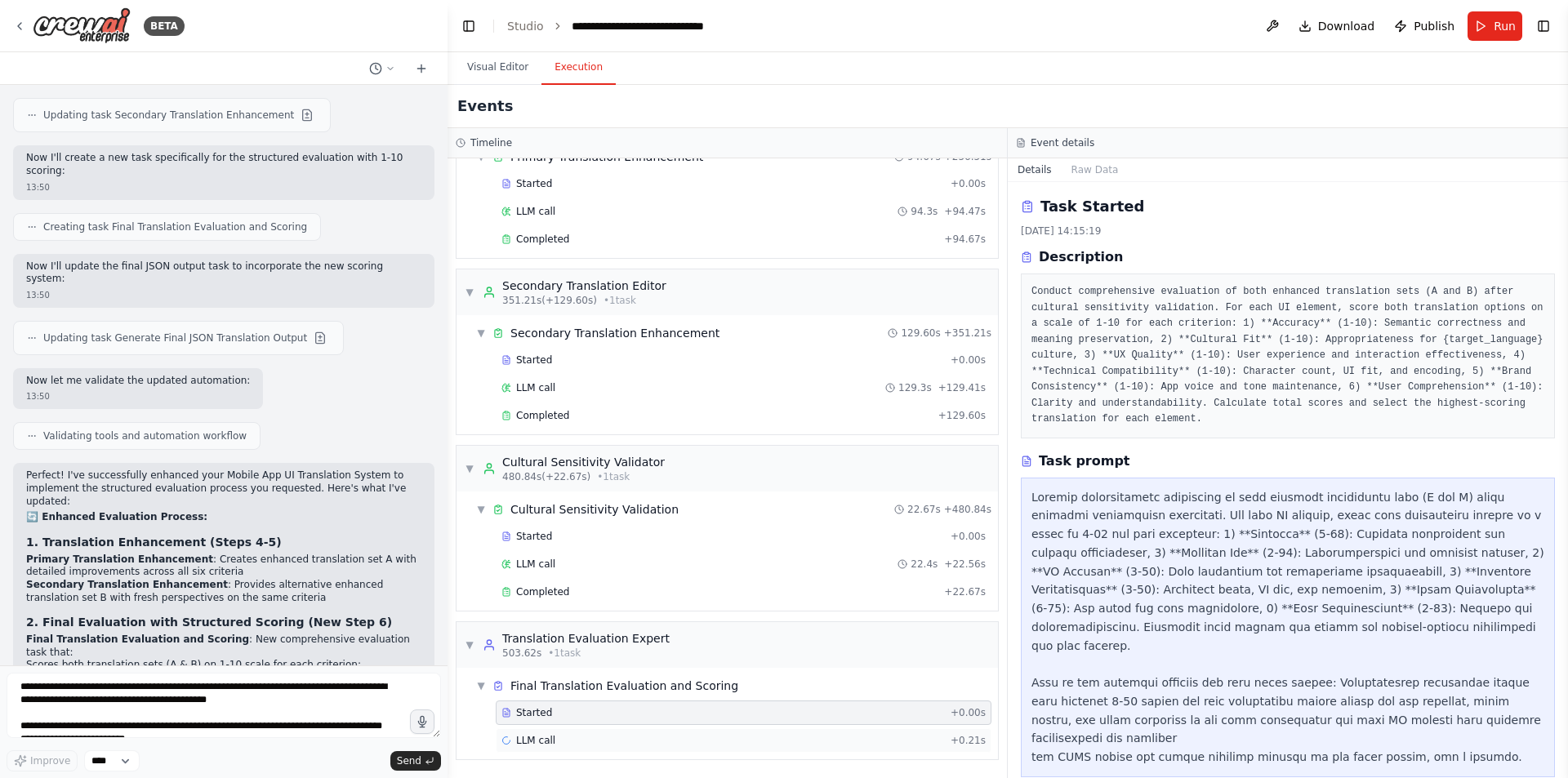
click at [588, 734] on div "LLM call + 0.21s" at bounding box center [743, 740] width 484 height 13
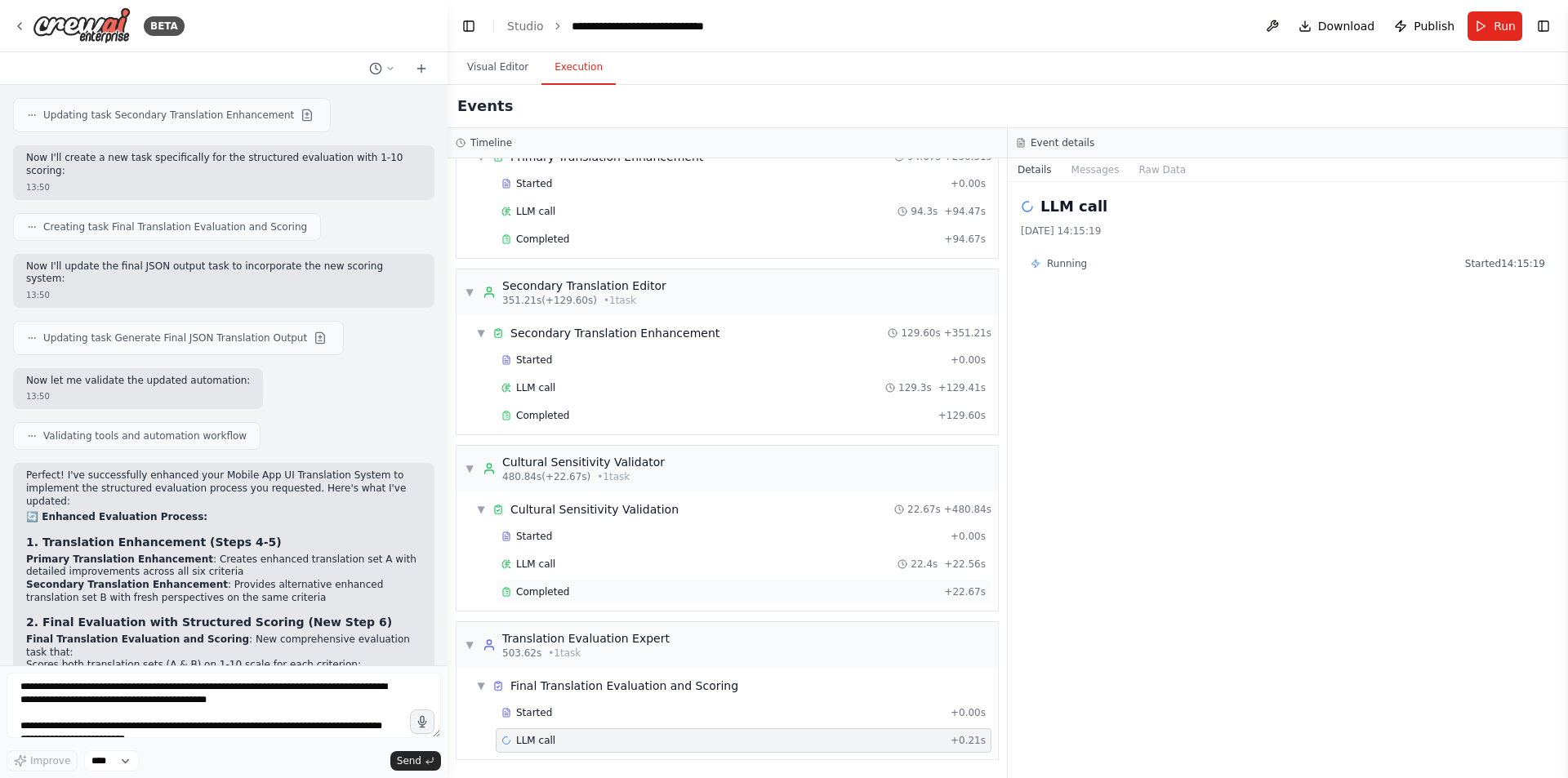
click at [570, 581] on div "Completed + 22.67s" at bounding box center [743, 592] width 496 height 25
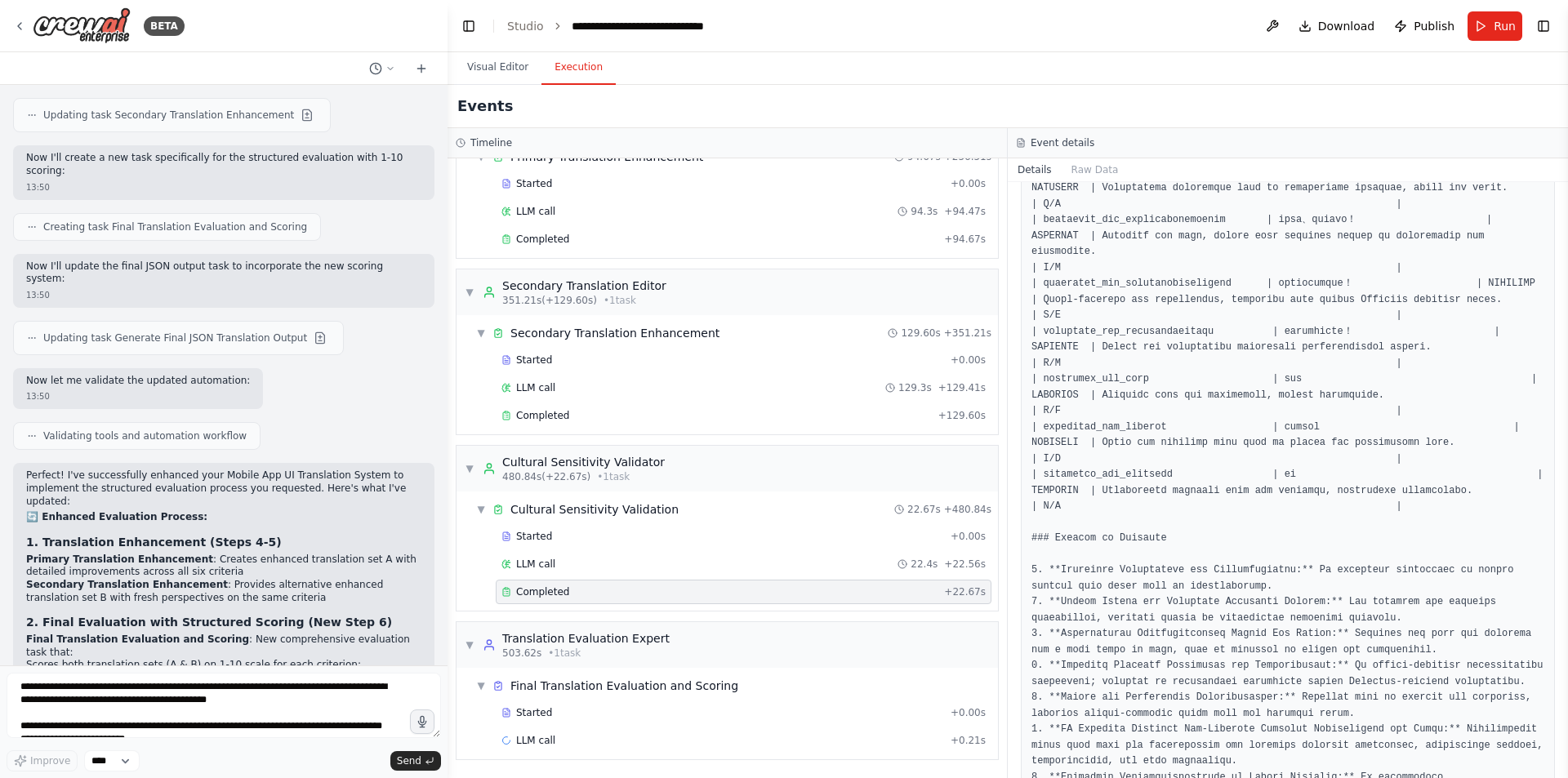
scroll to position [1482, 0]
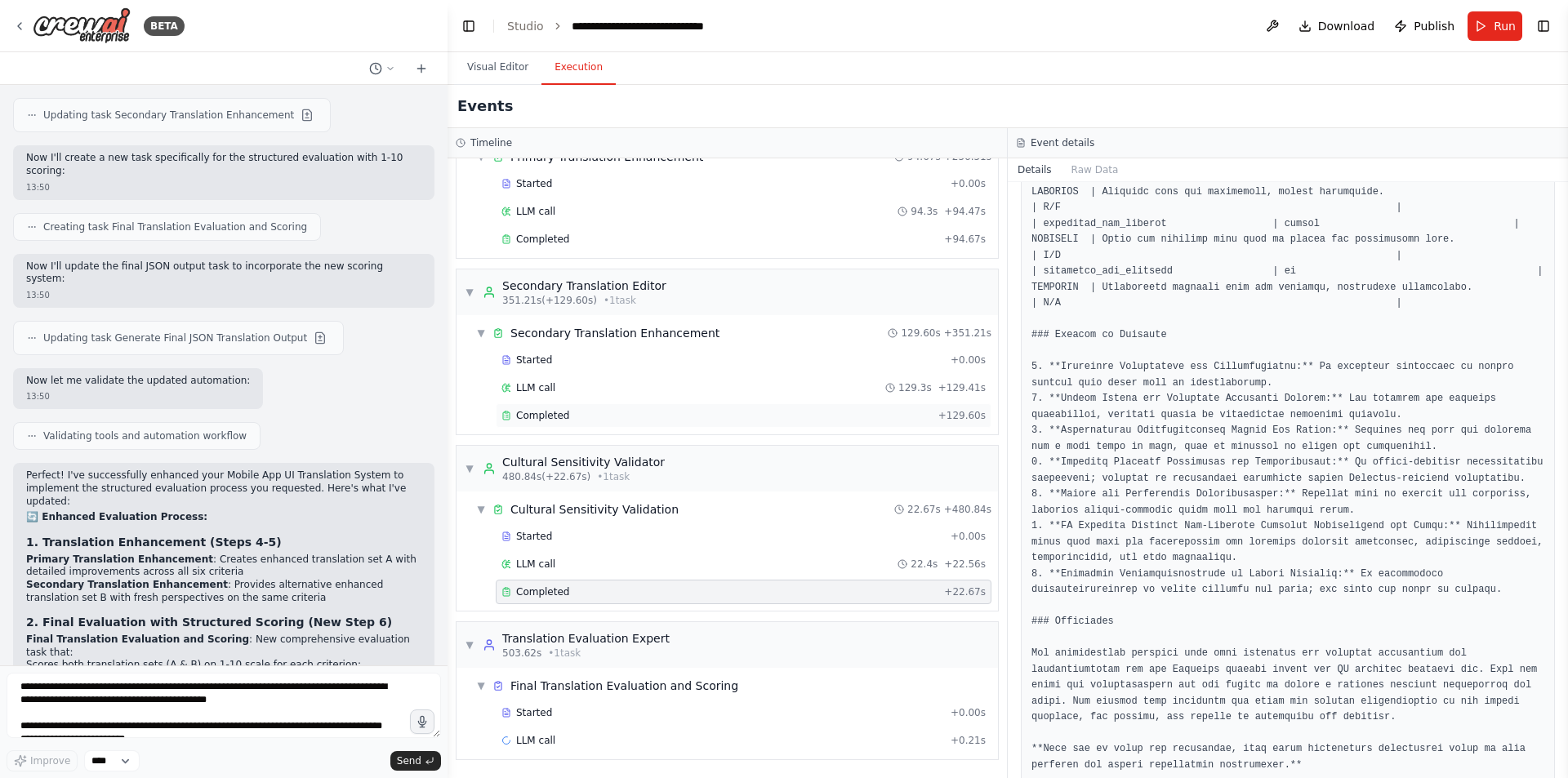
click at [555, 420] on span "Completed" at bounding box center [542, 416] width 53 height 13
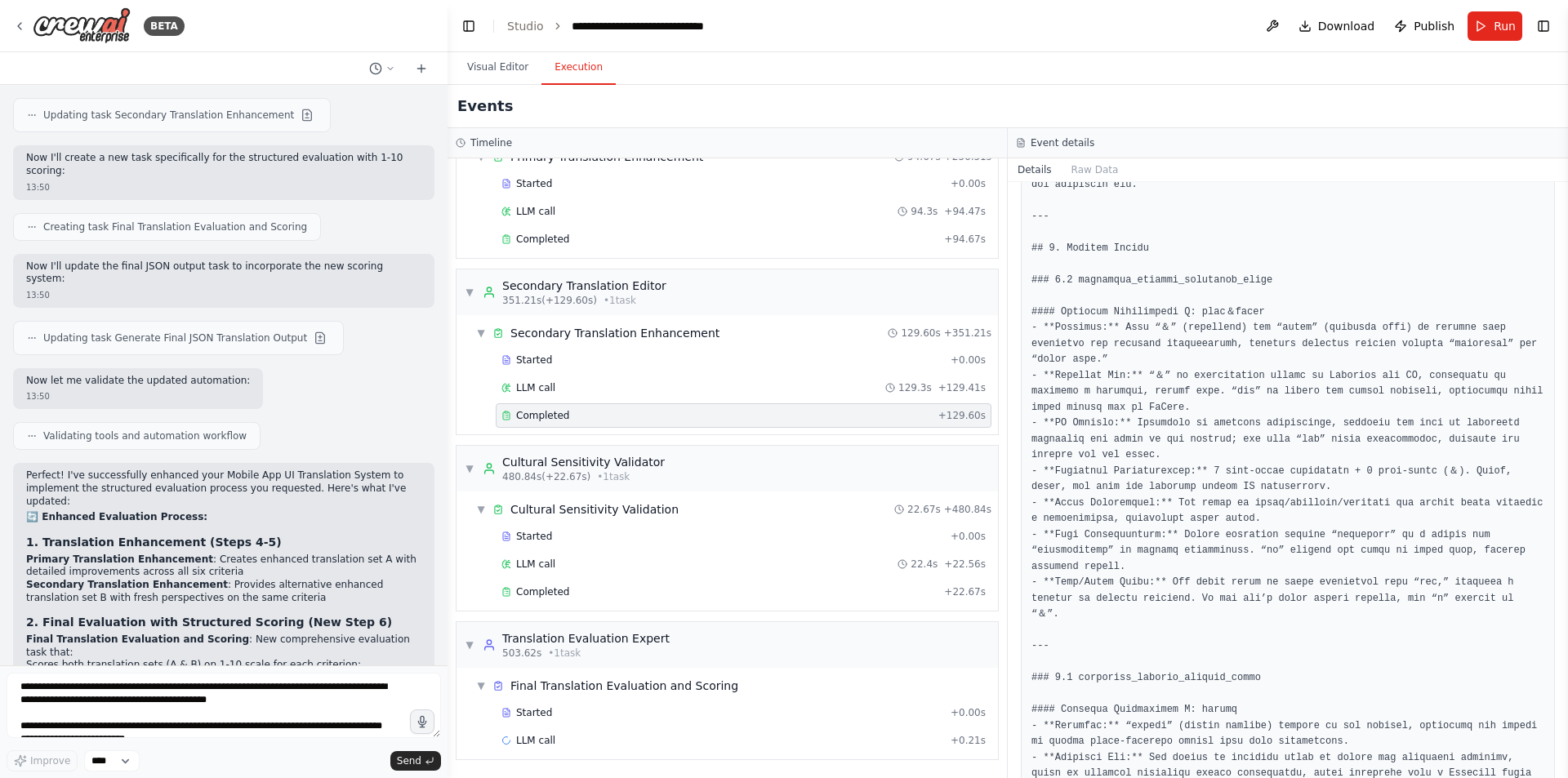
scroll to position [408, 0]
click at [529, 738] on span "LLM call" at bounding box center [536, 740] width 39 height 13
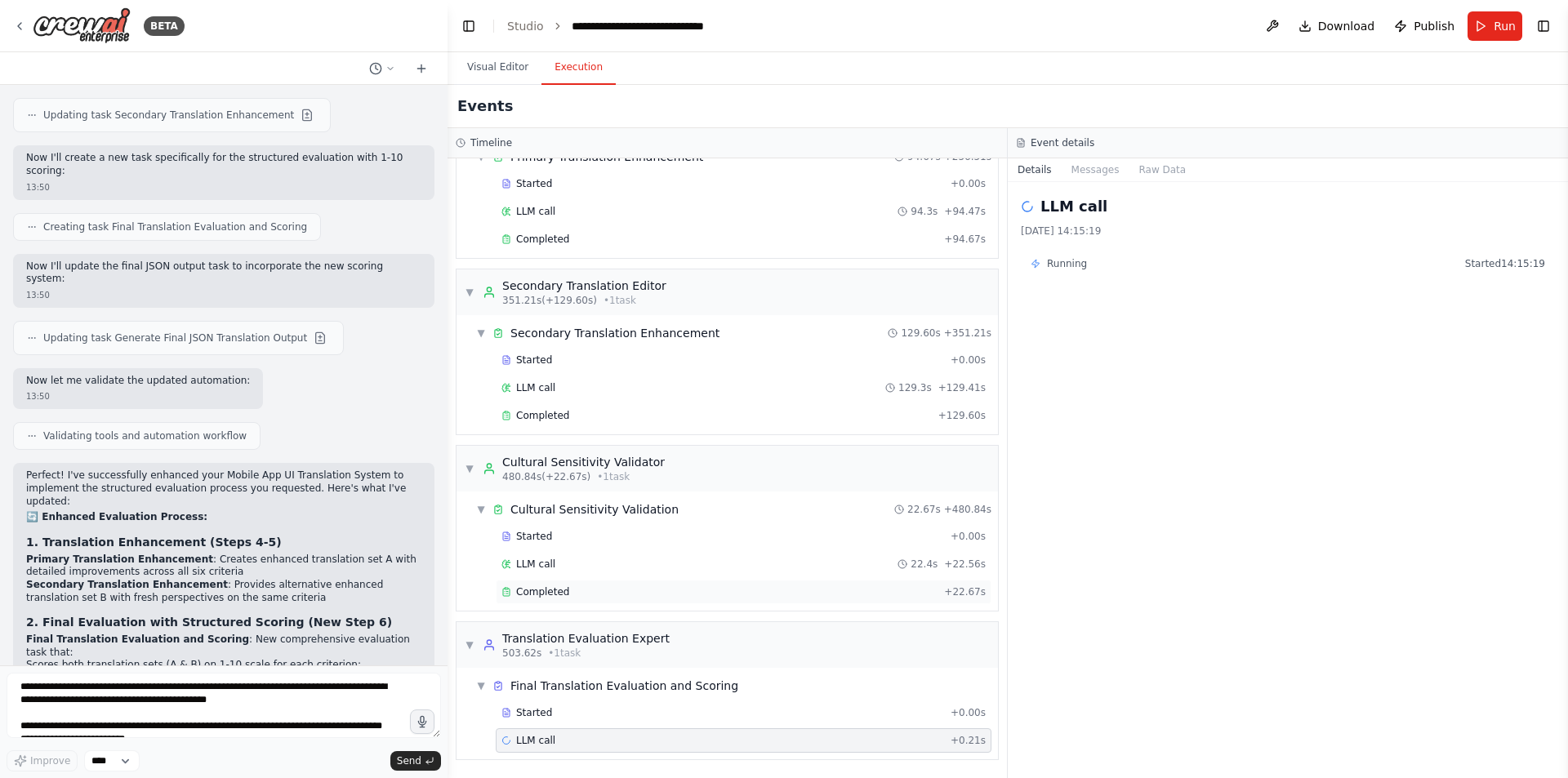
click at [545, 595] on span "Completed" at bounding box center [542, 592] width 53 height 13
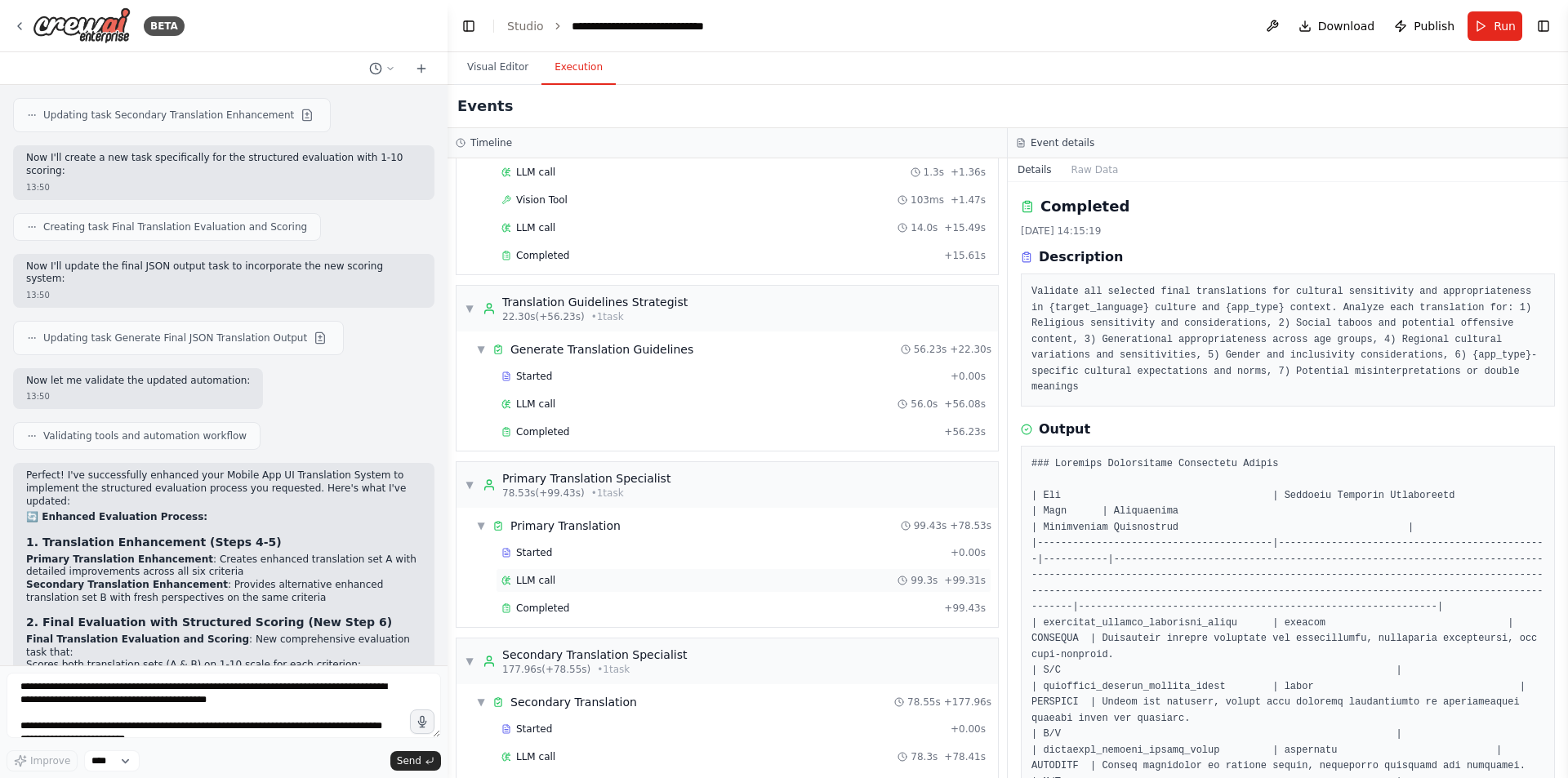
scroll to position [100, 0]
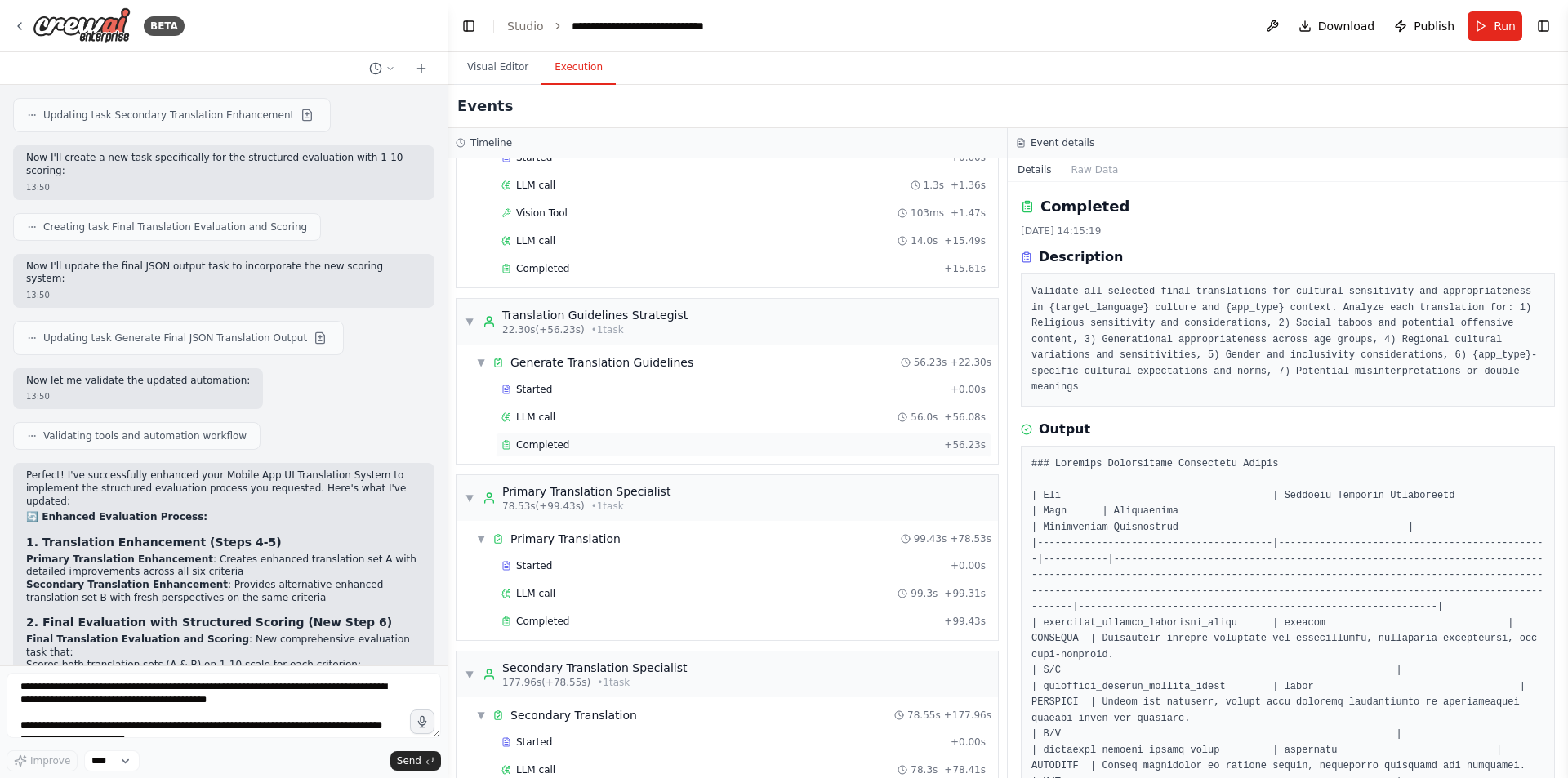
click at [762, 449] on div "Completed" at bounding box center [719, 445] width 436 height 13
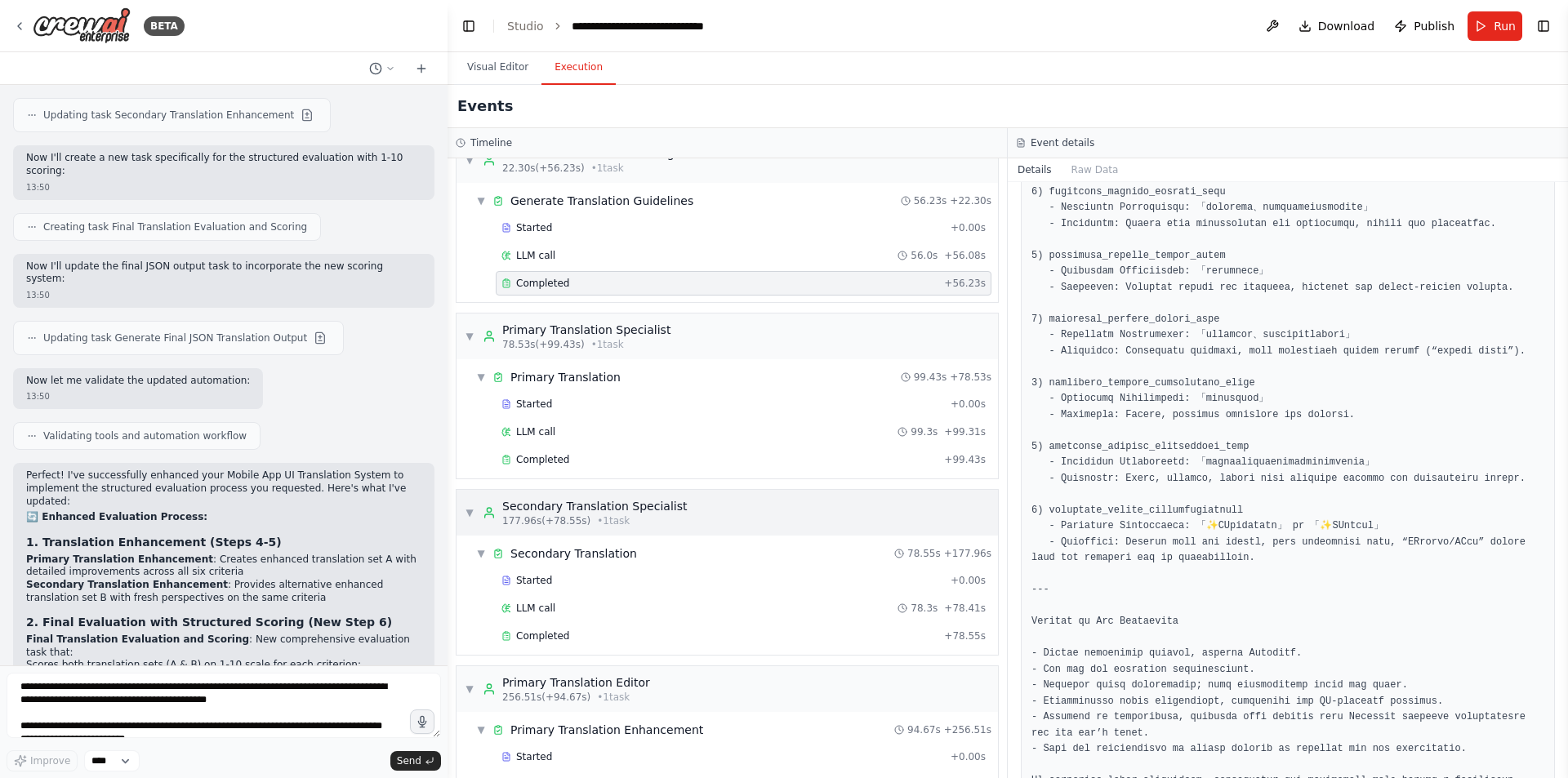
scroll to position [264, 0]
click at [602, 463] on div "Completed" at bounding box center [719, 458] width 436 height 13
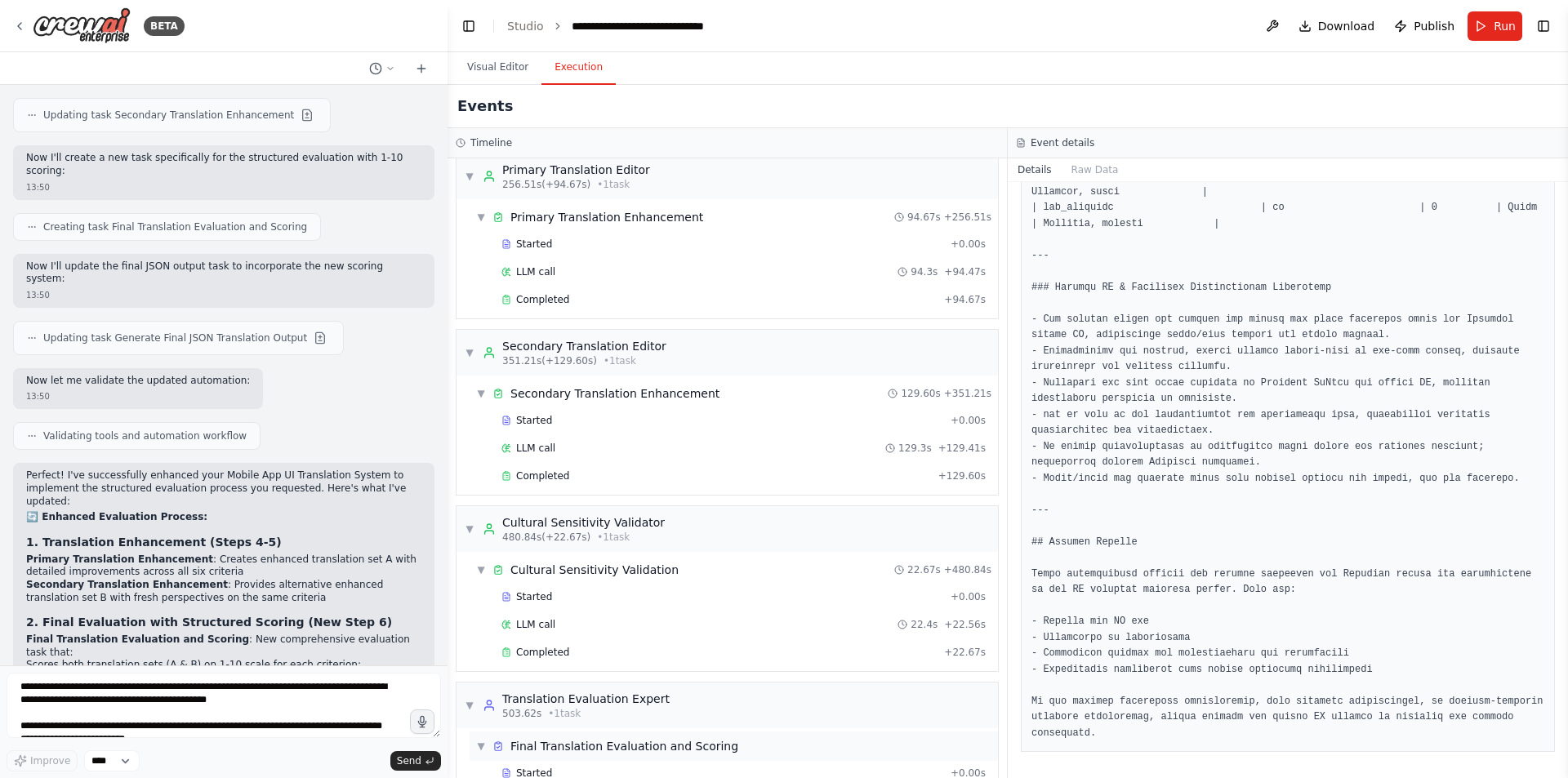
scroll to position [836, 0]
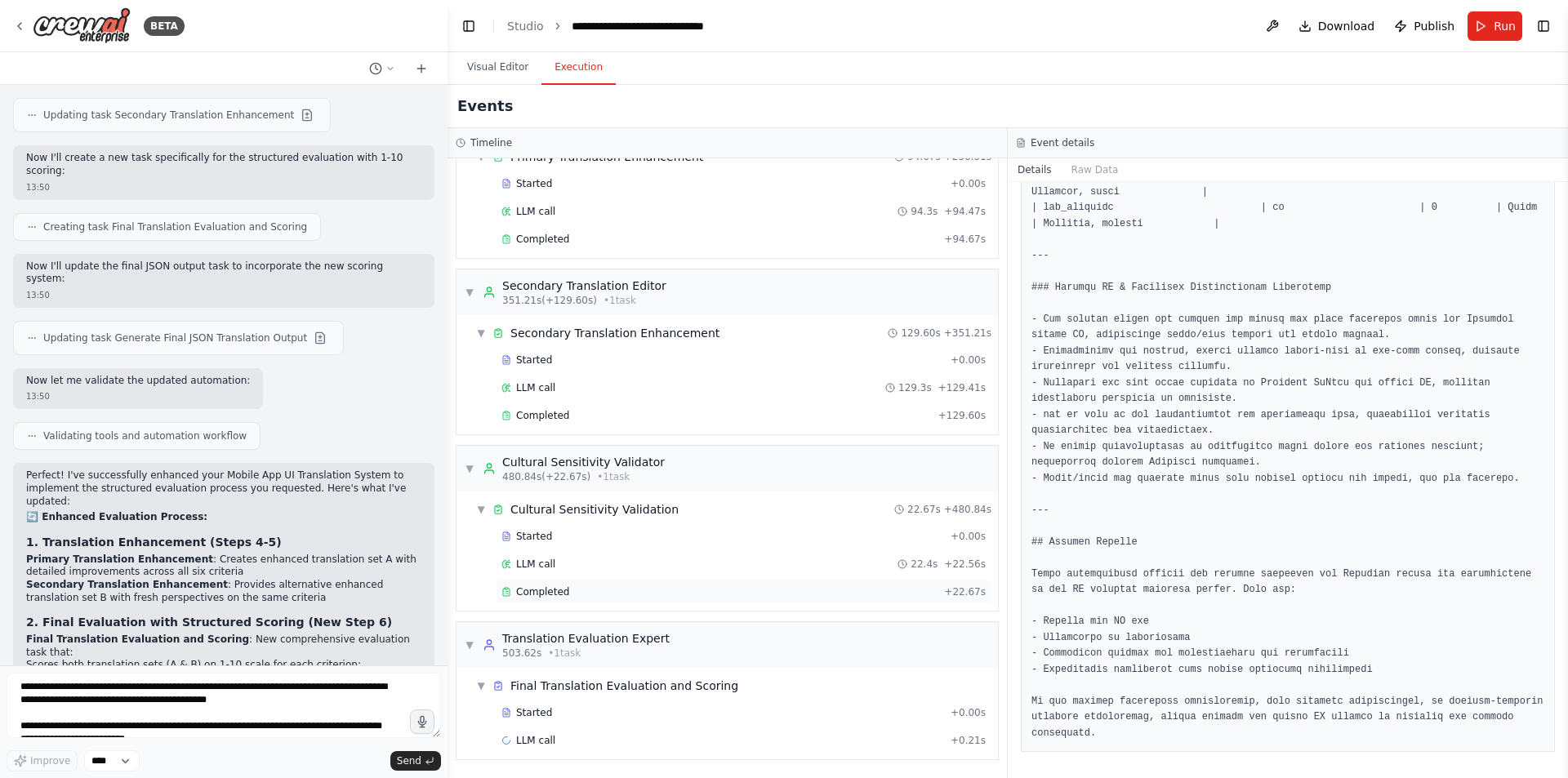
click at [539, 587] on span "Completed" at bounding box center [542, 592] width 53 height 13
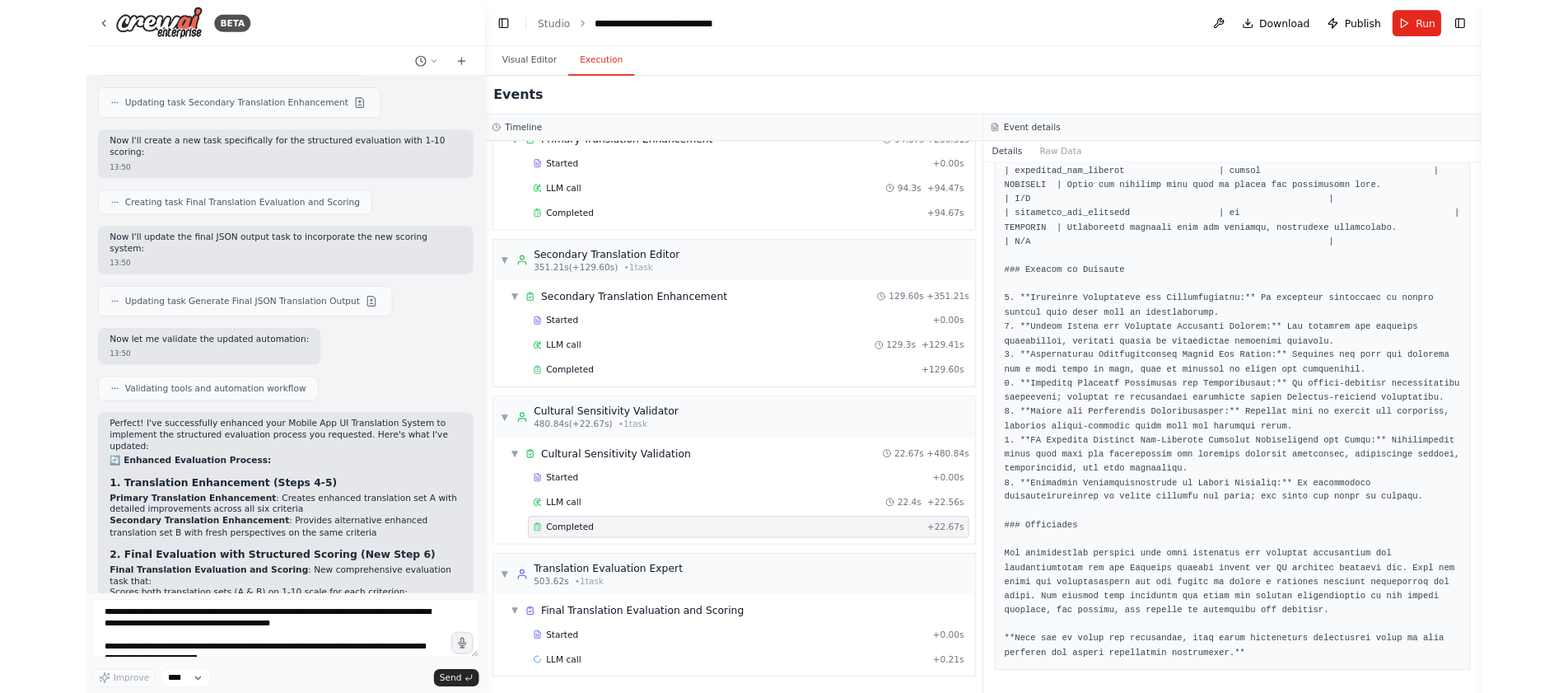
scroll to position [1495, 0]
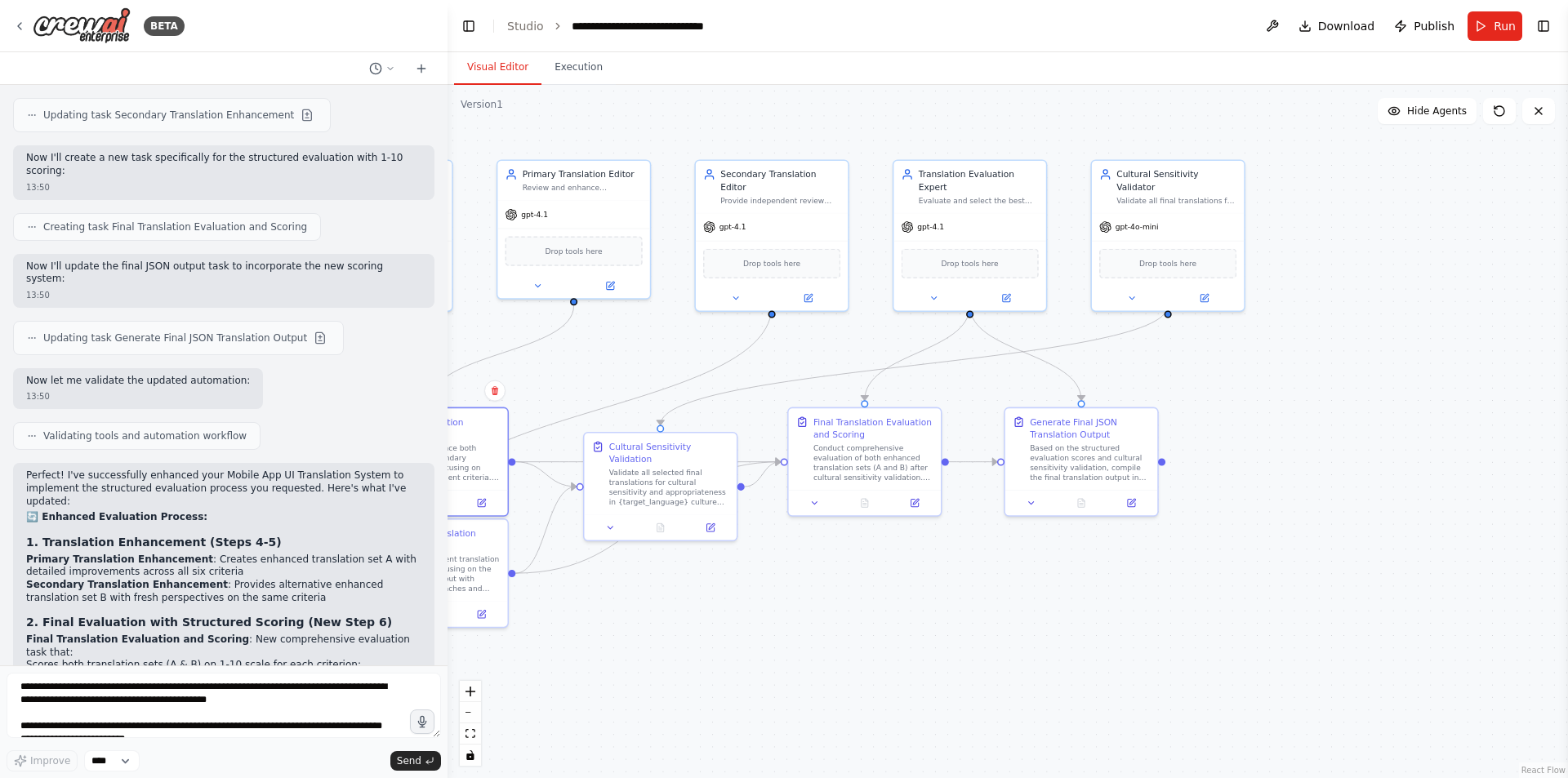
click at [482, 70] on button "Visual Editor" at bounding box center [498, 68] width 87 height 35
click at [617, 283] on button at bounding box center [610, 283] width 70 height 15
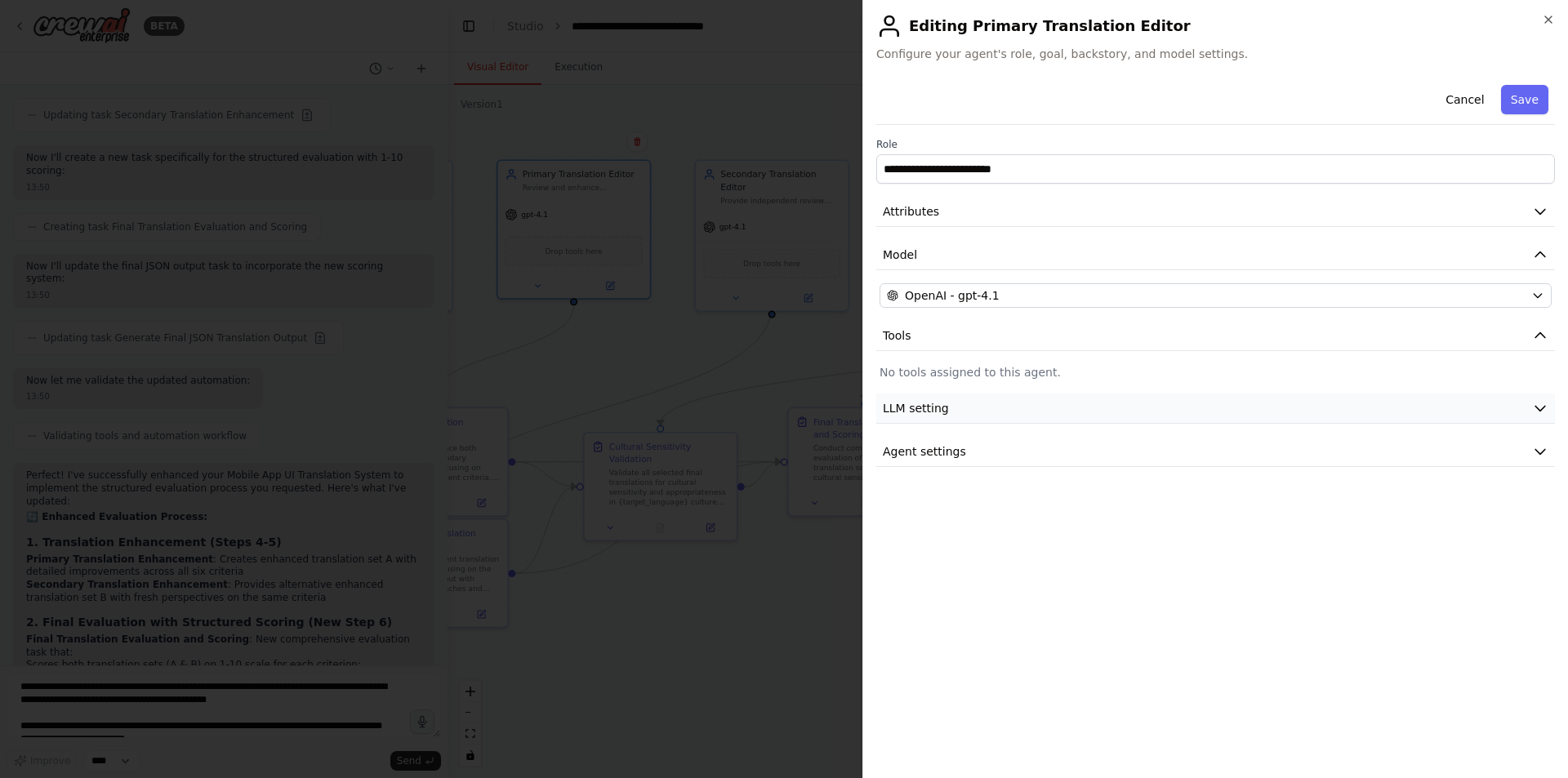
click at [946, 421] on button "LLM setting" at bounding box center [1215, 408] width 679 height 30
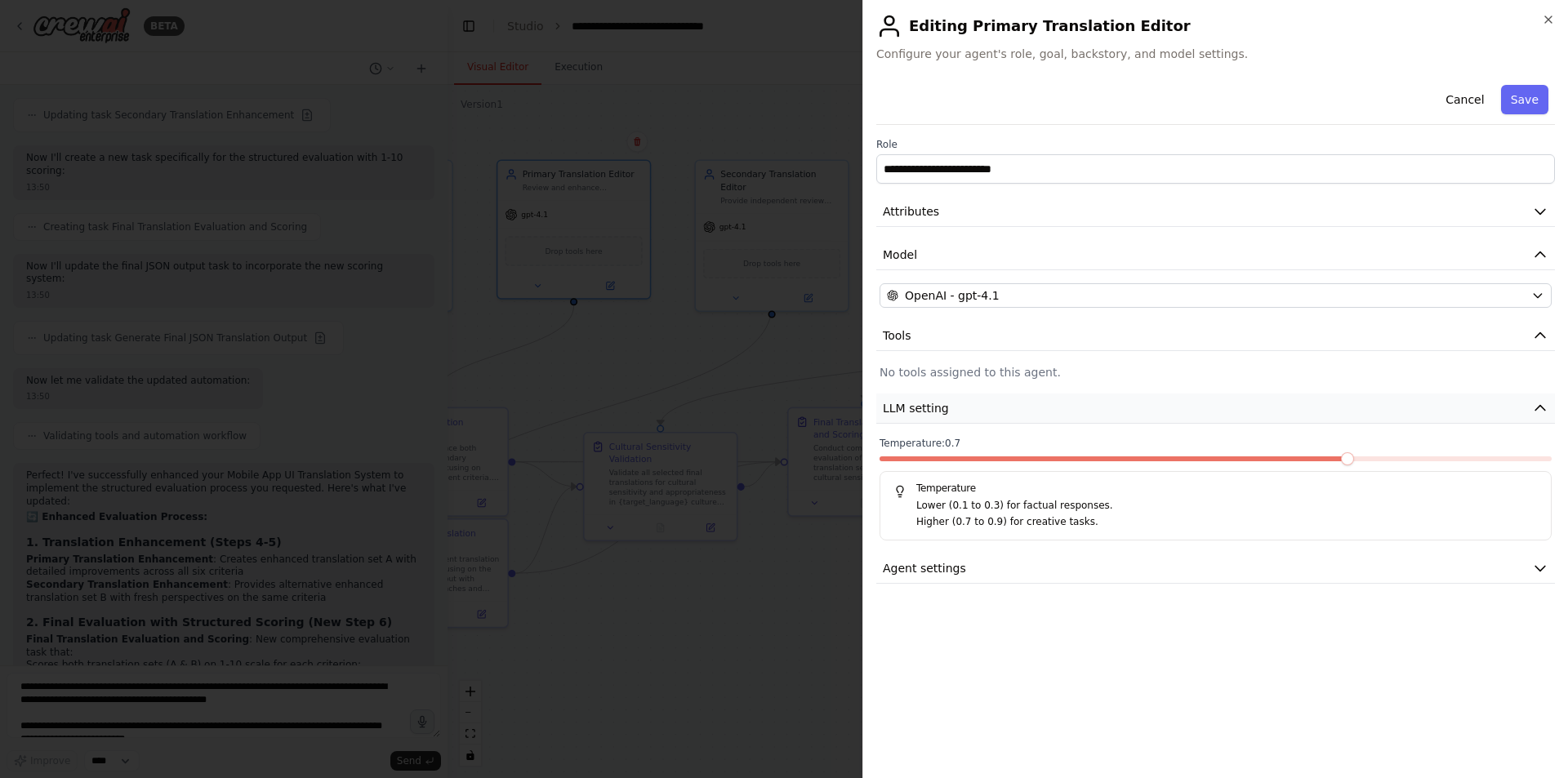
click at [1035, 401] on button "LLM setting" at bounding box center [1215, 408] width 679 height 30
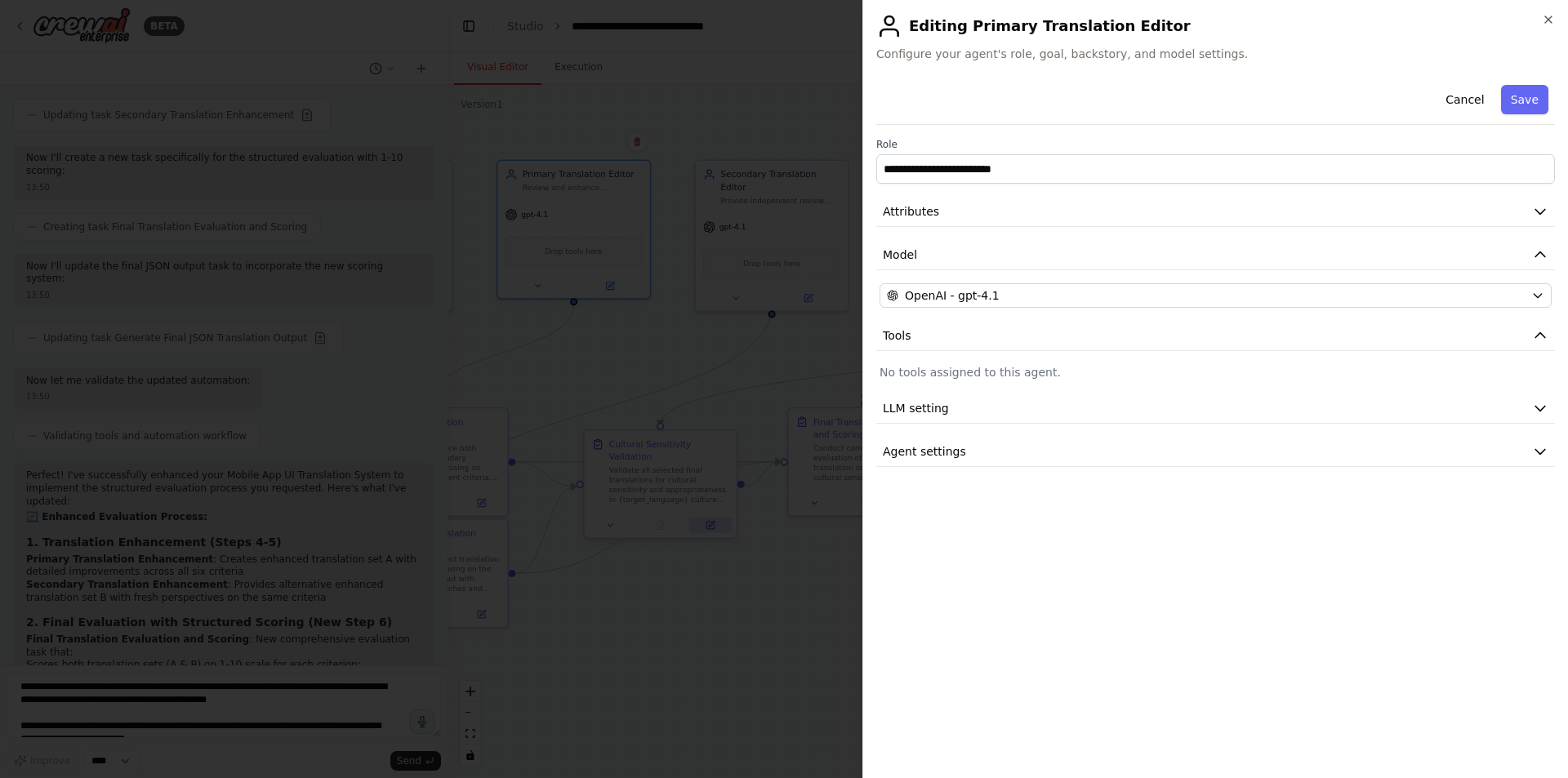
drag, startPoint x: 692, startPoint y: 560, endPoint x: 699, endPoint y: 527, distance: 33.7
click at [695, 559] on div at bounding box center [784, 389] width 1568 height 778
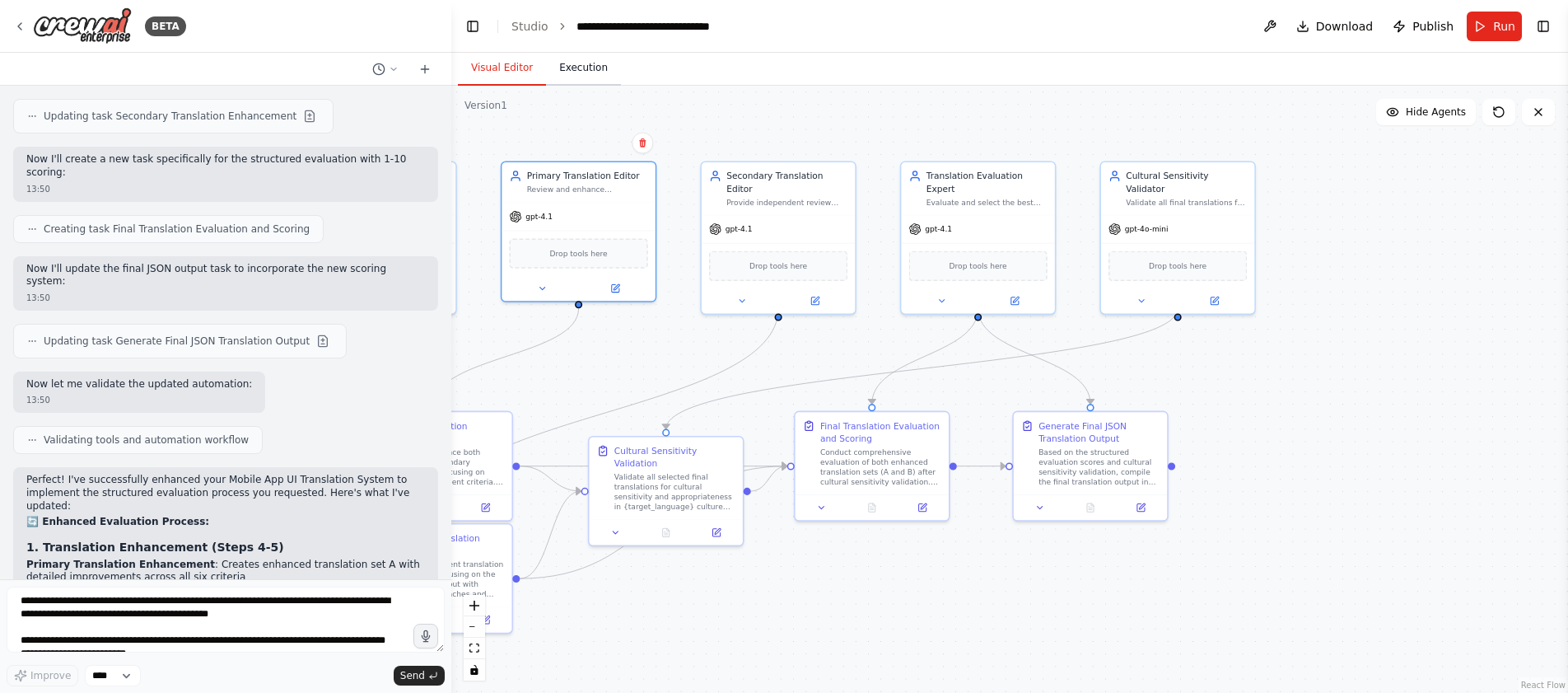
click at [604, 64] on button "Execution" at bounding box center [583, 69] width 75 height 35
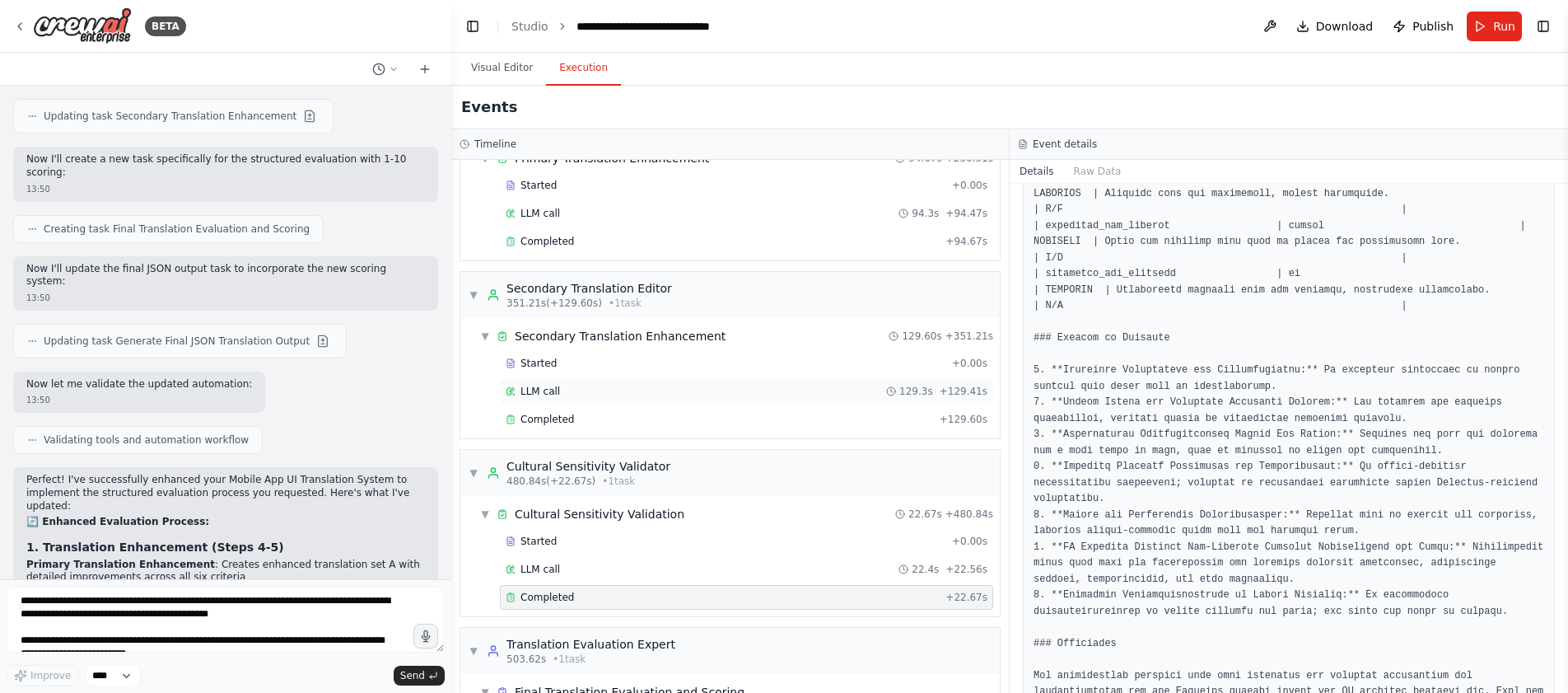
scroll to position [935, 0]
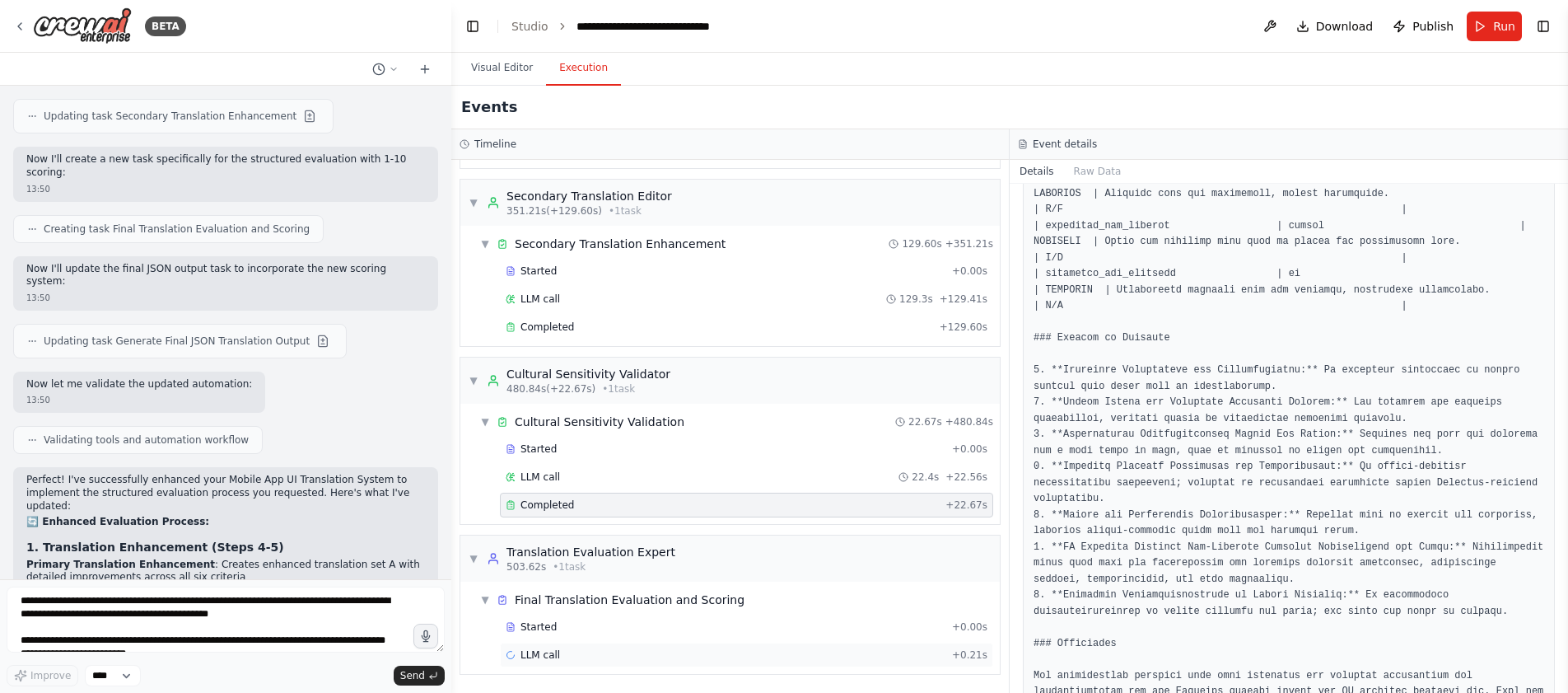
click at [529, 652] on span "LLM call" at bounding box center [540, 655] width 40 height 13
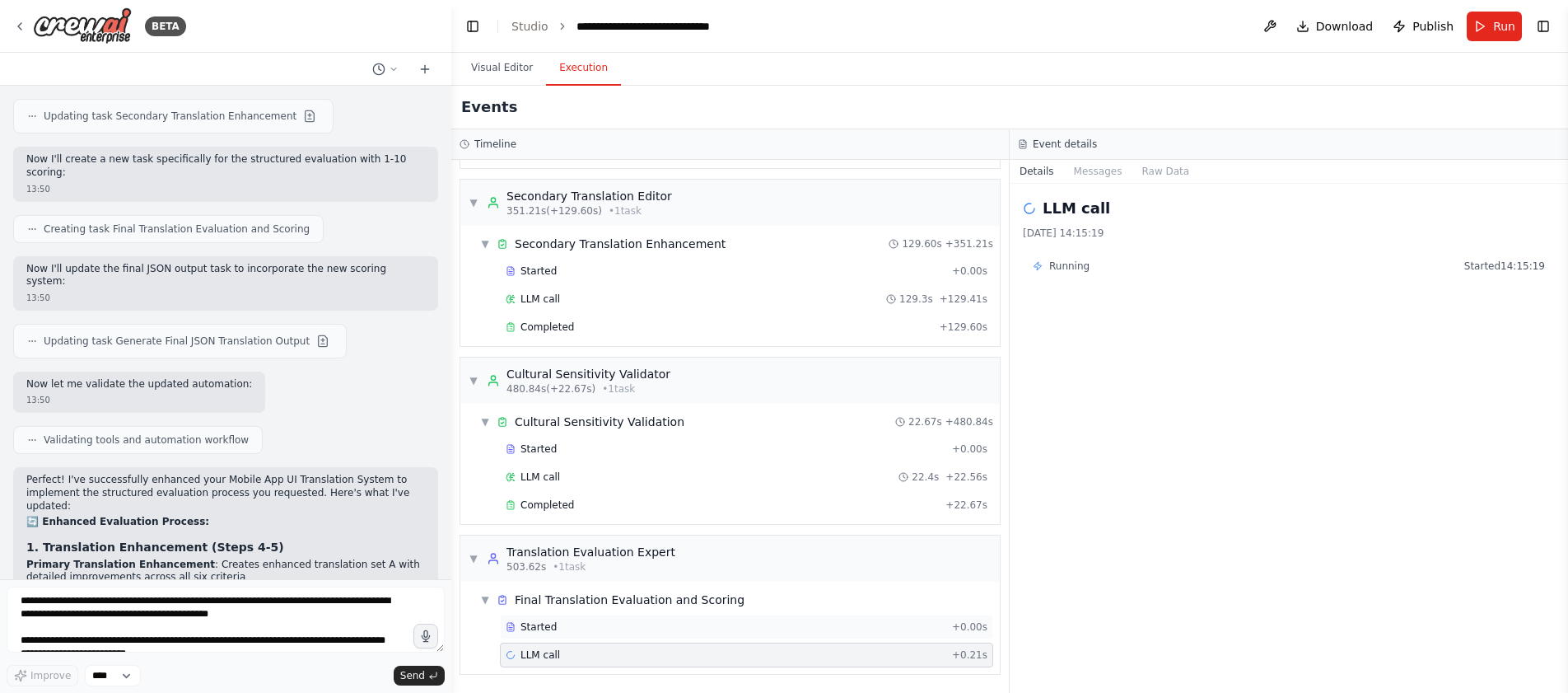
click at [560, 615] on div "Started + 0.00s" at bounding box center [746, 627] width 493 height 25
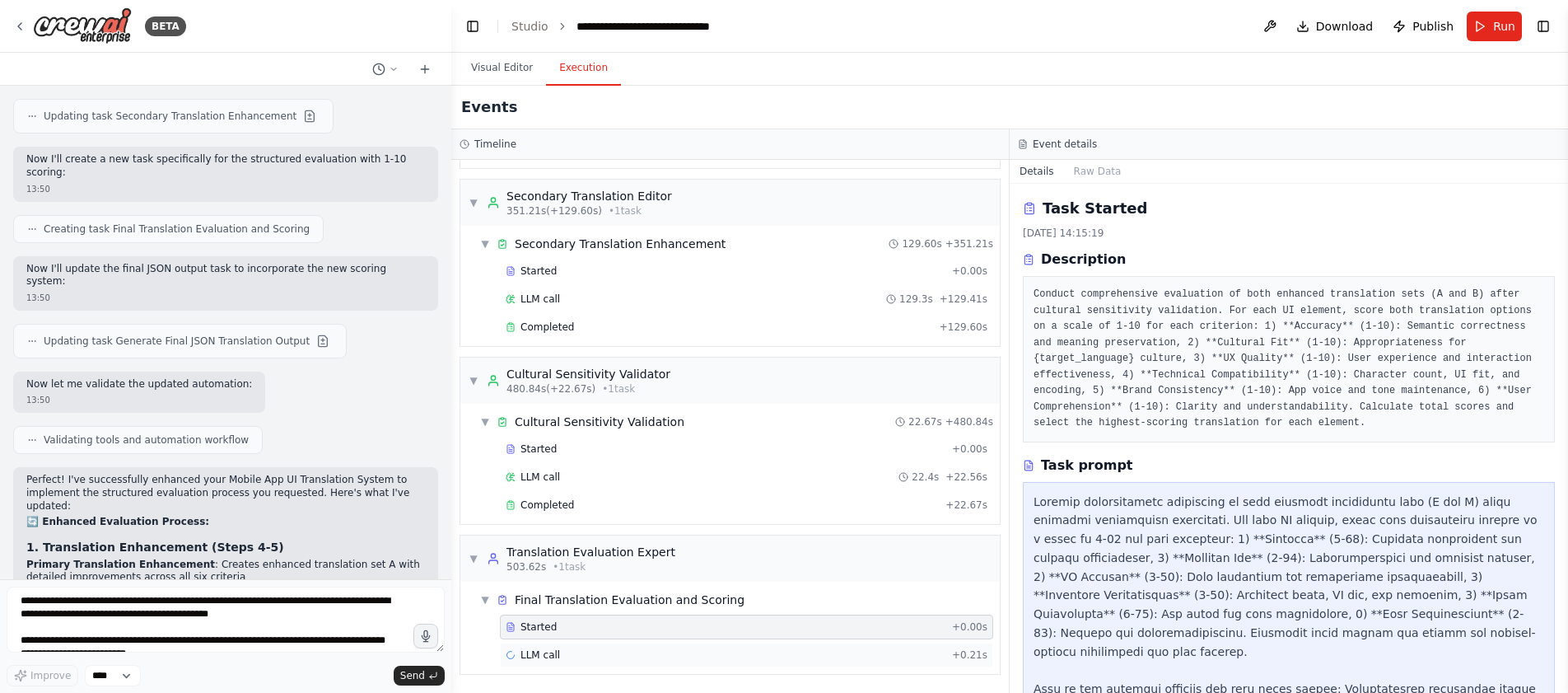
click at [561, 644] on div "LLM call + 0.21s" at bounding box center [746, 655] width 493 height 25
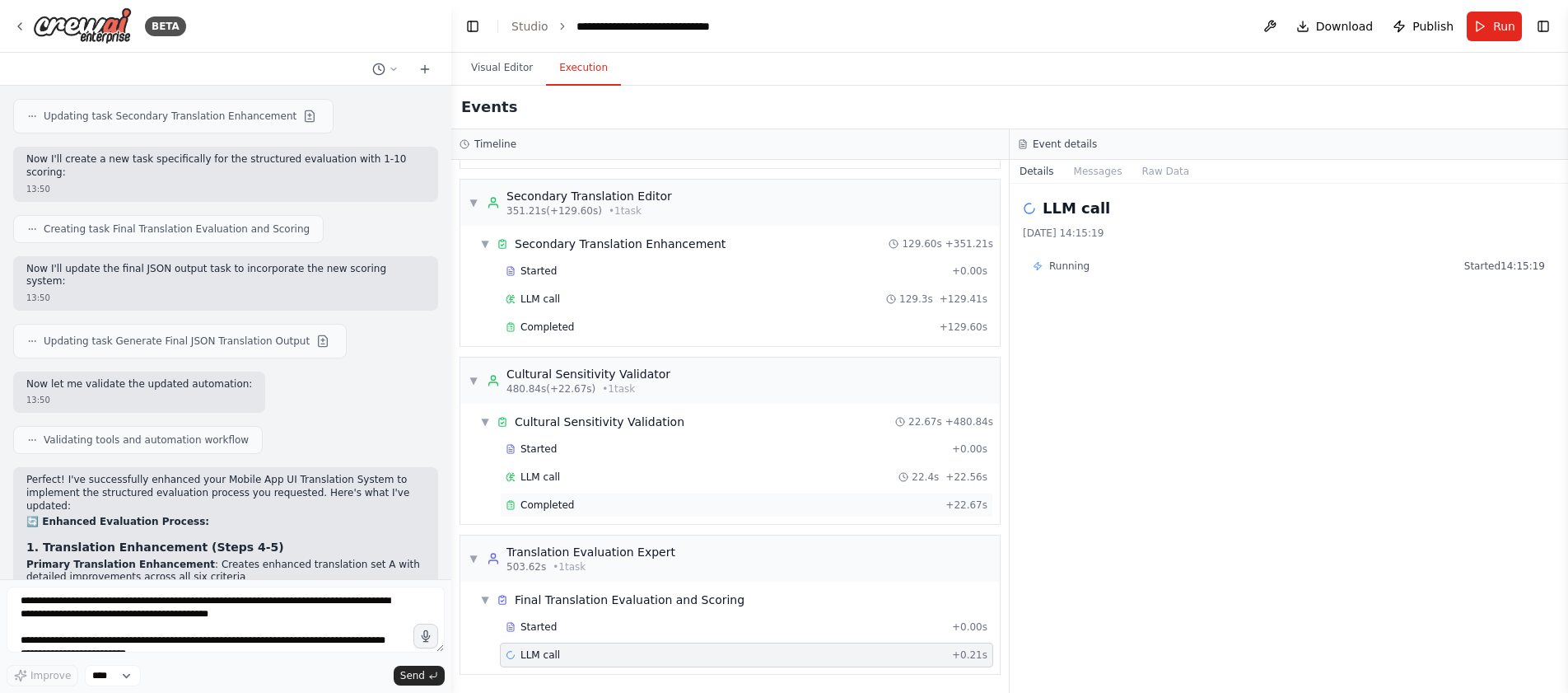
click at [579, 492] on div "Completed + 22.67s" at bounding box center [746, 505] width 493 height 25
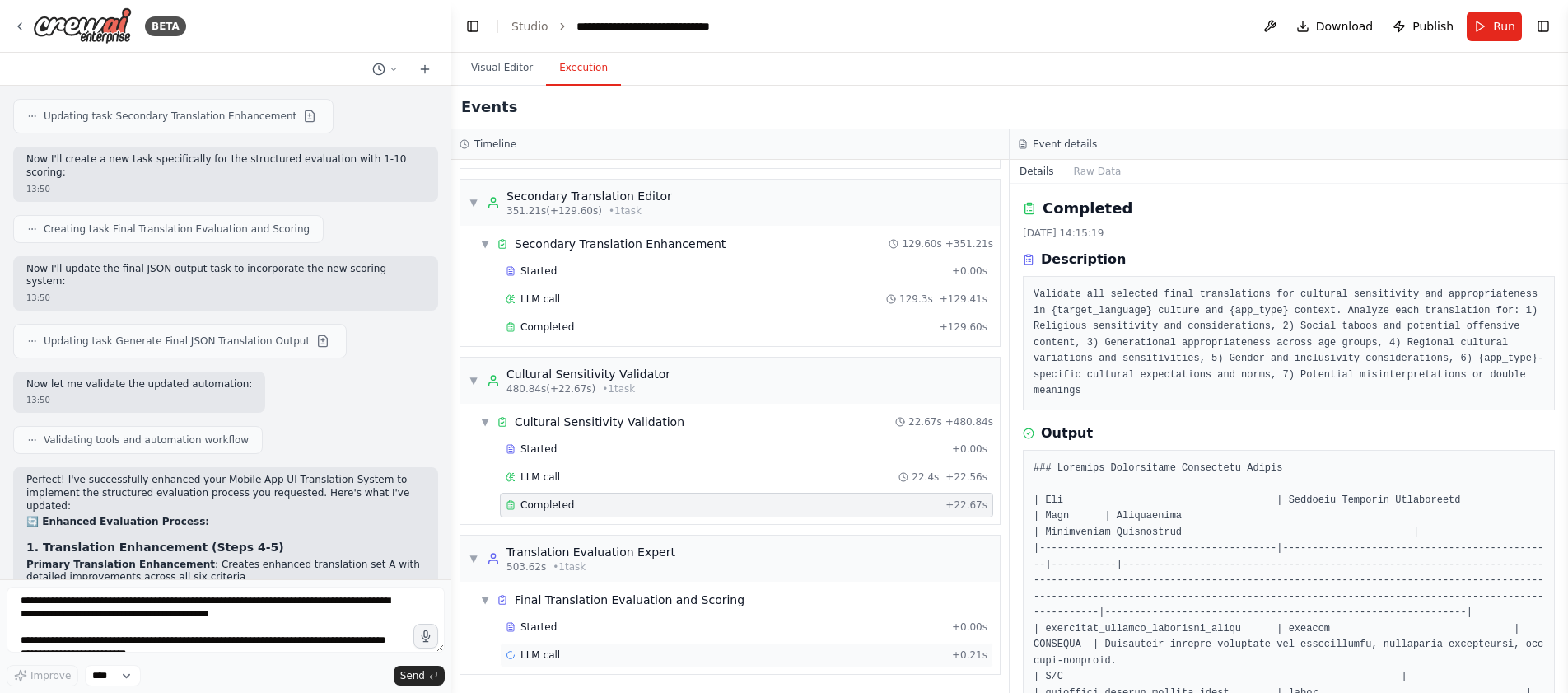
click at [607, 650] on div "LLM call + 0.21s" at bounding box center [746, 655] width 482 height 13
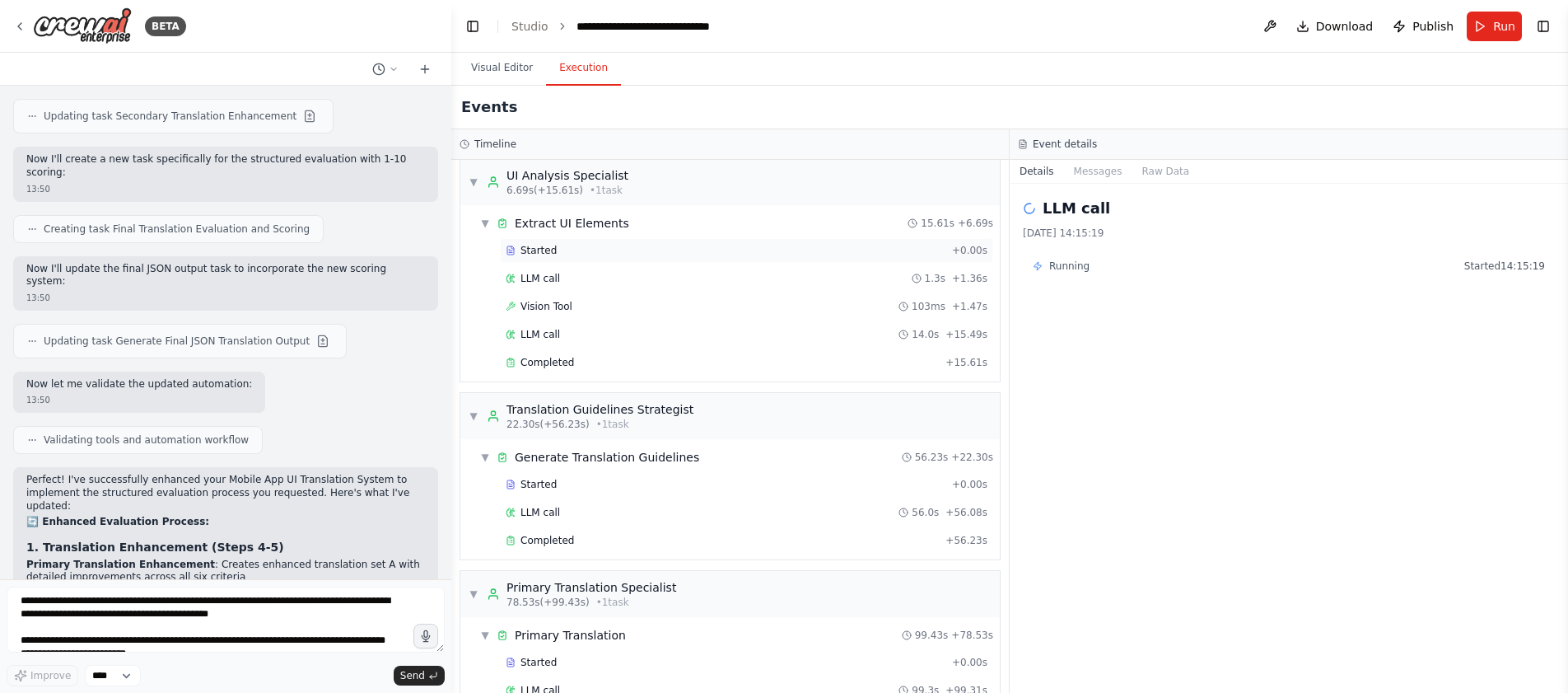
scroll to position [0, 0]
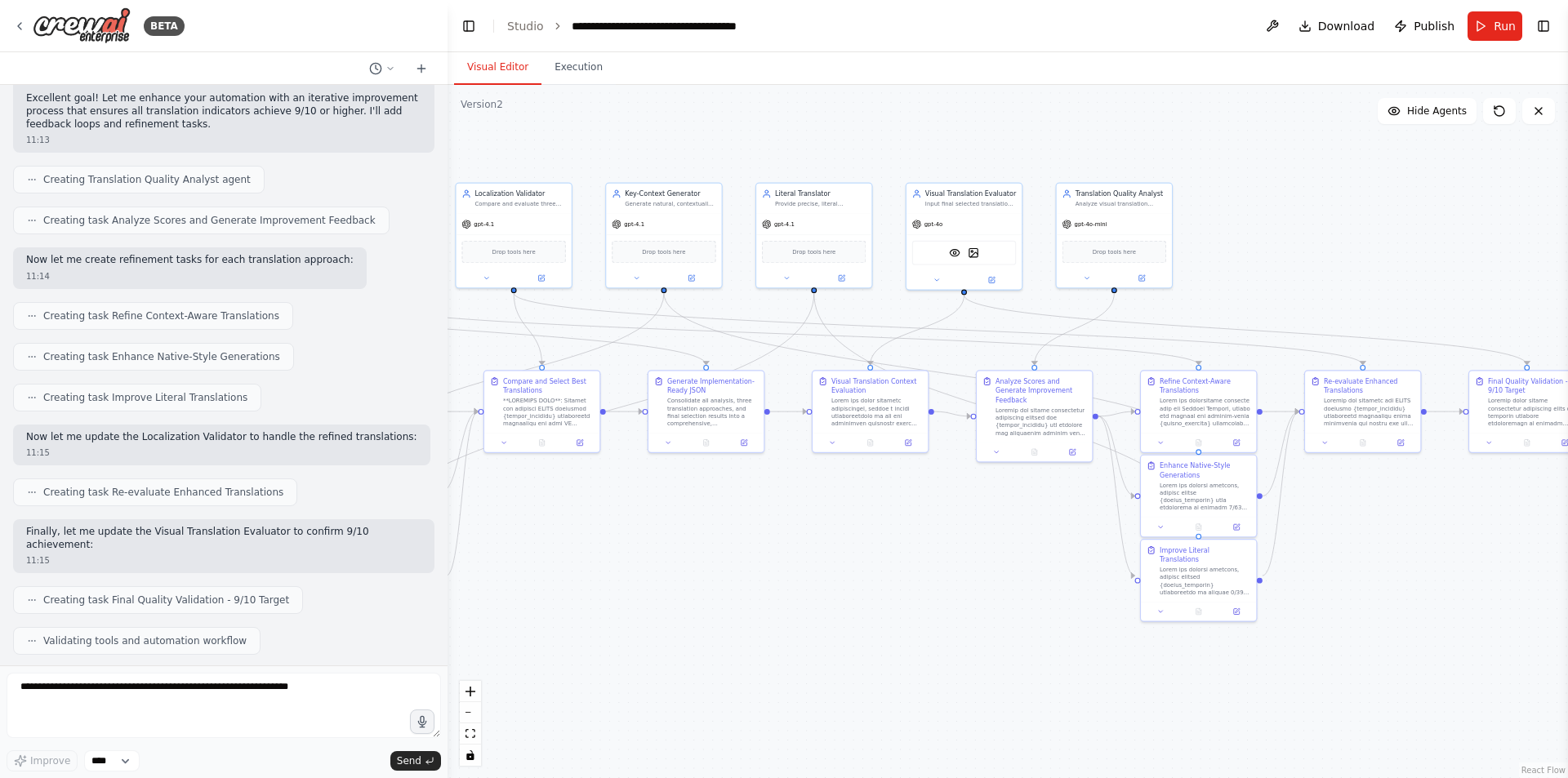
click at [574, 553] on div ".deletable-edge-delete-btn { width: 20px; height: 20px; border: 0px solid #ffff…" at bounding box center [1008, 431] width 1121 height 693
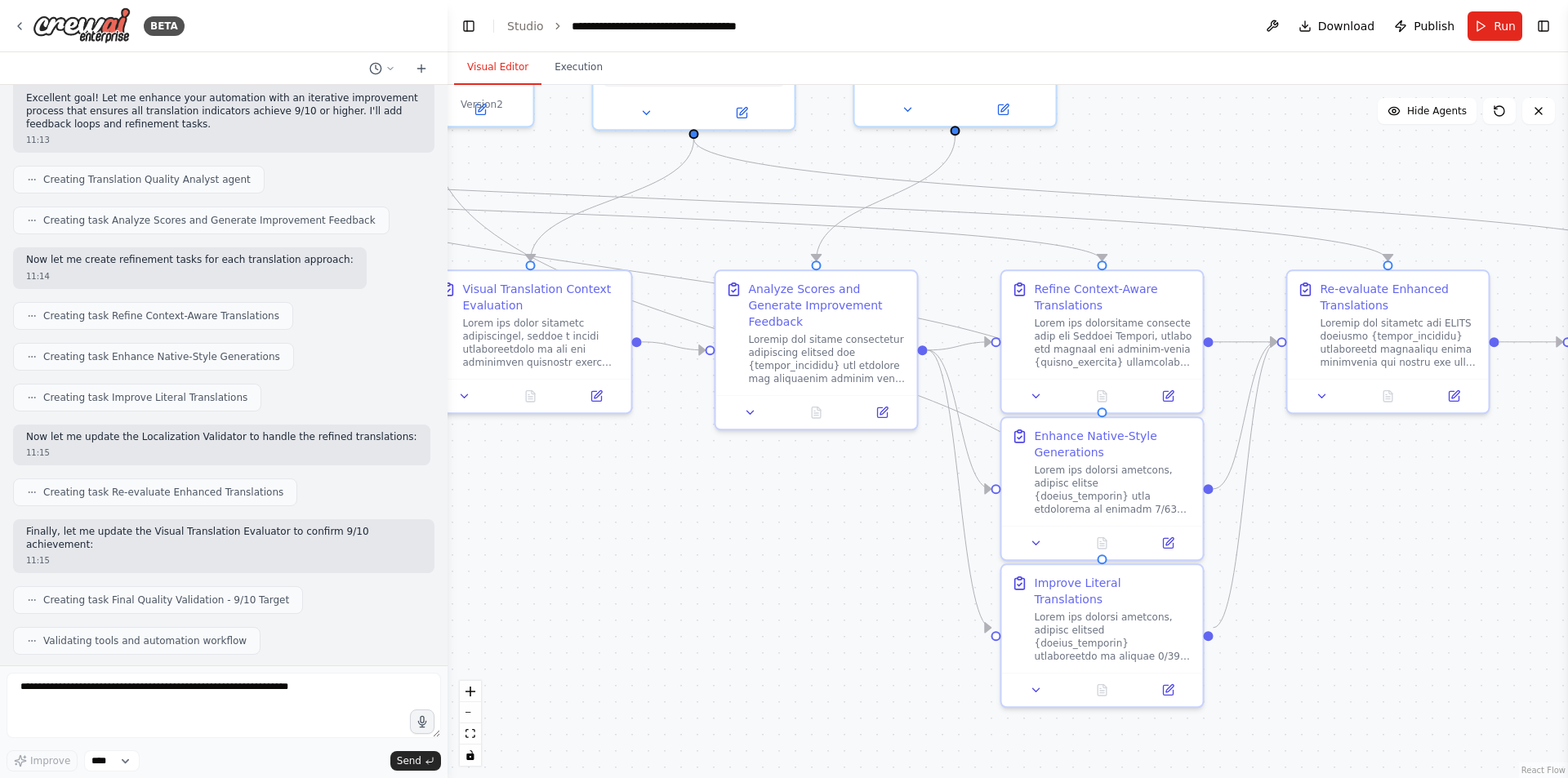
drag, startPoint x: 649, startPoint y: 564, endPoint x: 608, endPoint y: 576, distance: 42.7
click at [608, 576] on div ".deletable-edge-delete-btn { width: 20px; height: 20px; border: 0px solid #ffff…" at bounding box center [1008, 431] width 1121 height 693
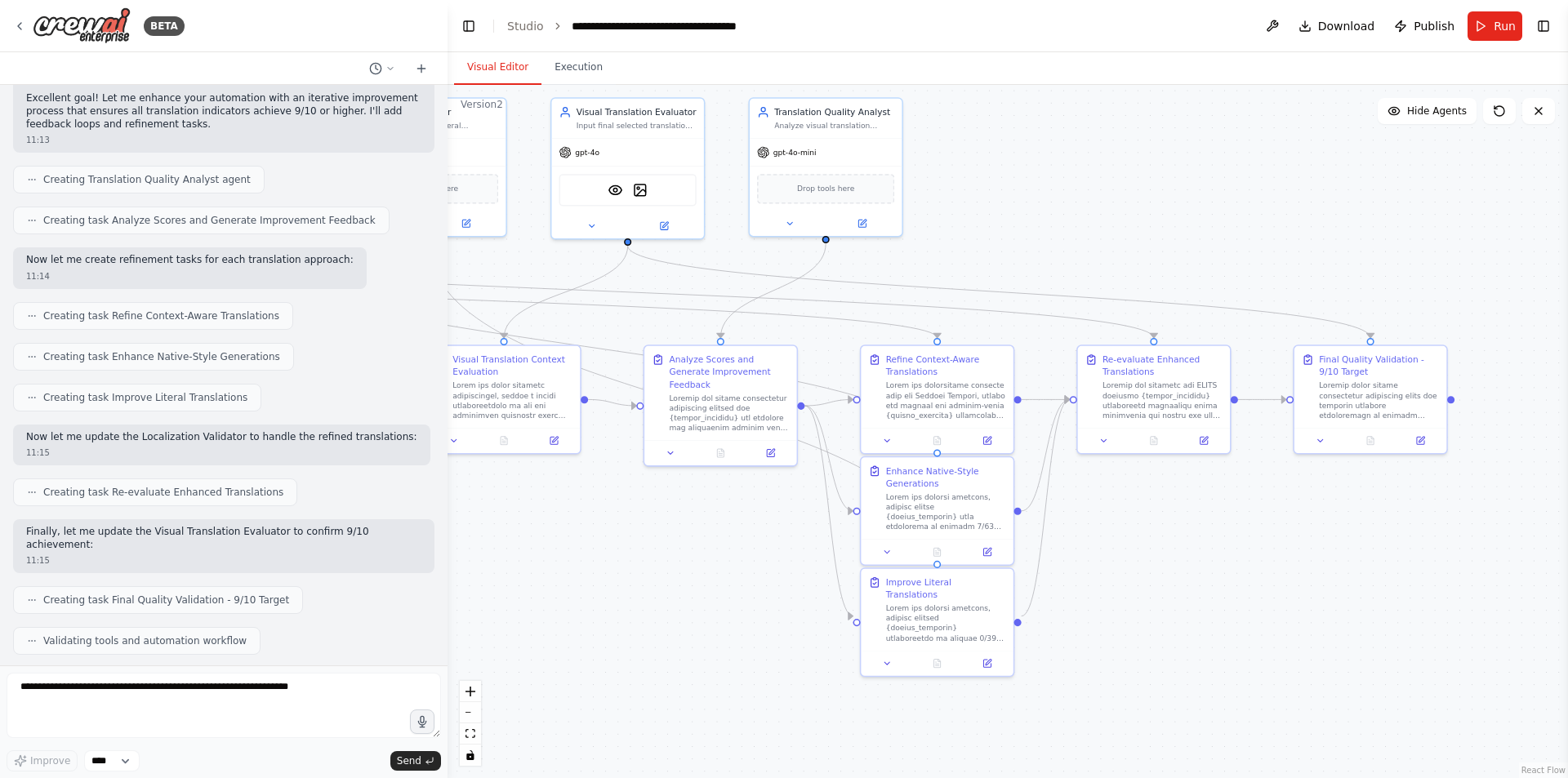
drag, startPoint x: 1225, startPoint y: 533, endPoint x: 1159, endPoint y: 534, distance: 66.0
click at [1159, 534] on div ".deletable-edge-delete-btn { width: 20px; height: 20px; border: 0px solid #ffff…" at bounding box center [1008, 431] width 1121 height 693
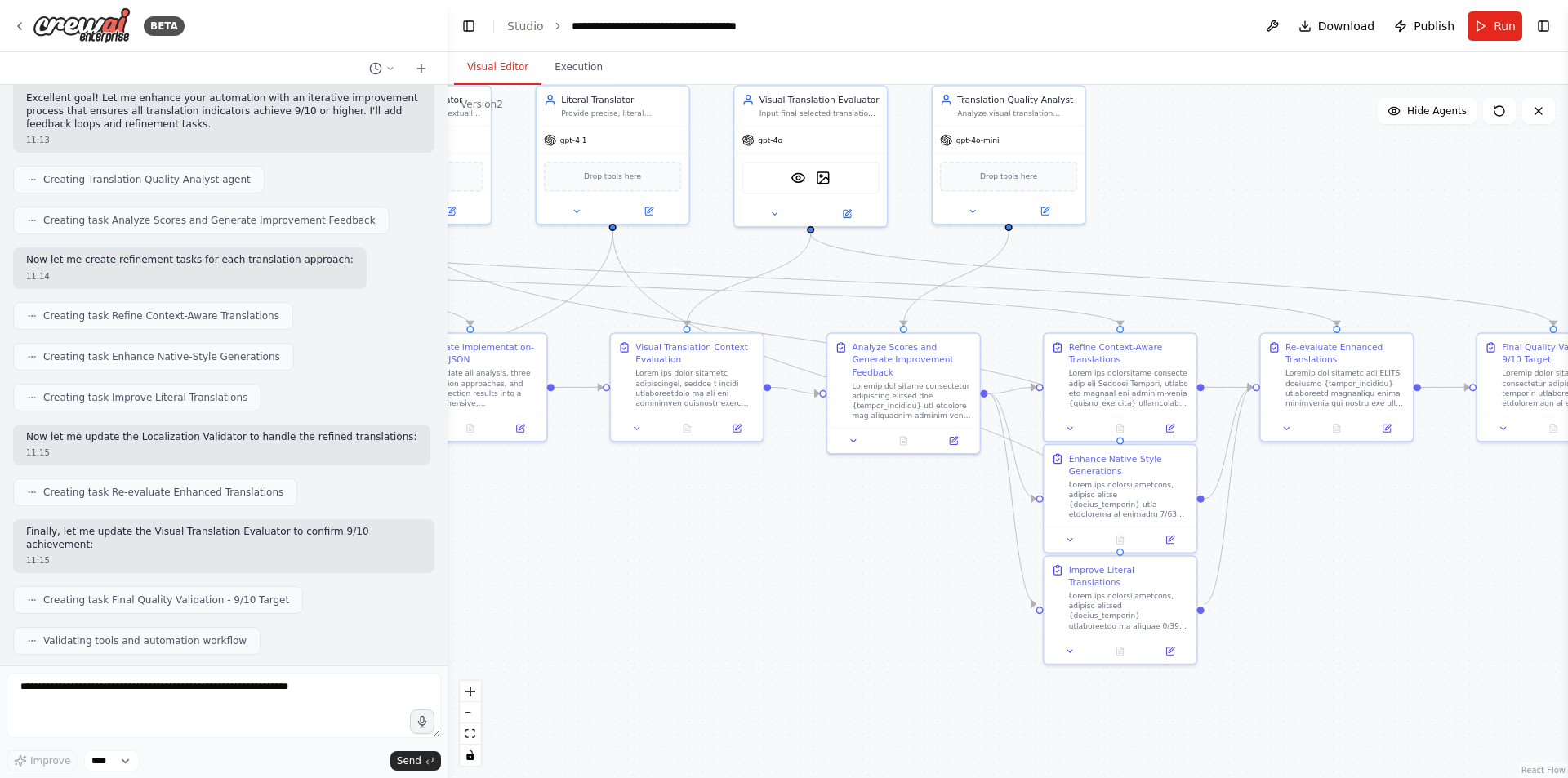
drag, startPoint x: 676, startPoint y: 609, endPoint x: 1101, endPoint y: 594, distance: 425.3
click at [1101, 594] on div ".deletable-edge-delete-btn { width: 20px; height: 20px; border: 0px solid #ffff…" at bounding box center [1008, 431] width 1121 height 693
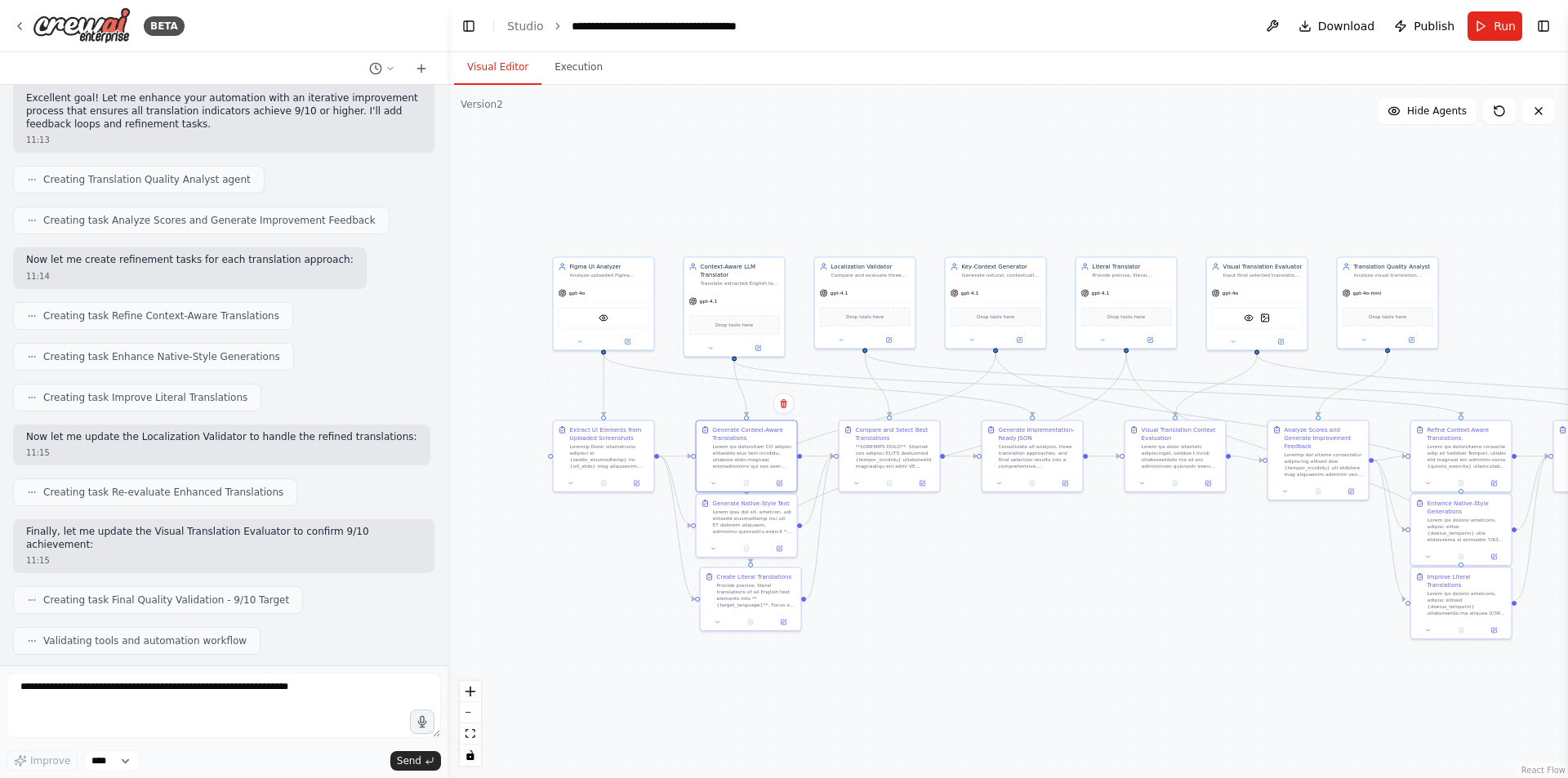
drag, startPoint x: 847, startPoint y: 591, endPoint x: 1095, endPoint y: 594, distance: 248.0
click at [1095, 594] on div ".deletable-edge-delete-btn { width: 20px; height: 20px; border: 0px solid #ffff…" at bounding box center [1008, 431] width 1121 height 693
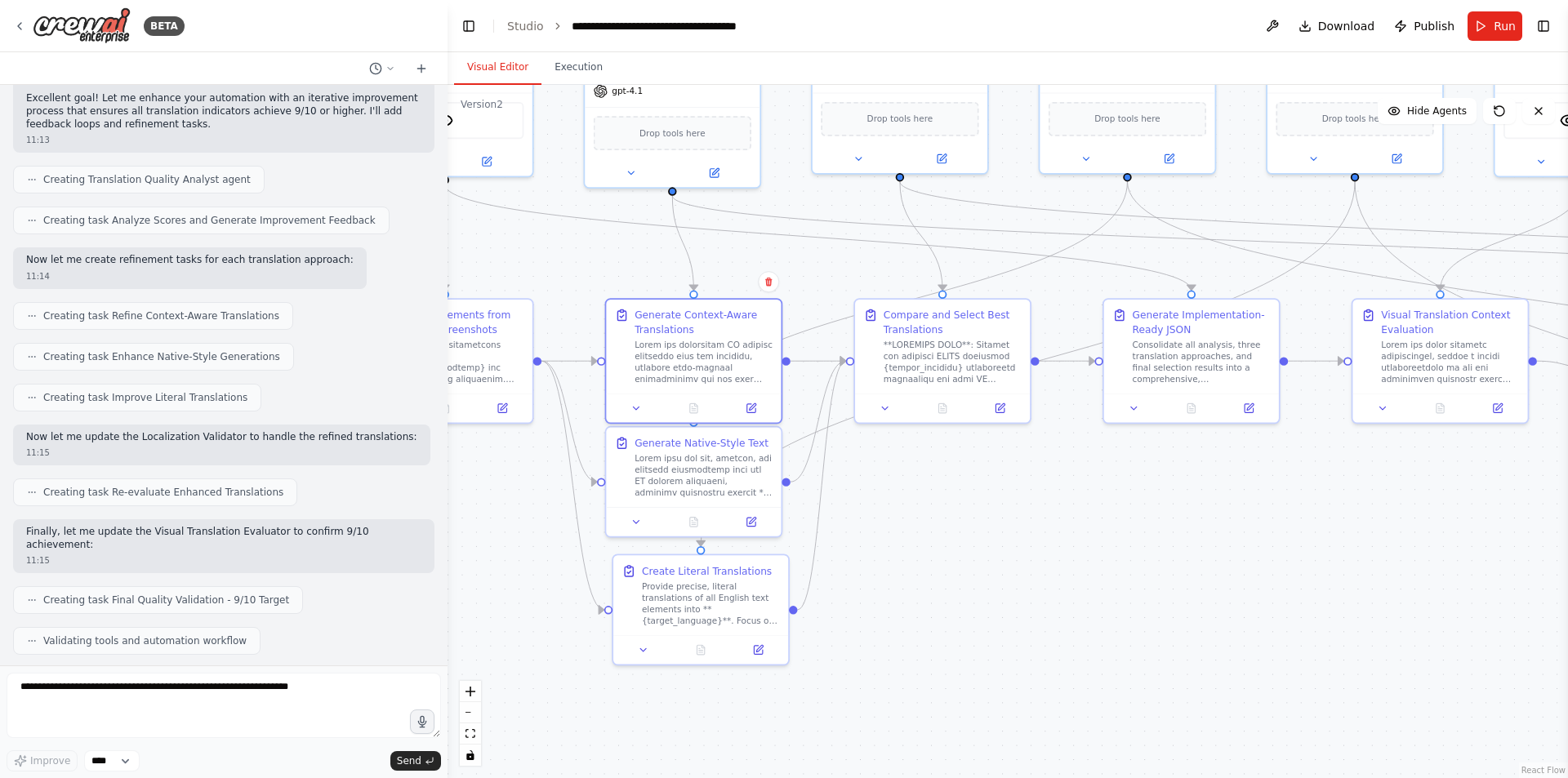
drag, startPoint x: 931, startPoint y: 569, endPoint x: 1111, endPoint y: 572, distance: 180.0
click at [1111, 572] on div ".deletable-edge-delete-btn { width: 20px; height: 20px; border: 0px solid #ffff…" at bounding box center [1008, 431] width 1121 height 693
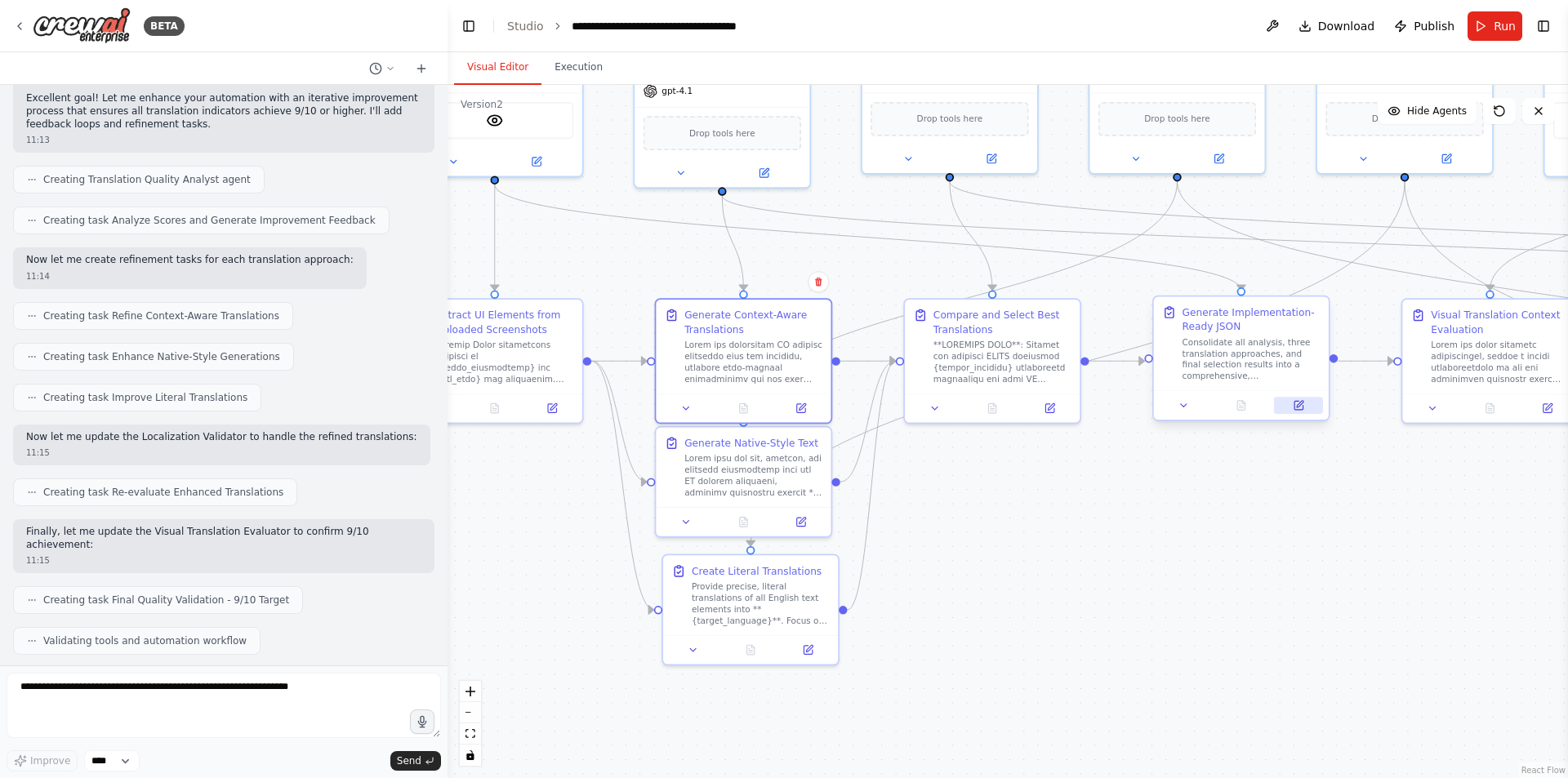
click at [1297, 405] on icon at bounding box center [1298, 405] width 8 height 8
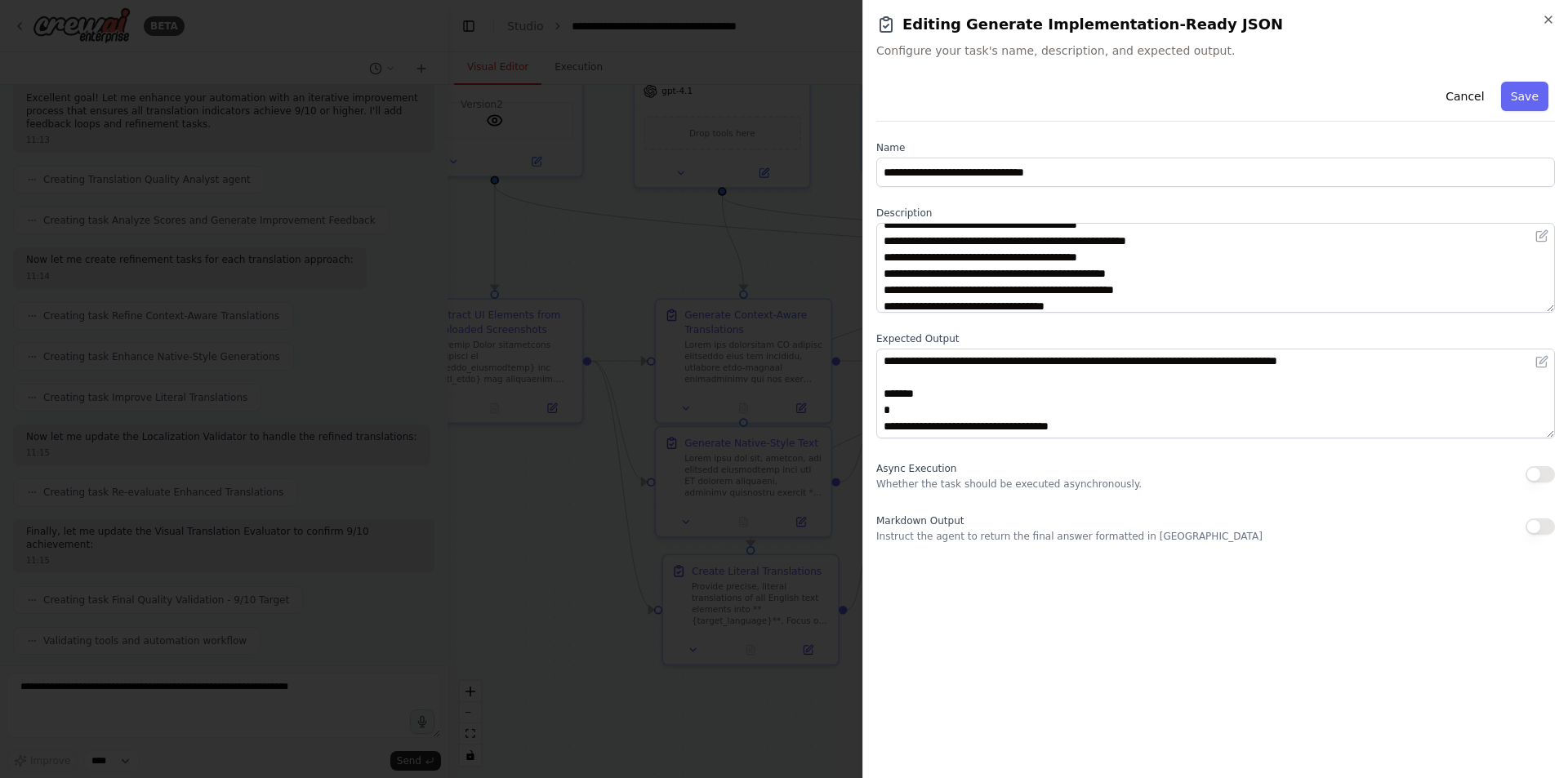
scroll to position [147, 0]
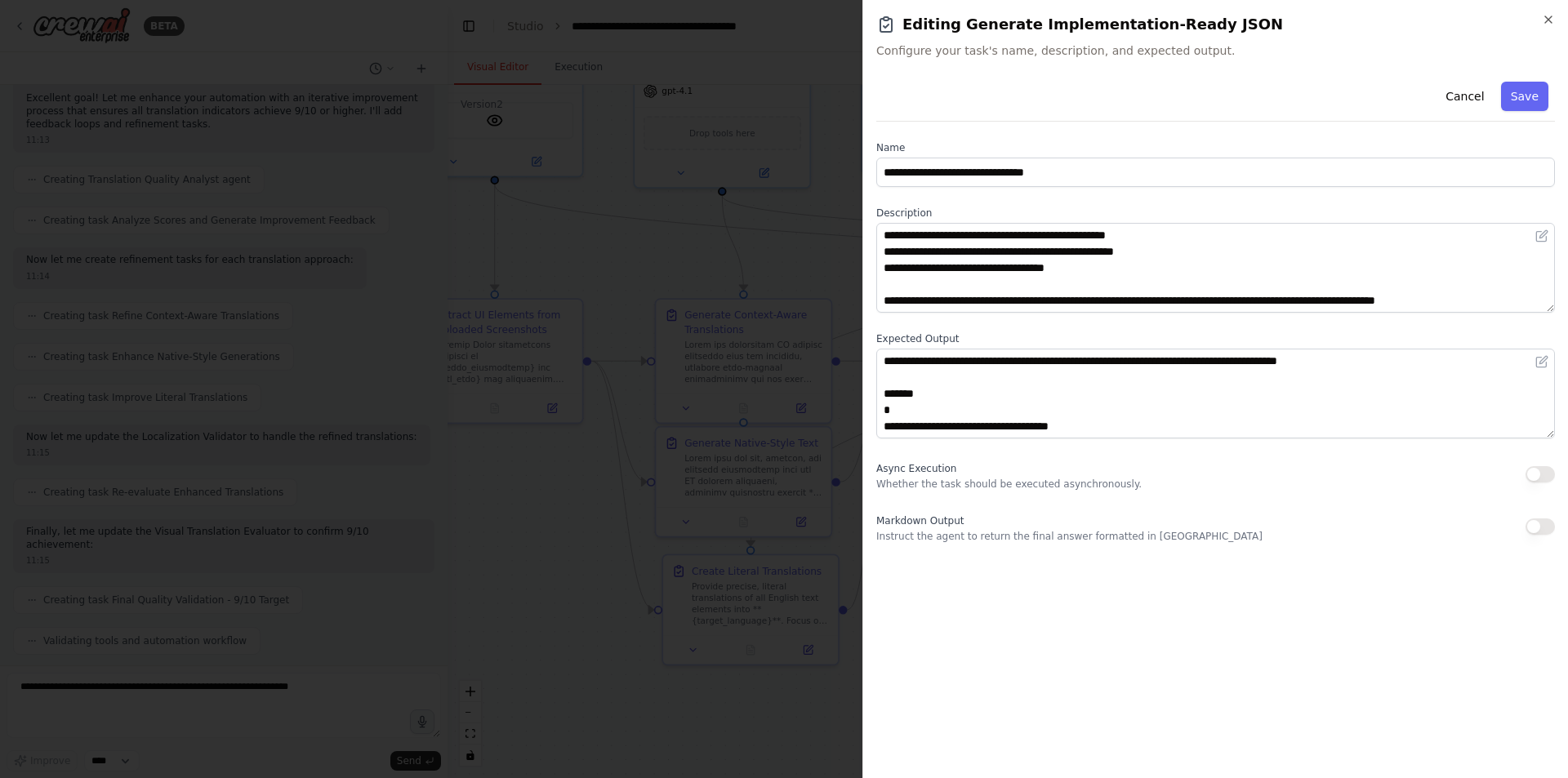
click at [289, 370] on div at bounding box center [784, 389] width 1568 height 778
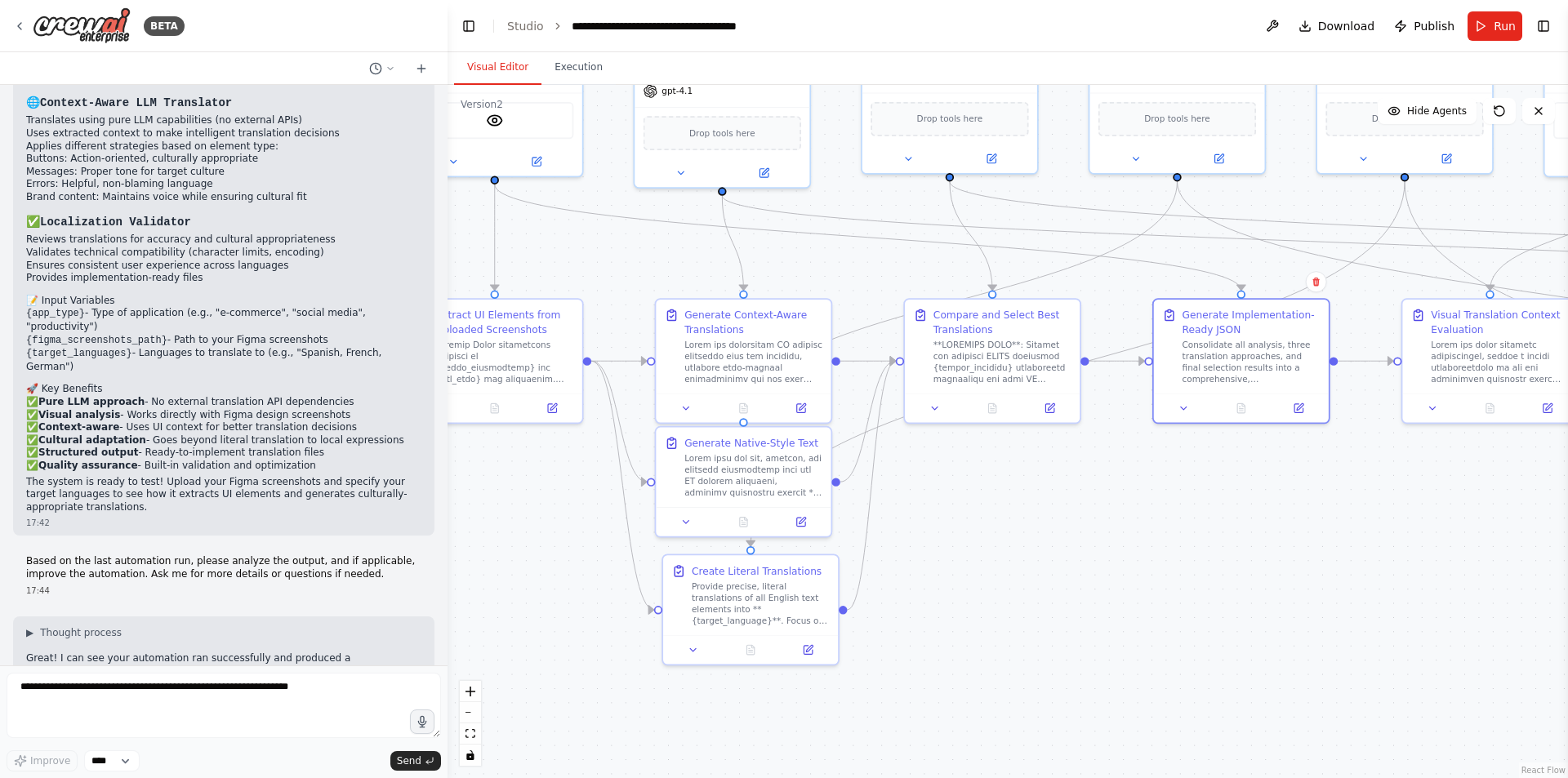
scroll to position [3674, 0]
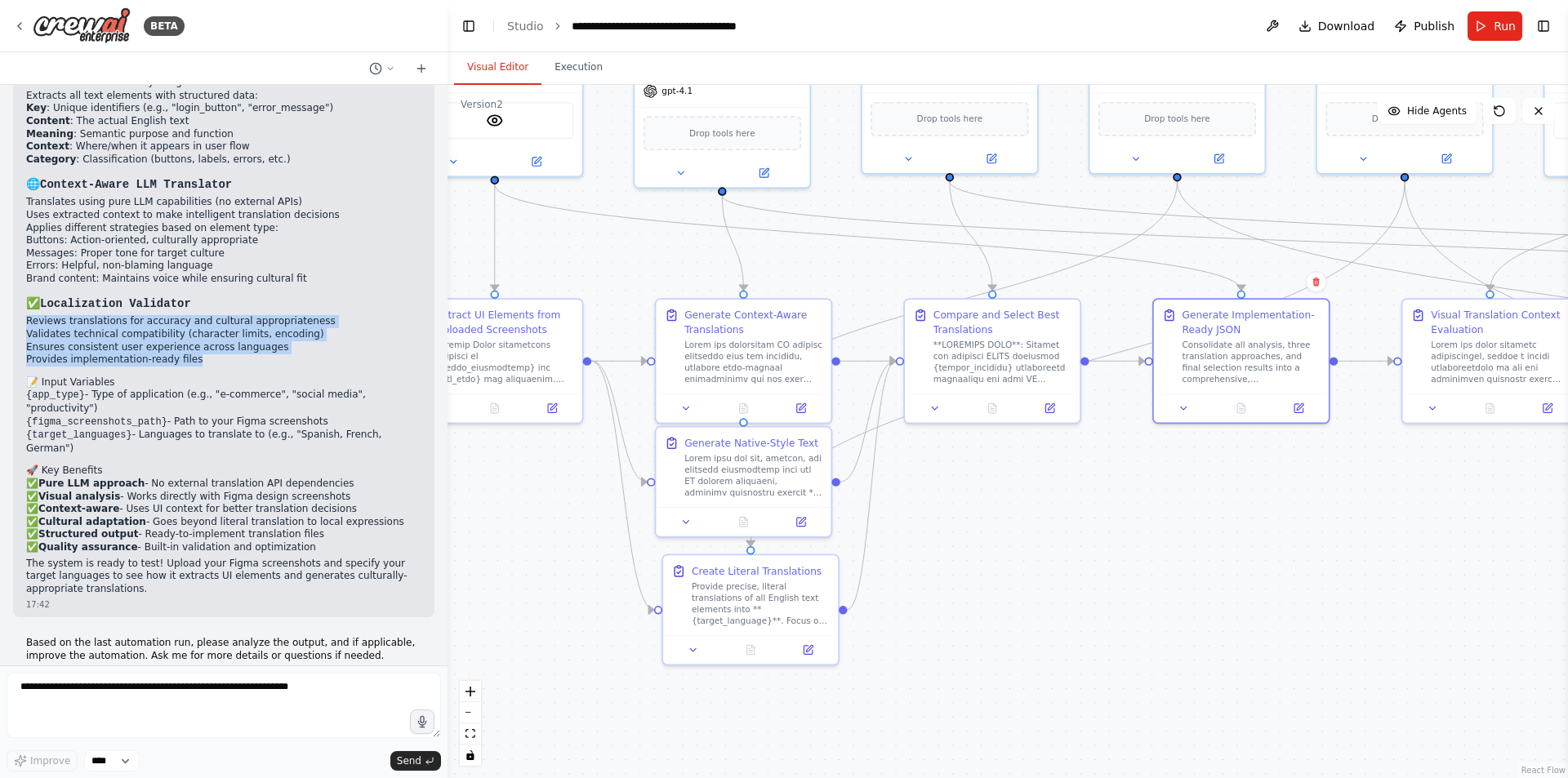
drag, startPoint x: 215, startPoint y: 345, endPoint x: 10, endPoint y: 310, distance: 208.0
click at [10, 310] on div "a translation system specifically for apps, which automatically translate the o…" at bounding box center [224, 375] width 448 height 581
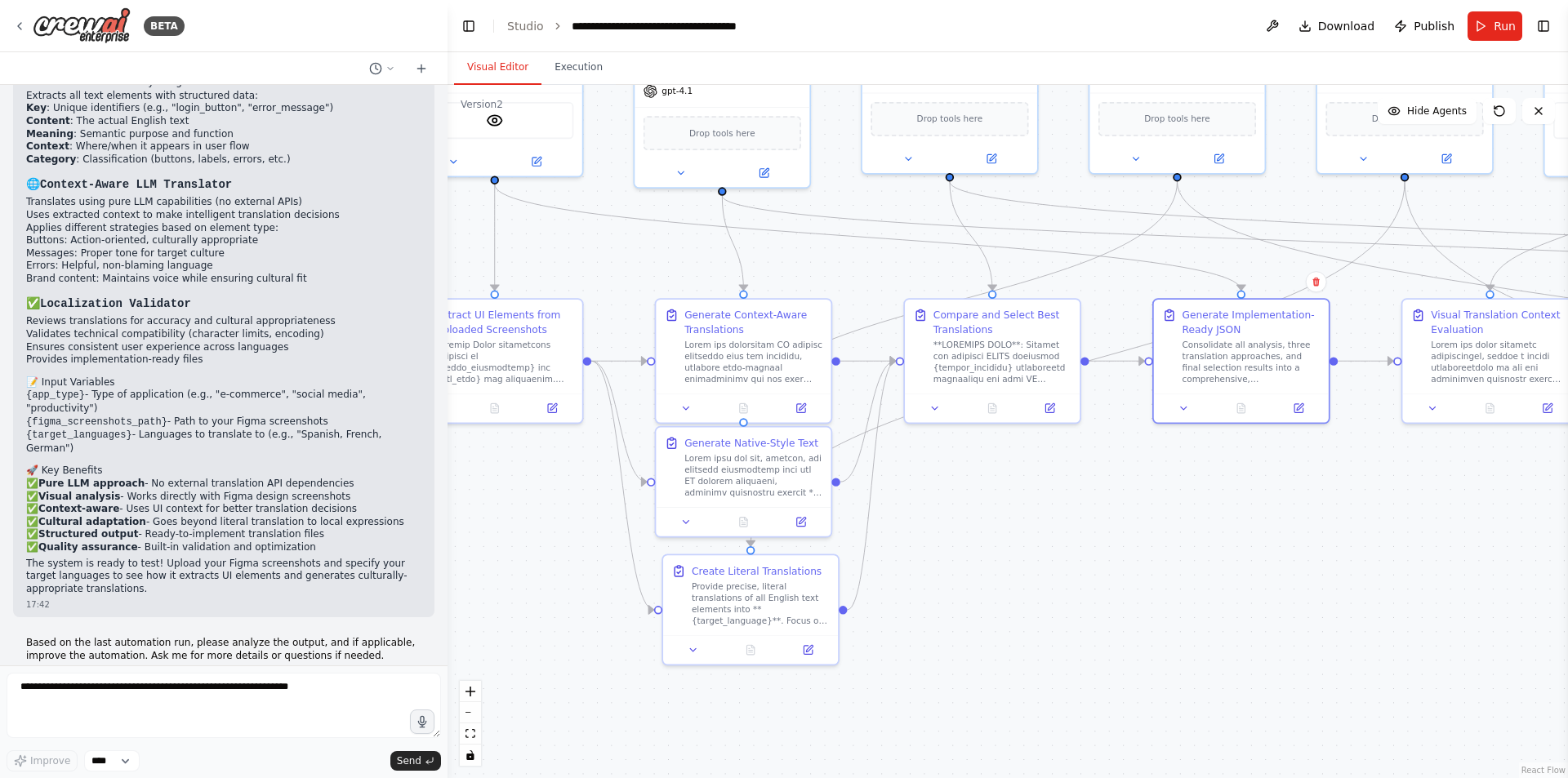
drag, startPoint x: 35, startPoint y: 310, endPoint x: 192, endPoint y: 269, distance: 162.3
click at [192, 273] on li "Brand content: Maintains voice while ensuring cultural fit" at bounding box center [224, 279] width 395 height 13
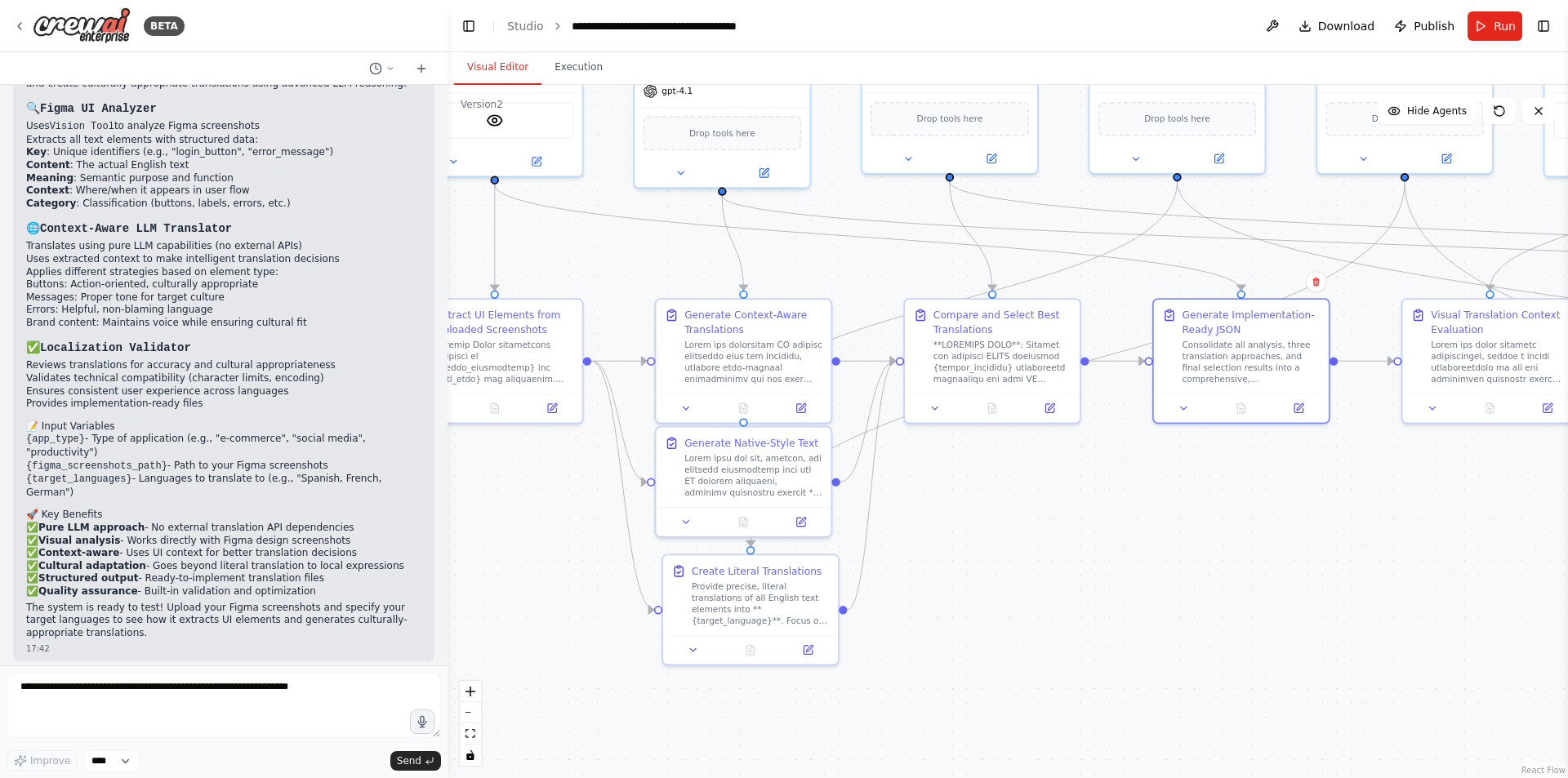
scroll to position [3593, 0]
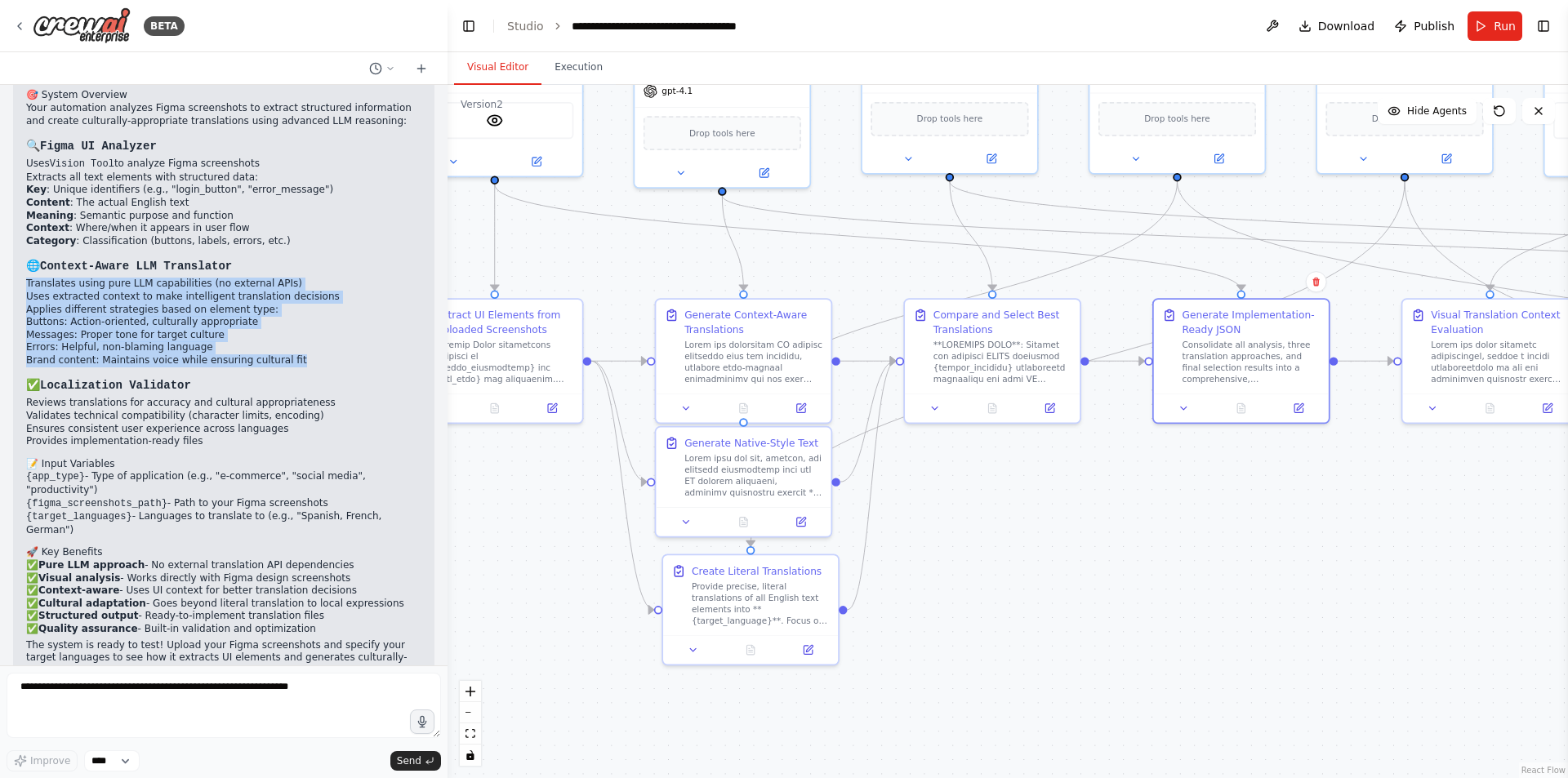
drag, startPoint x: 326, startPoint y: 353, endPoint x: 29, endPoint y: 277, distance: 306.6
click at [29, 278] on ul "Translates using pure LLM capabilities (no external APIs) Uses extracted contex…" at bounding box center [224, 322] width 395 height 89
